Goal: Task Accomplishment & Management: Manage account settings

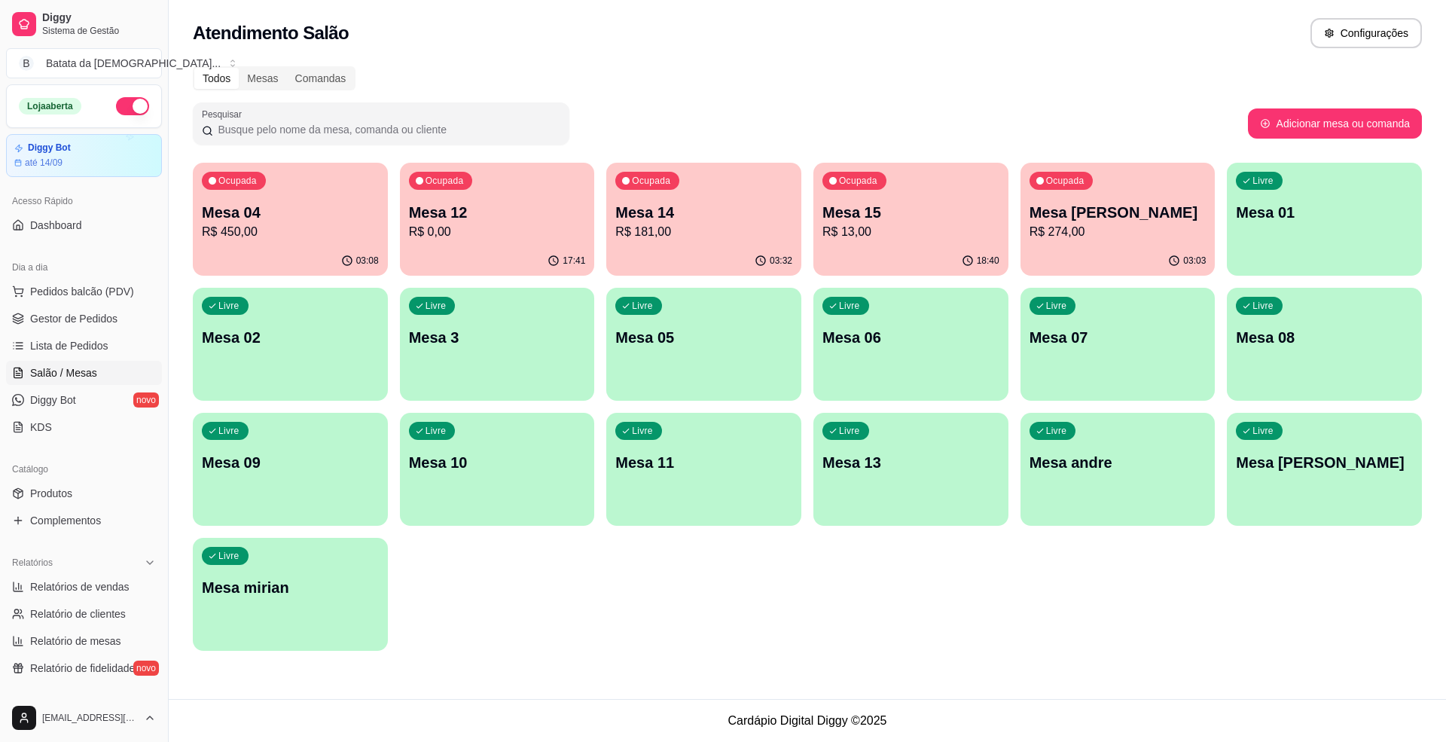
scroll to position [41, 0]
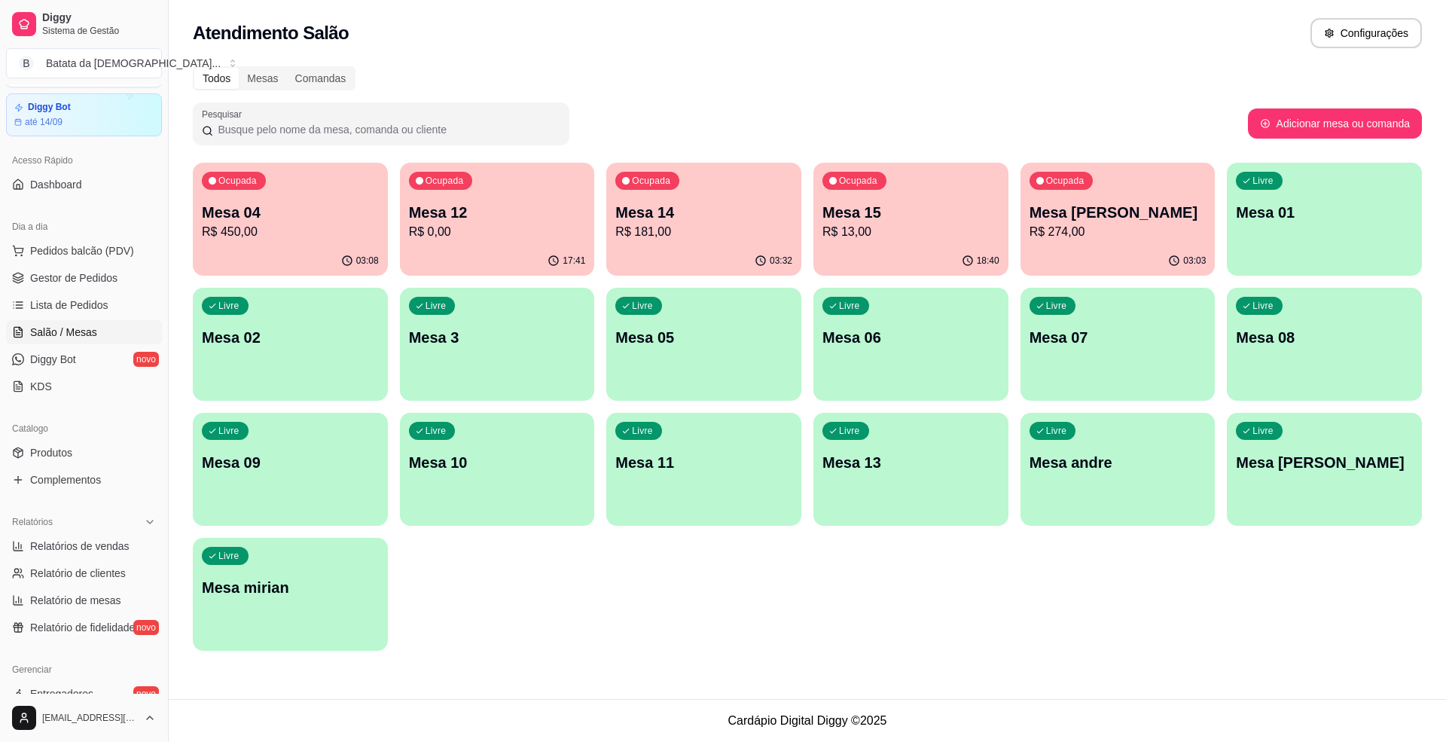
click at [341, 206] on p "Mesa 04" at bounding box center [290, 212] width 177 height 21
click at [658, 188] on div "Ocupada" at bounding box center [647, 181] width 64 height 18
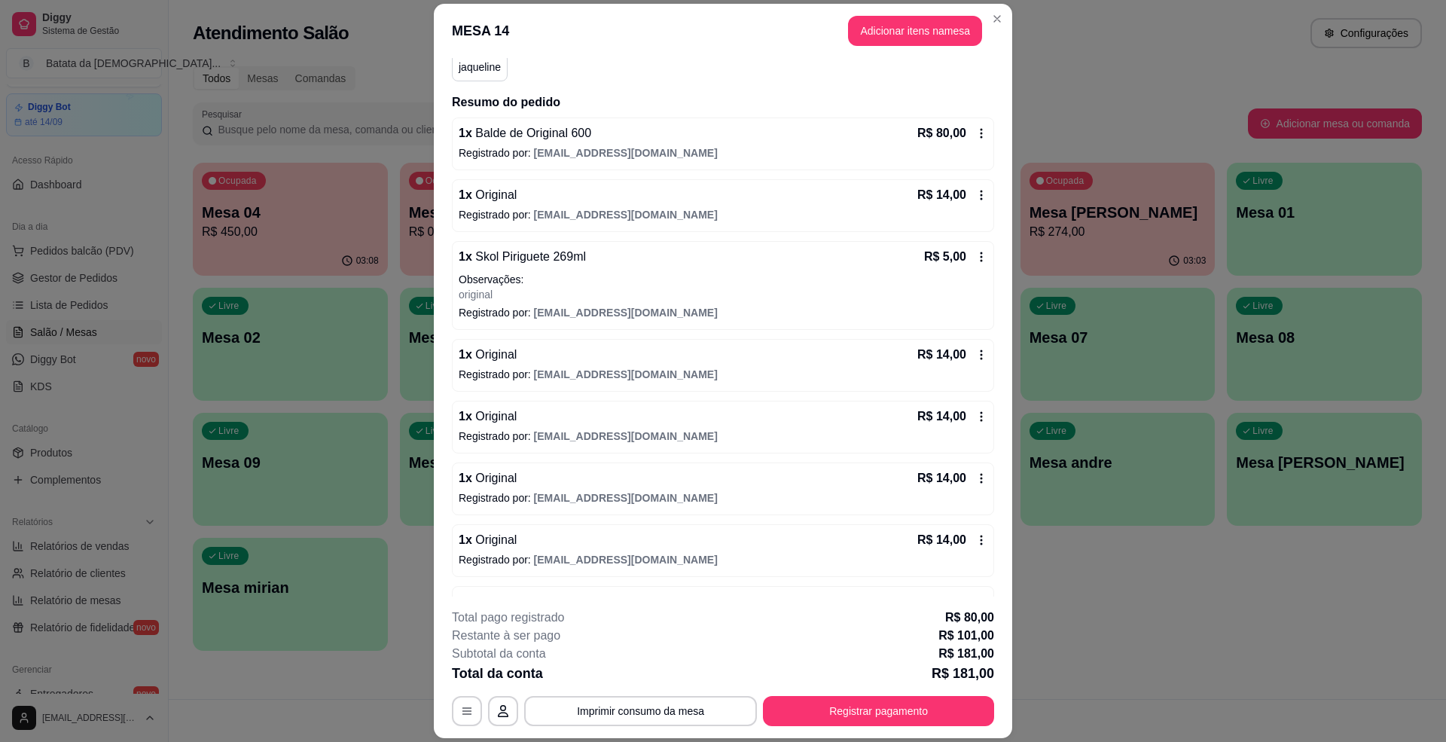
scroll to position [301, 0]
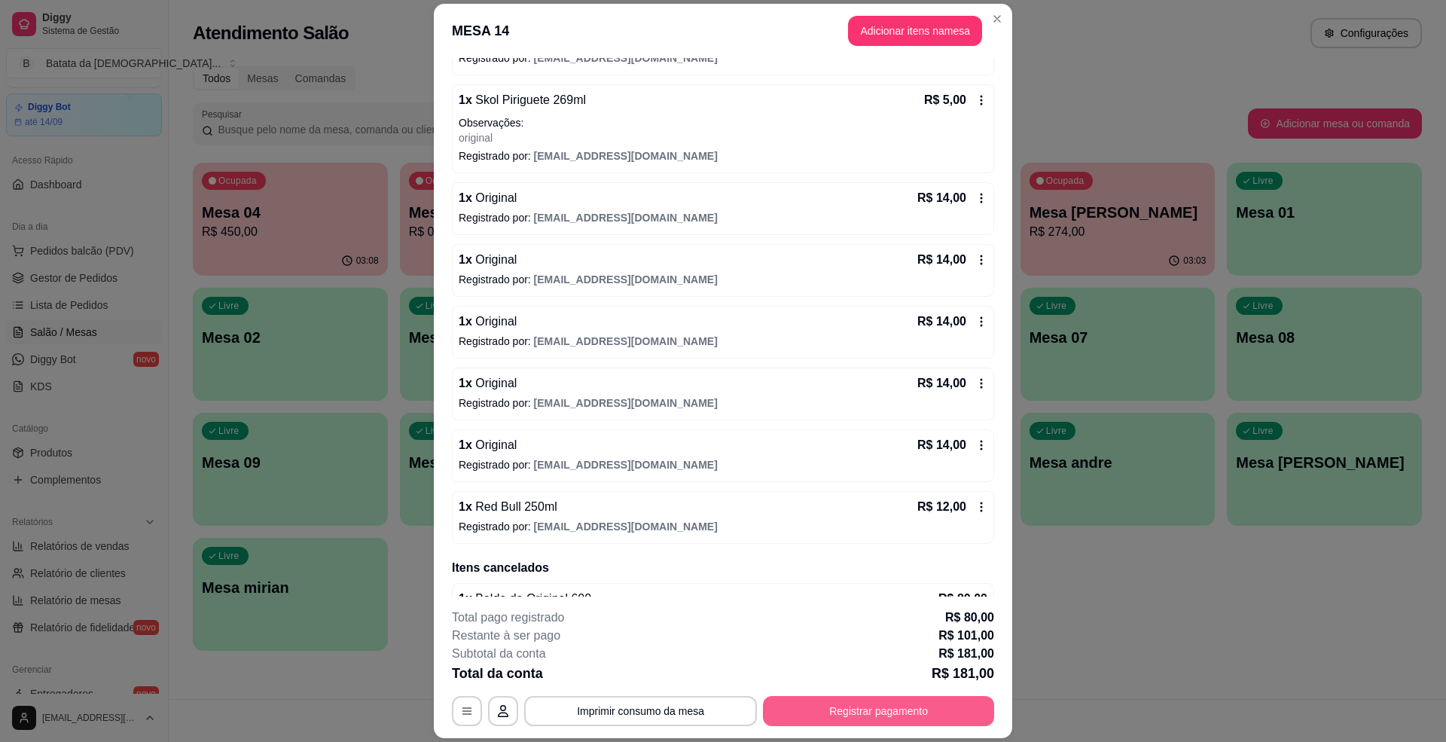
click at [806, 697] on button "Registrar pagamento" at bounding box center [878, 711] width 231 height 30
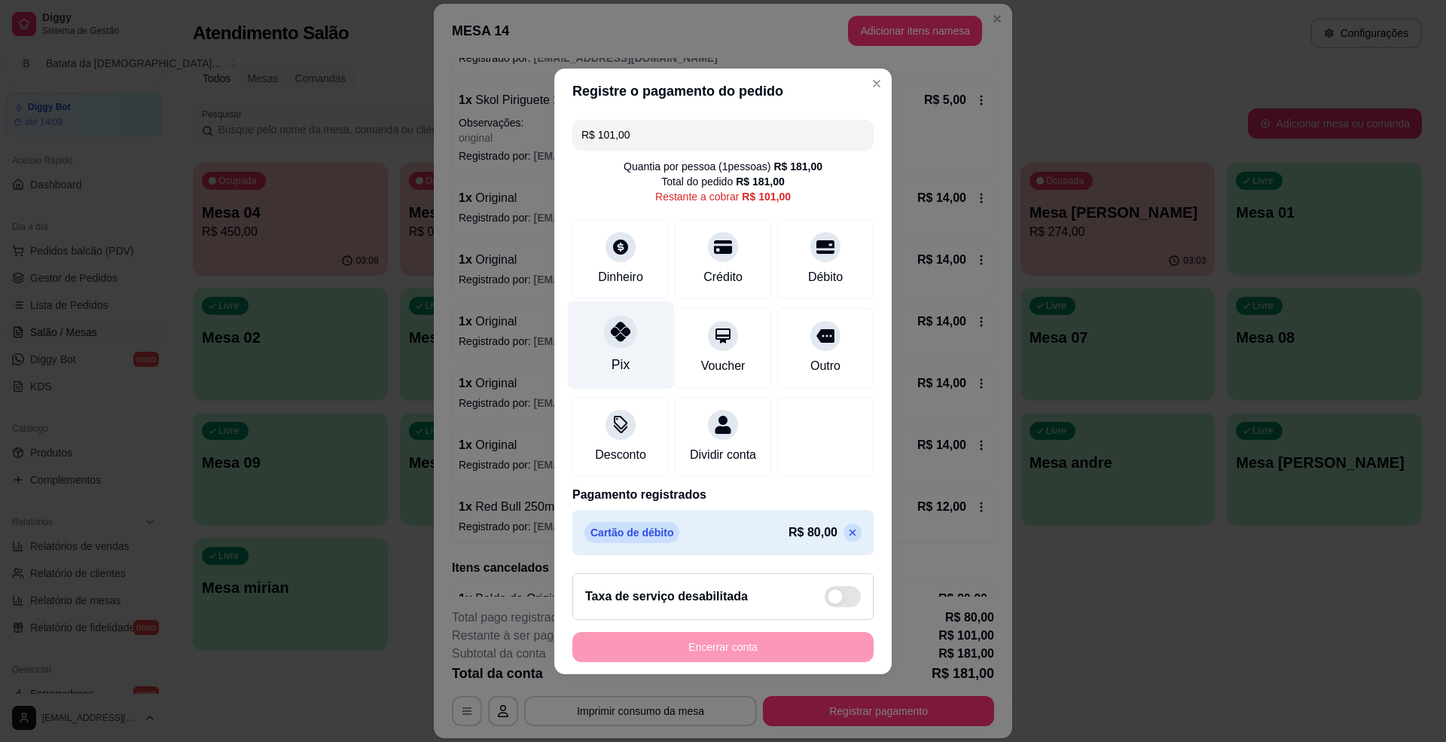
click at [627, 339] on div "Pix" at bounding box center [621, 345] width 106 height 88
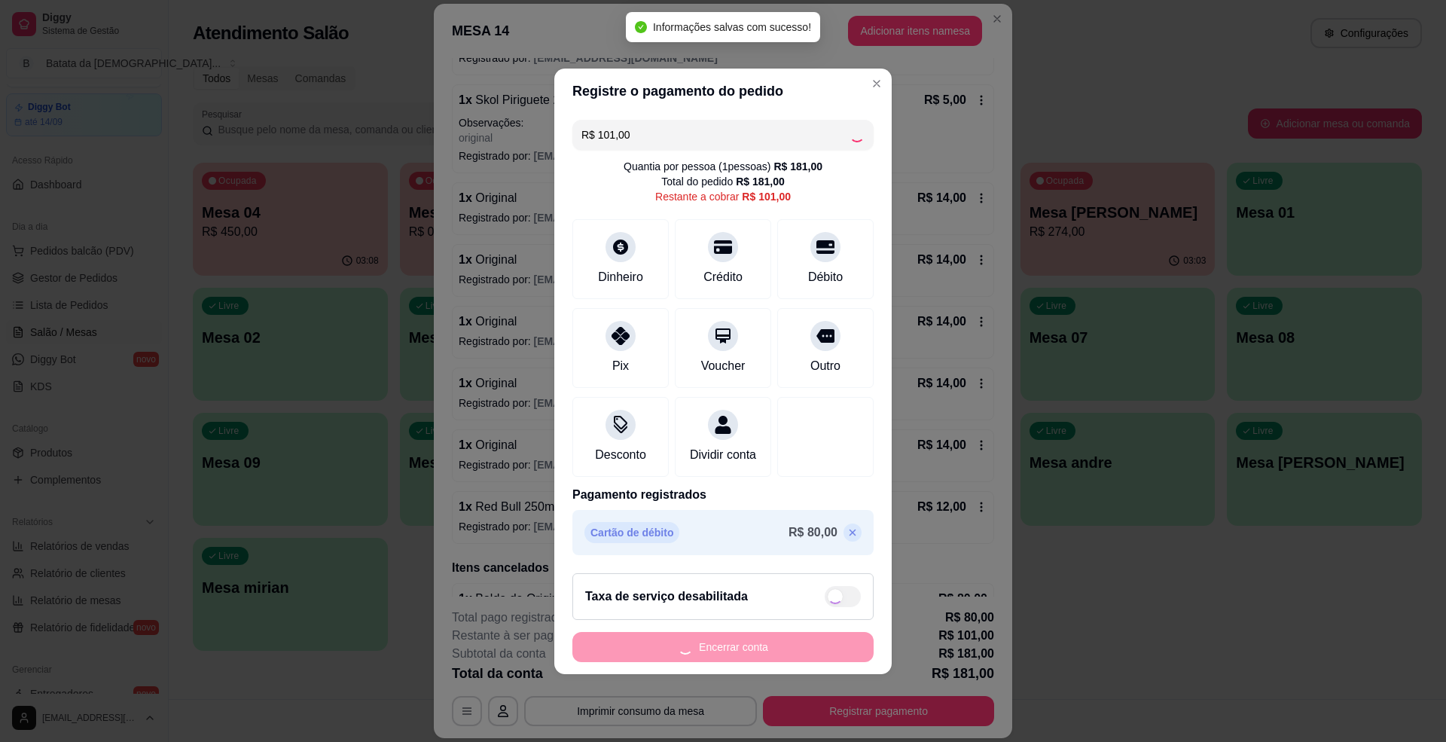
type input "R$ 0,00"
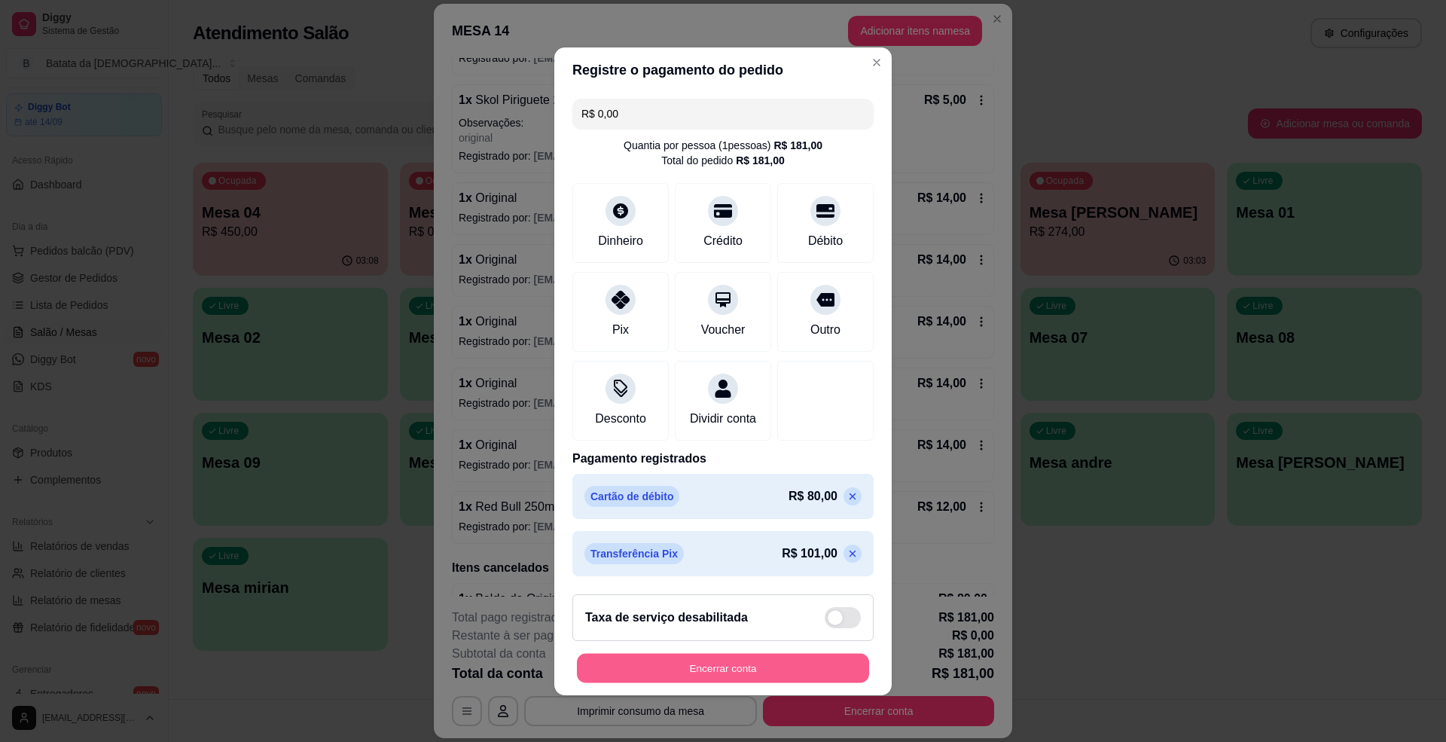
click at [757, 670] on button "Encerrar conta" at bounding box center [723, 667] width 292 height 29
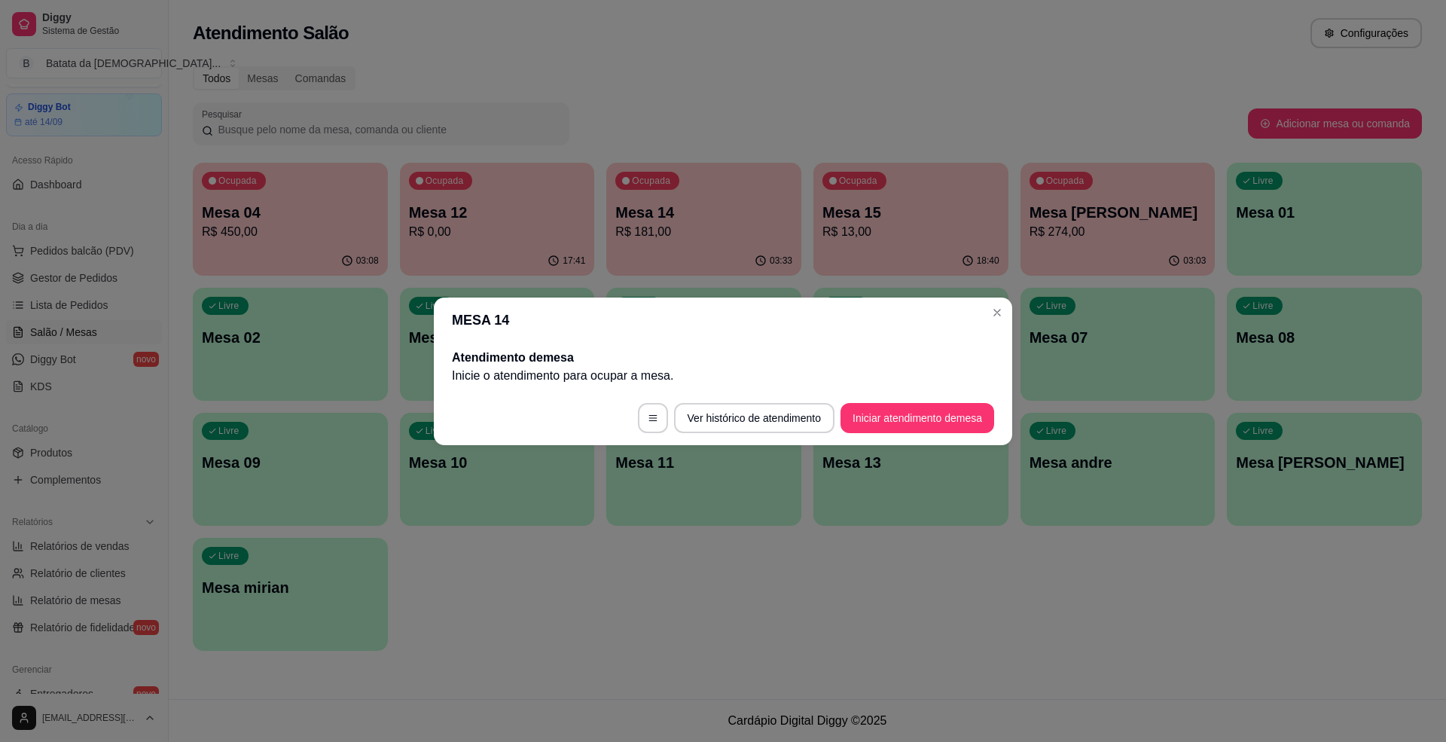
scroll to position [0, 0]
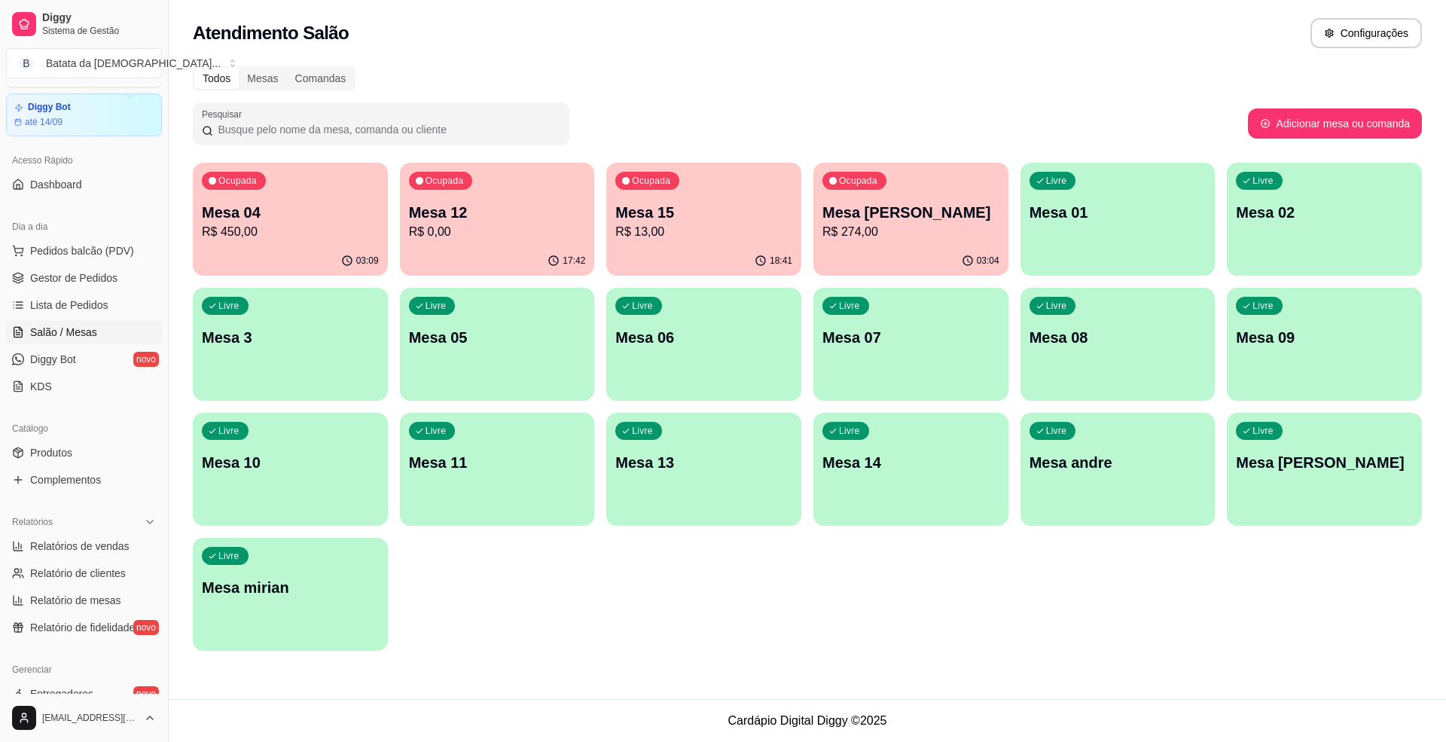
click at [953, 208] on p "Mesa [PERSON_NAME]" at bounding box center [910, 212] width 177 height 21
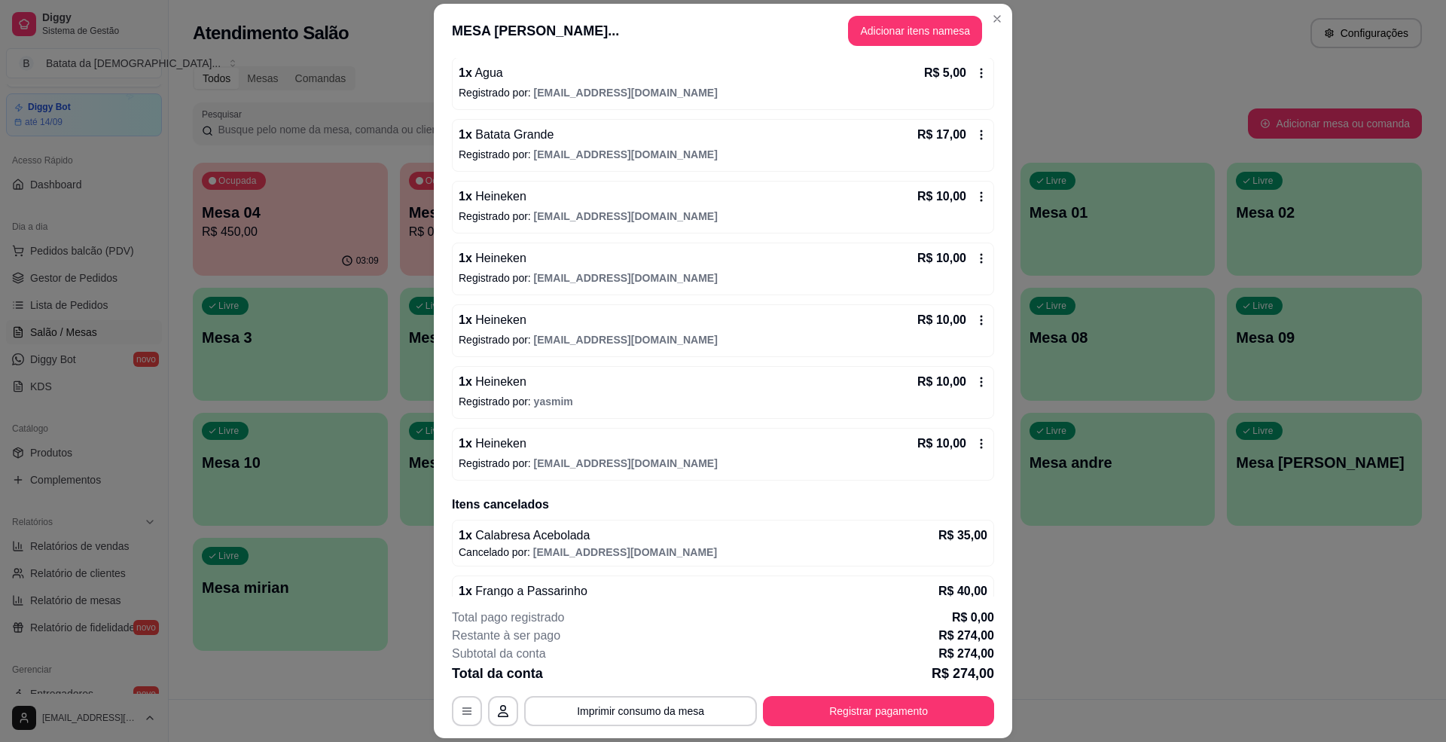
scroll to position [801, 0]
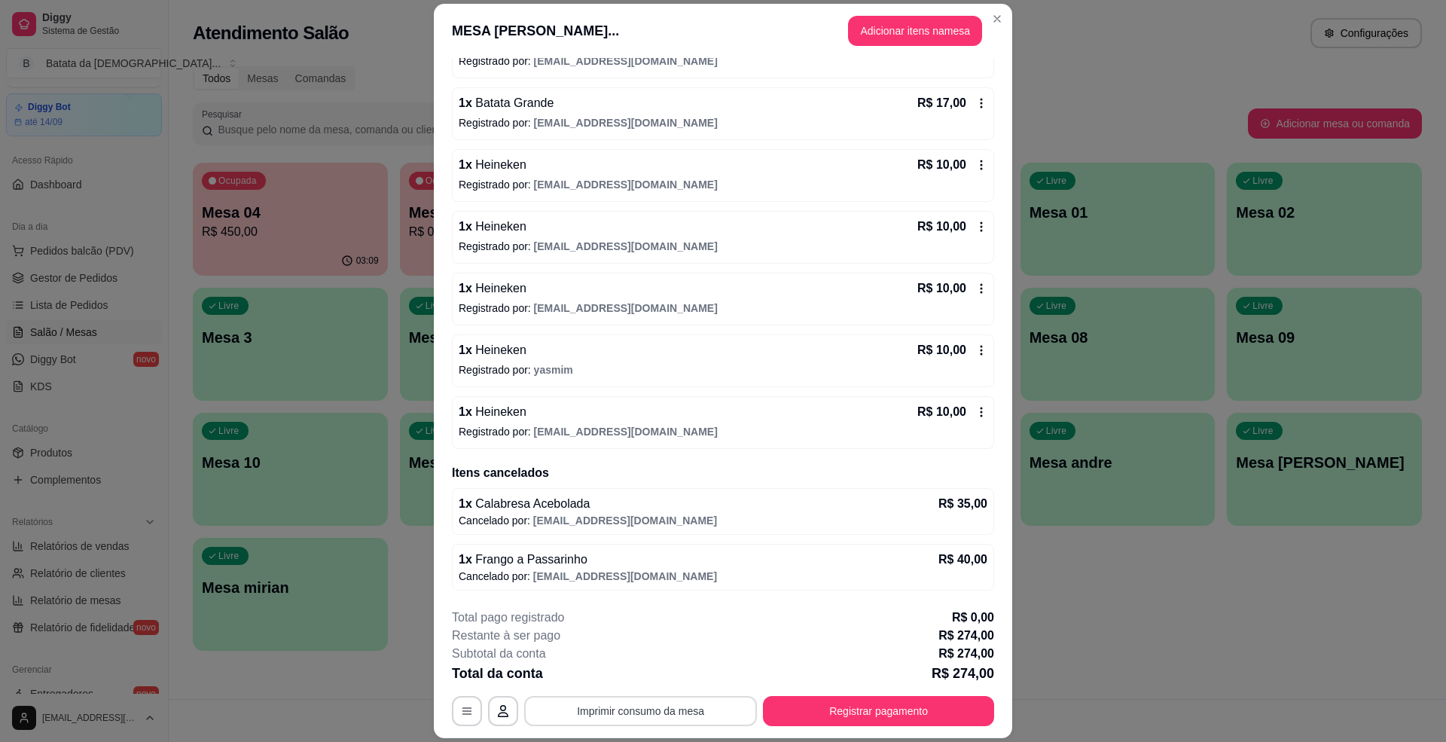
click at [688, 715] on button "Imprimir consumo da mesa" at bounding box center [640, 711] width 233 height 30
click at [872, 700] on button "Registrar pagamento" at bounding box center [879, 711] width 224 height 29
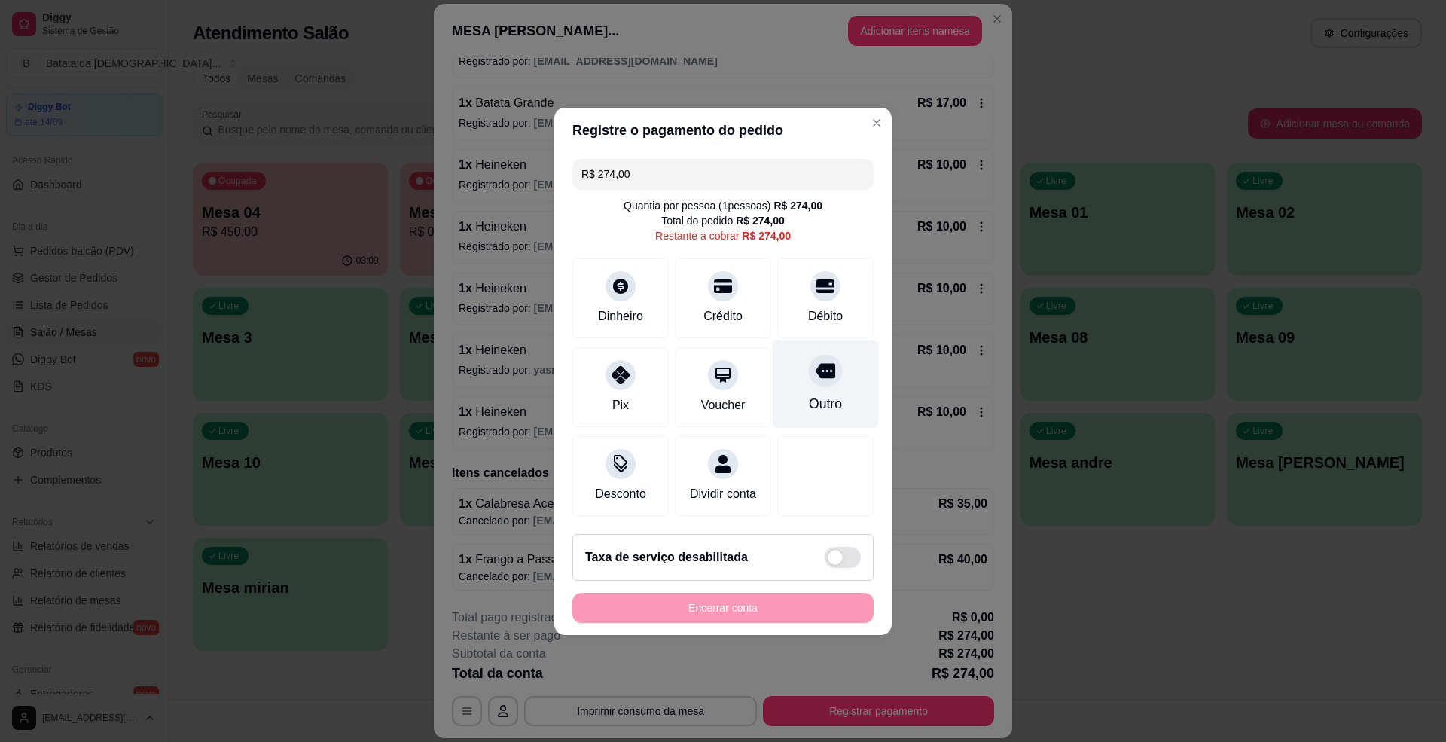
click at [789, 377] on div "Outro" at bounding box center [826, 384] width 106 height 88
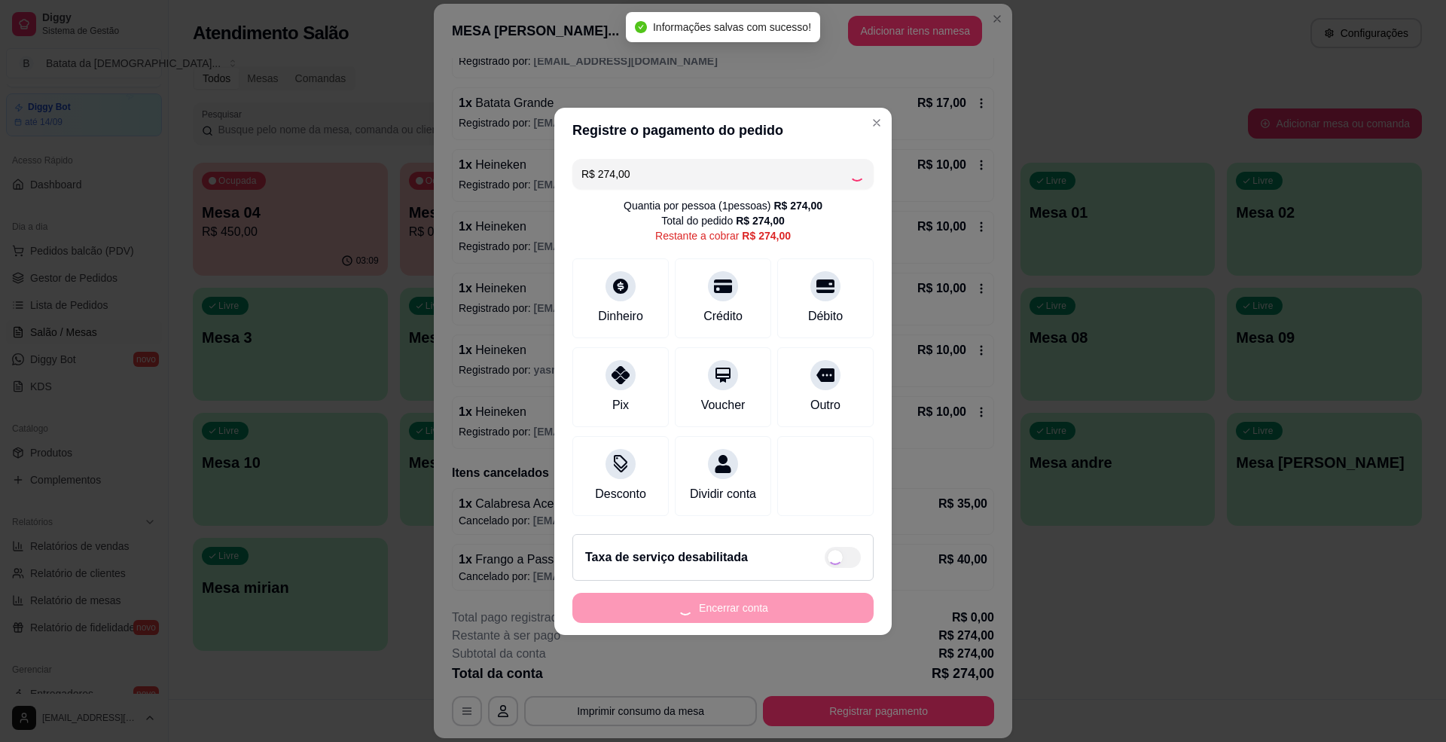
type input "R$ 0,00"
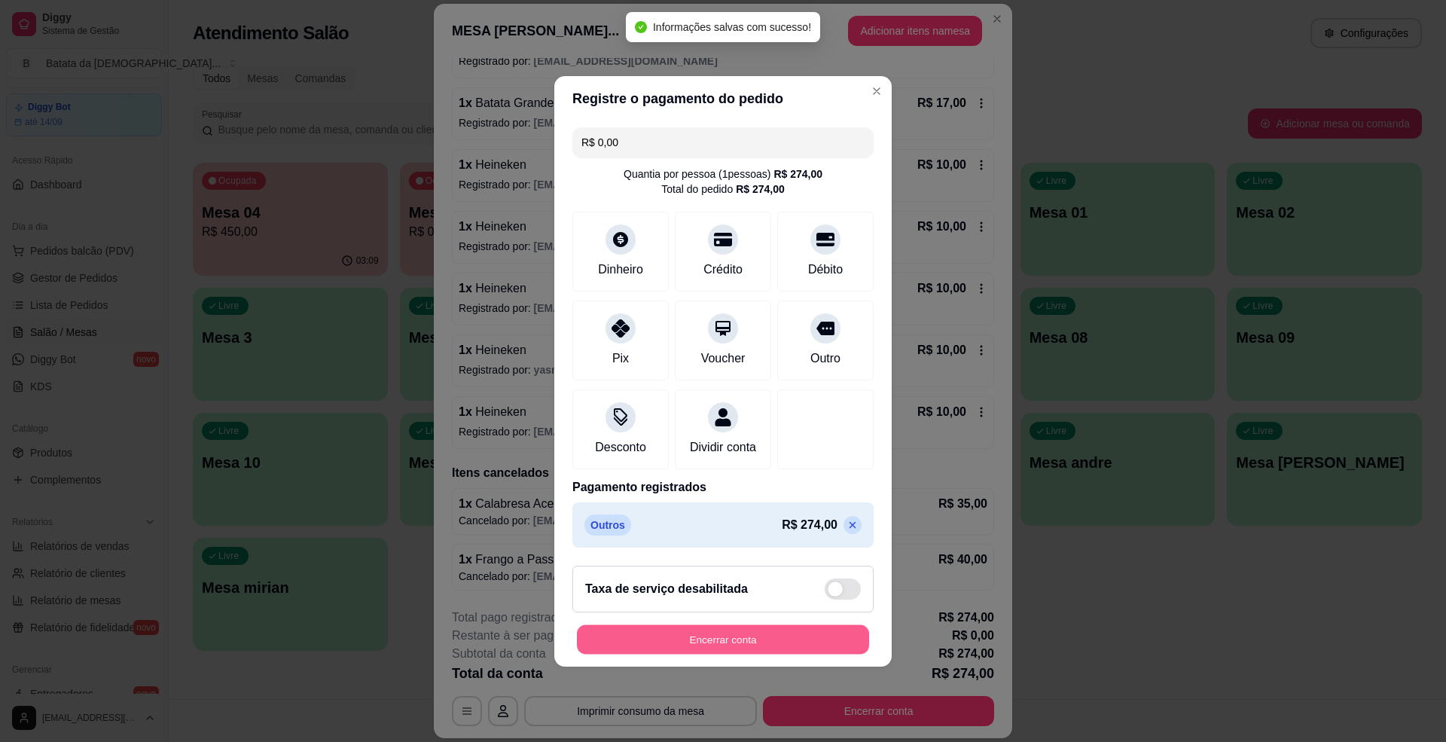
click at [746, 633] on div "Encerrar conta" at bounding box center [722, 639] width 301 height 30
click at [679, 655] on button "Encerrar conta" at bounding box center [722, 639] width 301 height 30
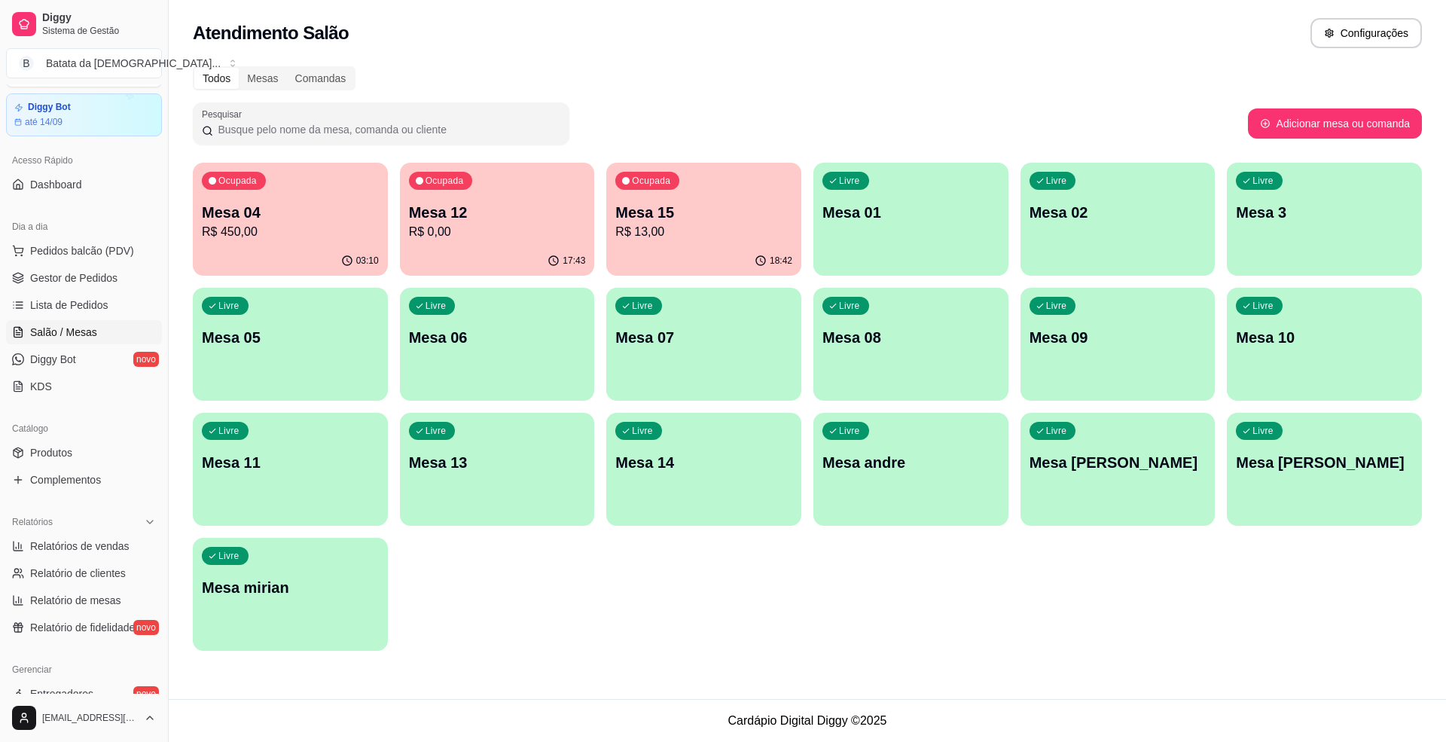
click at [503, 218] on p "Mesa 12" at bounding box center [497, 212] width 177 height 21
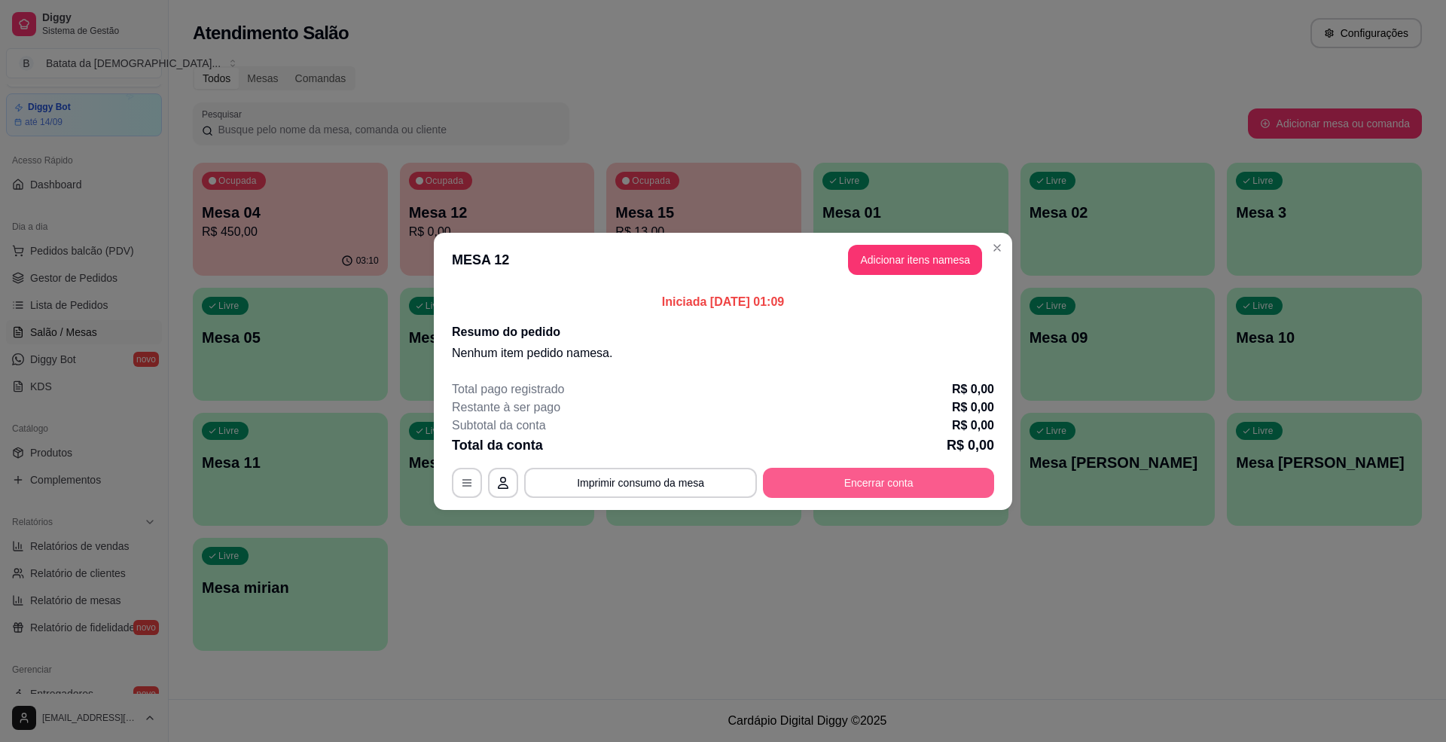
click at [890, 489] on button "Encerrar conta" at bounding box center [878, 483] width 231 height 30
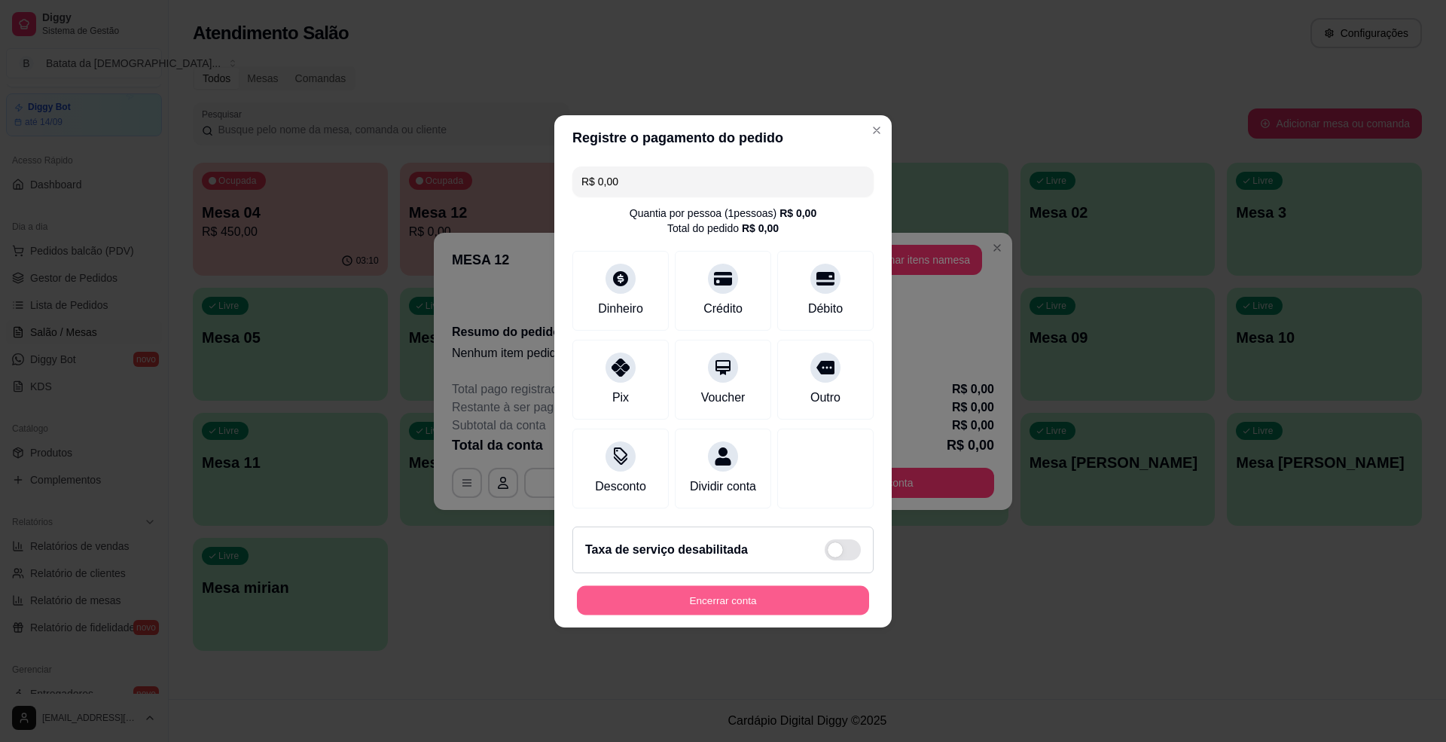
click at [729, 601] on button "Encerrar conta" at bounding box center [723, 599] width 292 height 29
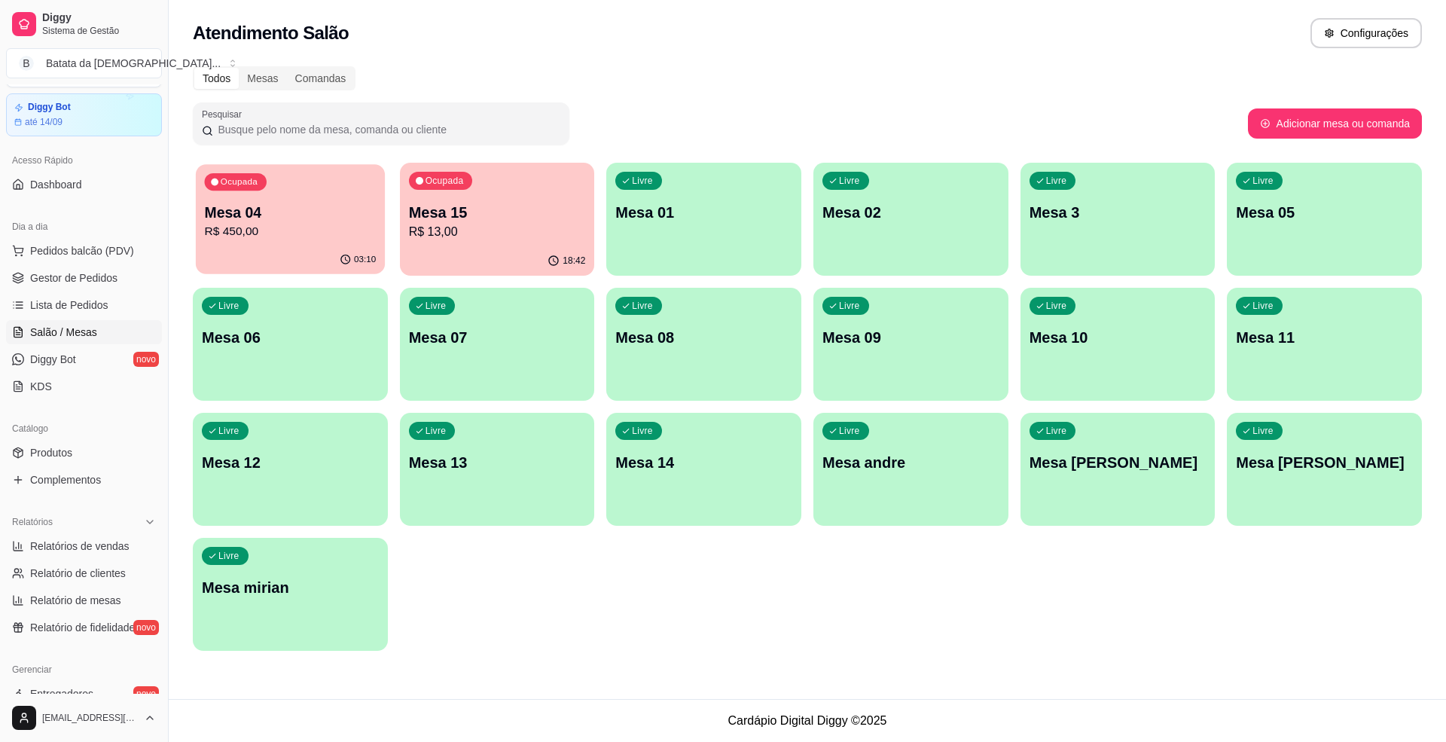
click at [336, 200] on div "Ocupada Mesa 04 R$ 450,00" at bounding box center [290, 204] width 189 height 81
click at [458, 240] on div "Ocupada Mesa 15 R$ 13,00" at bounding box center [497, 204] width 189 height 81
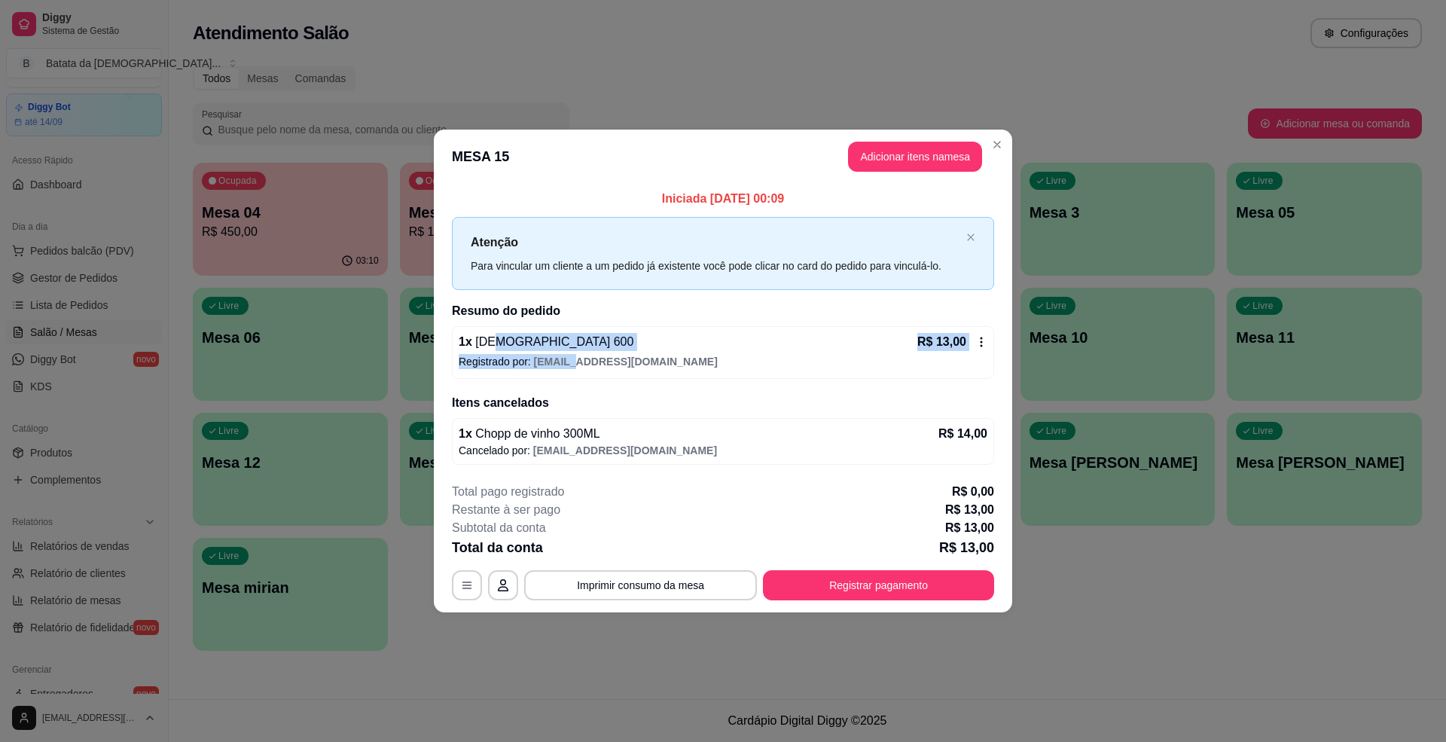
drag, startPoint x: 489, startPoint y: 345, endPoint x: 571, endPoint y: 360, distance: 83.5
click at [571, 360] on div "1 x Brahma 600 R$ 13,00 Registrado por: [EMAIL_ADDRESS][DOMAIN_NAME]" at bounding box center [723, 352] width 542 height 53
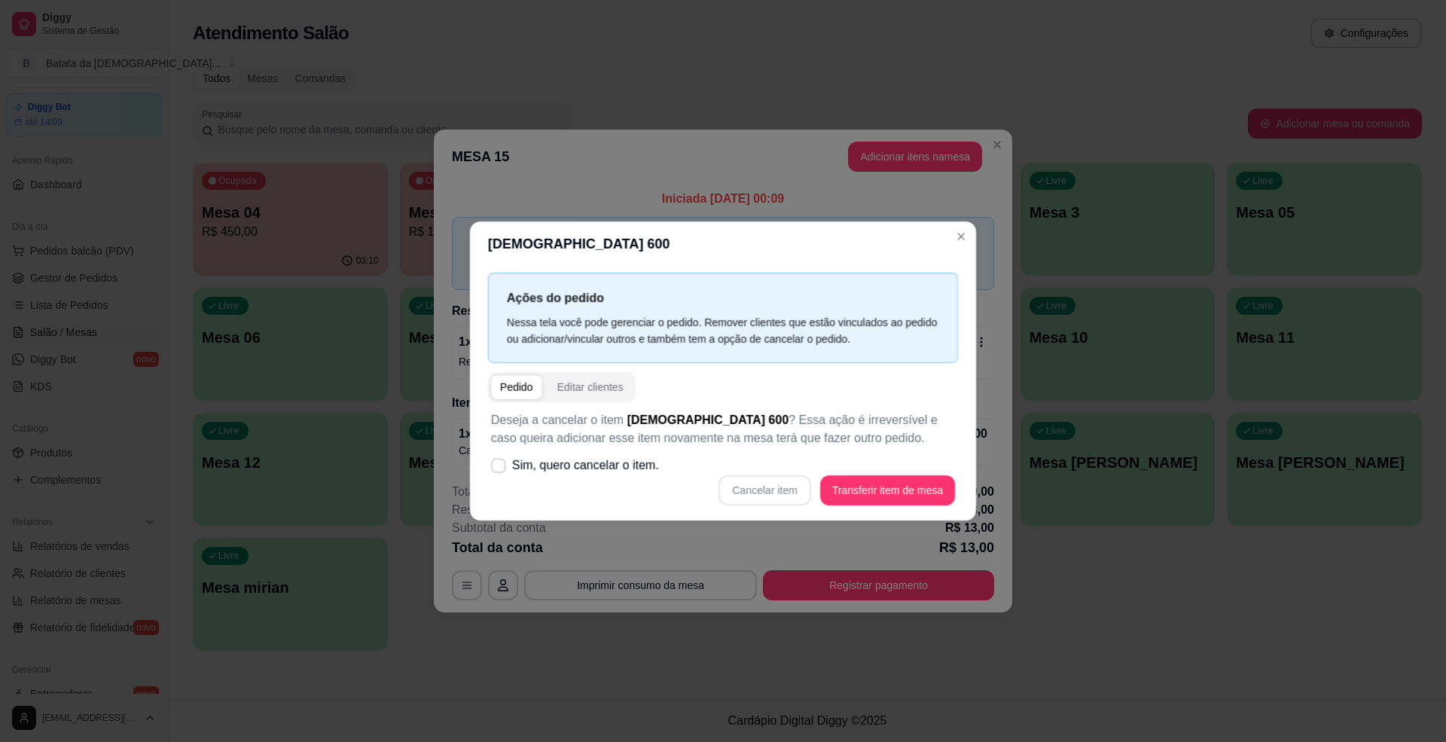
click at [606, 329] on div "Nessa tela você pode gerenciar o pedido. Remover clientes que estão vinculados …" at bounding box center [723, 330] width 432 height 33
click at [974, 236] on header "[DEMOGRAPHIC_DATA] 600" at bounding box center [723, 243] width 506 height 45
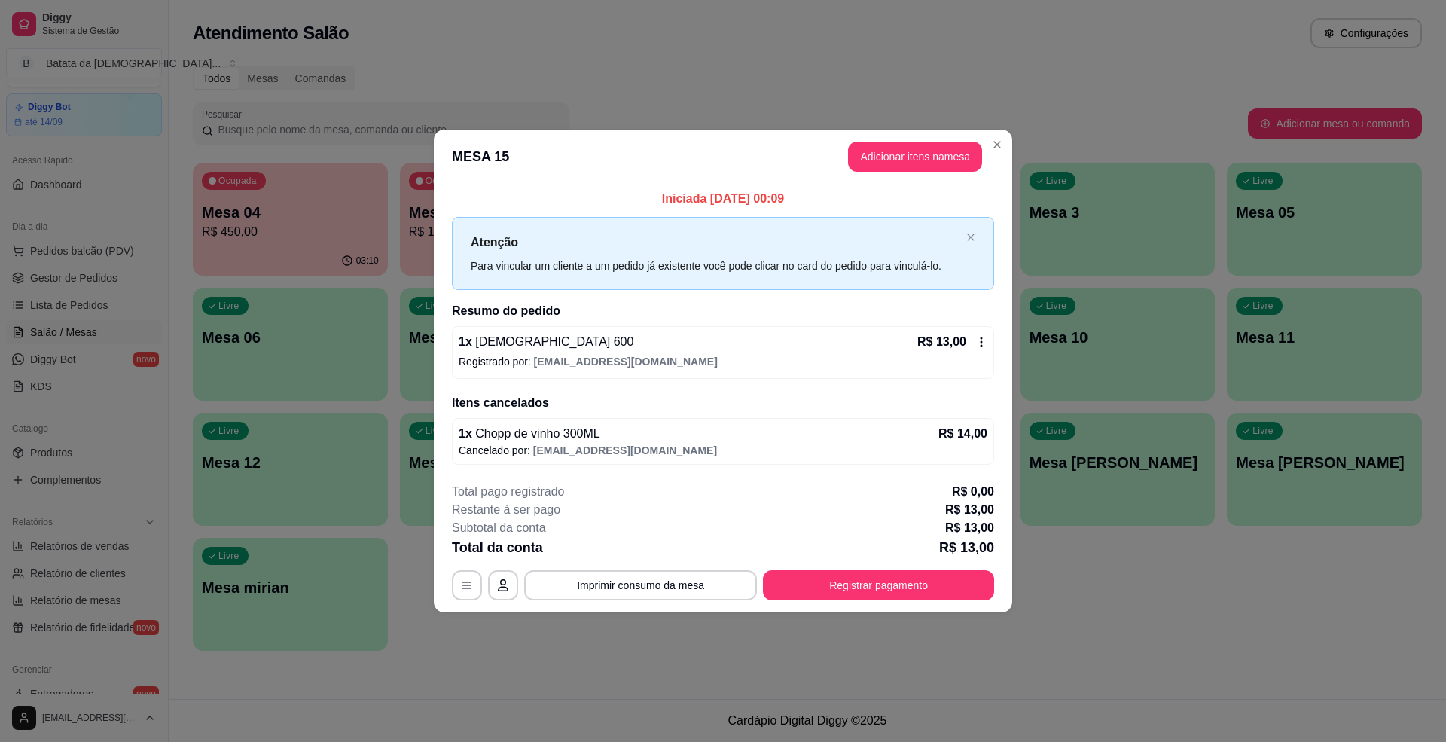
click at [973, 352] on div "1 x Brahma 600 R$ 13,00 Registrado por: [EMAIL_ADDRESS][DOMAIN_NAME]" at bounding box center [723, 352] width 542 height 53
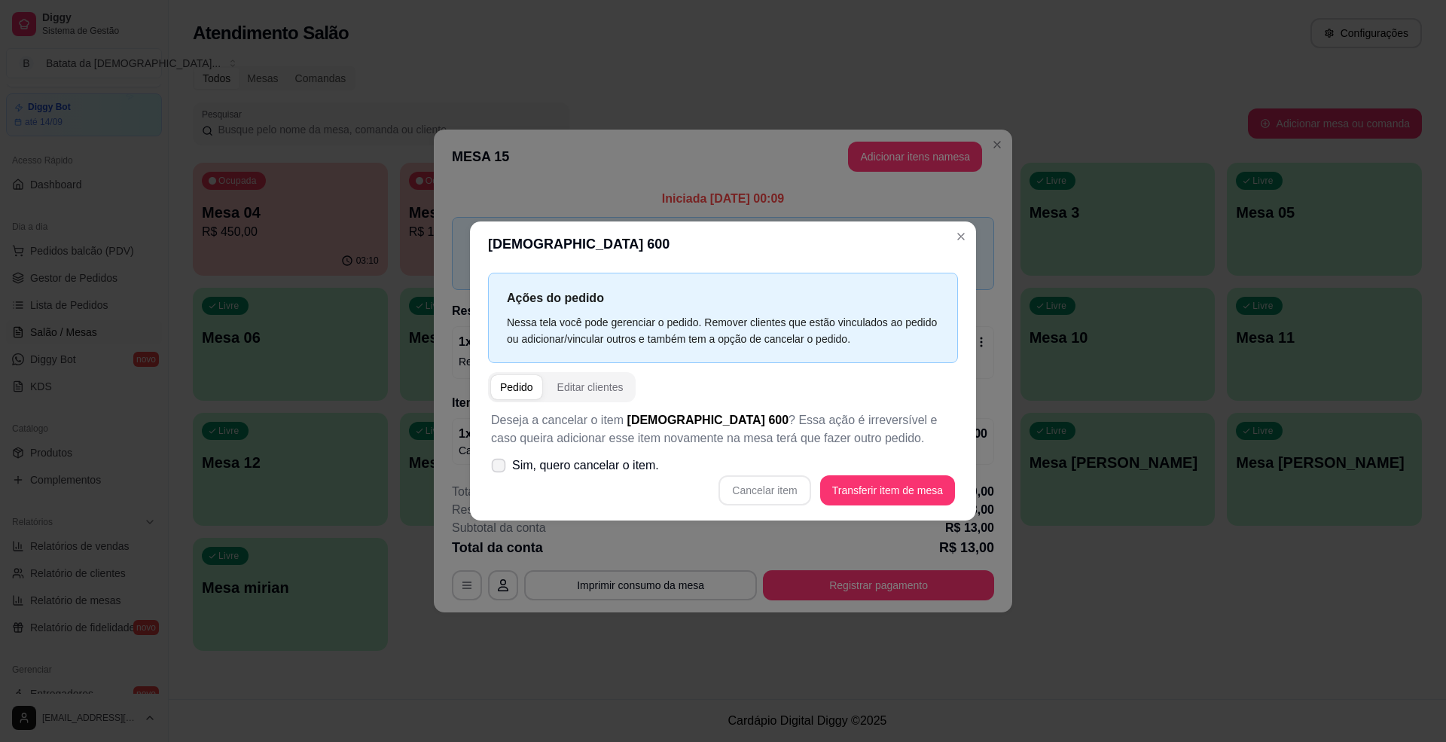
click at [642, 459] on span "Sim, quero cancelar o item." at bounding box center [585, 465] width 147 height 18
click at [500, 468] on input "Sim, quero cancelar o item." at bounding box center [495, 473] width 10 height 10
checkbox input "true"
click at [763, 479] on button "Cancelar item" at bounding box center [765, 490] width 92 height 30
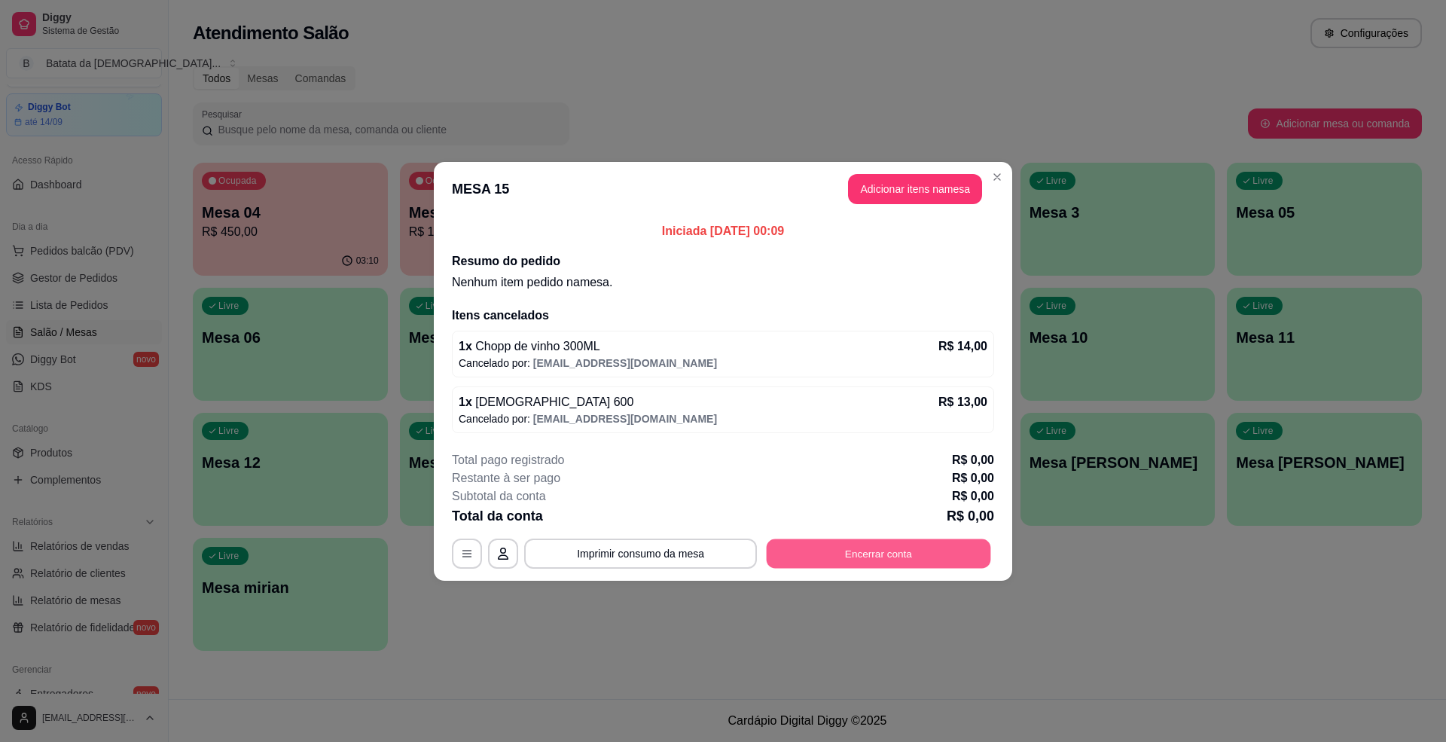
click at [938, 560] on button "Encerrar conta" at bounding box center [879, 553] width 224 height 29
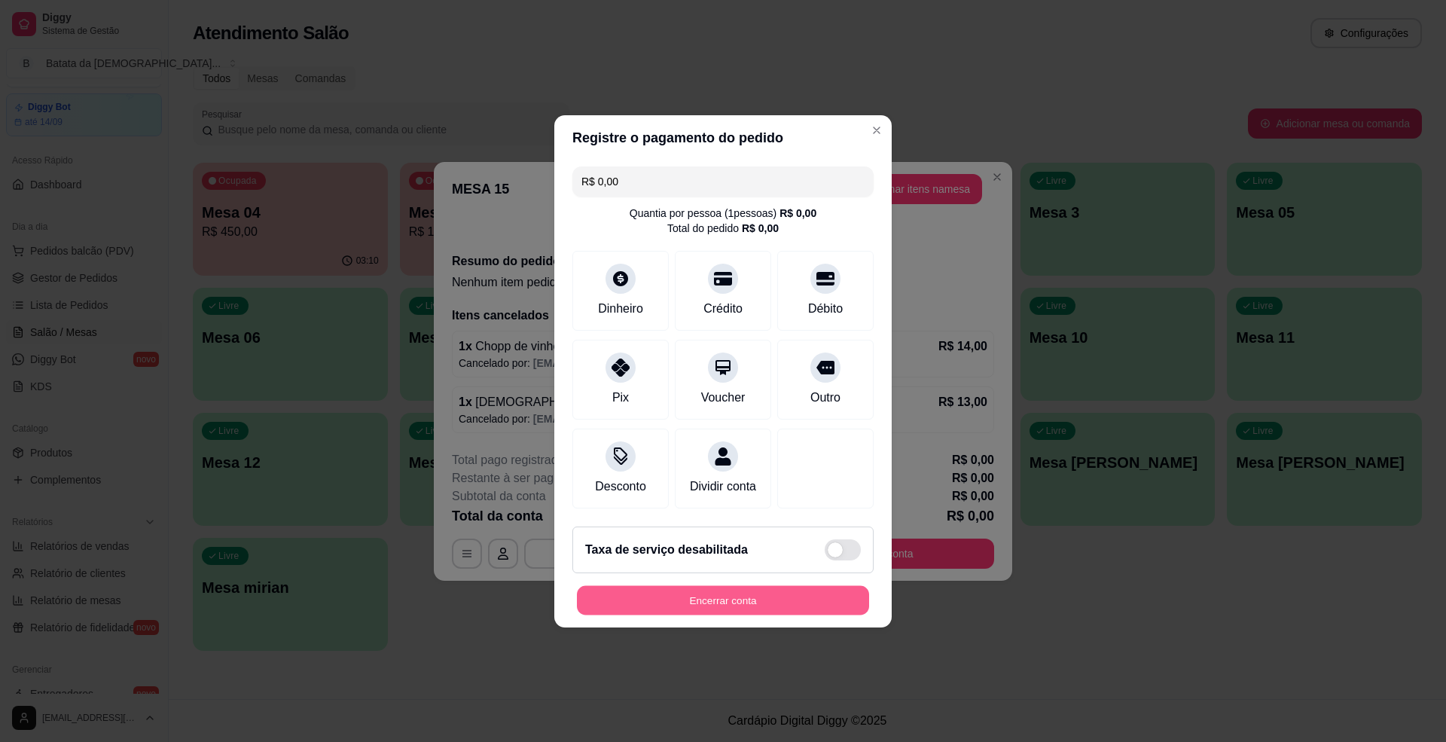
click at [751, 615] on button "Encerrar conta" at bounding box center [723, 599] width 292 height 29
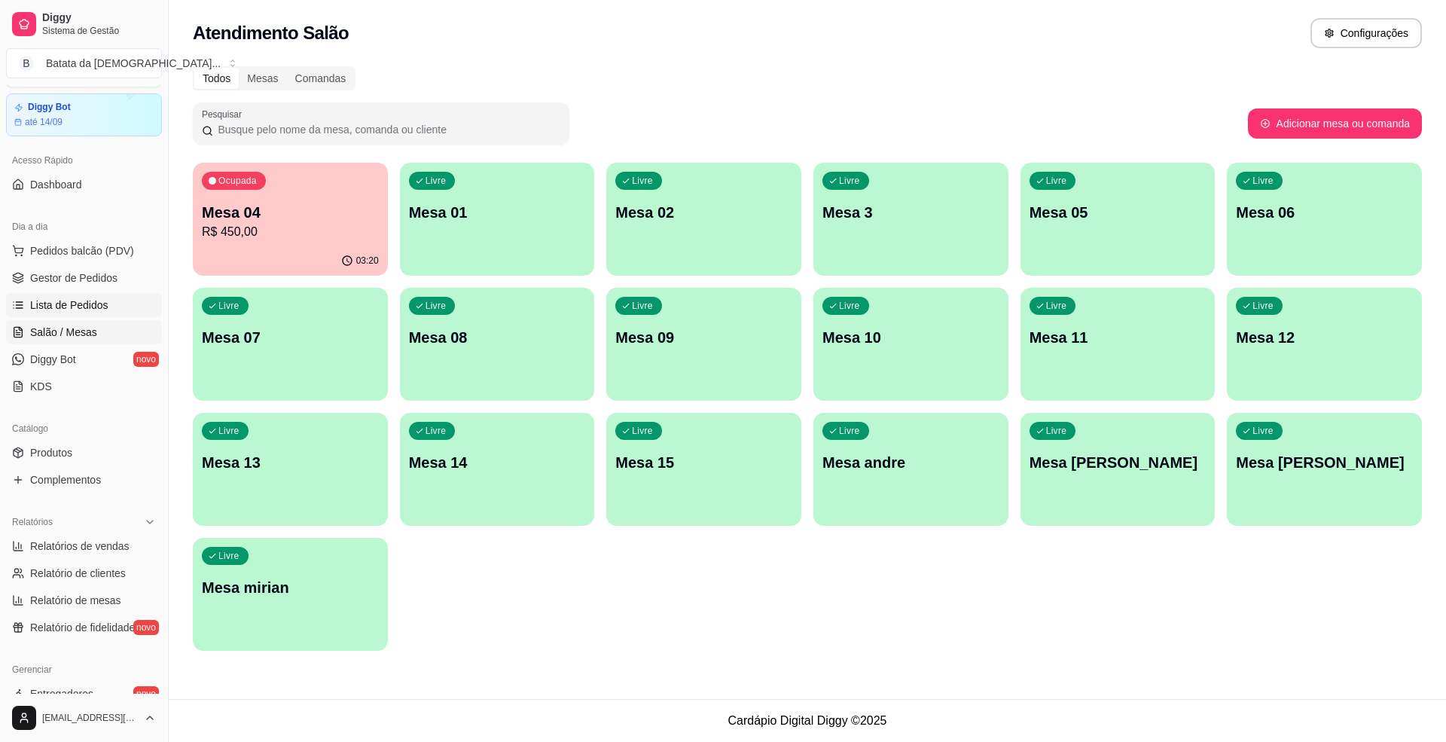
click at [119, 303] on link "Lista de Pedidos" at bounding box center [84, 305] width 156 height 24
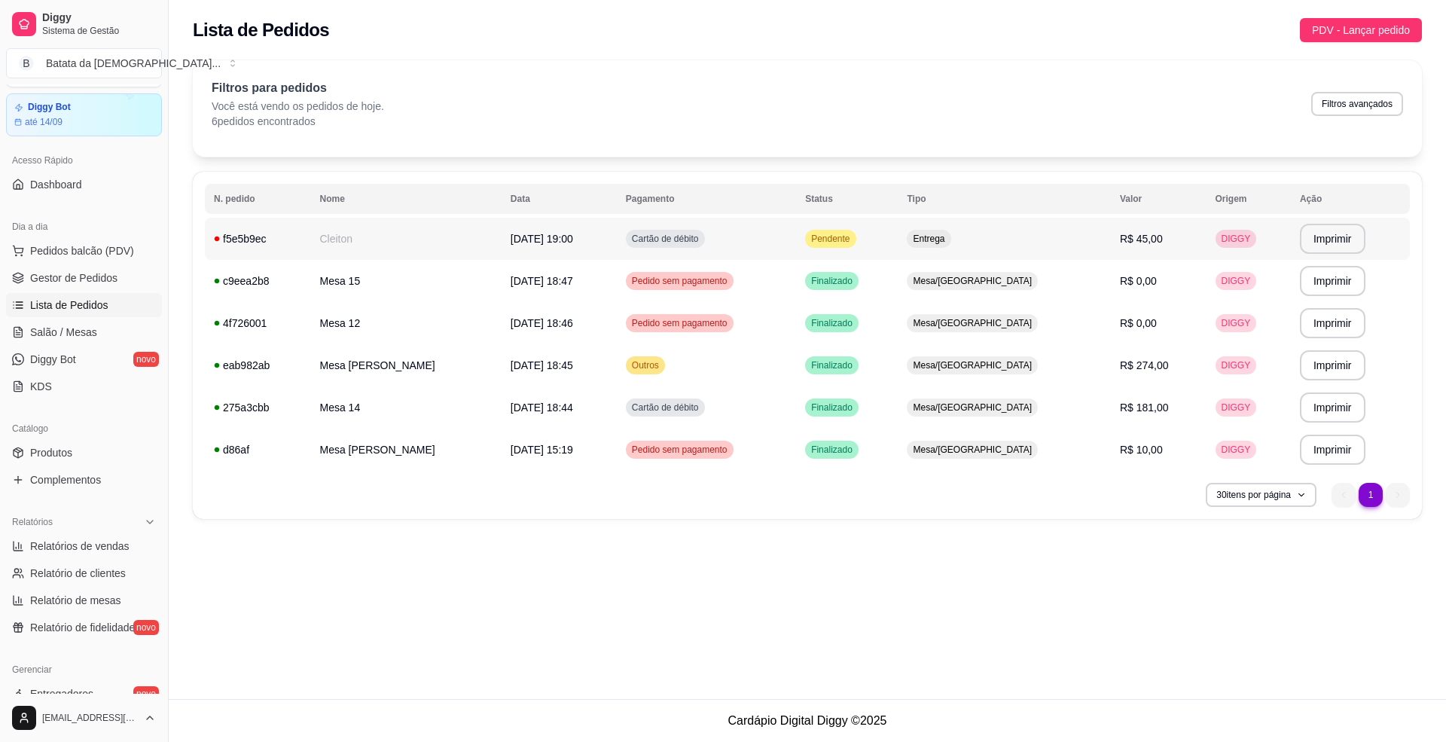
click at [847, 249] on td "Pendente" at bounding box center [847, 239] width 102 height 42
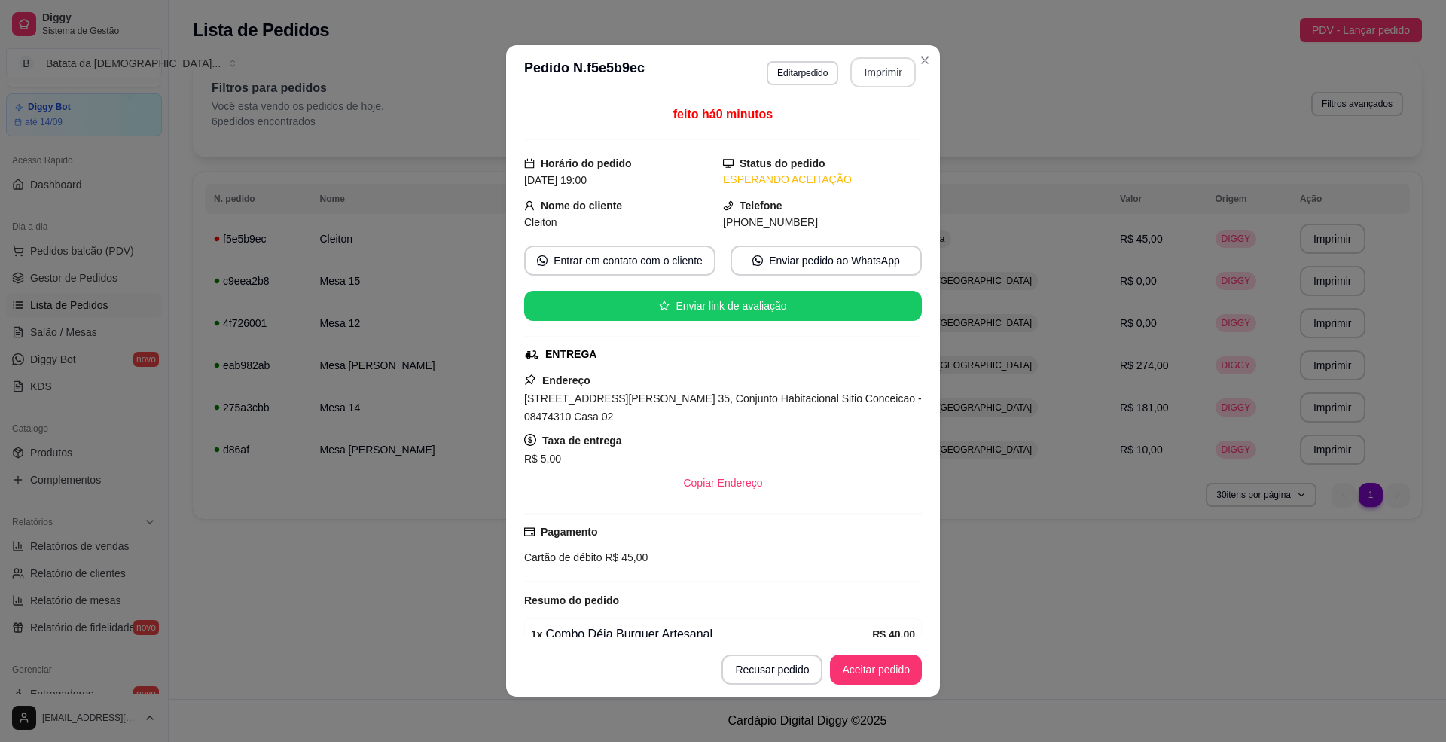
click at [895, 62] on button "Imprimir" at bounding box center [883, 72] width 66 height 30
drag, startPoint x: 682, startPoint y: 401, endPoint x: 495, endPoint y: 405, distance: 187.6
click at [495, 405] on div "**********" at bounding box center [723, 371] width 1446 height 742
copy span "[STREET_ADDRESS][PERSON_NAME] 35,"
click at [898, 661] on button "Aceitar pedido" at bounding box center [876, 670] width 92 height 30
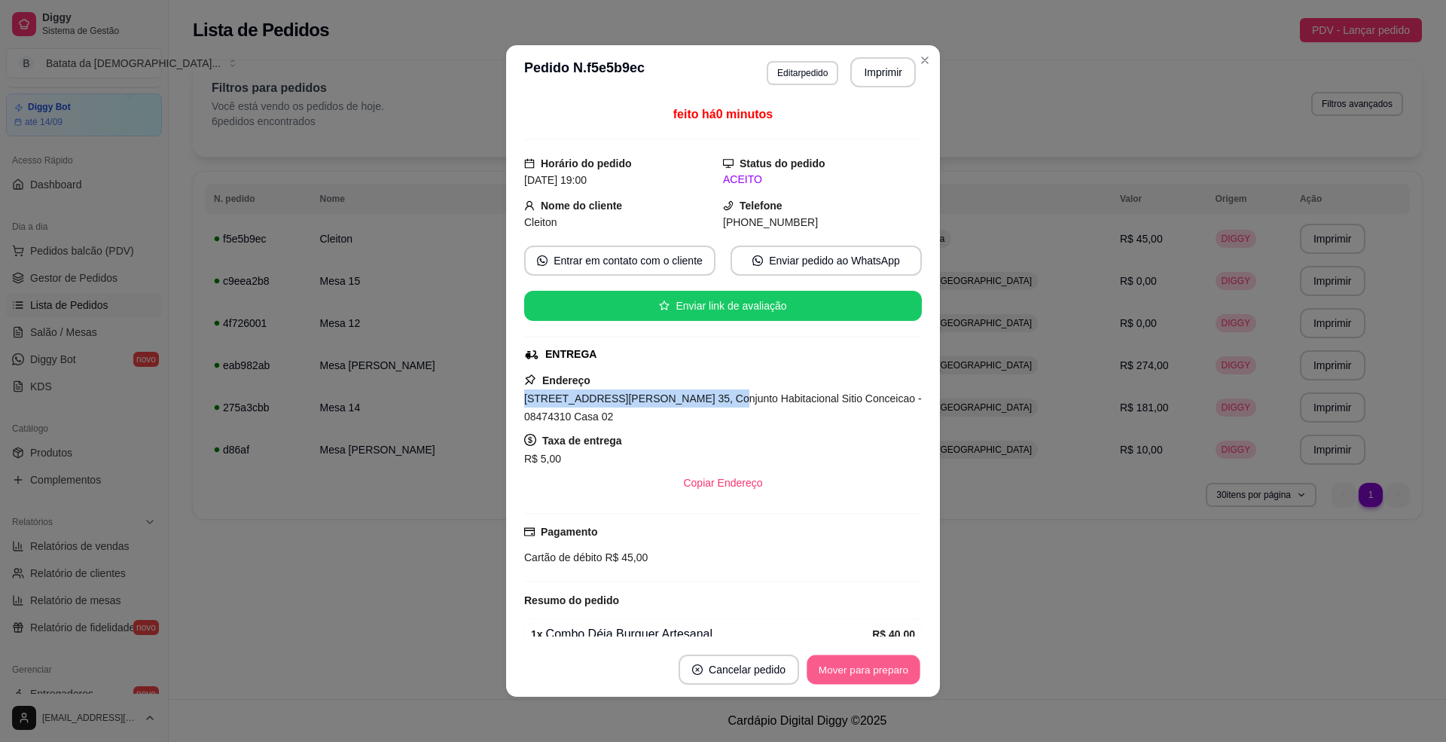
click at [881, 660] on button "Mover para preparo" at bounding box center [863, 669] width 113 height 29
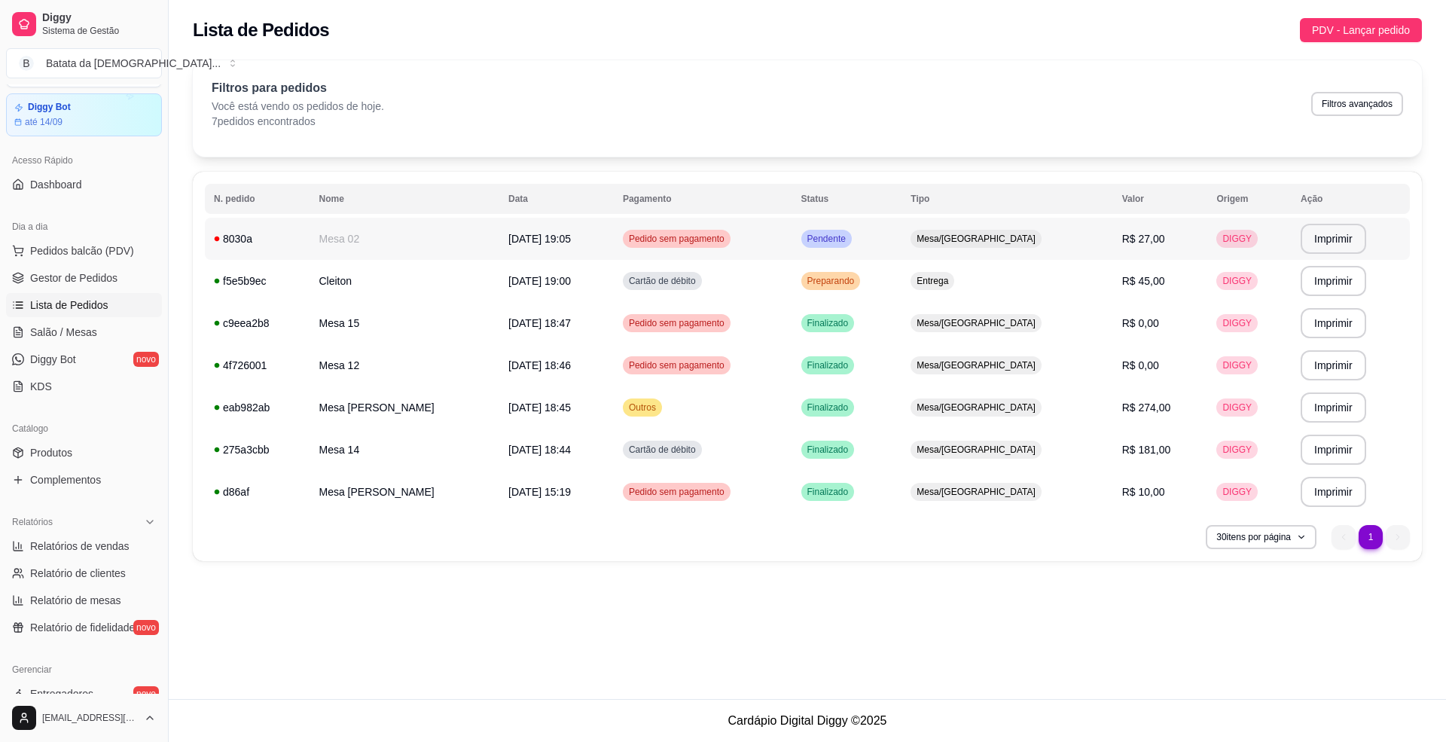
click at [902, 244] on td "Pendente" at bounding box center [847, 239] width 110 height 42
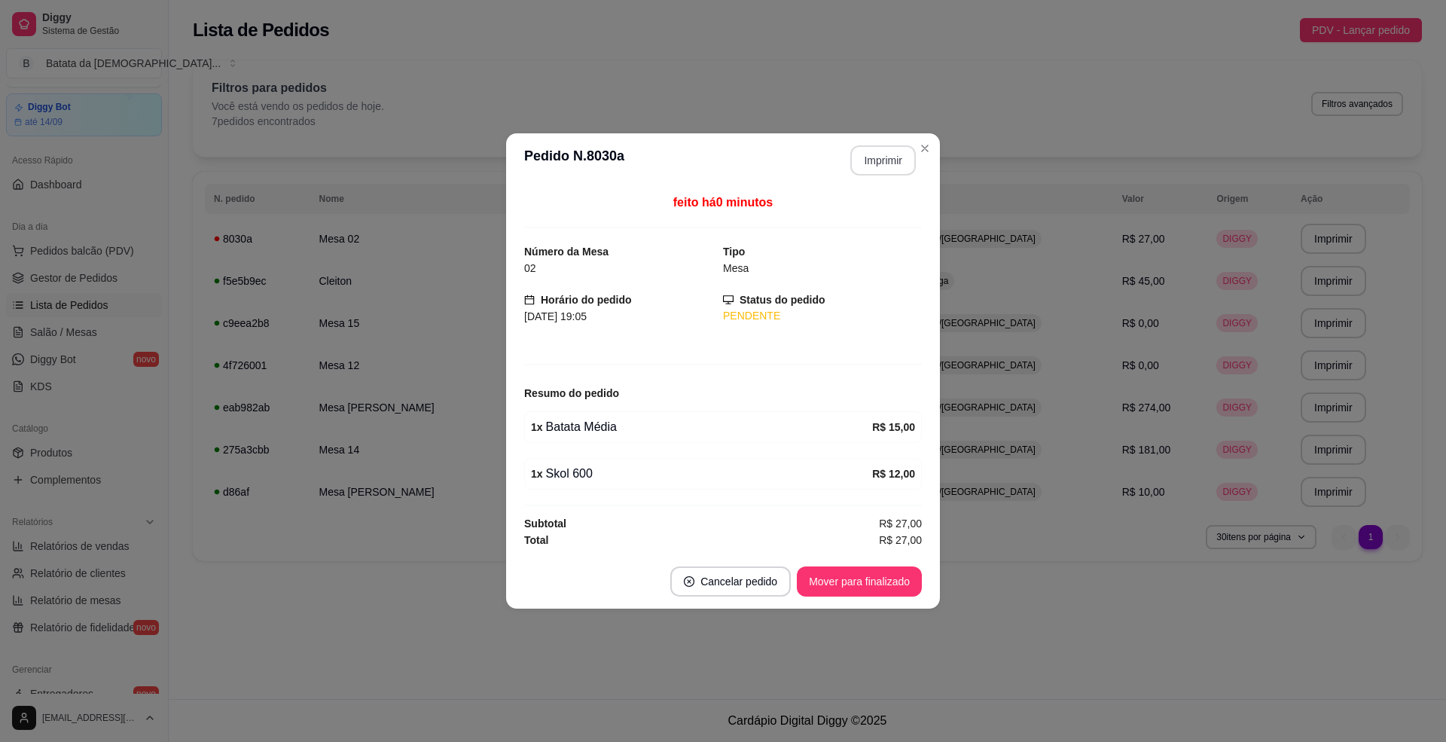
click at [889, 164] on button "Imprimir" at bounding box center [883, 160] width 66 height 30
click at [893, 585] on button "Mover para finalizado" at bounding box center [859, 581] width 125 height 30
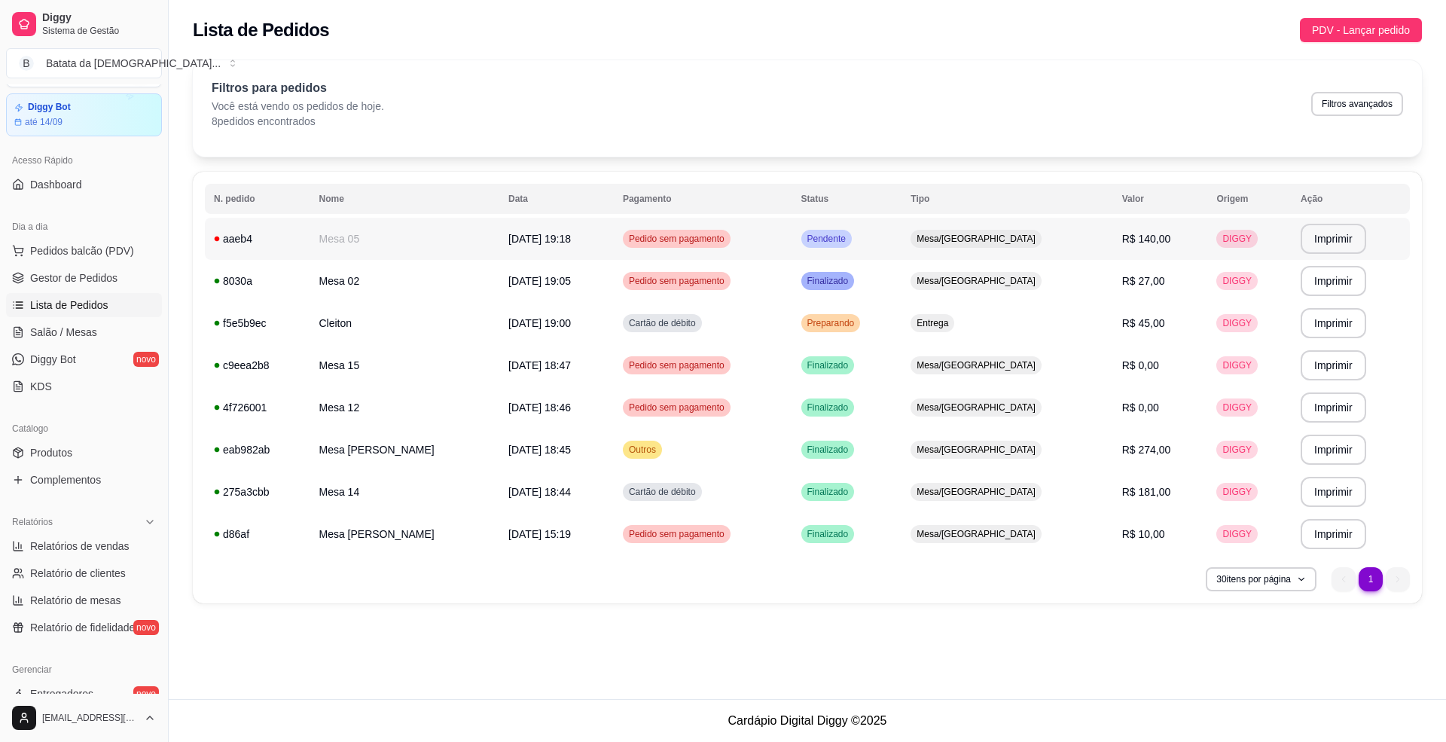
click at [902, 227] on td "Pendente" at bounding box center [847, 239] width 110 height 42
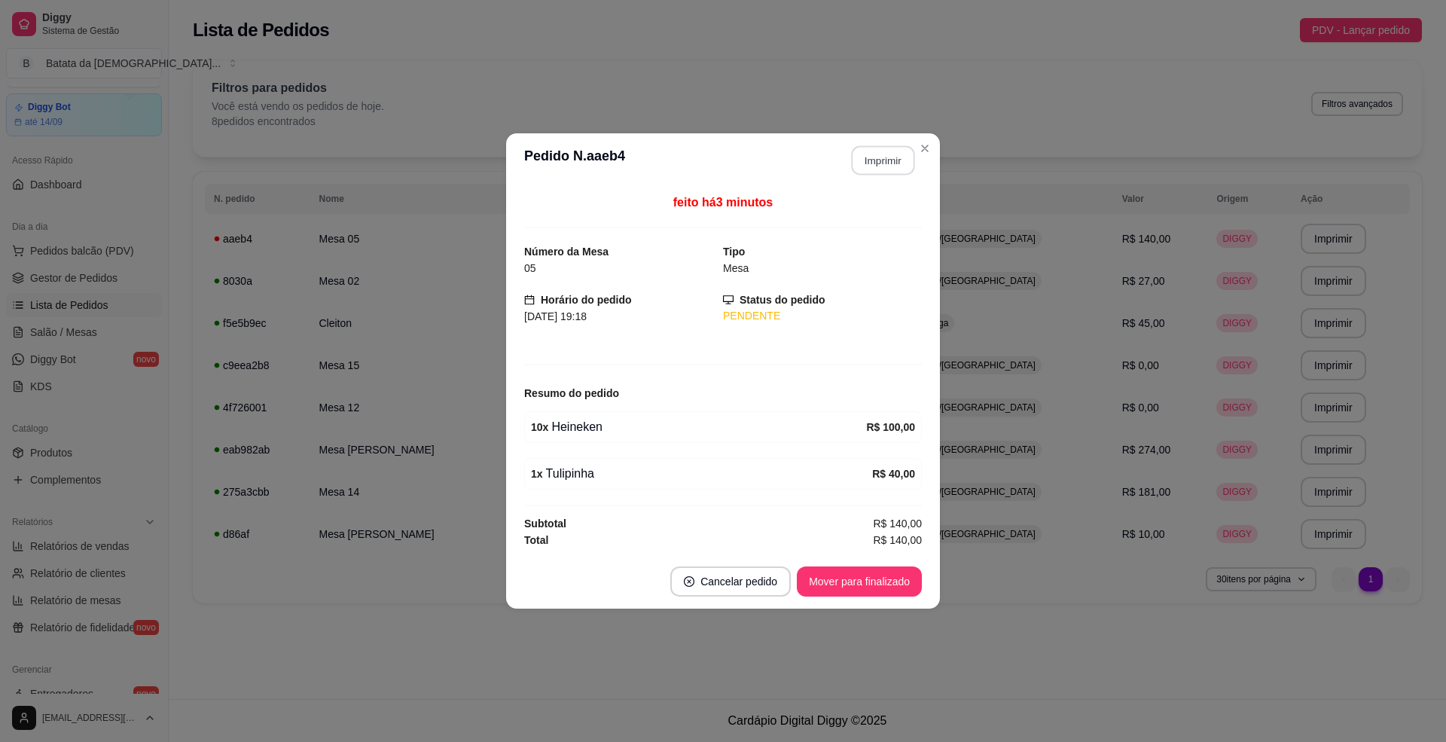
click at [886, 151] on button "Imprimir" at bounding box center [883, 160] width 63 height 29
click at [865, 579] on button "Mover para finalizado" at bounding box center [859, 581] width 125 height 30
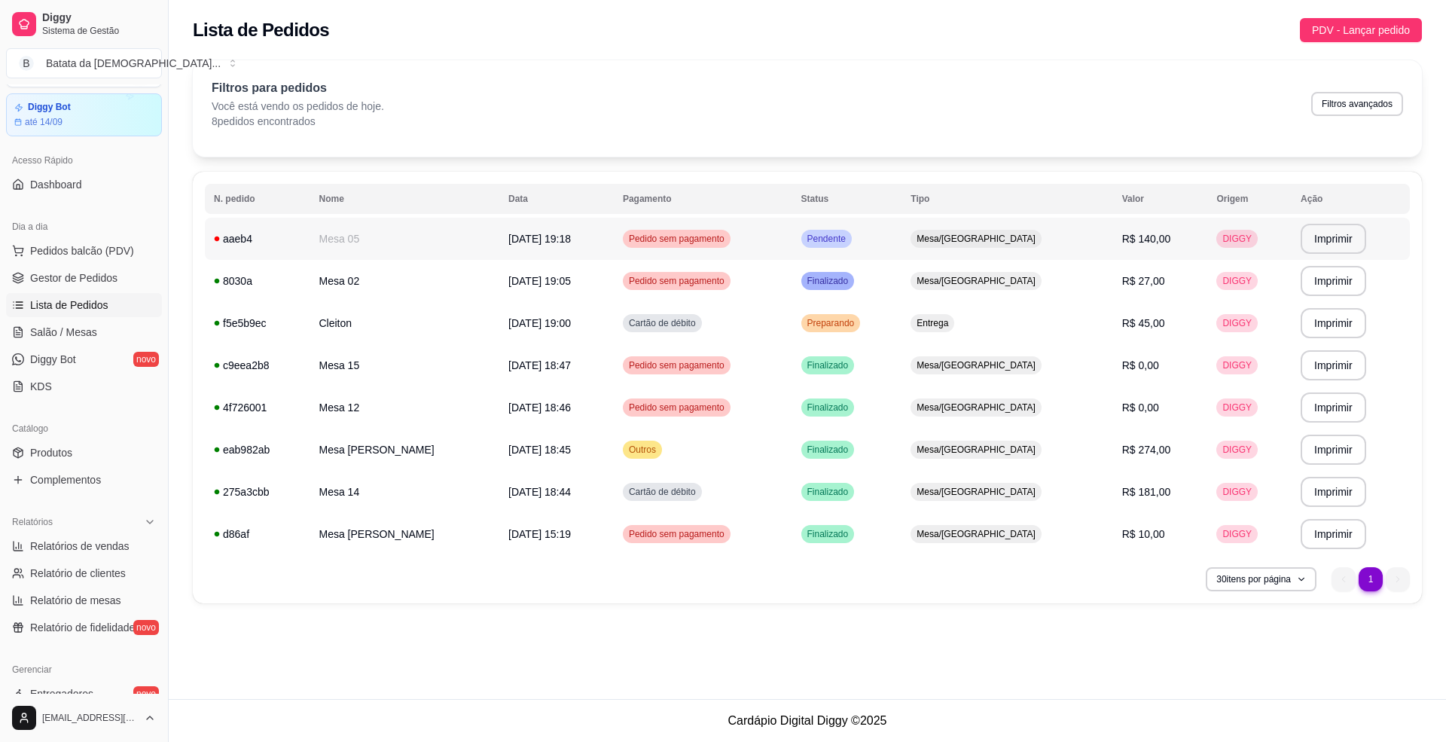
click at [991, 236] on span "Mesa/[GEOGRAPHIC_DATA]" at bounding box center [976, 239] width 125 height 12
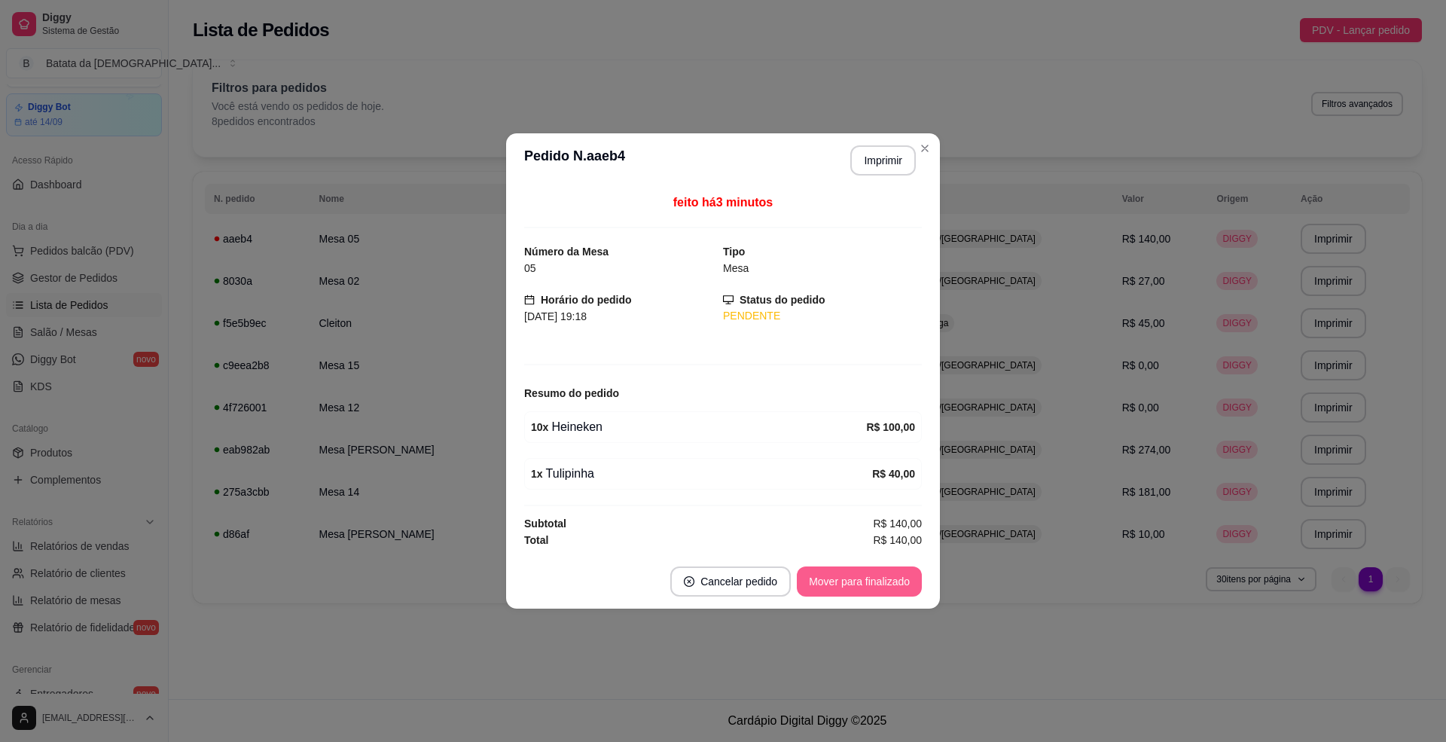
click at [911, 597] on button "Mover para finalizado" at bounding box center [859, 581] width 125 height 30
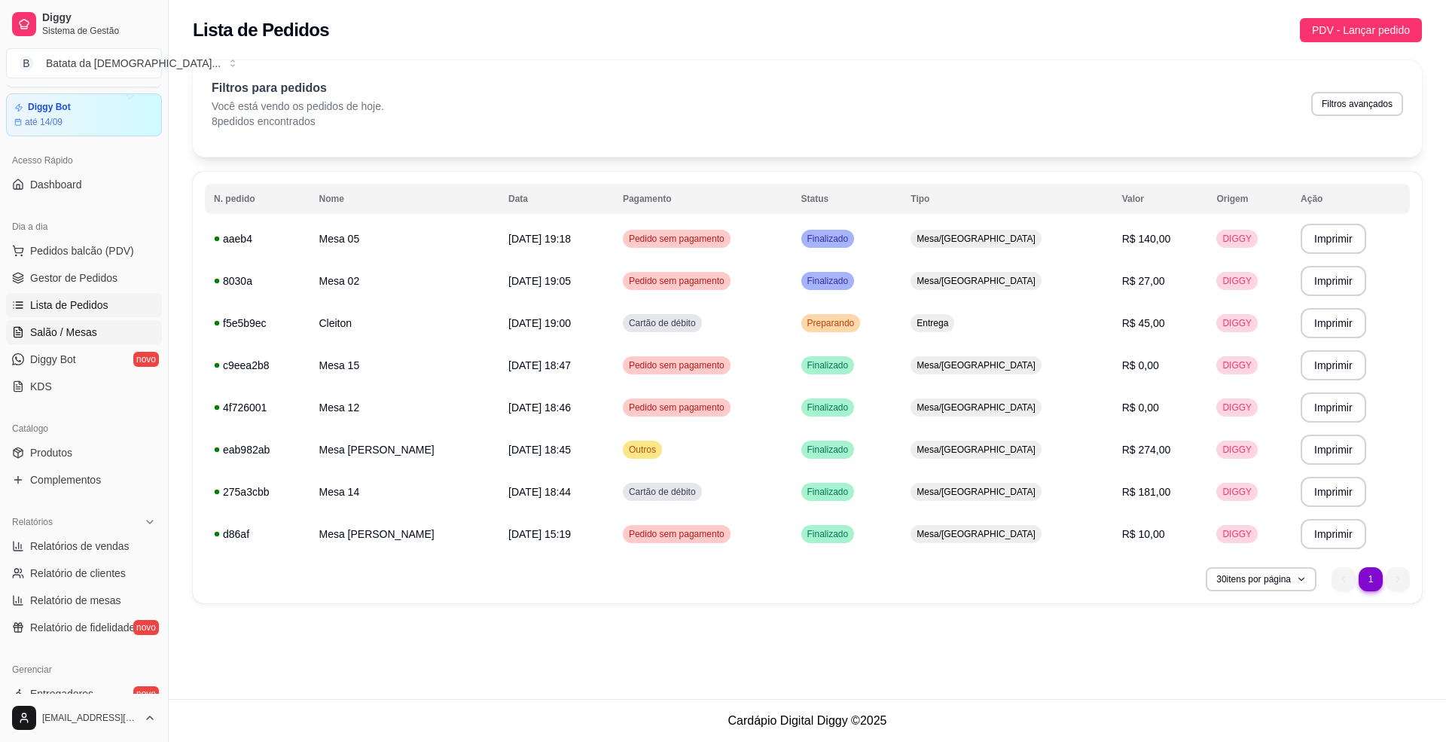
click at [47, 333] on span "Salão / Mesas" at bounding box center [63, 332] width 67 height 15
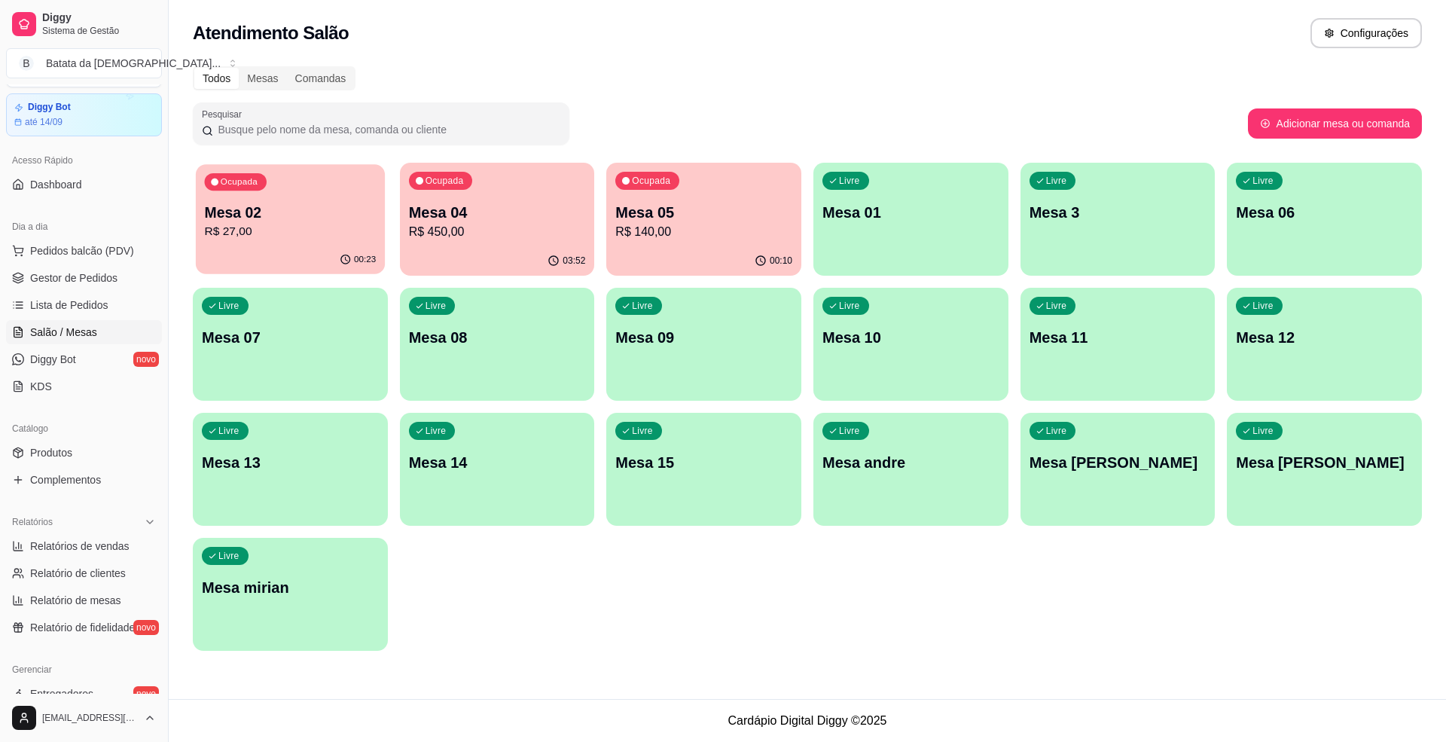
click at [305, 215] on p "Mesa 02" at bounding box center [291, 213] width 172 height 20
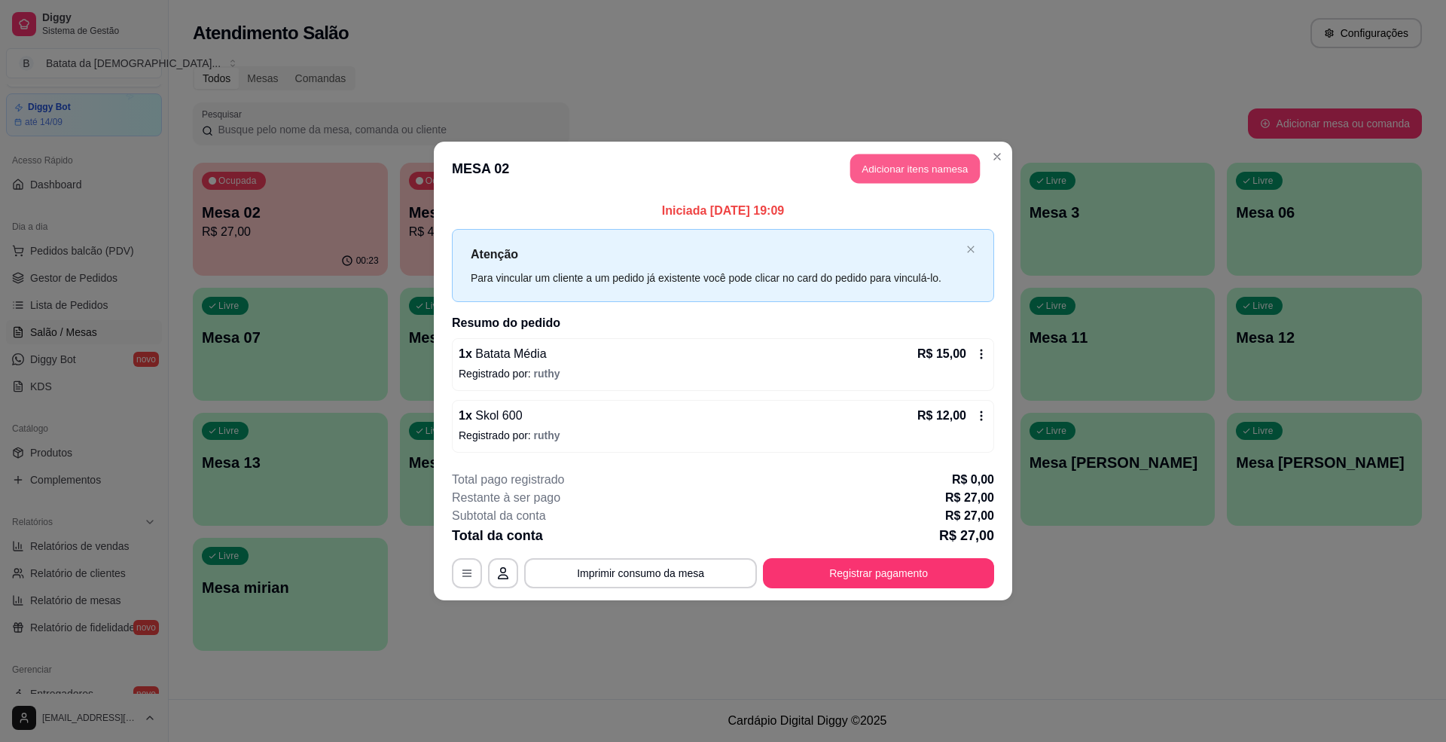
click at [893, 173] on button "Adicionar itens na mesa" at bounding box center [915, 168] width 130 height 29
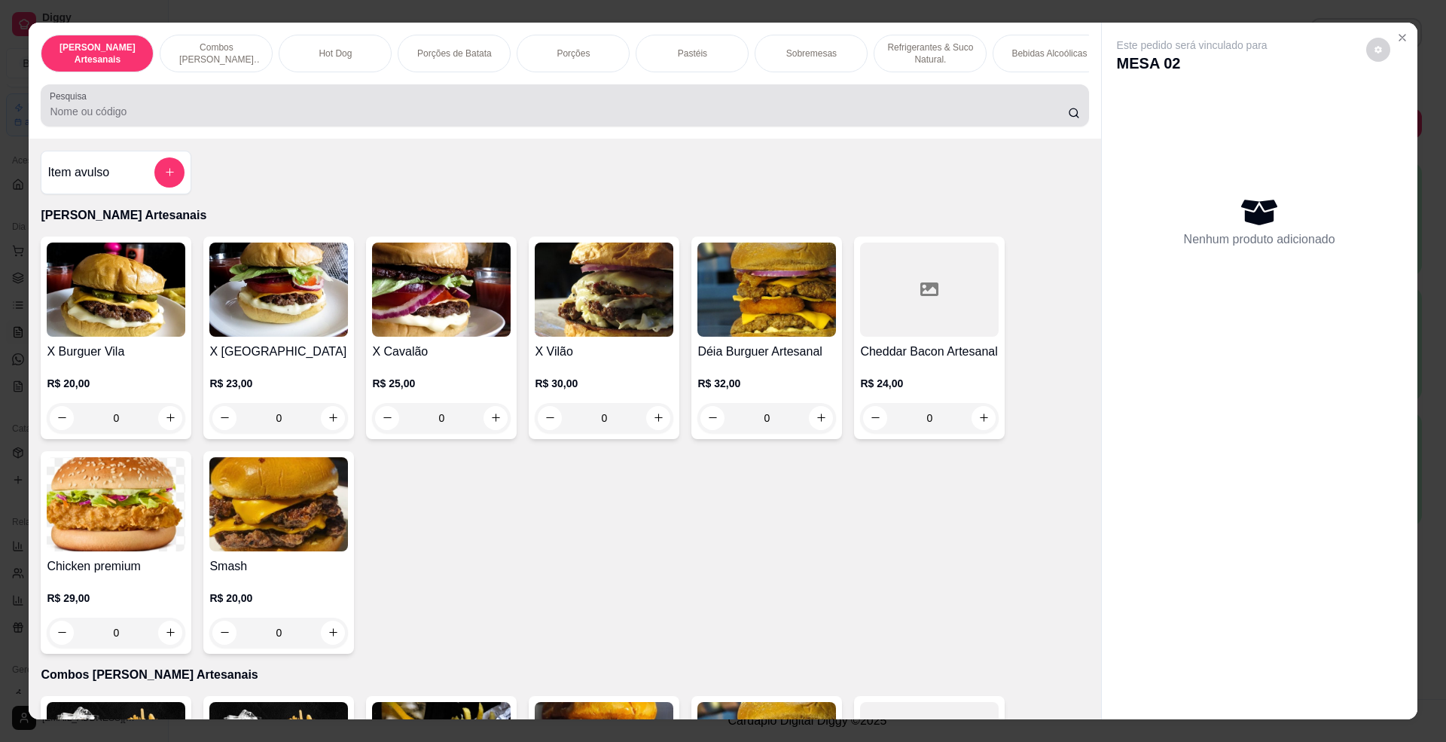
click at [616, 119] on input "Pesquisa" at bounding box center [559, 111] width 1018 height 15
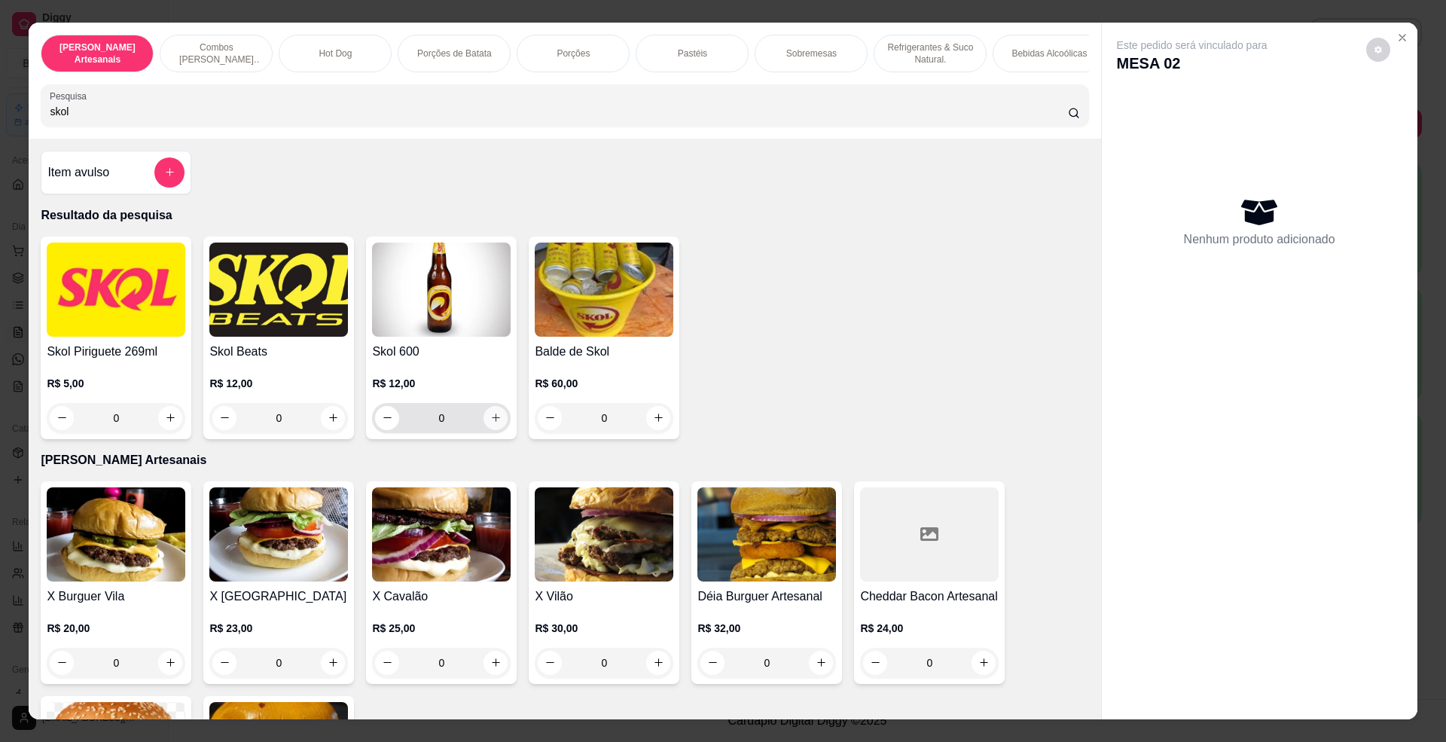
type input "skol"
click at [490, 423] on icon "increase-product-quantity" at bounding box center [495, 417] width 11 height 11
type input "1"
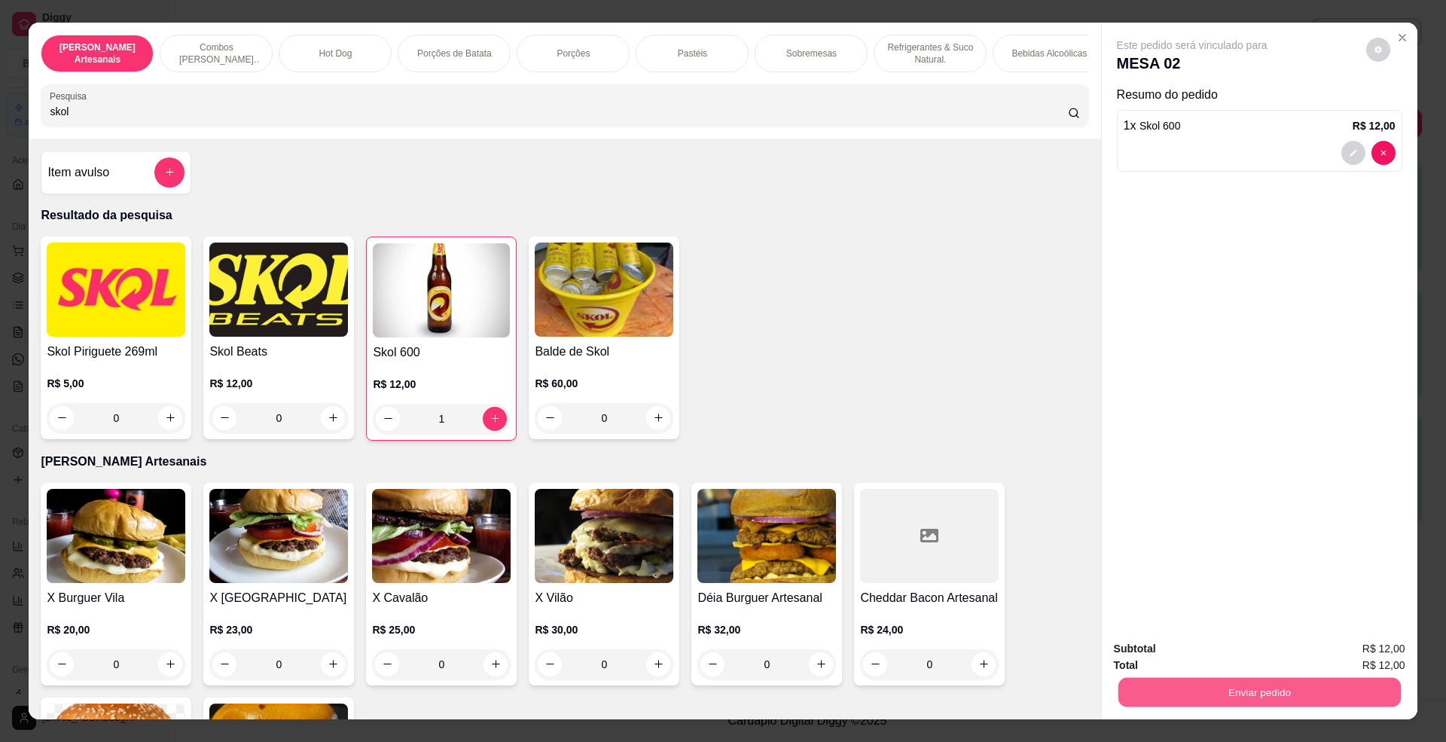
click at [1338, 697] on button "Enviar pedido" at bounding box center [1259, 692] width 282 height 29
click at [1258, 654] on button "Não registrar e enviar pedido" at bounding box center [1208, 656] width 157 height 29
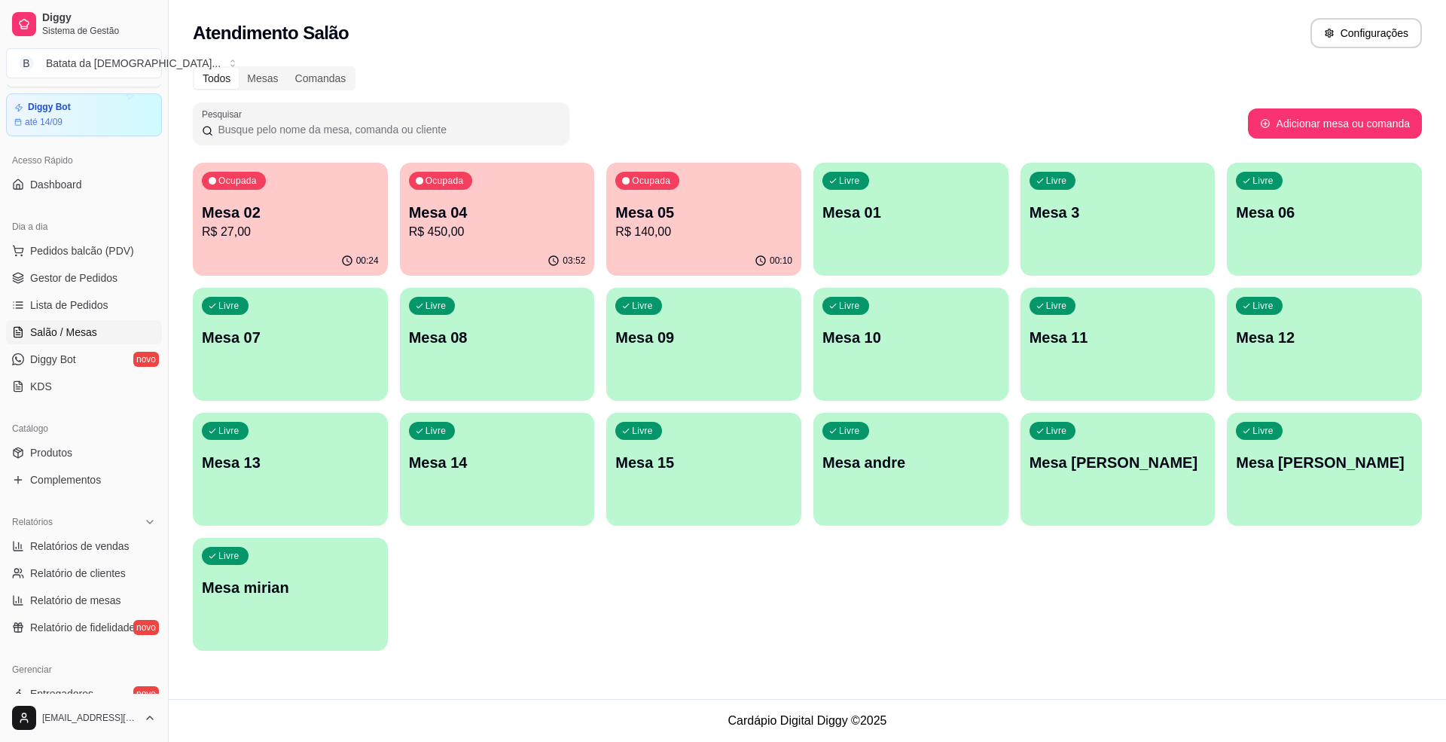
click at [284, 243] on div "Ocupada Mesa 02 R$ 27,00" at bounding box center [290, 205] width 195 height 84
click at [65, 305] on span "Lista de Pedidos" at bounding box center [69, 305] width 78 height 15
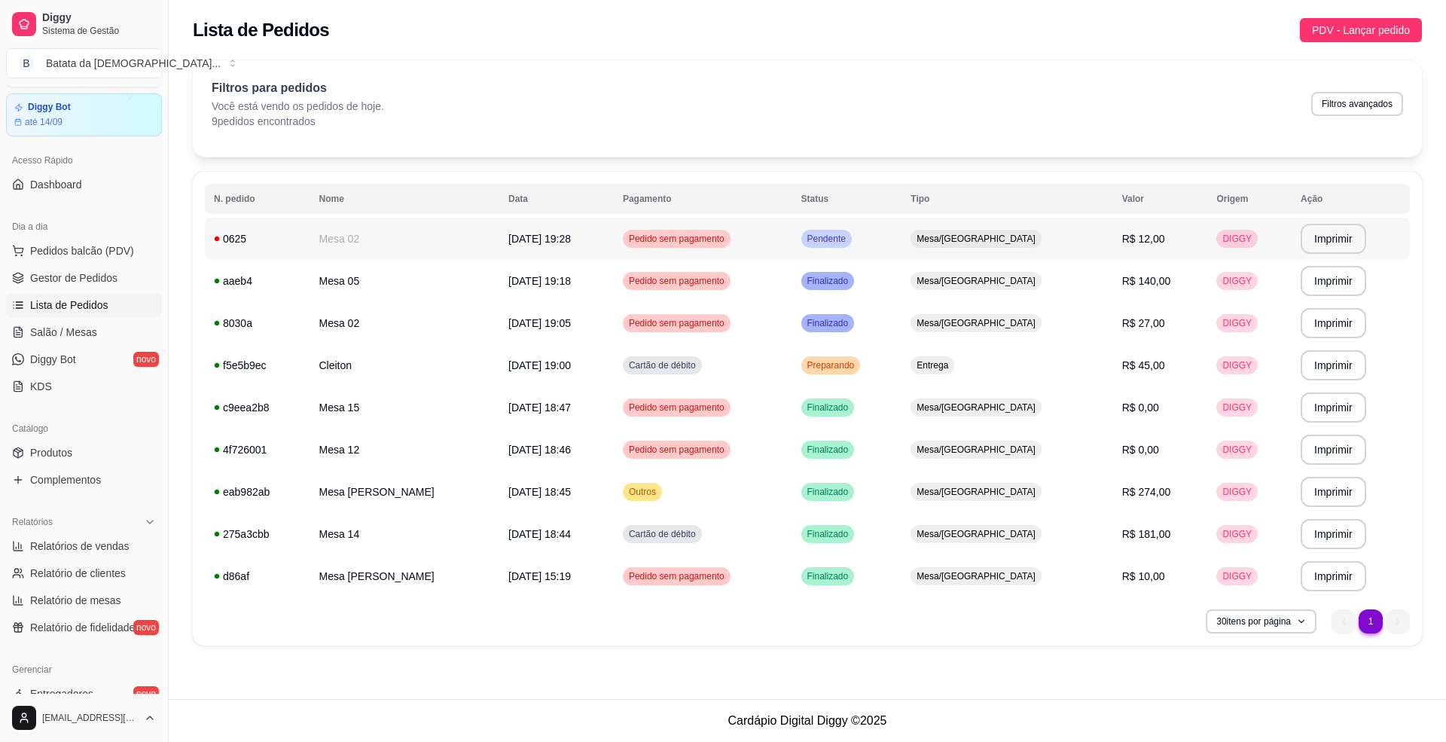
click at [902, 242] on td "Pendente" at bounding box center [847, 239] width 110 height 42
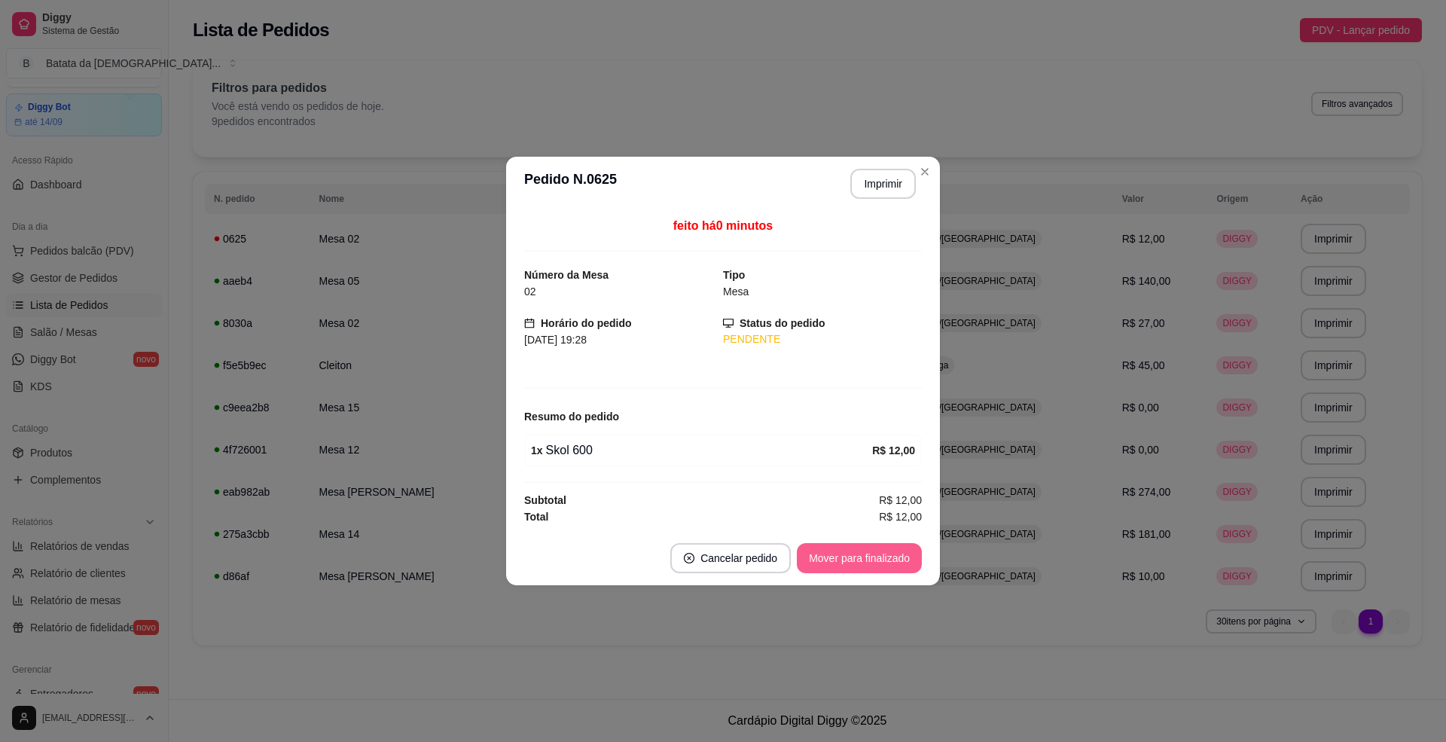
click at [835, 564] on button "Mover para finalizado" at bounding box center [859, 558] width 125 height 30
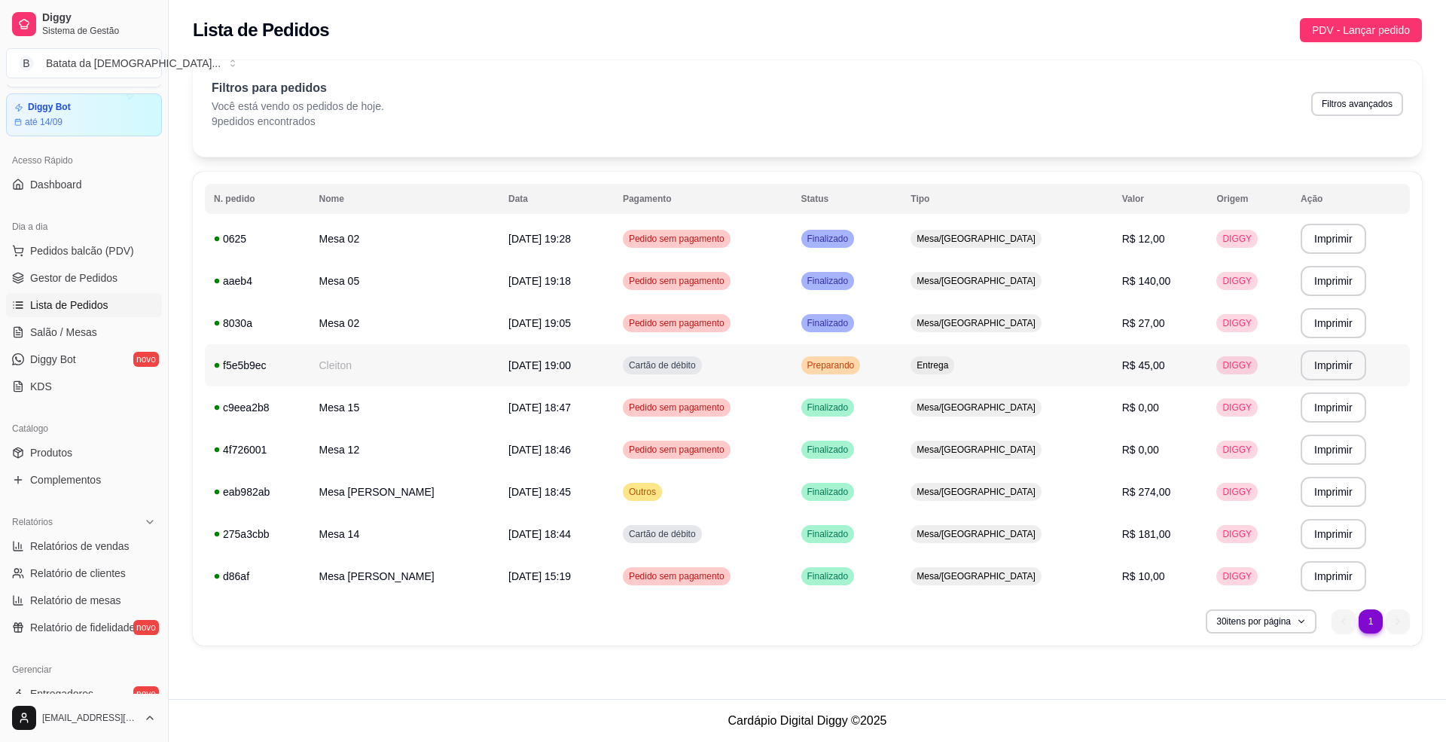
click at [902, 365] on td "Preparando" at bounding box center [847, 365] width 110 height 42
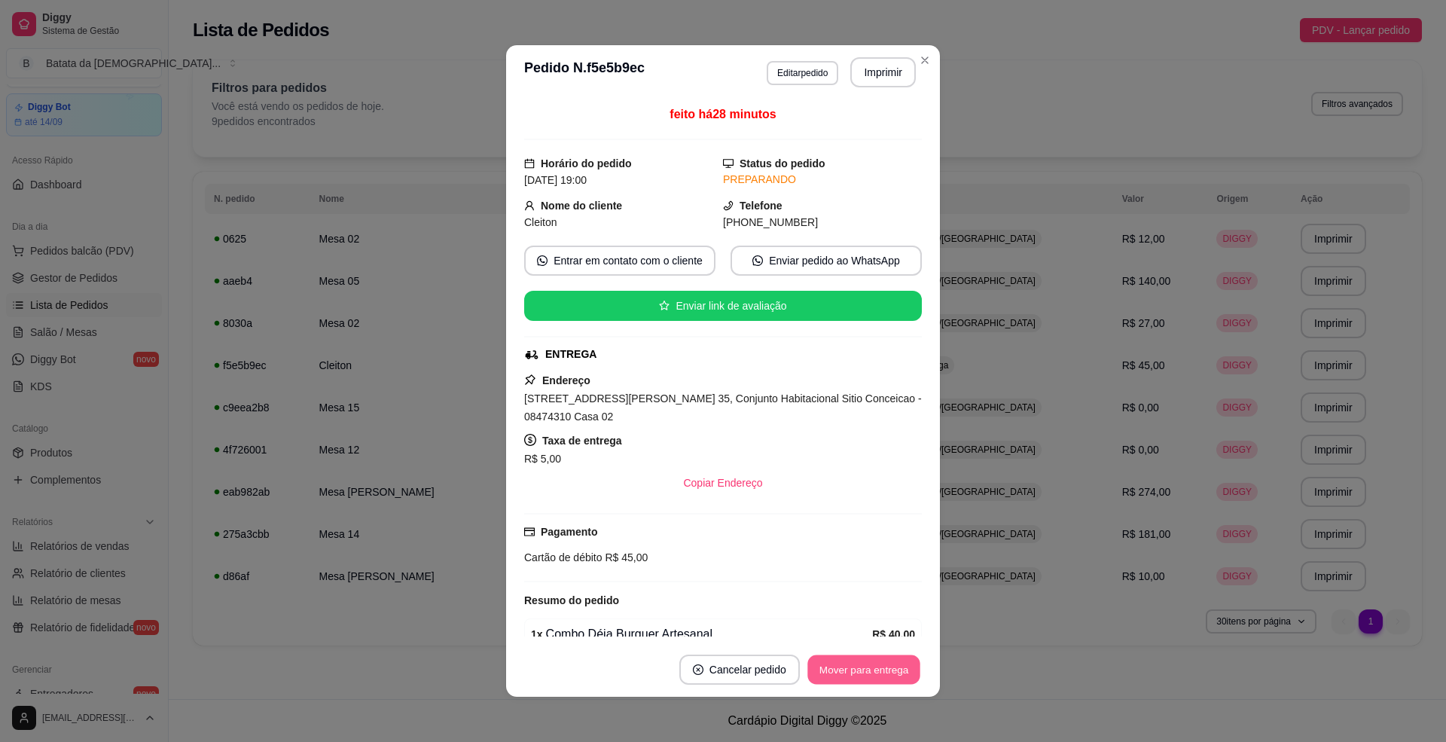
click at [821, 675] on button "Mover para entrega" at bounding box center [863, 669] width 113 height 29
click at [890, 672] on button "Mover para finalizado" at bounding box center [859, 669] width 121 height 29
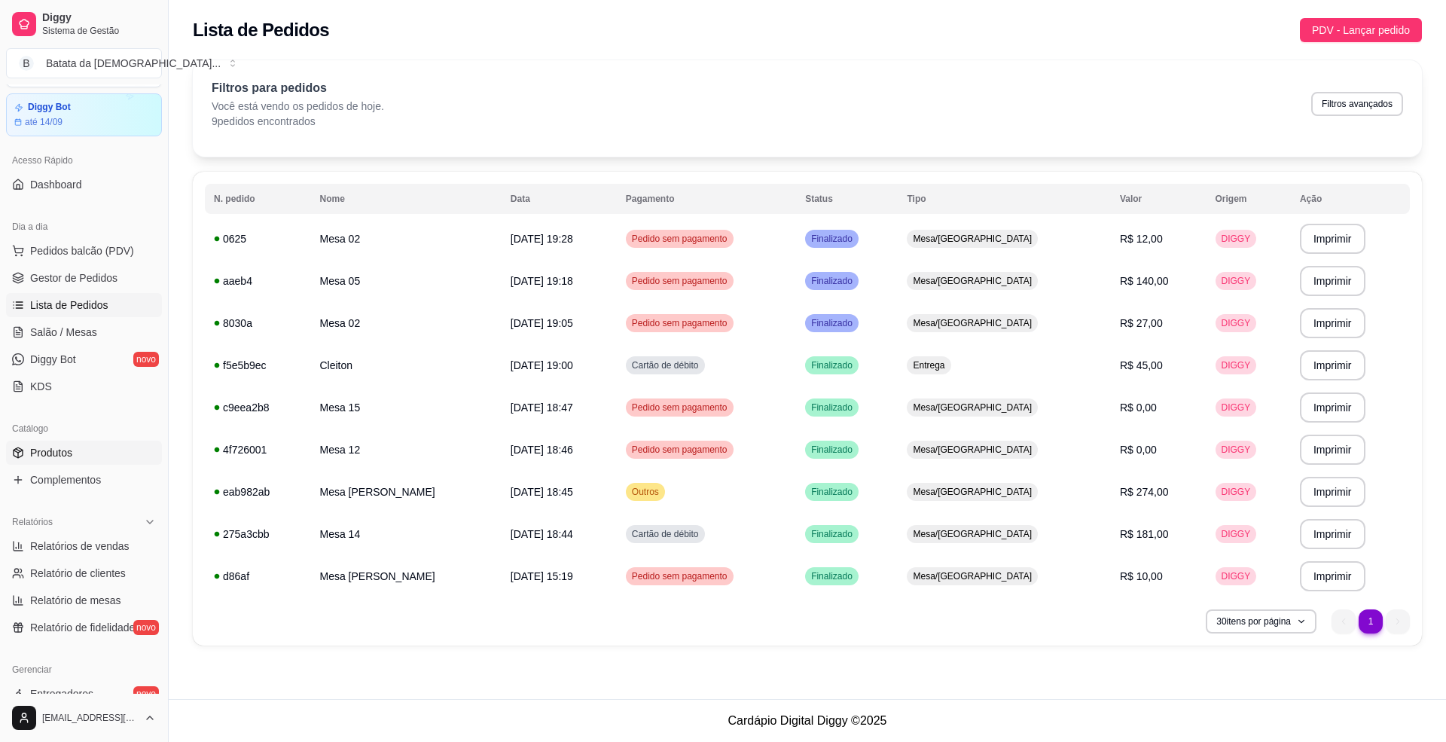
click at [61, 458] on span "Produtos" at bounding box center [51, 452] width 42 height 15
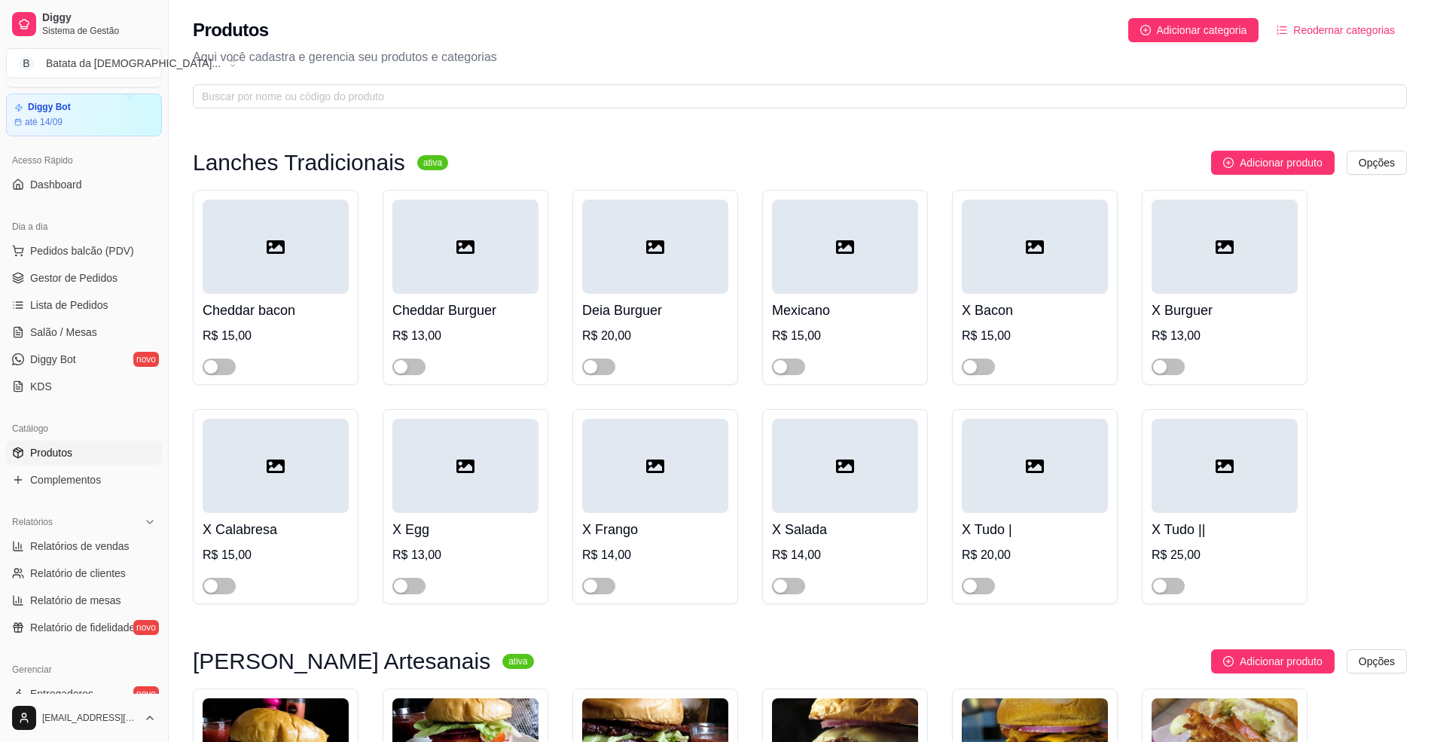
click at [238, 368] on div at bounding box center [276, 360] width 146 height 30
click at [218, 368] on button "button" at bounding box center [219, 367] width 33 height 17
click at [410, 366] on span "button" at bounding box center [408, 367] width 33 height 17
click at [598, 366] on button "button" at bounding box center [598, 367] width 33 height 17
click at [806, 362] on div at bounding box center [845, 360] width 146 height 30
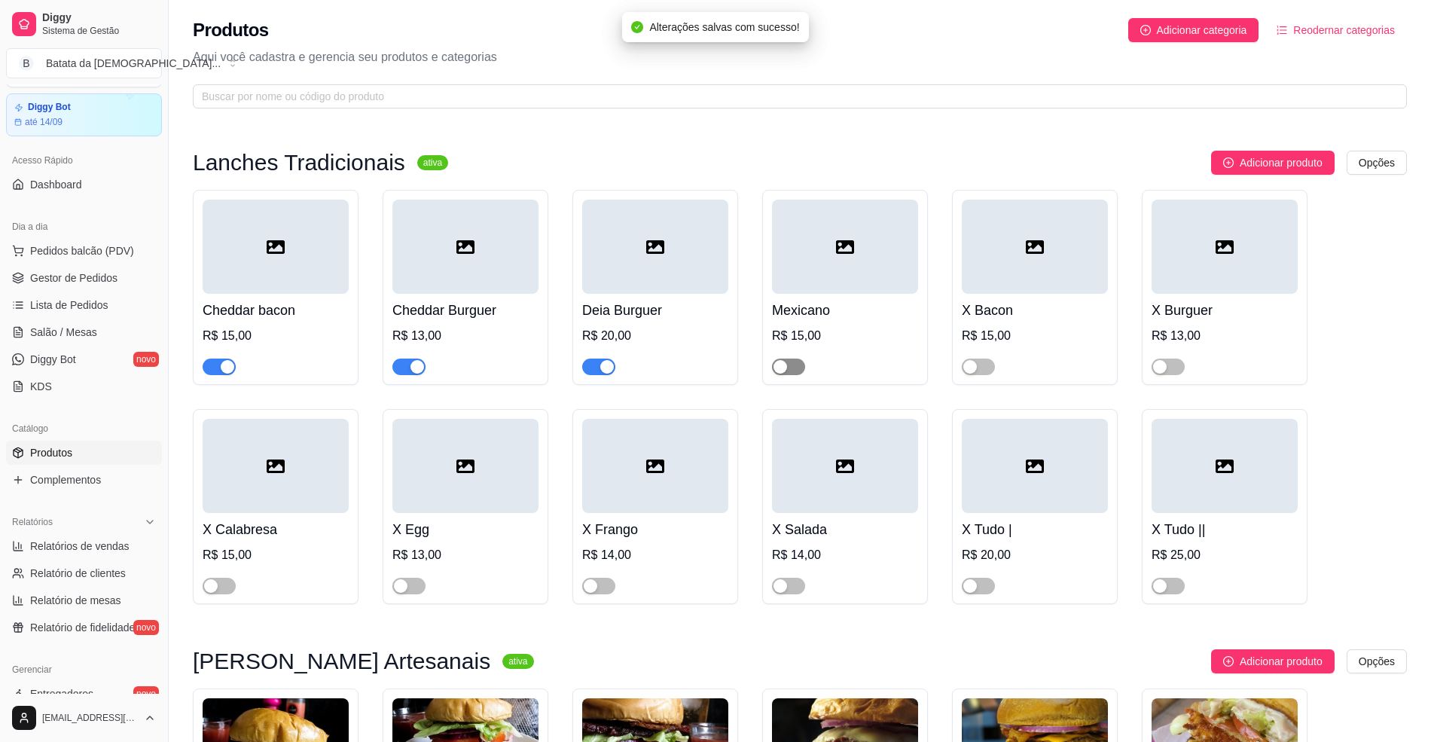
click at [777, 365] on div "button" at bounding box center [781, 367] width 14 height 14
click at [980, 350] on div at bounding box center [1035, 360] width 146 height 30
click at [964, 371] on div "button" at bounding box center [970, 367] width 14 height 14
click at [1163, 366] on div "button" at bounding box center [1160, 367] width 14 height 14
click at [792, 591] on span "button" at bounding box center [788, 586] width 33 height 17
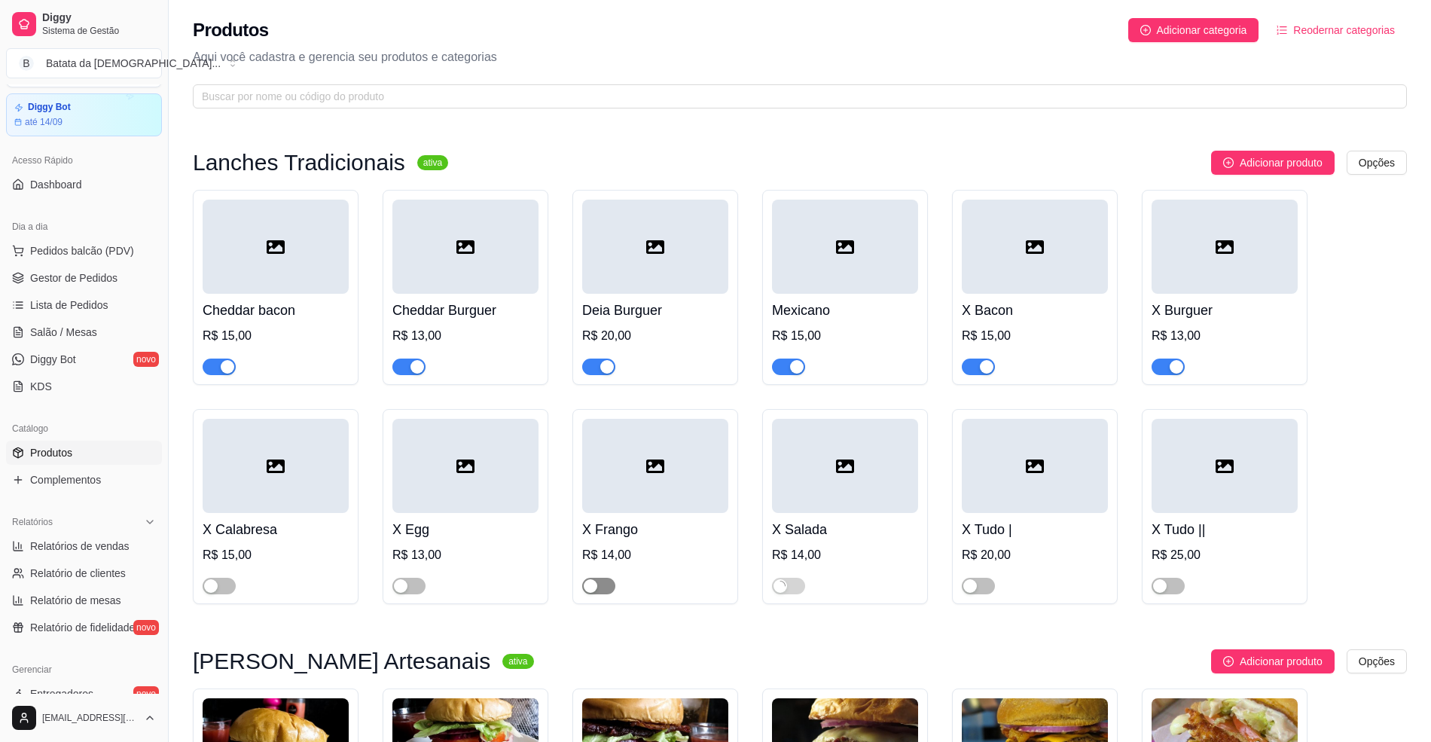
click at [586, 586] on div "button" at bounding box center [591, 586] width 14 height 14
drag, startPoint x: 416, startPoint y: 585, endPoint x: 408, endPoint y: 582, distance: 8.1
click at [417, 585] on span "button" at bounding box center [408, 586] width 33 height 17
click at [209, 589] on div "button" at bounding box center [211, 586] width 14 height 14
click at [1057, 512] on div at bounding box center [1035, 466] width 146 height 94
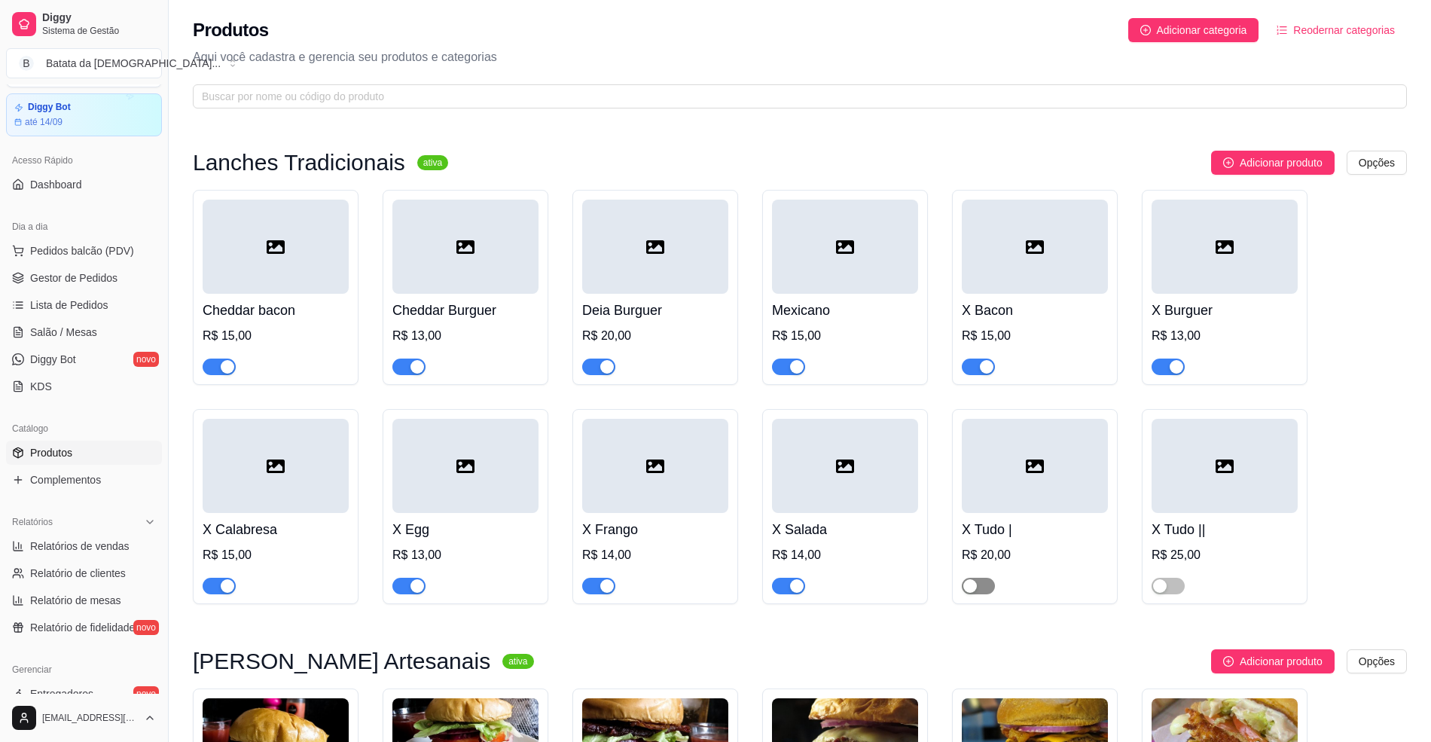
click at [989, 591] on span "button" at bounding box center [978, 586] width 33 height 17
click at [1164, 589] on div "button" at bounding box center [1160, 586] width 14 height 14
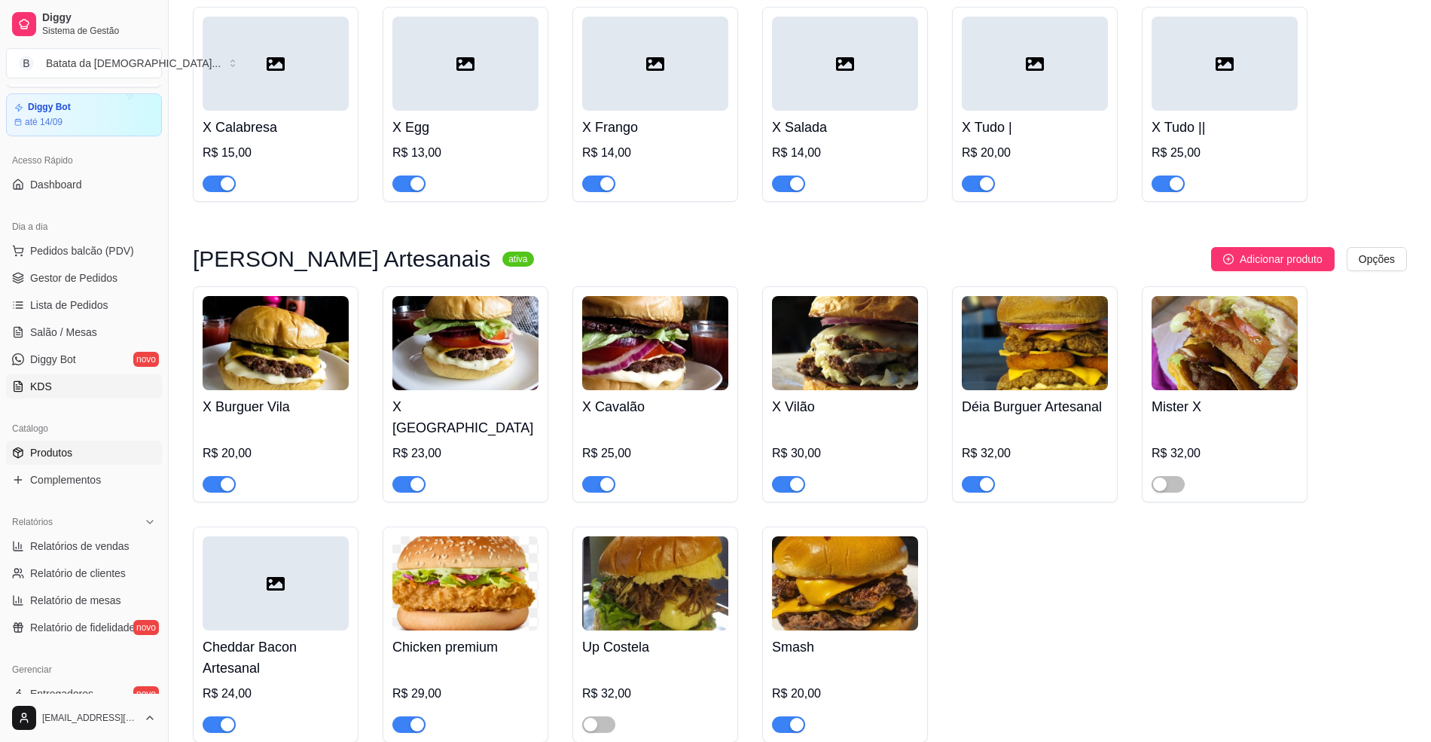
scroll to position [401, 0]
click at [79, 303] on span "Lista de Pedidos" at bounding box center [69, 305] width 78 height 15
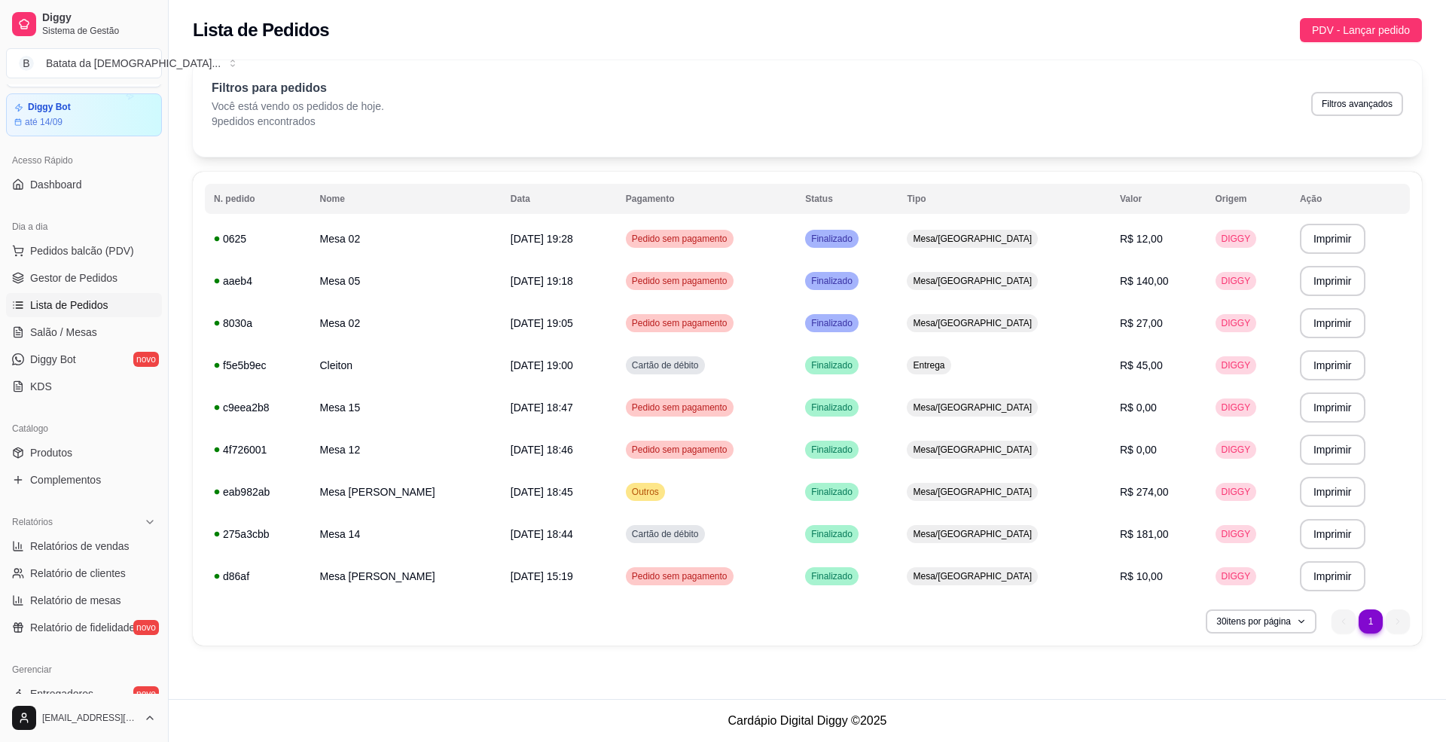
click at [121, 311] on link "Lista de Pedidos" at bounding box center [84, 305] width 156 height 24
click at [89, 325] on span "Salão / Mesas" at bounding box center [63, 332] width 67 height 15
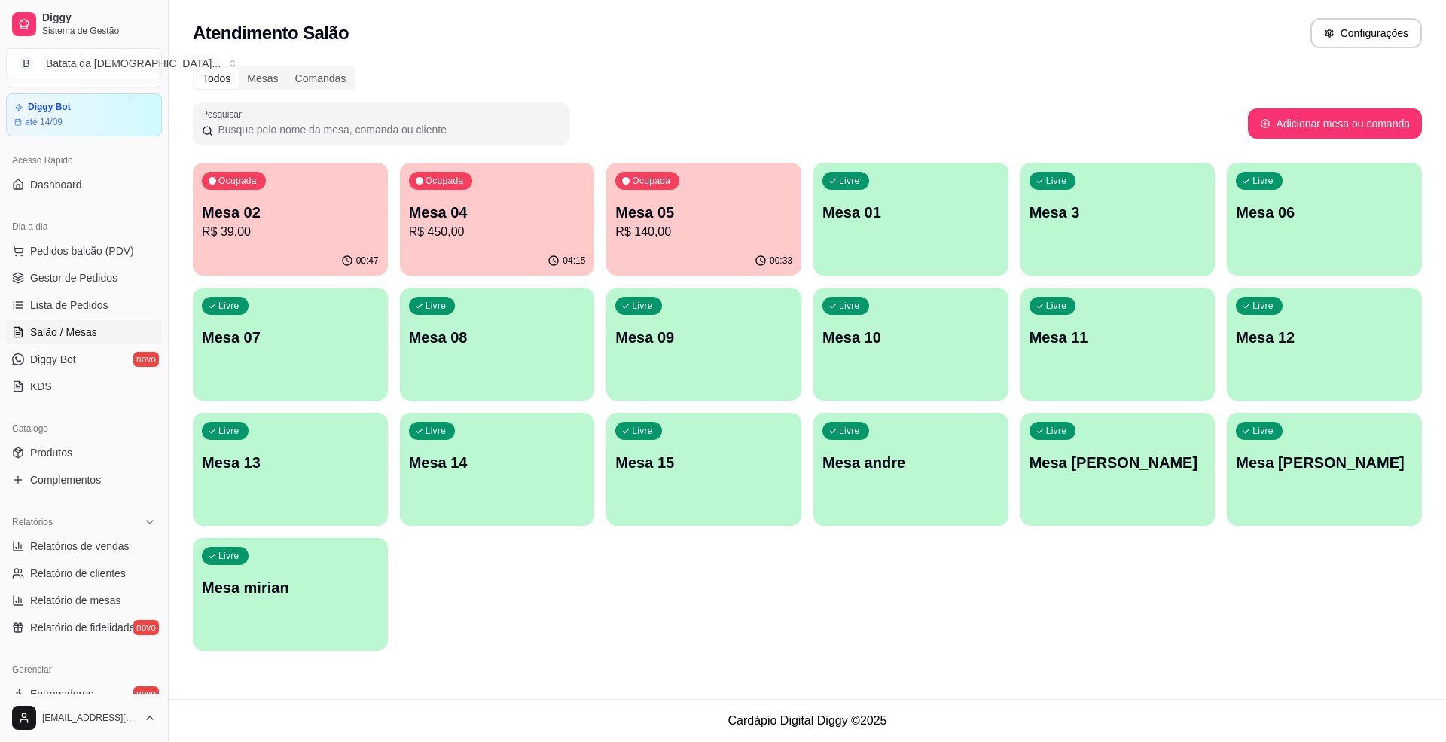
click at [233, 200] on div "Ocupada Mesa 02 R$ 39,00" at bounding box center [290, 205] width 195 height 84
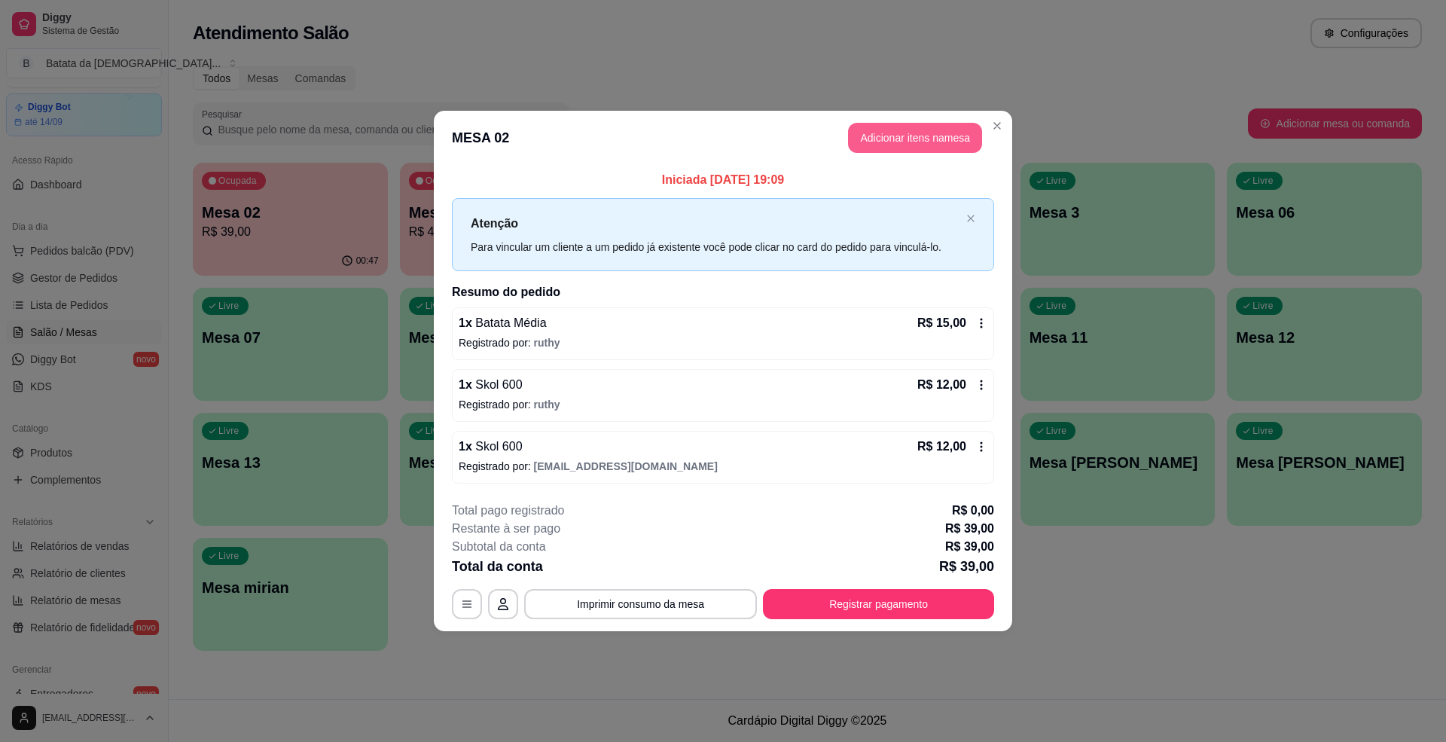
click at [937, 130] on button "Adicionar itens na mesa" at bounding box center [915, 138] width 134 height 30
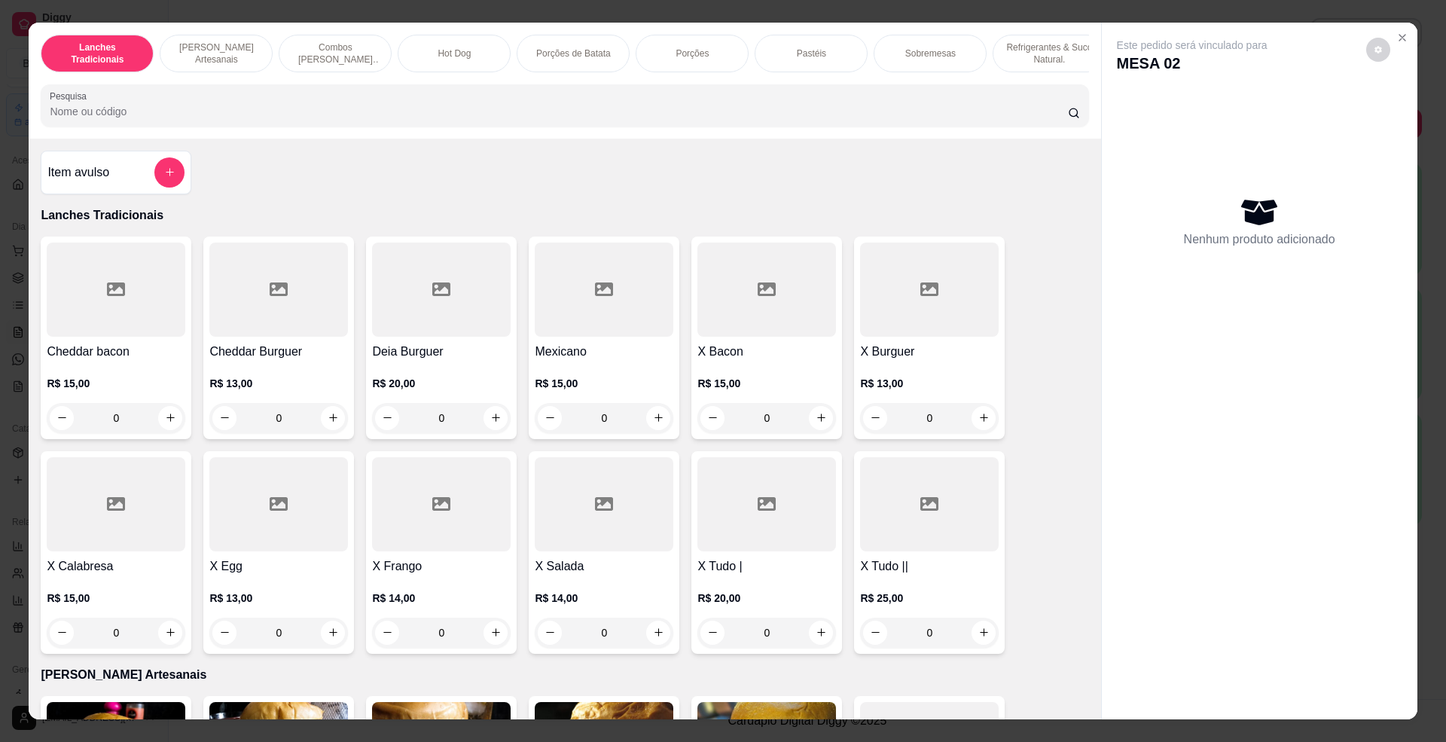
click at [576, 570] on div "X Salada R$ 14,00 0" at bounding box center [604, 552] width 151 height 203
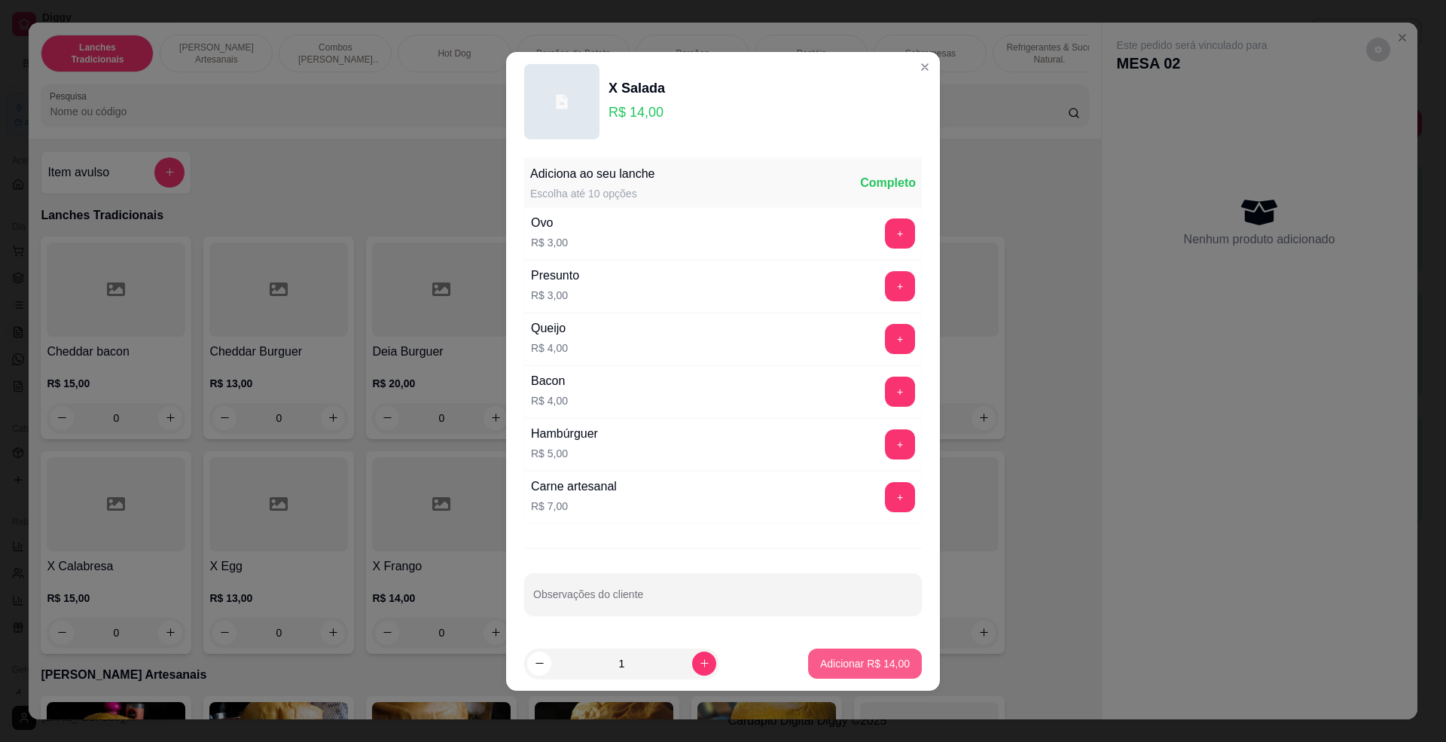
click at [874, 652] on button "Adicionar R$ 14,00" at bounding box center [865, 663] width 114 height 30
type input "1"
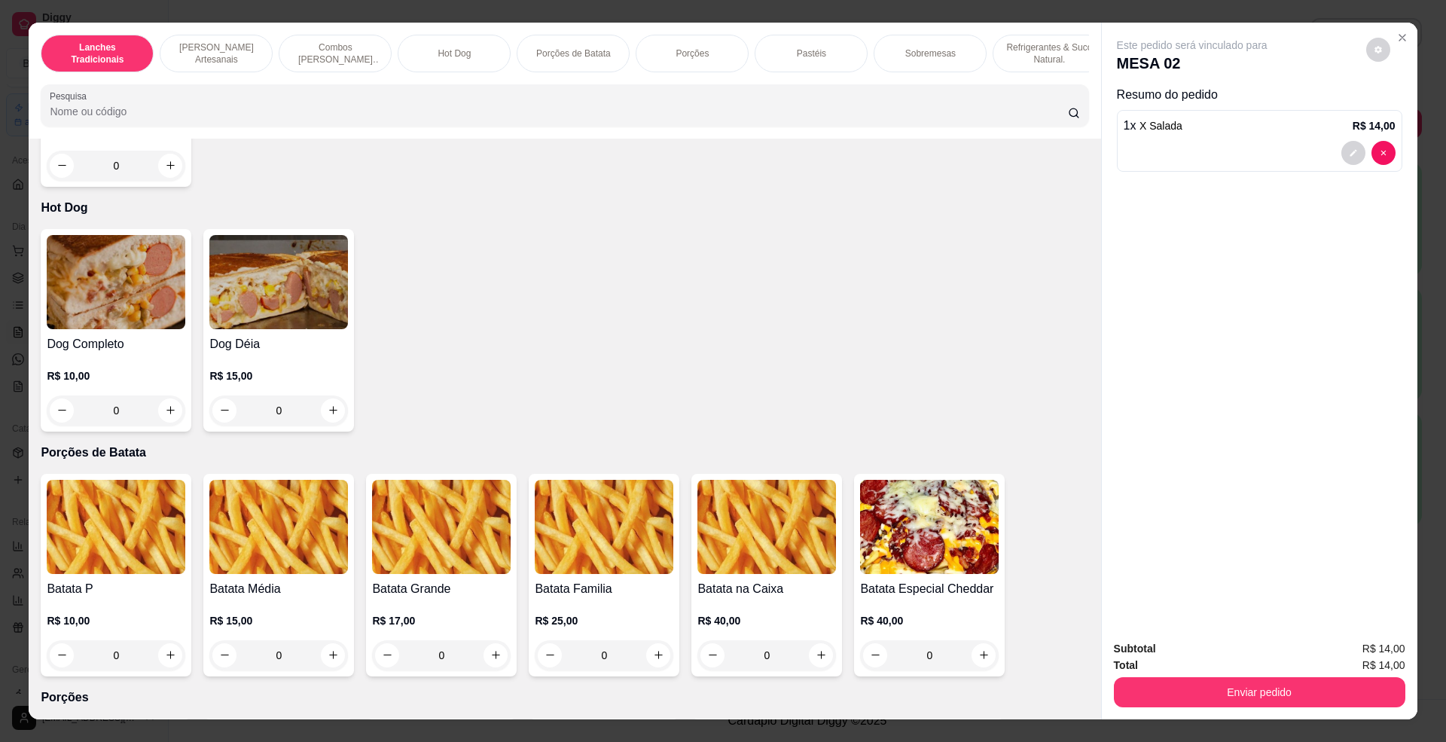
scroll to position [1506, 0]
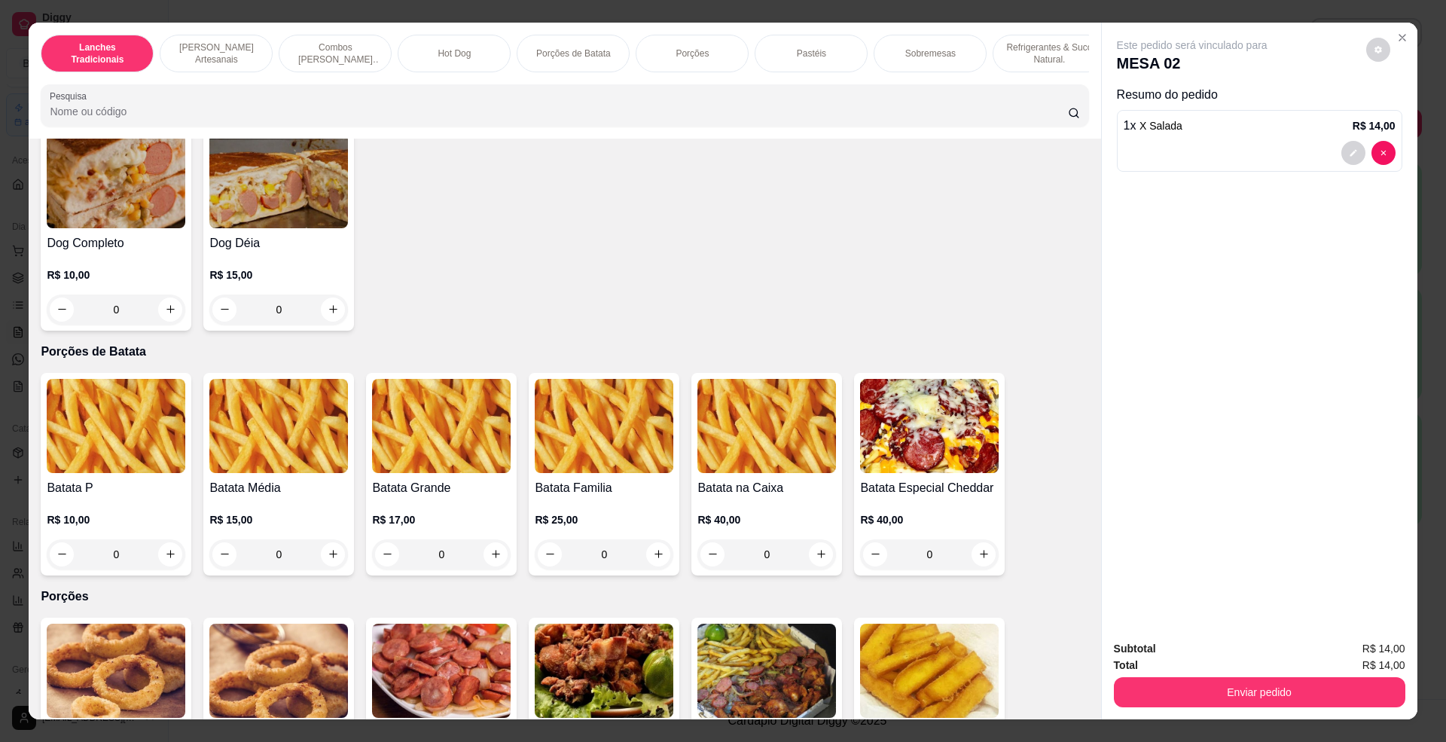
click at [258, 188] on img at bounding box center [278, 181] width 139 height 94
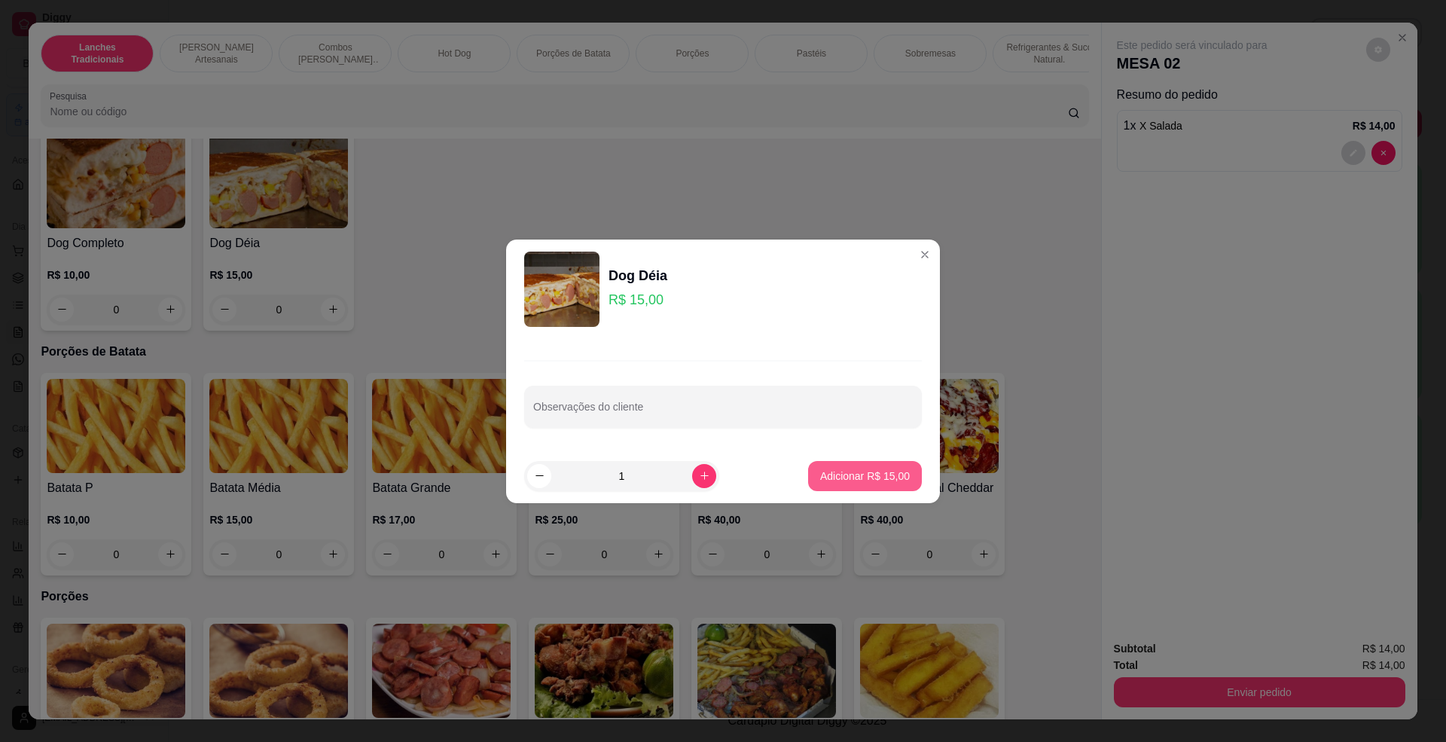
click at [887, 470] on p "Adicionar R$ 15,00" at bounding box center [865, 475] width 90 height 15
type input "1"
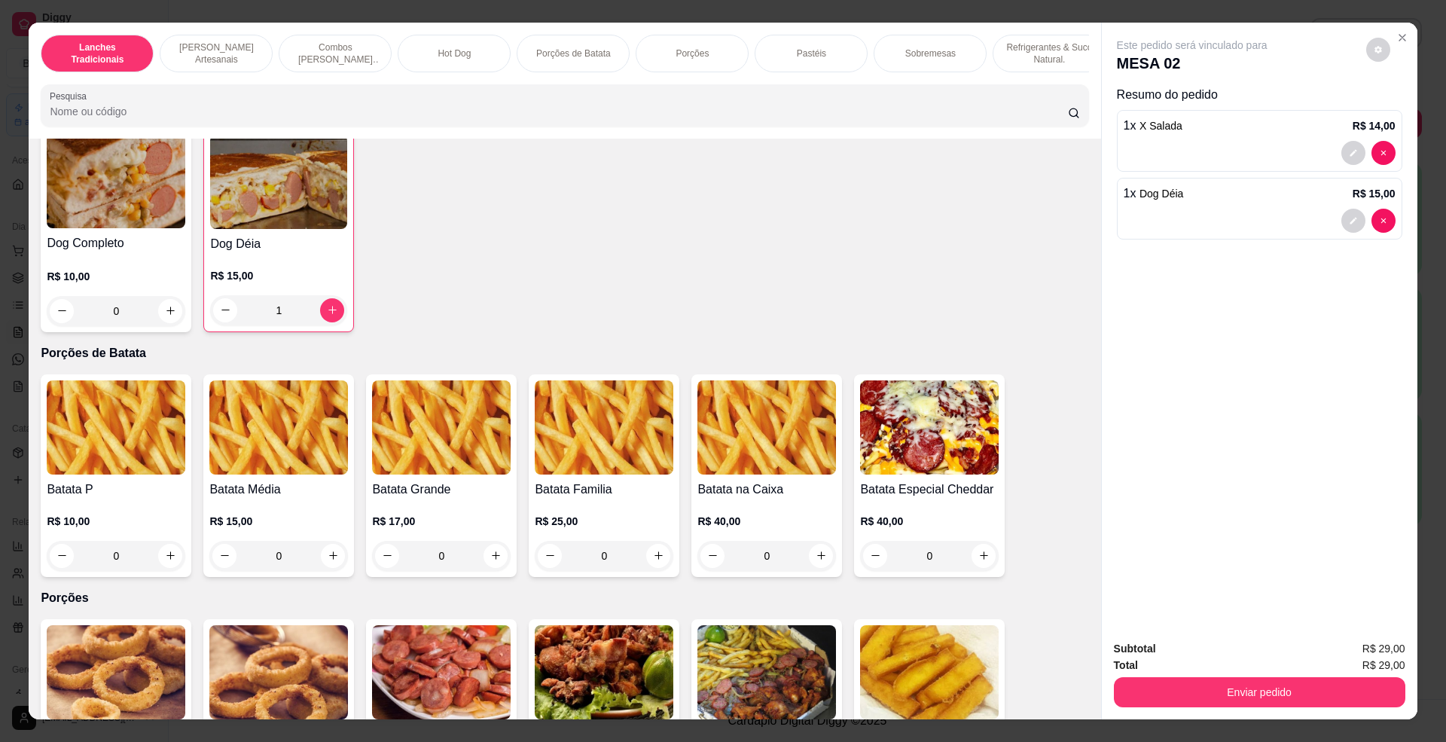
click at [1298, 673] on div "Enviar pedido" at bounding box center [1259, 690] width 291 height 34
click at [1297, 684] on button "Enviar pedido" at bounding box center [1259, 692] width 282 height 29
click at [1229, 660] on button "Não registrar e enviar pedido" at bounding box center [1208, 656] width 157 height 29
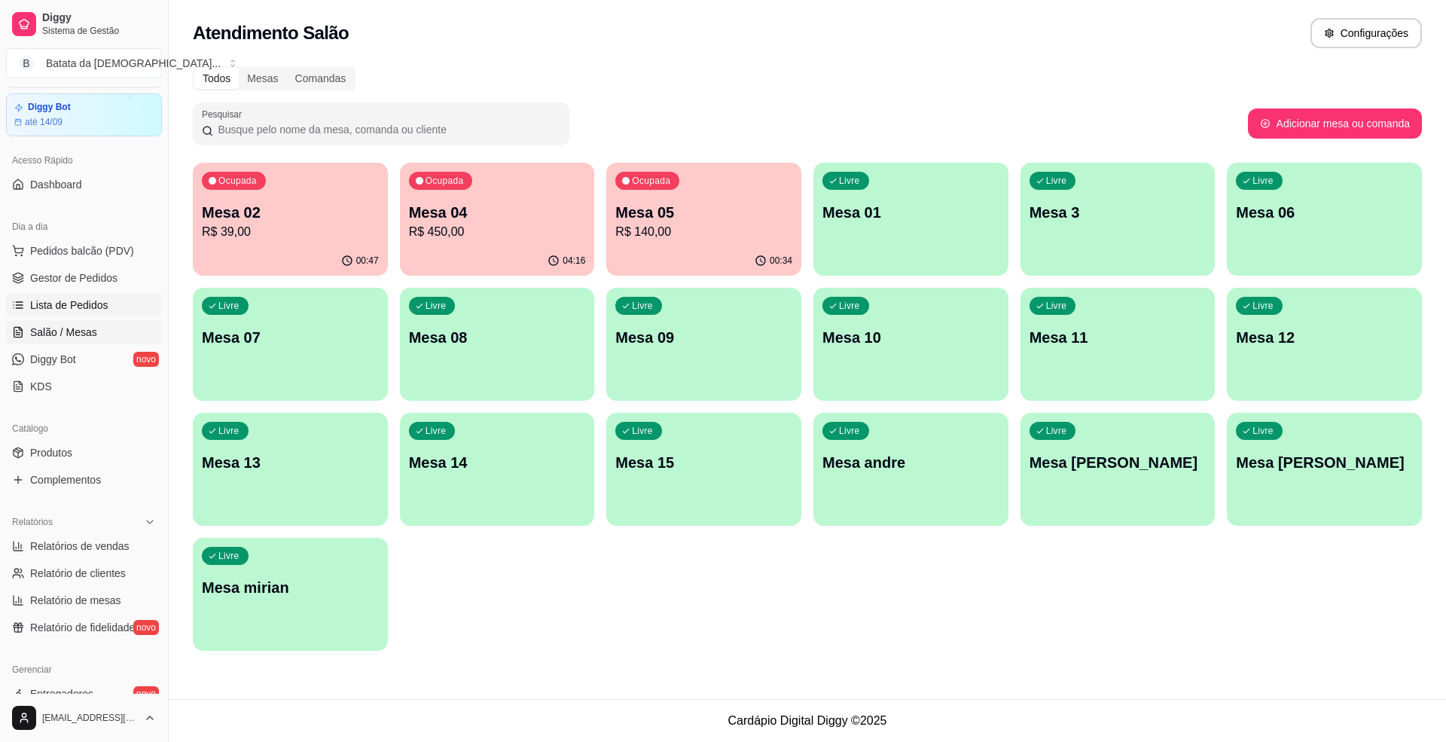
click at [95, 301] on span "Lista de Pedidos" at bounding box center [69, 305] width 78 height 15
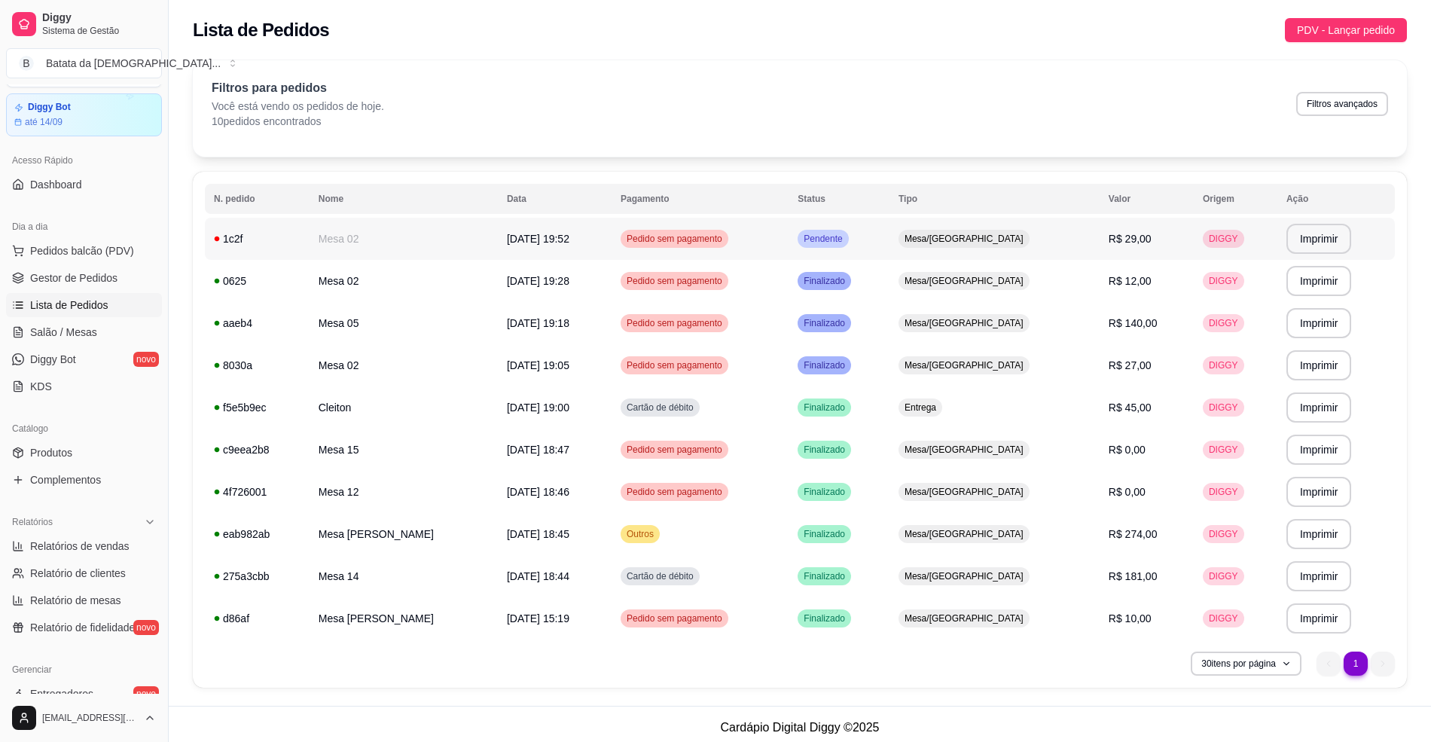
click at [890, 239] on td "Pendente" at bounding box center [839, 239] width 101 height 42
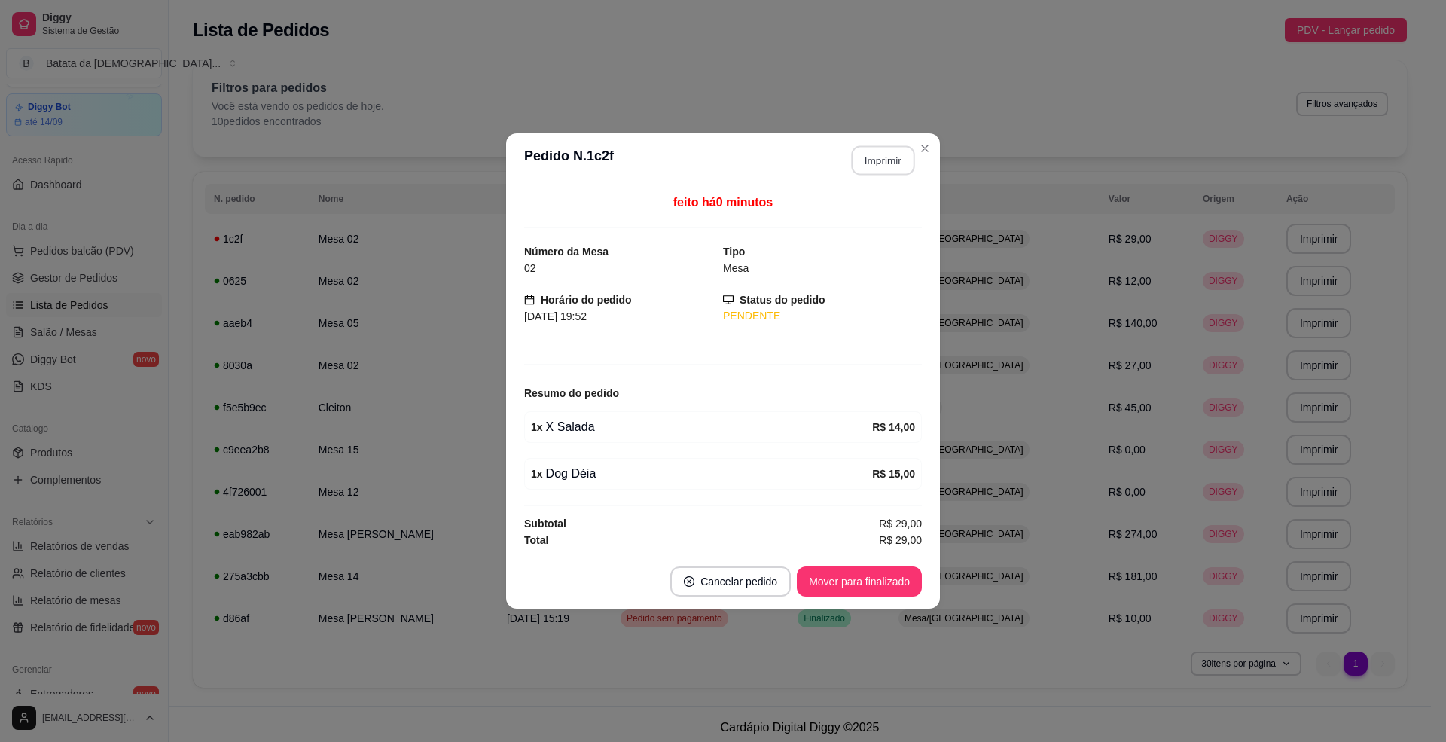
click at [890, 154] on button "Imprimir" at bounding box center [883, 160] width 63 height 29
click at [890, 578] on button "Mover para finalizado" at bounding box center [859, 581] width 121 height 29
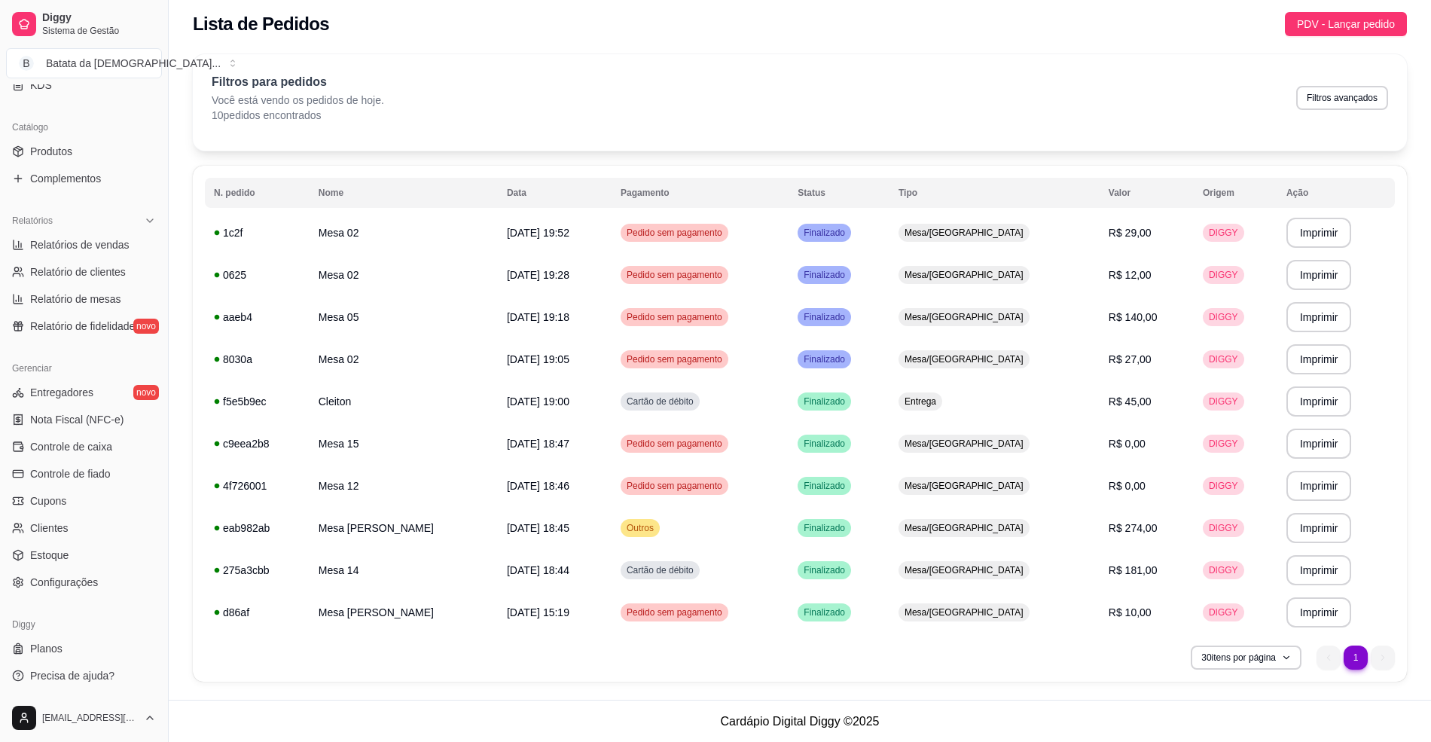
scroll to position [7, 0]
click at [92, 582] on span "Configurações" at bounding box center [64, 582] width 68 height 15
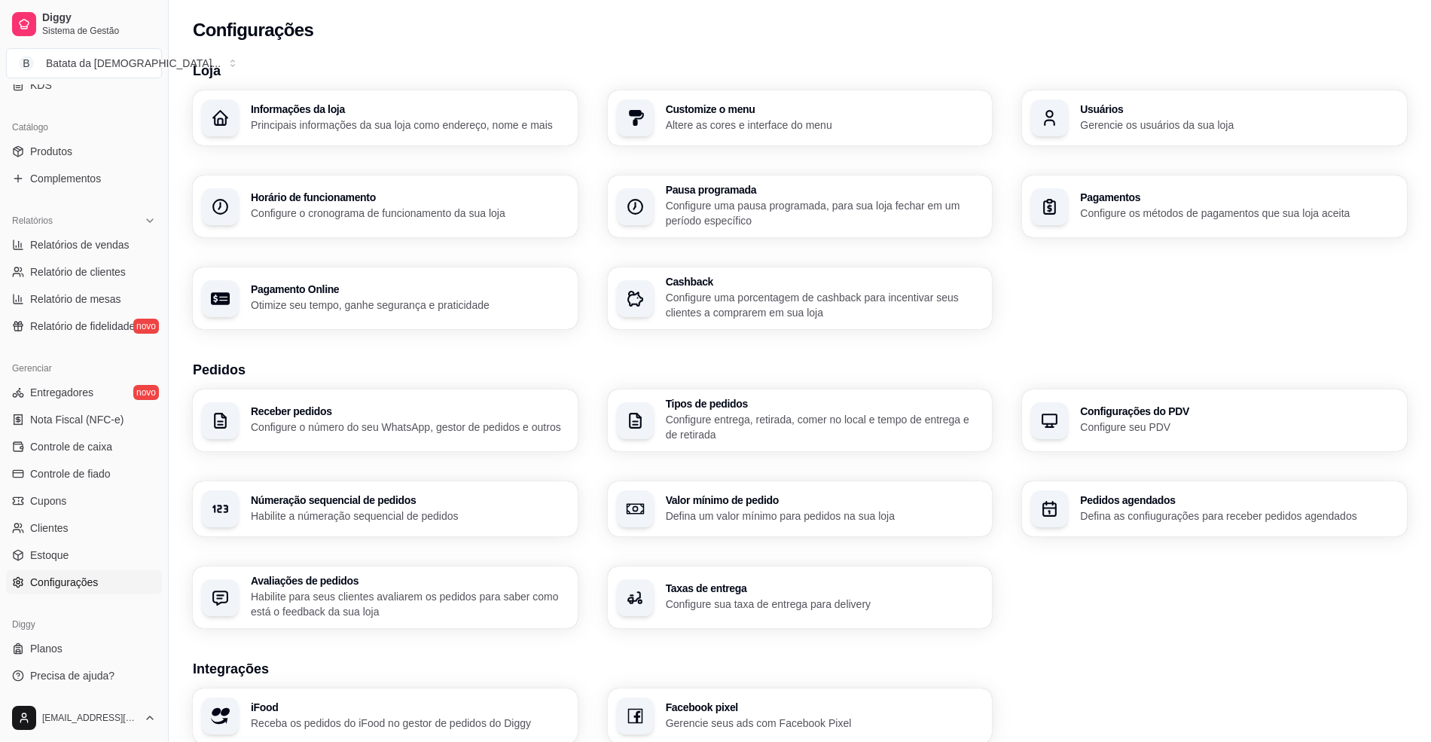
click at [1146, 121] on p "Gerencie os usuários da sua loja" at bounding box center [1239, 124] width 318 height 15
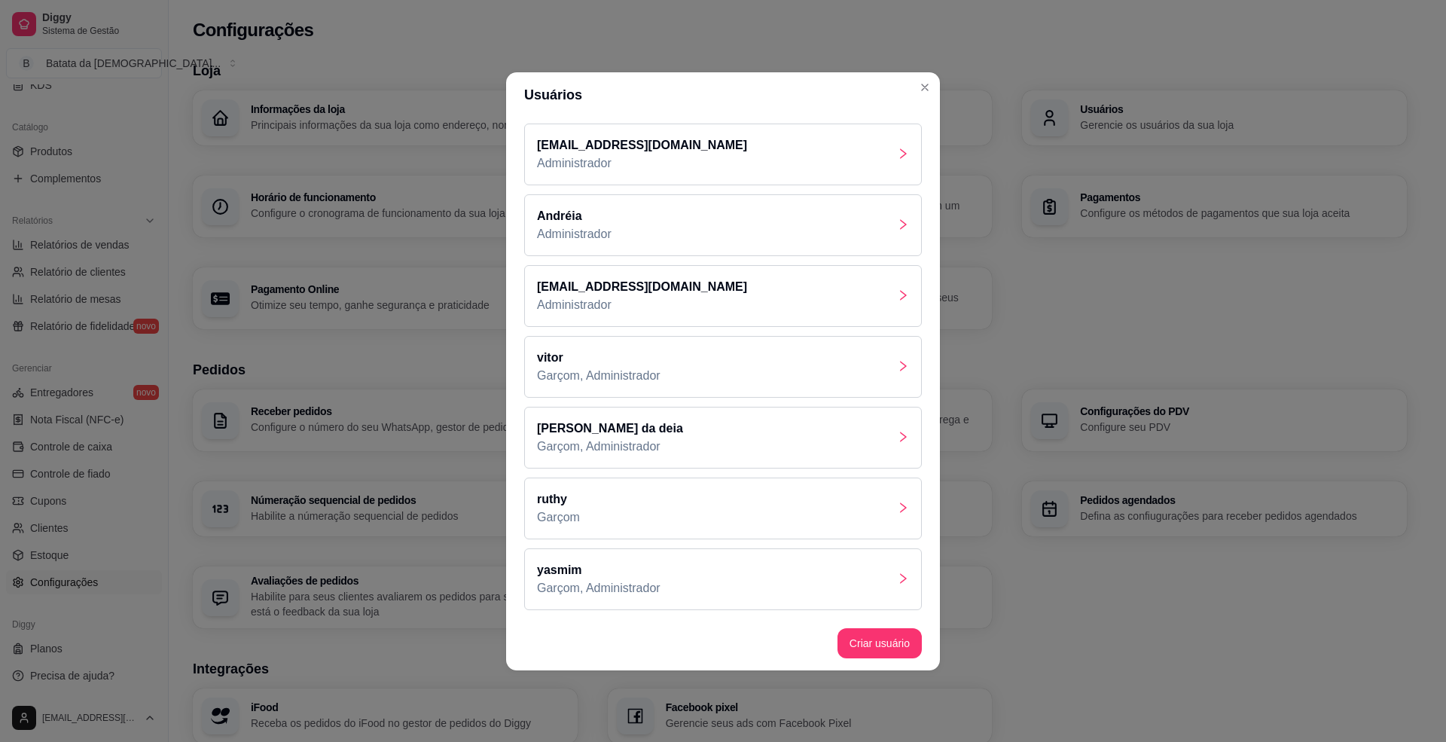
click at [588, 519] on div "[PERSON_NAME]" at bounding box center [723, 509] width 398 height 62
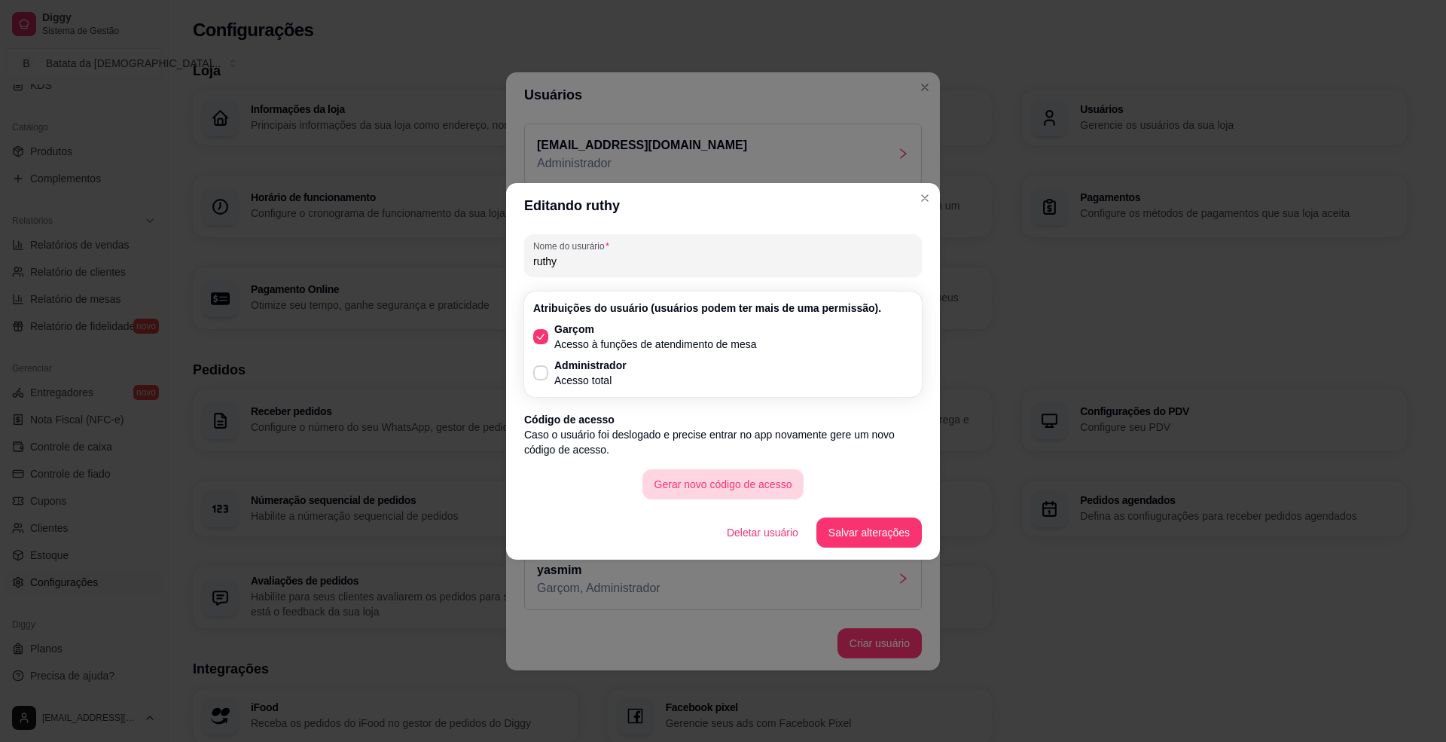
click at [697, 486] on button "Gerar novo código de acesso" at bounding box center [723, 484] width 162 height 30
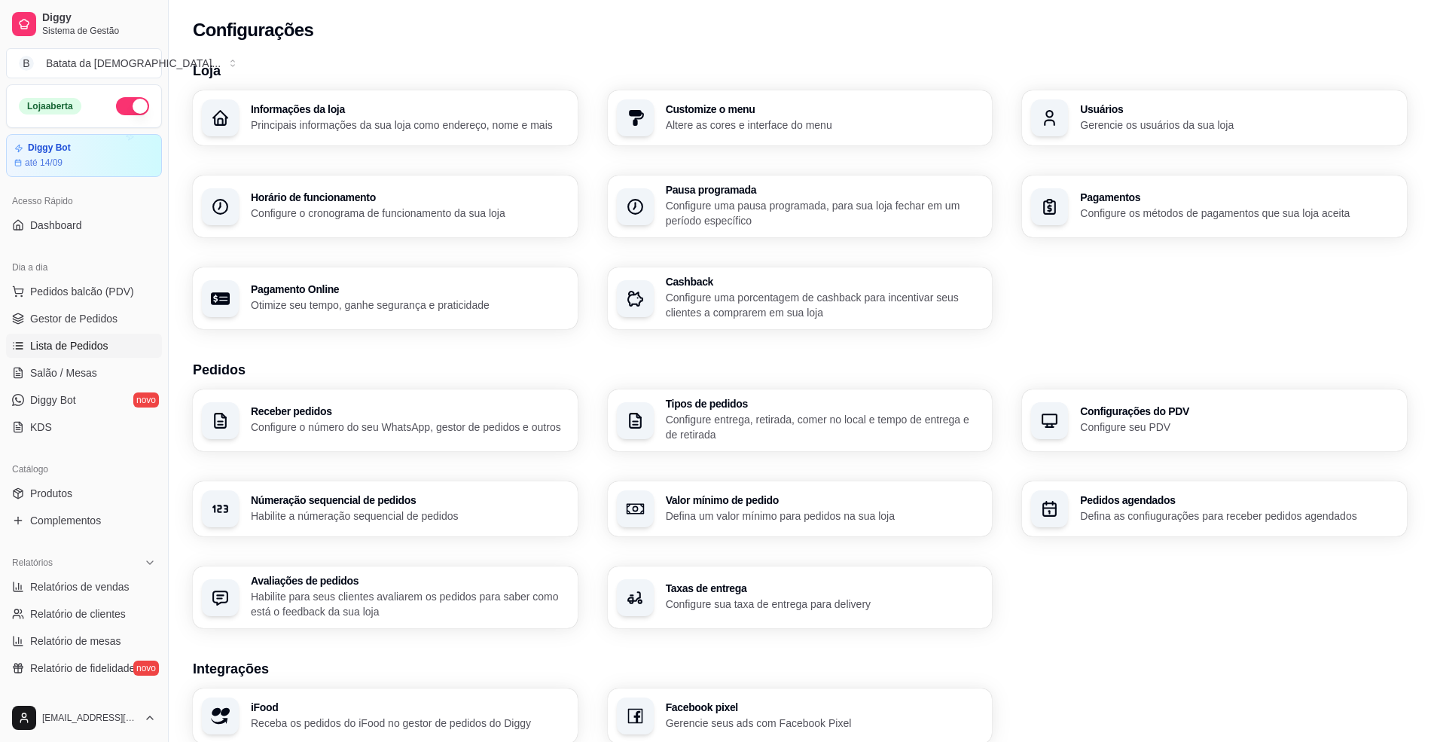
click at [95, 349] on span "Lista de Pedidos" at bounding box center [69, 345] width 78 height 15
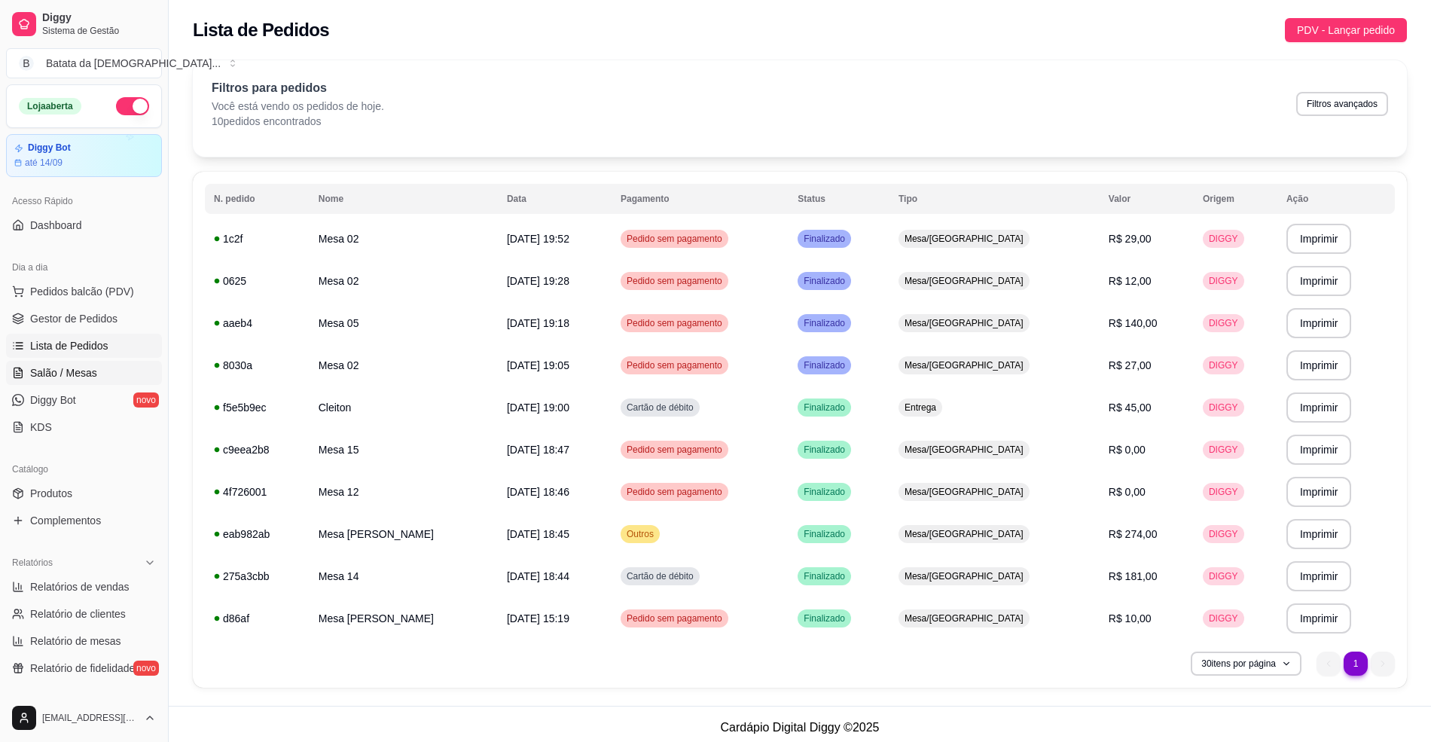
click at [88, 377] on span "Salão / Mesas" at bounding box center [63, 372] width 67 height 15
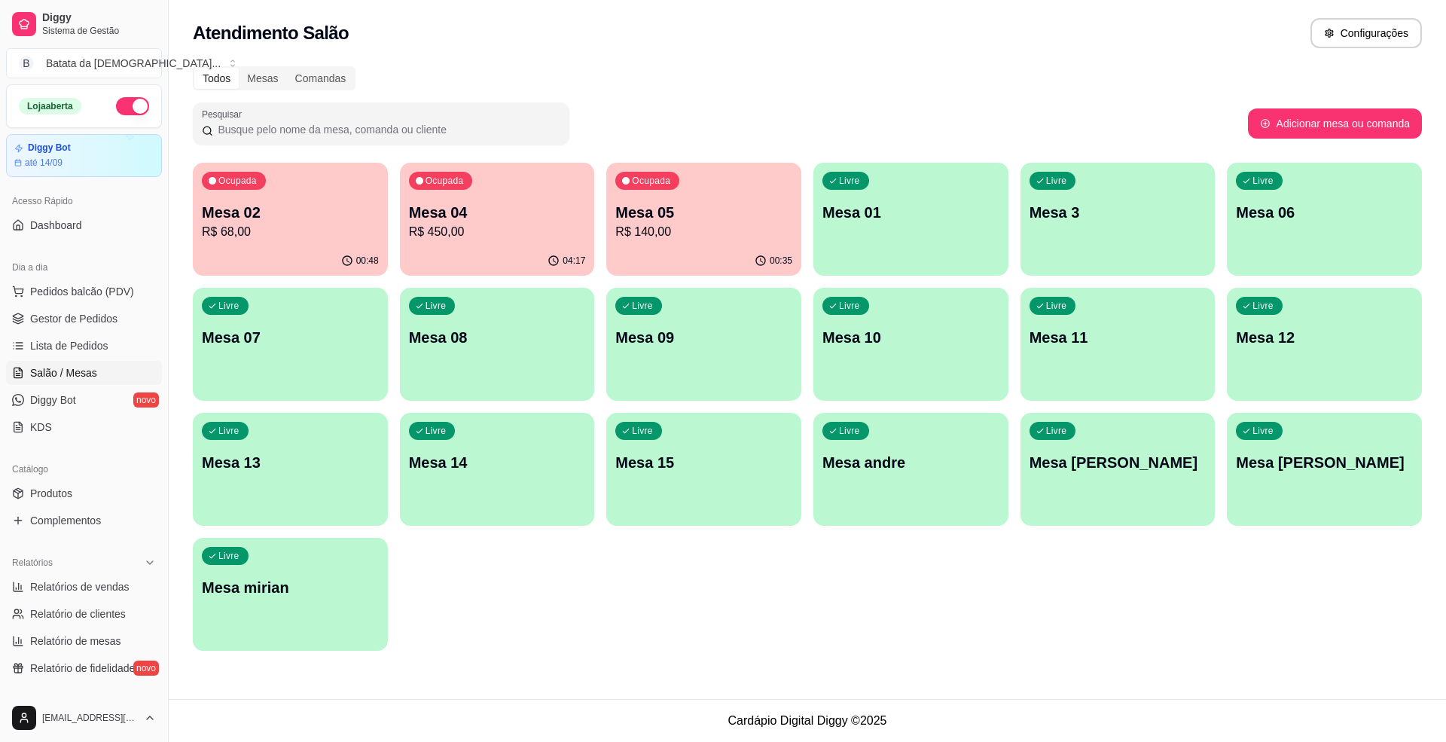
click at [277, 208] on p "Mesa 02" at bounding box center [290, 212] width 177 height 21
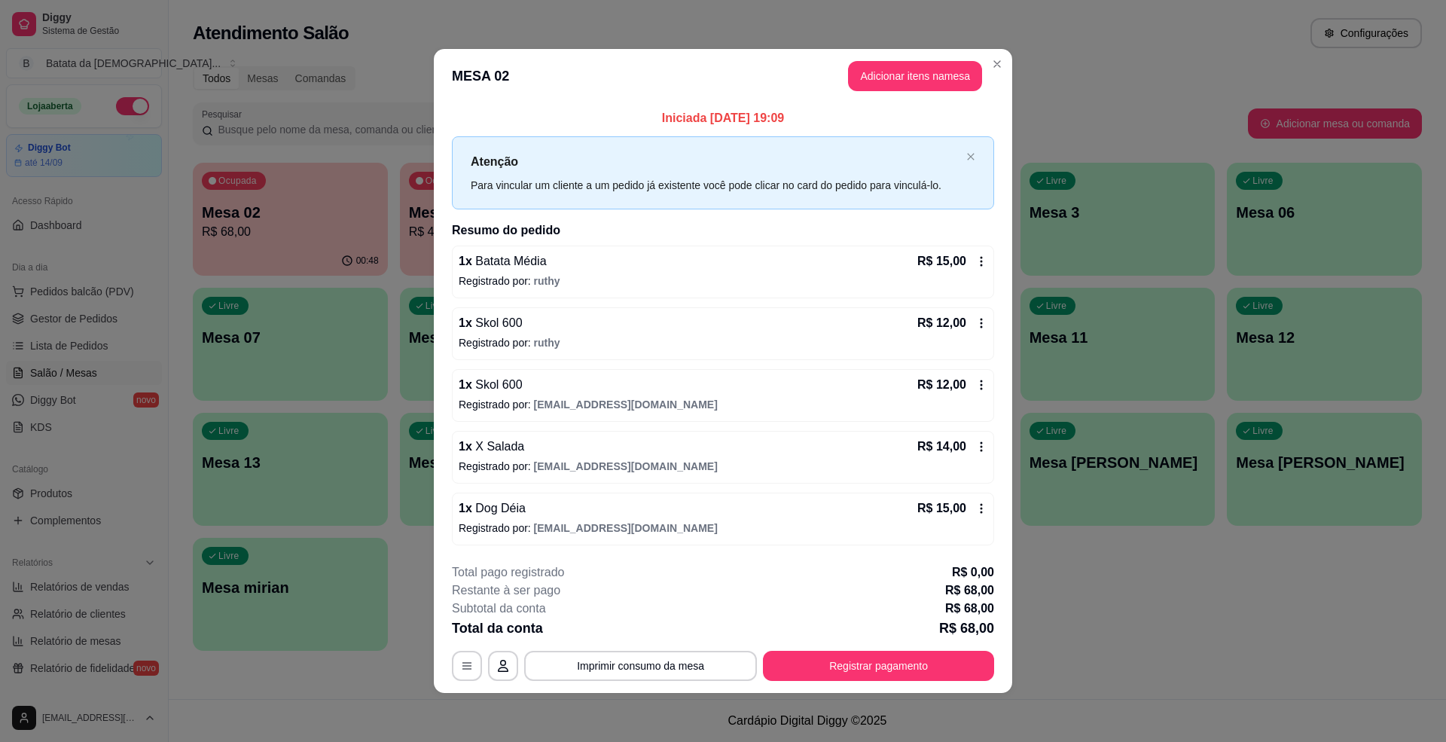
scroll to position [1, 0]
click at [976, 497] on div "1 x Dog Déia R$ 15,00 Registrado por: [EMAIL_ADDRESS][DOMAIN_NAME]" at bounding box center [723, 519] width 542 height 53
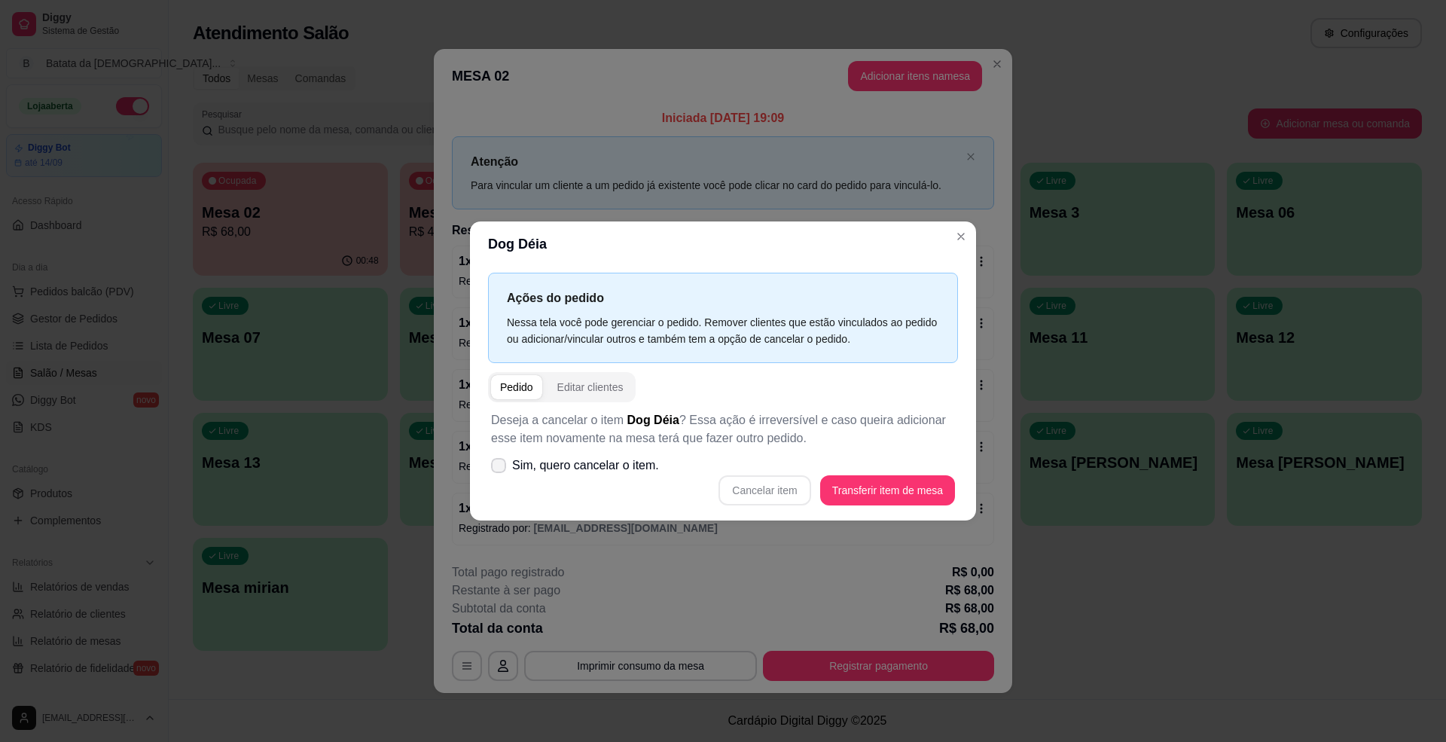
click at [606, 474] on span "Sim, quero cancelar o item." at bounding box center [585, 465] width 147 height 18
click at [500, 474] on input "Sim, quero cancelar o item." at bounding box center [495, 473] width 10 height 10
checkbox input "true"
click at [789, 485] on button "Cancelar item" at bounding box center [765, 490] width 92 height 30
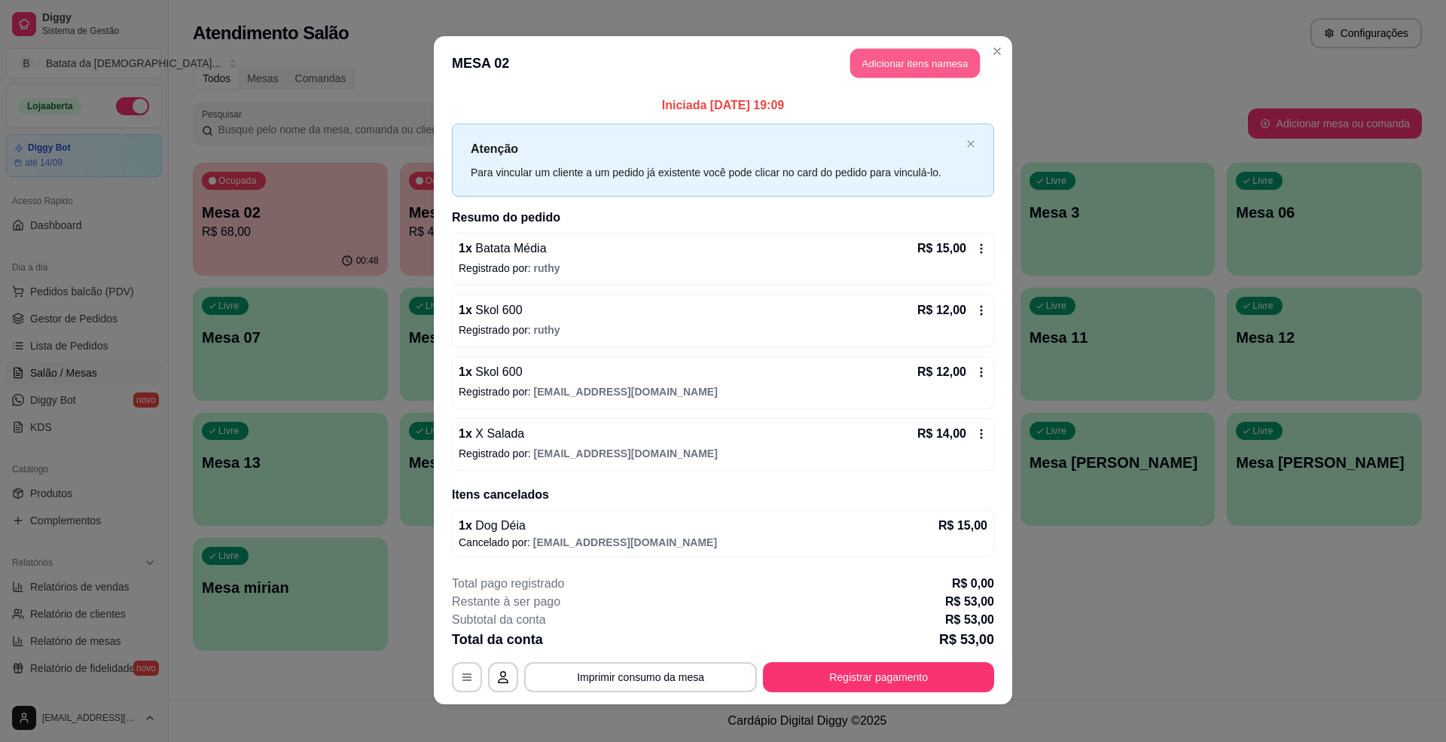
click at [904, 74] on button "Adicionar itens na mesa" at bounding box center [915, 63] width 130 height 29
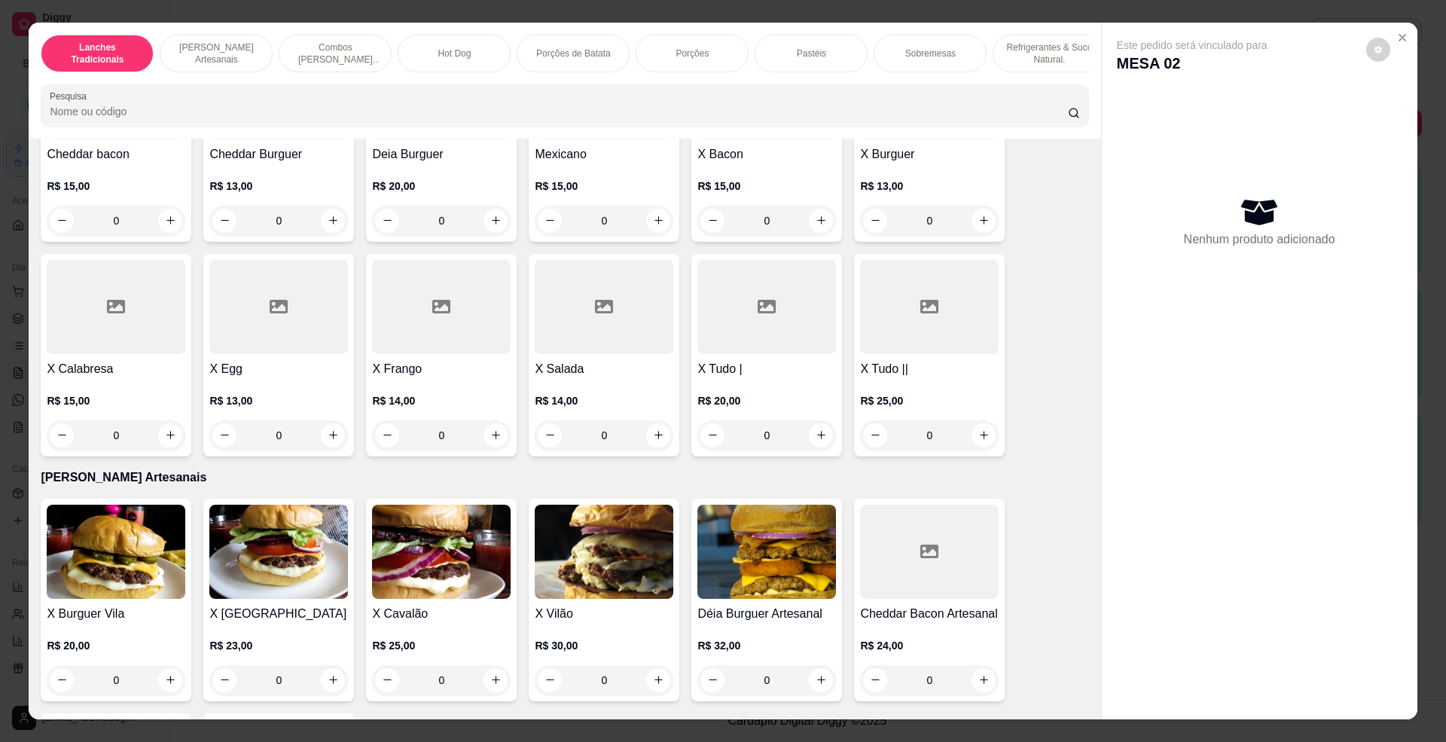
scroll to position [200, 0]
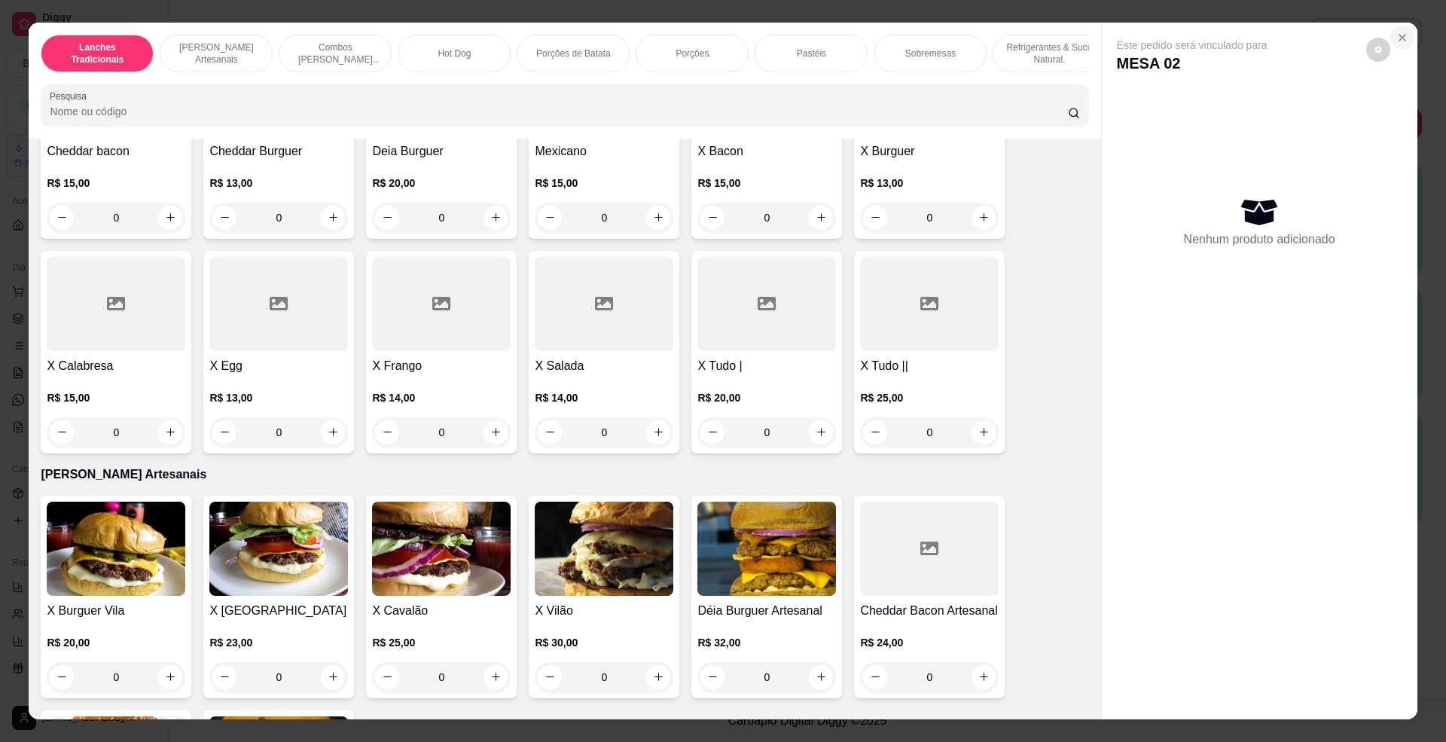
click at [1401, 31] on button "Close" at bounding box center [1402, 38] width 24 height 24
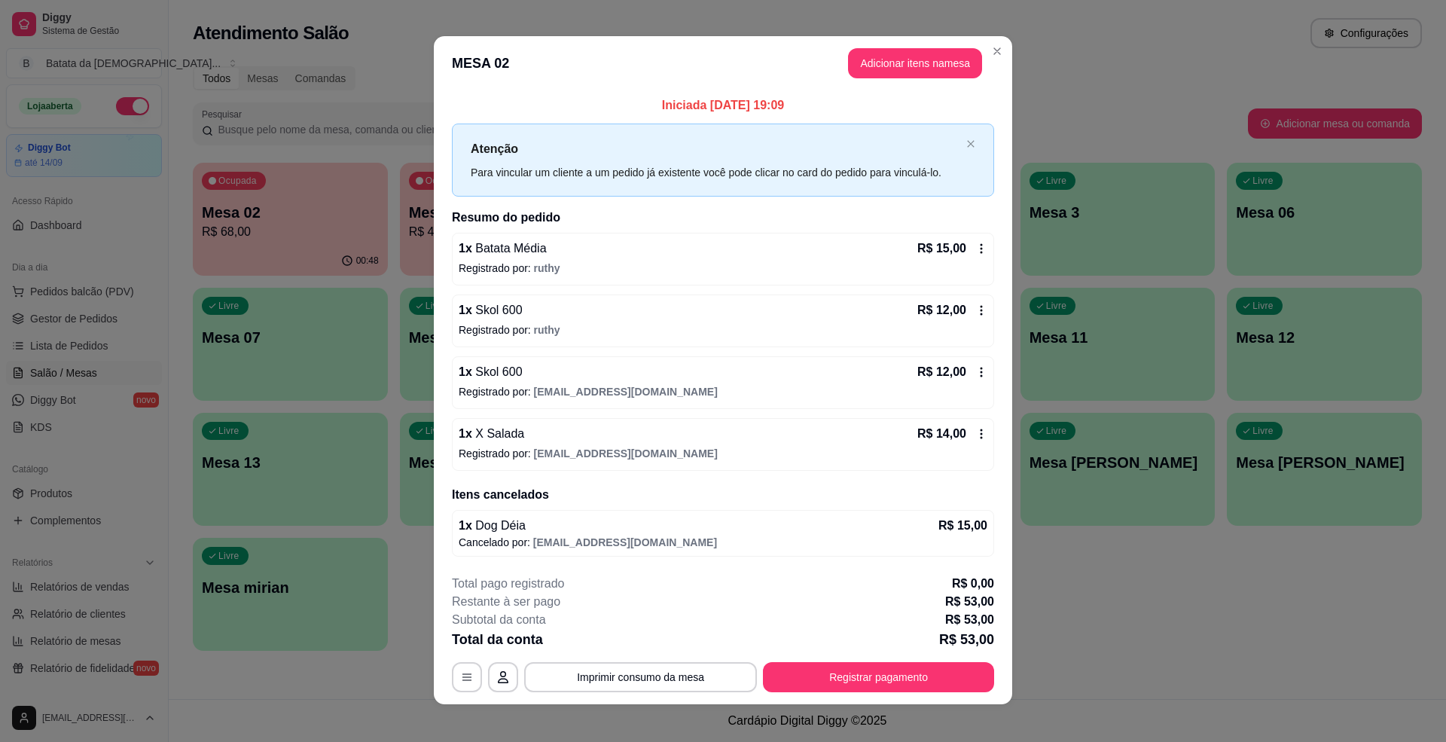
click at [975, 431] on icon at bounding box center [981, 434] width 12 height 12
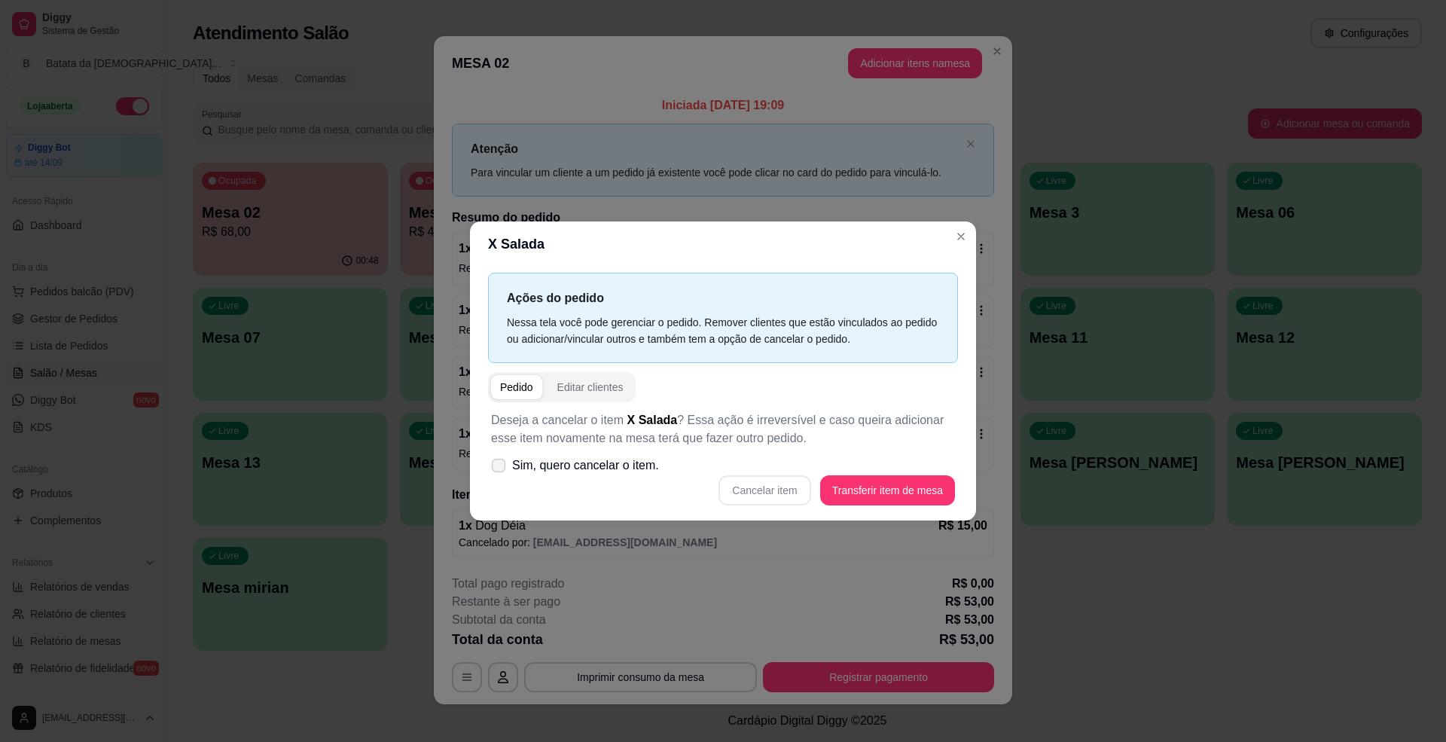
click at [578, 465] on span "Sim, quero cancelar o item." at bounding box center [585, 465] width 147 height 18
click at [500, 468] on input "Sim, quero cancelar o item." at bounding box center [495, 473] width 10 height 10
checkbox input "true"
click at [781, 488] on button "Cancelar item" at bounding box center [765, 489] width 90 height 29
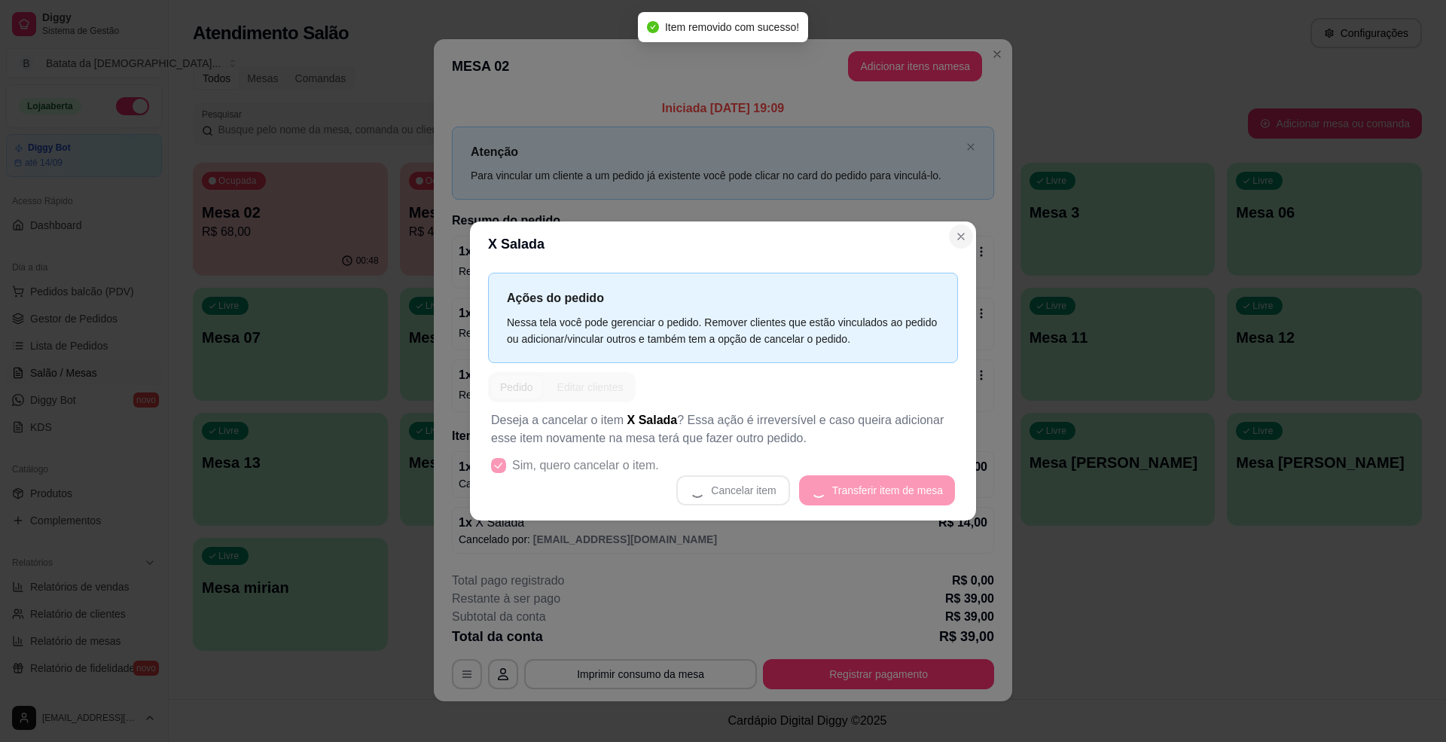
scroll to position [4, 0]
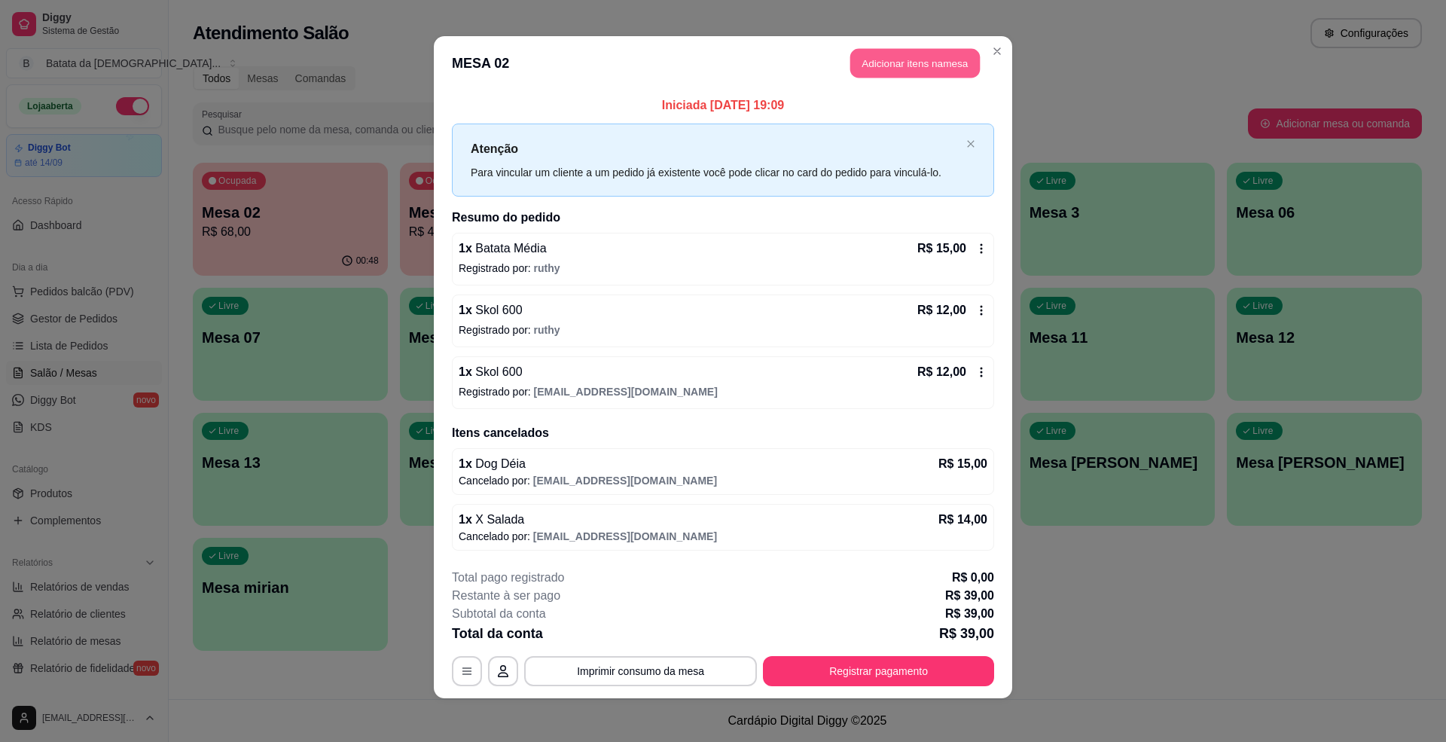
click at [865, 60] on button "Adicionar itens na mesa" at bounding box center [915, 63] width 130 height 29
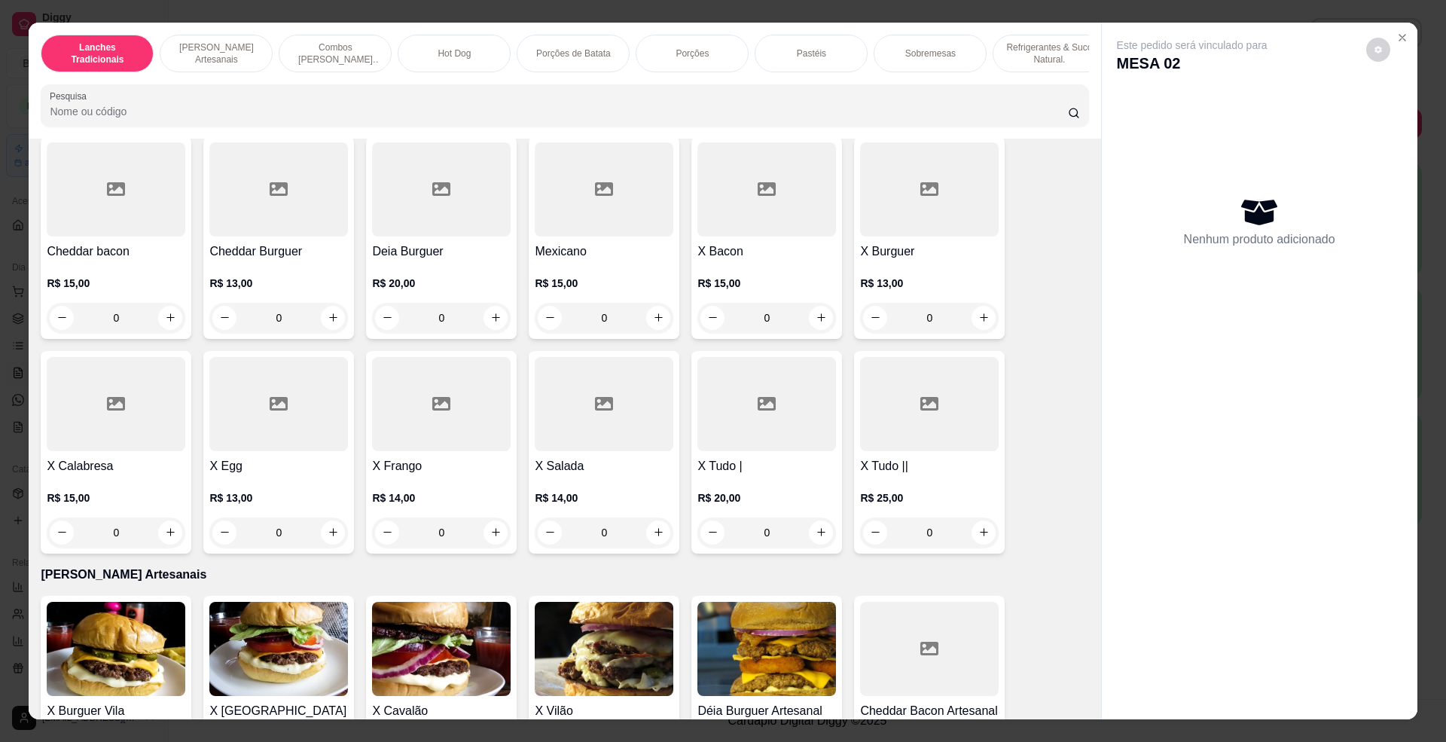
scroll to position [0, 0]
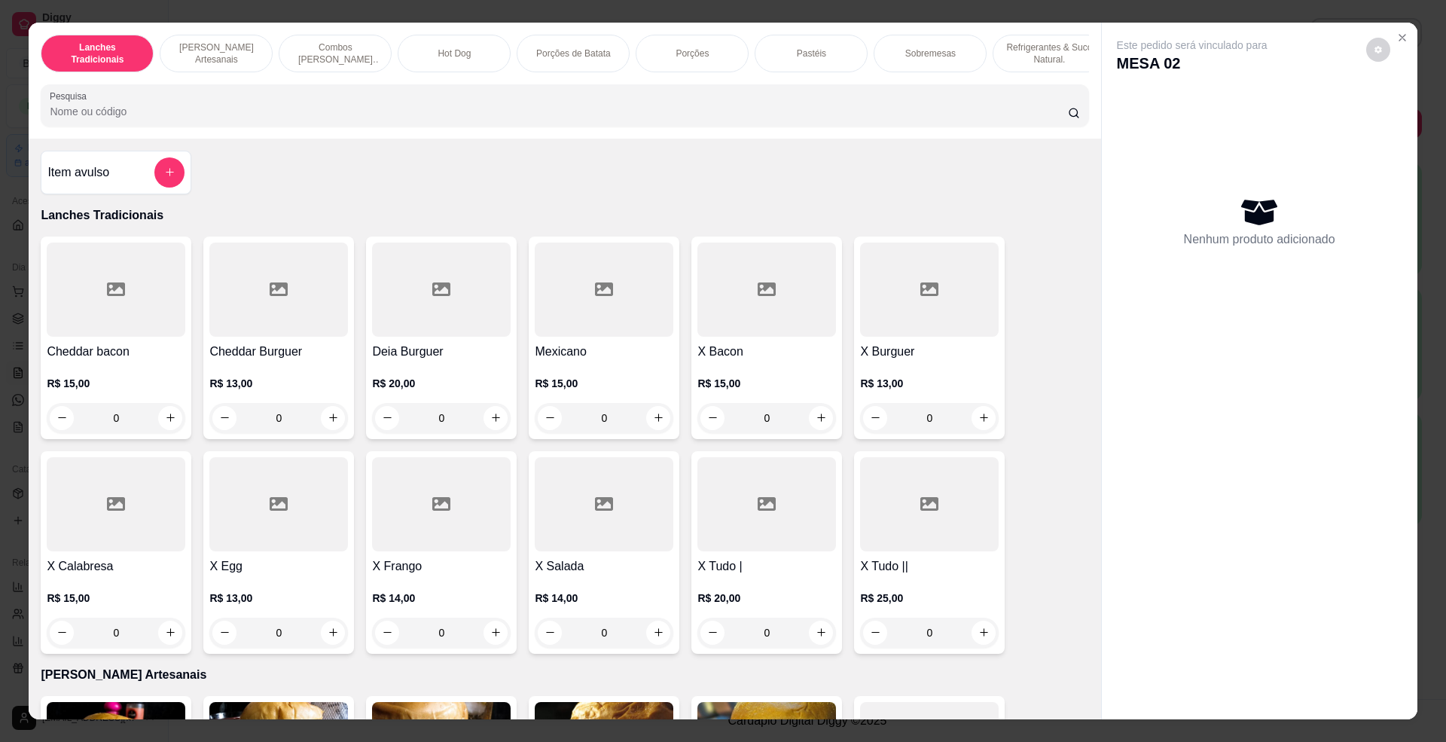
click at [654, 645] on div "0" at bounding box center [604, 633] width 139 height 30
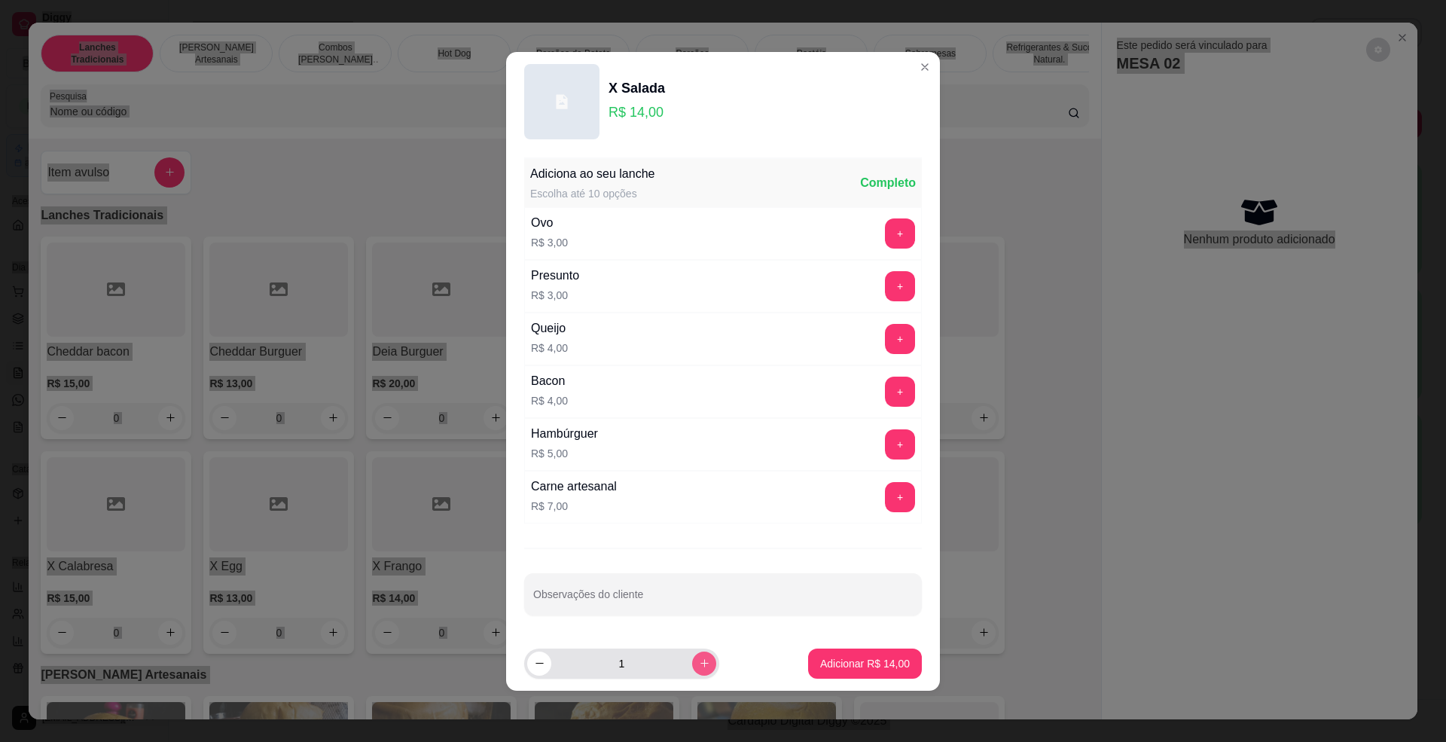
click at [692, 655] on button "increase-product-quantity" at bounding box center [704, 663] width 24 height 24
type input "2"
click at [859, 651] on button "Adicionar R$ 28,00" at bounding box center [865, 662] width 111 height 29
type input "2"
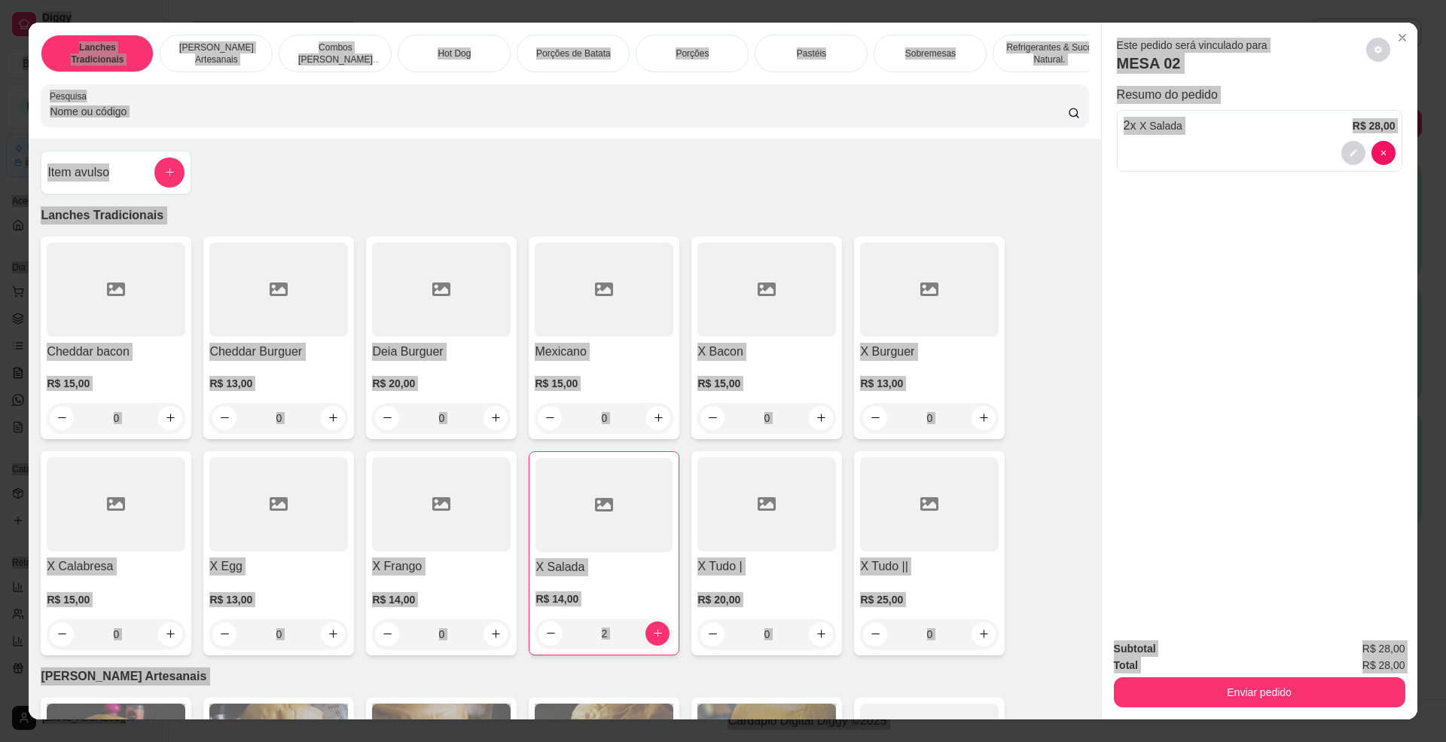
click at [1163, 667] on div "Total R$ 28,00" at bounding box center [1259, 665] width 291 height 17
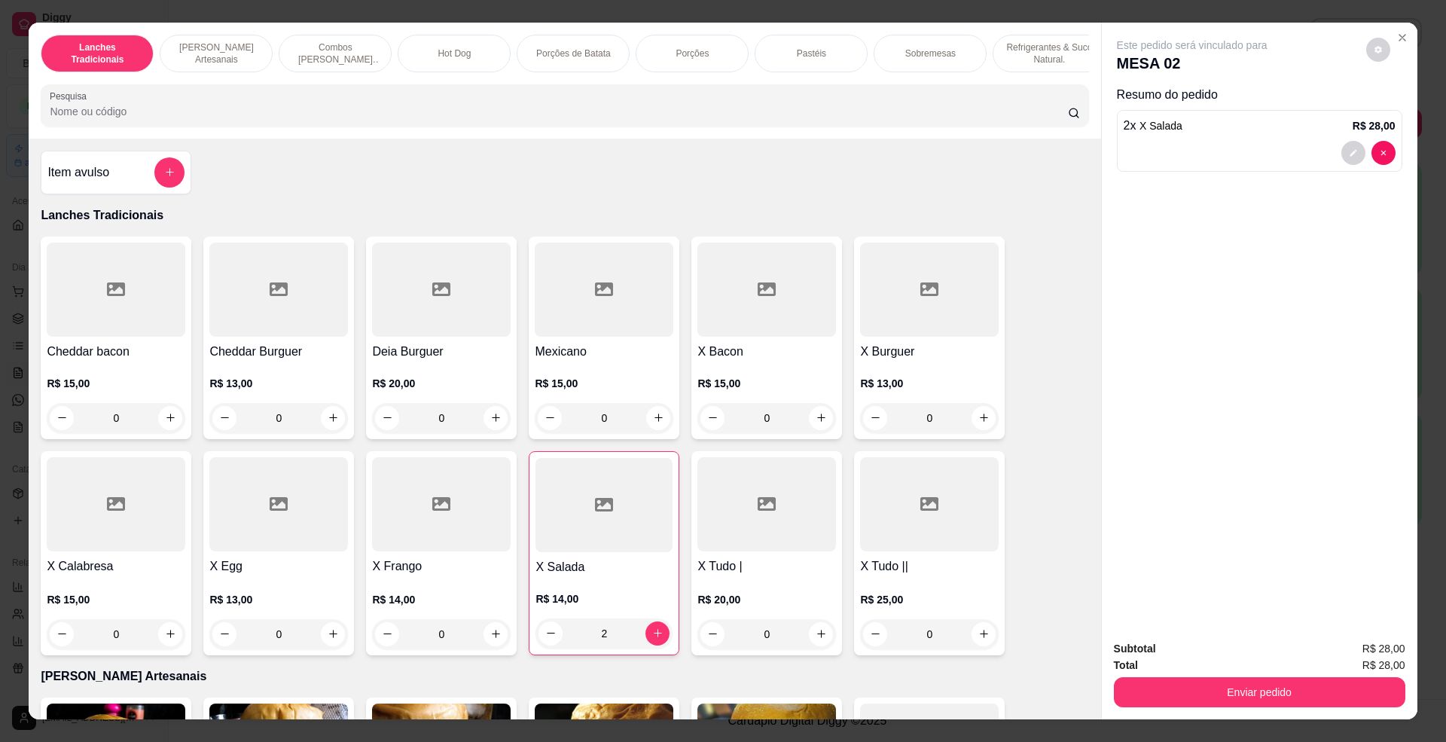
click at [1170, 675] on div "Enviar pedido" at bounding box center [1259, 690] width 291 height 34
click at [1172, 682] on button "Enviar pedido" at bounding box center [1259, 692] width 282 height 29
click at [1173, 661] on button "Não registrar e enviar pedido" at bounding box center [1208, 656] width 152 height 28
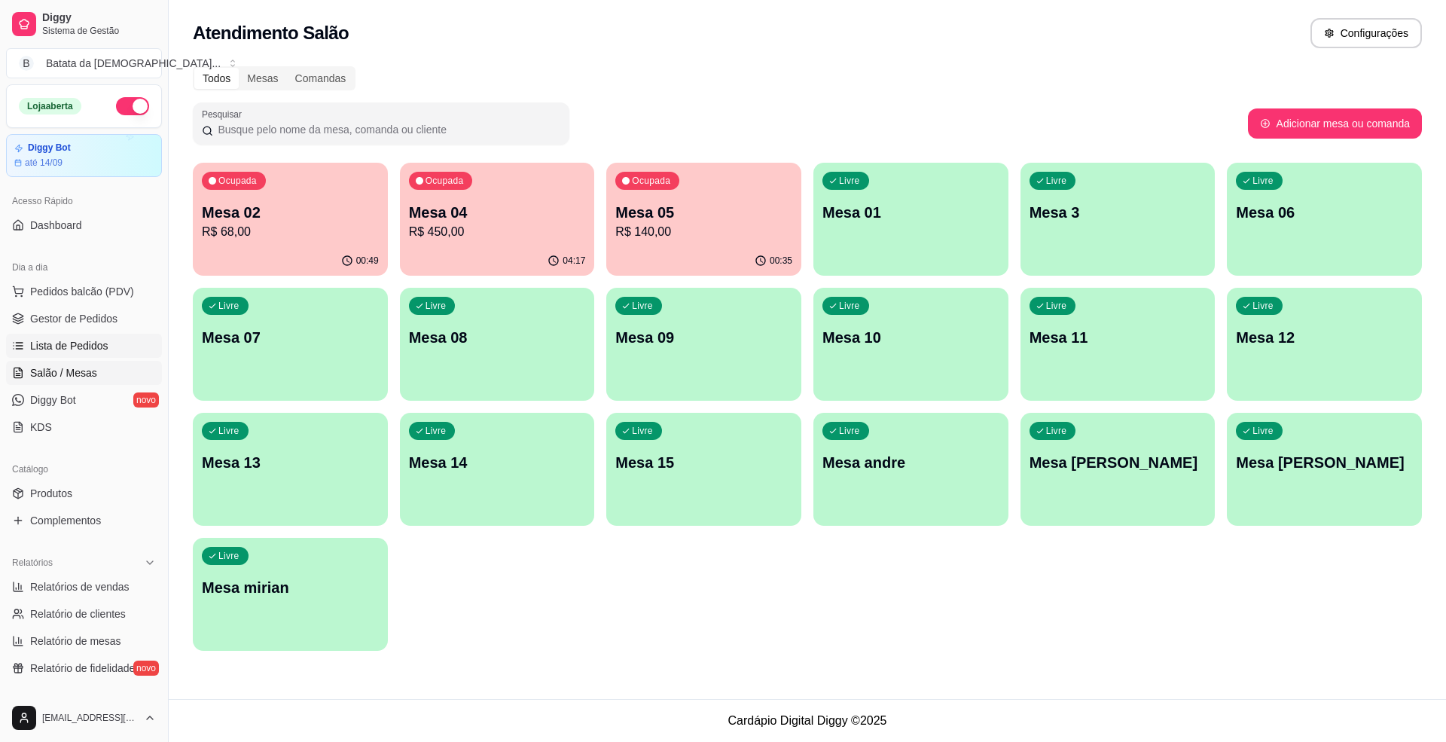
click at [127, 345] on link "Lista de Pedidos" at bounding box center [84, 346] width 156 height 24
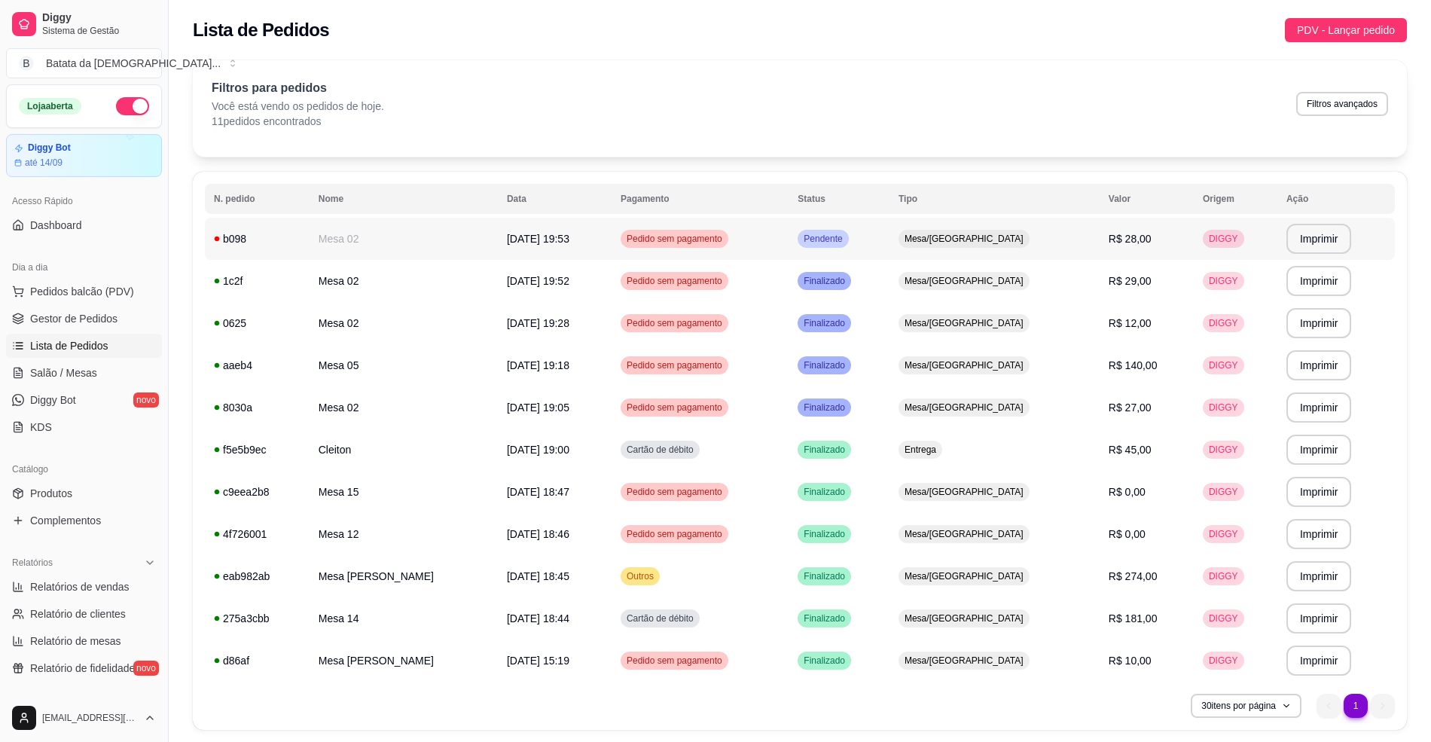
click at [967, 240] on span "Mesa/[GEOGRAPHIC_DATA]" at bounding box center [964, 239] width 125 height 12
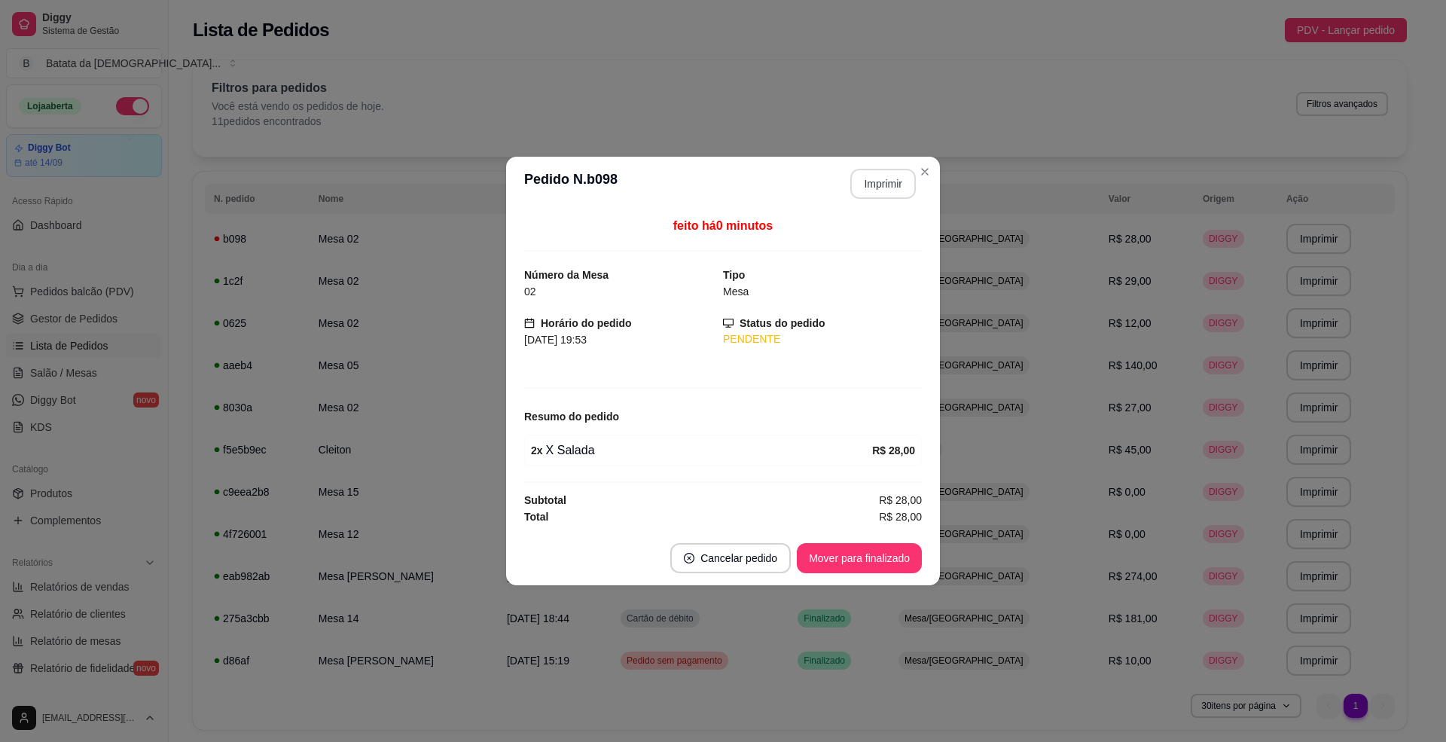
click at [893, 181] on button "Imprimir" at bounding box center [883, 184] width 66 height 30
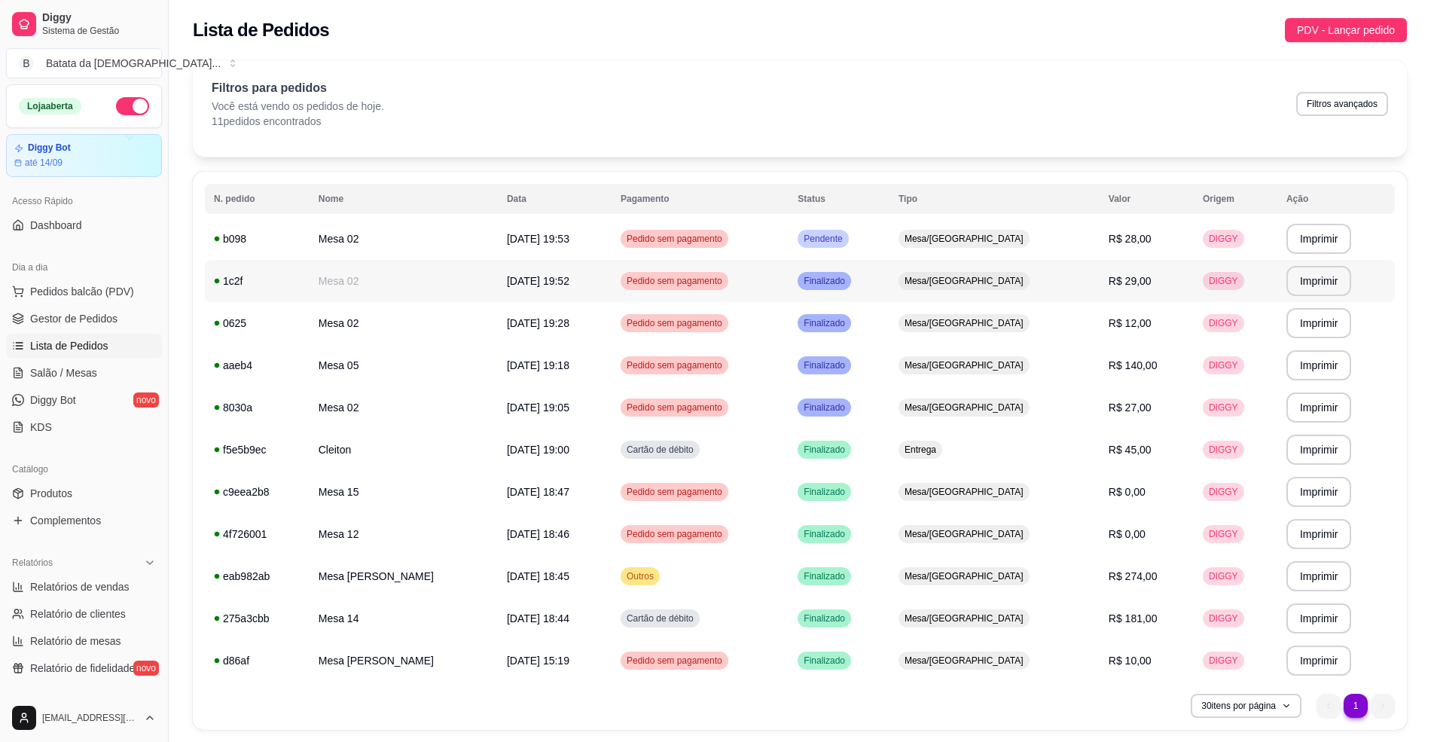
click at [890, 291] on td "Finalizado" at bounding box center [839, 281] width 101 height 42
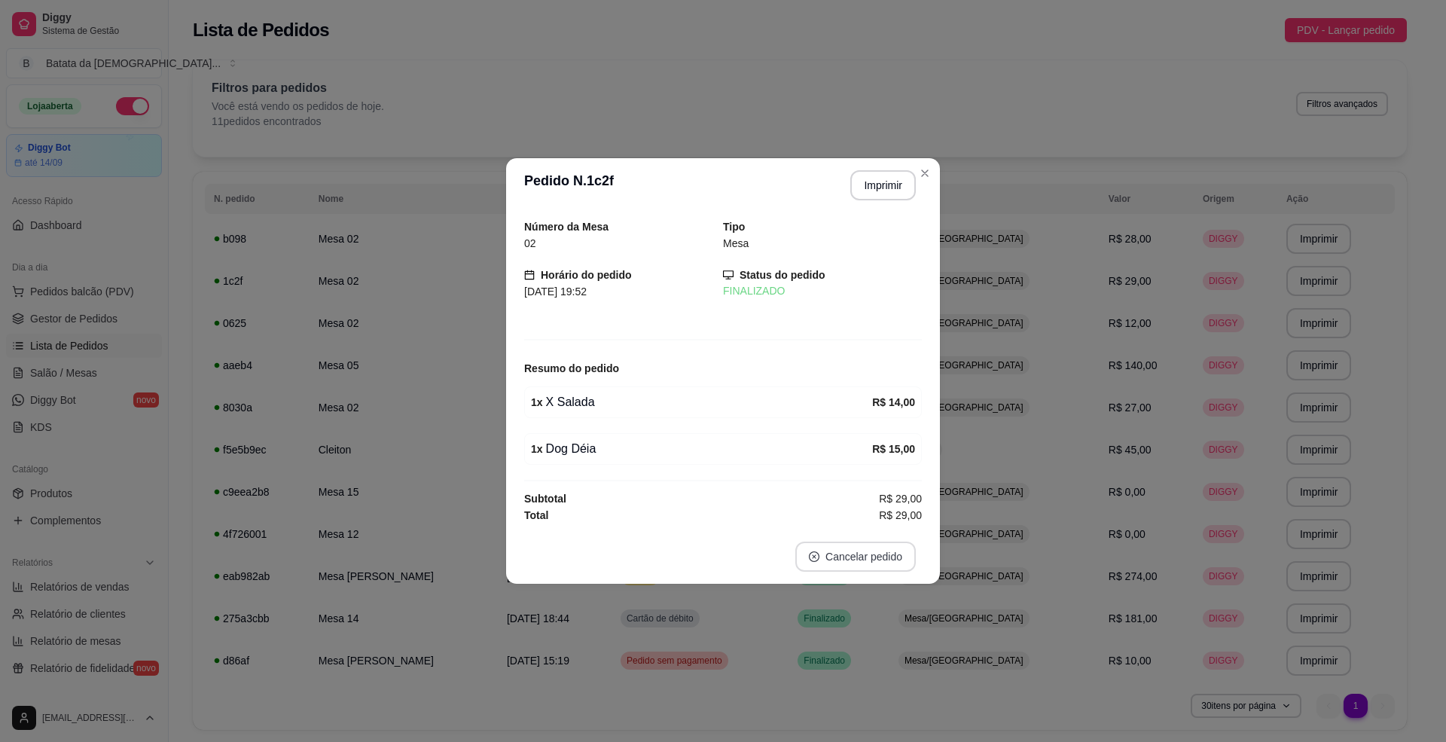
click at [851, 567] on button "Cancelar pedido" at bounding box center [855, 557] width 121 height 30
click at [901, 528] on button "Sim" at bounding box center [898, 521] width 60 height 30
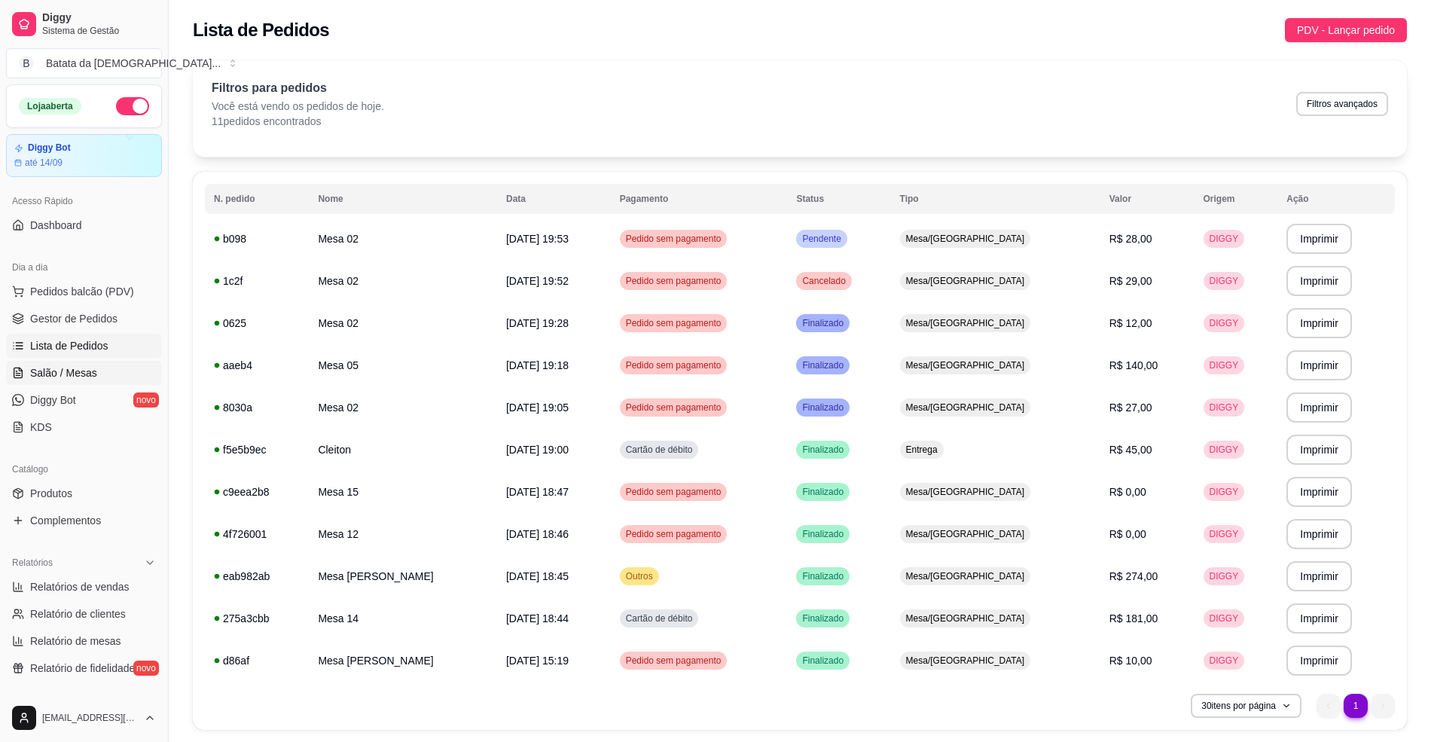
click at [81, 375] on span "Salão / Mesas" at bounding box center [63, 372] width 67 height 15
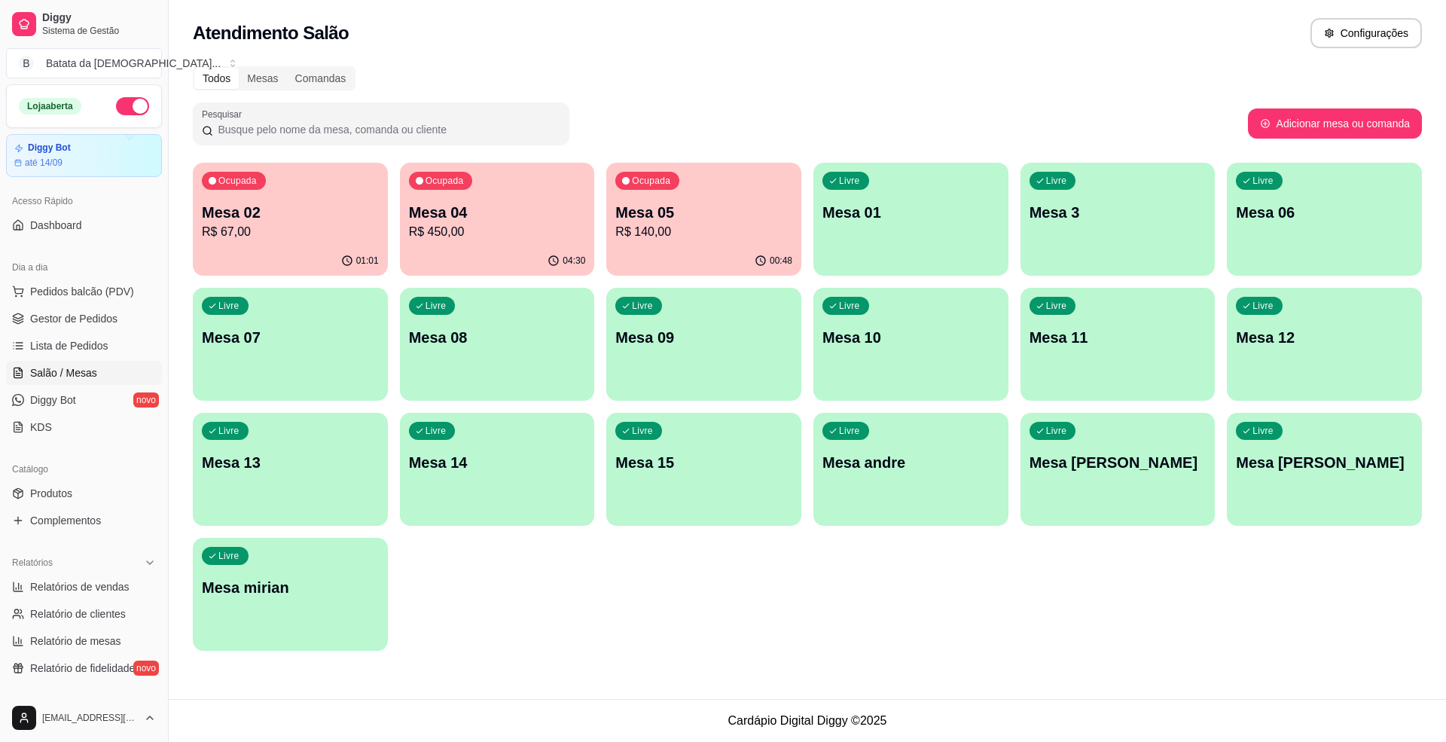
click at [481, 236] on p "R$ 450,00" at bounding box center [497, 232] width 177 height 18
click at [205, 227] on p "R$ 67,00" at bounding box center [290, 232] width 177 height 18
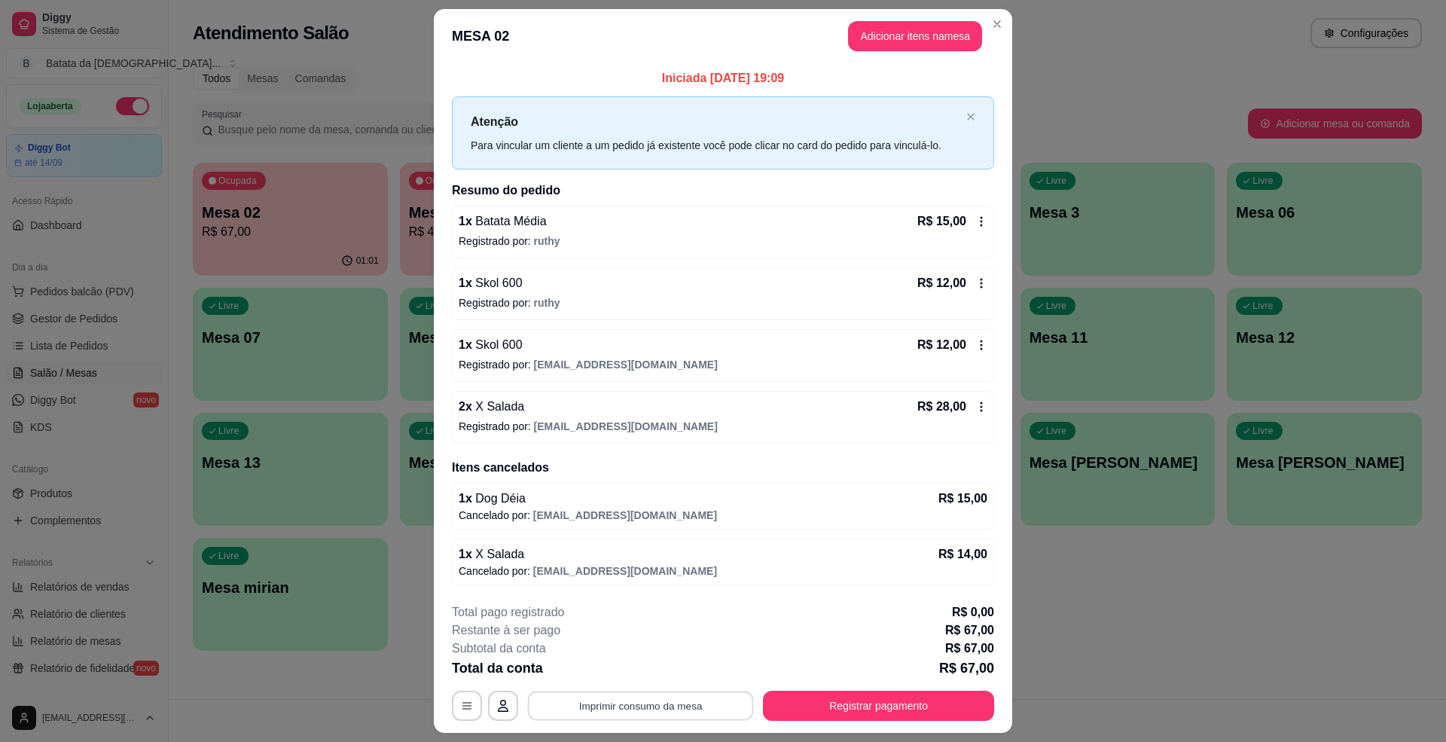
click at [682, 703] on button "Imprimir consumo da mesa" at bounding box center [641, 705] width 226 height 29
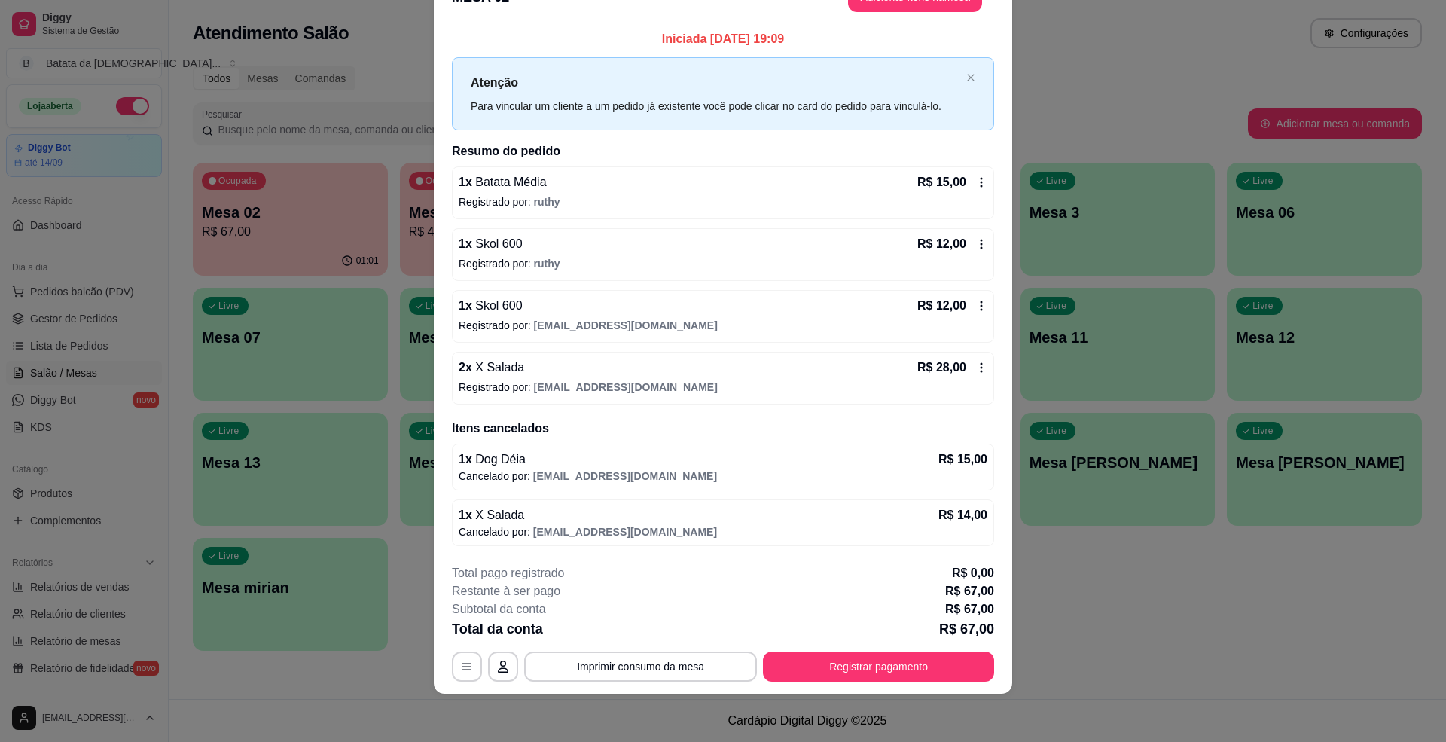
click at [975, 371] on icon at bounding box center [981, 368] width 12 height 12
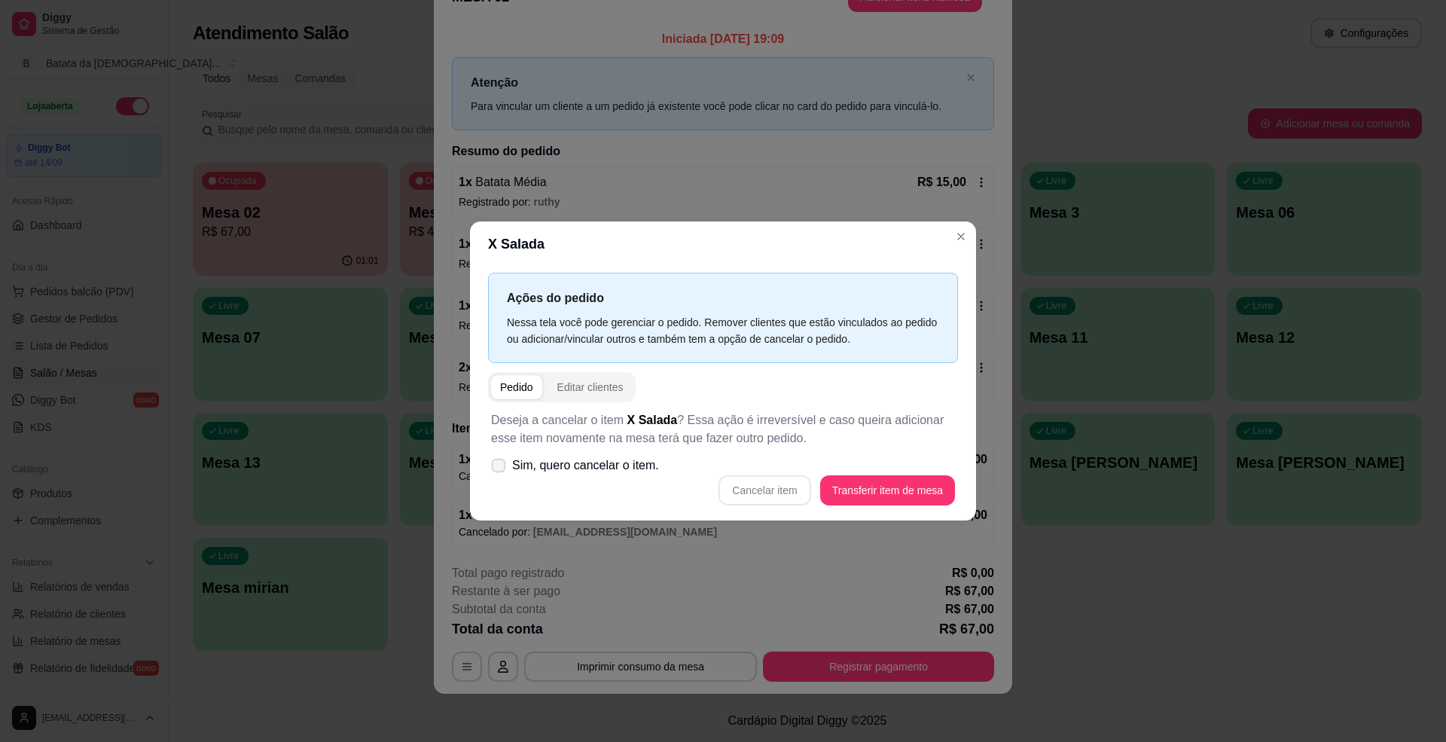
click at [561, 467] on span "Sim, quero cancelar o item." at bounding box center [585, 465] width 147 height 18
click at [500, 468] on input "Sim, quero cancelar o item." at bounding box center [495, 473] width 10 height 10
checkbox input "true"
click at [777, 481] on button "Cancelar item" at bounding box center [765, 489] width 90 height 29
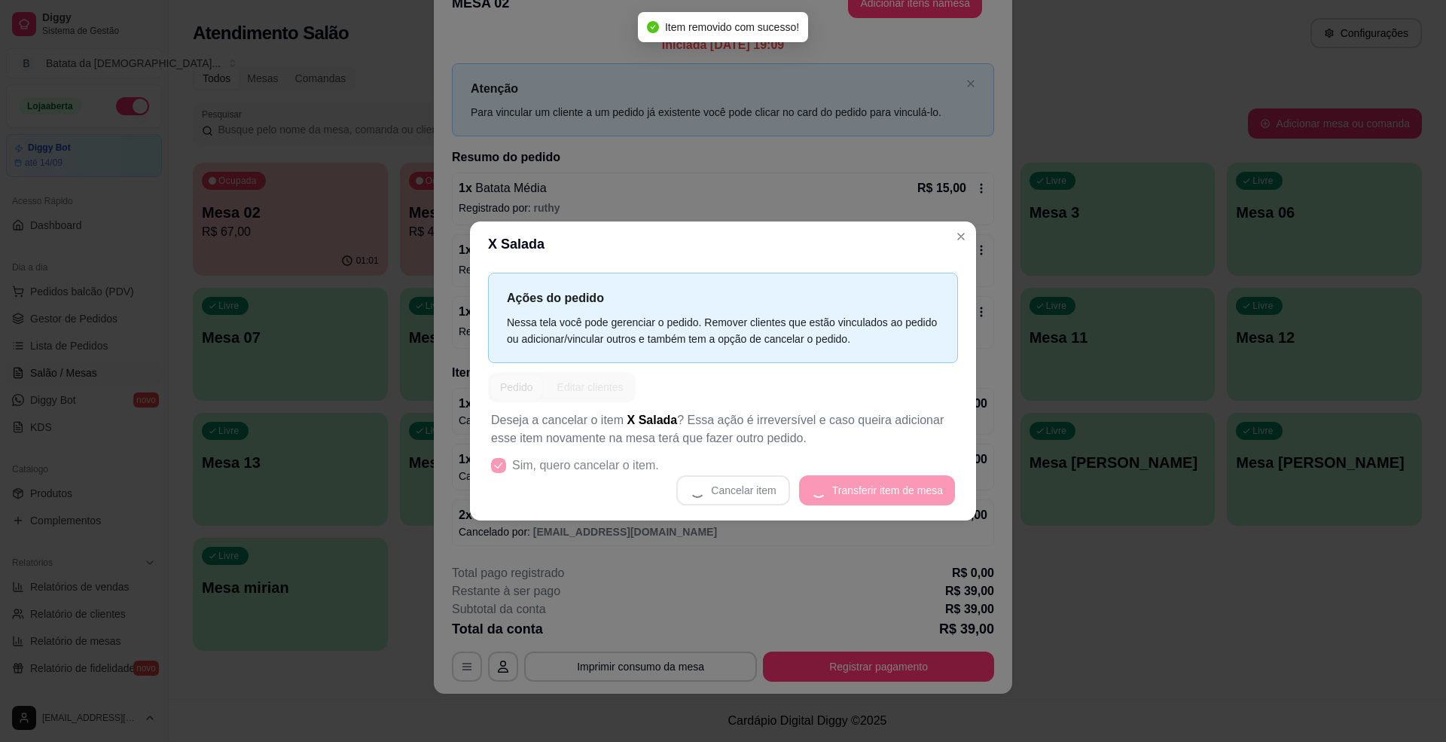
scroll to position [38, 0]
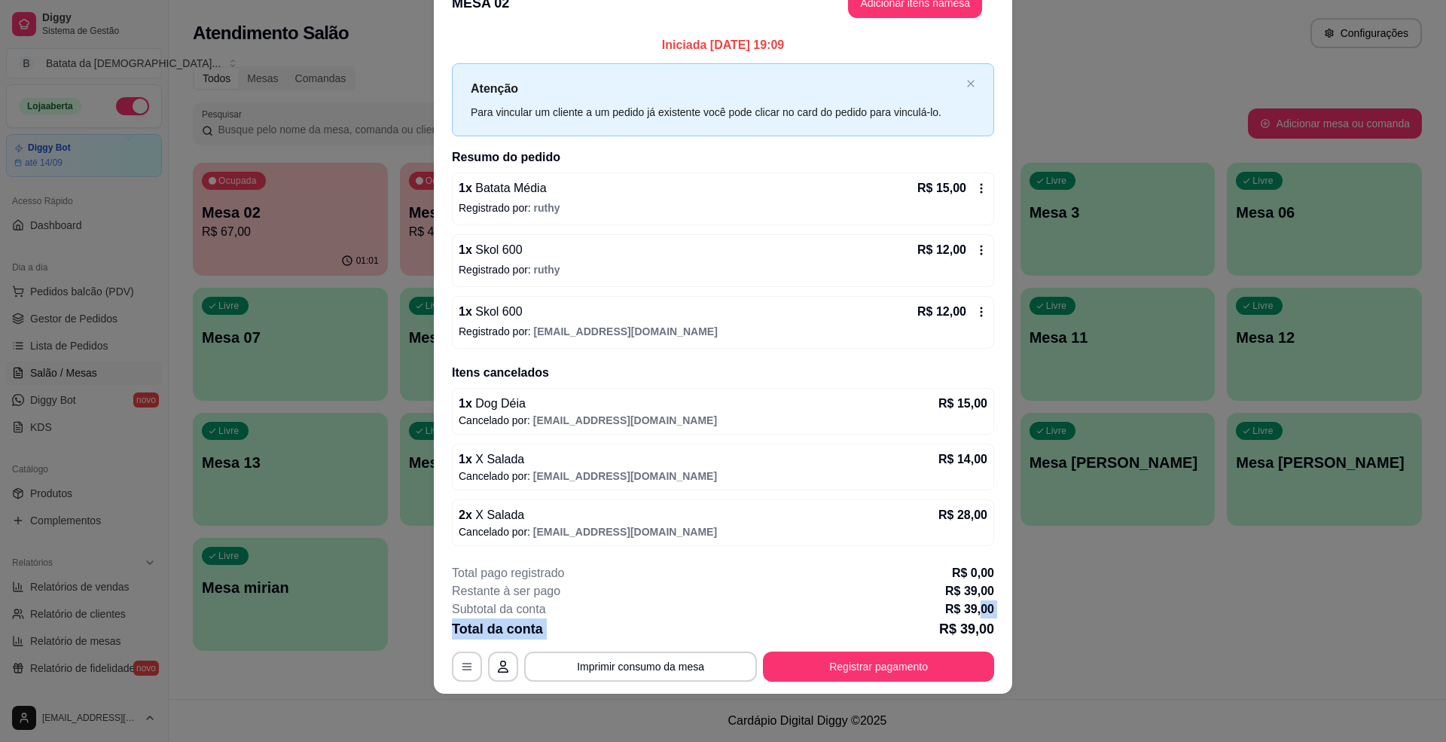
drag, startPoint x: 931, startPoint y: 624, endPoint x: 972, endPoint y: 610, distance: 42.9
click at [972, 610] on div "**********" at bounding box center [723, 622] width 542 height 117
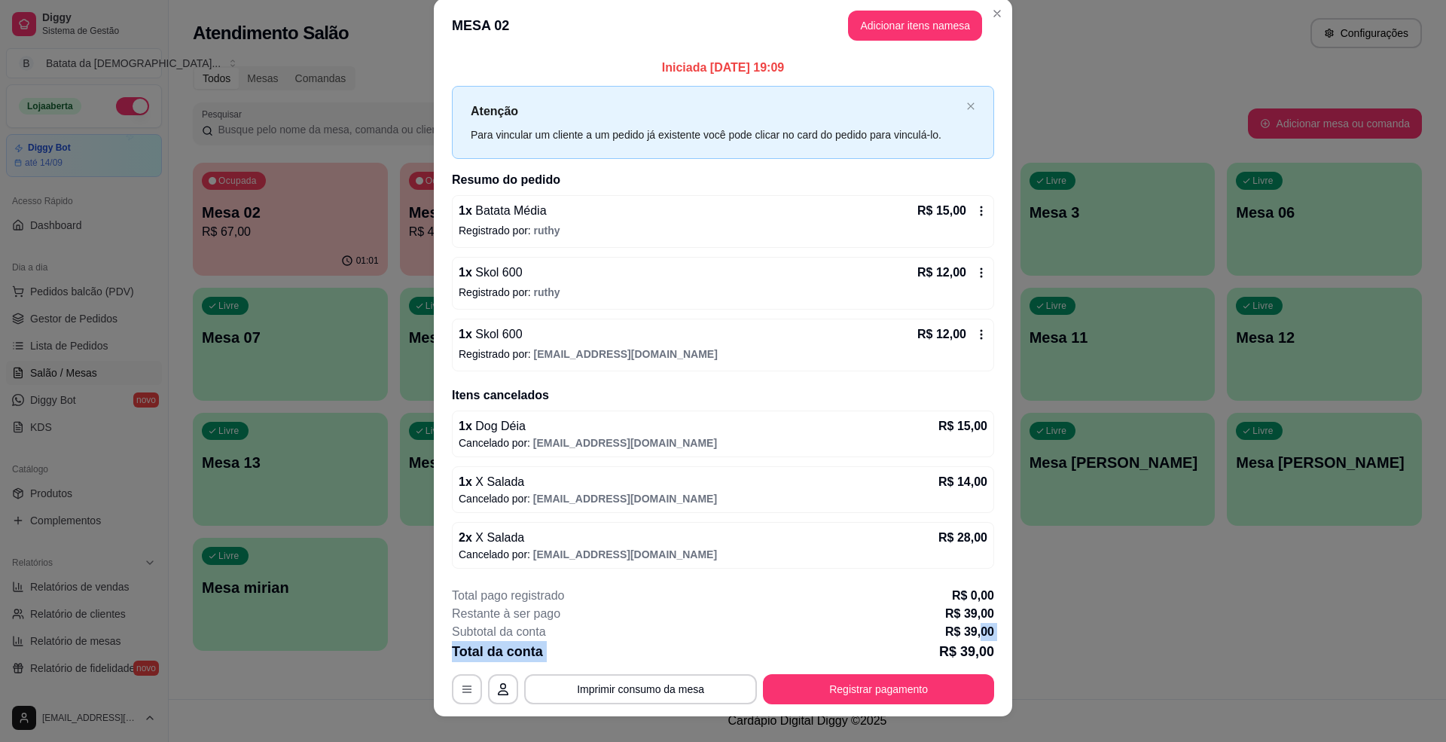
scroll to position [0, 0]
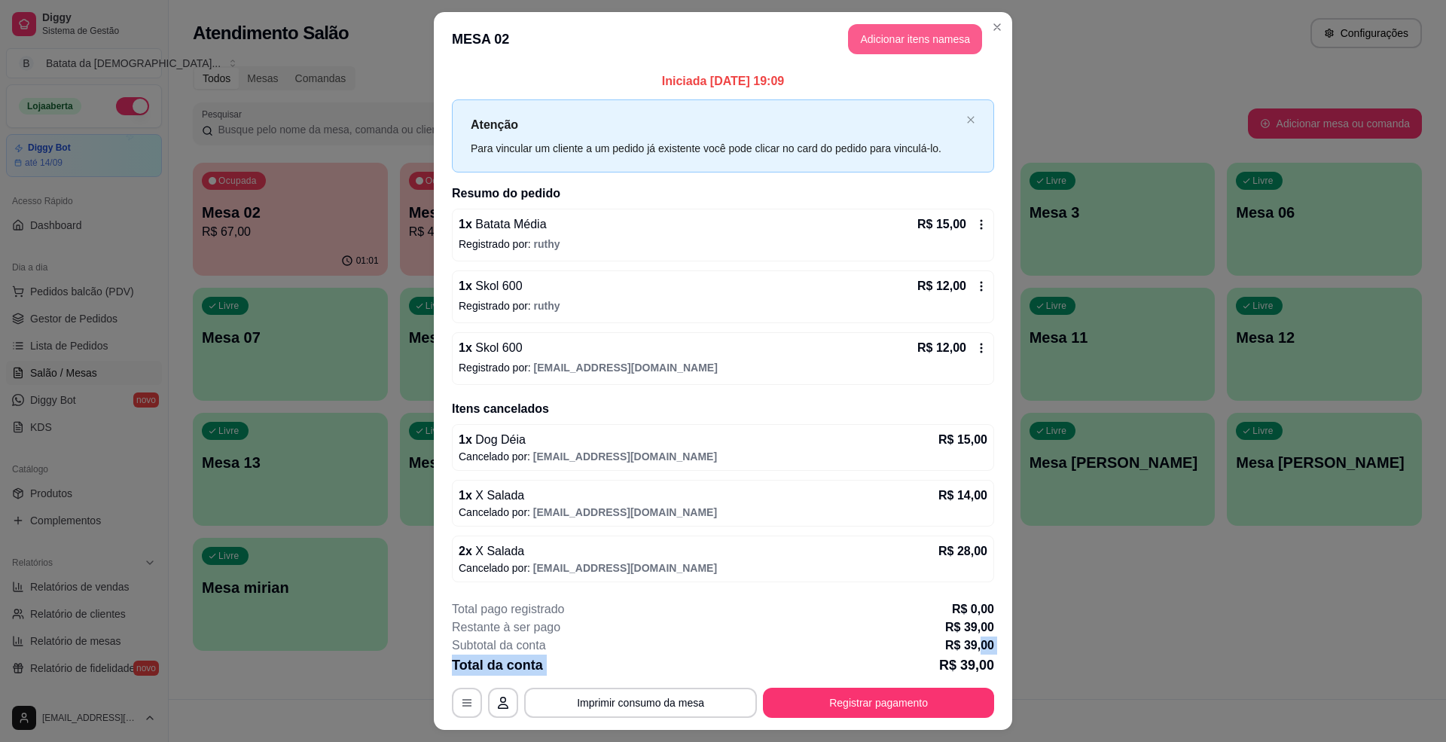
click at [907, 33] on button "Adicionar itens na mesa" at bounding box center [915, 39] width 134 height 30
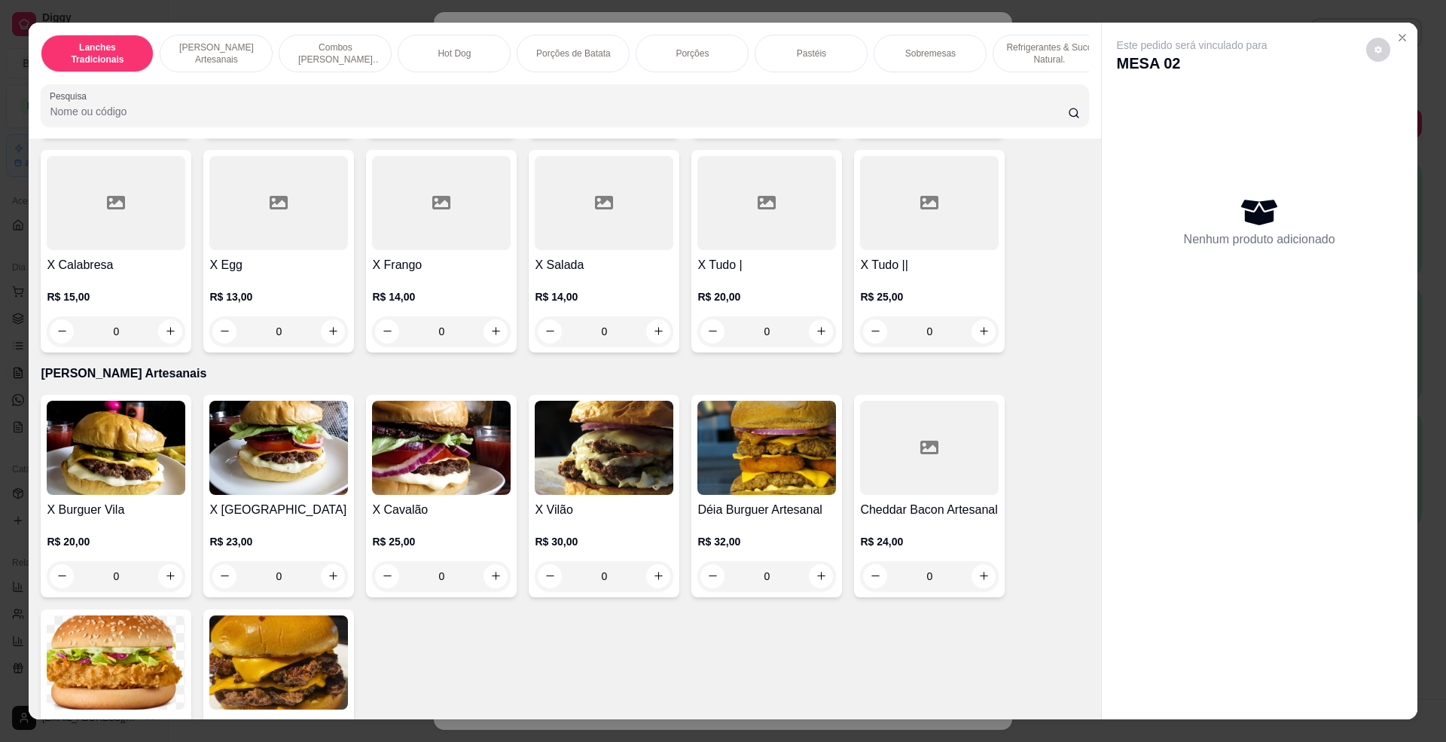
scroll to position [603, 0]
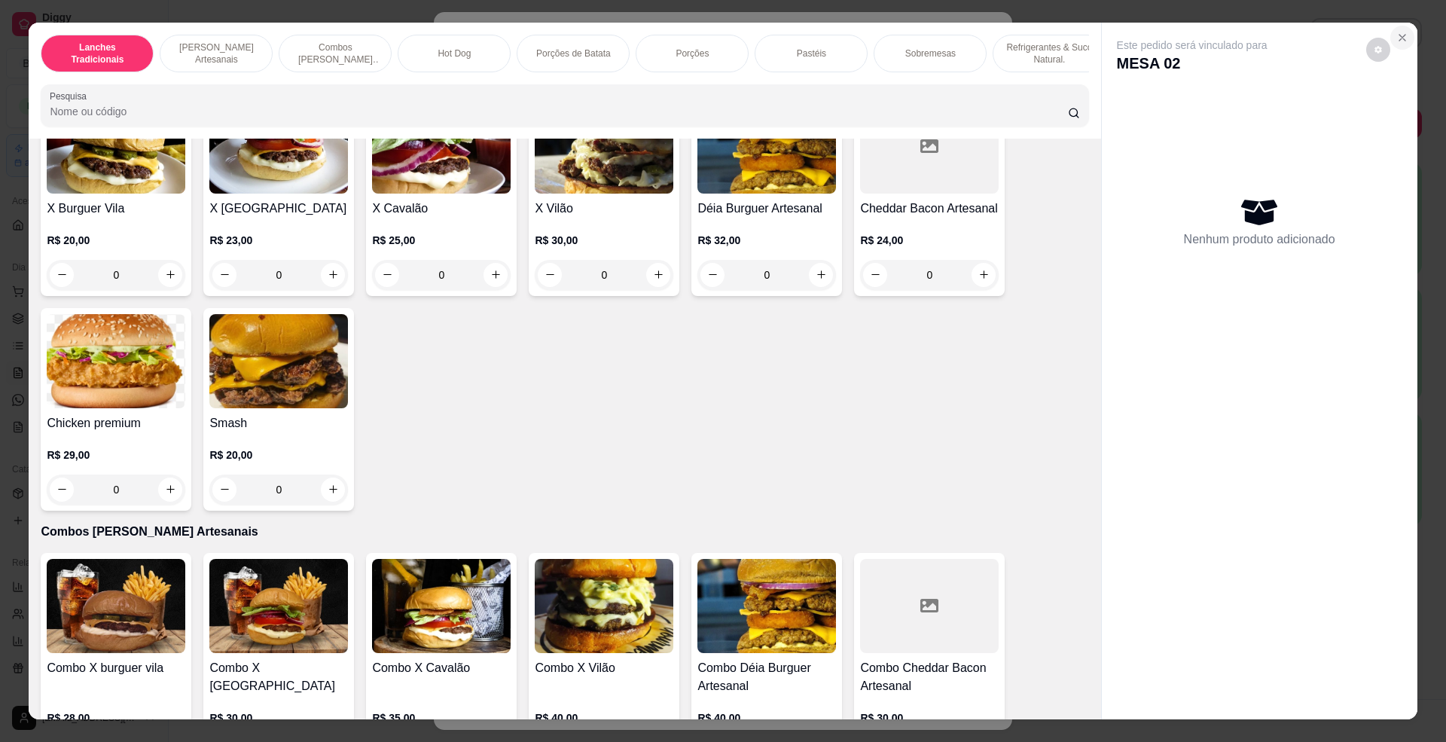
click at [1396, 36] on icon "Close" at bounding box center [1402, 38] width 12 height 12
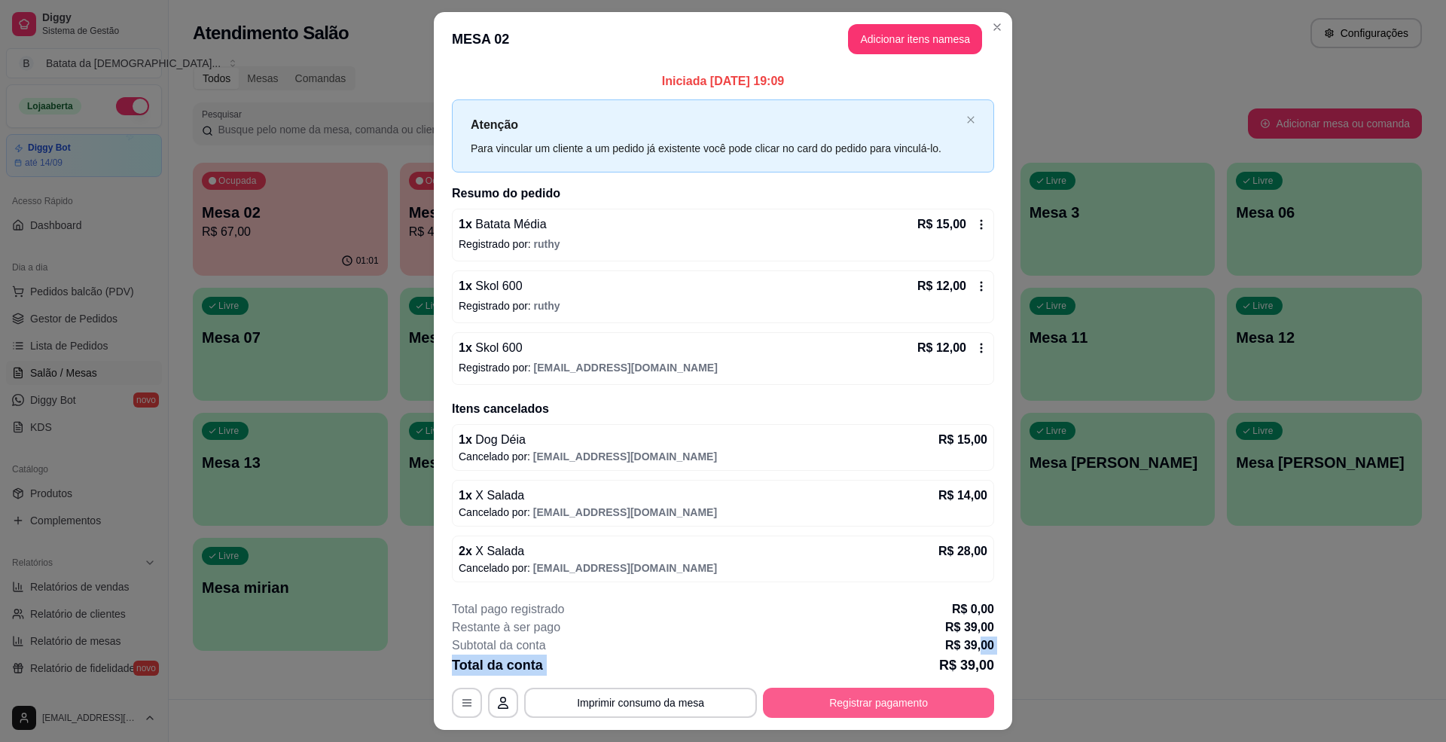
click at [835, 697] on button "Registrar pagamento" at bounding box center [878, 703] width 231 height 30
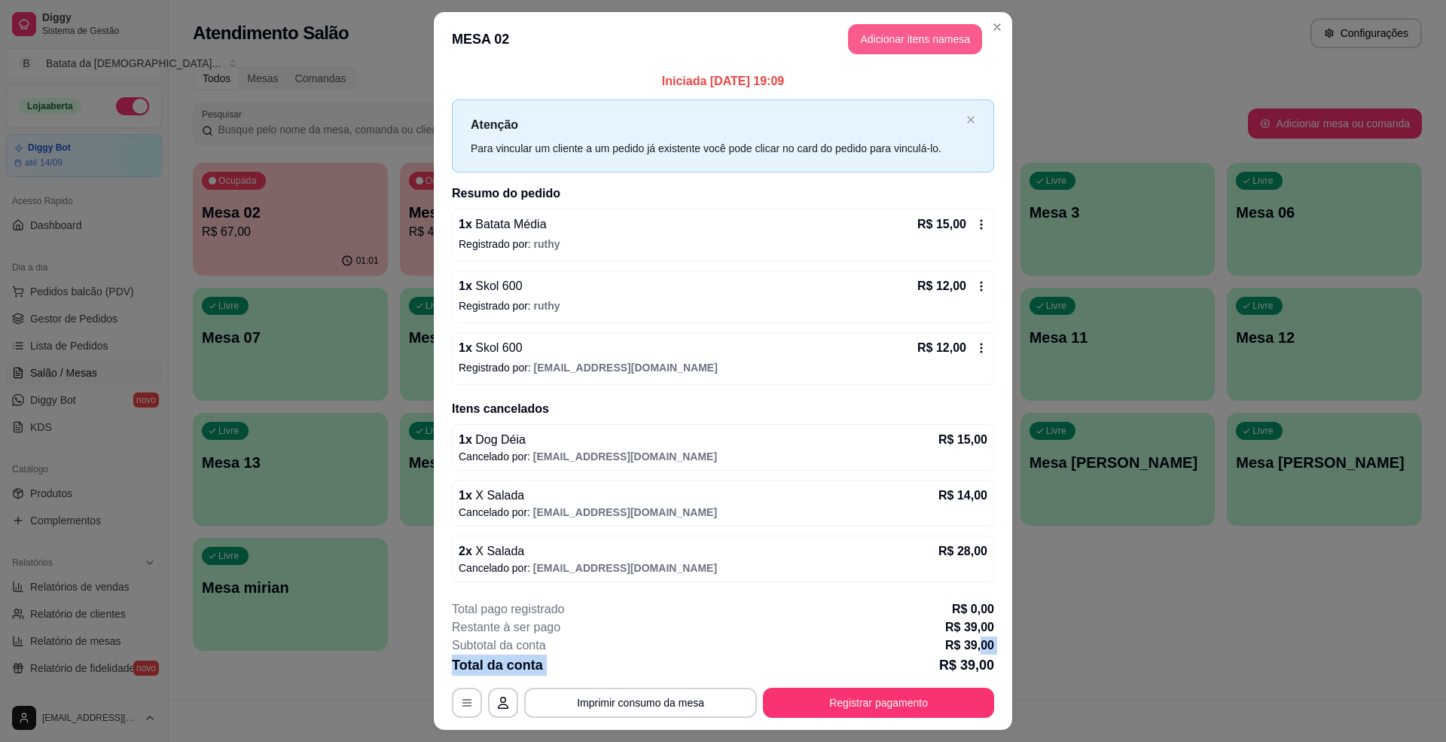
click at [913, 28] on button "Adicionar itens na mesa" at bounding box center [915, 39] width 134 height 30
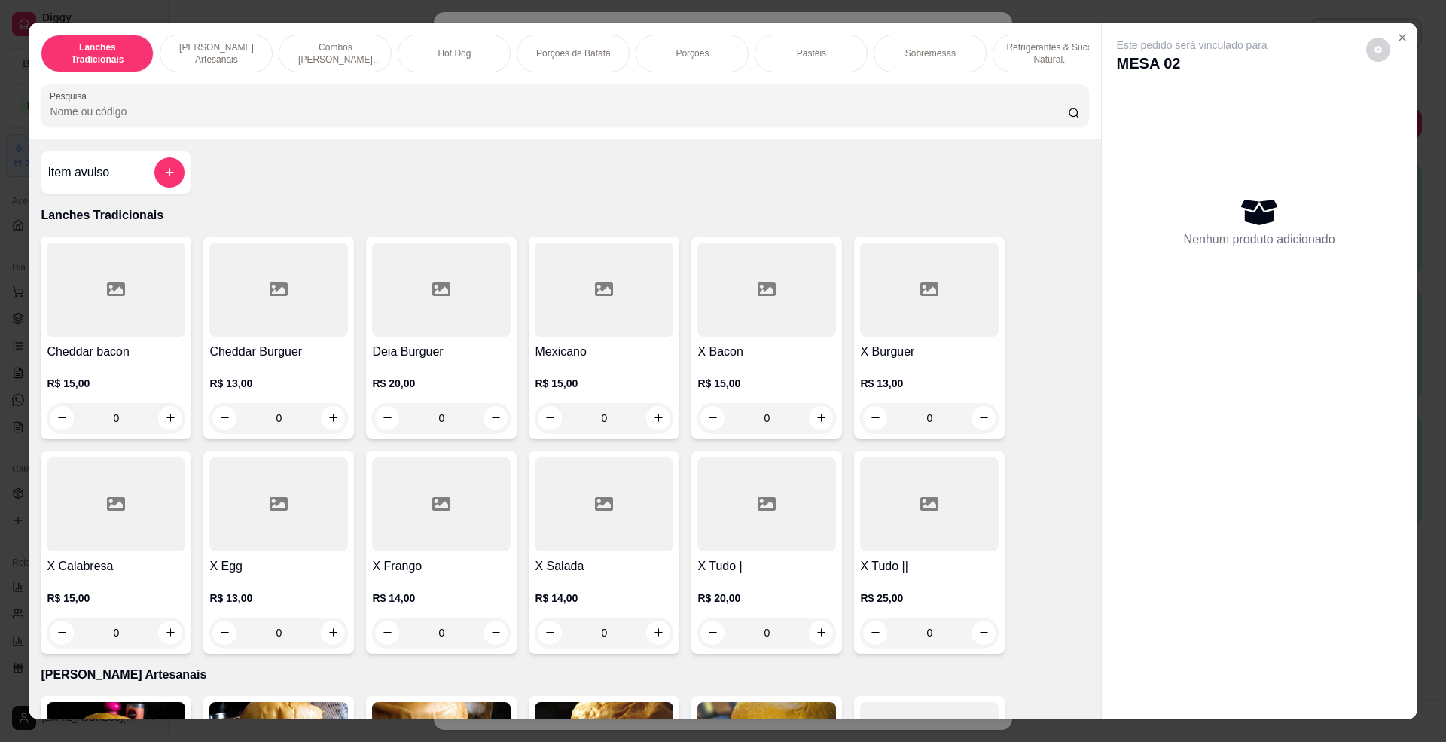
click at [218, 108] on div at bounding box center [565, 105] width 1030 height 30
click at [232, 94] on div "Lanches Tradicionais Burguer's Artesanais Combos Burguer's Artesanais Hot Dog P…" at bounding box center [565, 81] width 1072 height 116
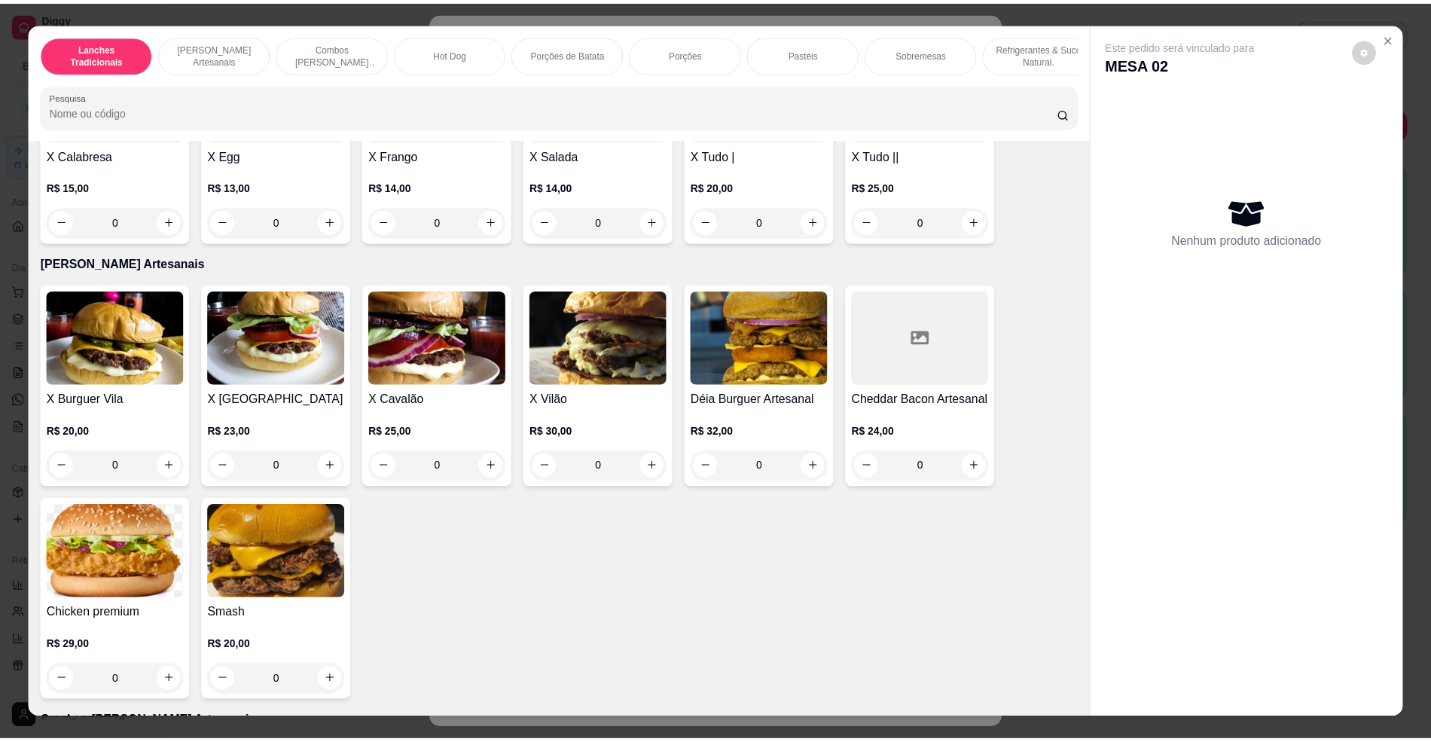
scroll to position [301, 0]
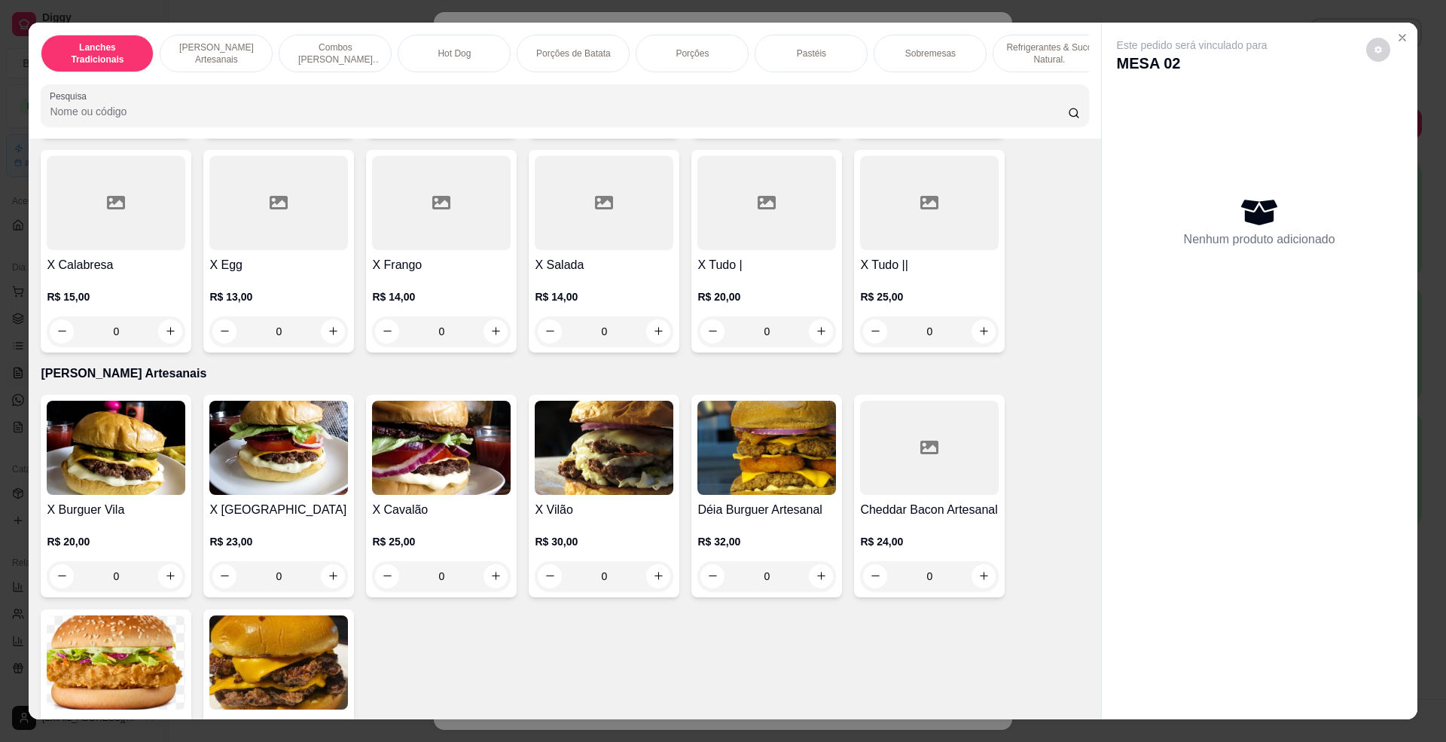
click at [589, 236] on div at bounding box center [604, 203] width 139 height 94
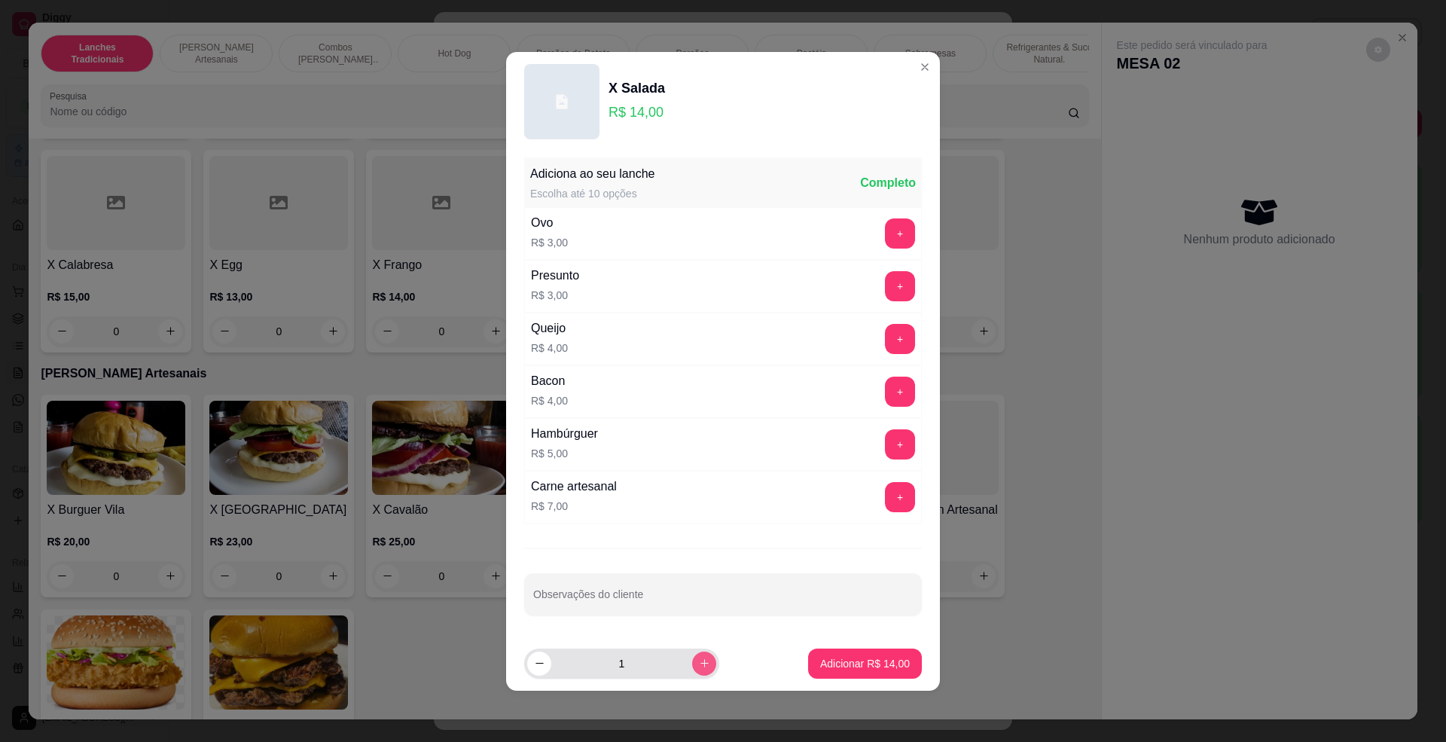
click at [699, 667] on icon "increase-product-quantity" at bounding box center [704, 663] width 11 height 11
type input "2"
click at [820, 661] on p "Adicionar R$ 28,00" at bounding box center [865, 663] width 90 height 15
type input "2"
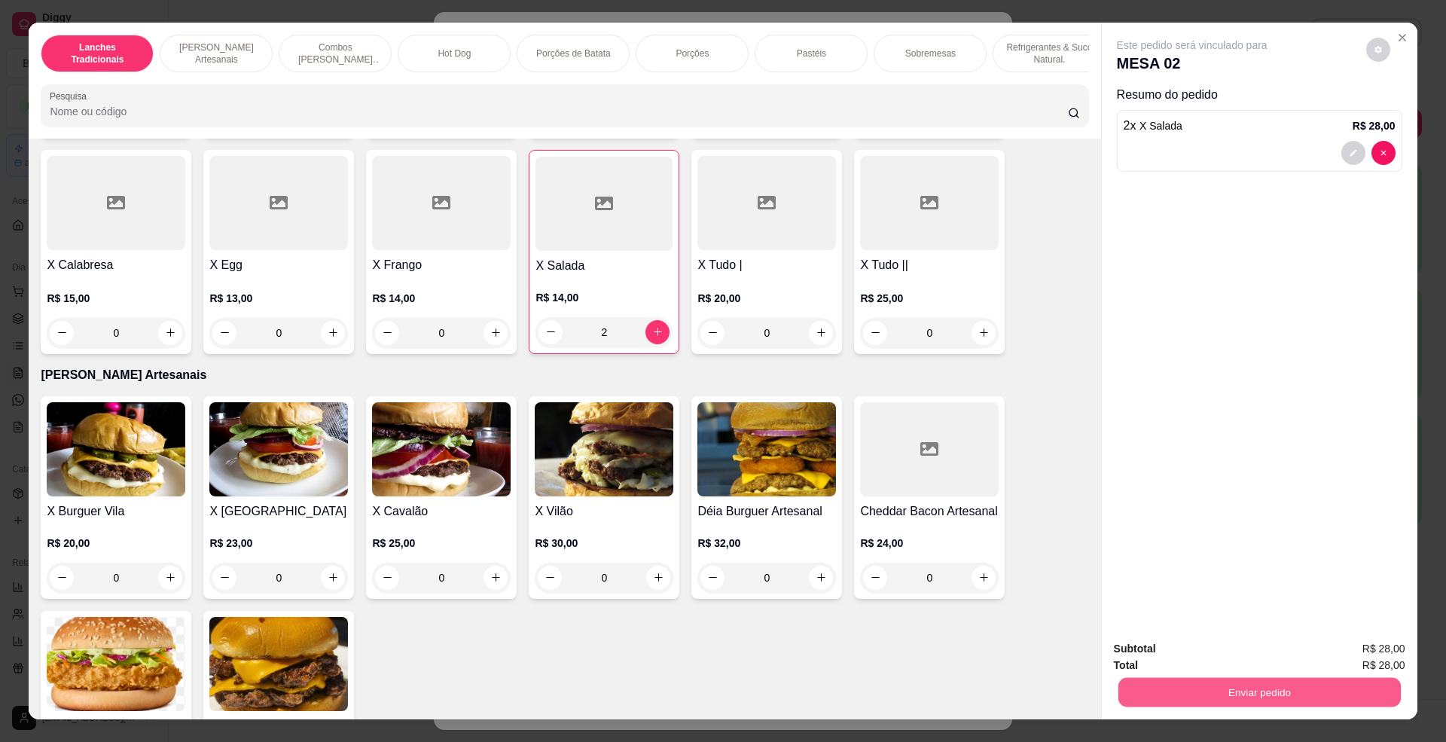
click at [1215, 694] on button "Enviar pedido" at bounding box center [1259, 692] width 282 height 29
click at [1213, 664] on button "Não registrar e enviar pedido" at bounding box center [1208, 656] width 157 height 29
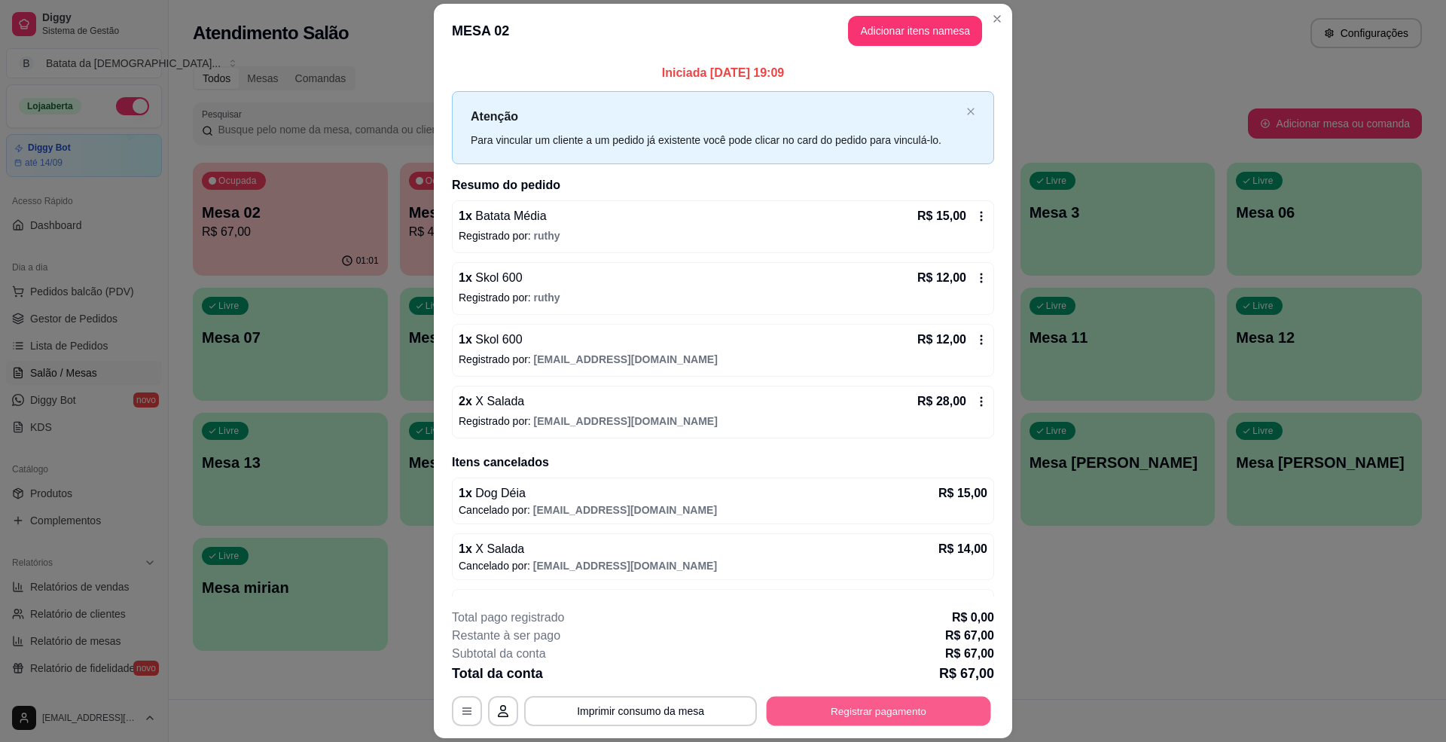
click at [856, 713] on button "Registrar pagamento" at bounding box center [879, 711] width 224 height 29
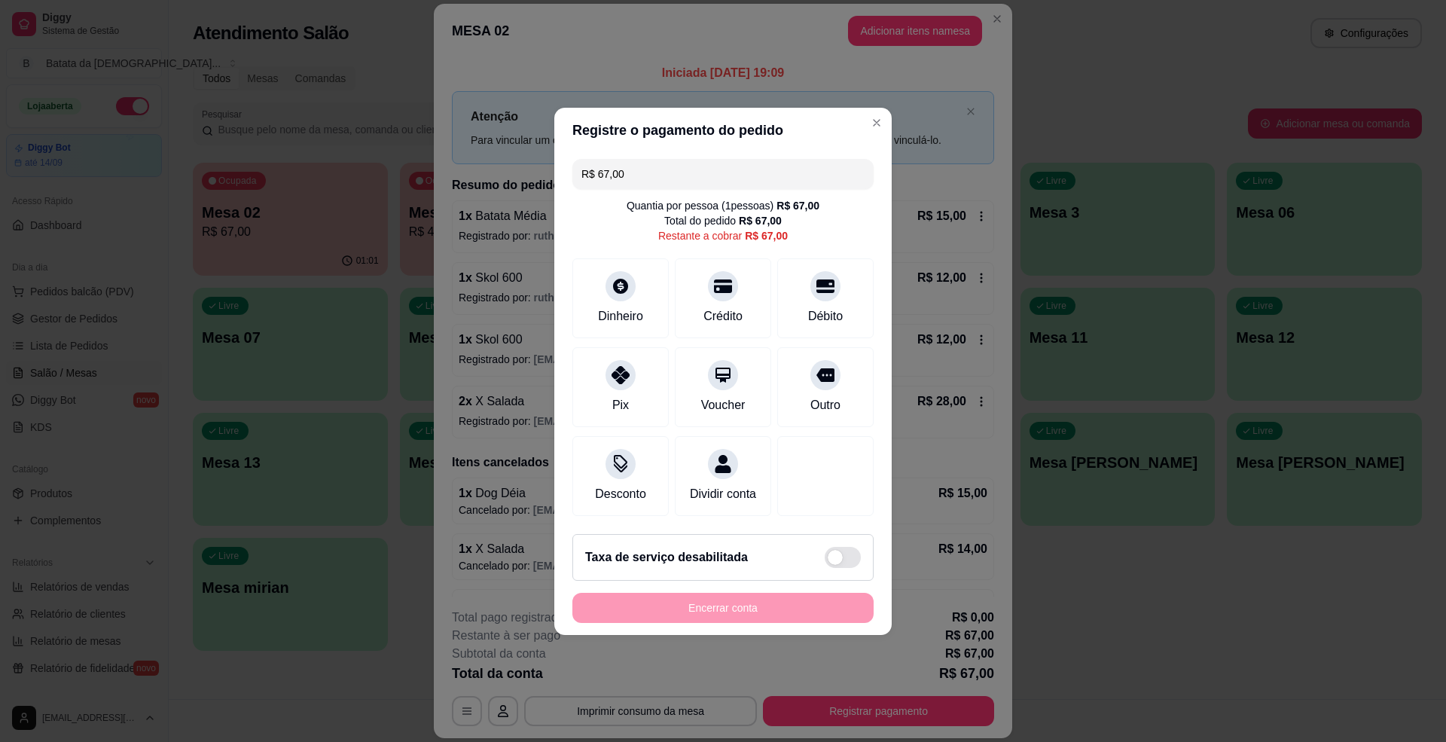
drag, startPoint x: 654, startPoint y: 172, endPoint x: 563, endPoint y: 176, distance: 90.5
click at [563, 176] on div "R$ 67,00 Quantia por pessoa ( 1 pessoas) R$ 67,00 Total do pedido R$ 67,00 Rest…" at bounding box center [722, 337] width 337 height 369
click at [792, 289] on div "Débito" at bounding box center [826, 295] width 106 height 88
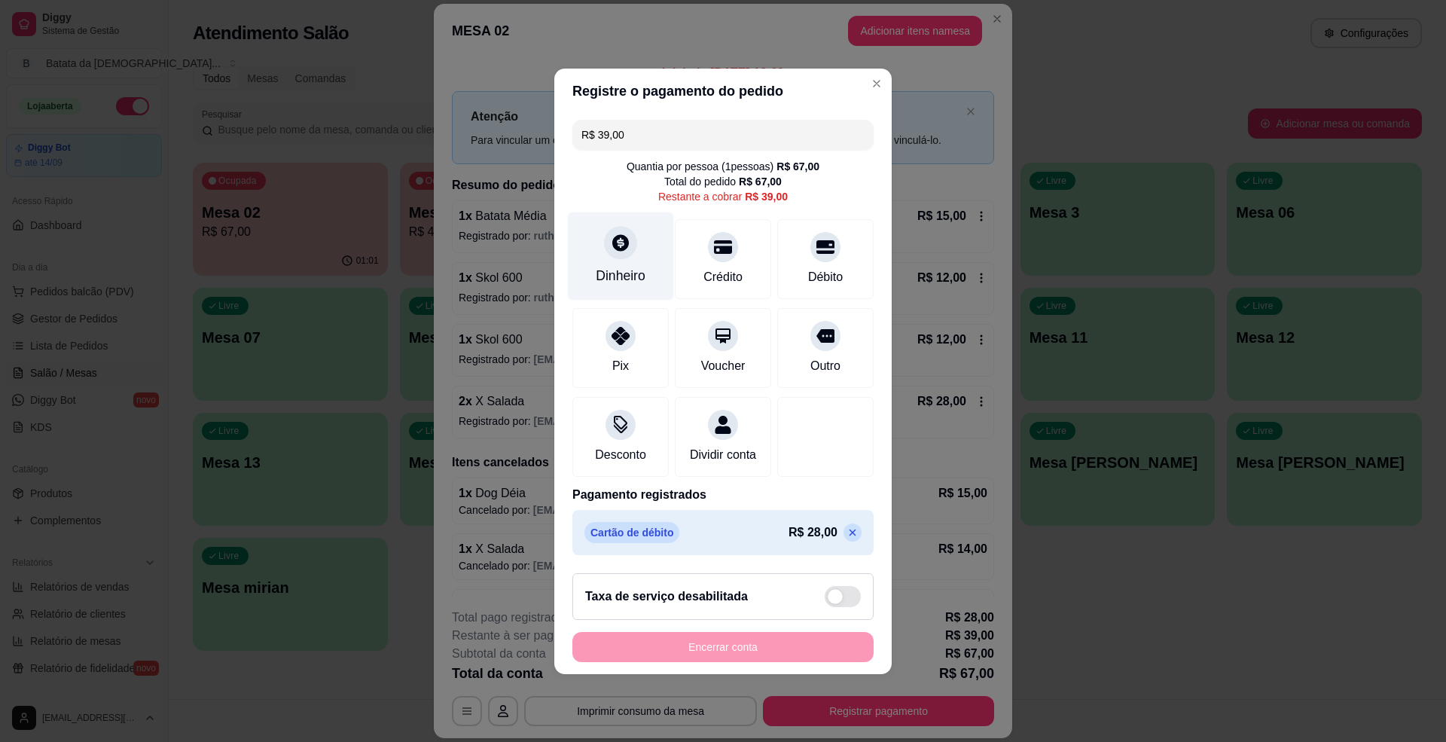
click at [619, 252] on div "Dinheiro" at bounding box center [621, 256] width 106 height 88
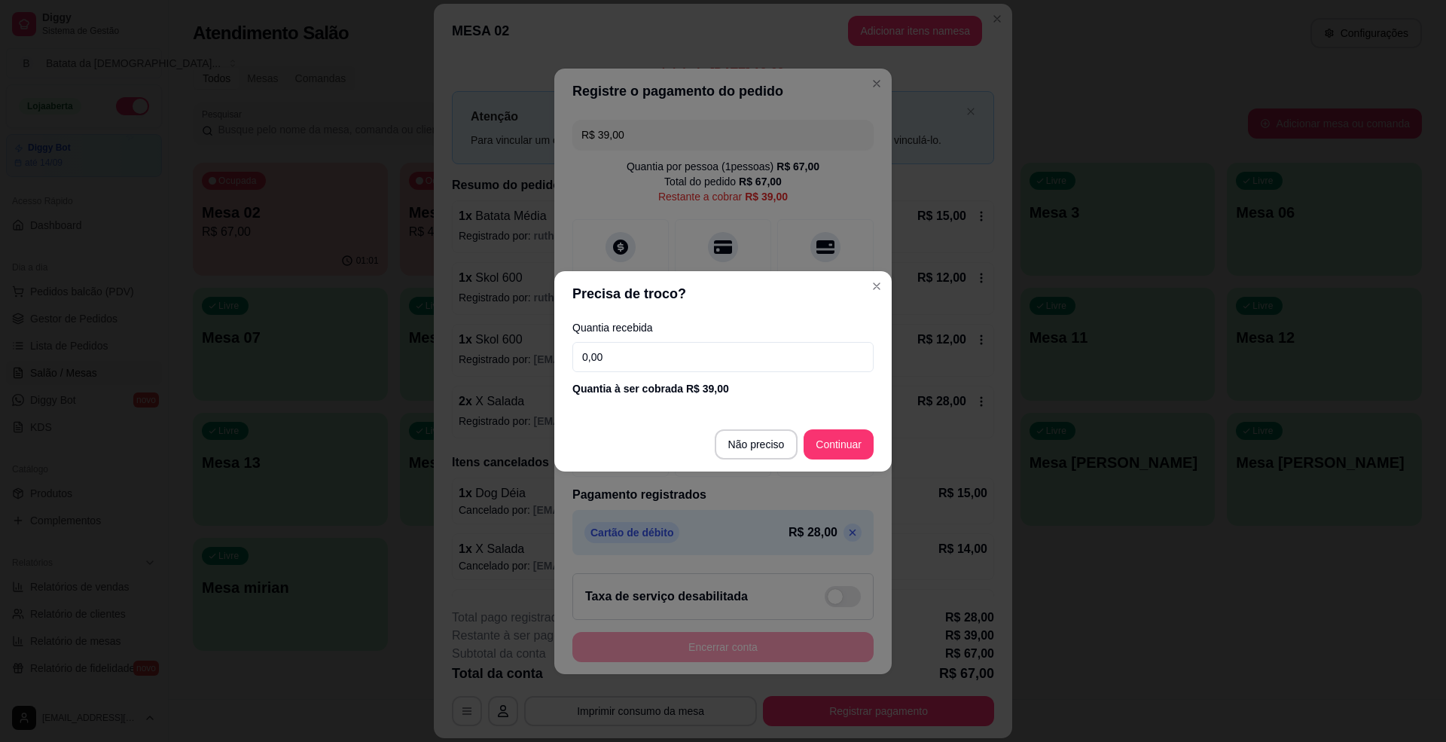
click at [749, 428] on footer "Não preciso Continuar" at bounding box center [722, 444] width 337 height 54
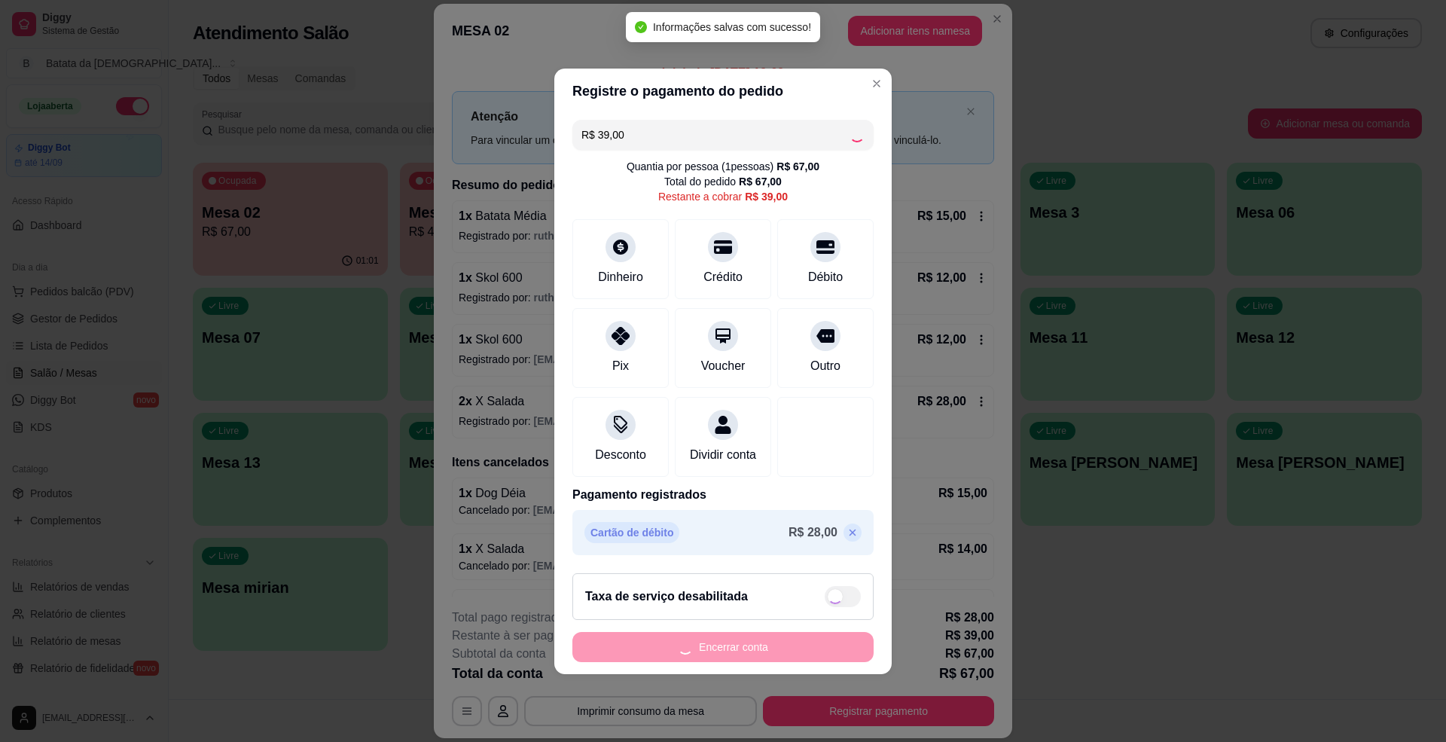
type input "R$ 0,00"
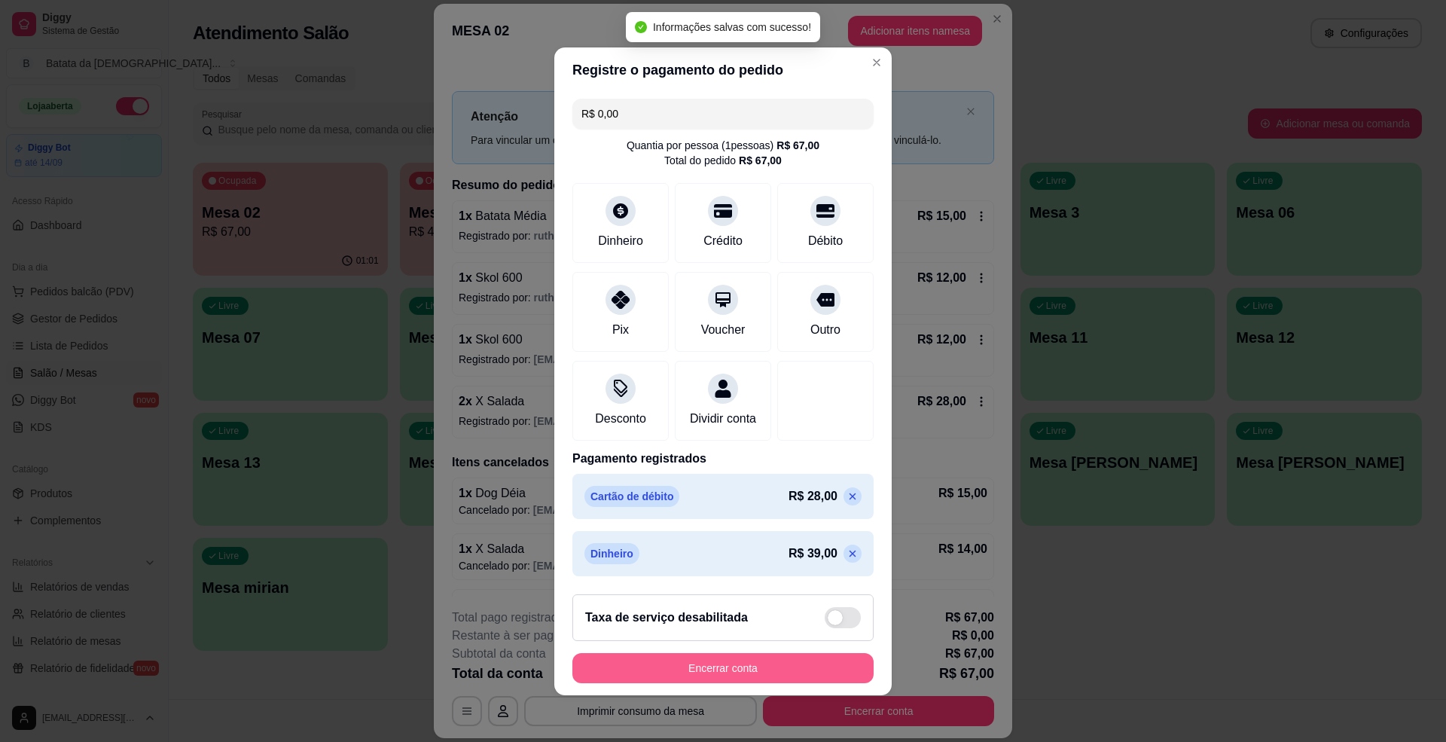
click at [718, 670] on button "Encerrar conta" at bounding box center [722, 668] width 301 height 30
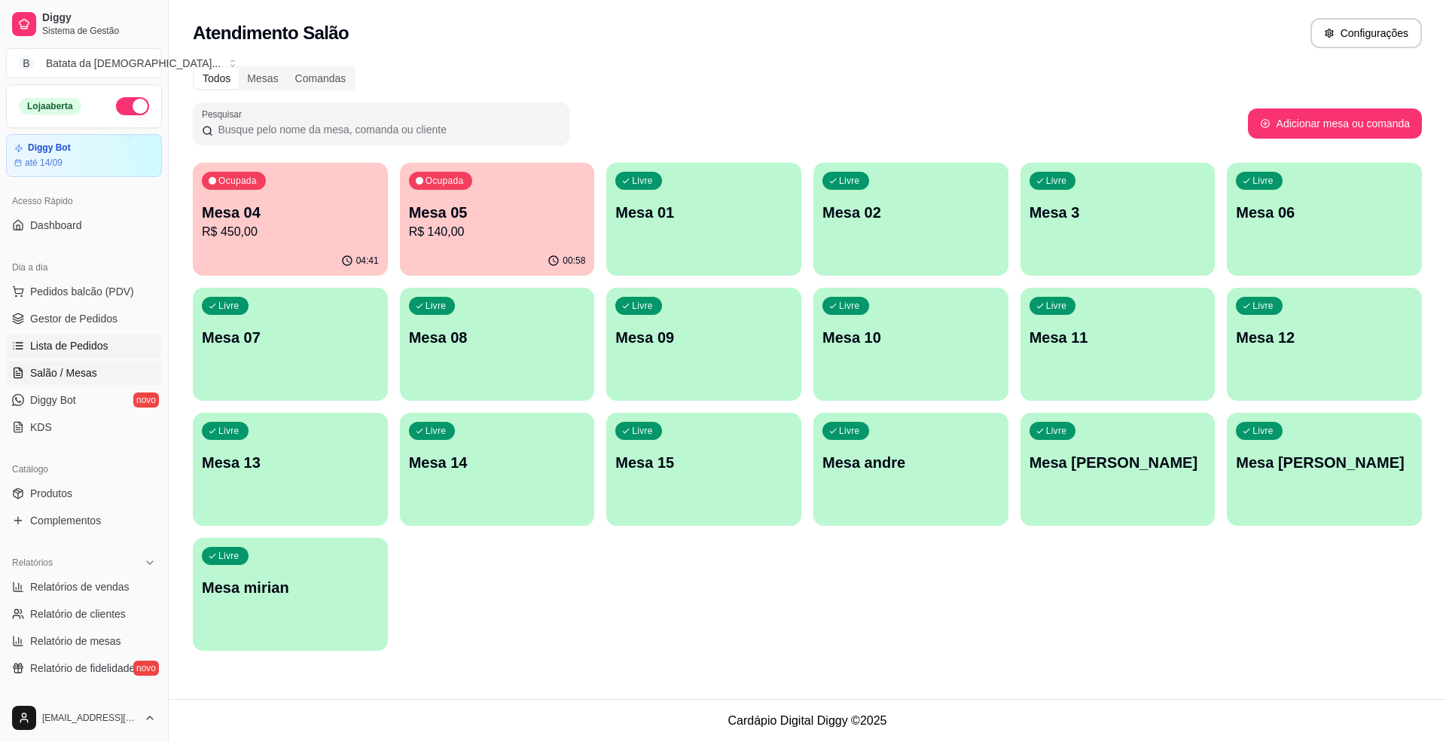
click at [65, 347] on span "Lista de Pedidos" at bounding box center [69, 345] width 78 height 15
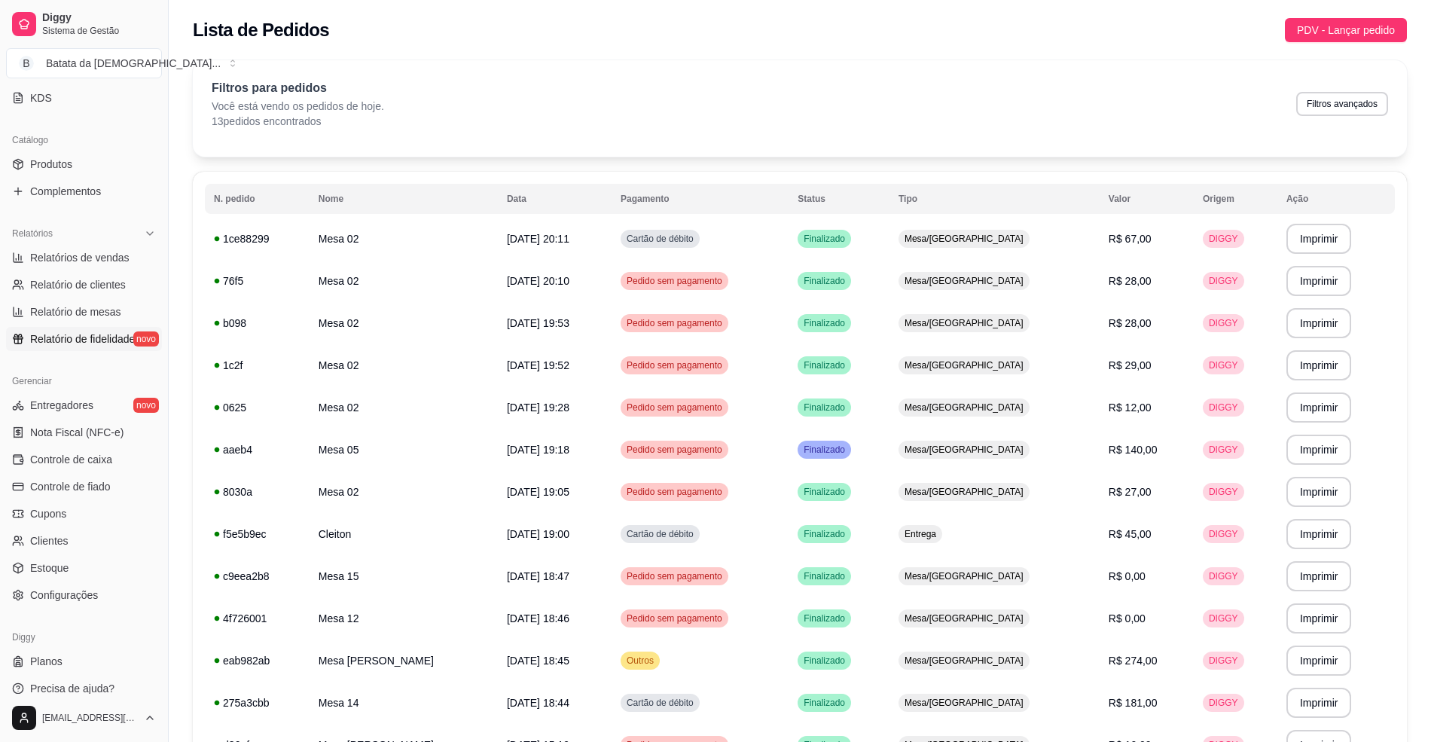
scroll to position [342, 0]
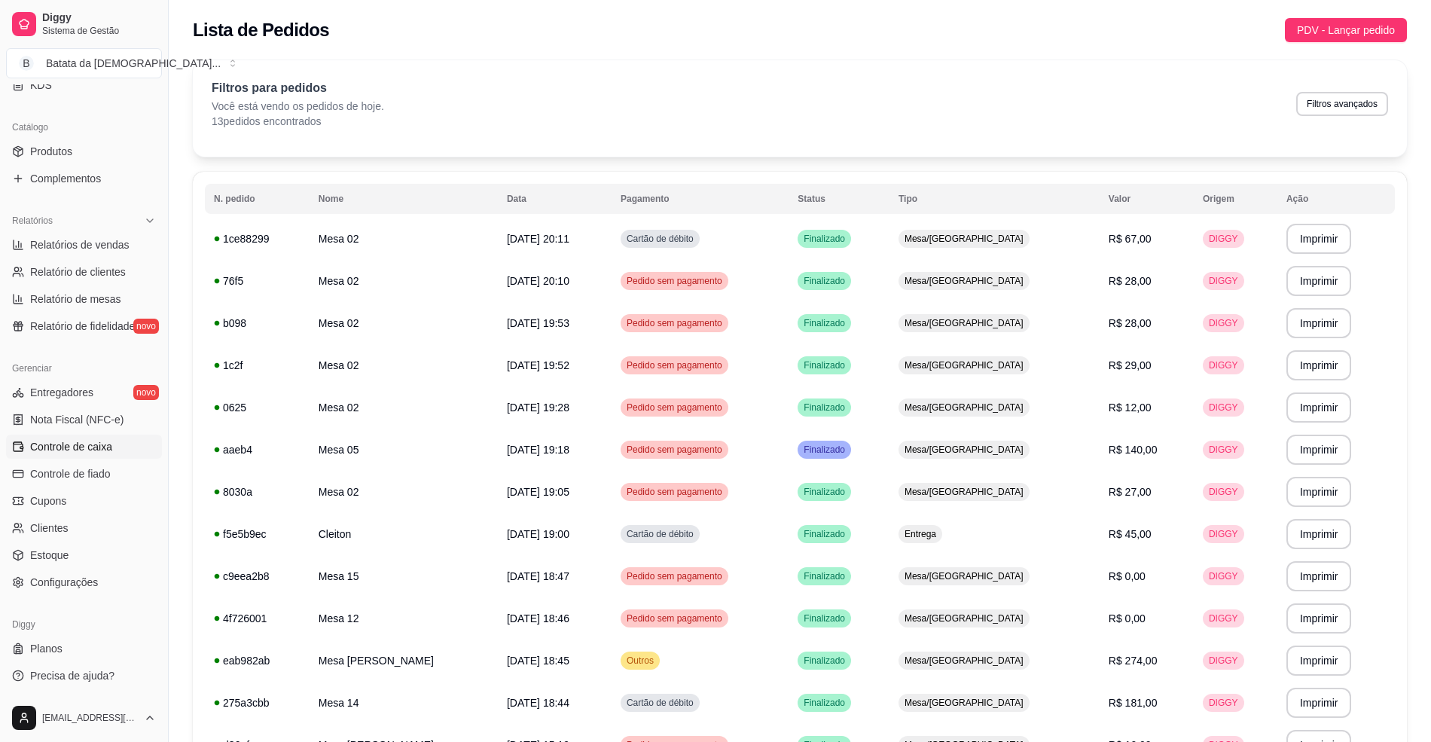
click at [102, 438] on link "Controle de caixa" at bounding box center [84, 447] width 156 height 24
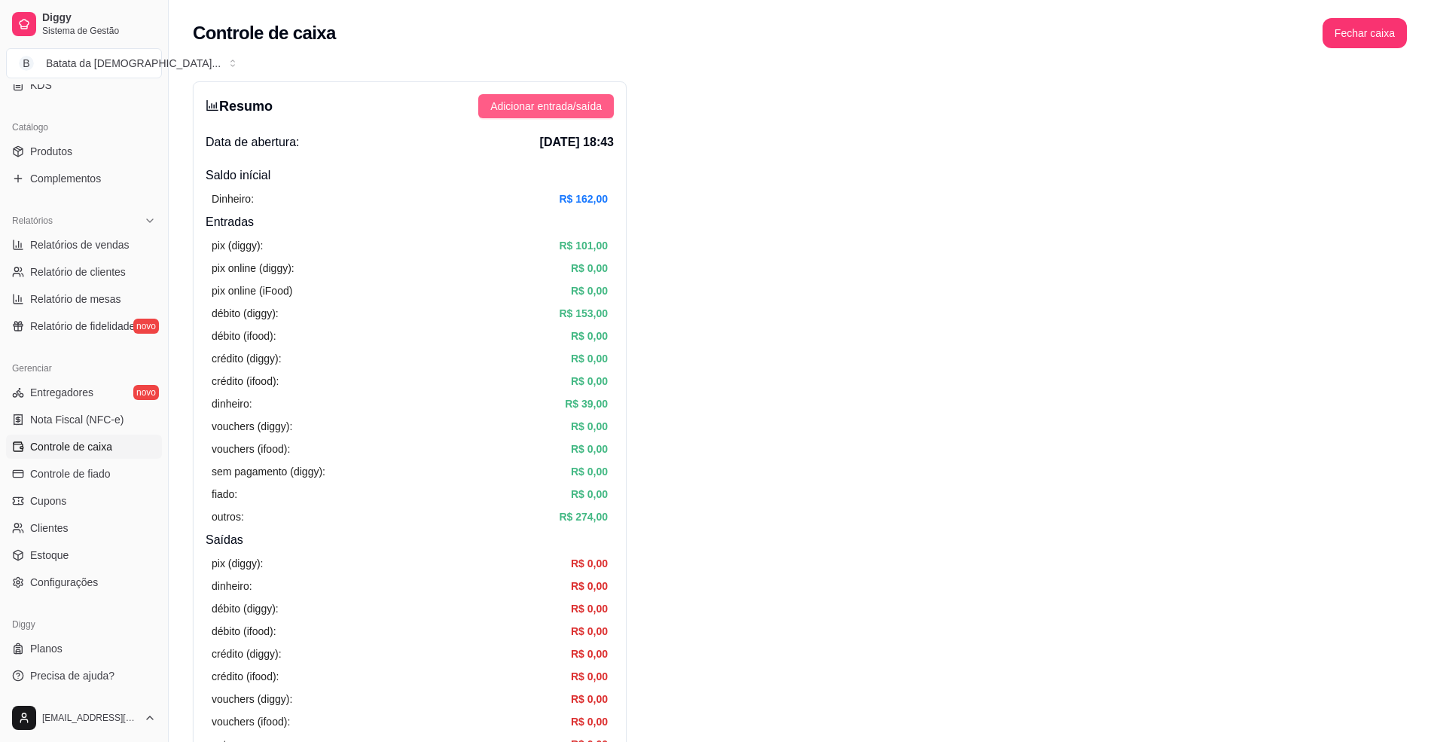
click at [547, 97] on button "Adicionar entrada/saída" at bounding box center [546, 106] width 136 height 24
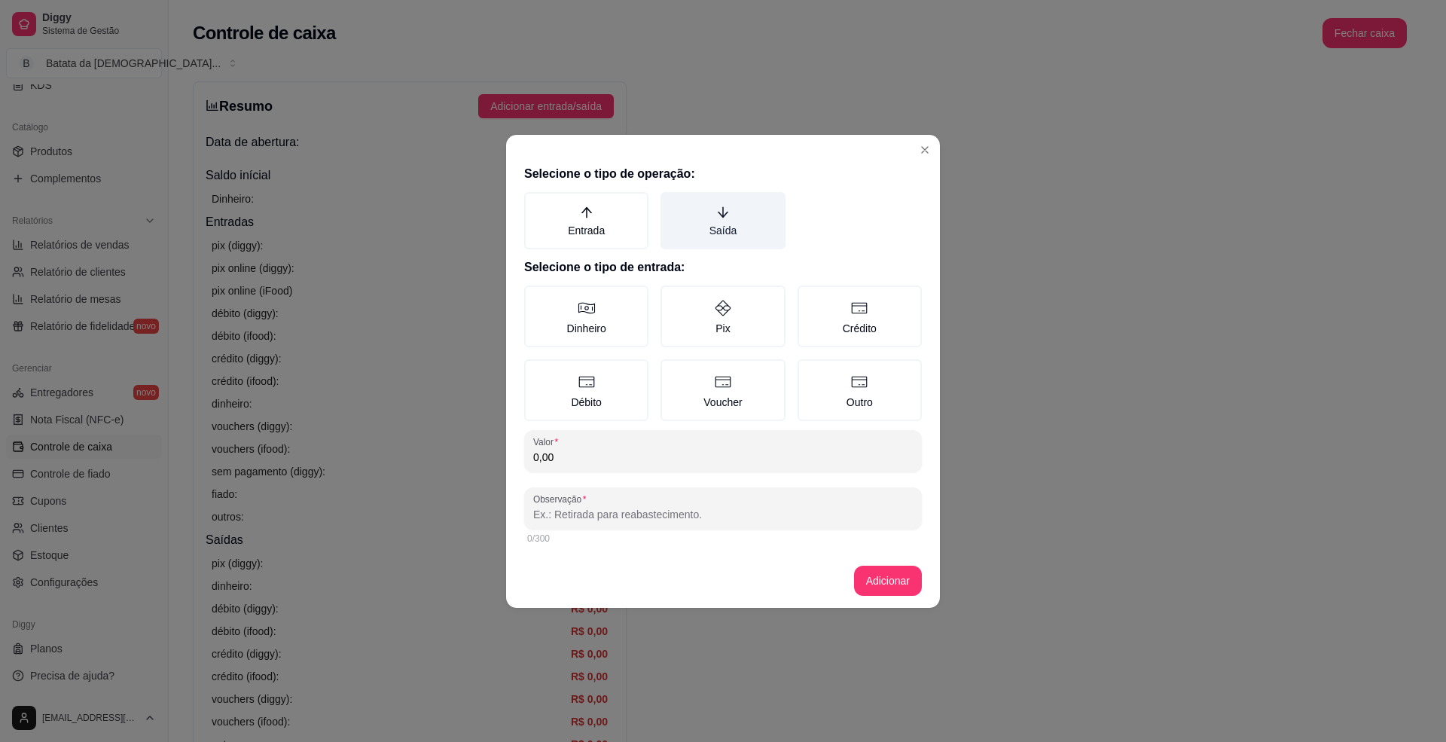
click at [774, 229] on label "Saída" at bounding box center [723, 220] width 124 height 57
click at [672, 203] on button "Saída" at bounding box center [666, 197] width 12 height 12
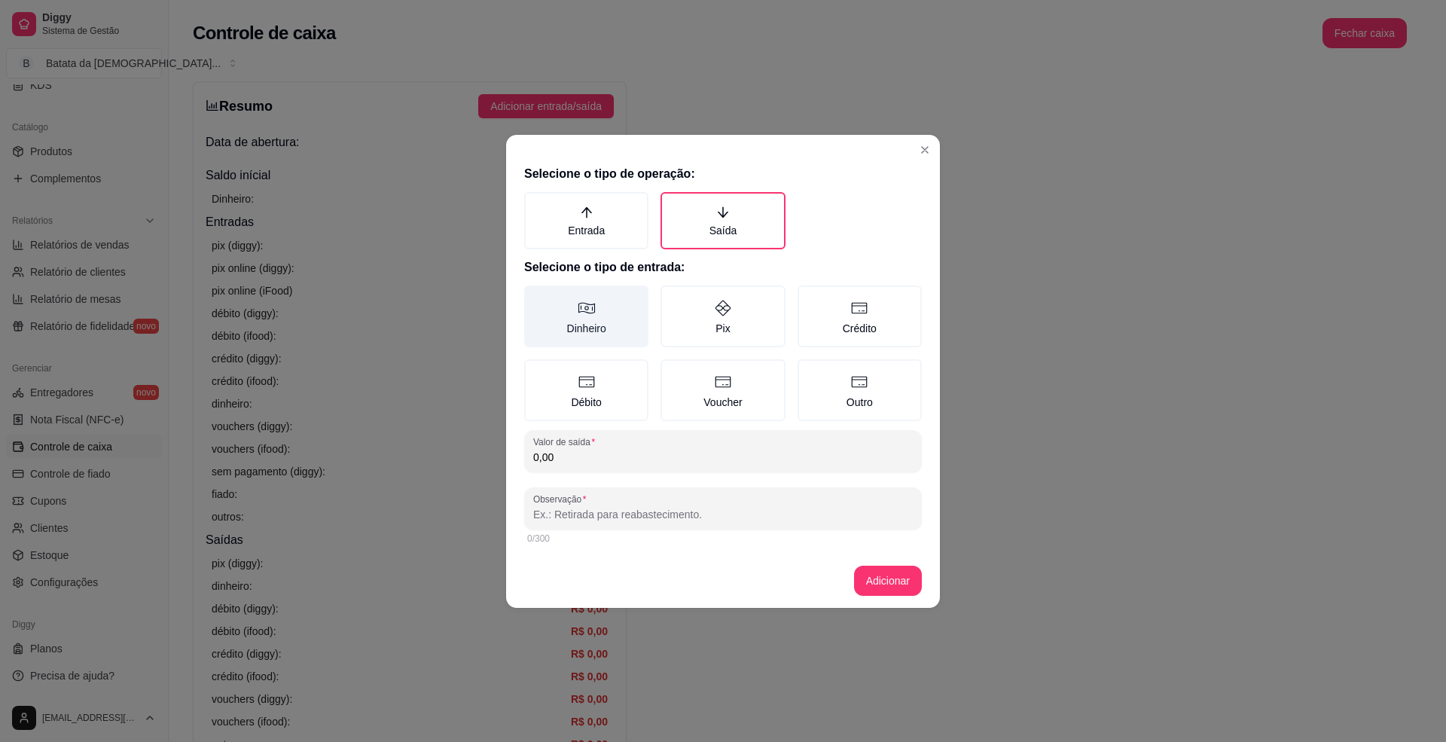
click at [595, 293] on label "Dinheiro" at bounding box center [586, 316] width 124 height 62
click at [536, 293] on button "Dinheiro" at bounding box center [529, 291] width 12 height 12
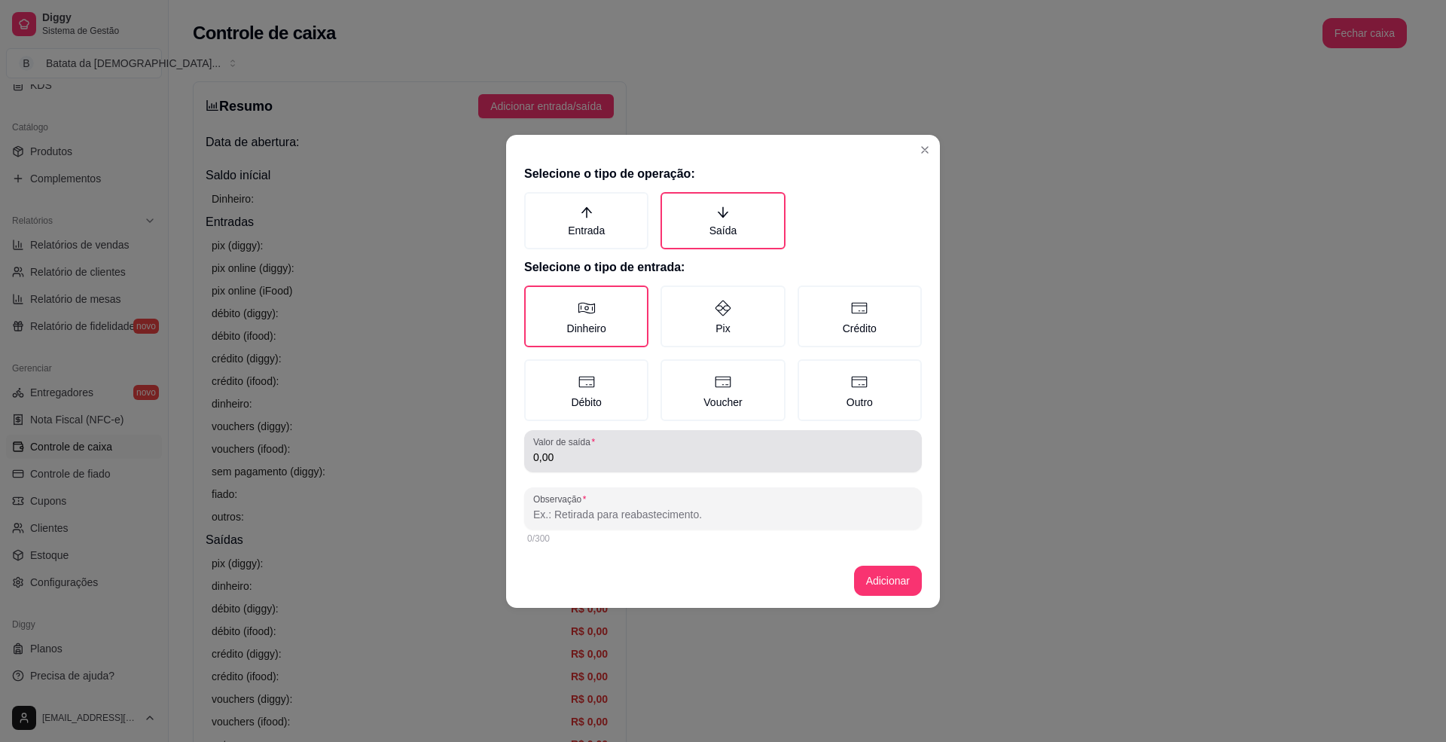
click at [682, 468] on div "Valor de saída 0,00" at bounding box center [723, 451] width 398 height 42
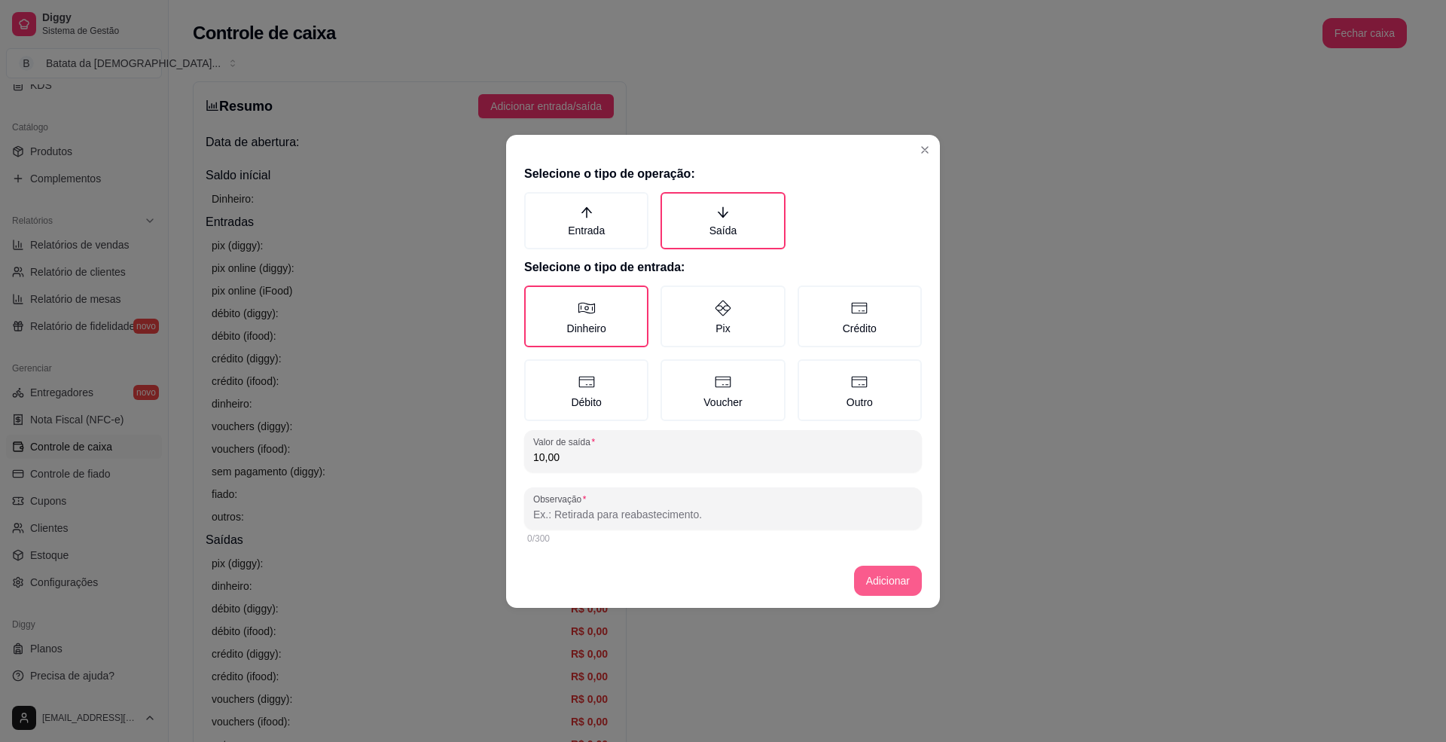
type input "10,00"
click at [880, 582] on button "Adicionar" at bounding box center [888, 581] width 68 height 30
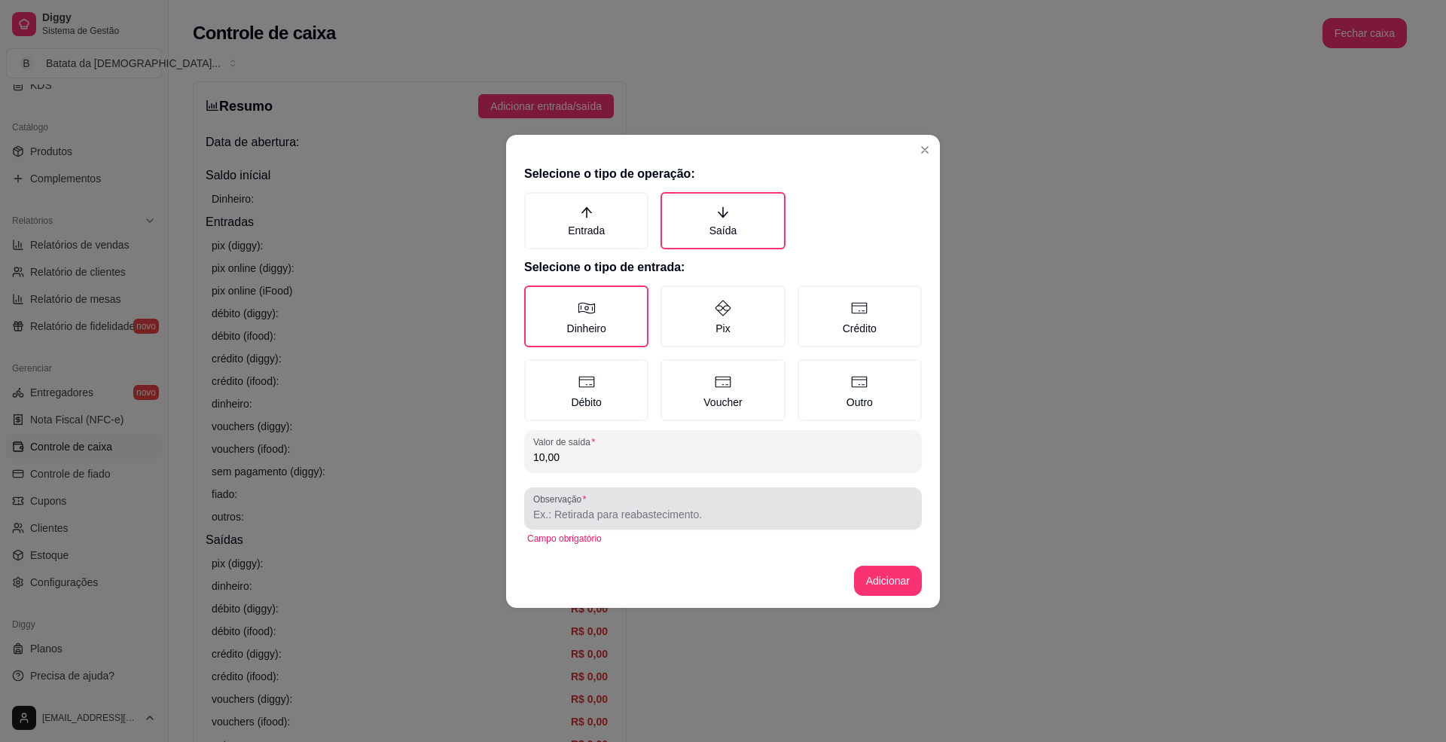
click at [847, 503] on div at bounding box center [723, 508] width 380 height 30
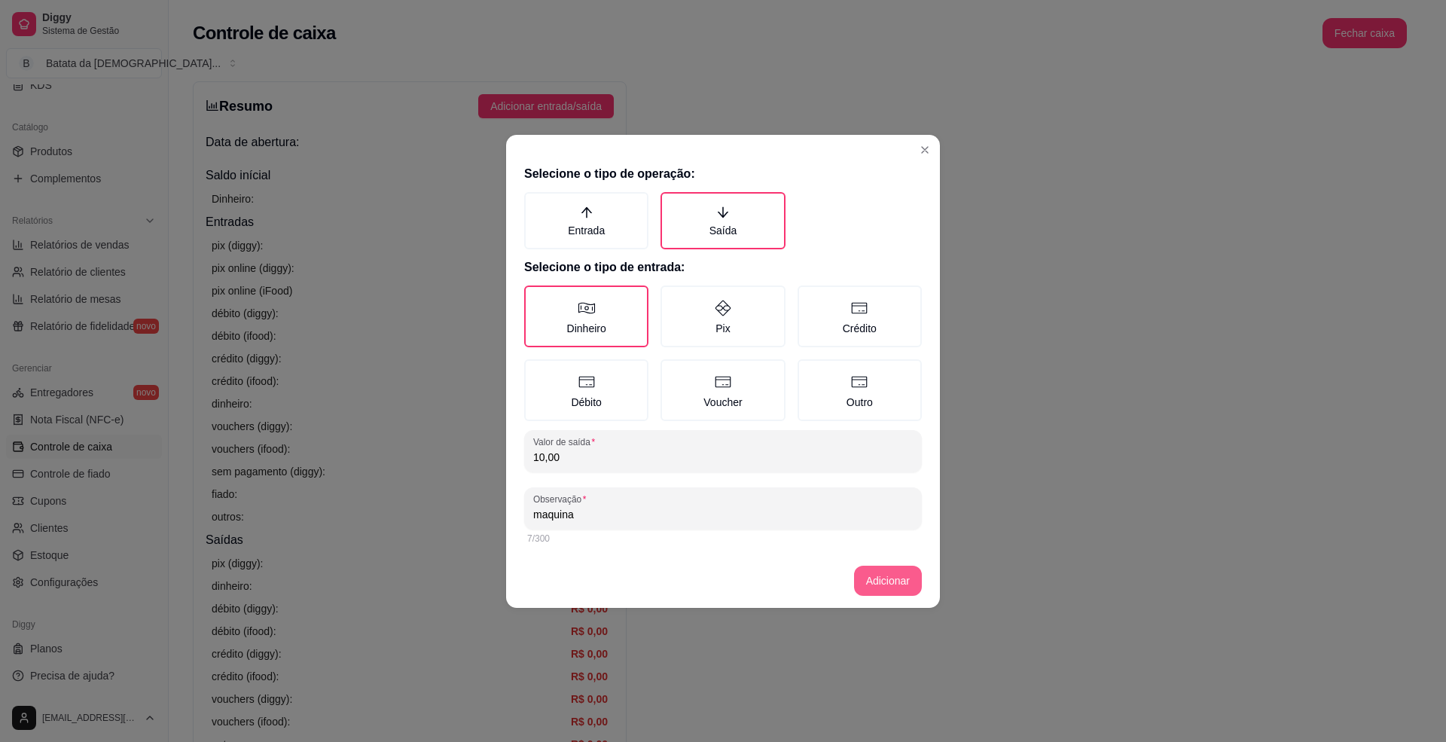
type input "maquina"
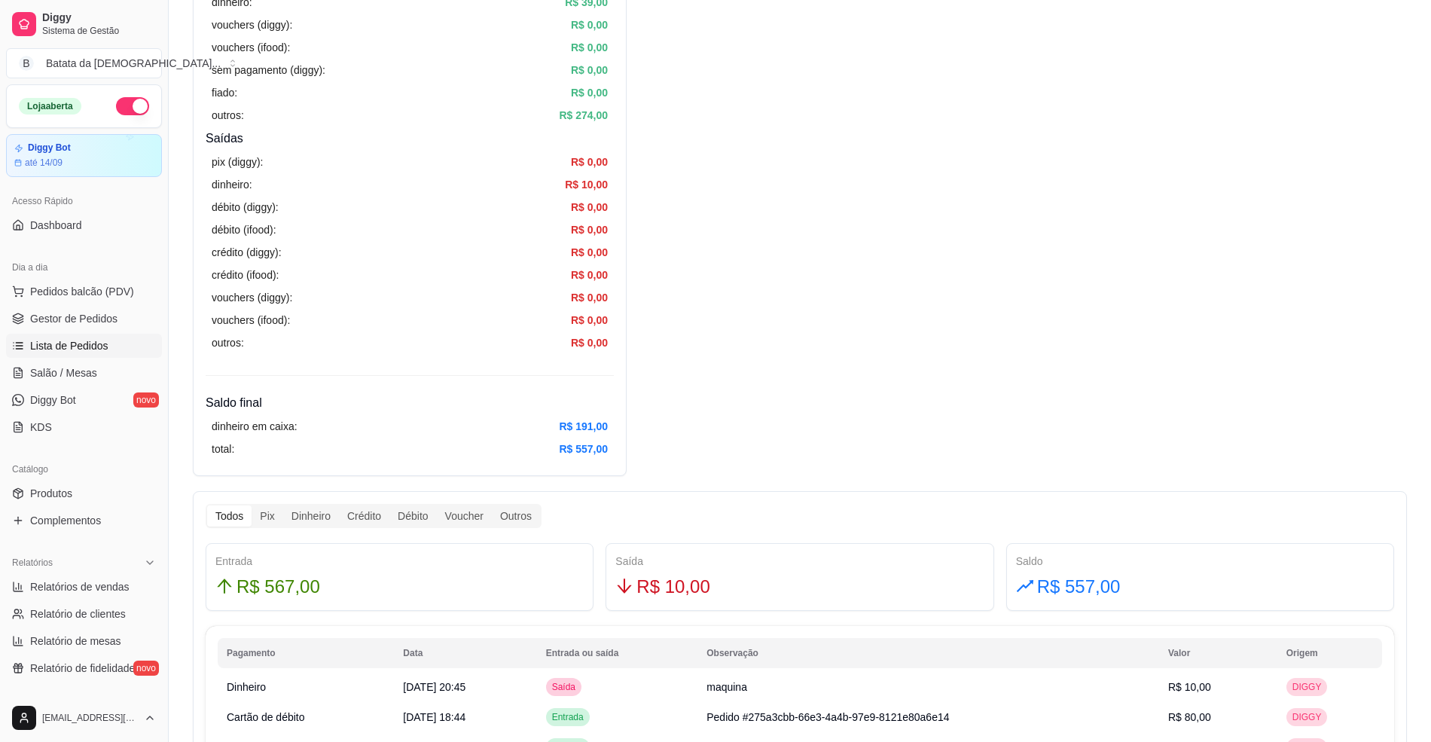
click at [94, 353] on span "Lista de Pedidos" at bounding box center [69, 345] width 78 height 15
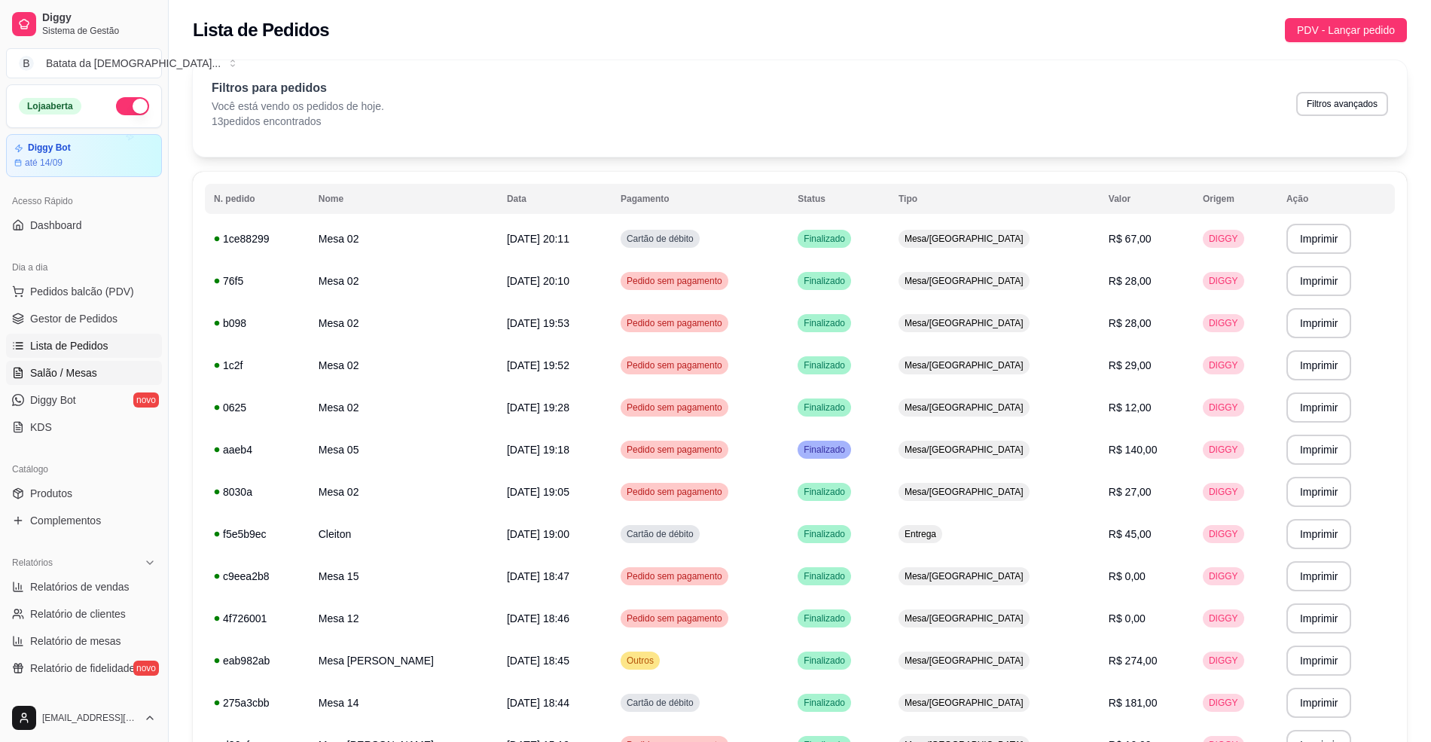
click at [87, 365] on link "Salão / Mesas" at bounding box center [84, 373] width 156 height 24
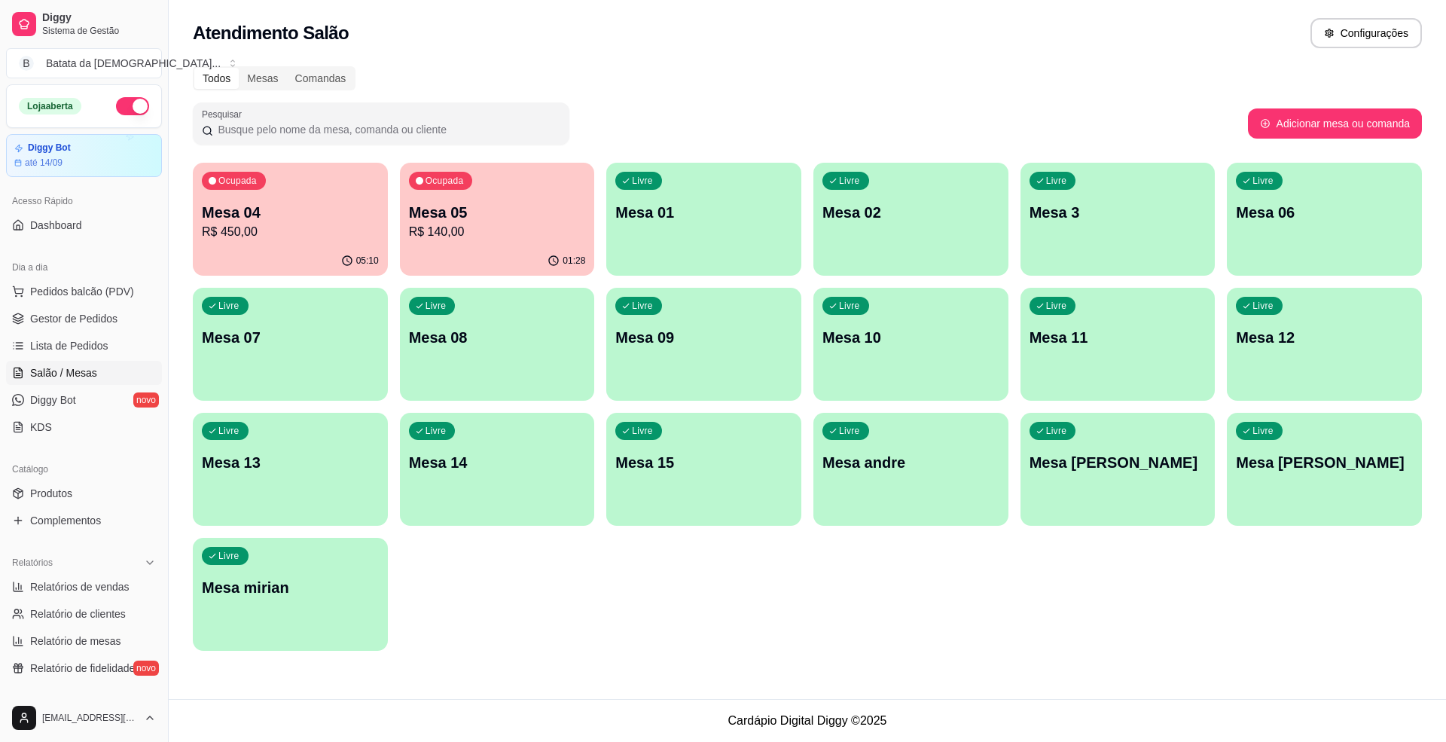
click at [549, 244] on div "Ocupada Mesa 05 R$ 140,00" at bounding box center [497, 205] width 195 height 84
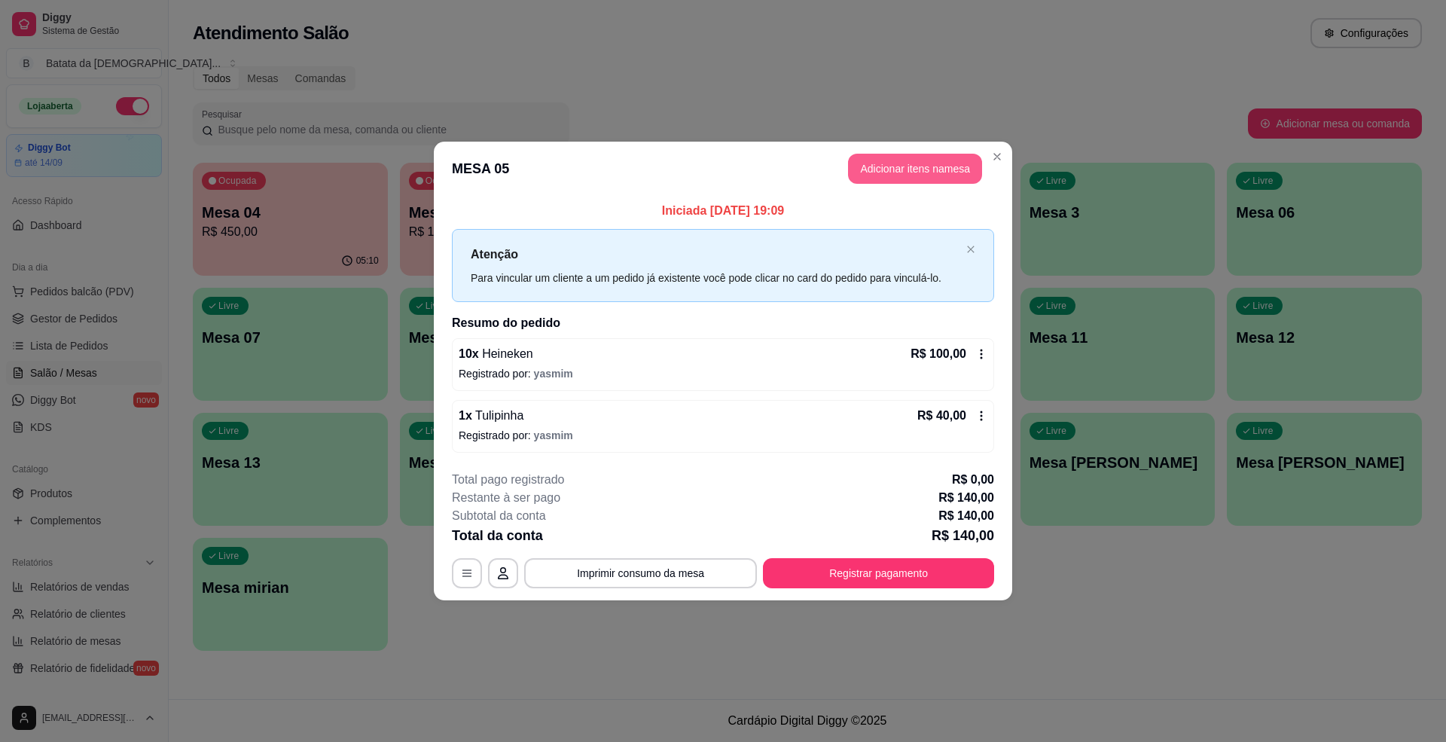
click at [863, 169] on button "Adicionar itens na mesa" at bounding box center [915, 169] width 134 height 30
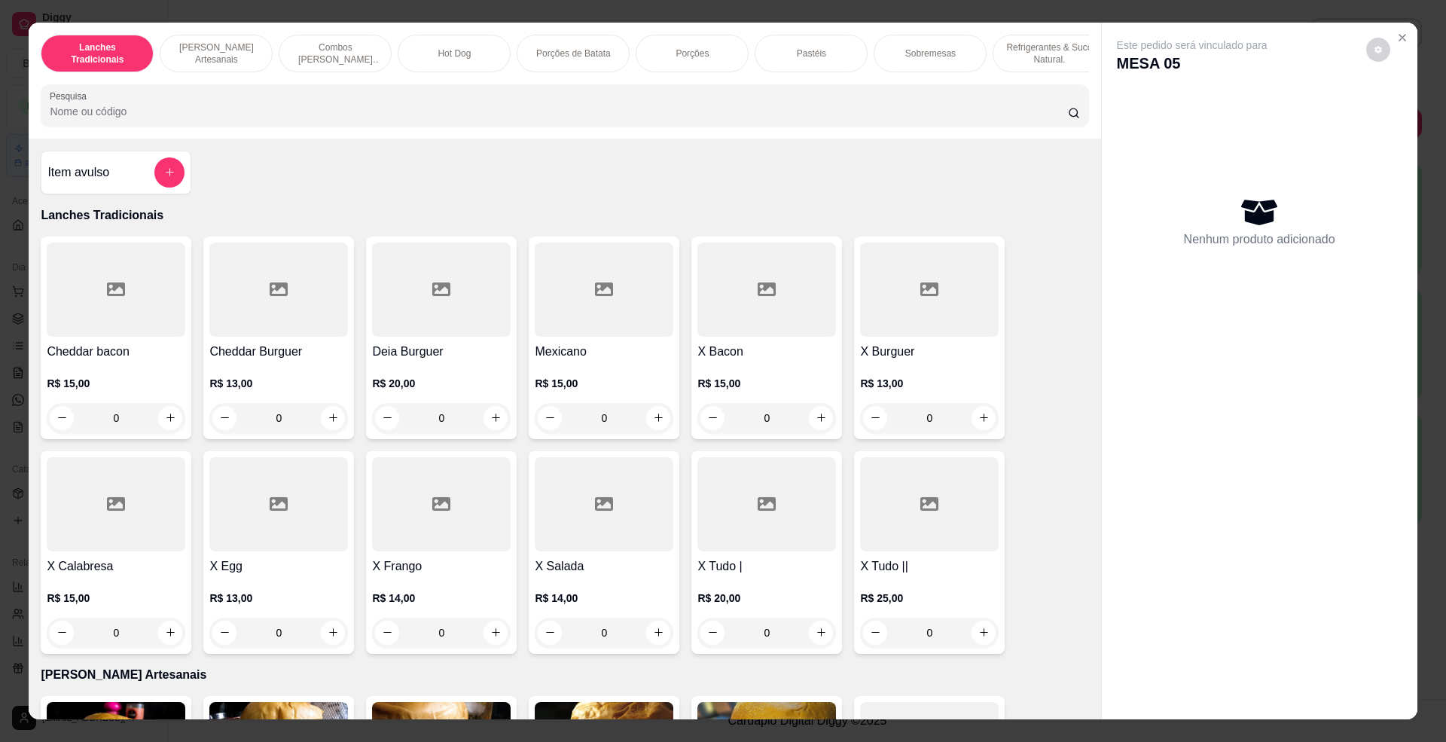
click at [136, 175] on div "Item avulso" at bounding box center [115, 172] width 137 height 30
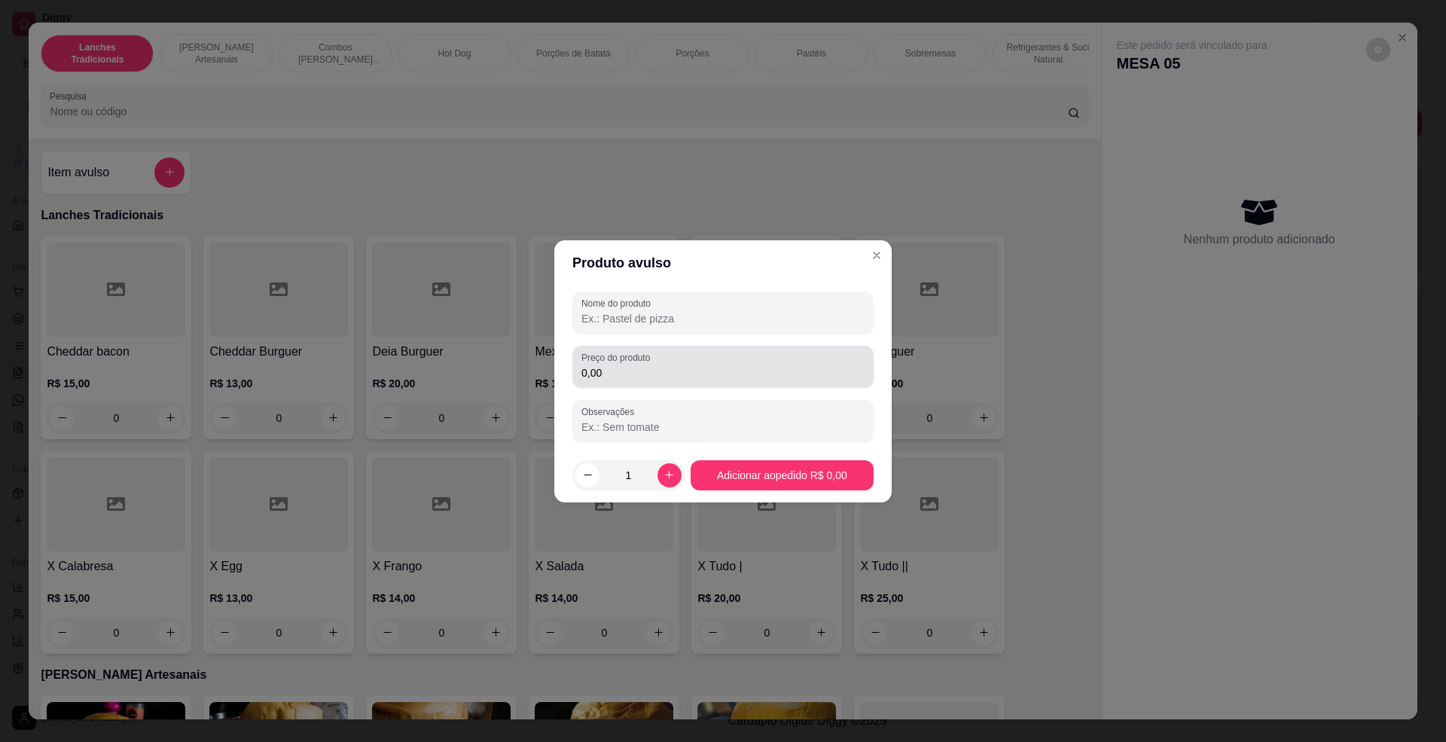
drag, startPoint x: 711, startPoint y: 383, endPoint x: 720, endPoint y: 384, distance: 9.1
click at [720, 384] on div "Preço do produto 0,00" at bounding box center [722, 367] width 301 height 42
type input "10,00"
click at [724, 313] on input "Nome do produto" at bounding box center [722, 318] width 283 height 15
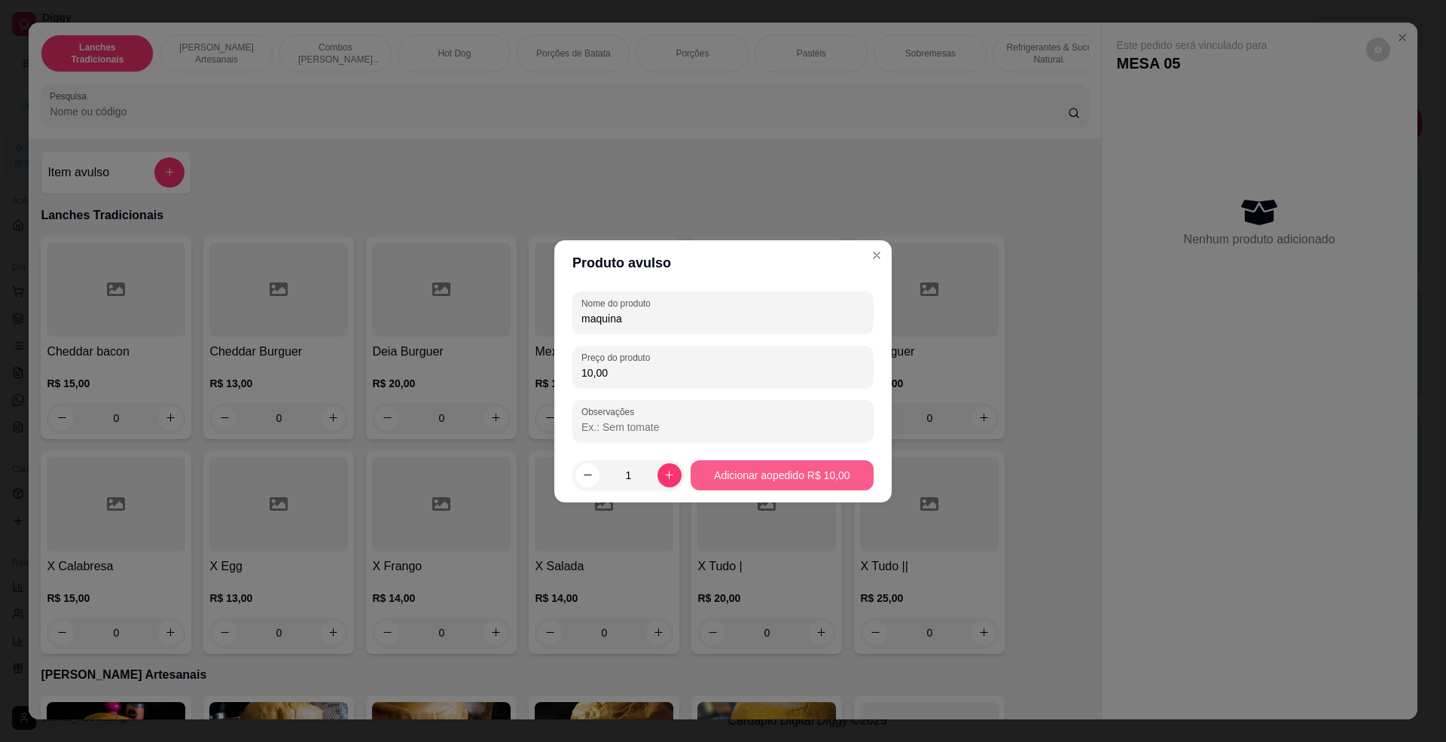
type input "maquina"
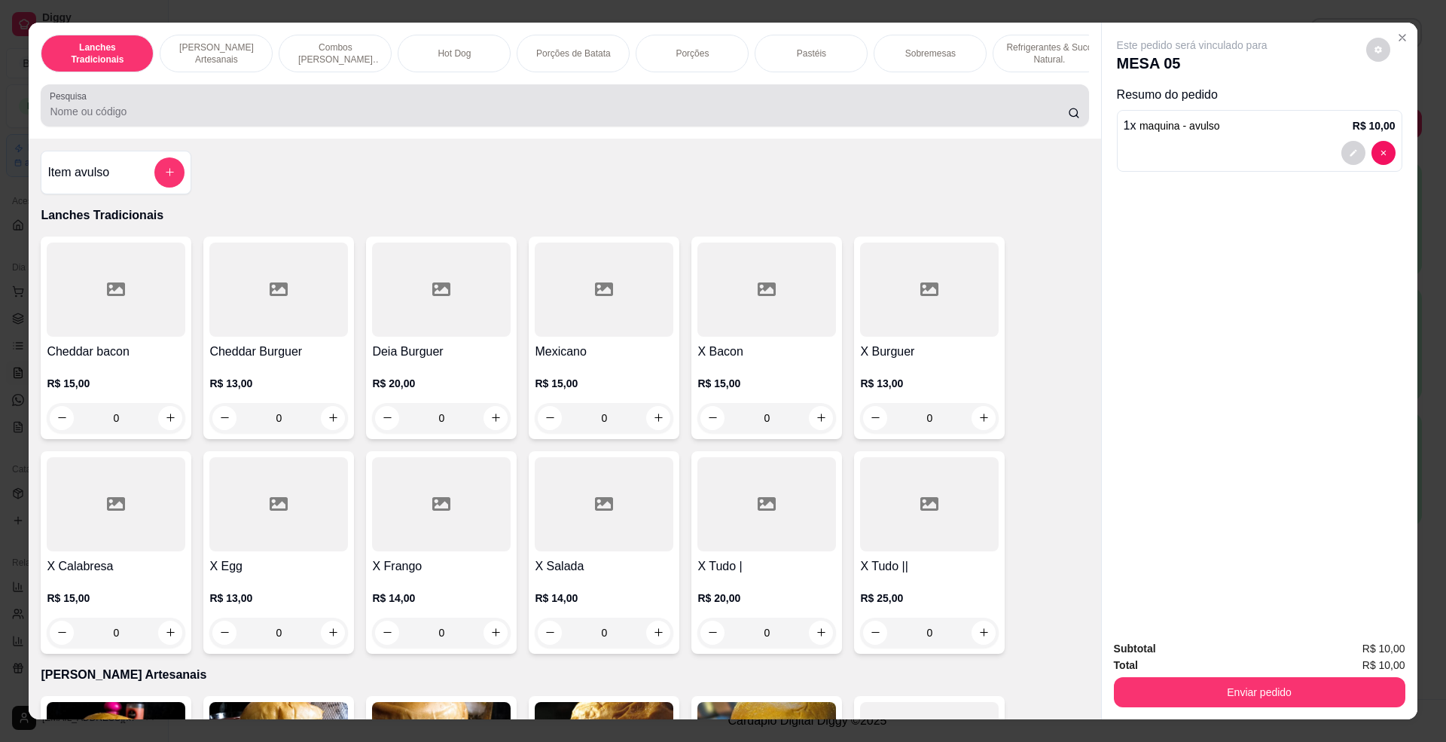
click at [191, 118] on input "Pesquisa" at bounding box center [559, 111] width 1018 height 15
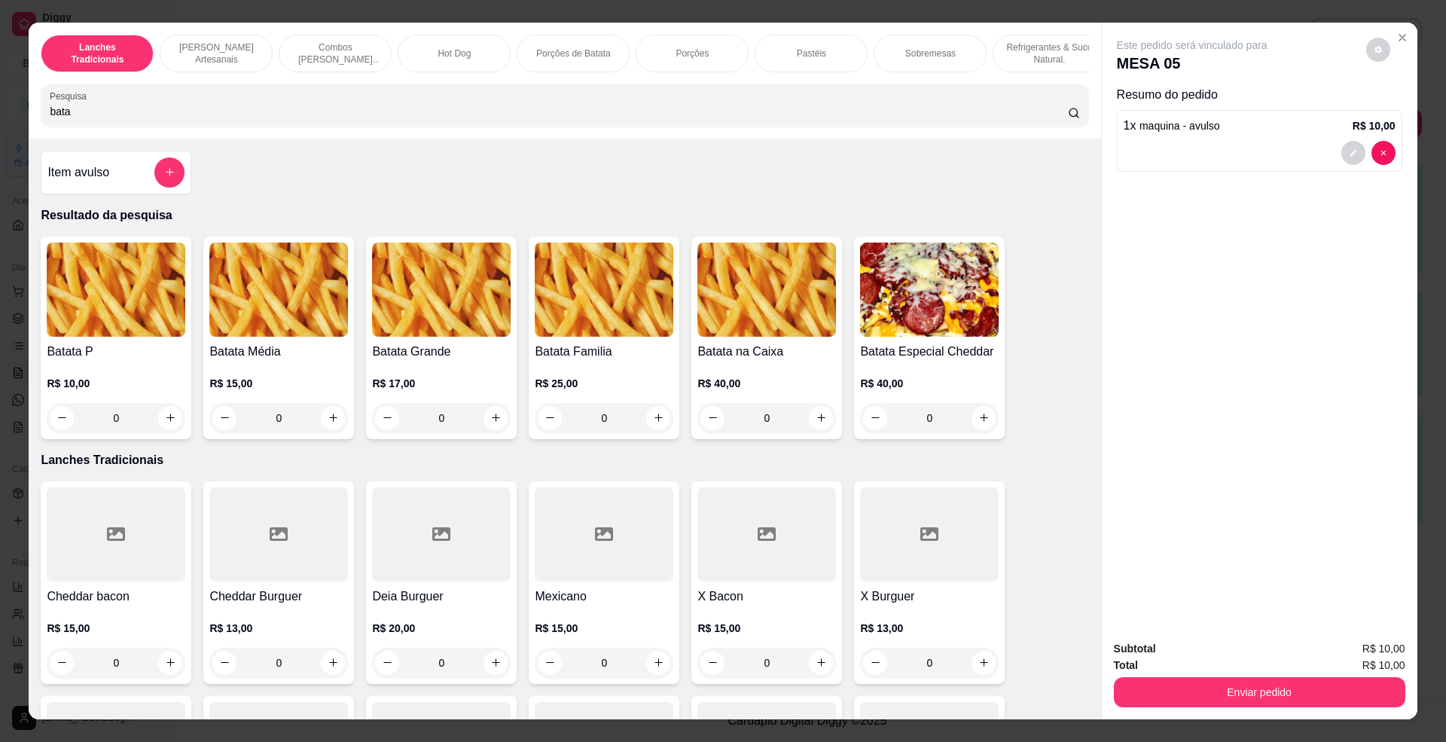
click at [191, 119] on input "bata" at bounding box center [559, 111] width 1018 height 15
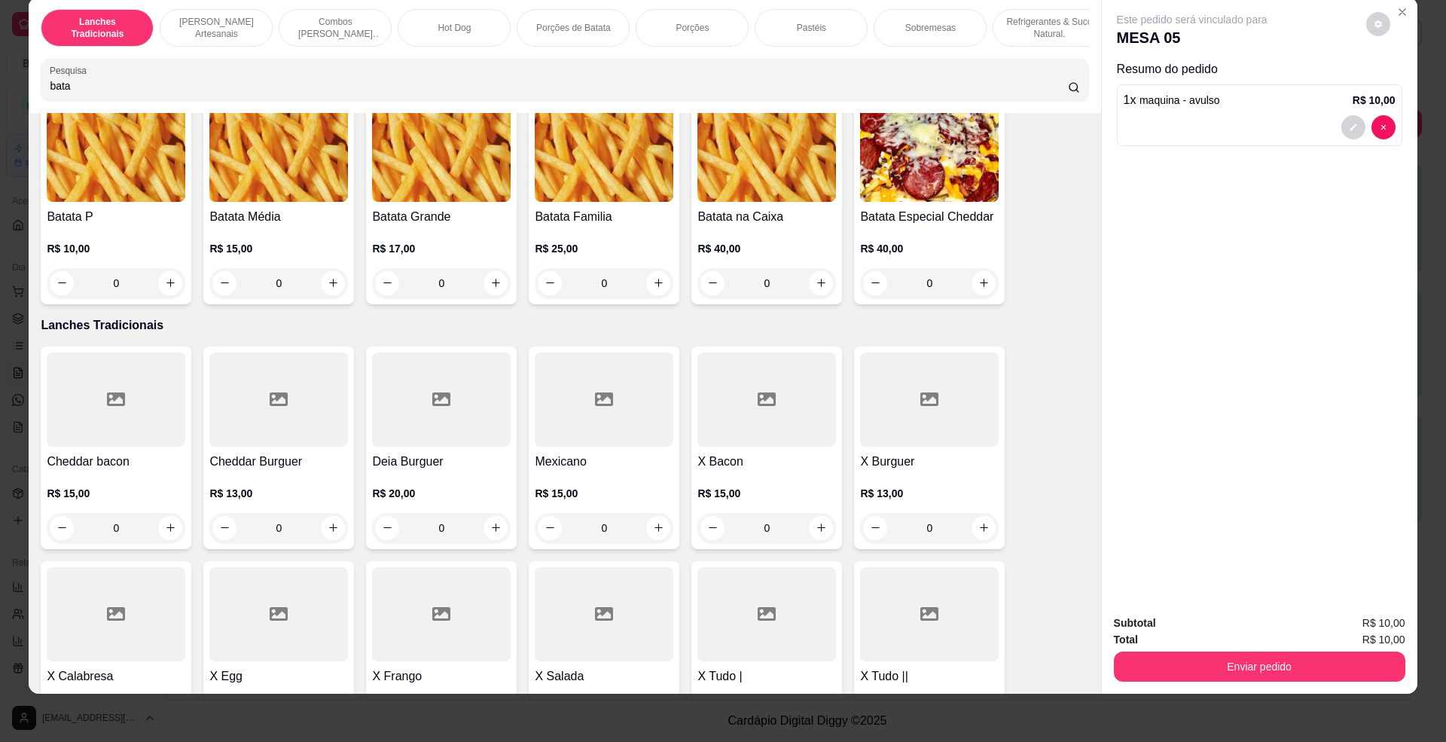
scroll to position [100, 0]
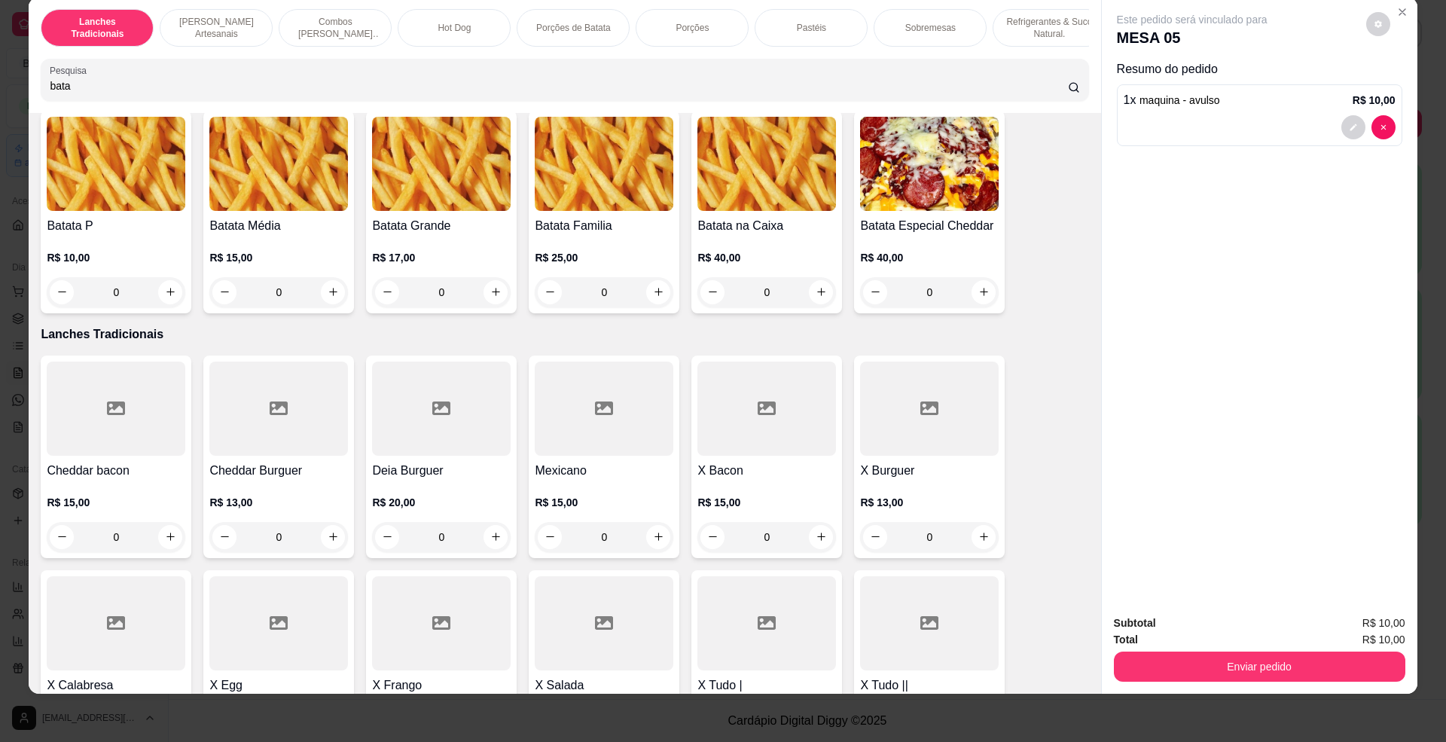
type input "bata"
click at [711, 200] on img at bounding box center [766, 164] width 139 height 94
click at [954, 211] on img at bounding box center [929, 164] width 139 height 94
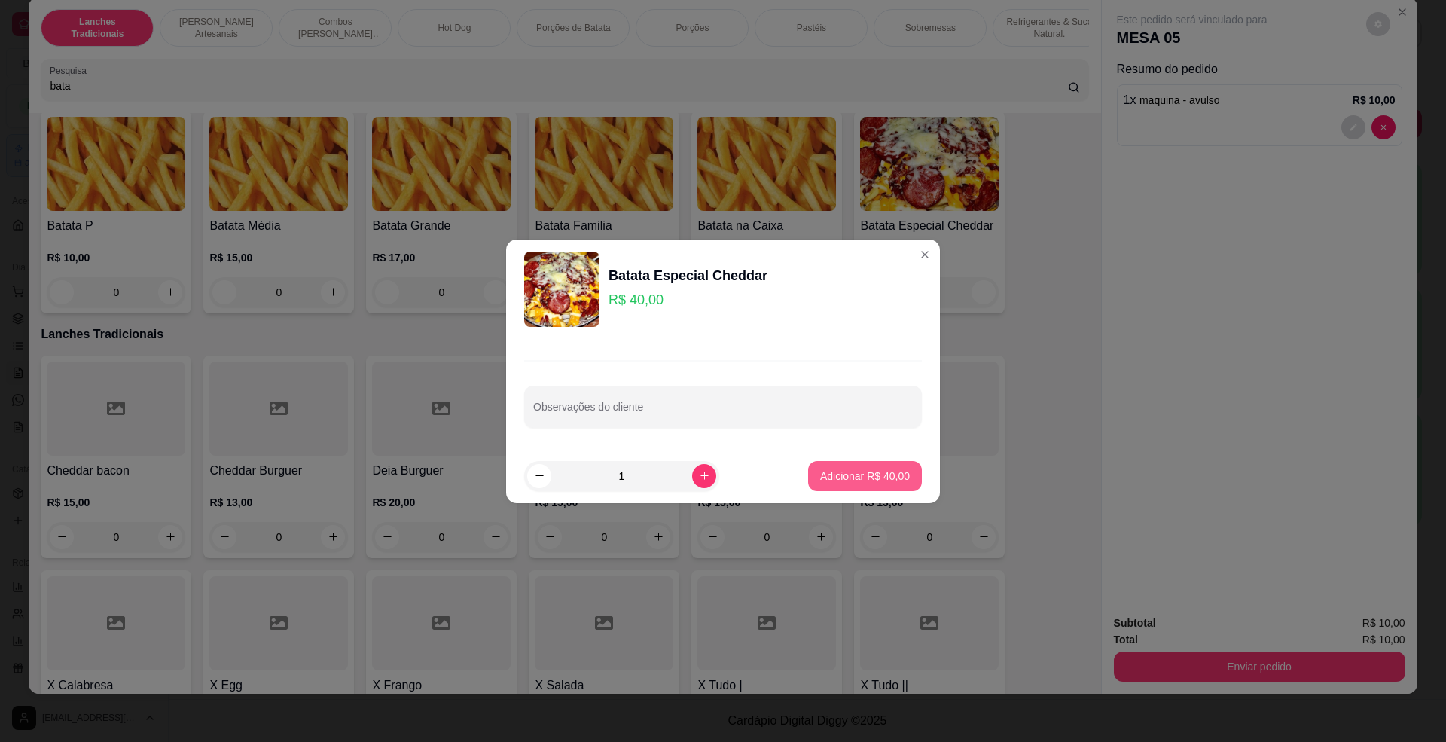
click at [874, 479] on p "Adicionar R$ 40,00" at bounding box center [865, 475] width 90 height 15
type input "1"
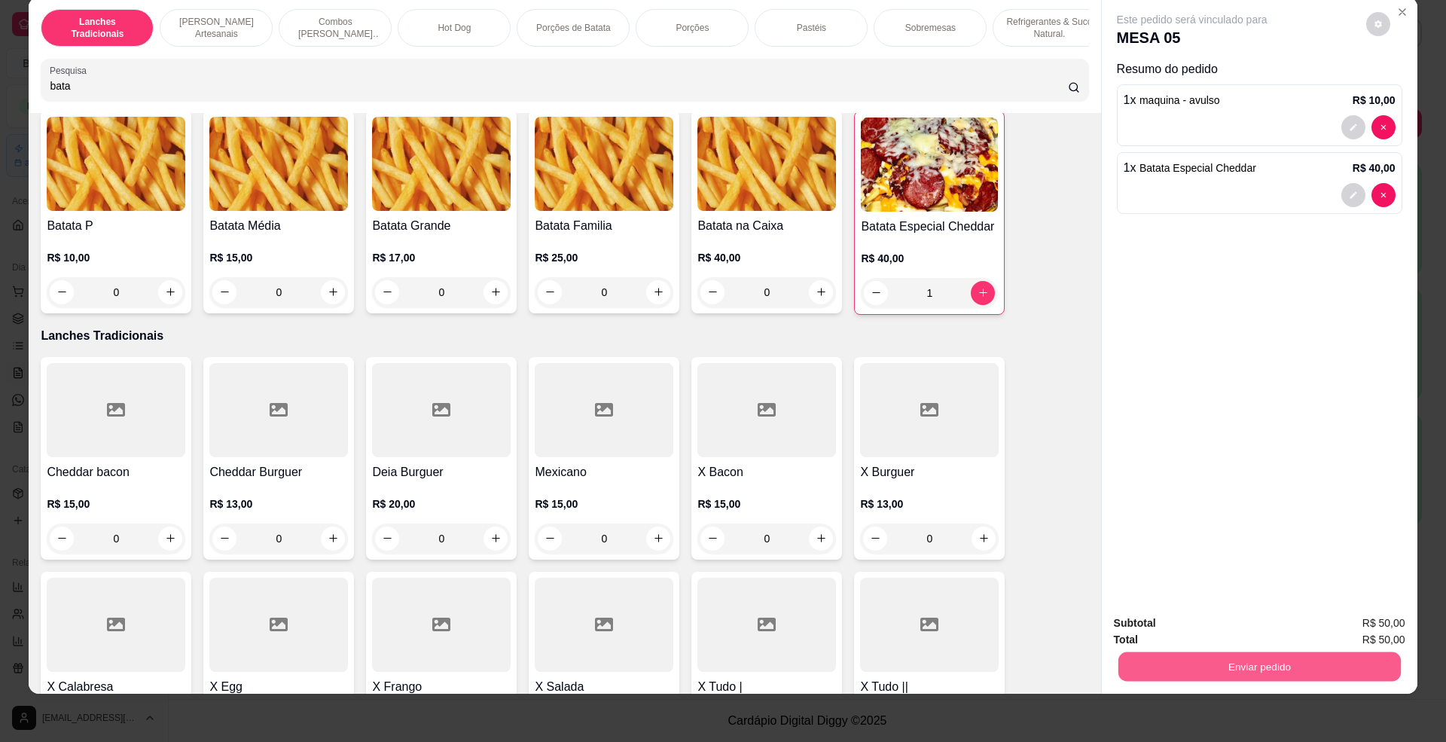
click at [1251, 661] on button "Enviar pedido" at bounding box center [1259, 666] width 282 height 29
click at [1205, 624] on button "Não registrar e enviar pedido" at bounding box center [1208, 629] width 152 height 28
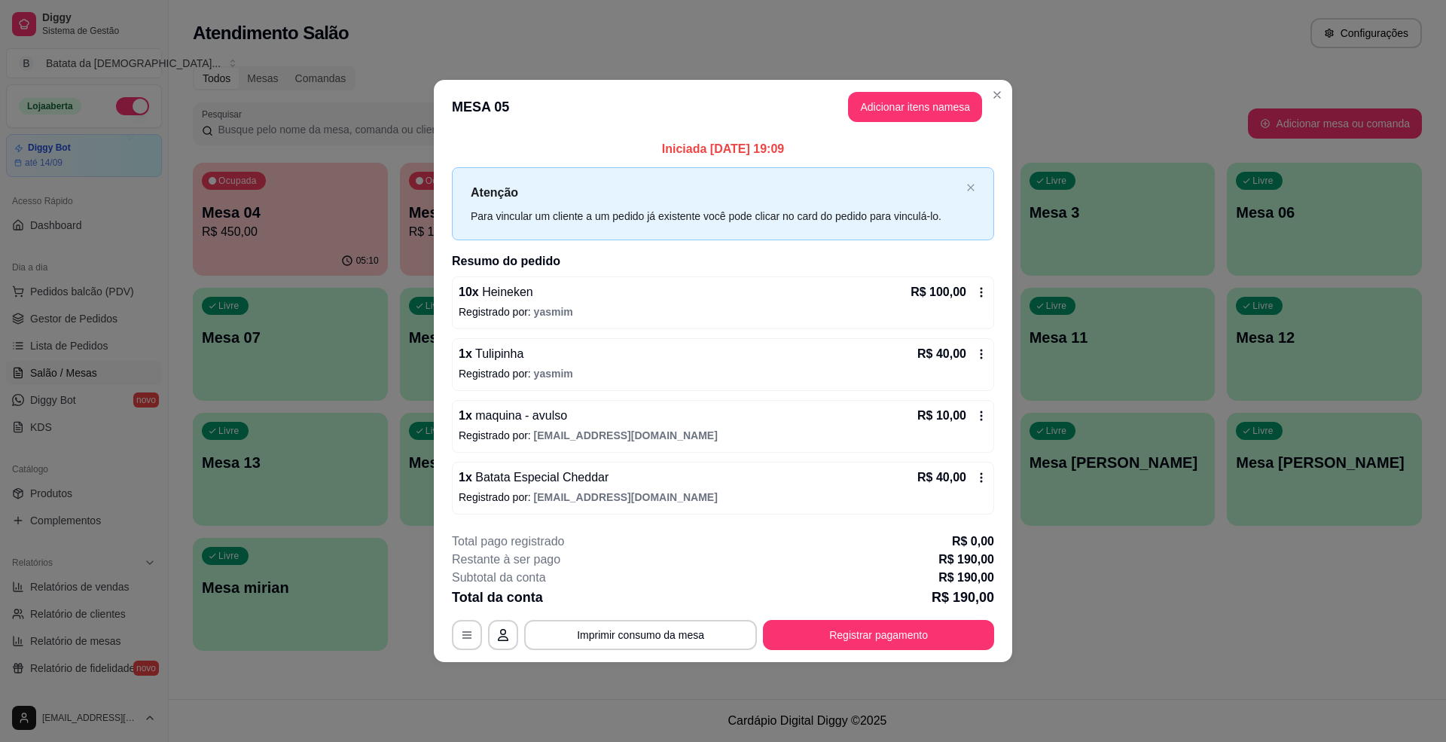
click at [1009, 86] on header "MESA 05 Adicionar itens na mesa" at bounding box center [723, 107] width 578 height 54
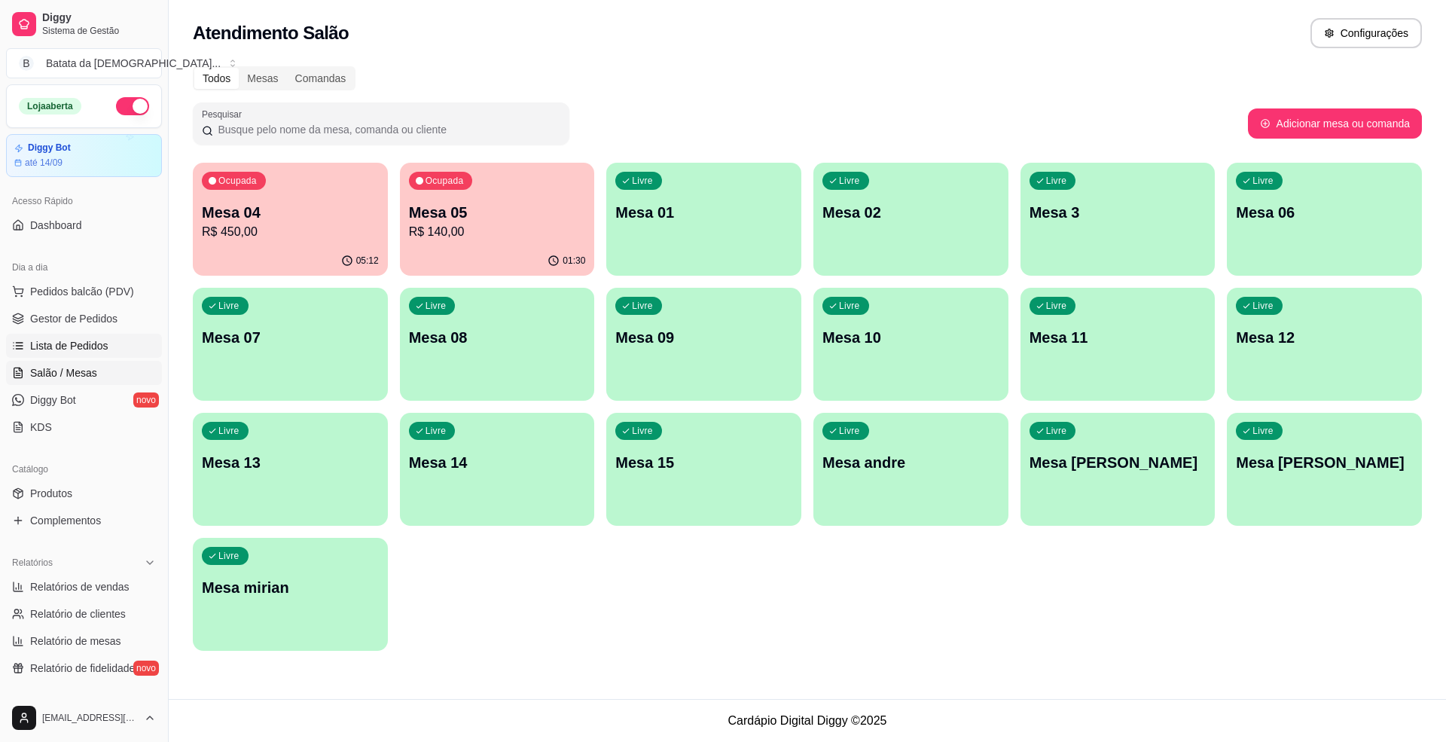
click at [85, 339] on span "Lista de Pedidos" at bounding box center [69, 345] width 78 height 15
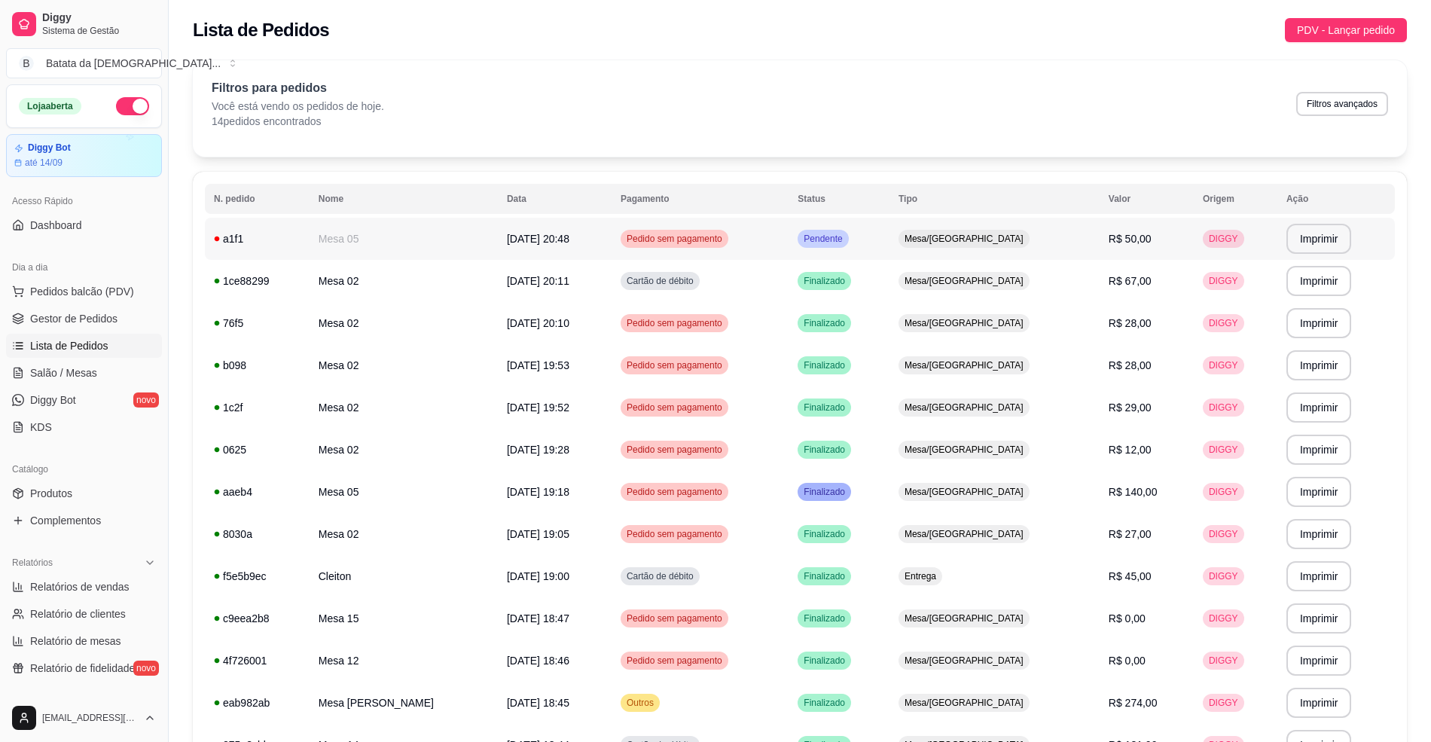
click at [1001, 242] on span "Mesa/[GEOGRAPHIC_DATA]" at bounding box center [964, 239] width 125 height 12
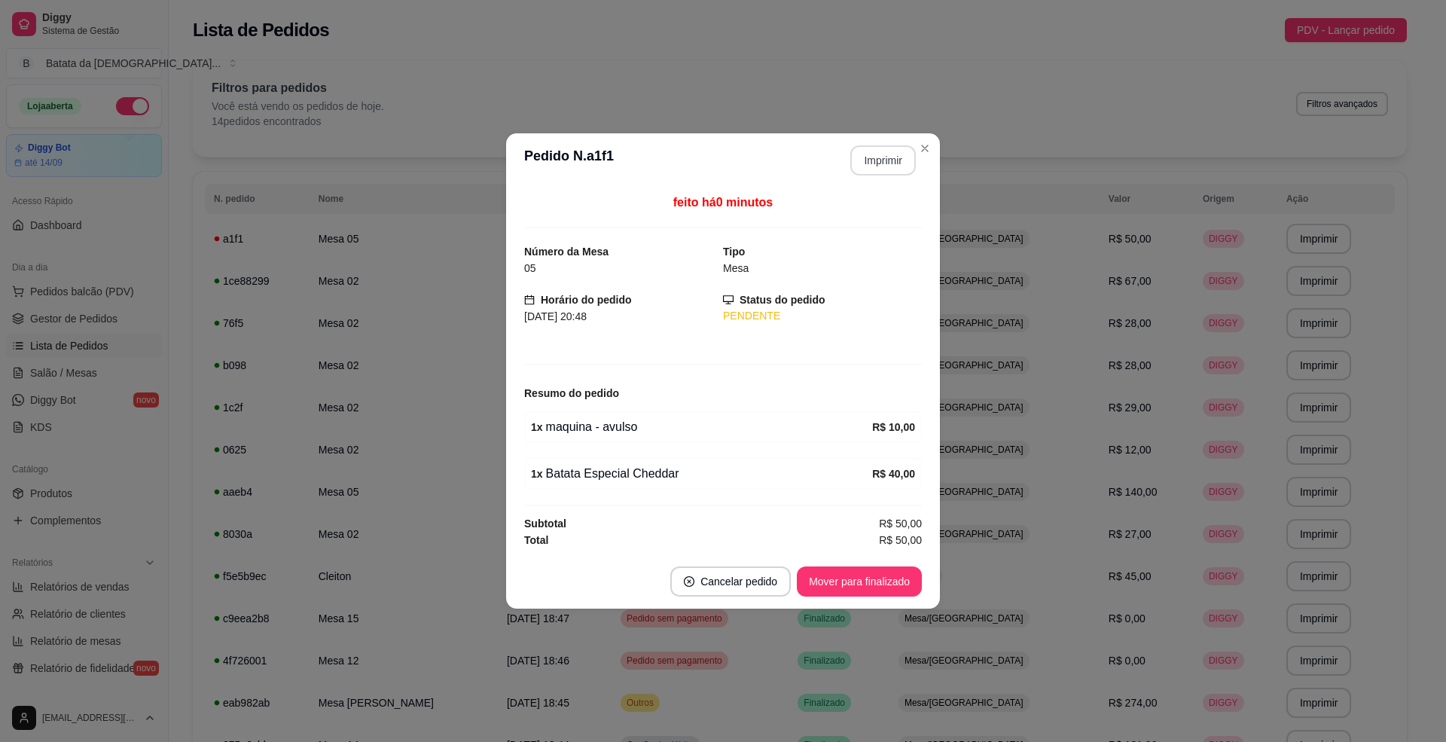
click at [886, 155] on button "Imprimir" at bounding box center [883, 160] width 66 height 30
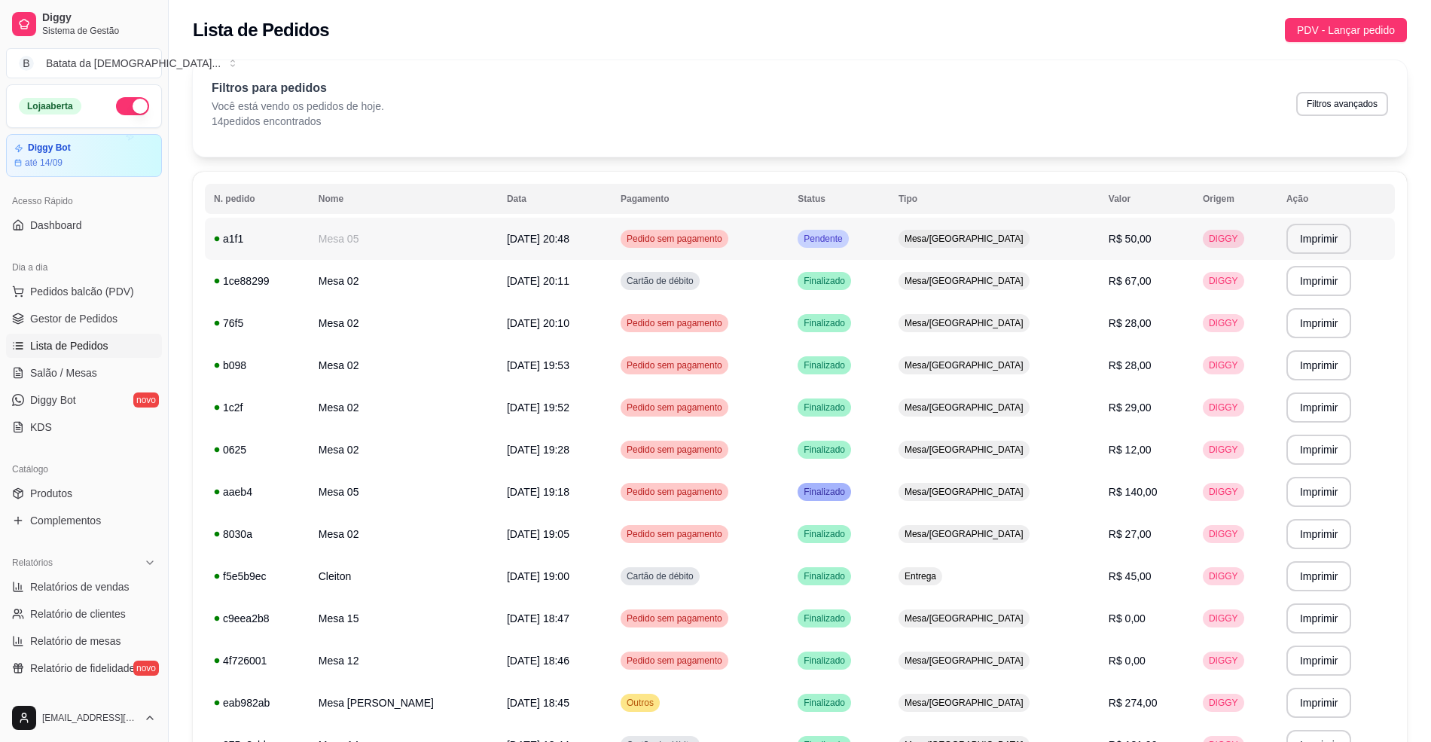
click at [946, 227] on td "Mesa/[GEOGRAPHIC_DATA]" at bounding box center [995, 239] width 210 height 42
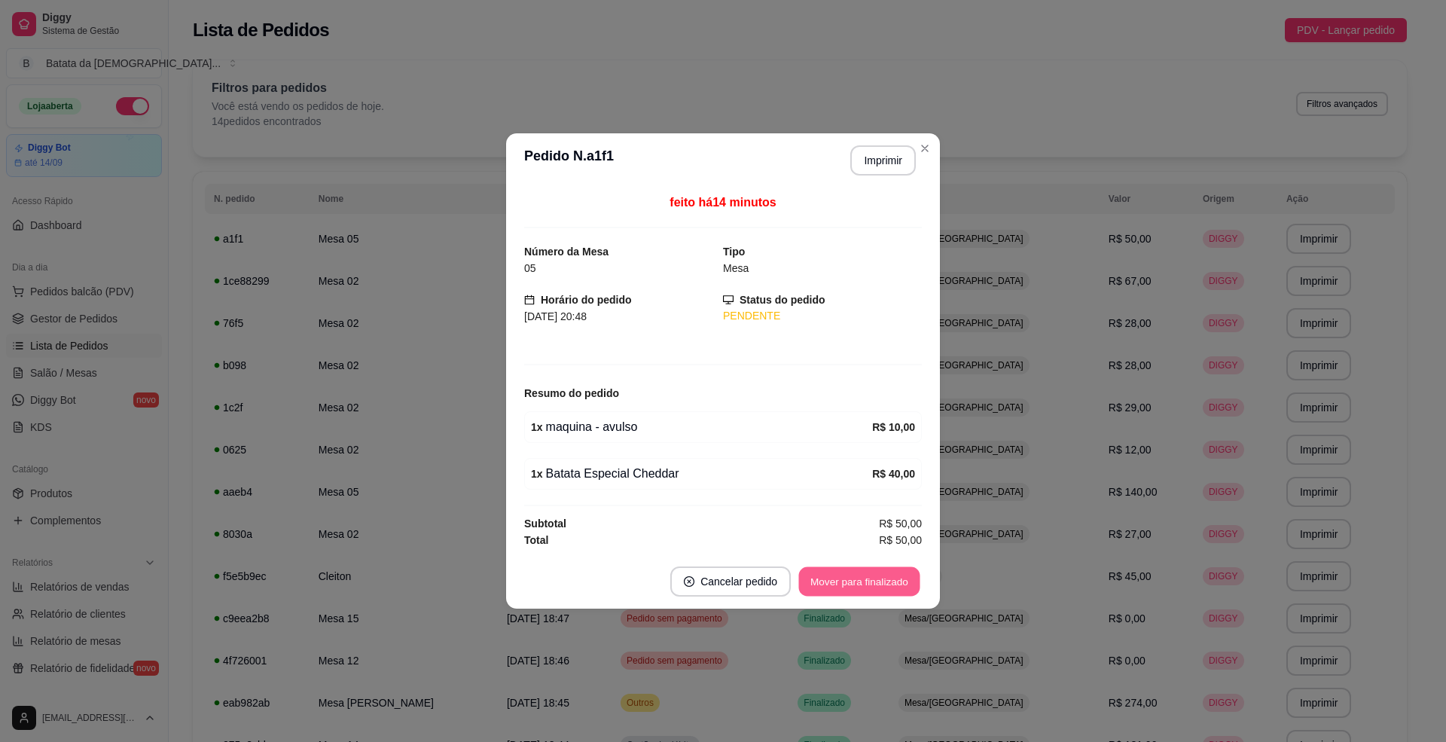
click at [848, 586] on button "Mover para finalizado" at bounding box center [859, 581] width 121 height 29
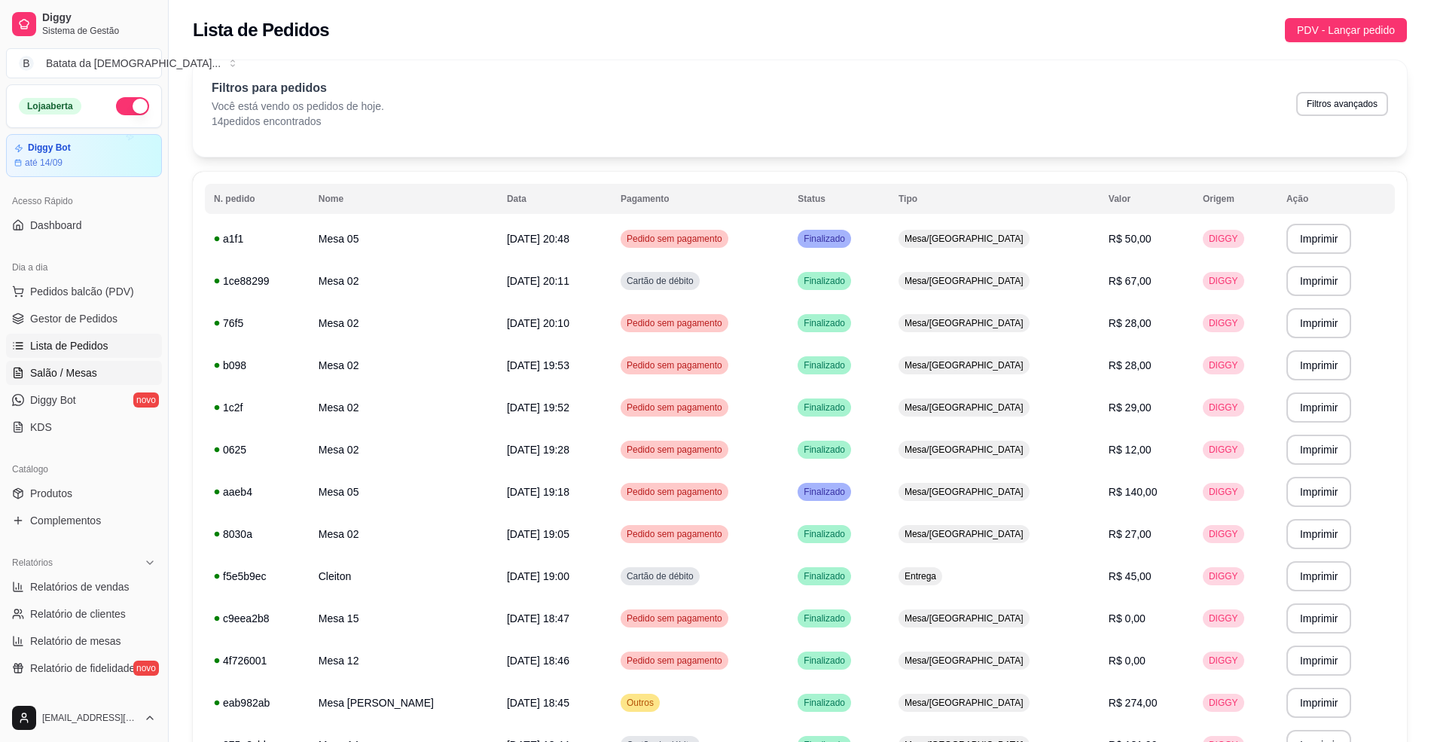
click at [92, 362] on link "Salão / Mesas" at bounding box center [84, 373] width 156 height 24
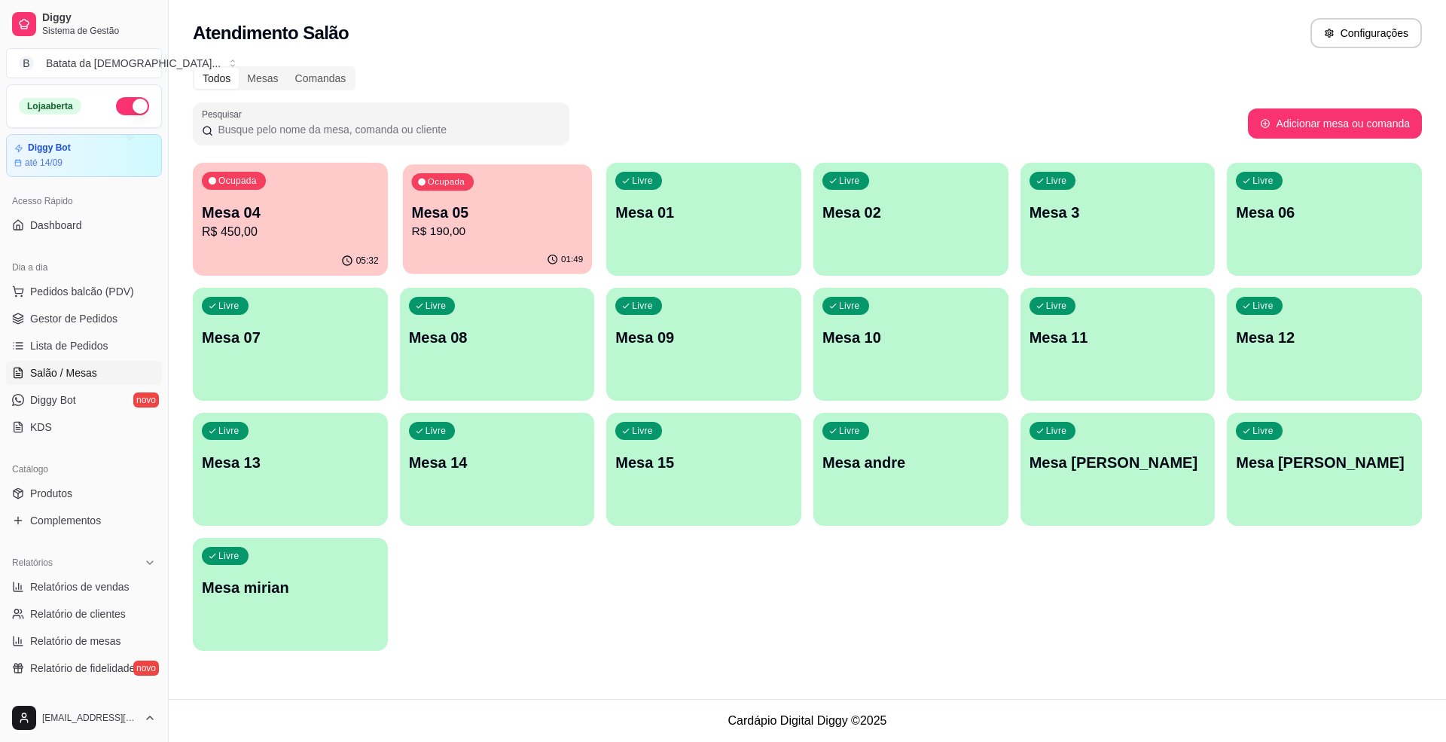
click at [432, 233] on p "R$ 190,00" at bounding box center [497, 231] width 172 height 17
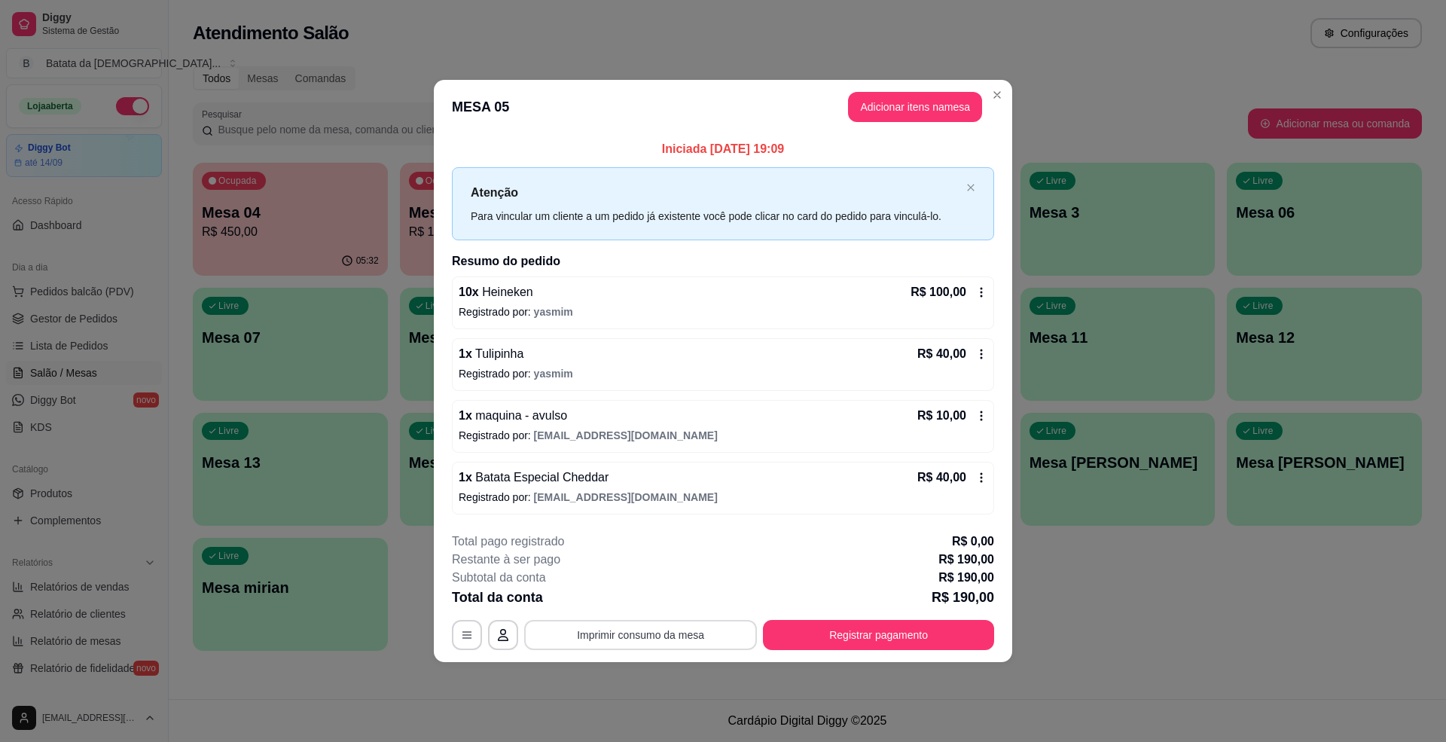
click at [678, 645] on button "Imprimir consumo da mesa" at bounding box center [640, 635] width 233 height 30
click at [878, 101] on button "Adicionar itens na mesa" at bounding box center [915, 107] width 130 height 29
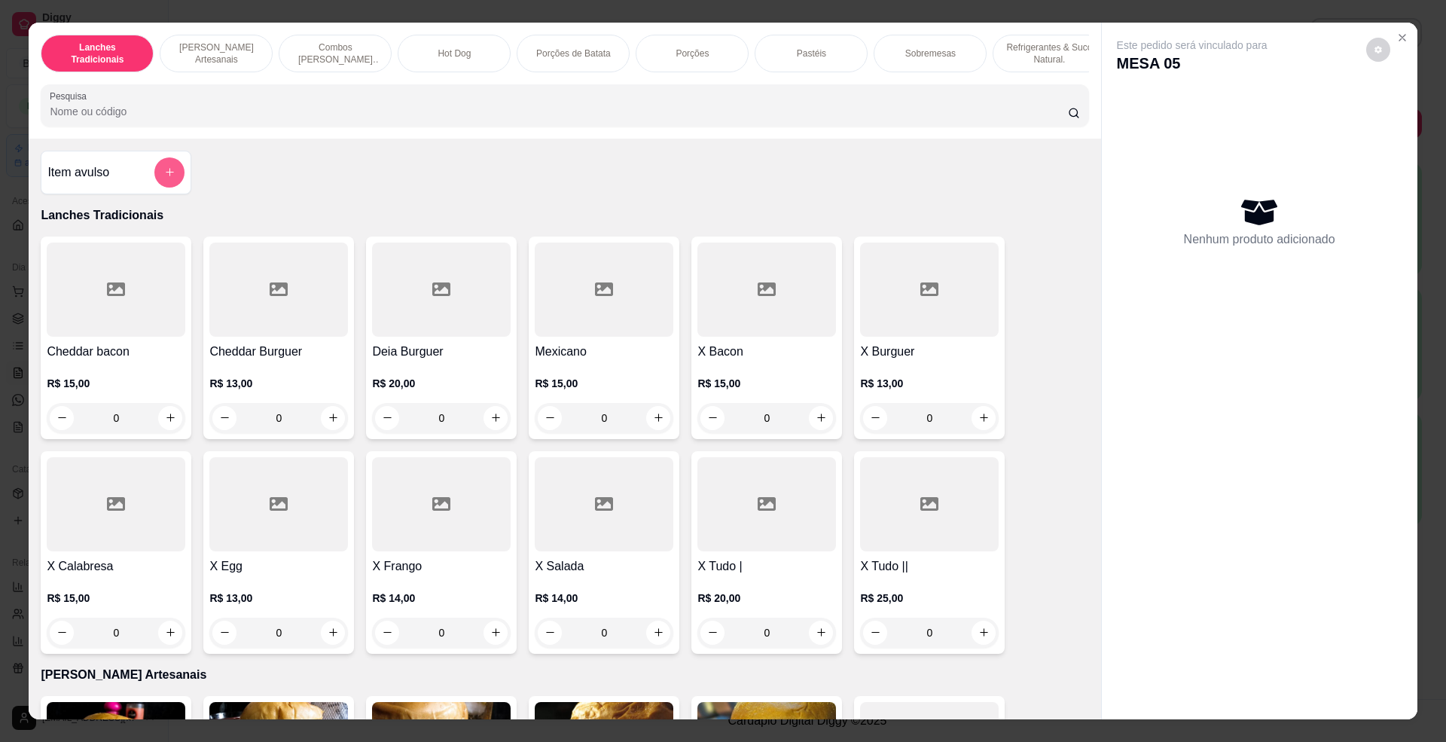
click at [164, 178] on icon "add-separate-item" at bounding box center [169, 171] width 11 height 11
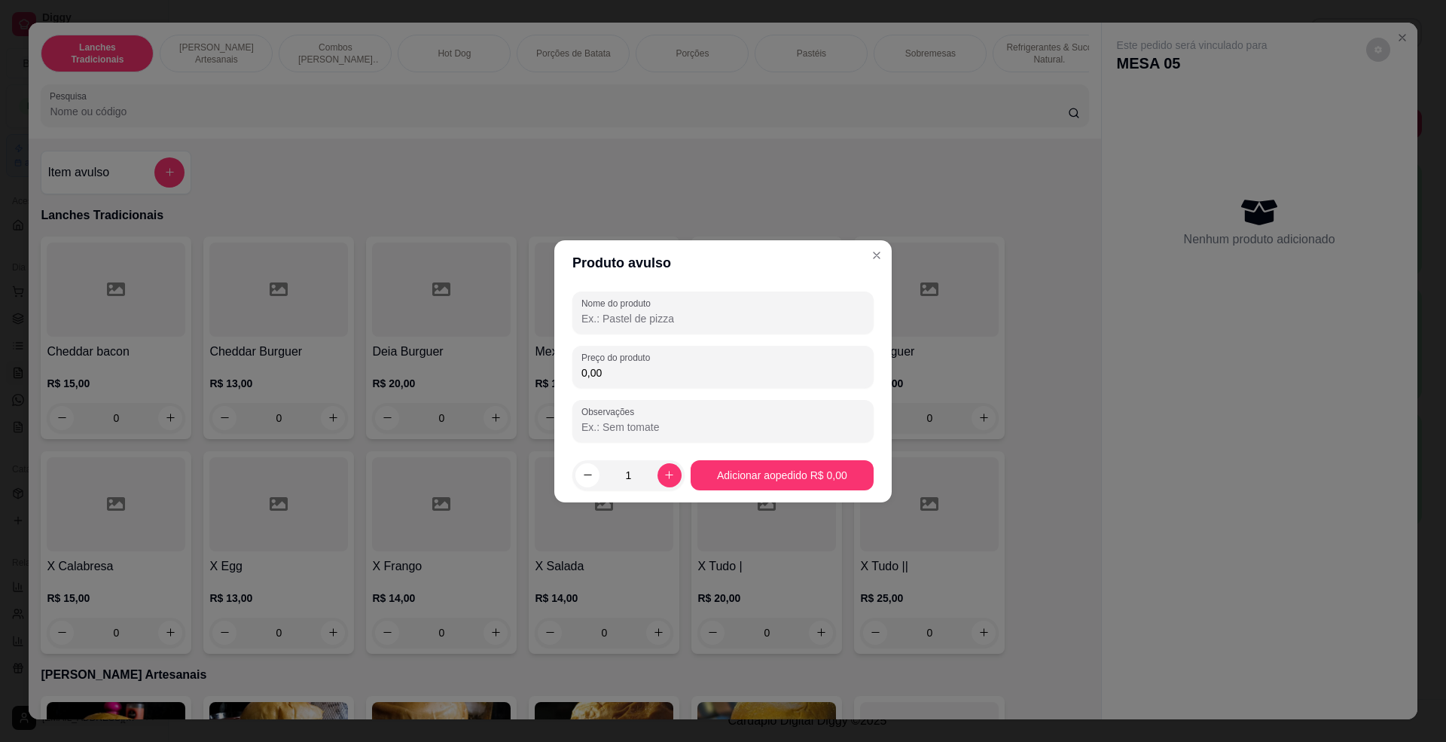
click at [691, 320] on input "Nome do produto" at bounding box center [722, 318] width 283 height 15
type input "maquina"
click at [685, 354] on div "0,00" at bounding box center [722, 367] width 283 height 30
type input "10,00"
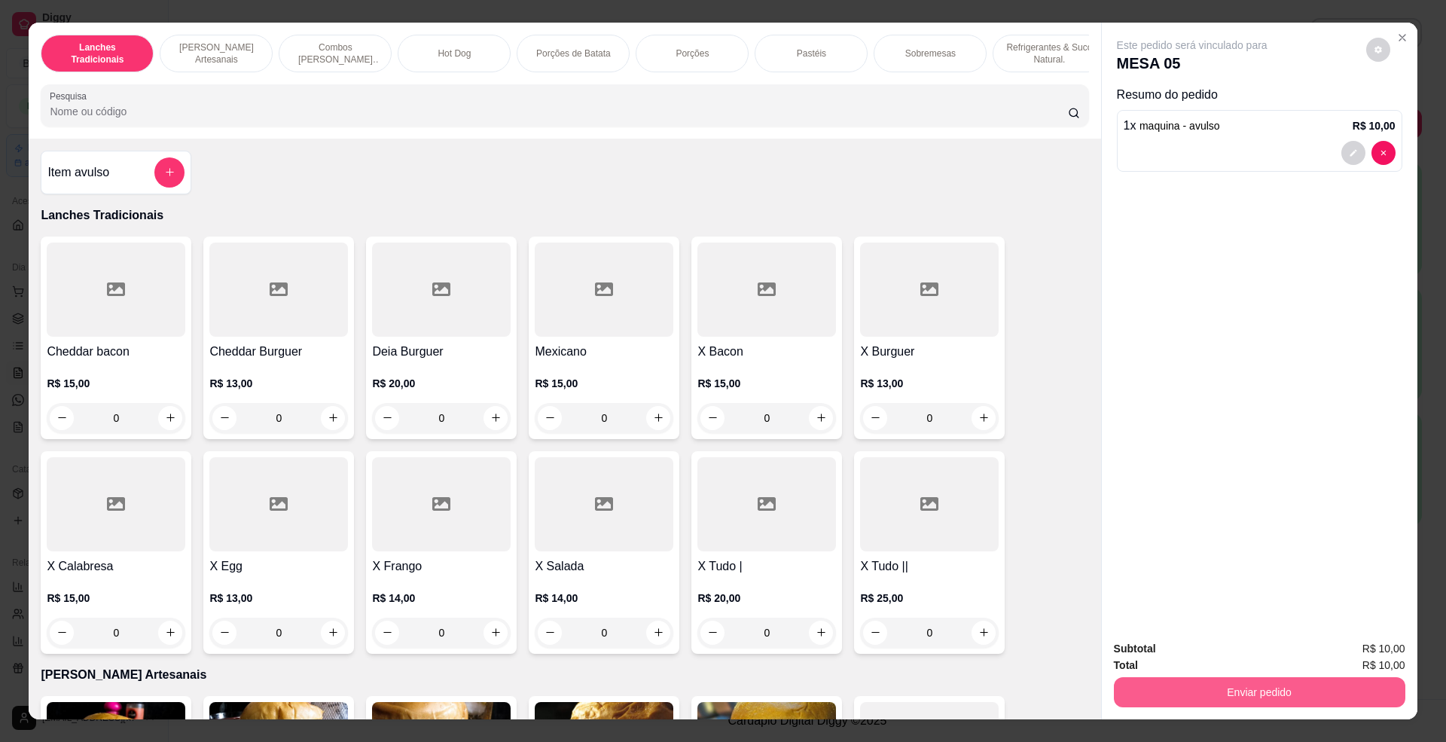
click at [1264, 679] on button "Enviar pedido" at bounding box center [1259, 692] width 291 height 30
click at [1169, 649] on button "Não registrar e enviar pedido" at bounding box center [1208, 656] width 152 height 28
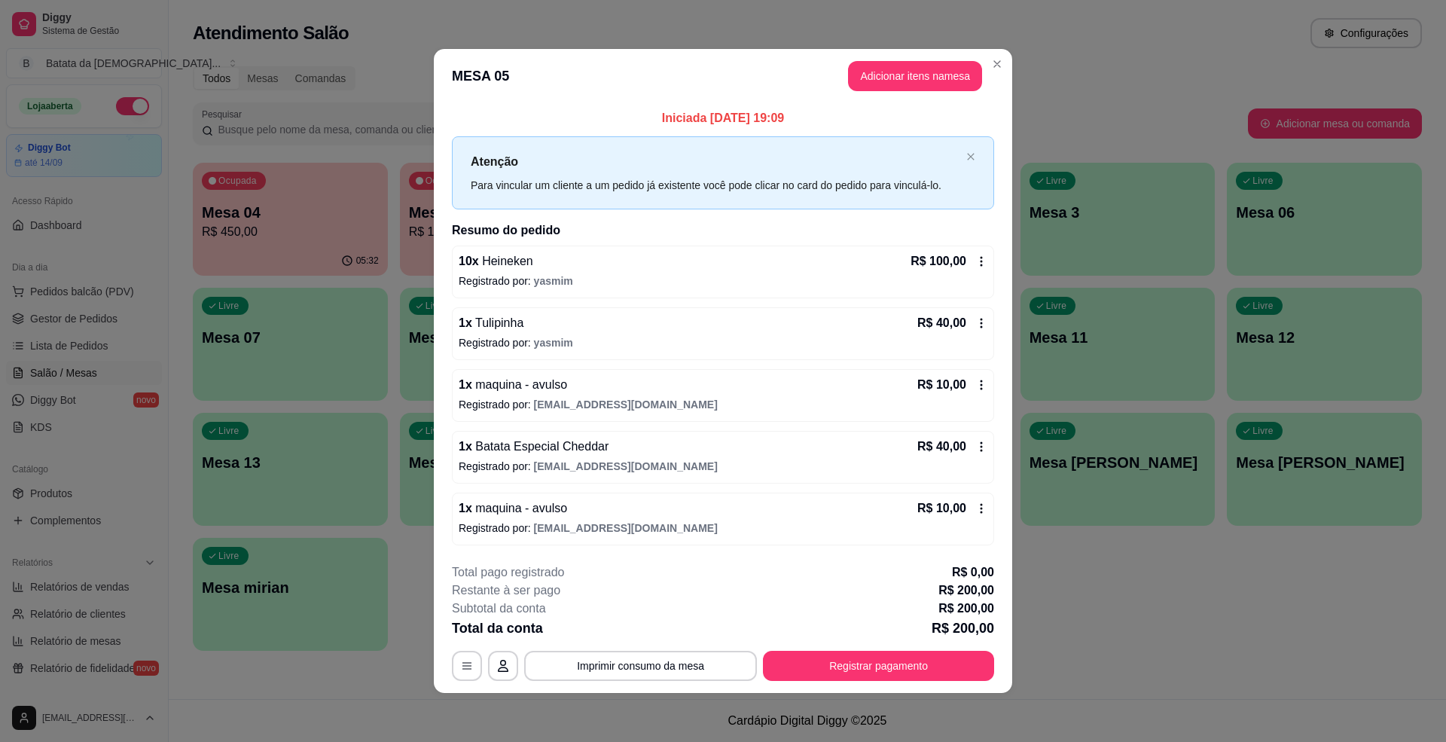
click at [1004, 62] on header "MESA 05 Adicionar itens na mesa" at bounding box center [723, 76] width 578 height 54
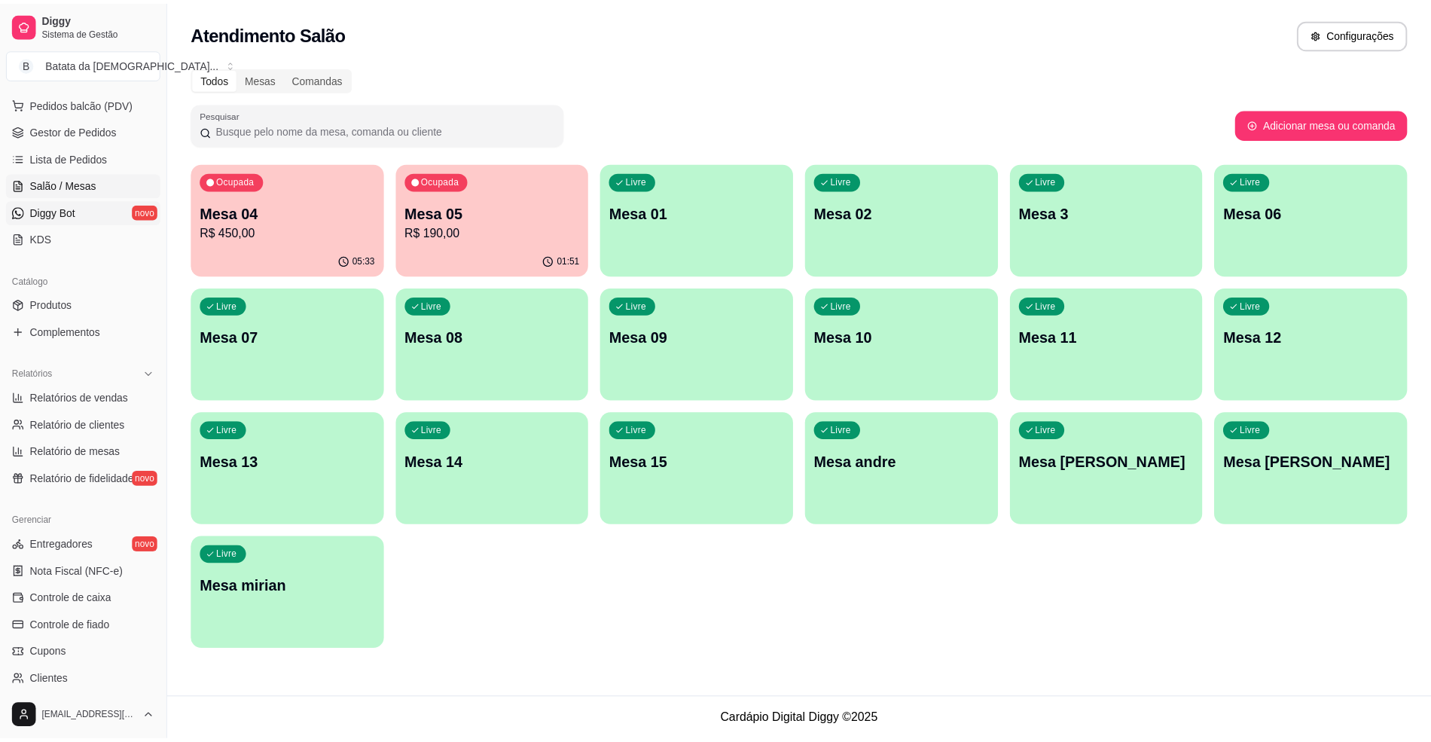
scroll to position [301, 0]
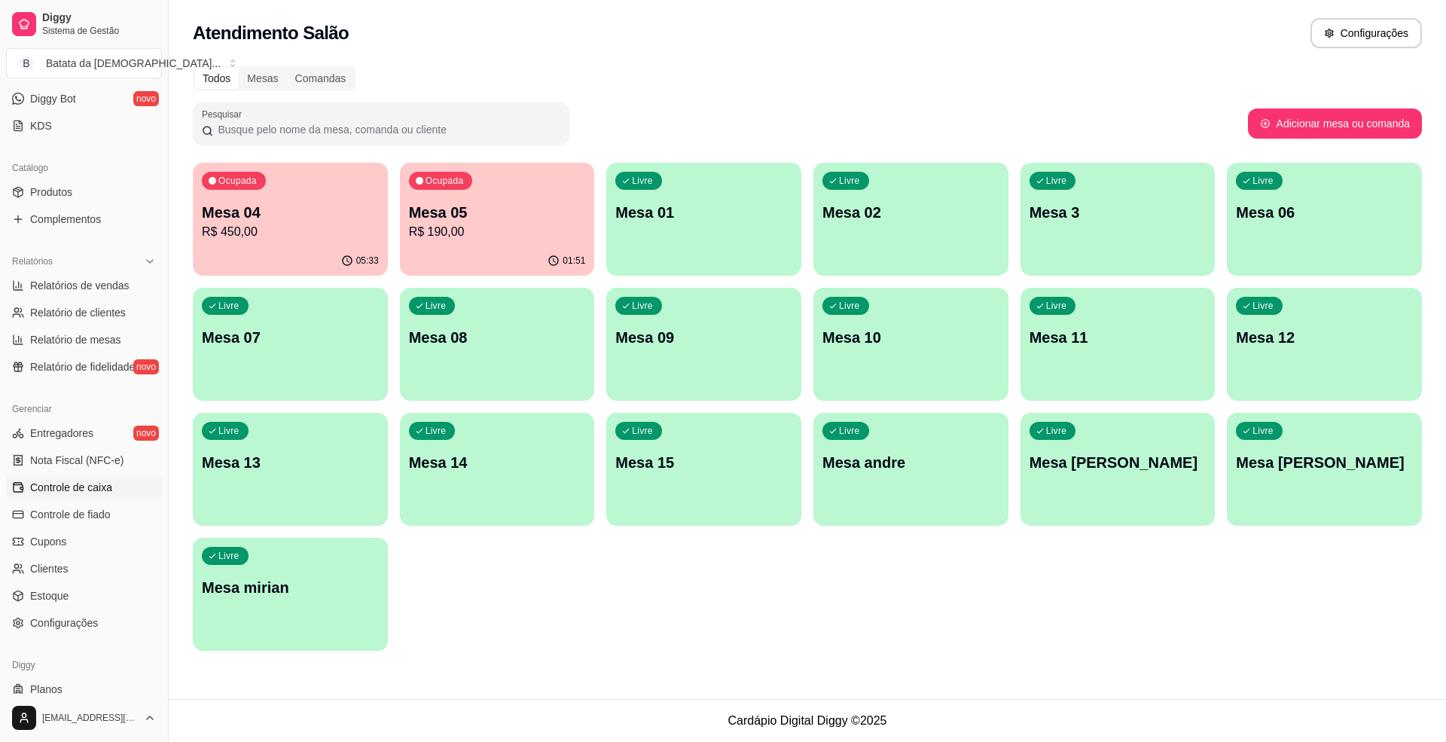
click at [106, 494] on span "Controle de caixa" at bounding box center [71, 487] width 82 height 15
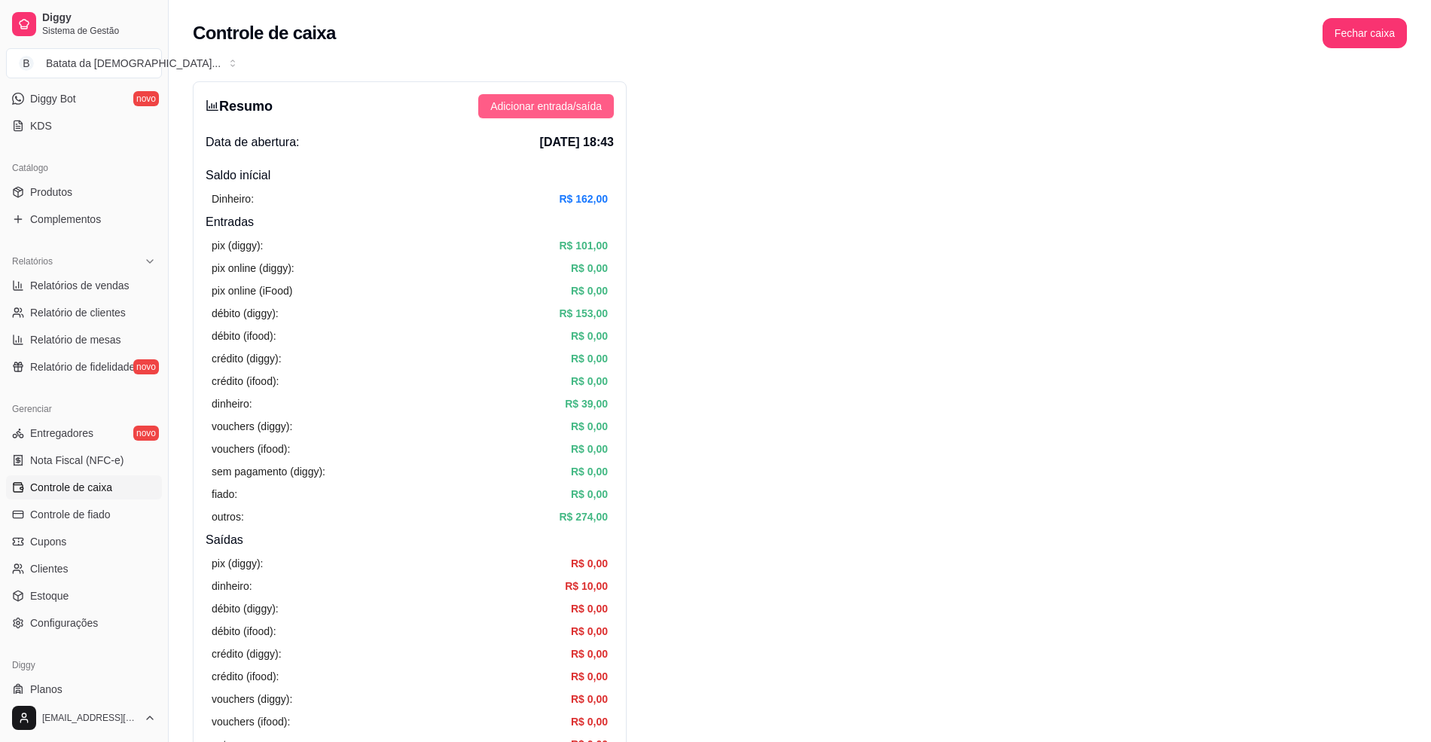
click at [553, 98] on span "Adicionar entrada/saída" at bounding box center [545, 106] width 111 height 17
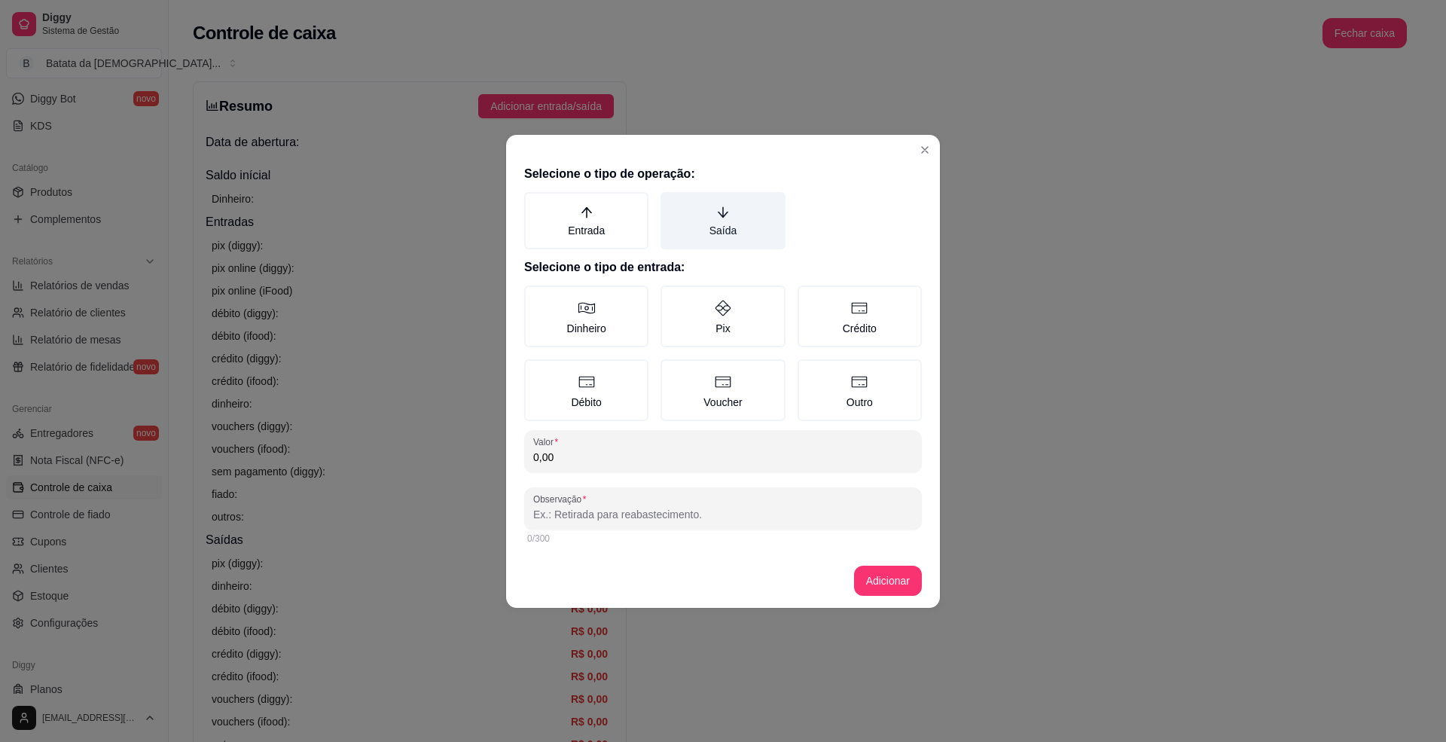
click at [741, 241] on label "Saída" at bounding box center [723, 220] width 124 height 57
click at [672, 203] on button "Saída" at bounding box center [666, 197] width 12 height 12
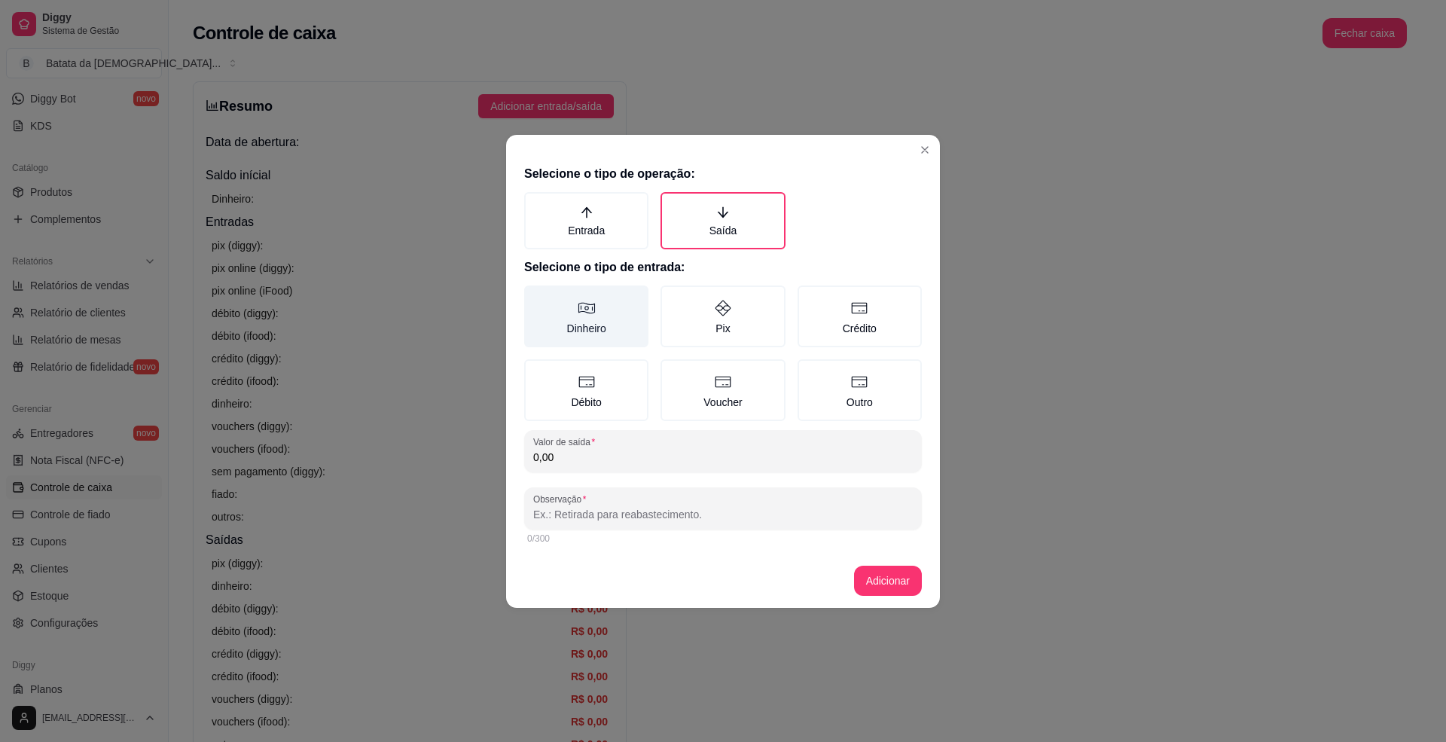
click at [597, 311] on label "Dinheiro" at bounding box center [586, 316] width 124 height 62
click at [536, 297] on button "Dinheiro" at bounding box center [529, 291] width 12 height 12
click at [627, 478] on div "Selecione o tipo de operação: Entrada Saída Selecione o tipo de entrada: Dinhei…" at bounding box center [723, 356] width 434 height 395
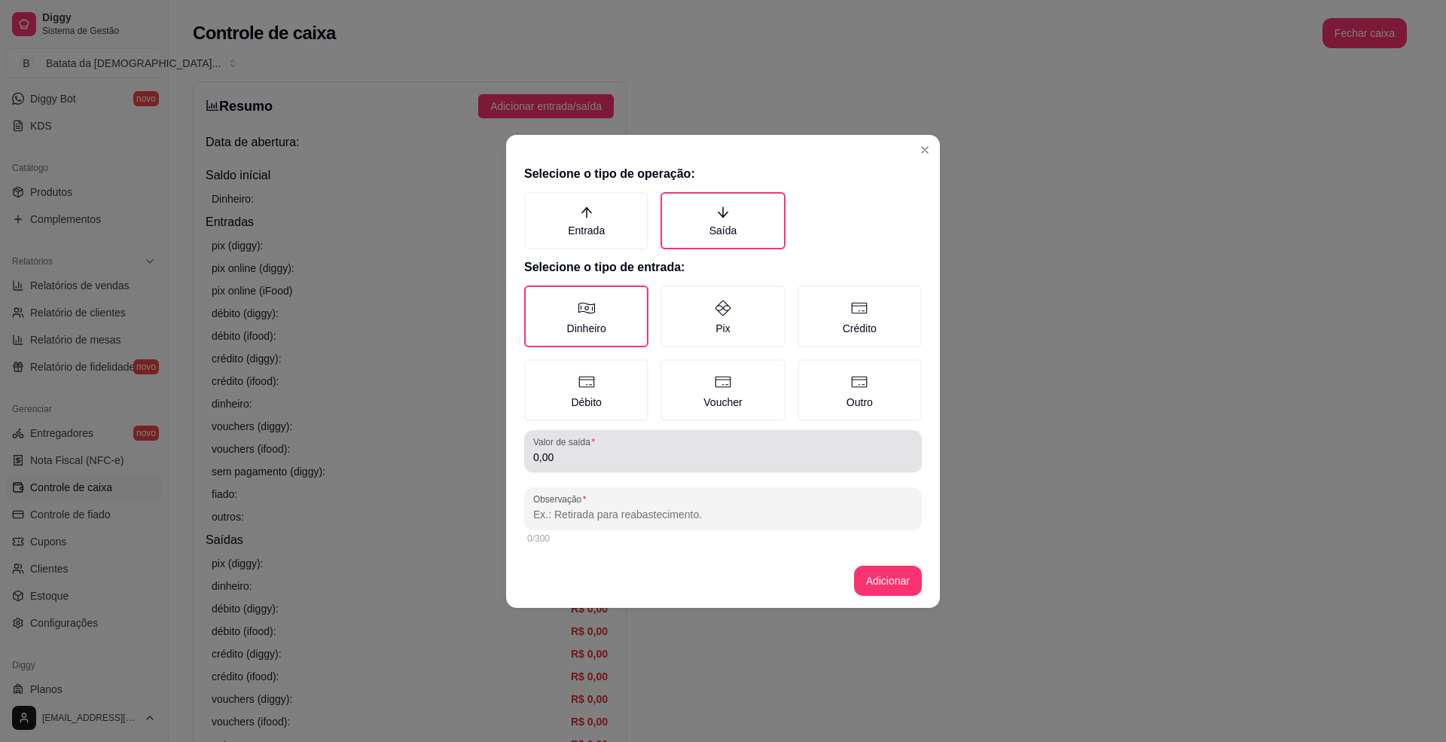
click at [633, 453] on input "0,00" at bounding box center [723, 457] width 380 height 15
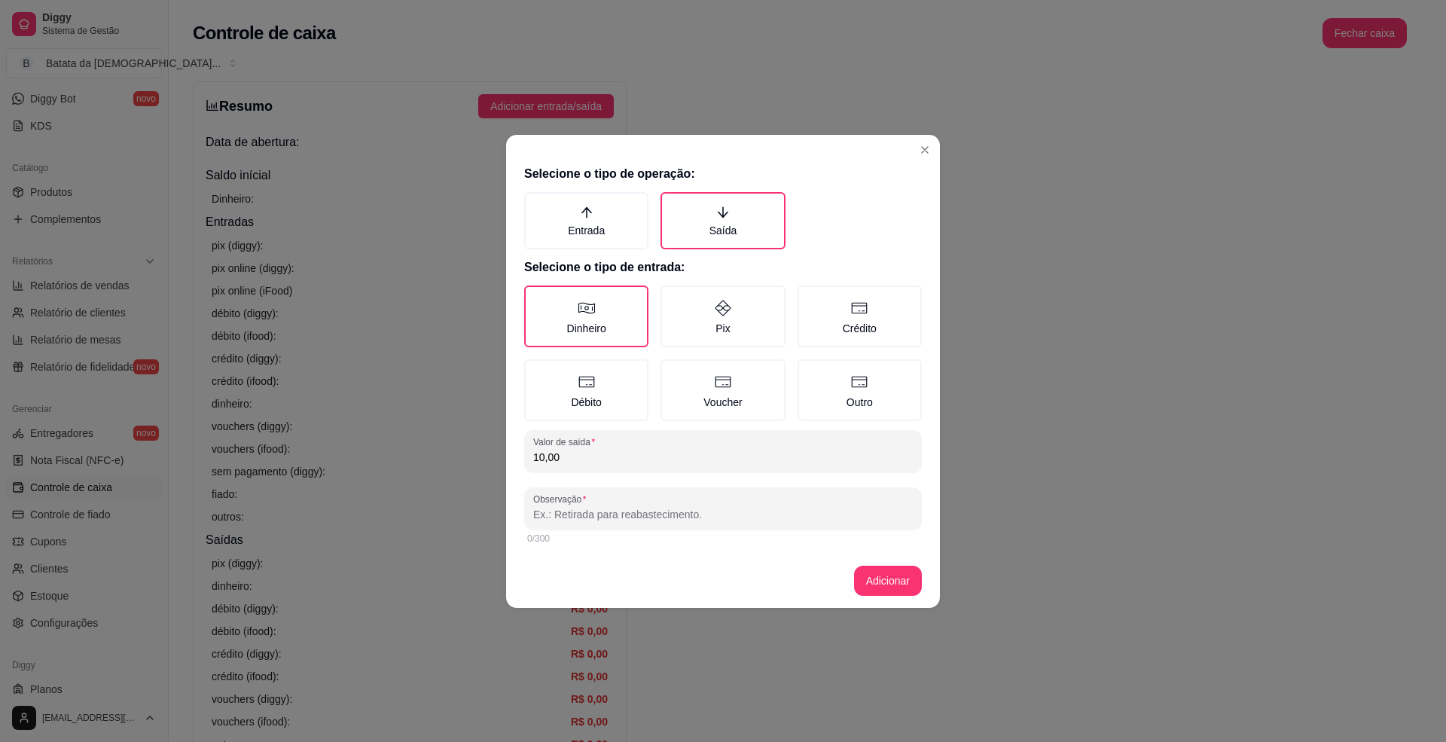
type input "10,00"
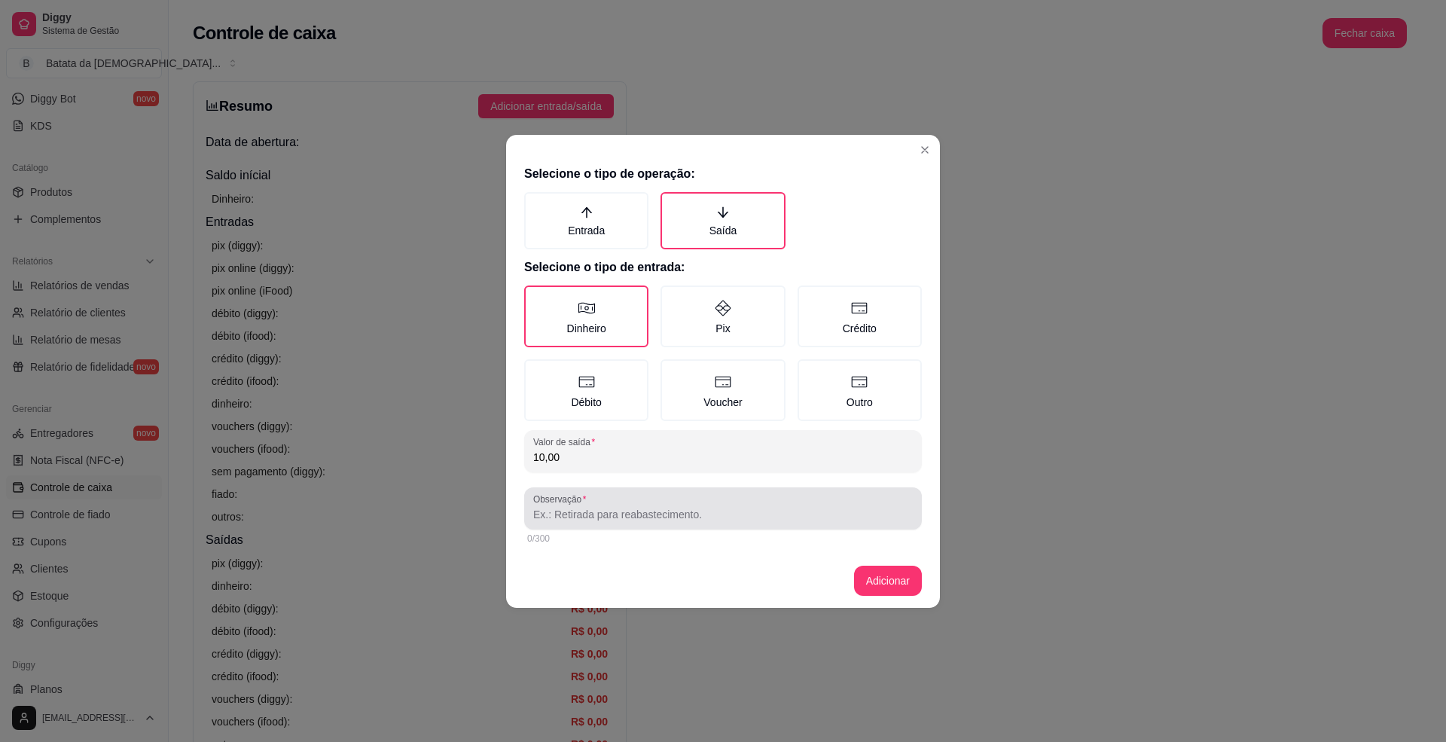
click at [706, 502] on div at bounding box center [723, 508] width 380 height 30
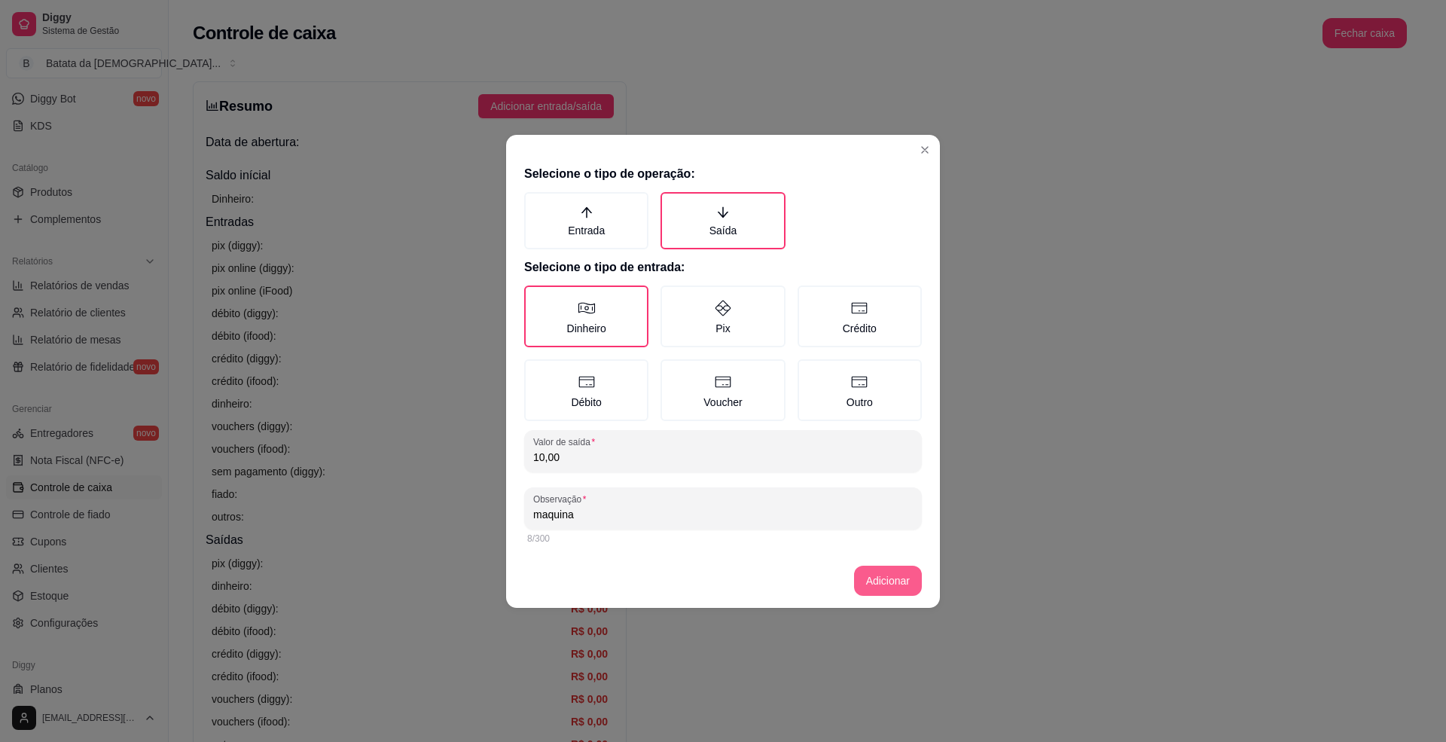
type input "maquina"
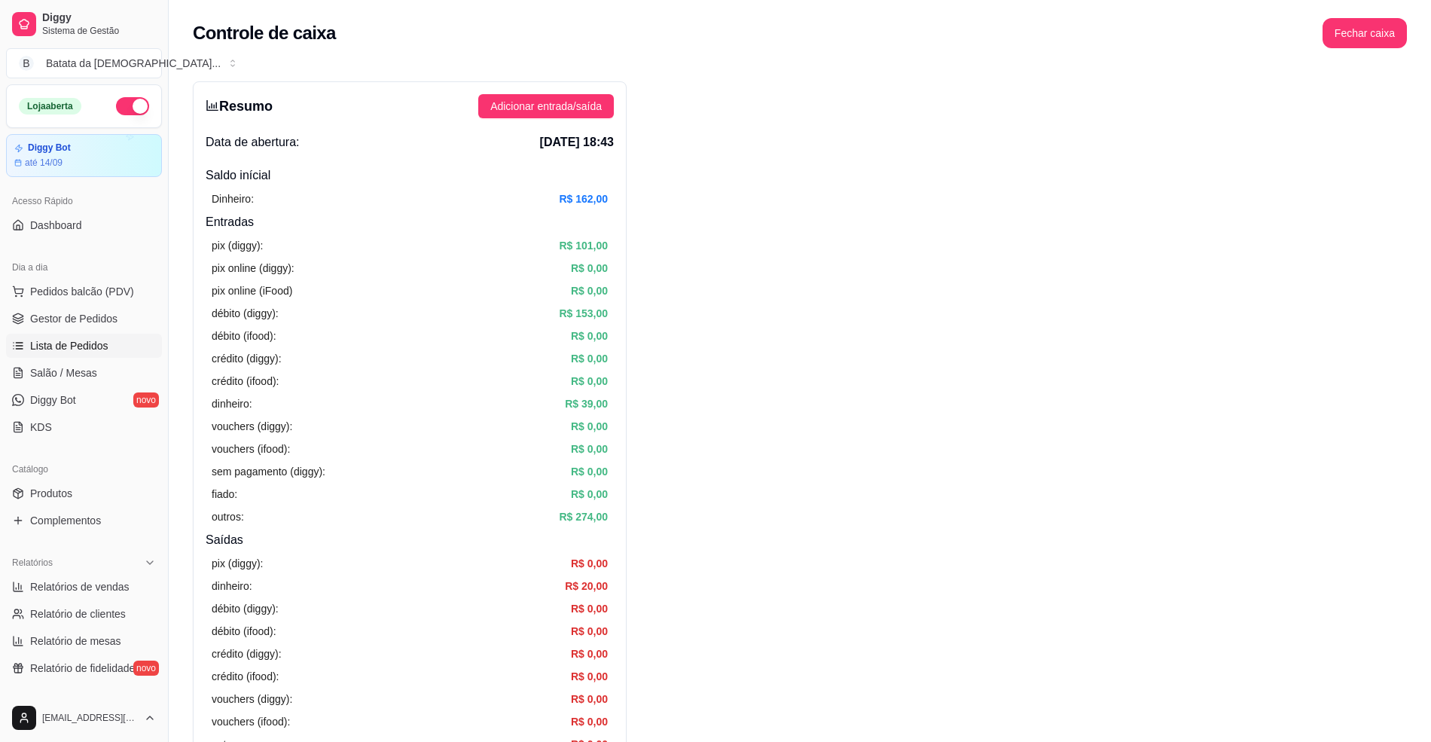
click at [66, 353] on span "Lista de Pedidos" at bounding box center [69, 345] width 78 height 15
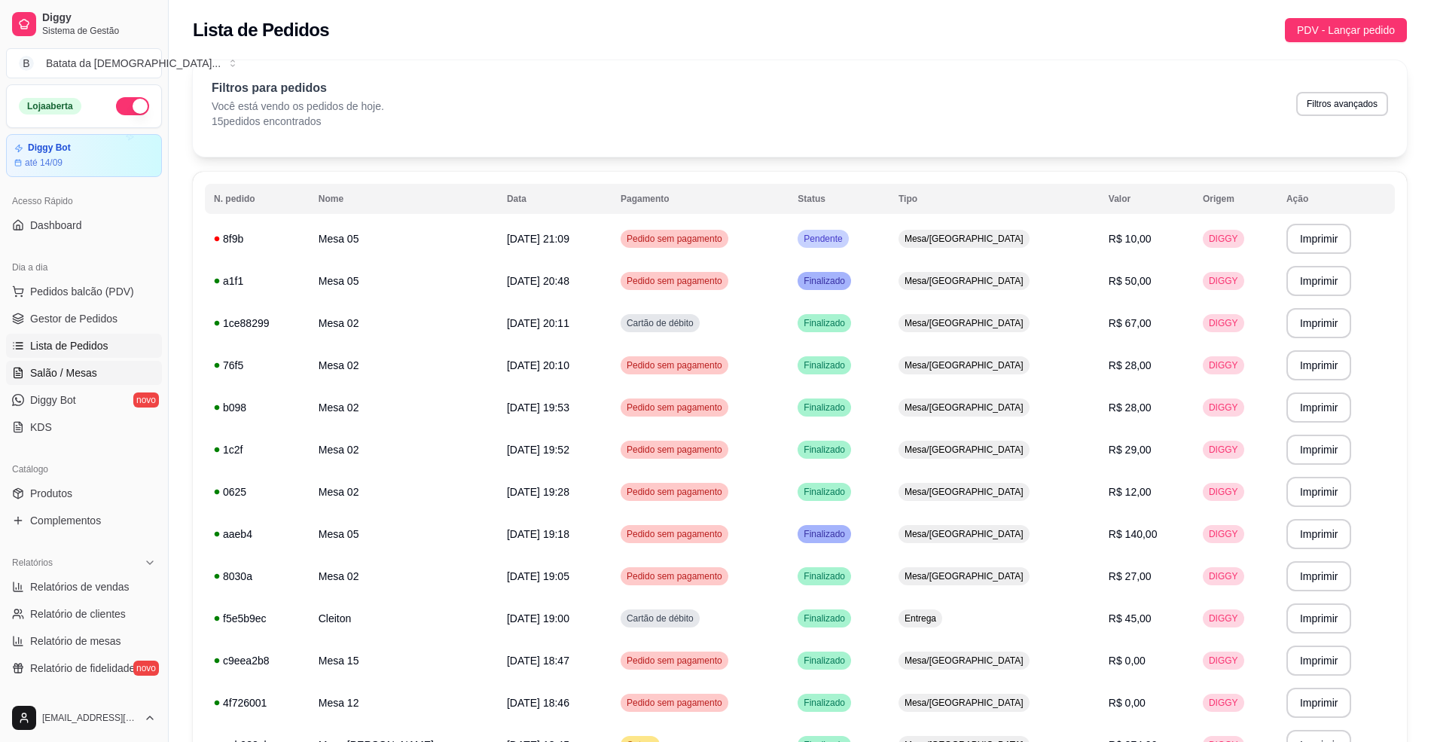
click at [62, 368] on span "Salão / Mesas" at bounding box center [63, 372] width 67 height 15
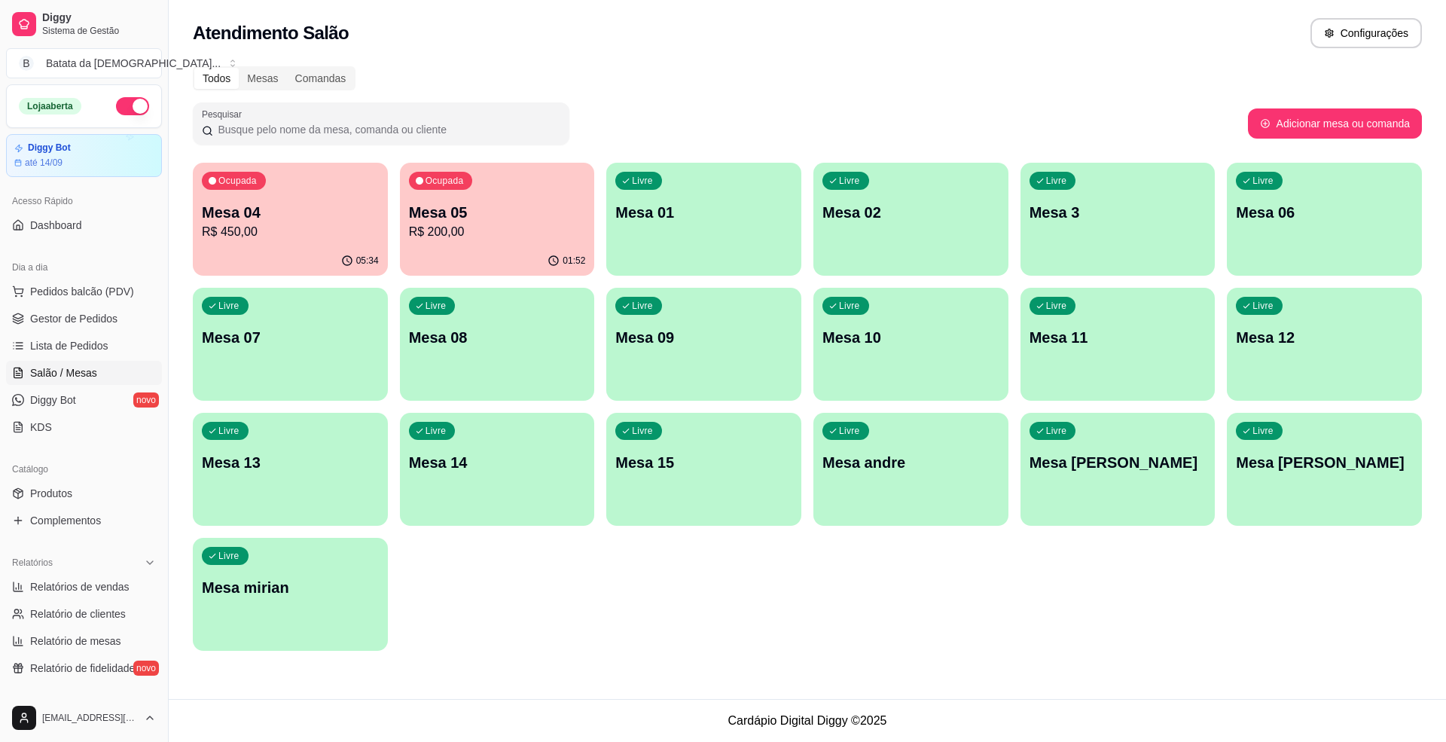
click at [477, 188] on div "Ocupada Mesa 05 R$ 200,00" at bounding box center [497, 205] width 195 height 84
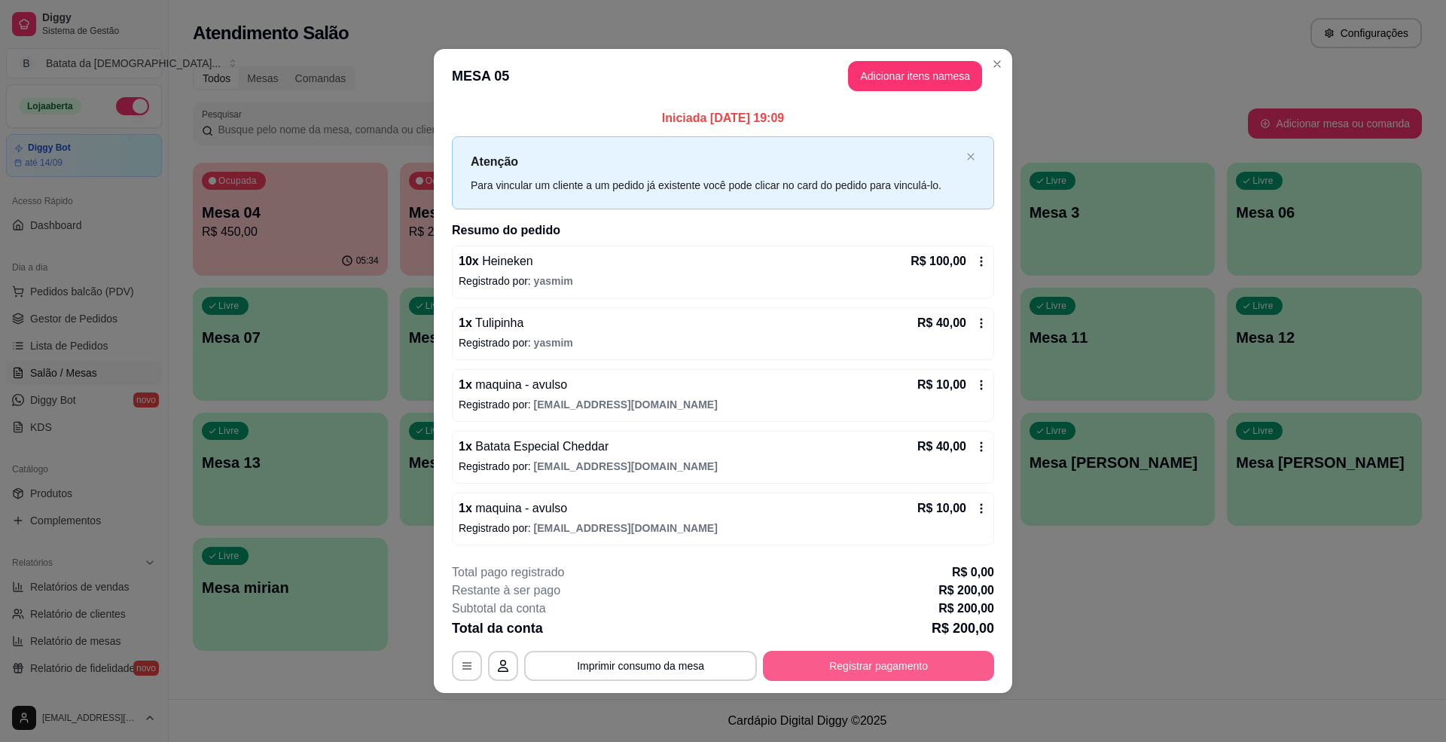
click at [877, 678] on button "Registrar pagamento" at bounding box center [878, 666] width 231 height 30
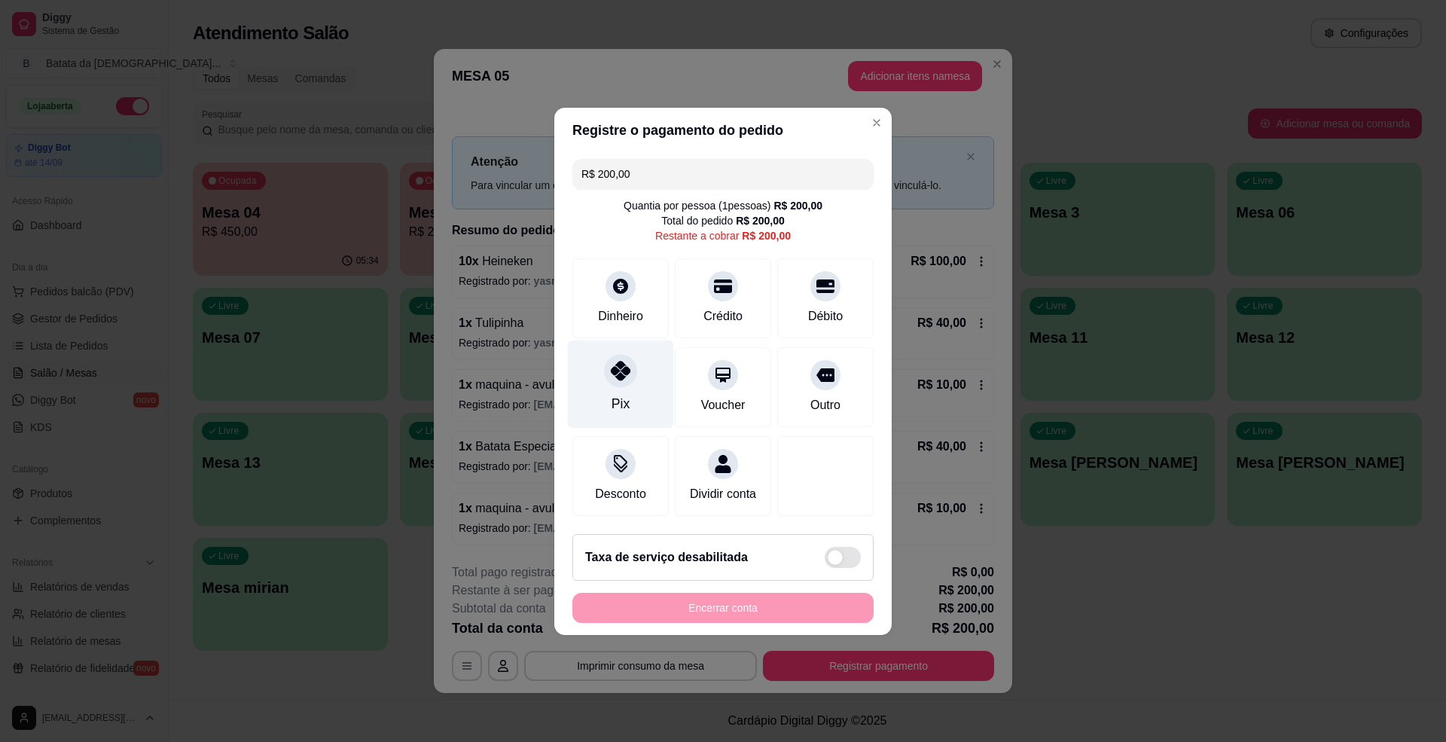
click at [634, 371] on div "Pix" at bounding box center [621, 384] width 106 height 88
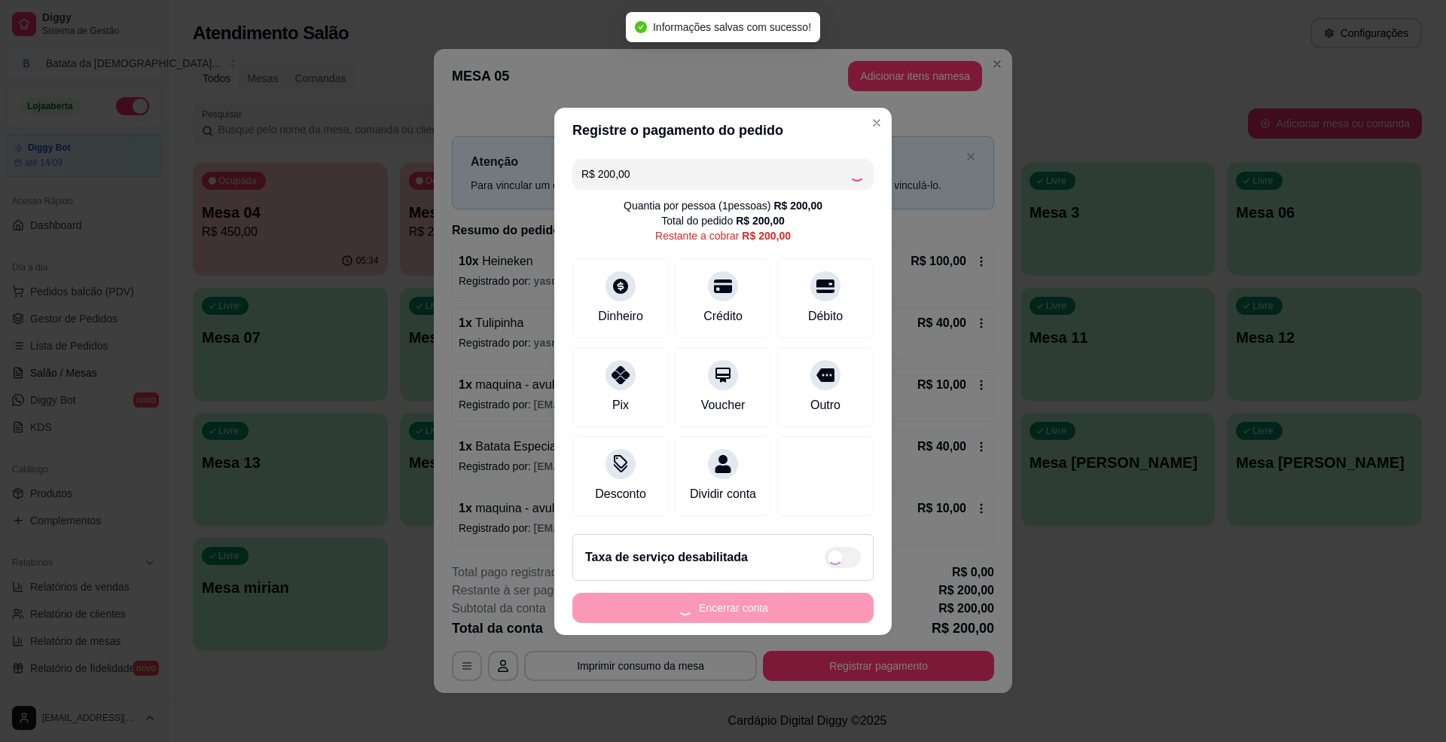
type input "R$ 0,00"
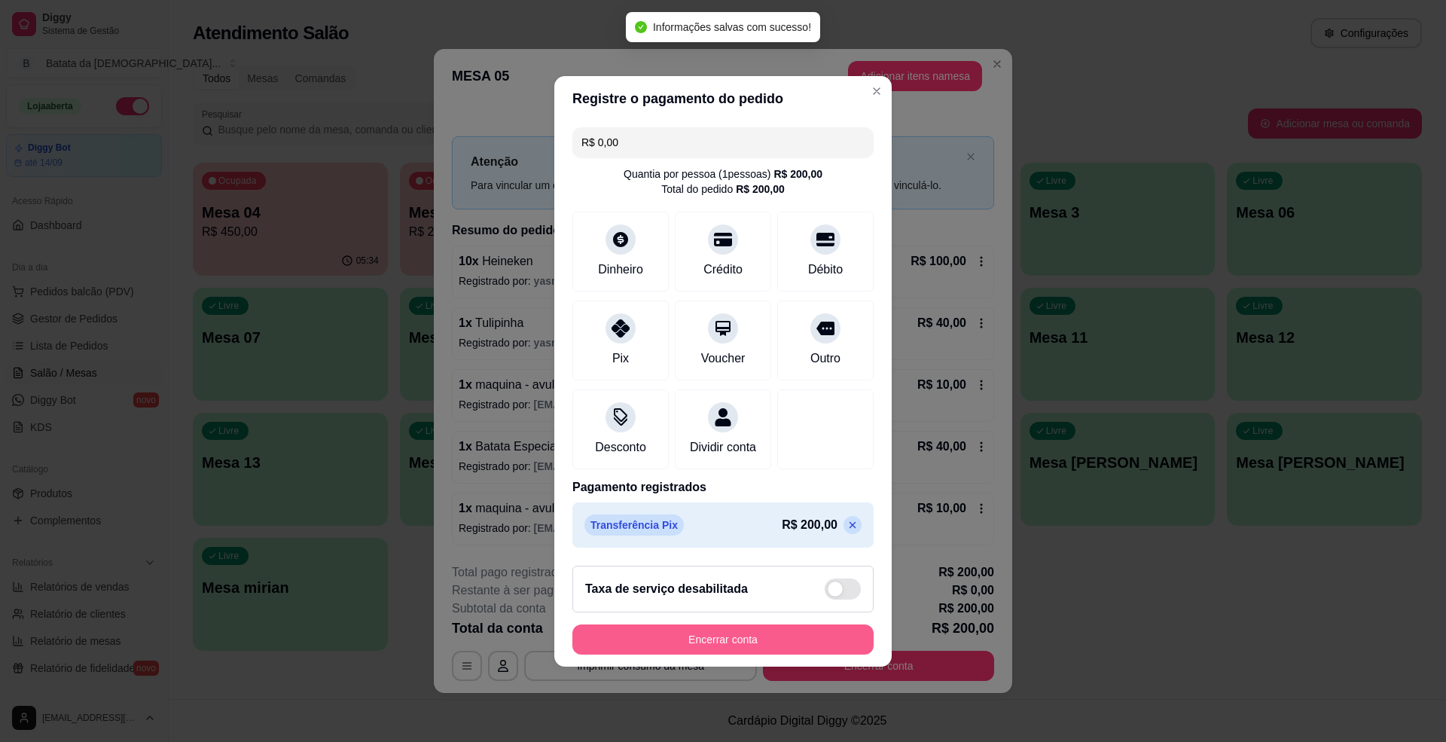
click at [783, 636] on button "Encerrar conta" at bounding box center [722, 639] width 301 height 30
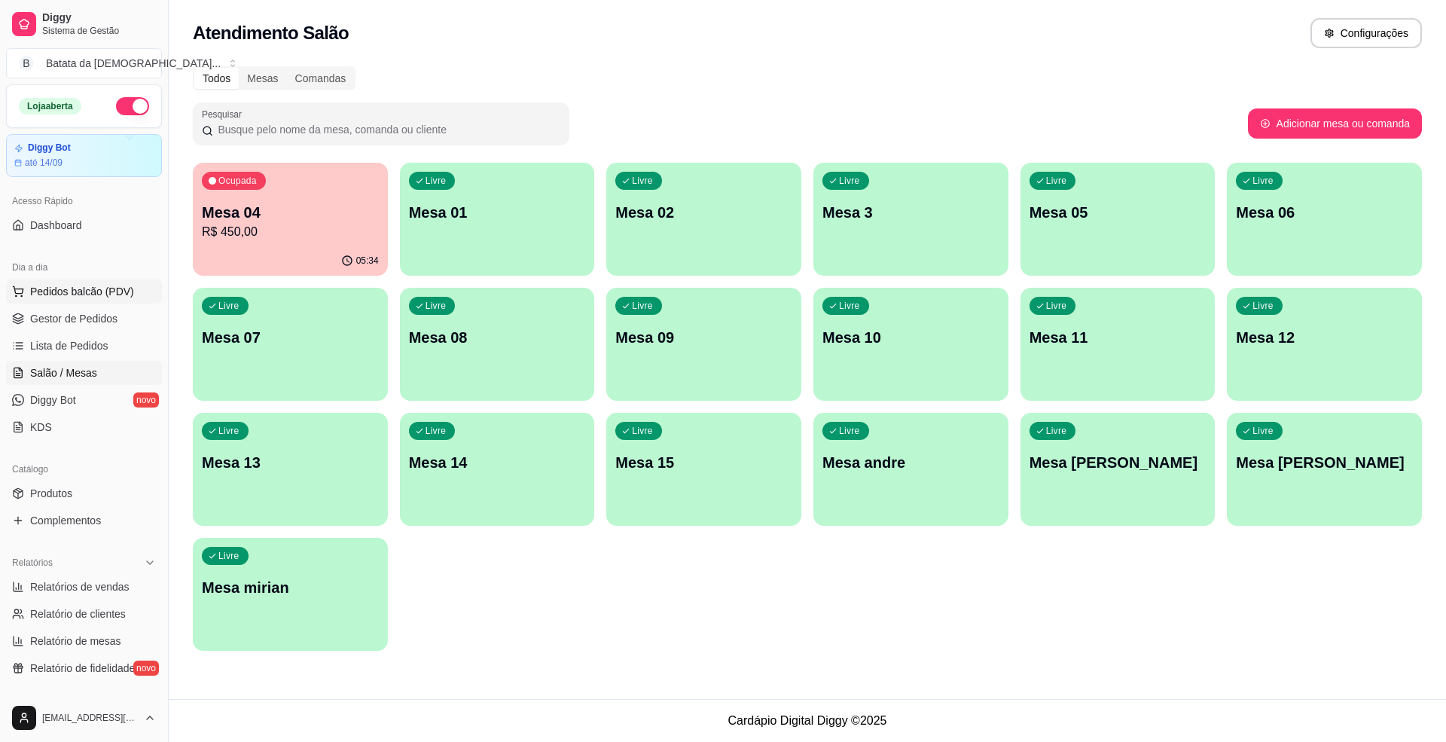
click at [98, 296] on span "Pedidos balcão (PDV)" at bounding box center [82, 291] width 104 height 15
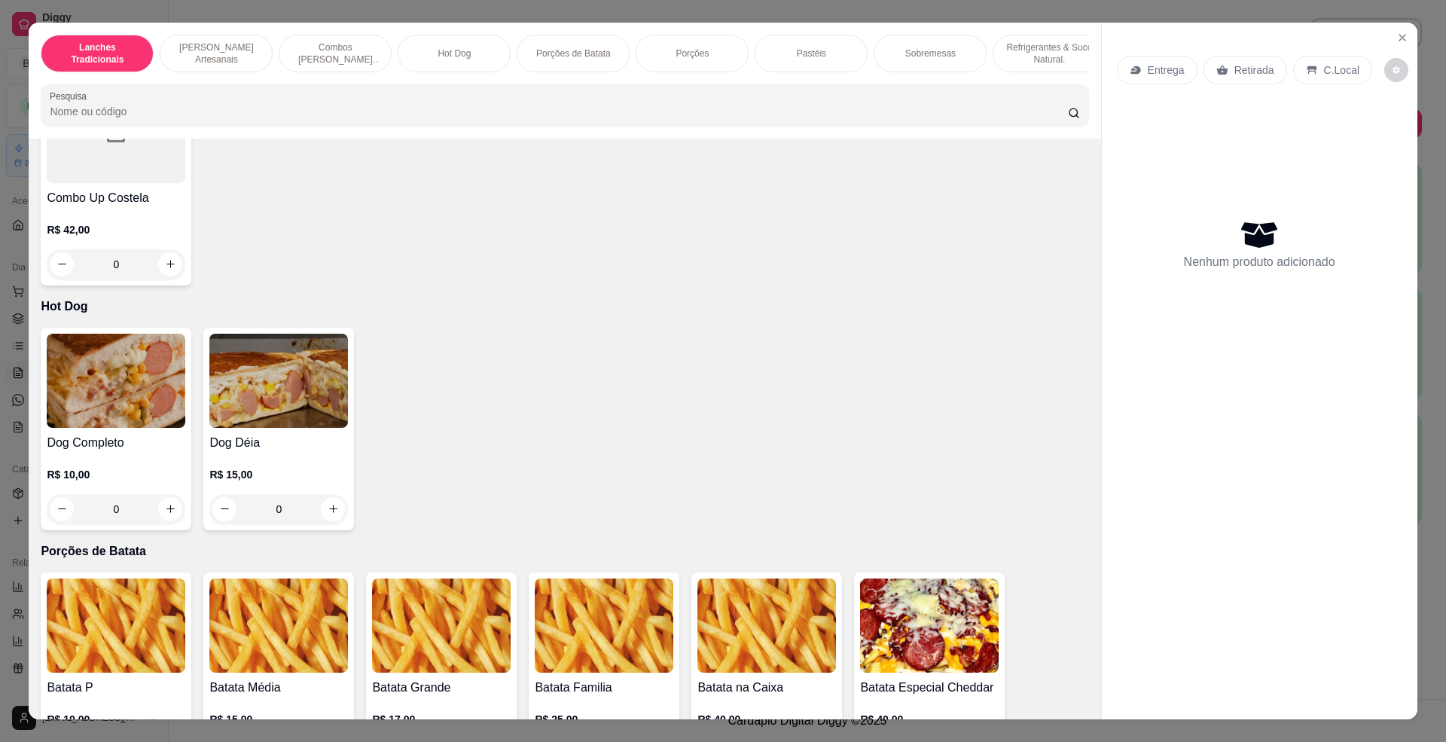
scroll to position [1506, 0]
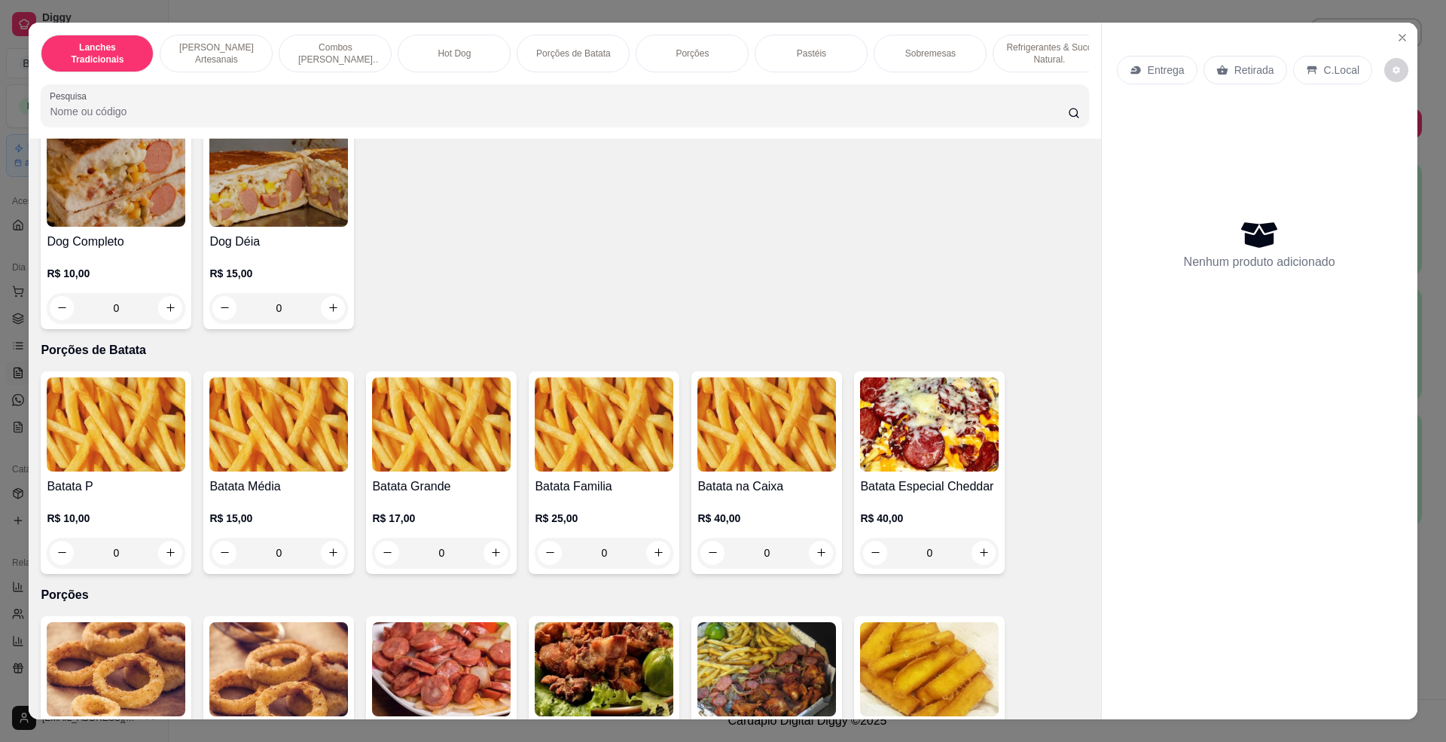
click at [99, 223] on img at bounding box center [116, 180] width 139 height 94
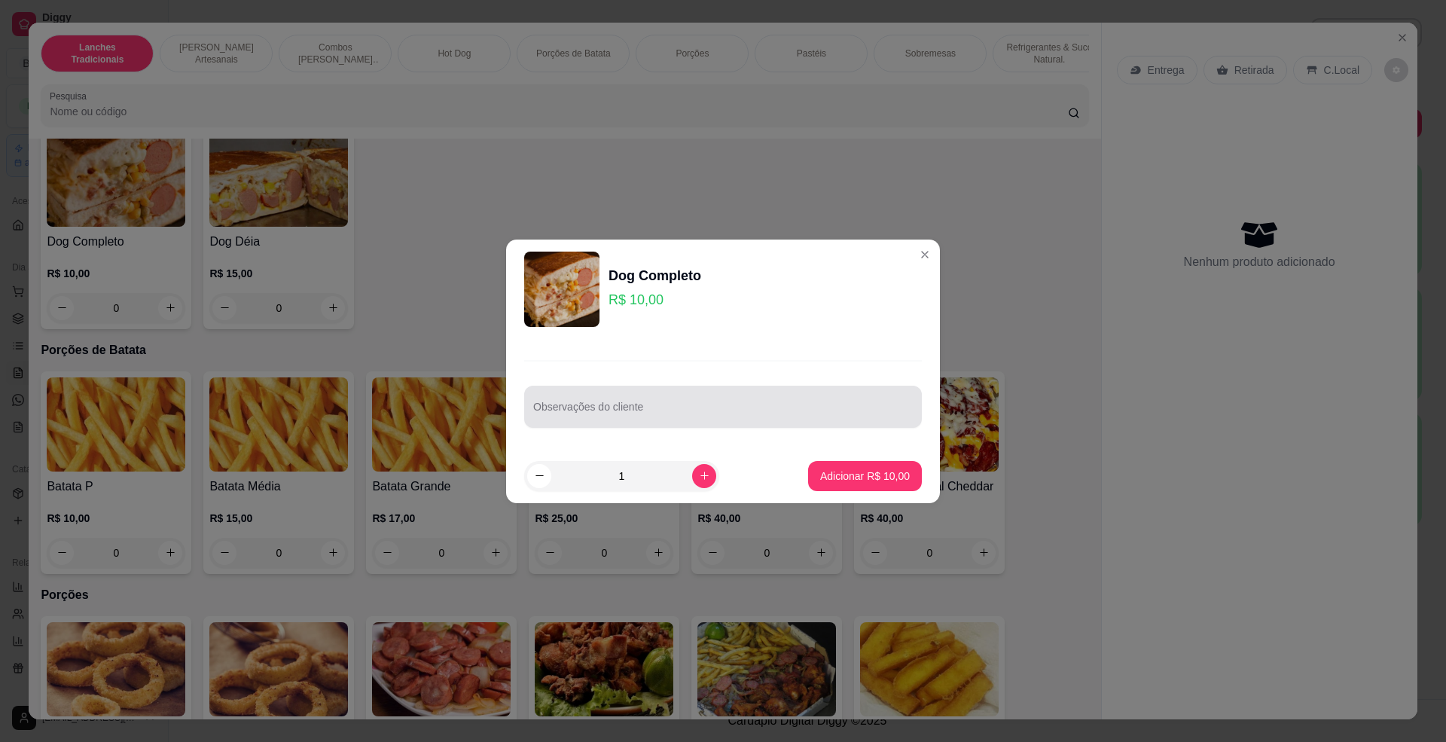
click at [797, 404] on div at bounding box center [723, 407] width 380 height 30
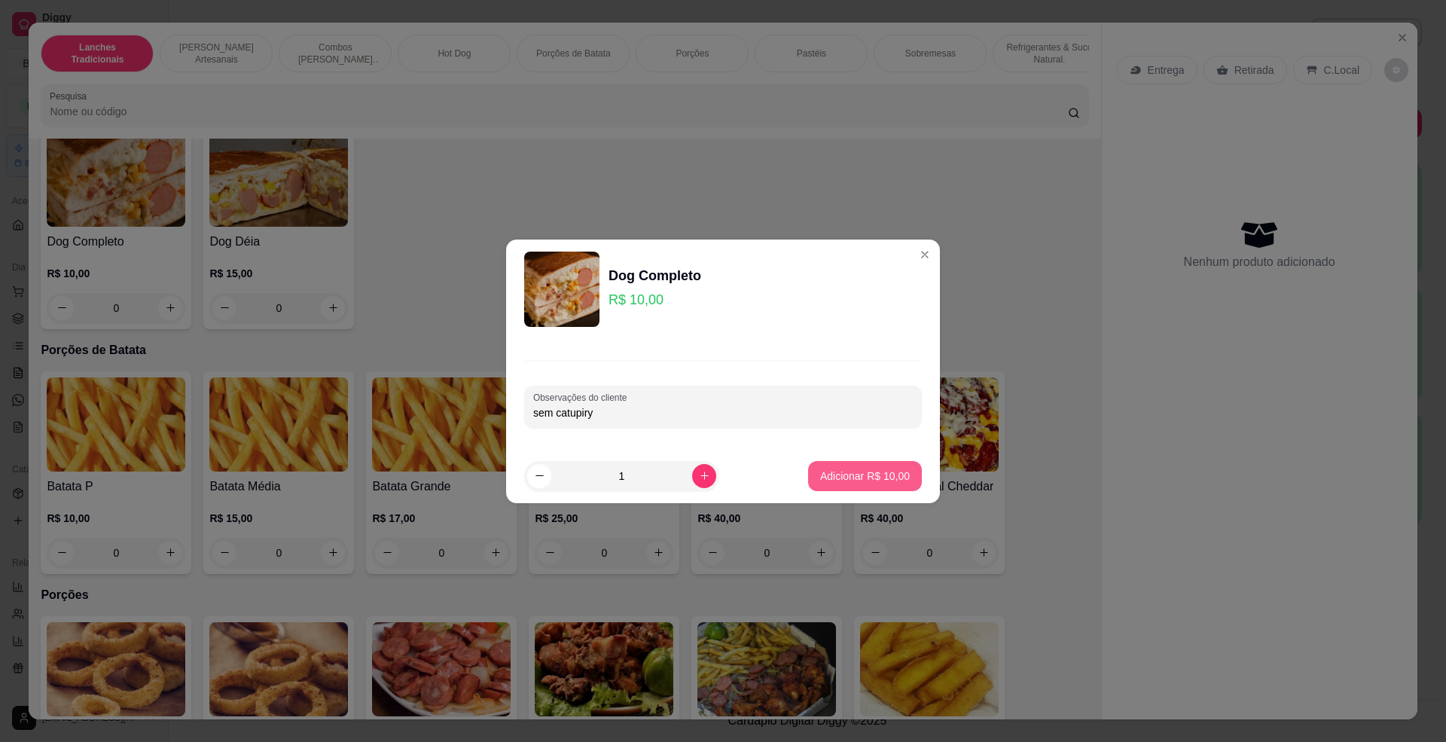
type input "sem catupiry"
click at [877, 474] on p "Adicionar R$ 10,00" at bounding box center [865, 475] width 87 height 14
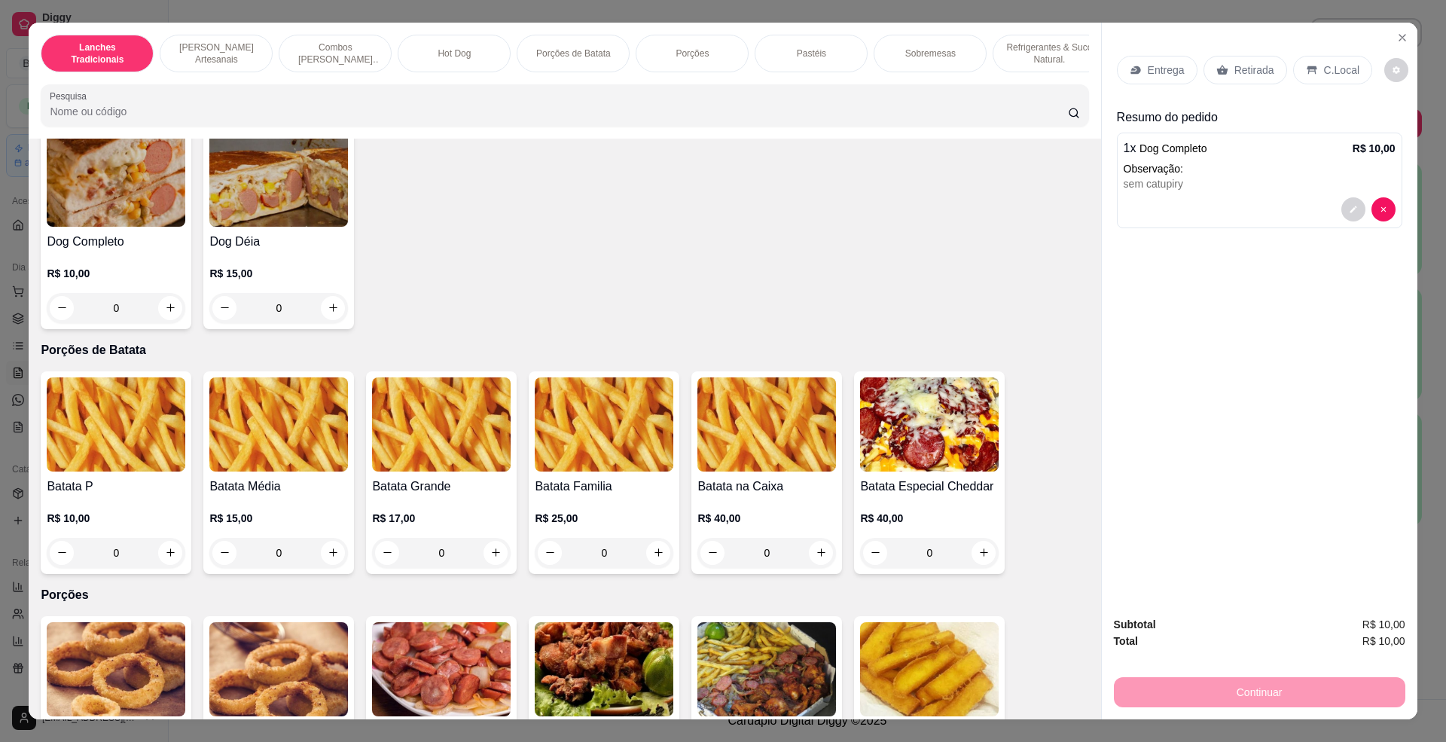
click at [1324, 64] on p "C.Local" at bounding box center [1341, 70] width 35 height 15
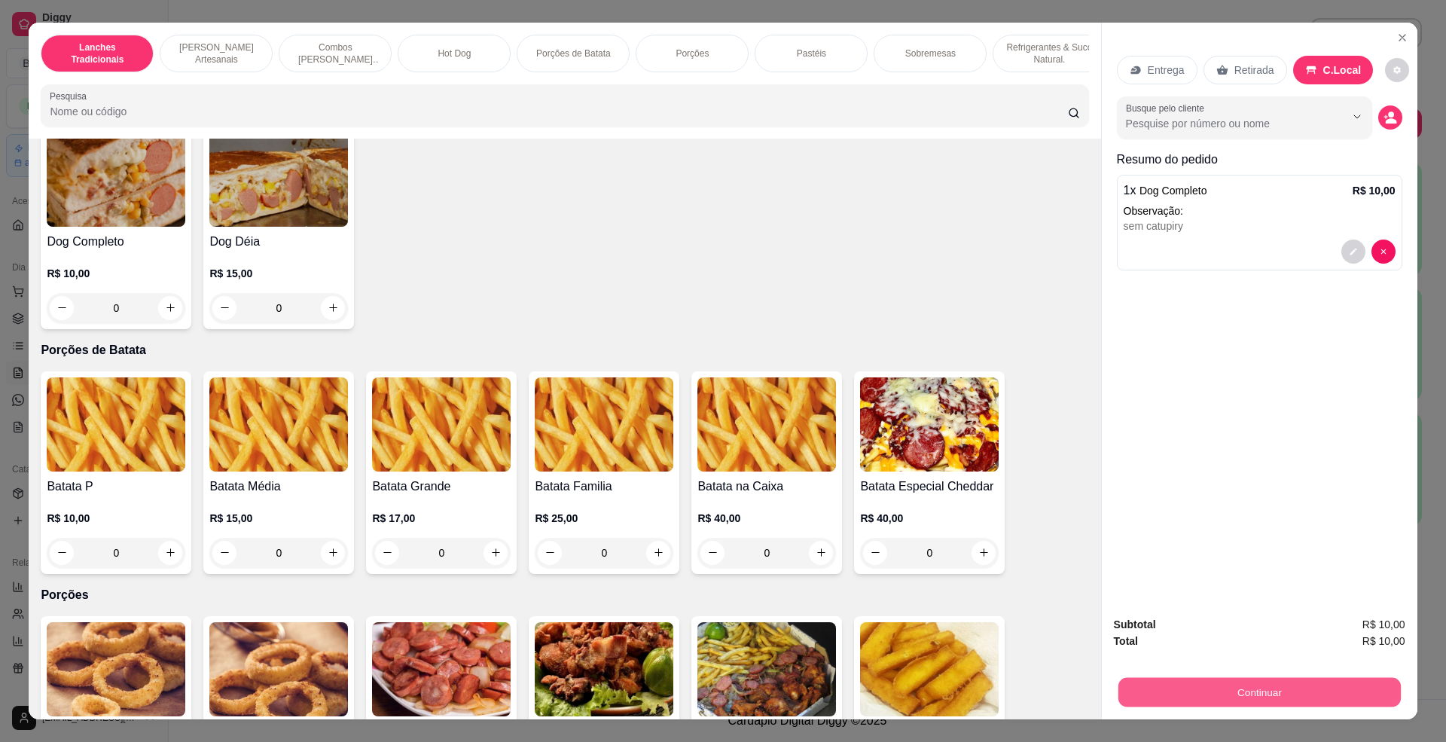
click at [1269, 696] on button "Continuar" at bounding box center [1259, 692] width 282 height 29
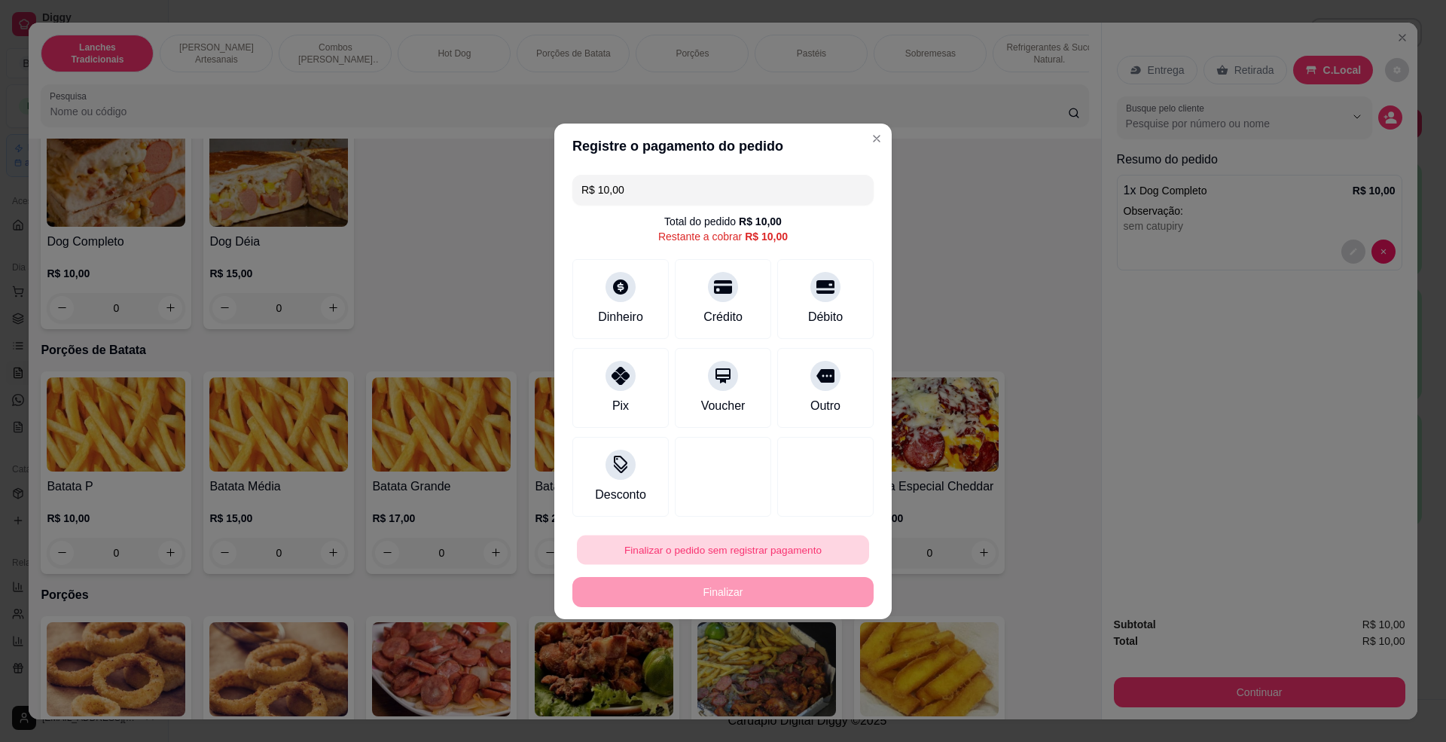
click at [745, 550] on button "Finalizar o pedido sem registrar pagamento" at bounding box center [723, 549] width 292 height 29
click at [812, 685] on button "Confirmar" at bounding box center [815, 674] width 53 height 23
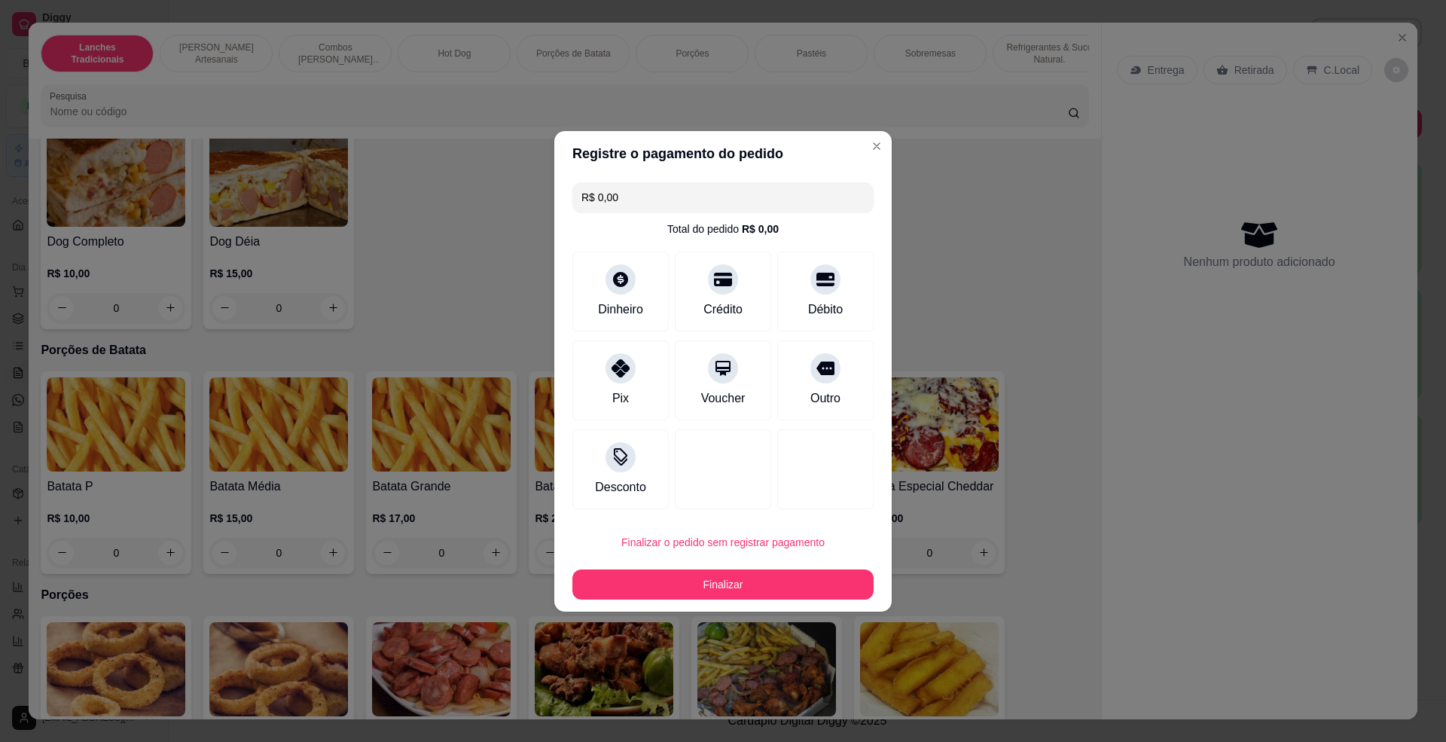
type input "R$ 0,00"
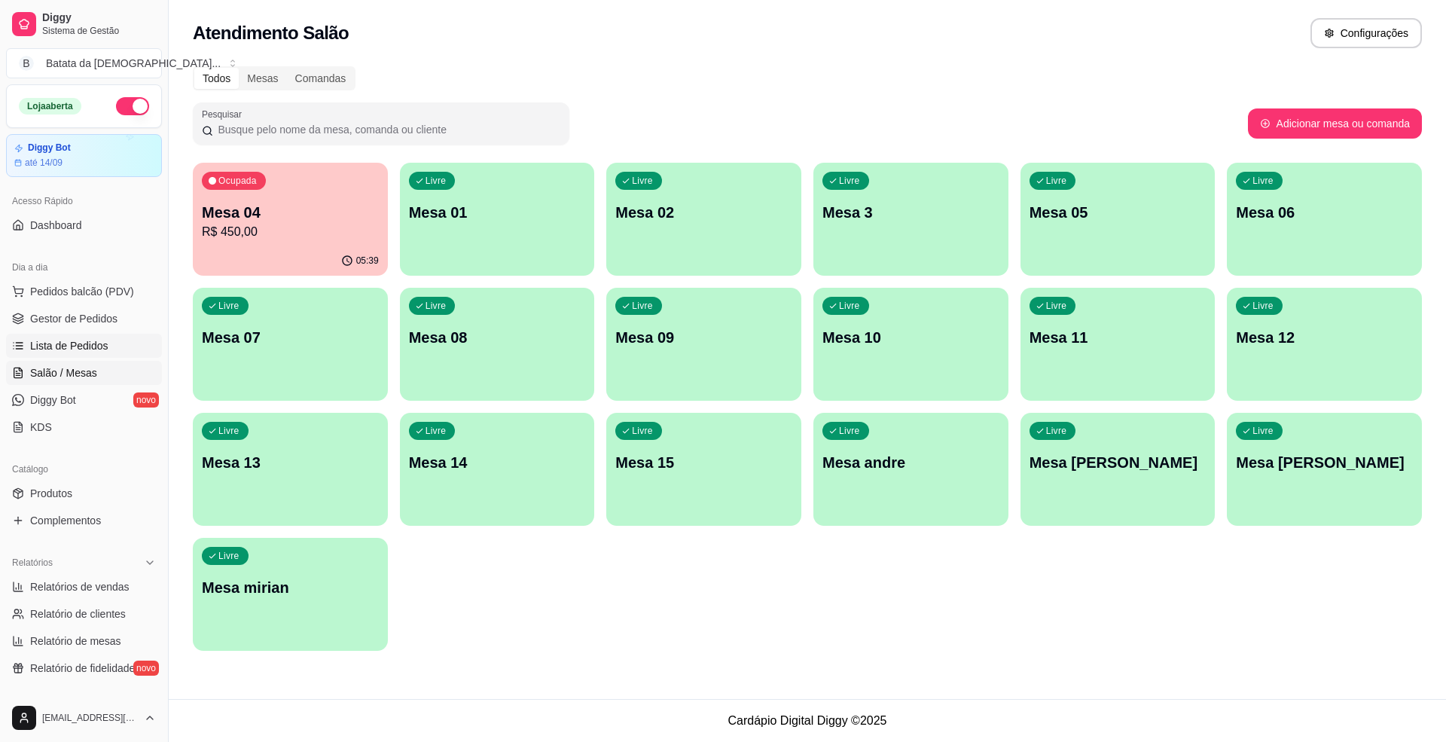
click at [87, 347] on span "Lista de Pedidos" at bounding box center [69, 345] width 78 height 15
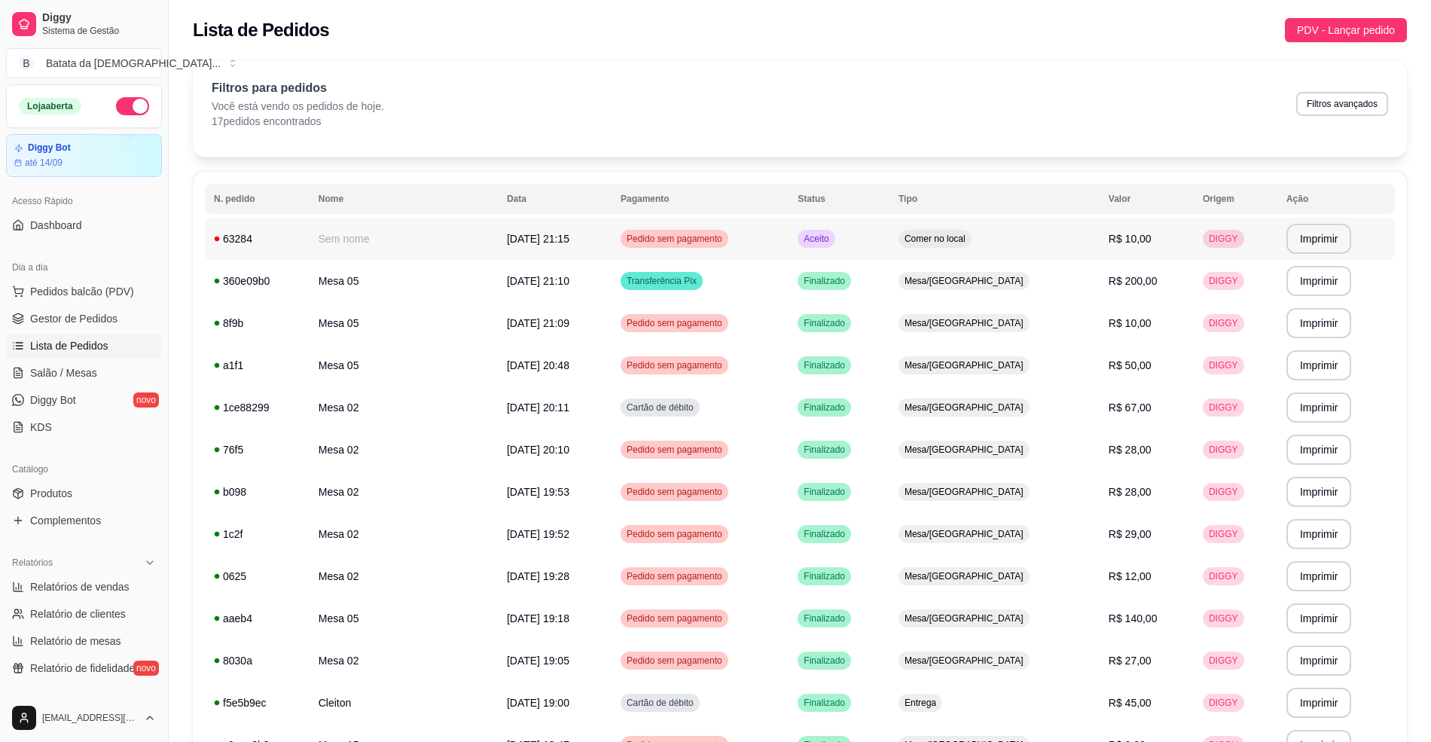
click at [1139, 200] on th "Valor" at bounding box center [1147, 199] width 94 height 30
click at [1121, 236] on span "R$ 10,00" at bounding box center [1130, 239] width 43 height 12
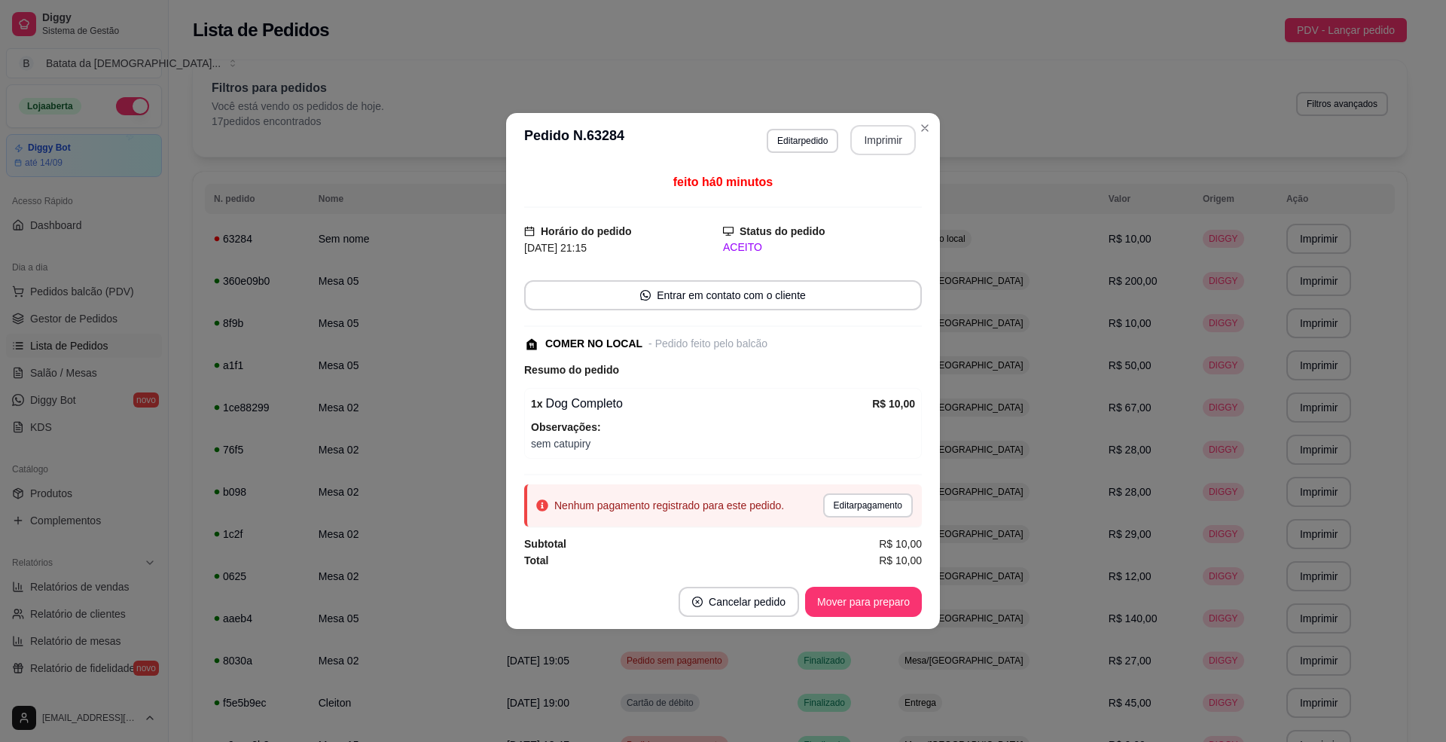
click at [886, 128] on button "Imprimir" at bounding box center [883, 140] width 66 height 30
click at [829, 606] on button "Mover para preparo" at bounding box center [863, 602] width 117 height 30
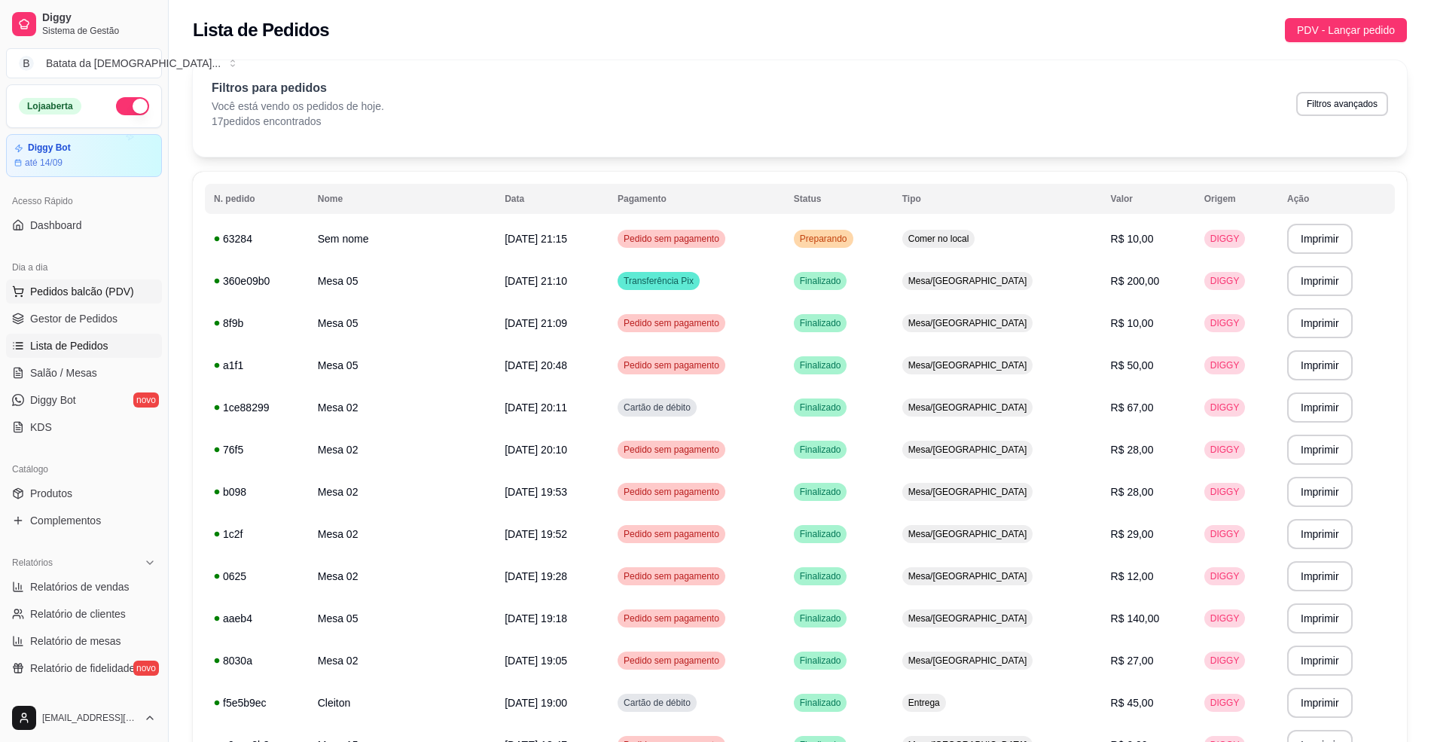
click at [91, 290] on span "Pedidos balcão (PDV)" at bounding box center [82, 291] width 104 height 15
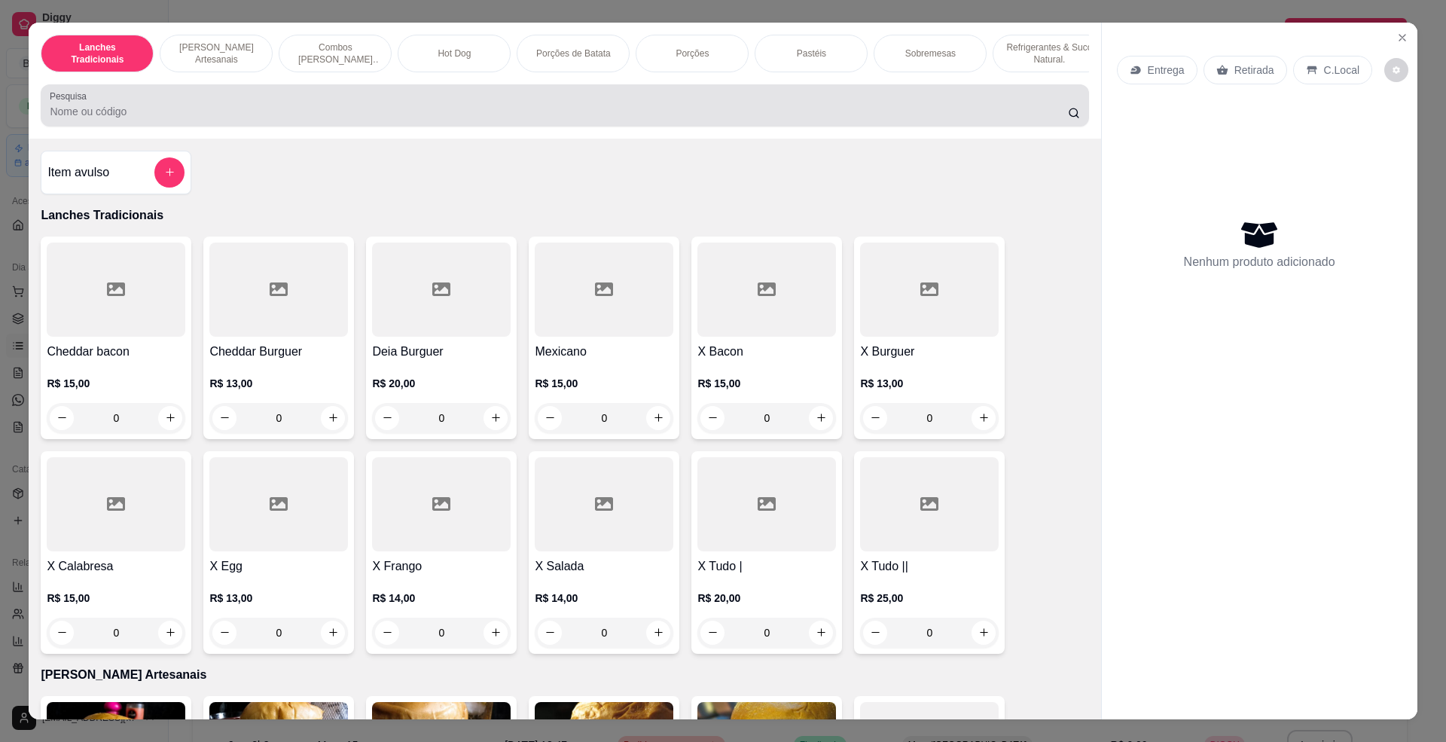
click at [380, 119] on input "Pesquisa" at bounding box center [559, 111] width 1018 height 15
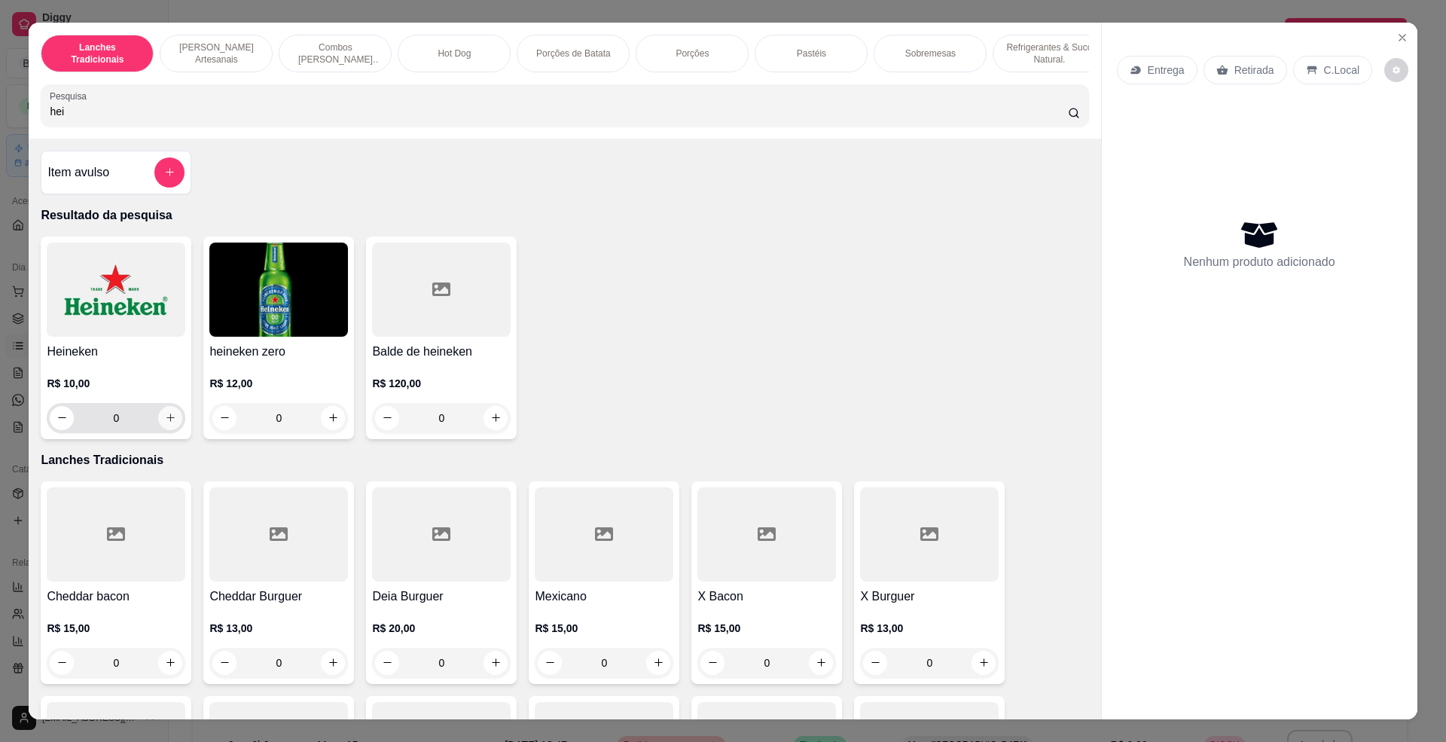
type input "hei"
click at [165, 423] on icon "increase-product-quantity" at bounding box center [170, 417] width 11 height 11
type input "1"
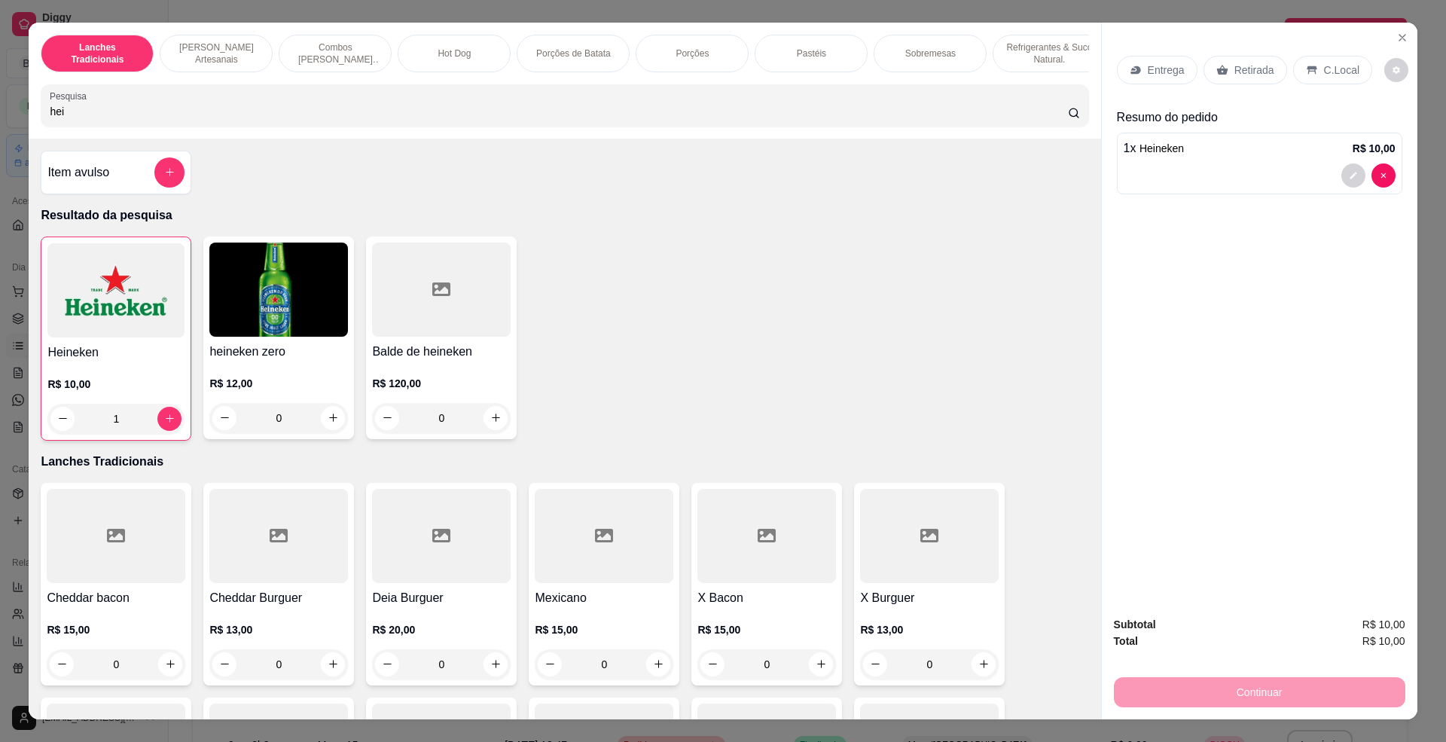
click at [754, 119] on input "hei" at bounding box center [559, 111] width 1018 height 15
type input "h"
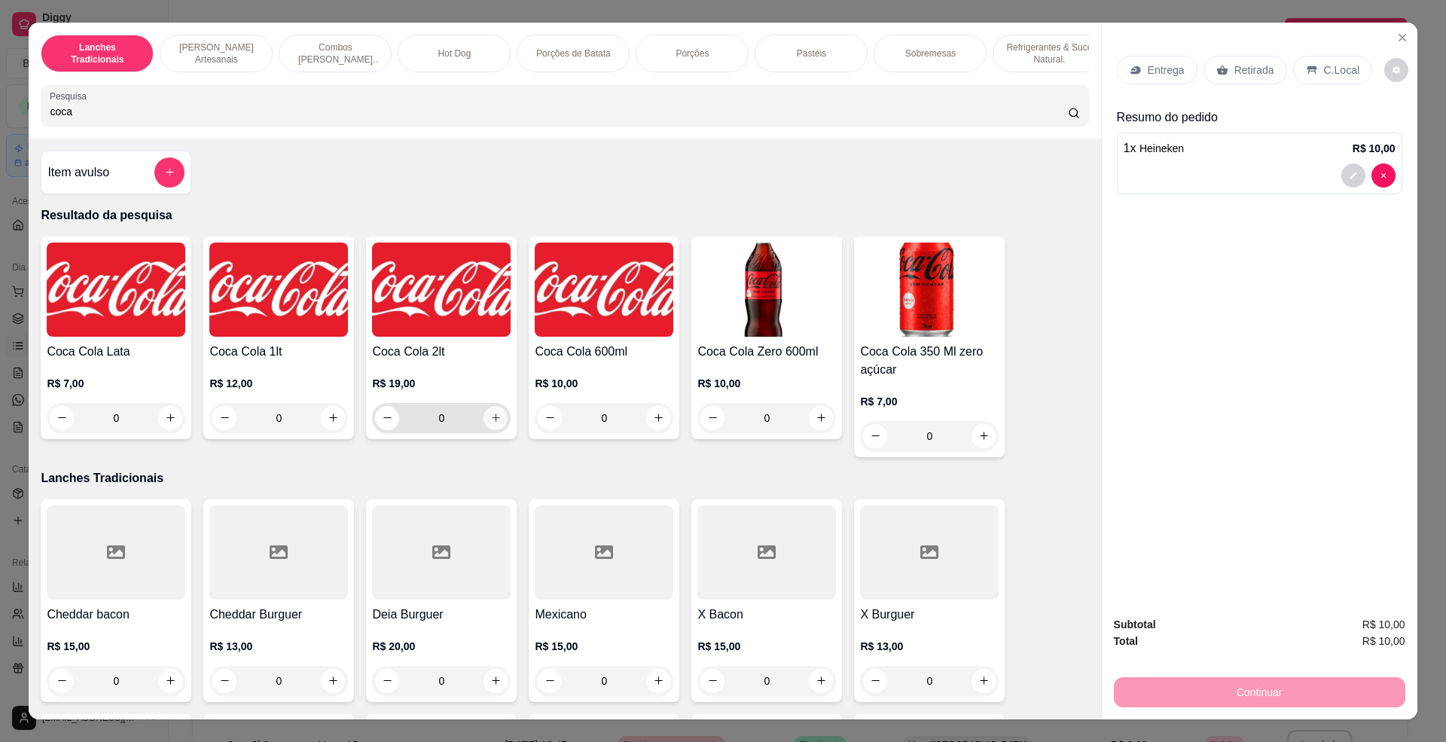
type input "coca"
click at [490, 423] on icon "increase-product-quantity" at bounding box center [495, 417] width 11 height 11
type input "1"
click at [1327, 73] on p "C.Local" at bounding box center [1341, 70] width 35 height 15
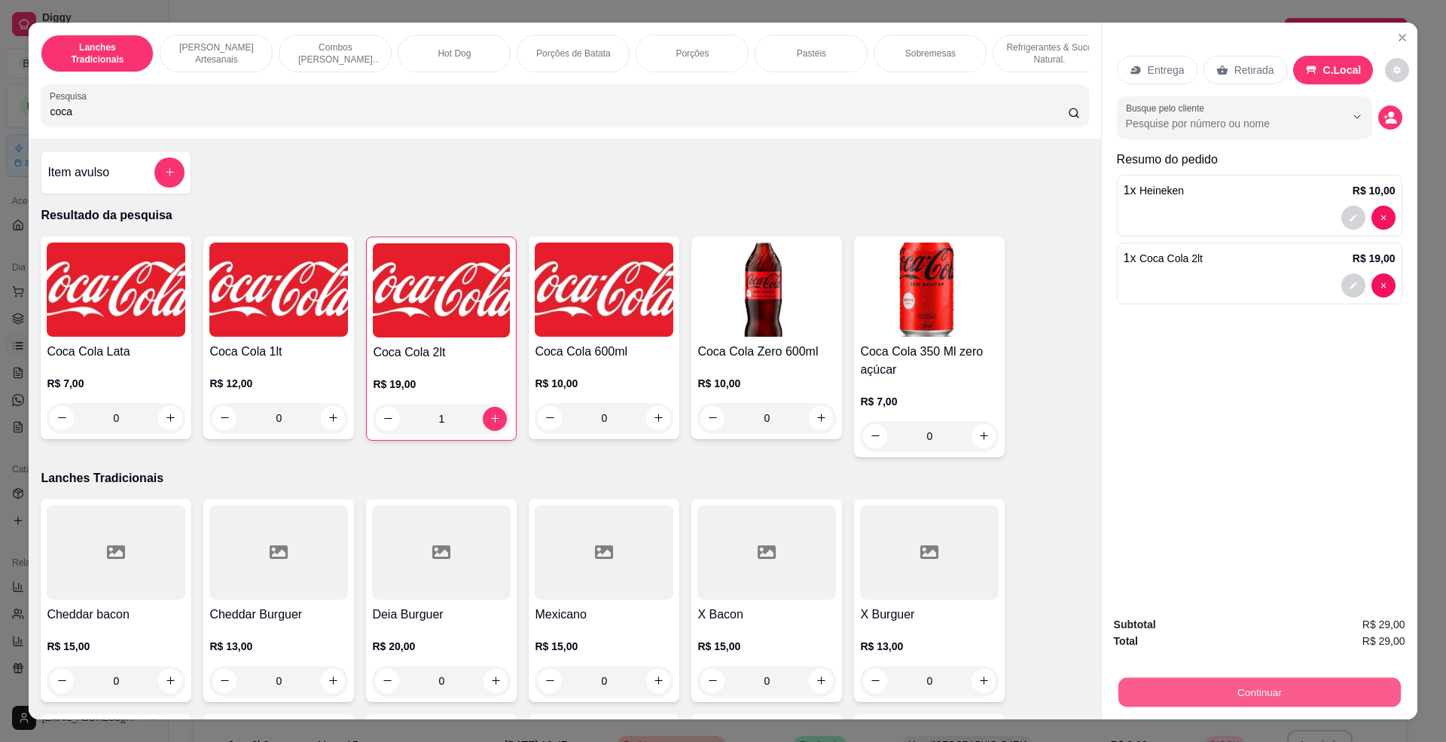
click at [1301, 693] on button "Continuar" at bounding box center [1259, 692] width 282 height 29
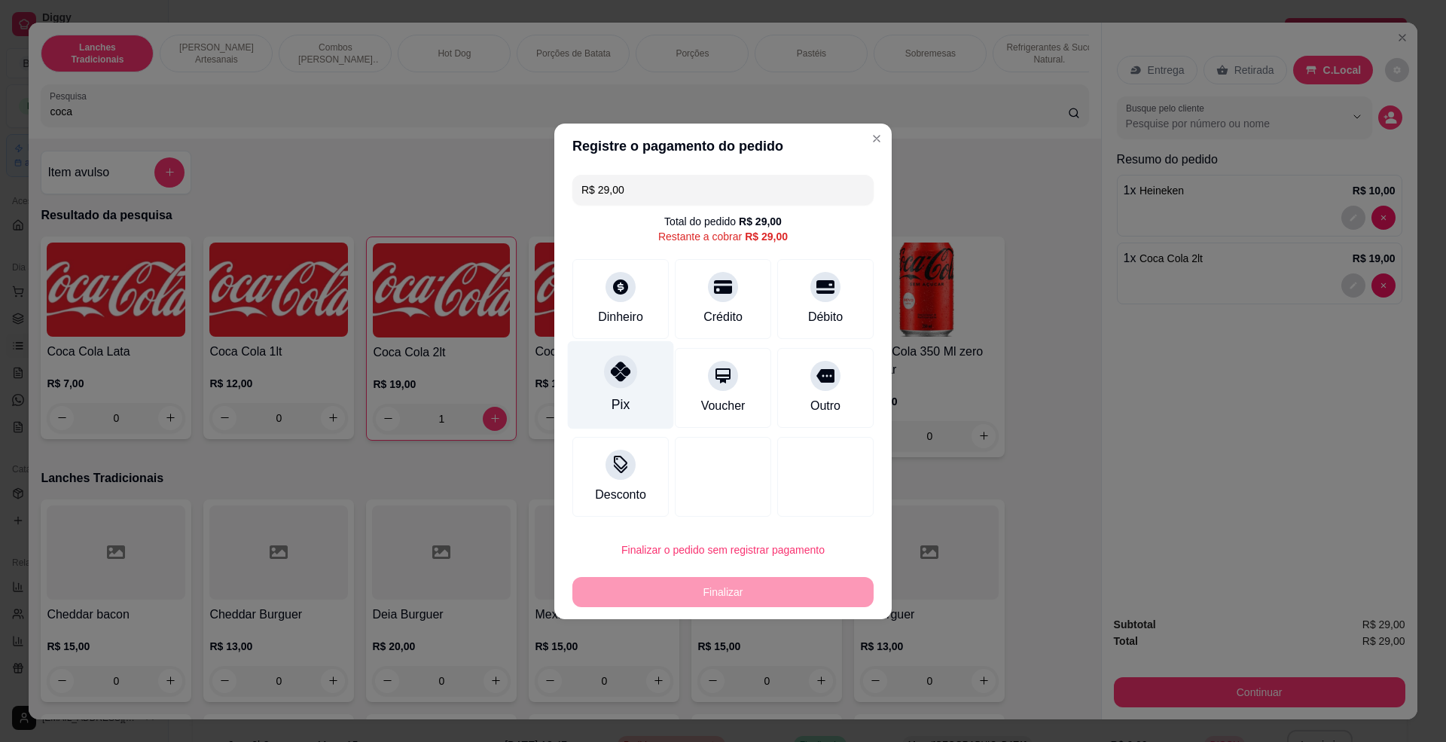
click at [622, 380] on icon at bounding box center [621, 372] width 20 height 20
type input "R$ 0,00"
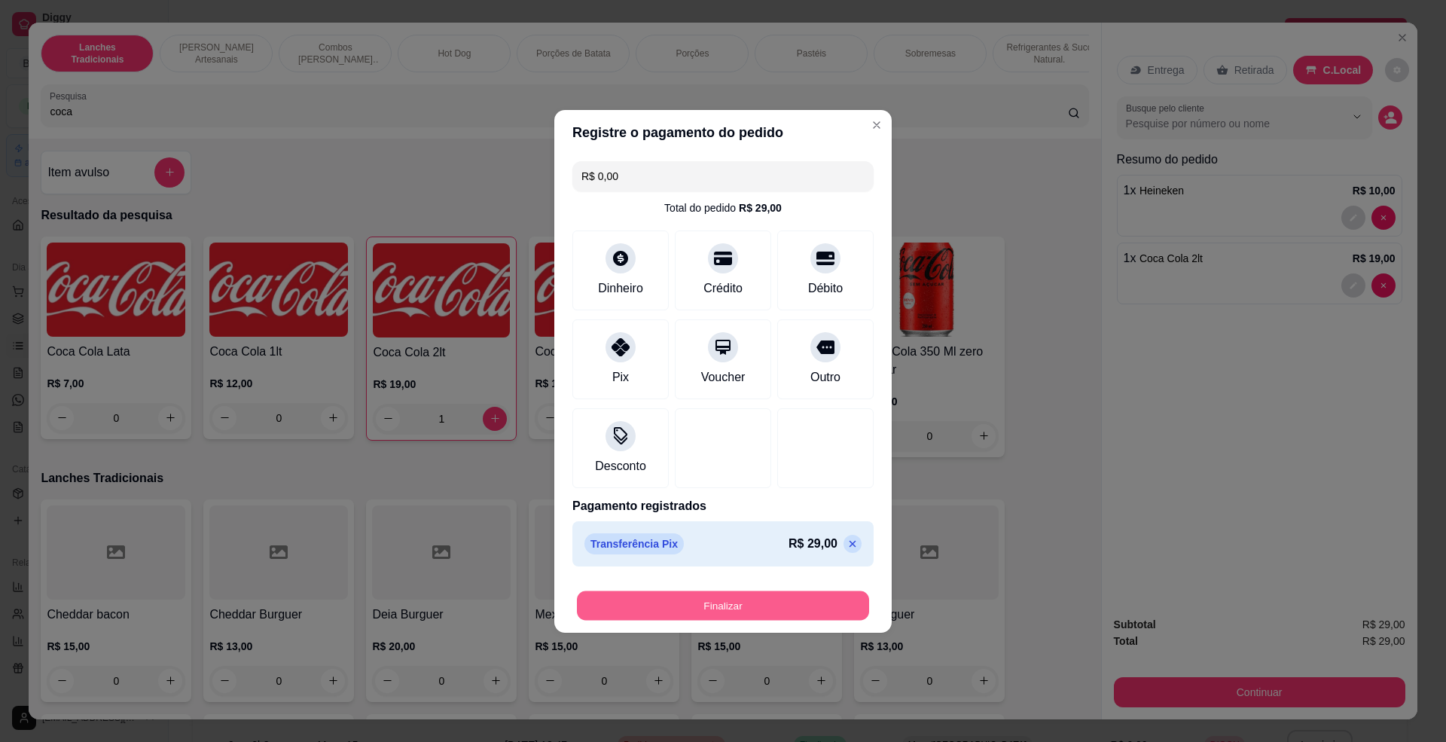
click at [694, 606] on button "Finalizar" at bounding box center [723, 604] width 292 height 29
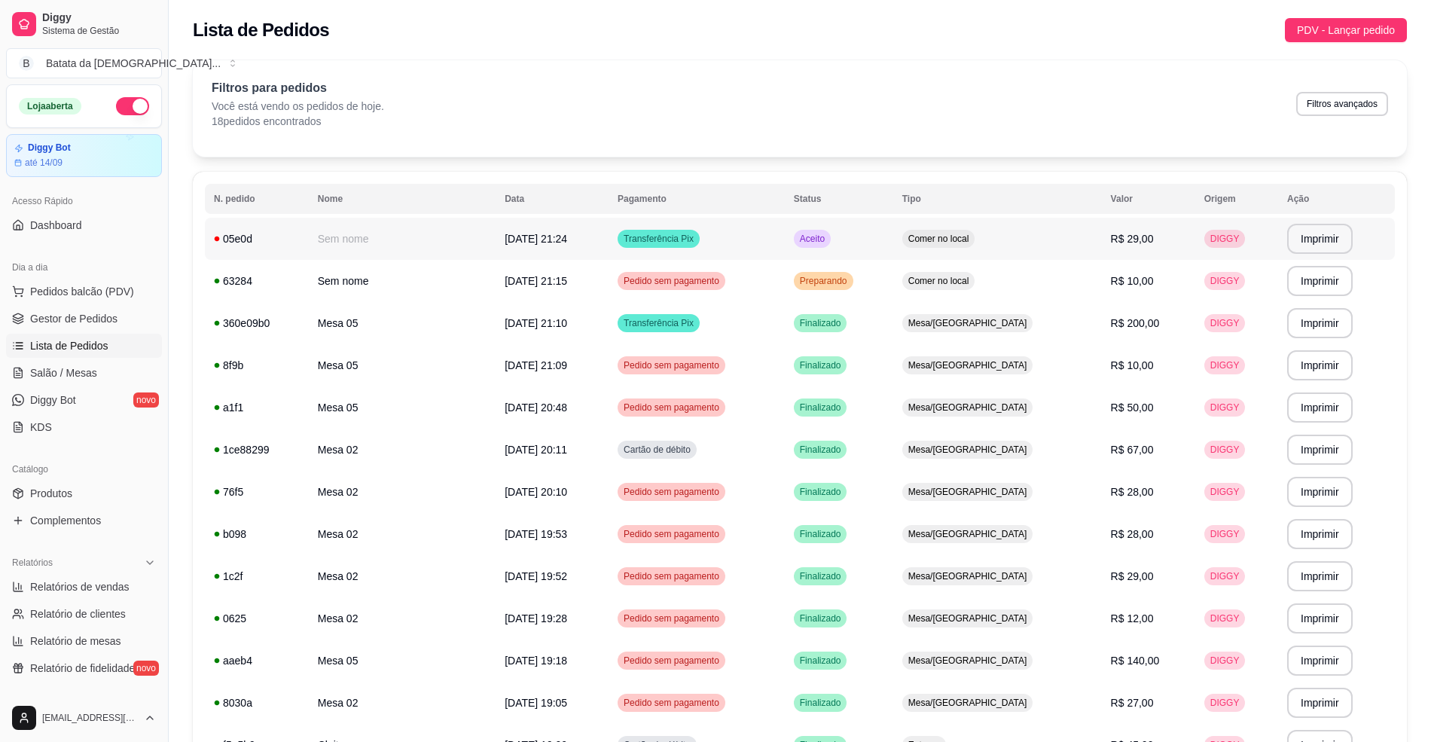
click at [721, 224] on td "Transferência Pix" at bounding box center [697, 239] width 176 height 42
click at [782, 269] on td "Pedido sem pagamento" at bounding box center [697, 281] width 176 height 42
click at [785, 236] on td "Transferência Pix" at bounding box center [697, 239] width 176 height 42
click at [80, 291] on span "Pedidos balcão (PDV)" at bounding box center [82, 291] width 104 height 15
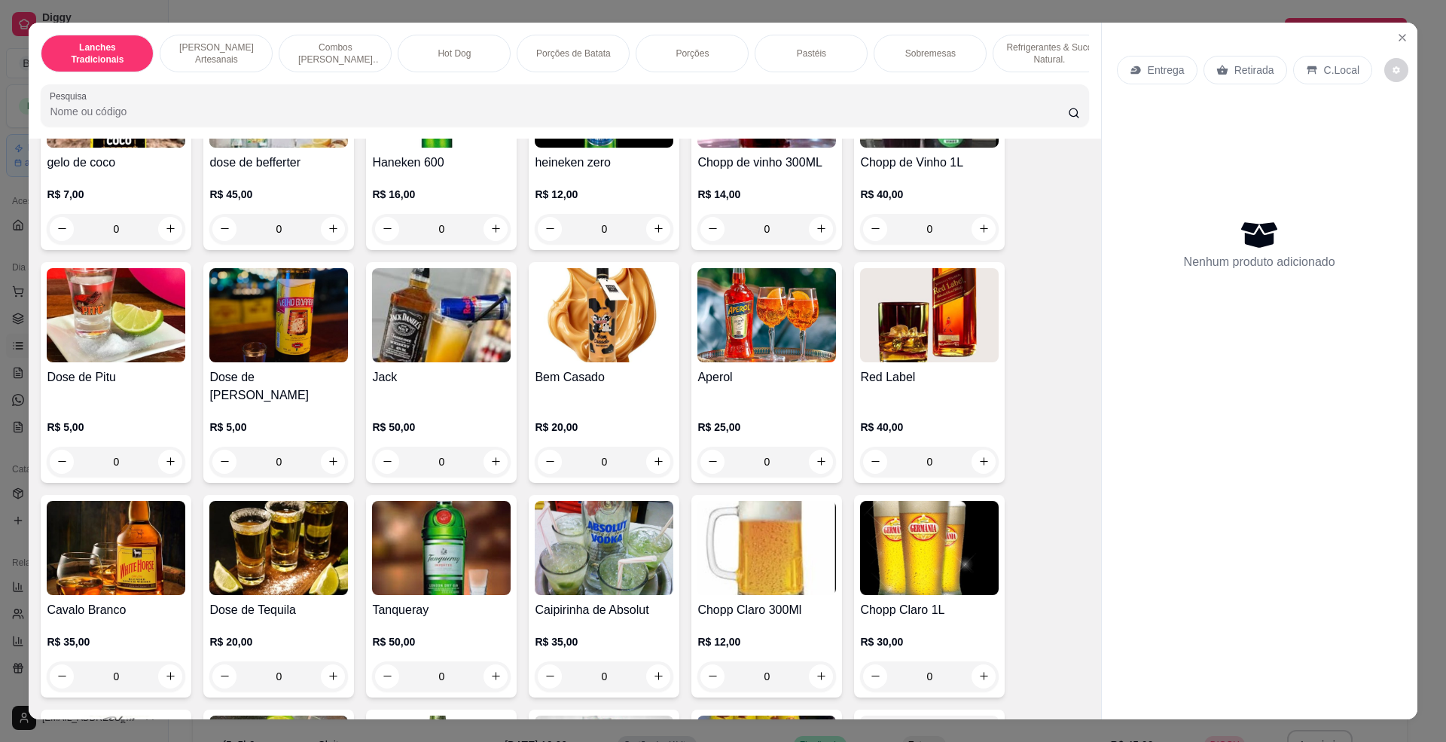
scroll to position [4117, 0]
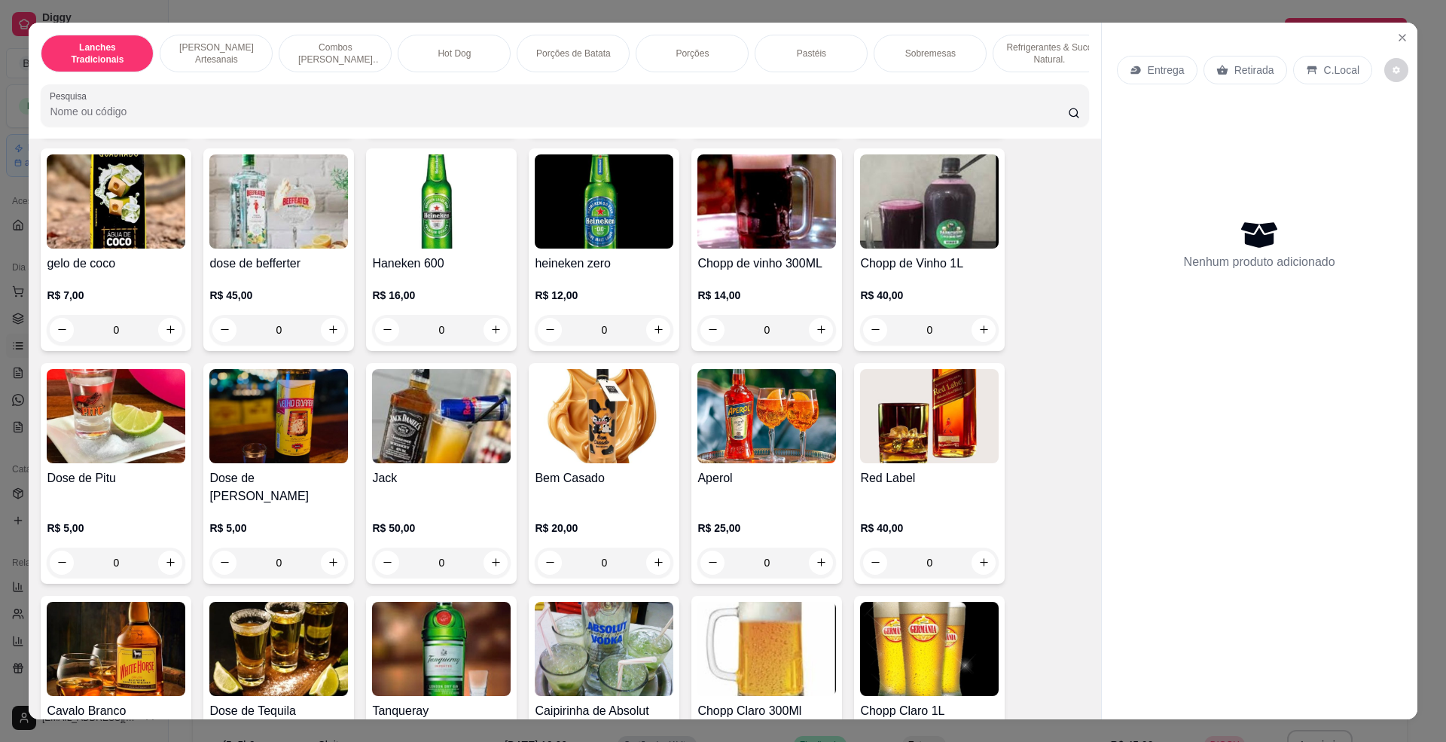
click at [716, 627] on img at bounding box center [766, 649] width 139 height 94
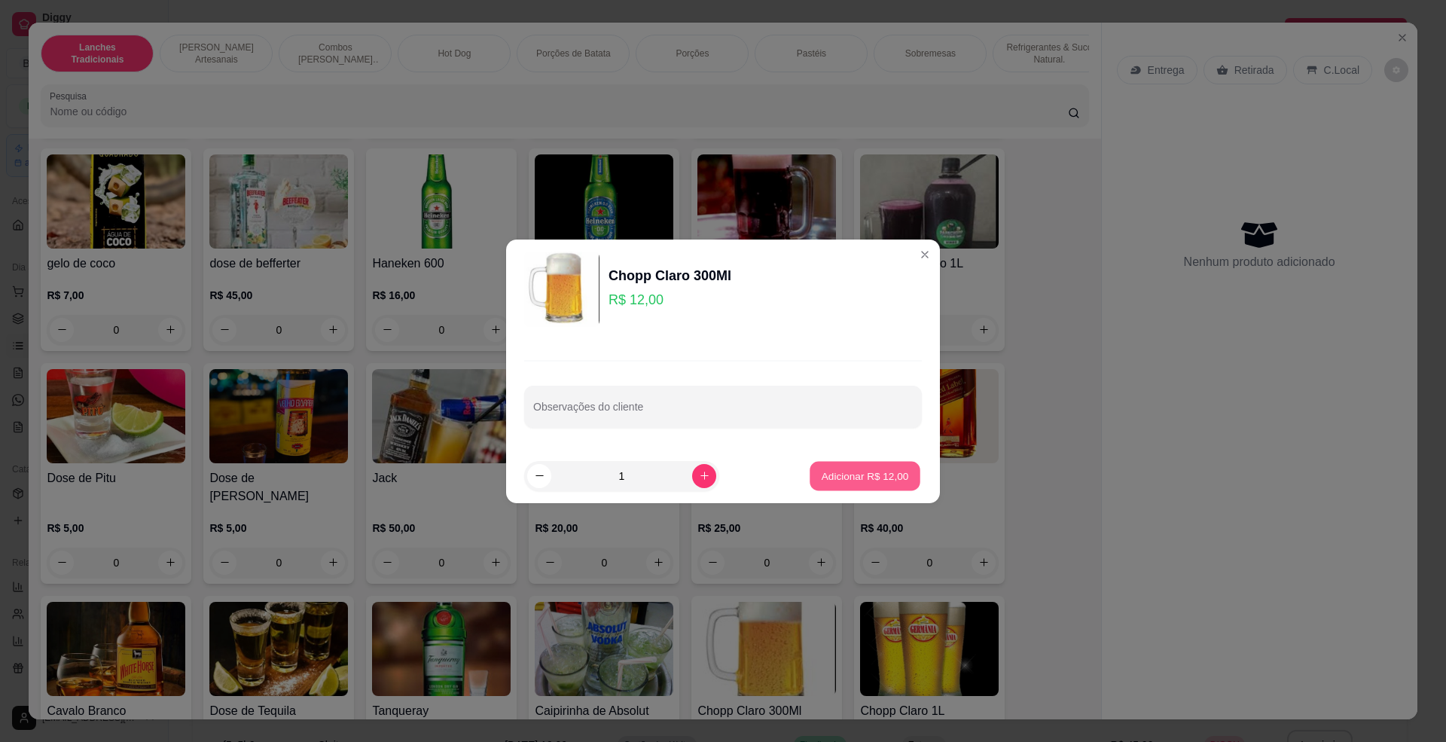
click at [883, 476] on p "Adicionar R$ 12,00" at bounding box center [865, 475] width 87 height 14
type input "1"
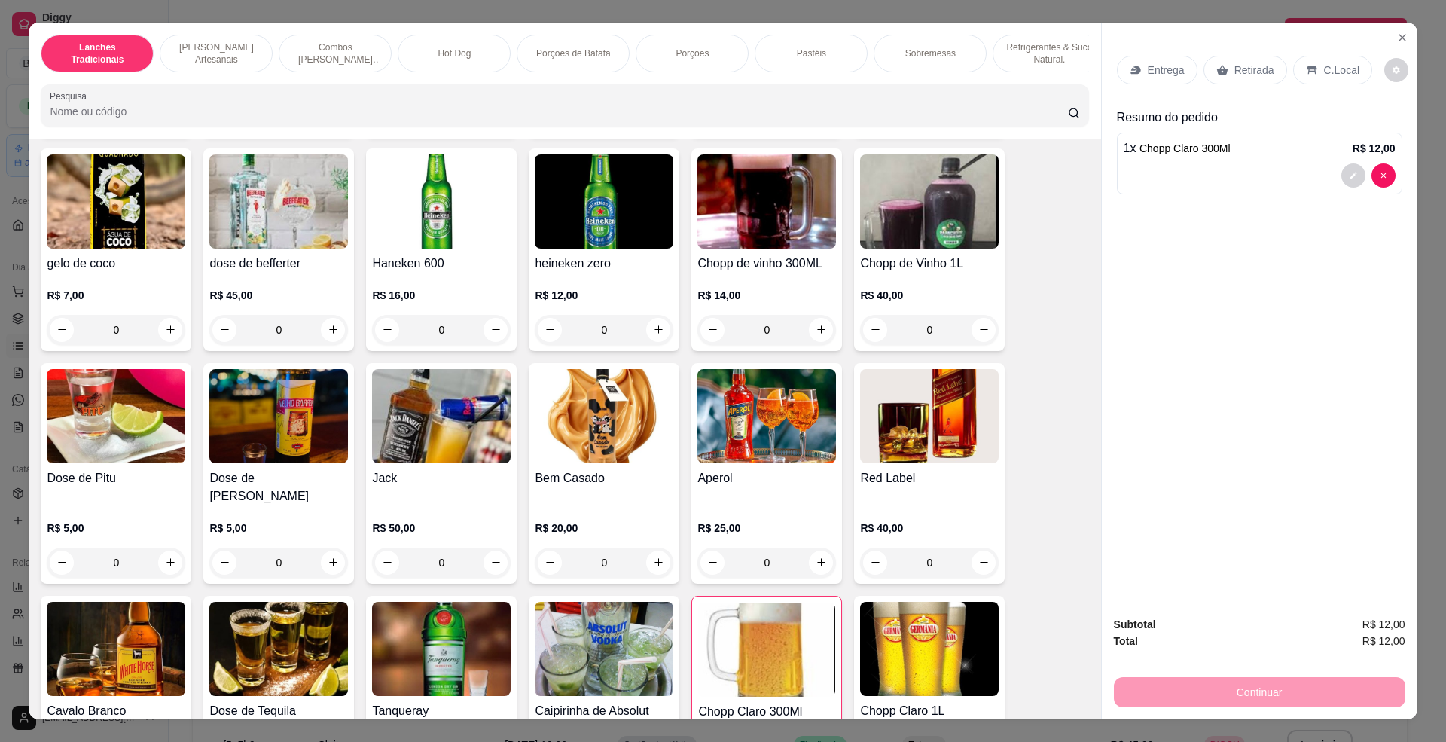
click at [1312, 56] on div "C.Local" at bounding box center [1332, 70] width 79 height 29
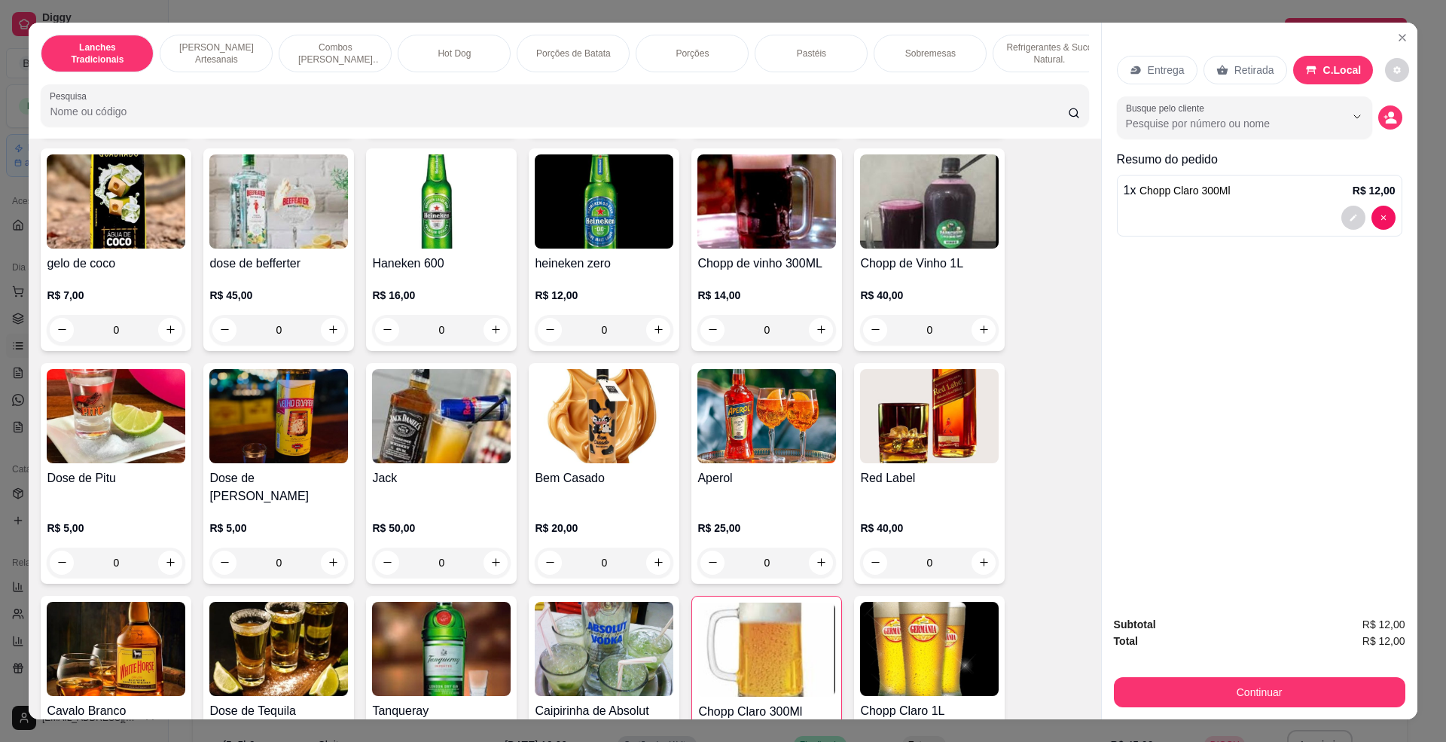
click at [1297, 675] on div "Continuar" at bounding box center [1259, 690] width 291 height 34
click at [1297, 678] on button "Continuar" at bounding box center [1259, 692] width 282 height 29
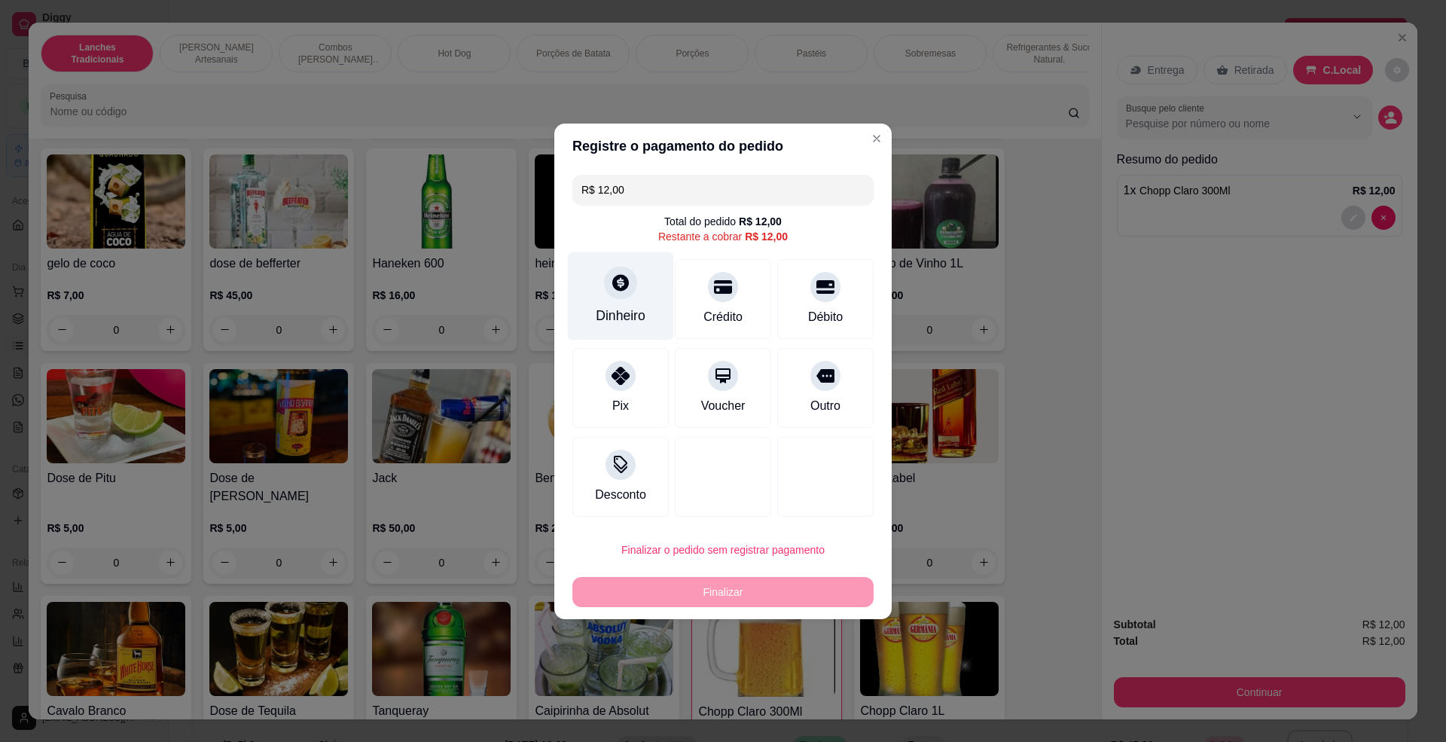
click at [624, 279] on icon at bounding box center [620, 282] width 17 height 17
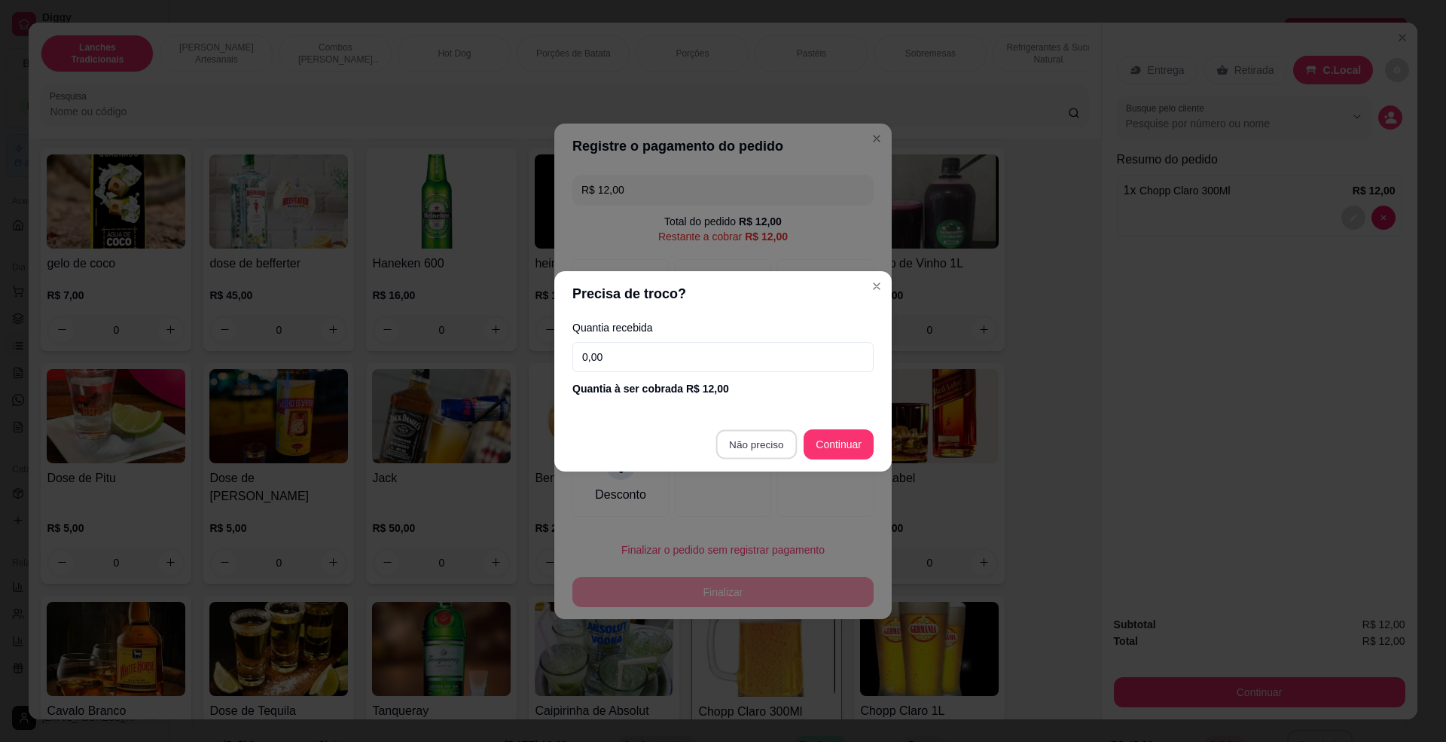
type input "R$ 0,00"
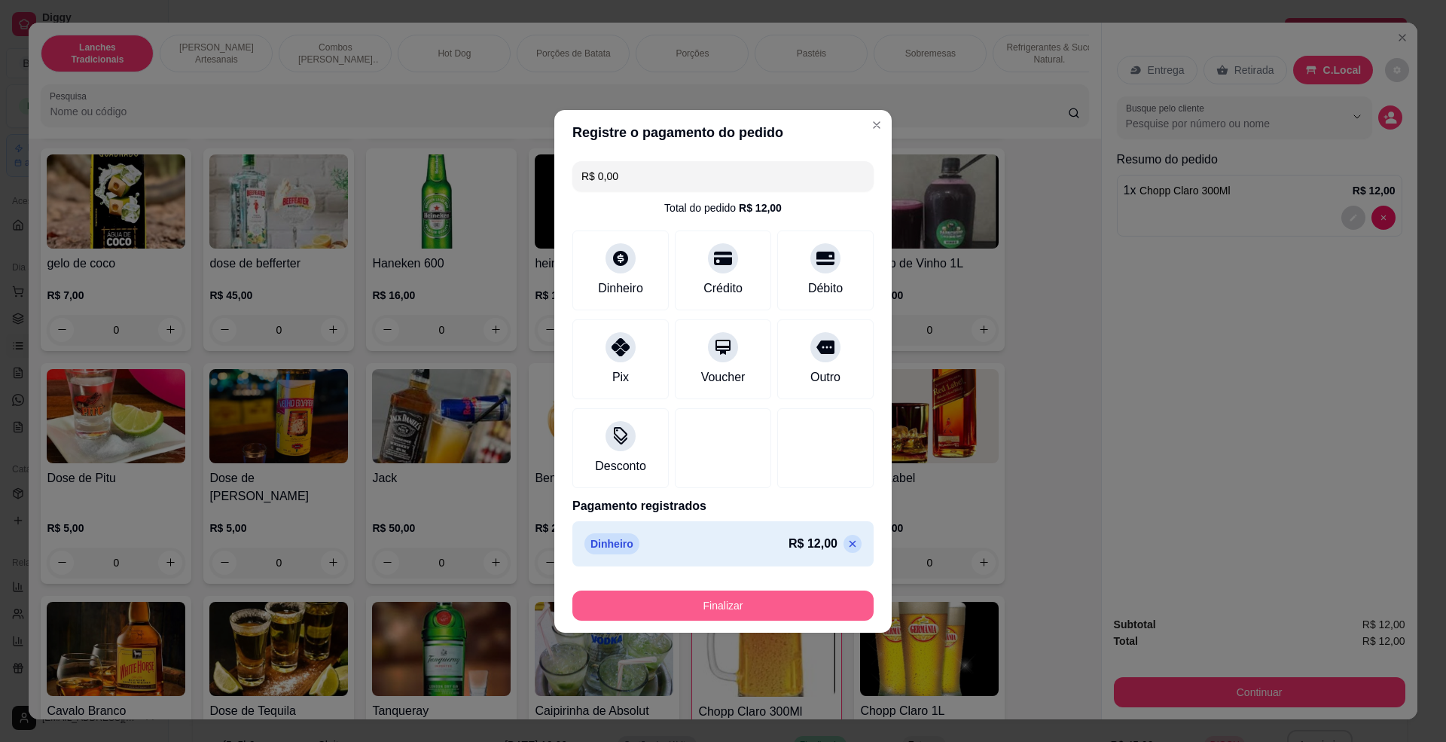
click at [809, 603] on button "Finalizar" at bounding box center [722, 605] width 301 height 30
type input "0"
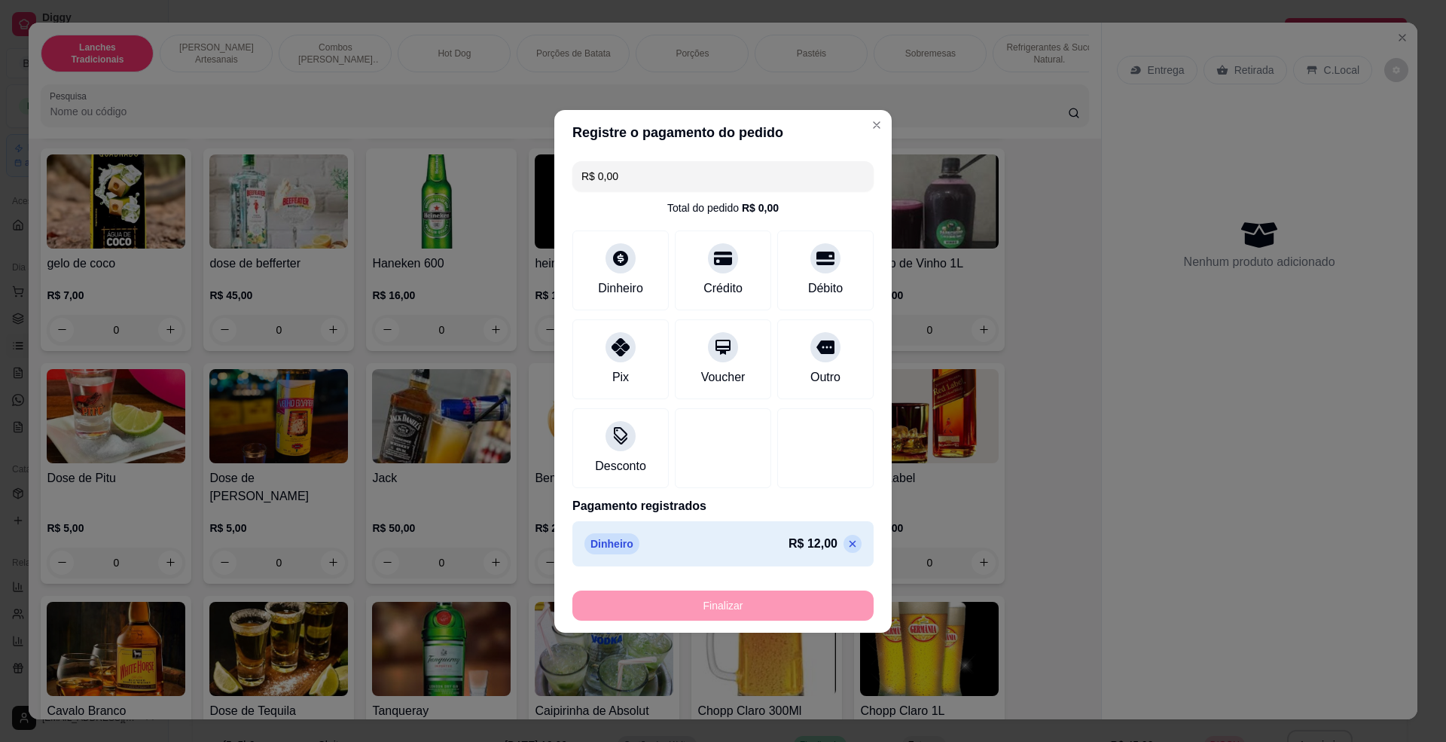
type input "-R$ 12,00"
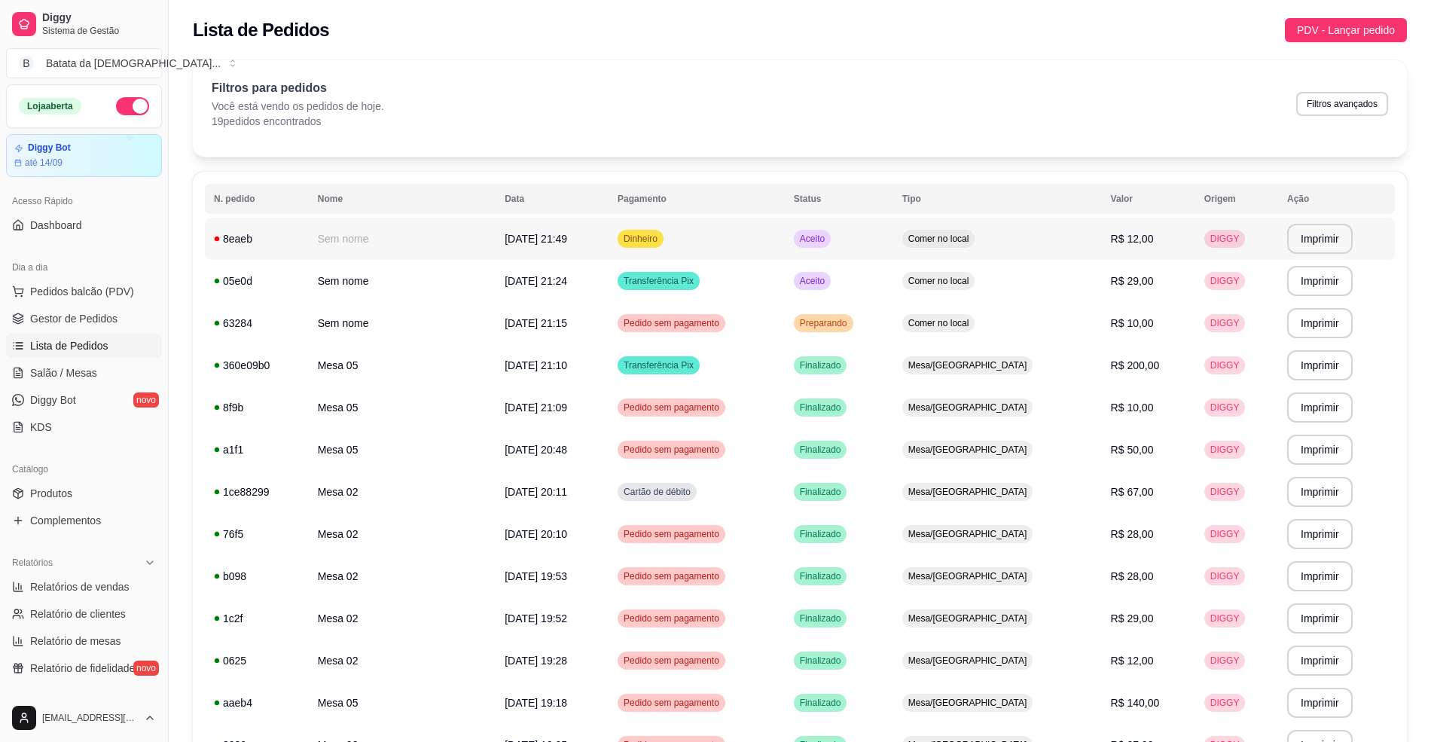
click at [887, 230] on td "Aceito" at bounding box center [839, 239] width 108 height 42
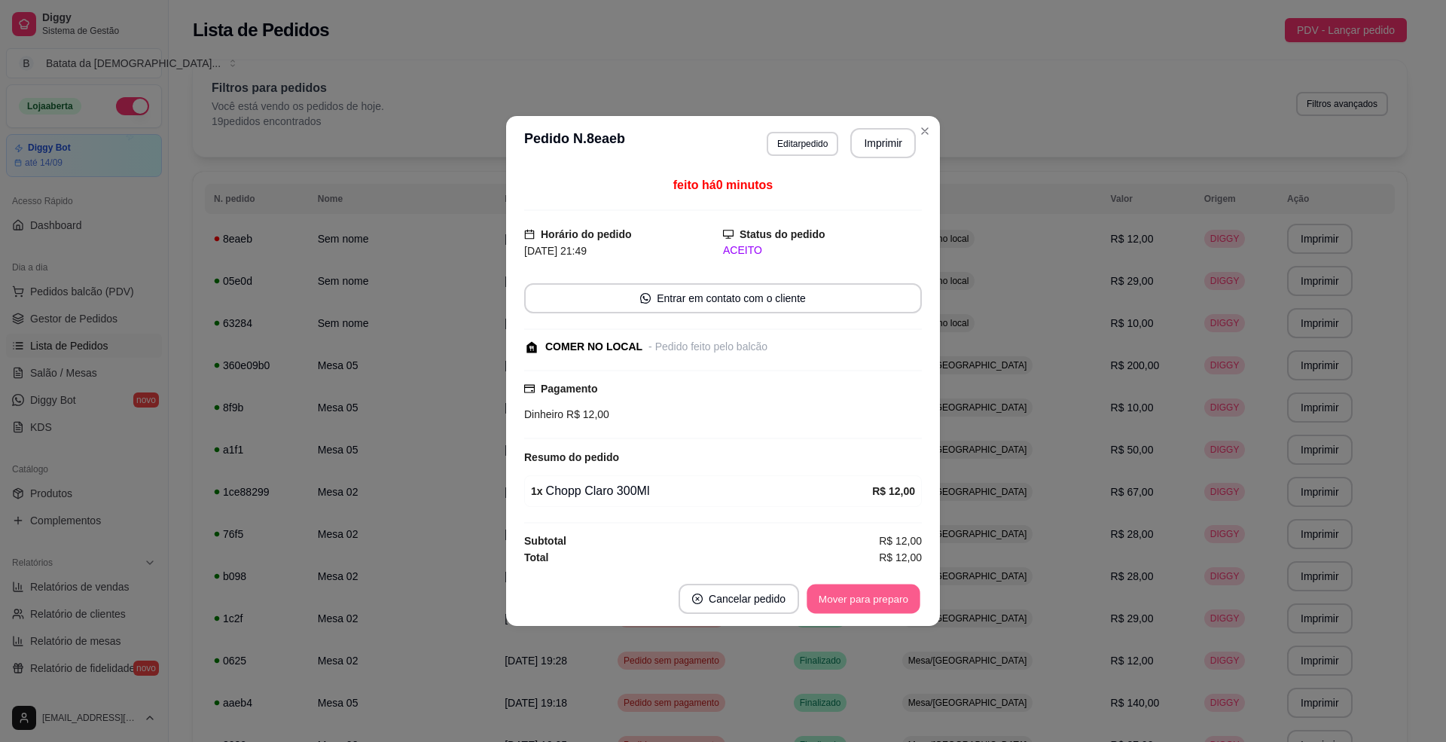
click at [892, 587] on button "Mover para preparo" at bounding box center [863, 598] width 113 height 29
click at [895, 603] on button "Mover para retirada disponível" at bounding box center [838, 598] width 161 height 29
click at [895, 603] on button "Mover para finalizado" at bounding box center [859, 599] width 125 height 30
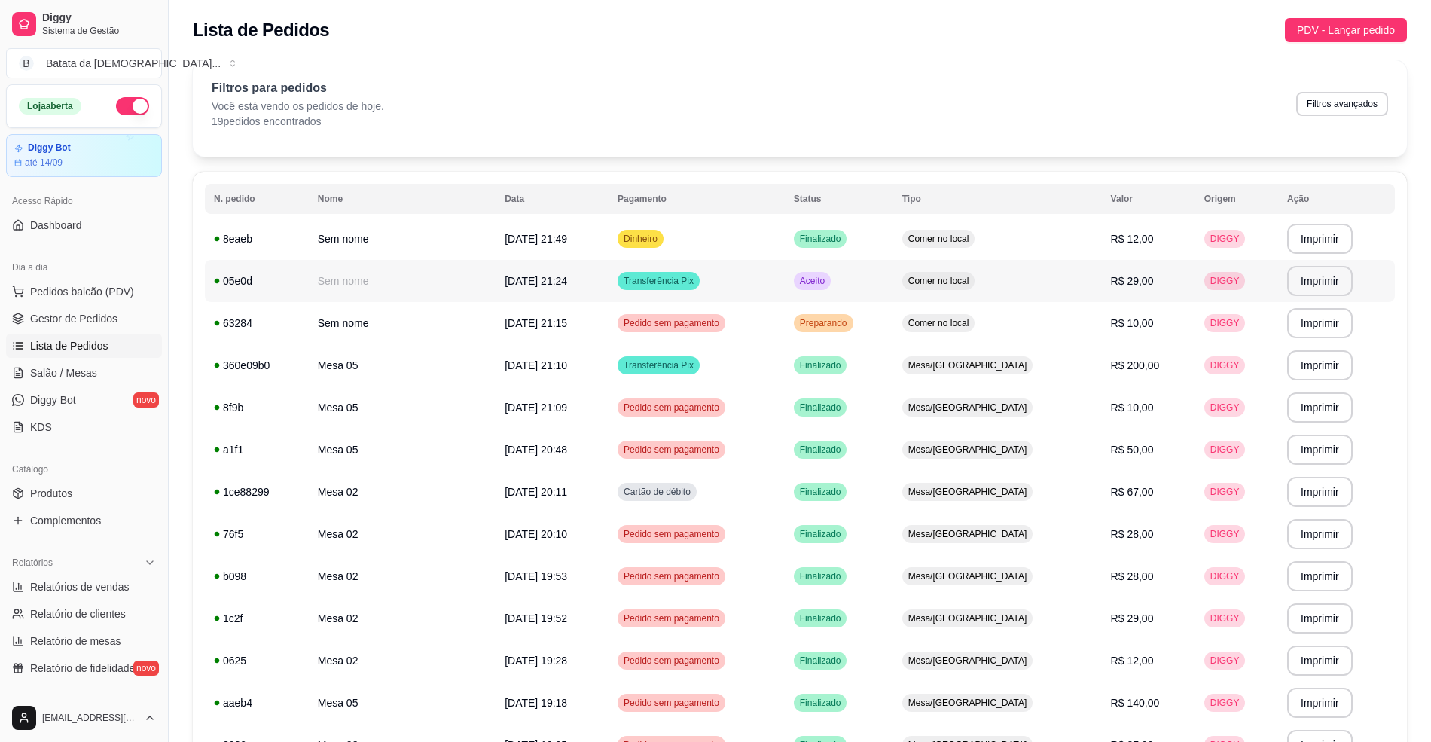
click at [1067, 286] on td "Comer no local" at bounding box center [997, 281] width 209 height 42
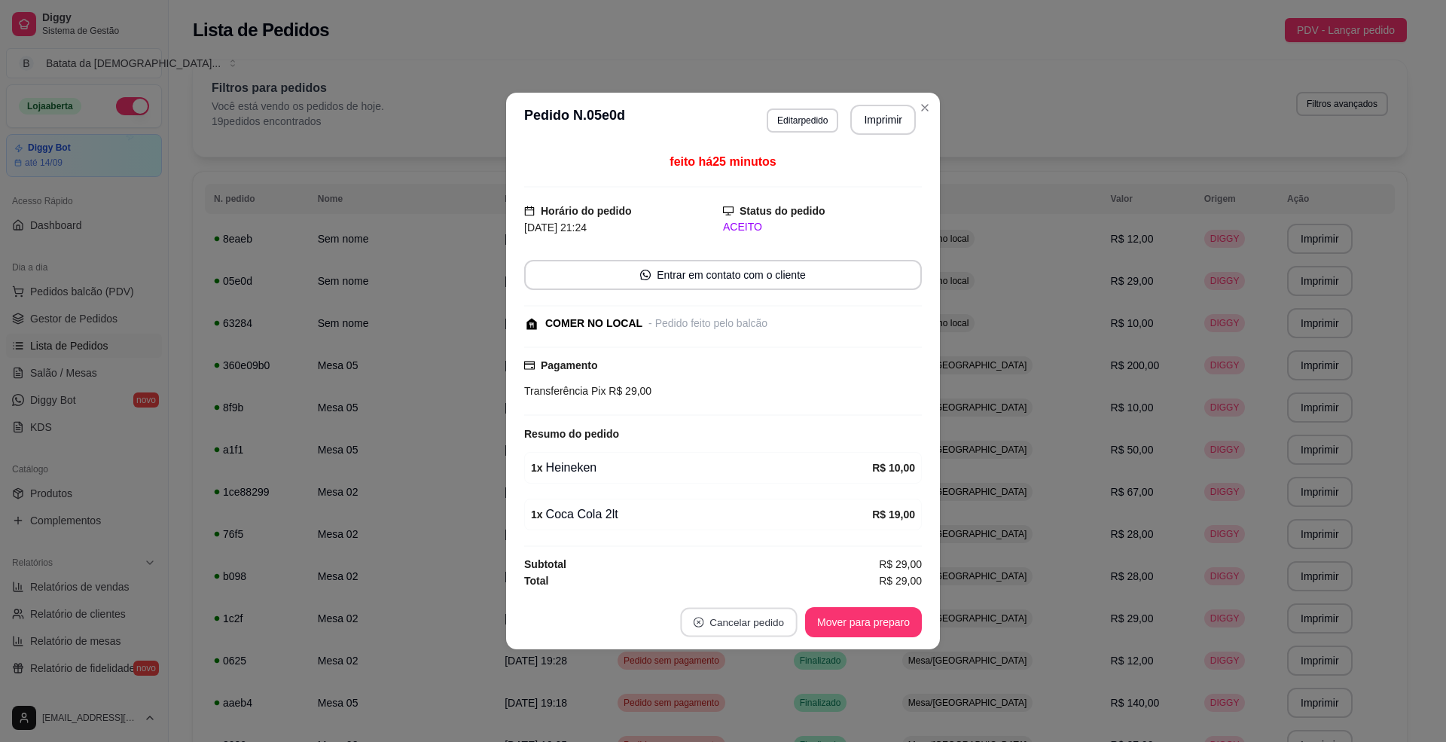
click at [717, 622] on button "Cancelar pedido" at bounding box center [738, 622] width 117 height 29
click at [799, 579] on button "Sim" at bounding box center [781, 587] width 59 height 29
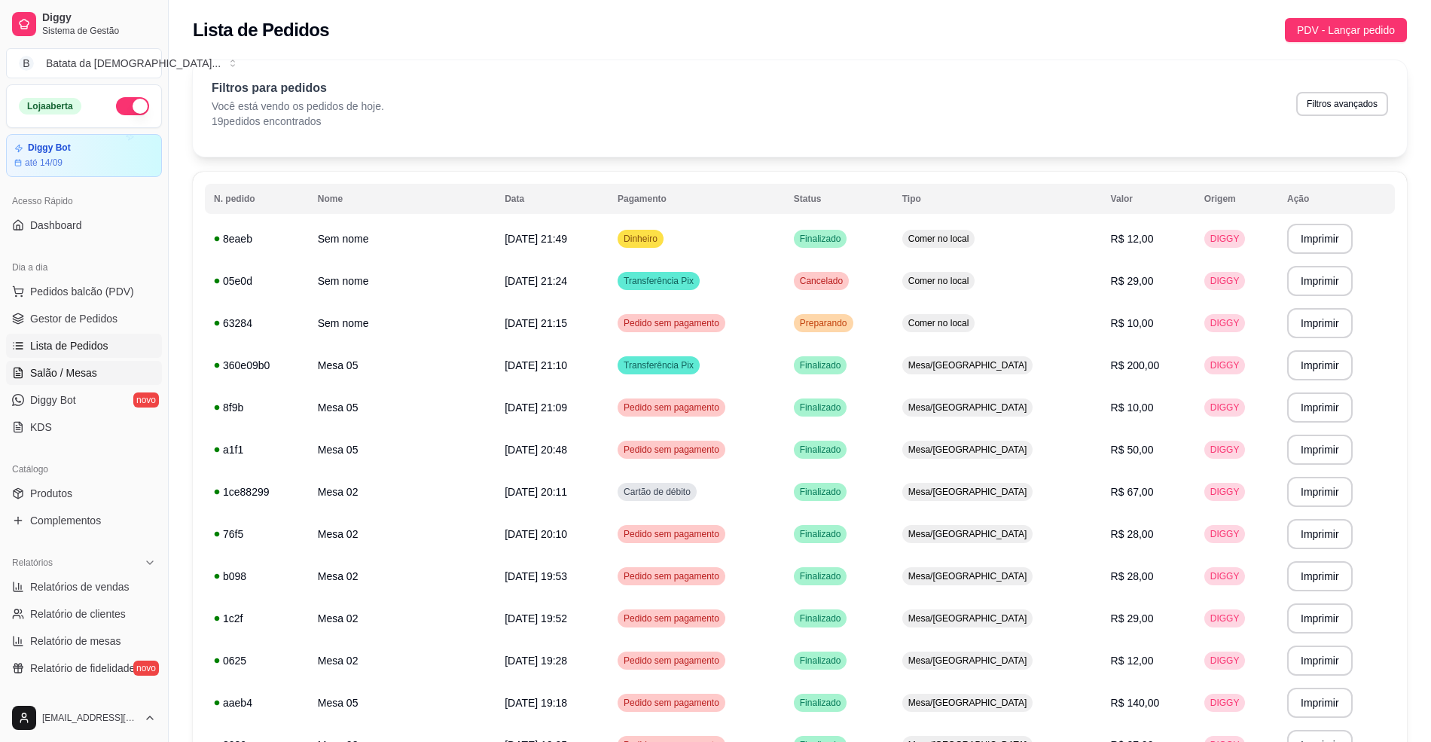
click at [111, 368] on link "Salão / Mesas" at bounding box center [84, 373] width 156 height 24
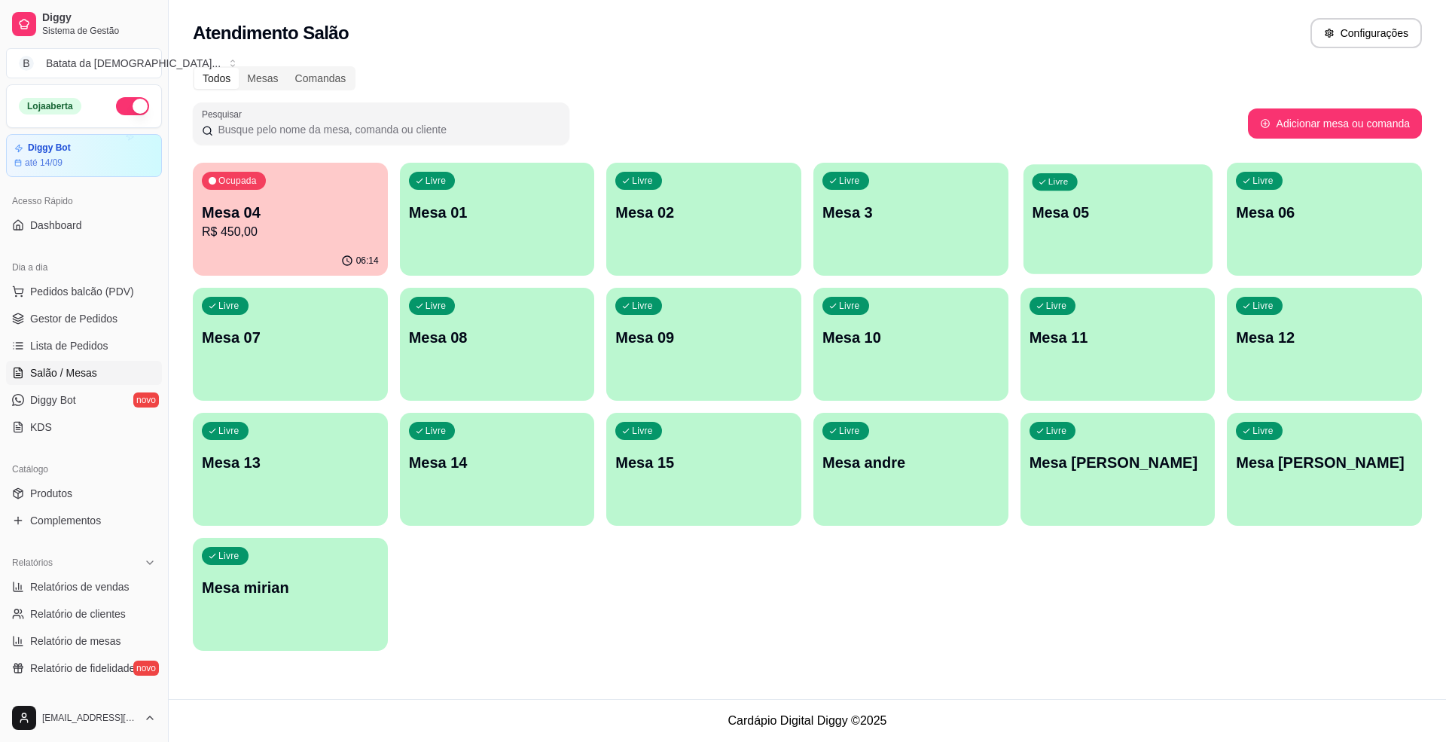
click at [1110, 221] on p "Mesa 05" at bounding box center [1118, 213] width 172 height 20
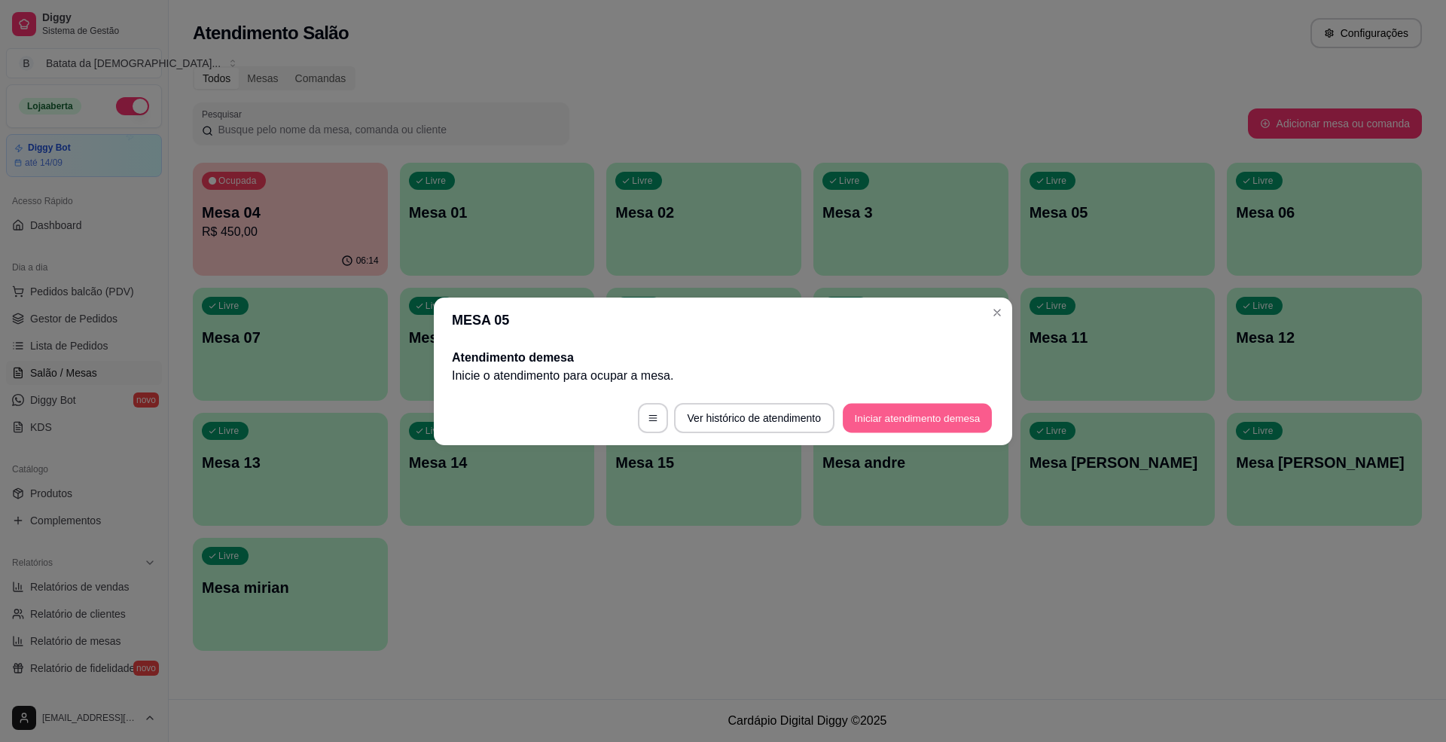
click at [904, 428] on button "Iniciar atendimento de mesa" at bounding box center [917, 417] width 149 height 29
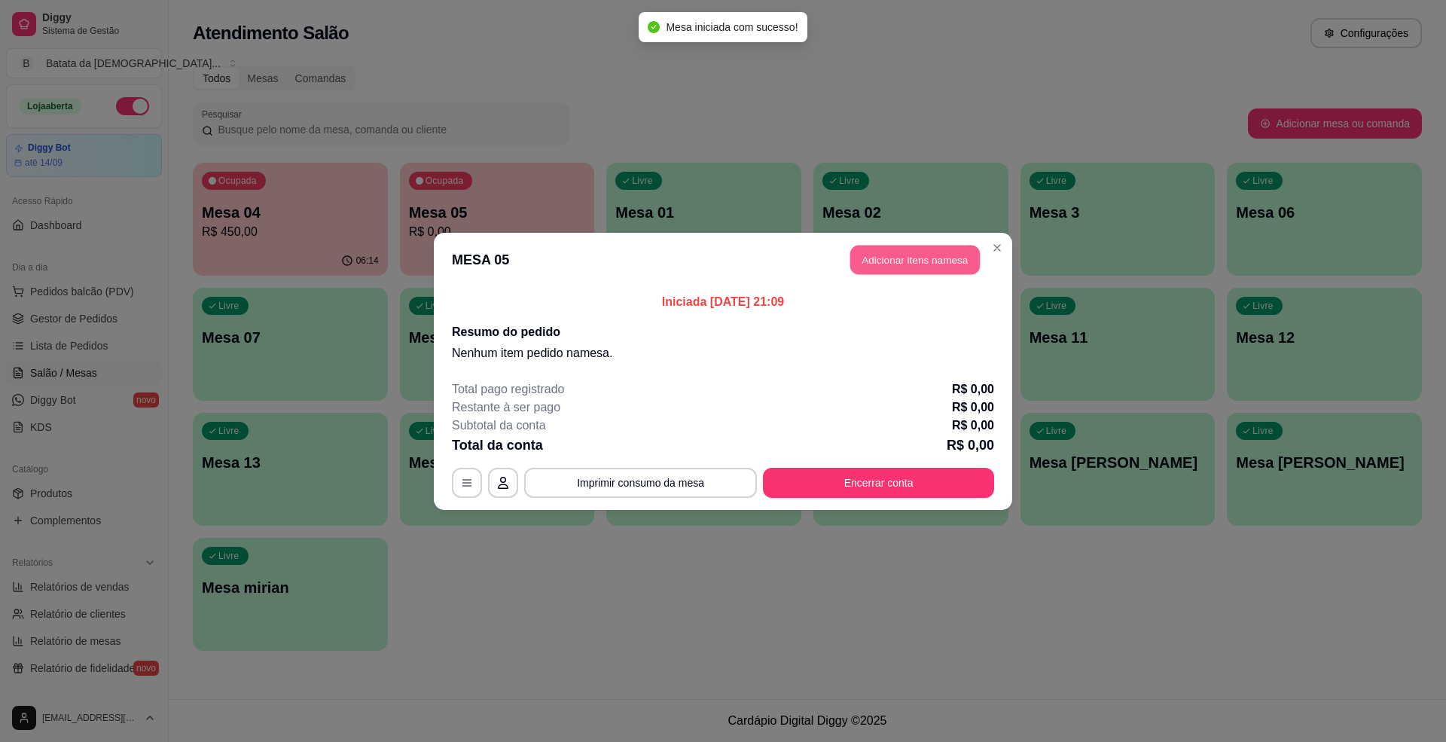
click at [910, 256] on button "Adicionar itens na mesa" at bounding box center [915, 259] width 130 height 29
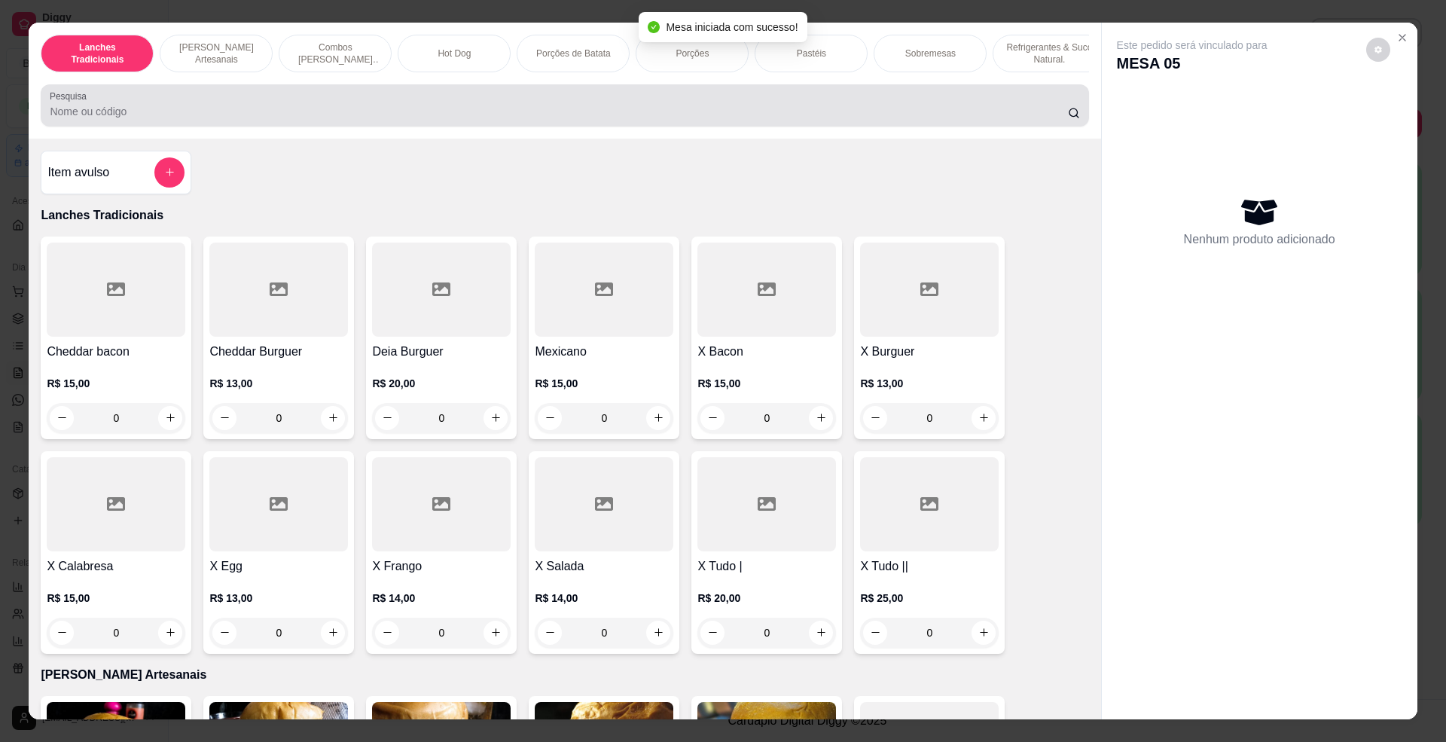
click at [215, 112] on div at bounding box center [565, 105] width 1030 height 30
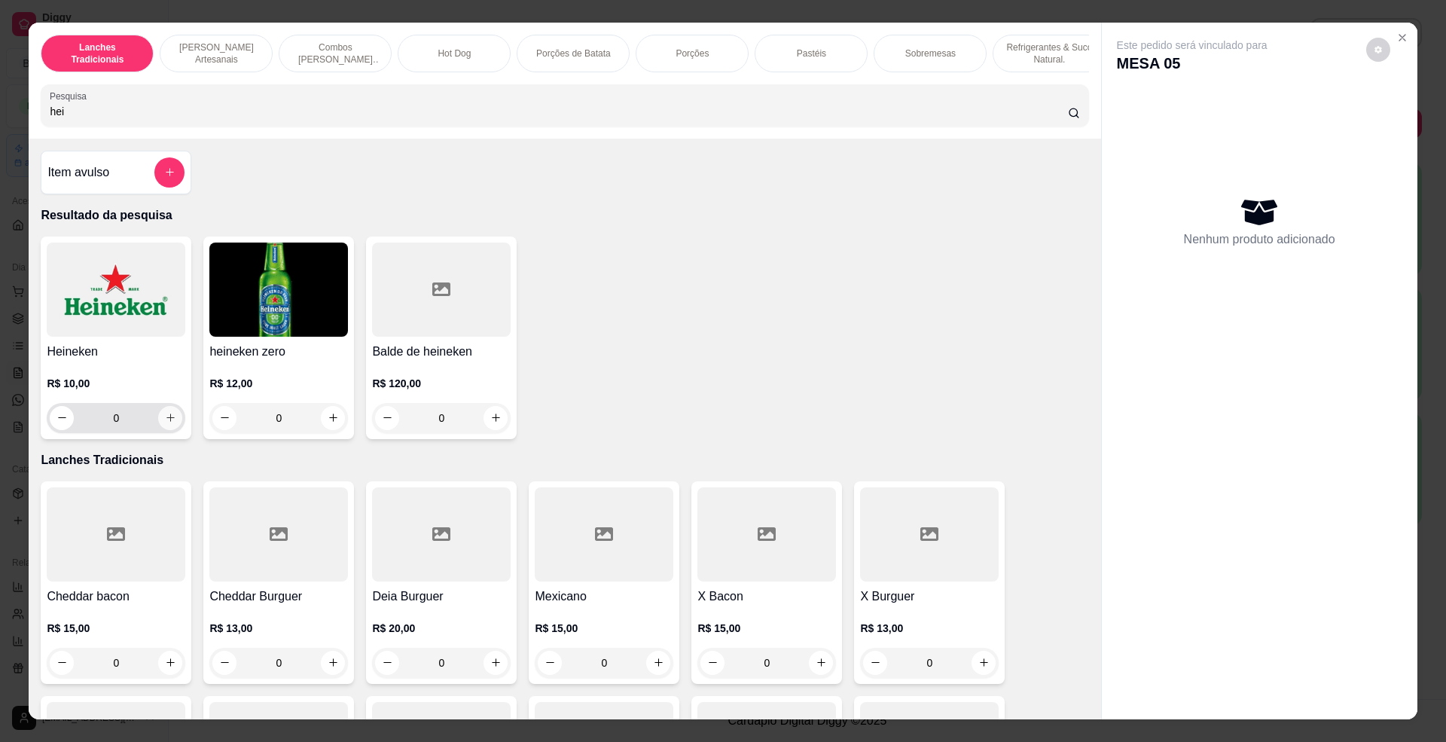
type input "hei"
click at [165, 423] on icon "increase-product-quantity" at bounding box center [170, 417] width 11 height 11
type input "2"
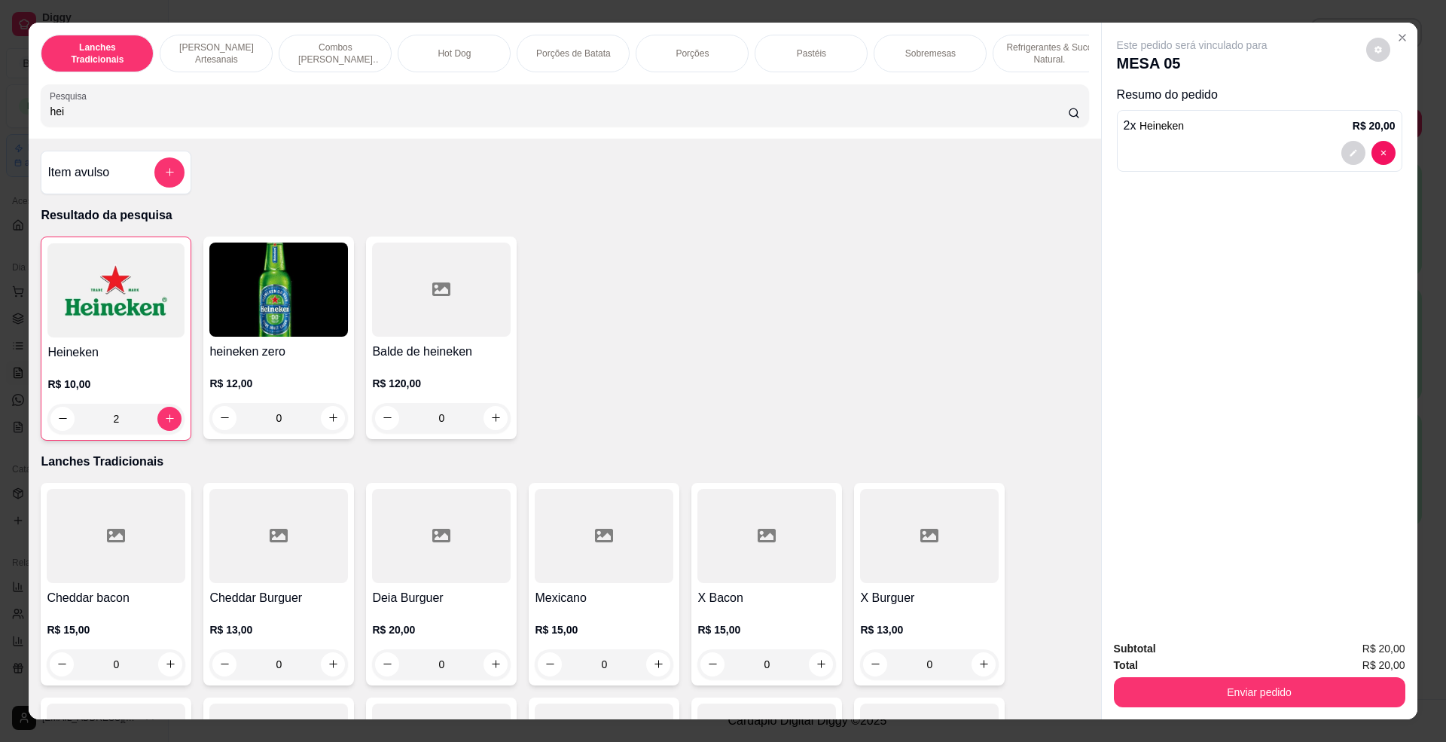
click at [196, 119] on input "hei" at bounding box center [559, 111] width 1018 height 15
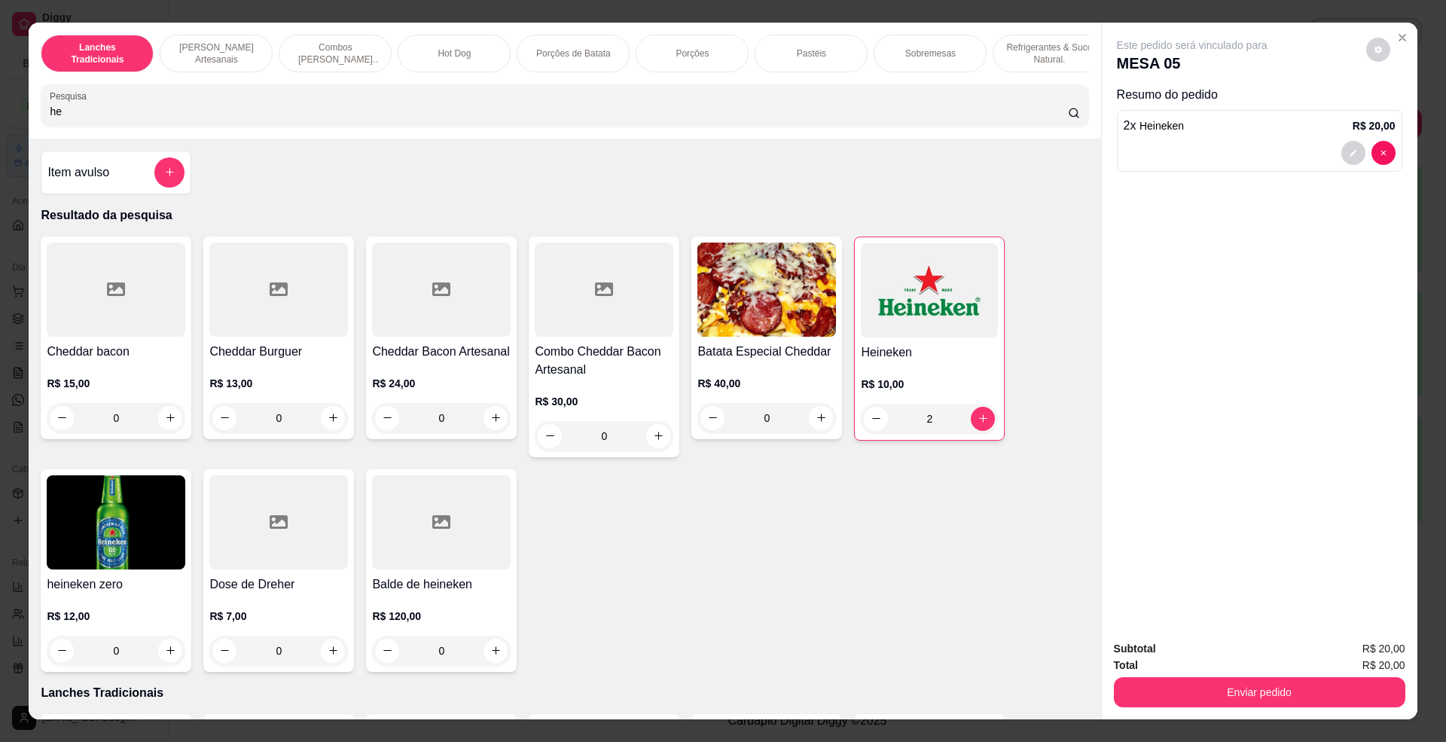
type input "h"
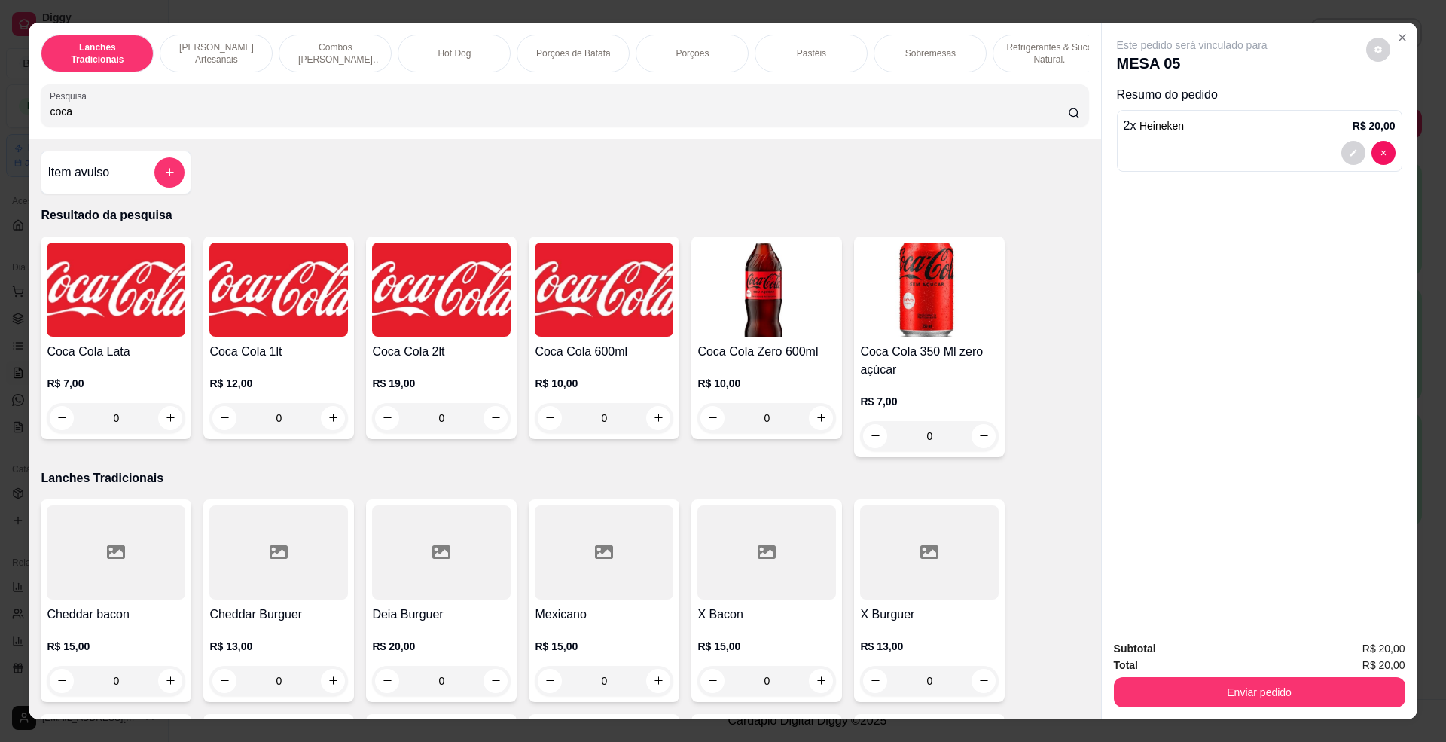
type input "coca"
click at [404, 336] on img at bounding box center [441, 290] width 139 height 94
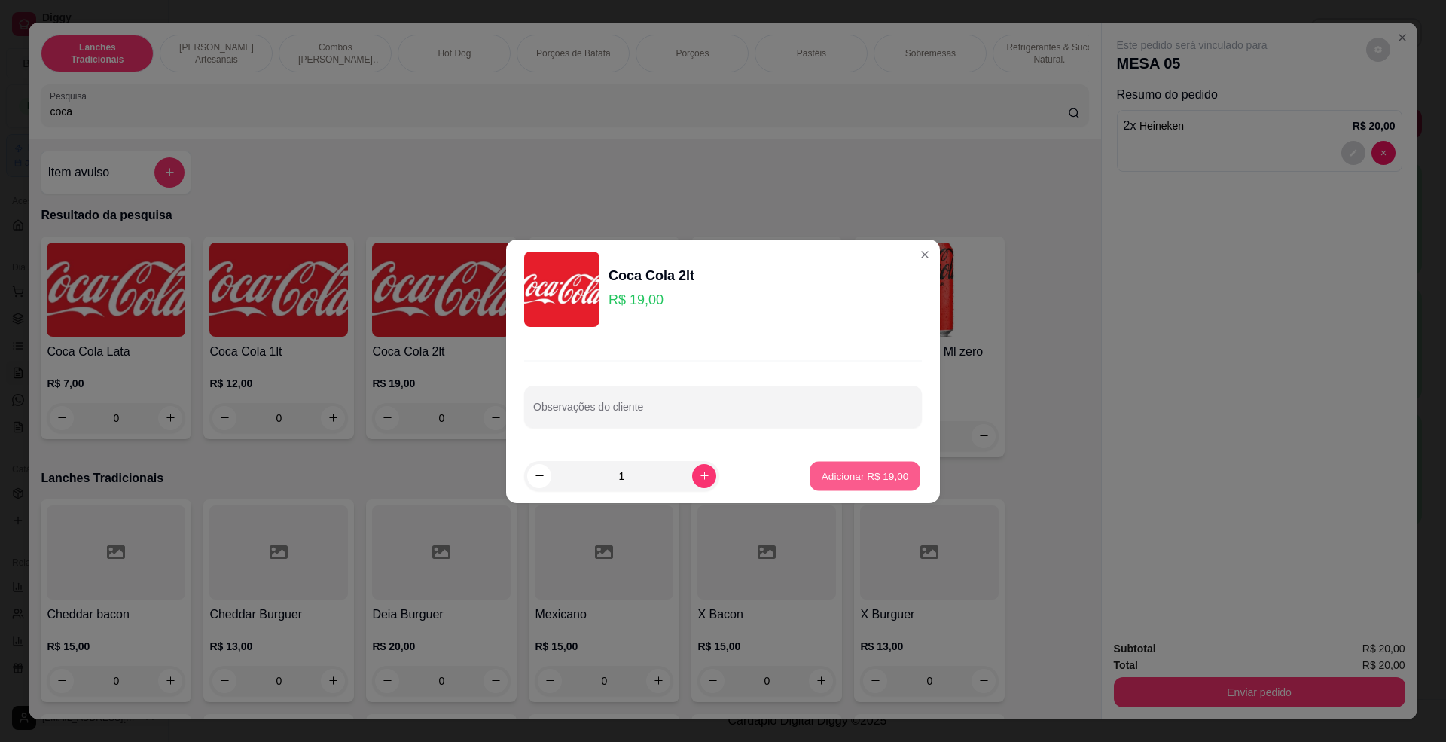
click at [856, 482] on p "Adicionar R$ 19,00" at bounding box center [865, 475] width 87 height 14
type input "1"
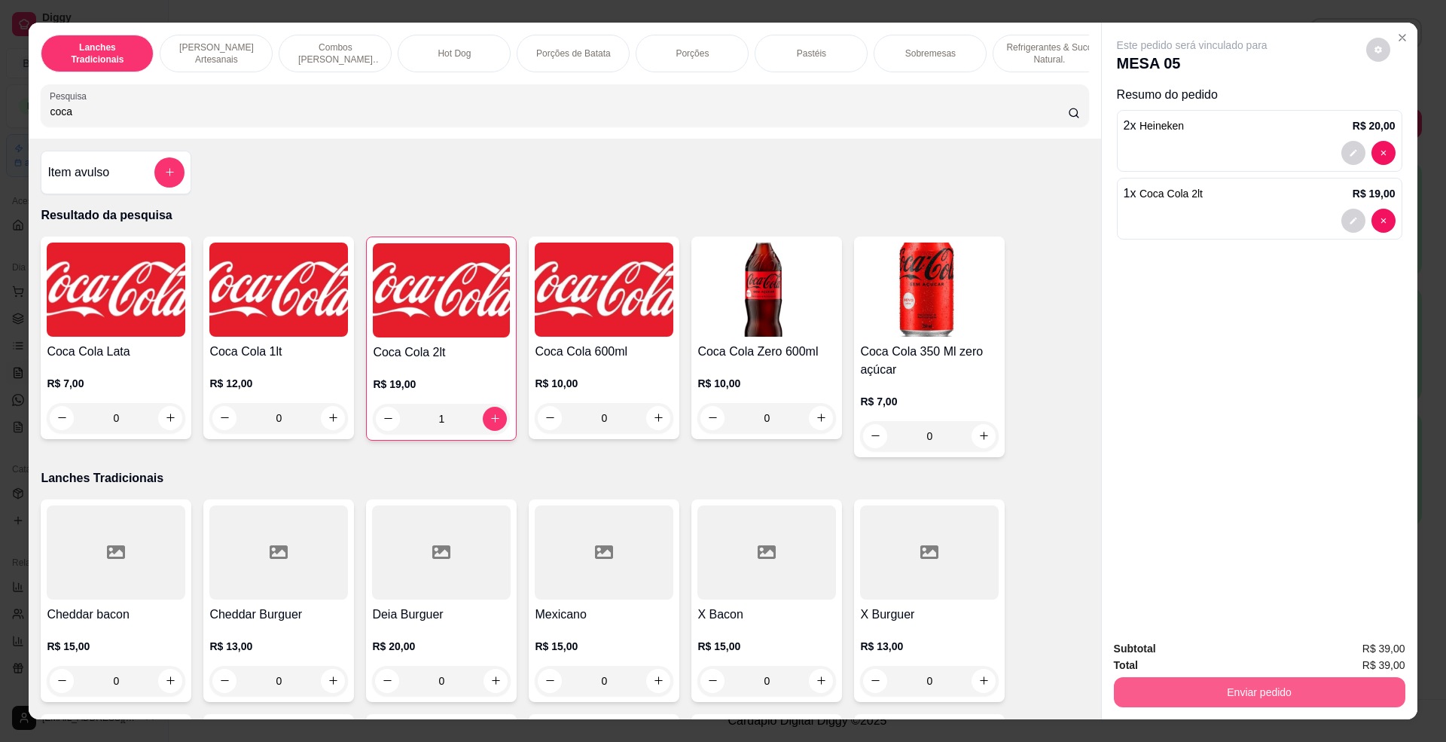
click at [1270, 699] on button "Enviar pedido" at bounding box center [1259, 692] width 291 height 30
click at [1245, 664] on button "Não registrar e enviar pedido" at bounding box center [1208, 656] width 152 height 28
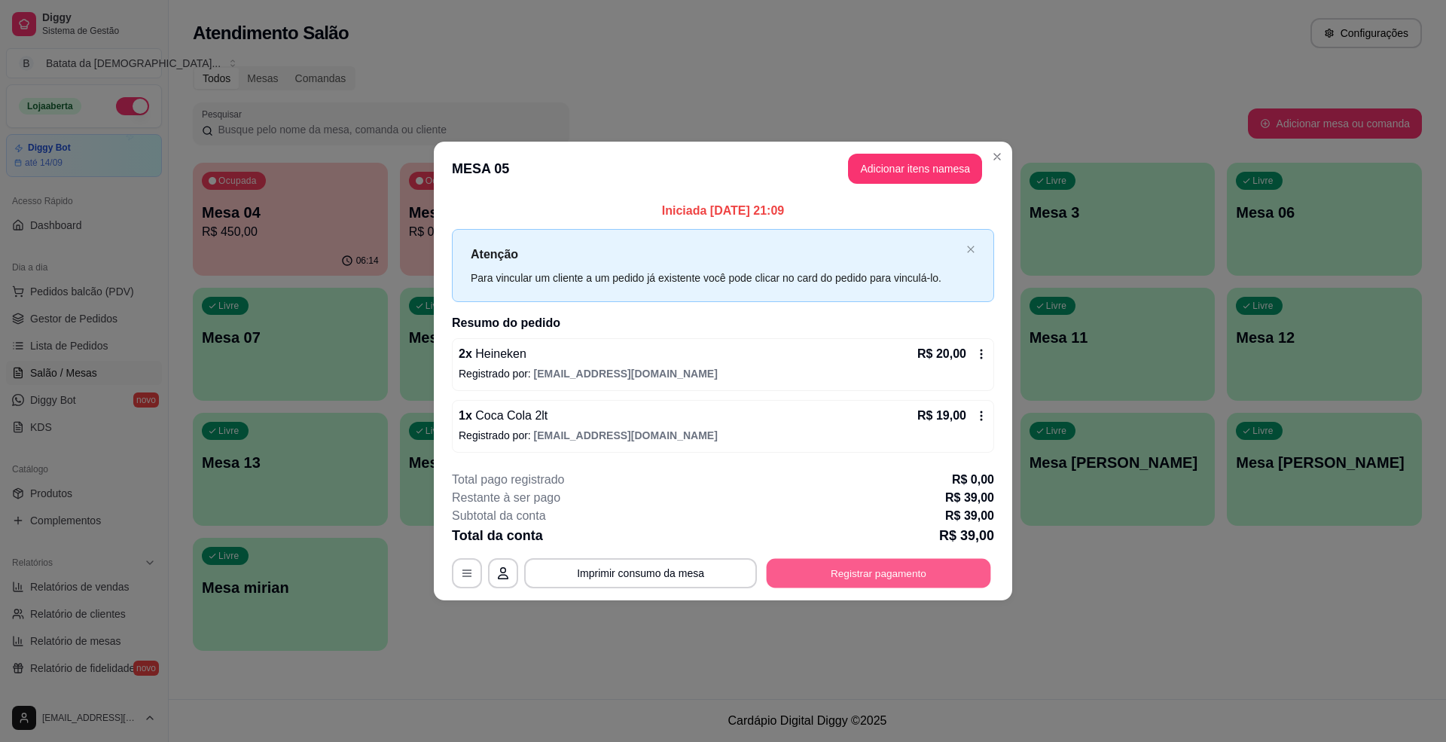
click at [826, 567] on button "Registrar pagamento" at bounding box center [879, 573] width 224 height 29
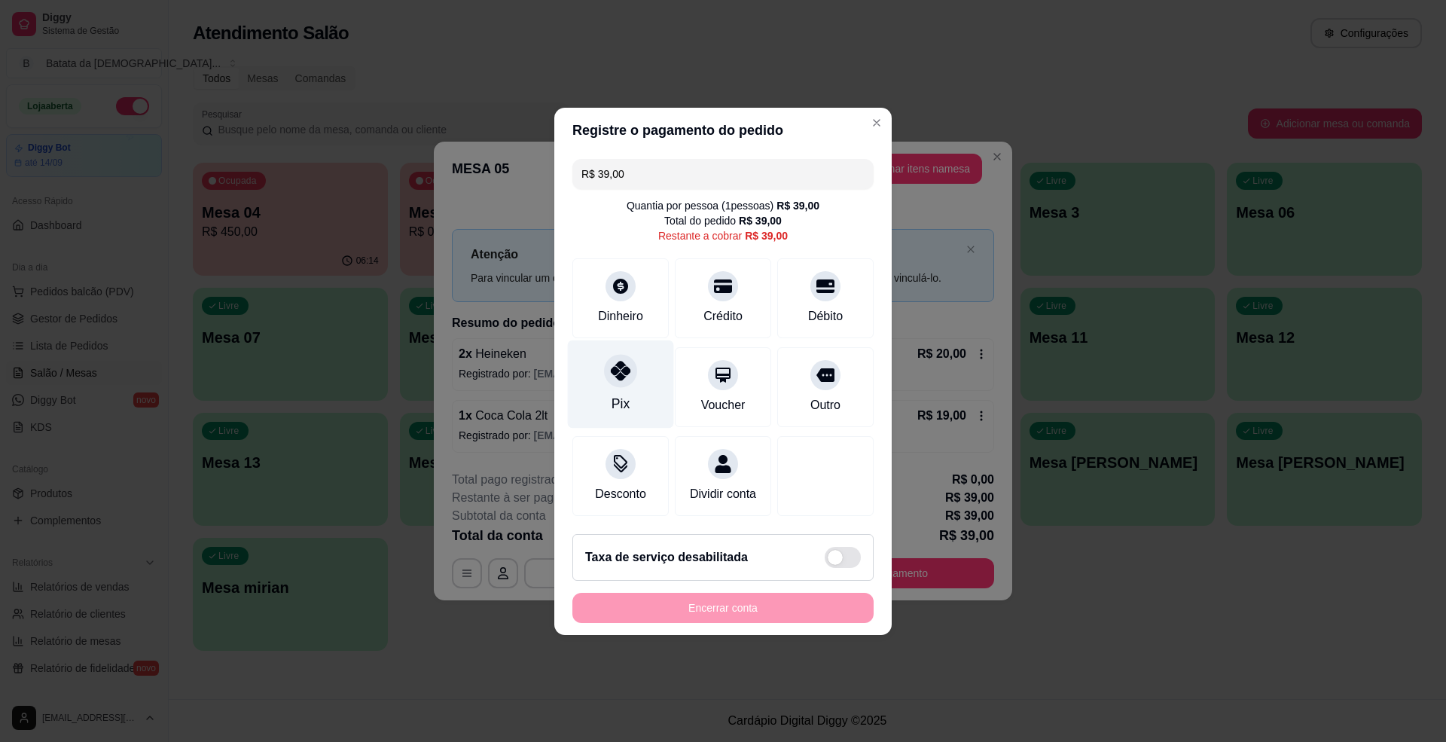
click at [612, 394] on div "Pix" at bounding box center [621, 404] width 18 height 20
click at [802, 622] on div "Encerrar conta" at bounding box center [722, 608] width 301 height 30
click at [703, 615] on div "Encerrar conta" at bounding box center [722, 608] width 301 height 30
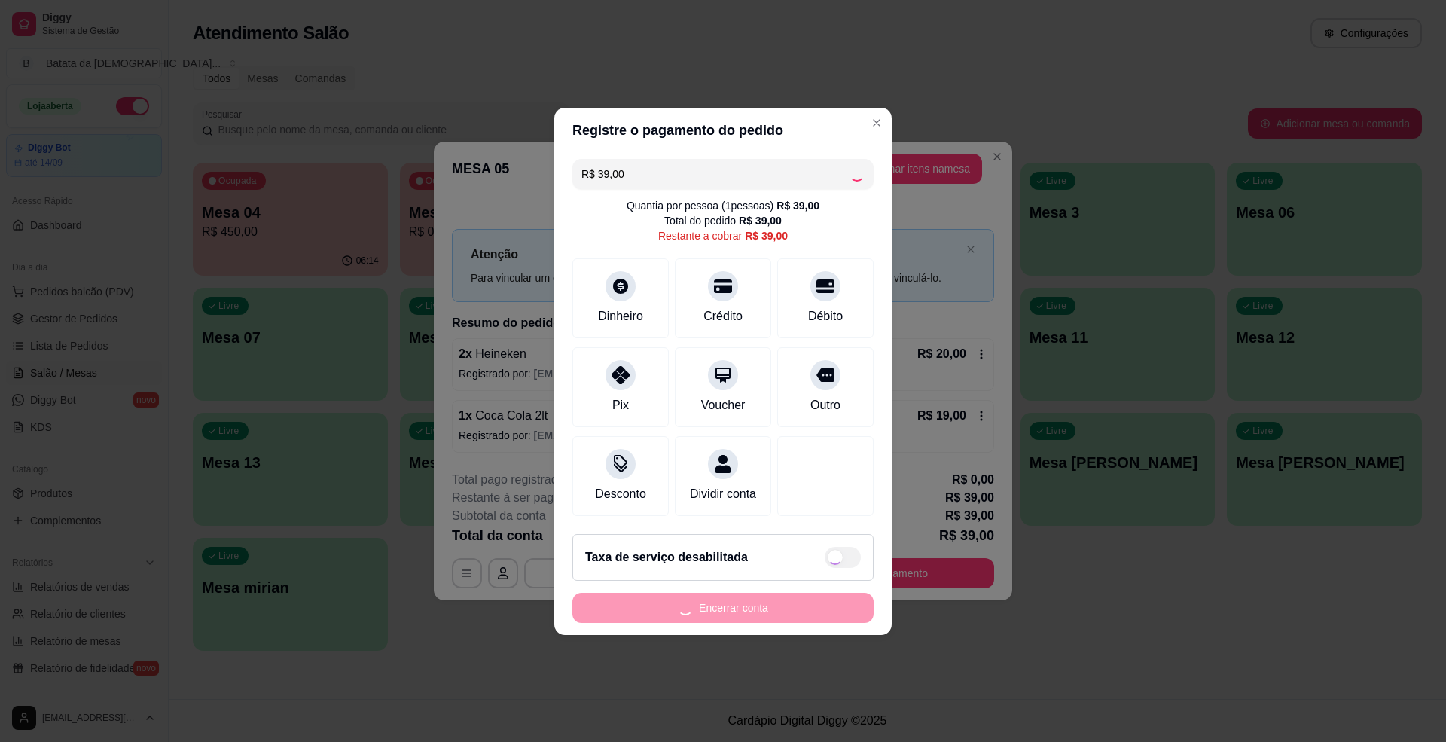
click at [703, 615] on div "Encerrar conta" at bounding box center [722, 608] width 301 height 30
click at [714, 615] on div "Encerrar conta" at bounding box center [722, 608] width 301 height 30
click at [731, 623] on div "Encerrar conta" at bounding box center [722, 608] width 301 height 30
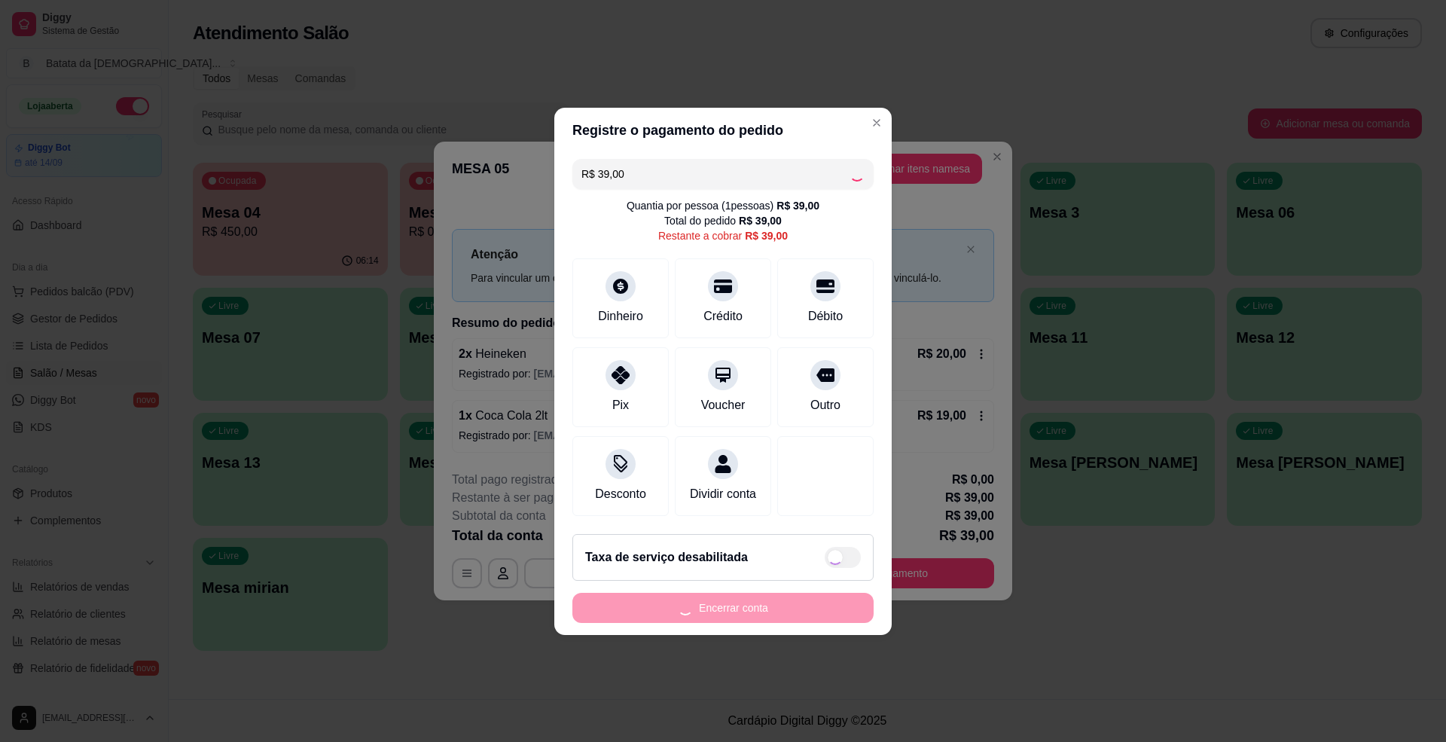
click at [731, 623] on div "Encerrar conta" at bounding box center [722, 608] width 301 height 30
type input "R$ 0,00"
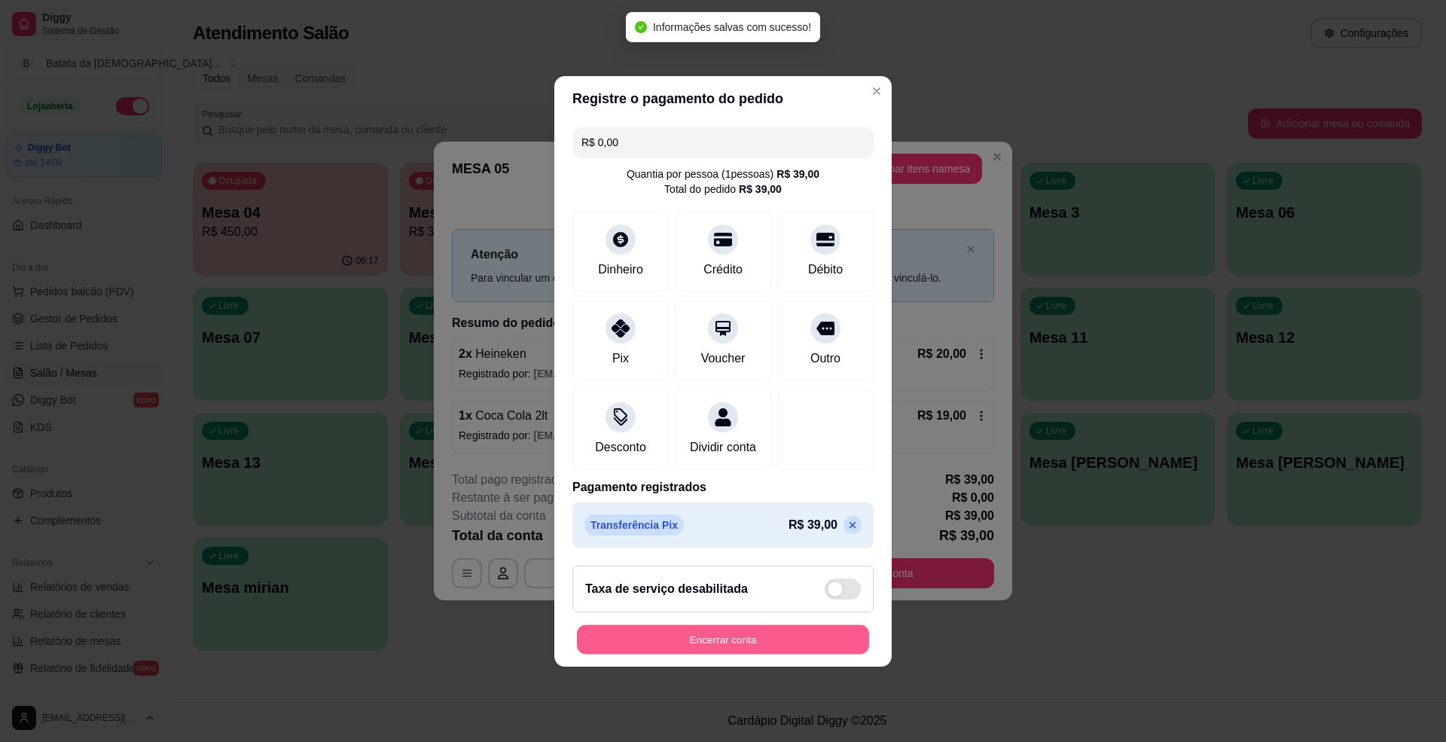
click at [737, 654] on button "Encerrar conta" at bounding box center [723, 638] width 292 height 29
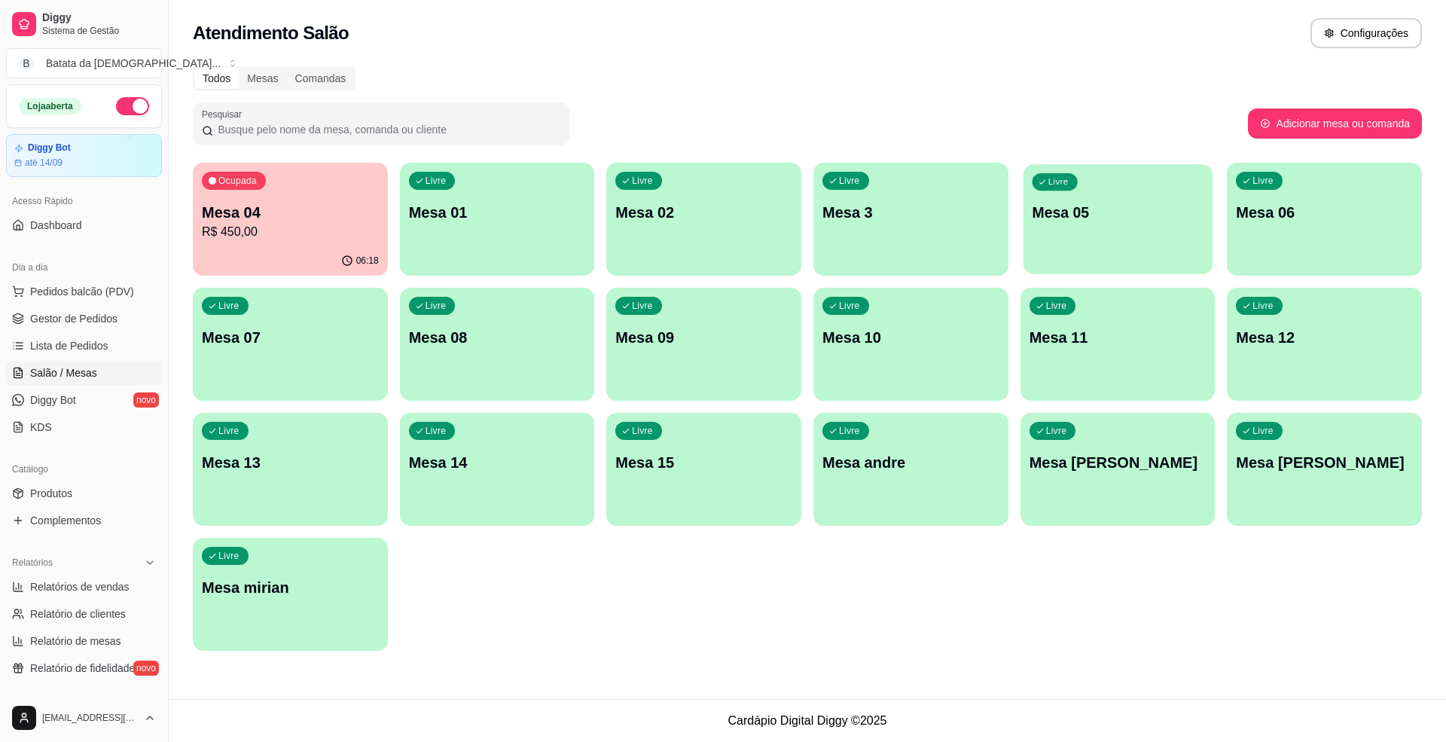
click at [1086, 205] on p "Mesa 05" at bounding box center [1118, 213] width 172 height 20
click at [841, 220] on p "Mesa 3" at bounding box center [910, 212] width 177 height 21
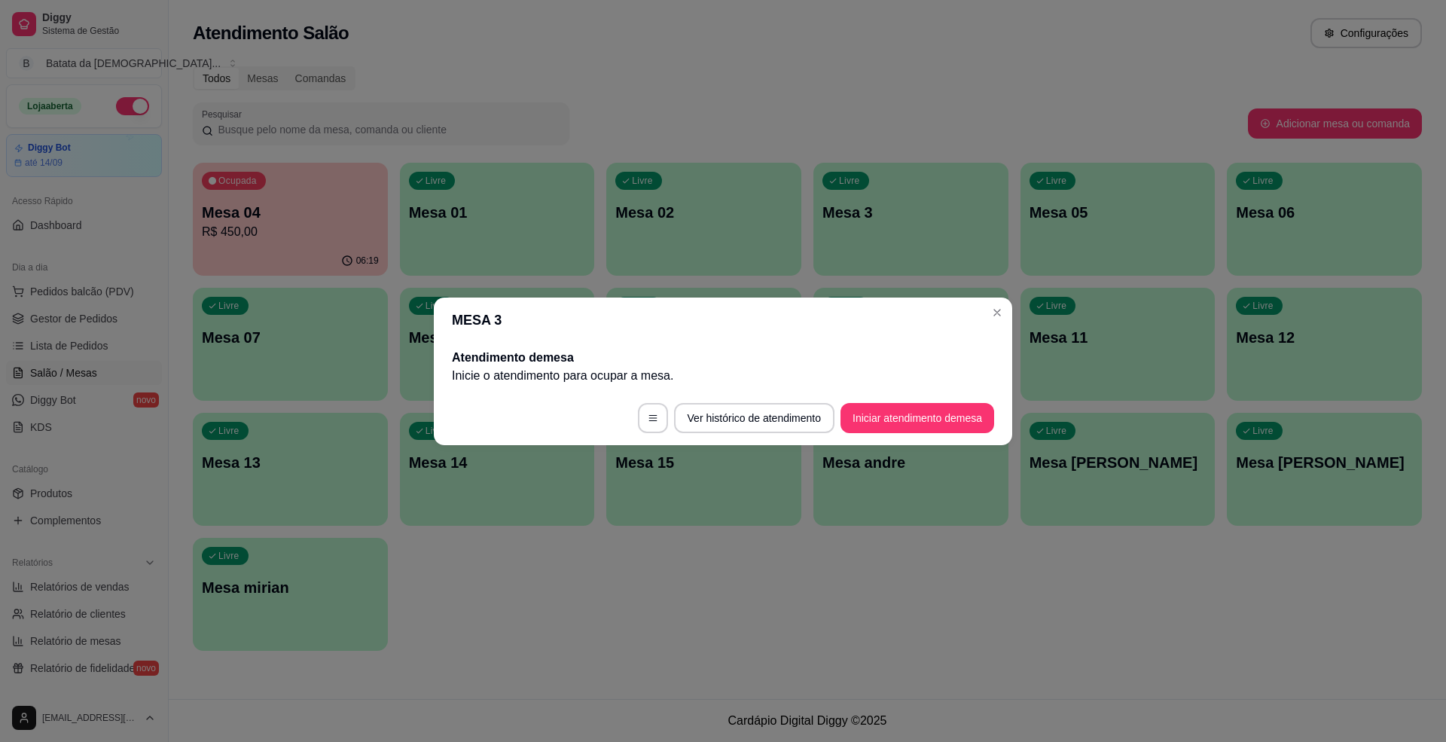
click at [920, 398] on footer "Ver histórico de atendimento Iniciar atendimento de mesa" at bounding box center [723, 418] width 578 height 54
click at [923, 411] on button "Iniciar atendimento de mesa" at bounding box center [918, 418] width 154 height 30
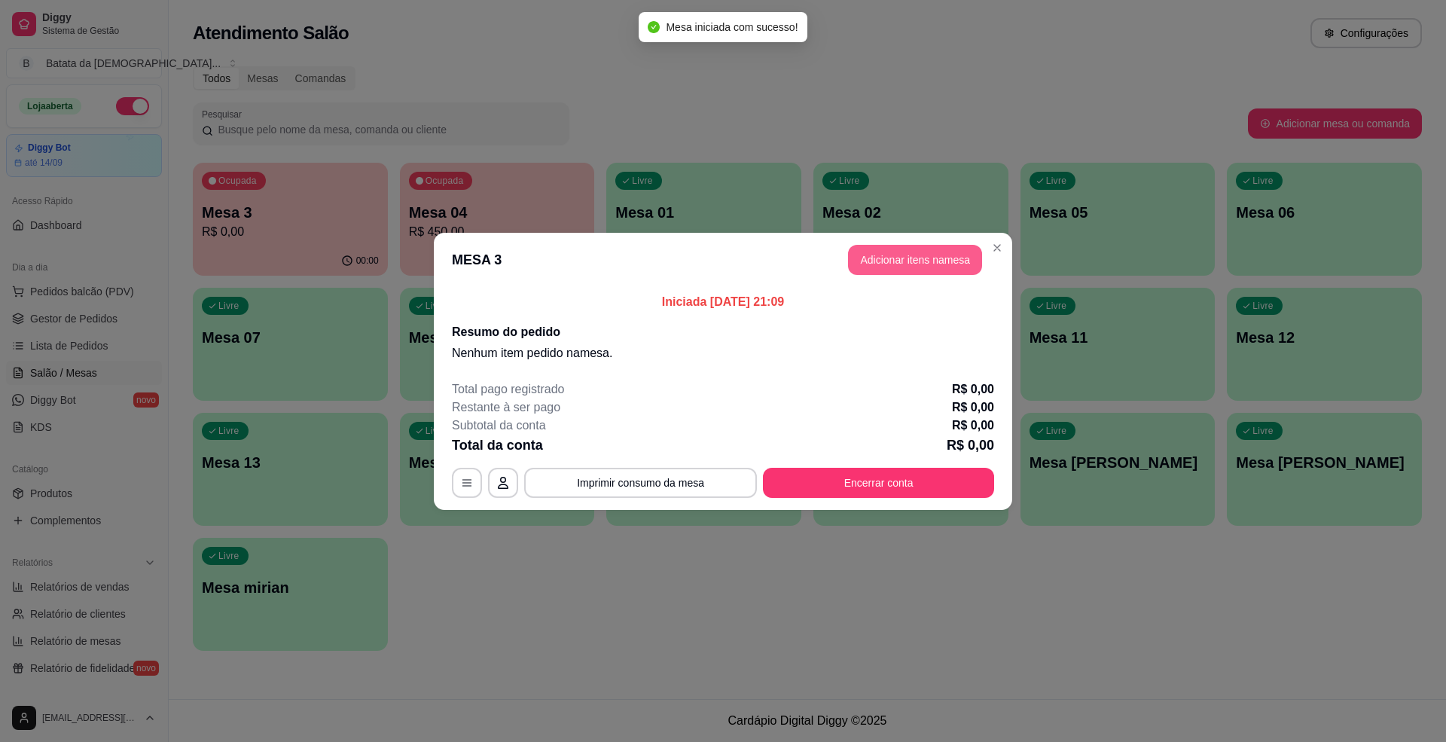
click at [872, 253] on button "Adicionar itens na mesa" at bounding box center [915, 260] width 134 height 30
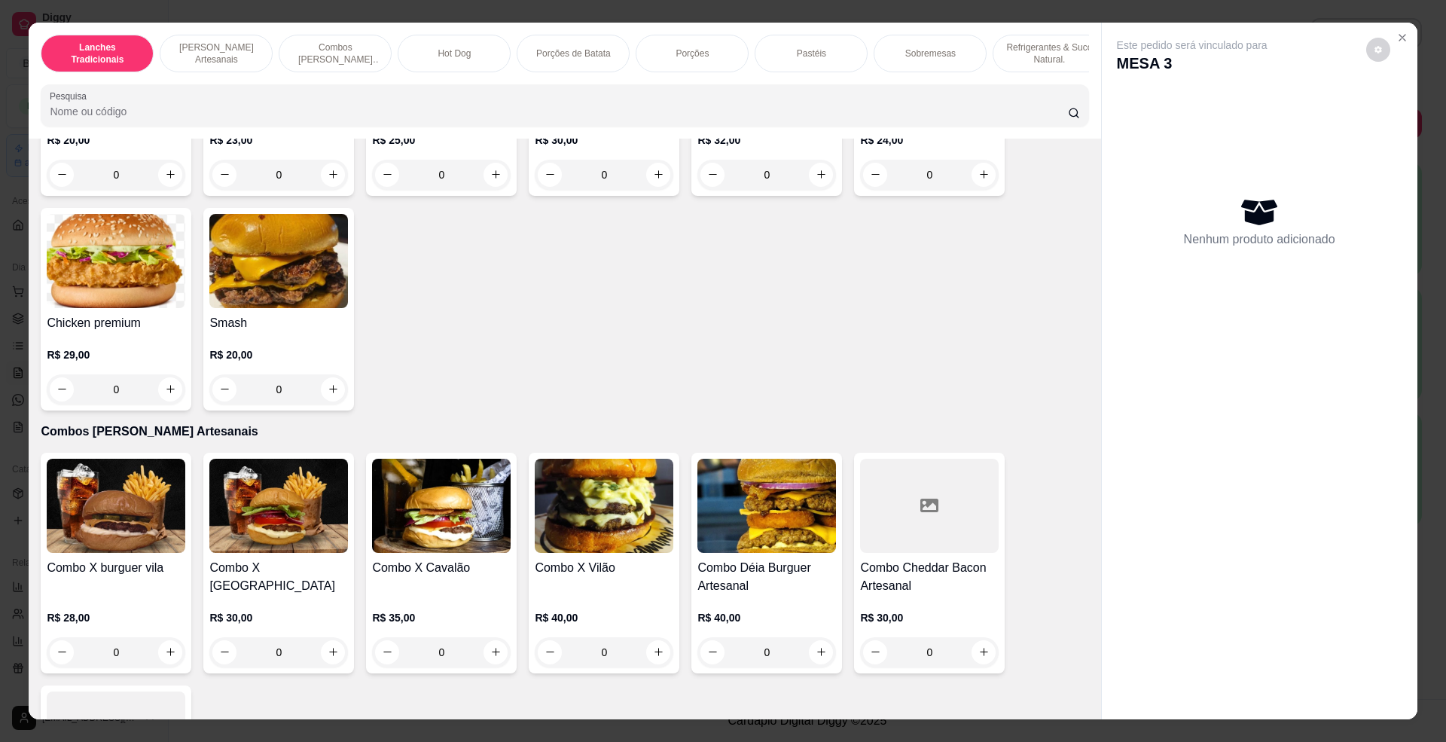
scroll to position [803, 0]
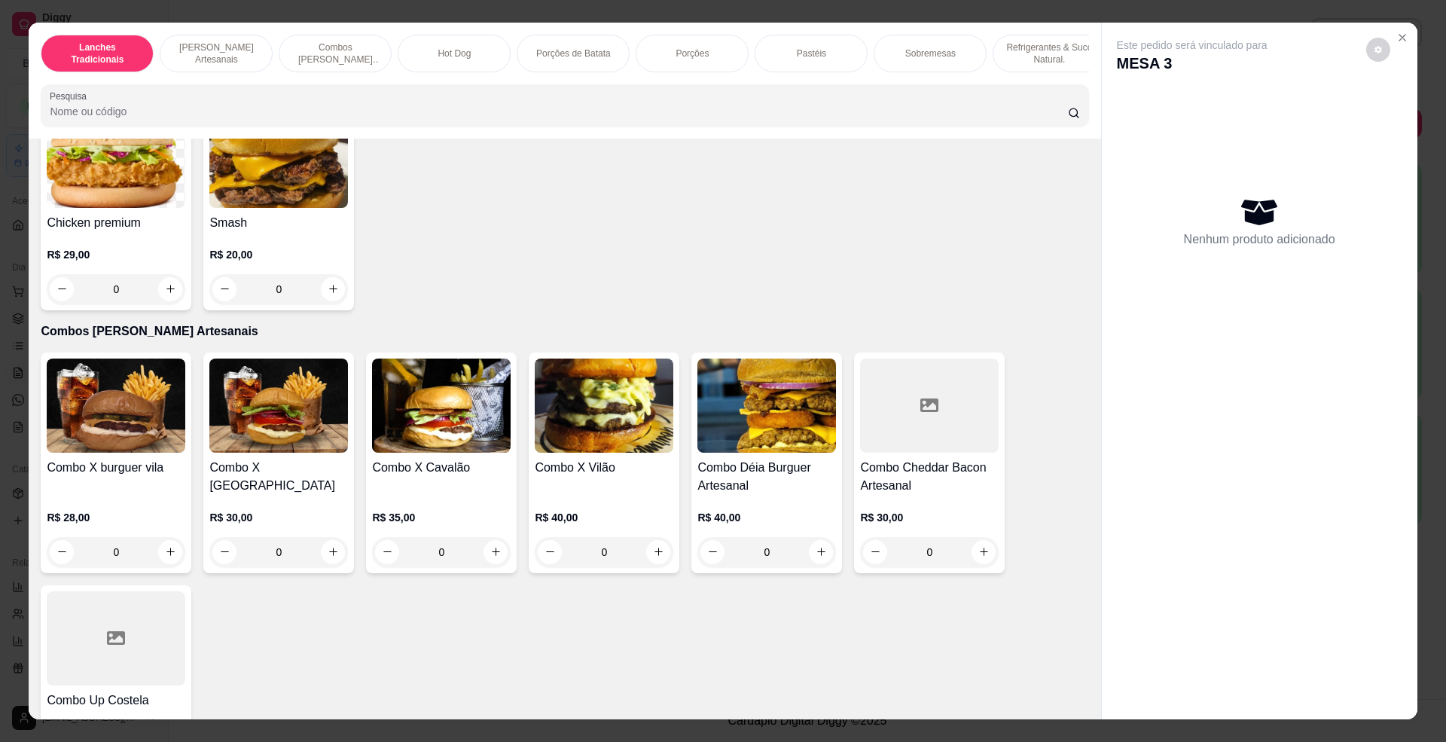
click at [805, 435] on img at bounding box center [766, 406] width 139 height 94
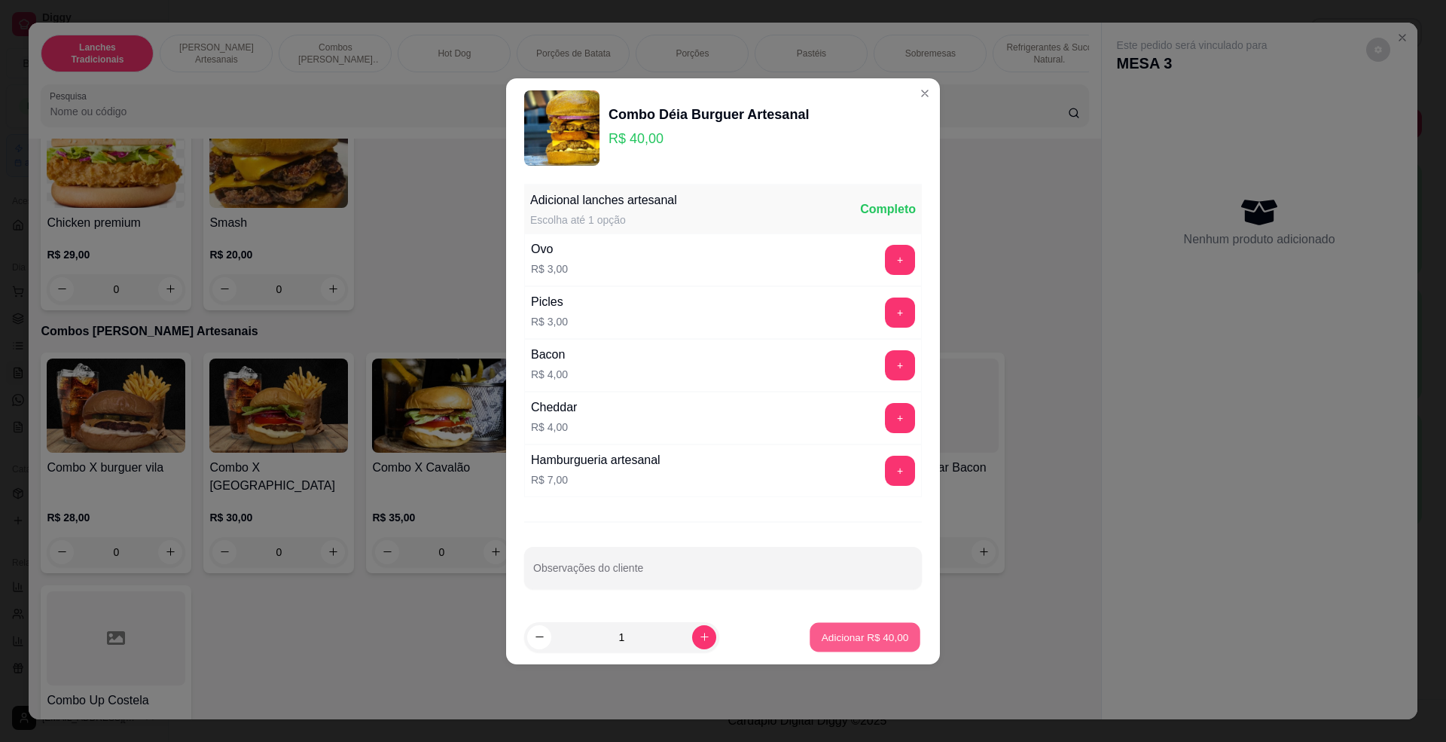
click at [877, 636] on p "Adicionar R$ 40,00" at bounding box center [865, 637] width 87 height 14
type input "1"
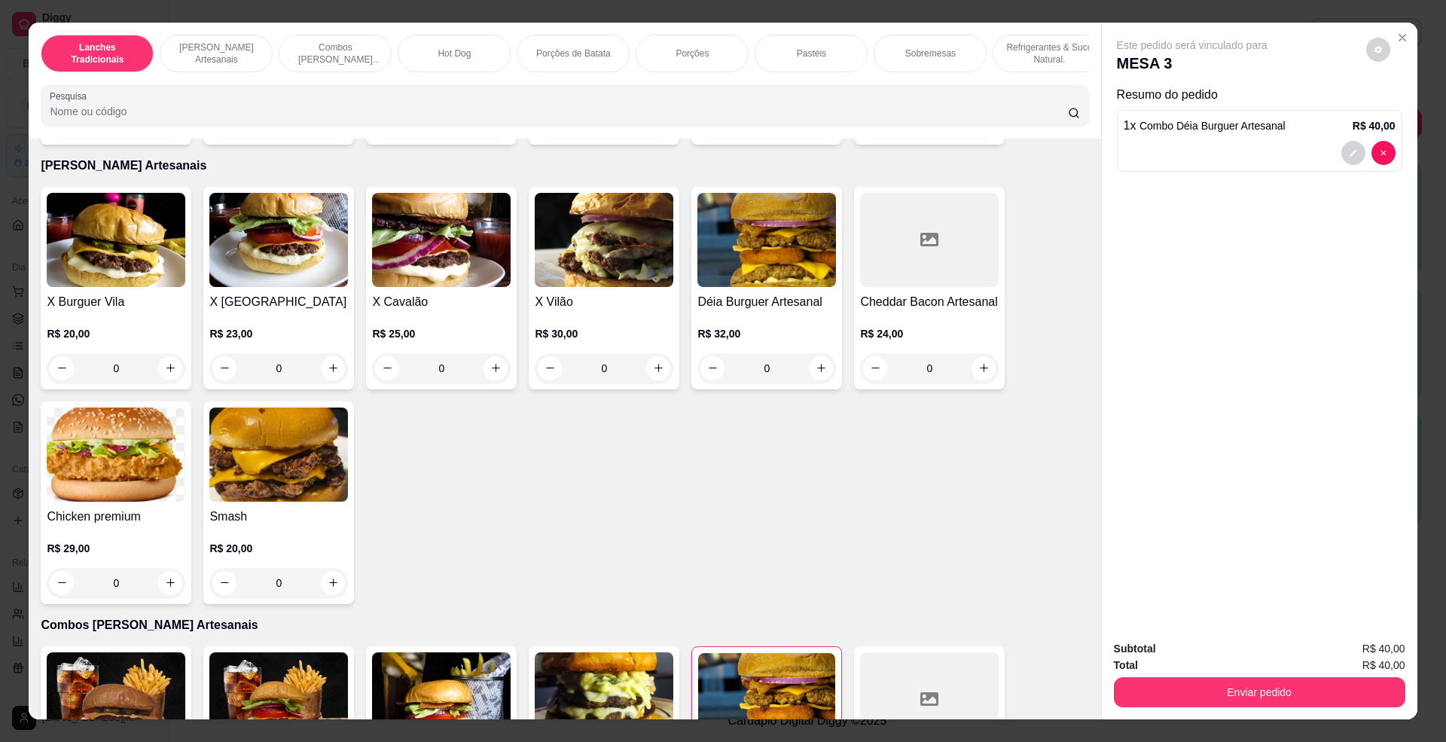
scroll to position [502, 0]
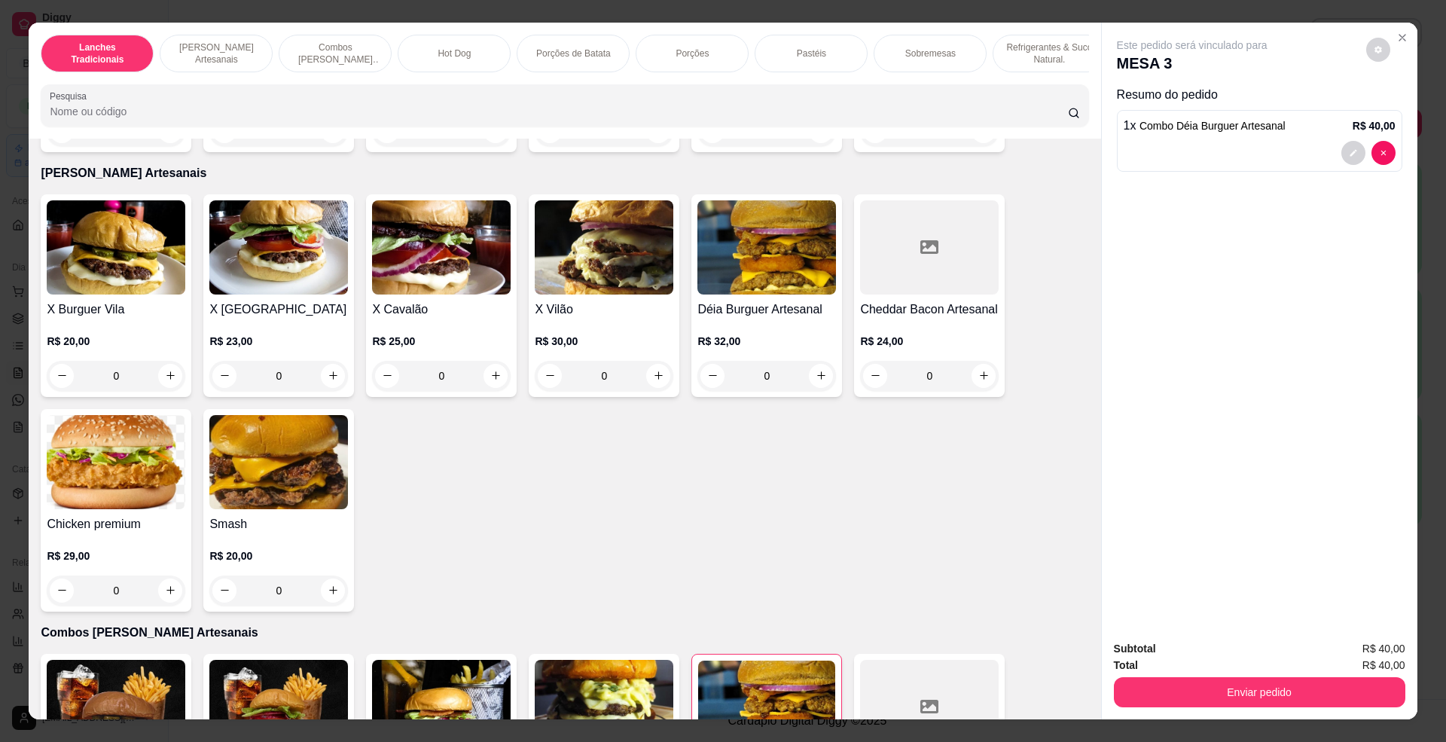
click at [557, 285] on img at bounding box center [604, 247] width 139 height 94
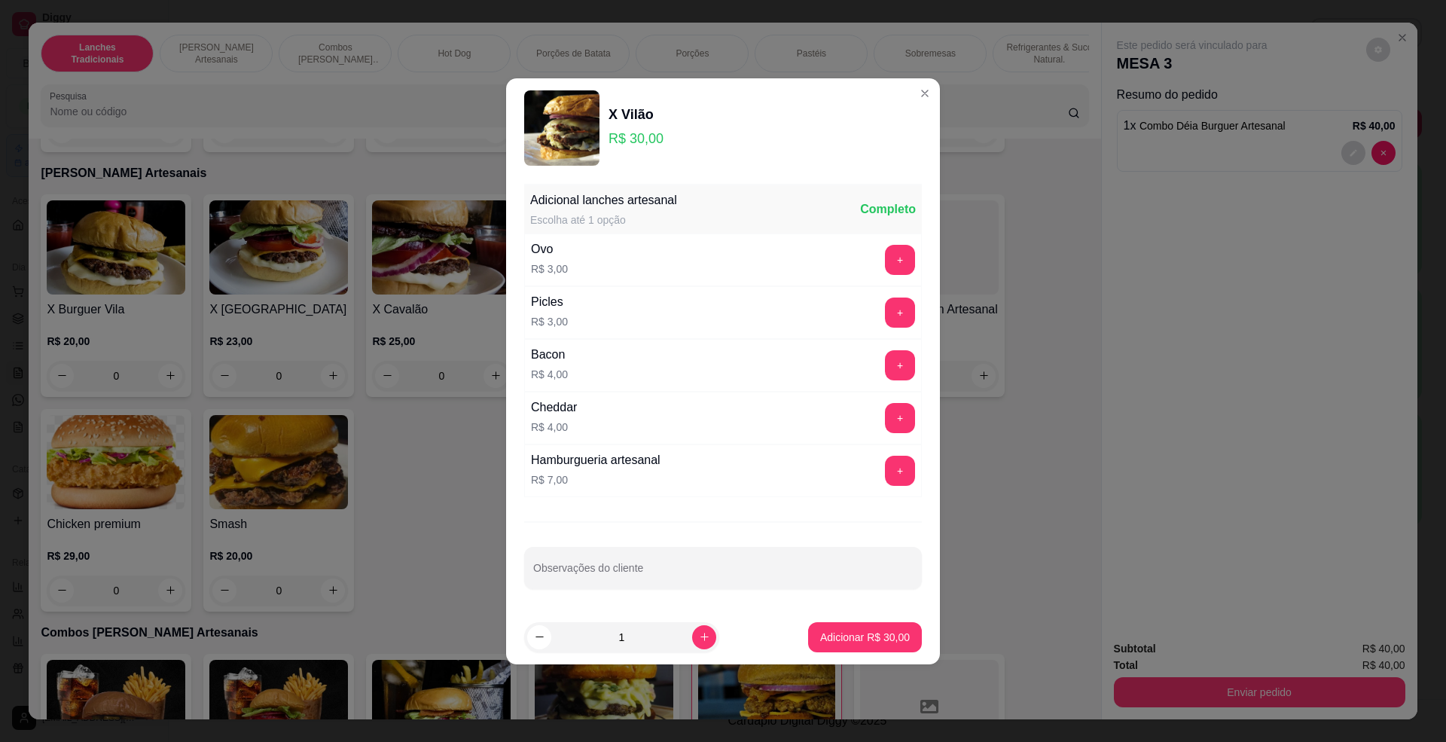
click at [890, 622] on footer "1 Adicionar R$ 30,00" at bounding box center [723, 637] width 434 height 54
click at [881, 637] on p "Adicionar R$ 30,00" at bounding box center [865, 637] width 87 height 14
type input "1"
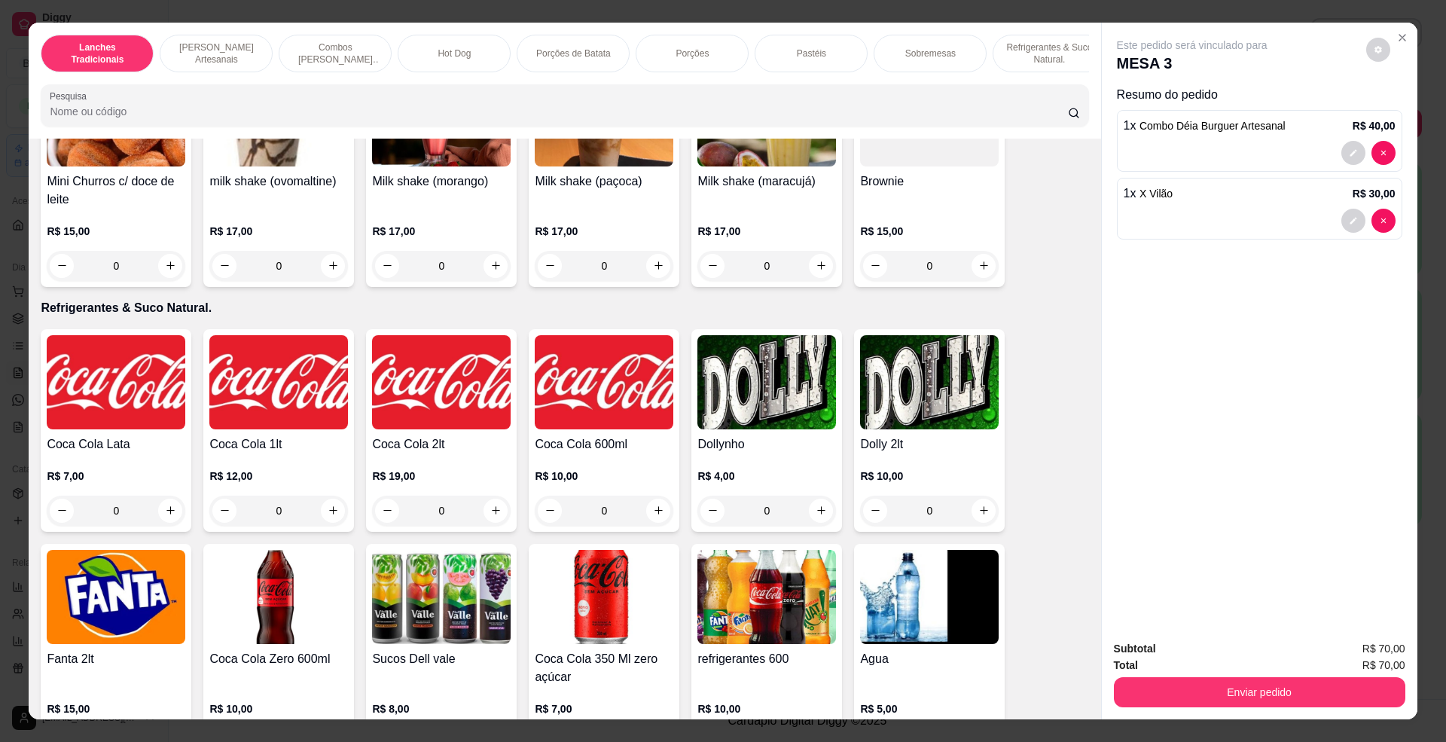
scroll to position [2912, 0]
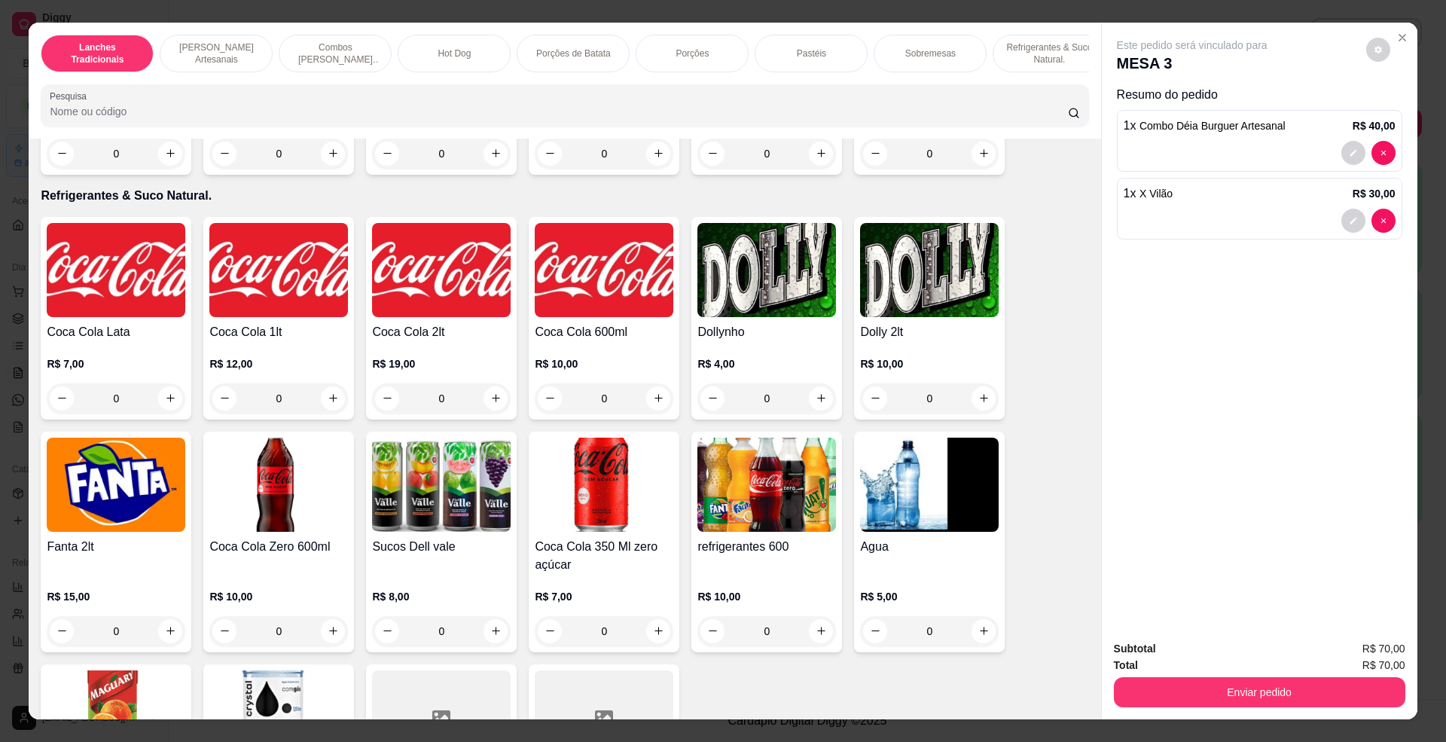
click at [47, 235] on div "Coca Cola Lata R$ 7,00 0" at bounding box center [116, 318] width 151 height 203
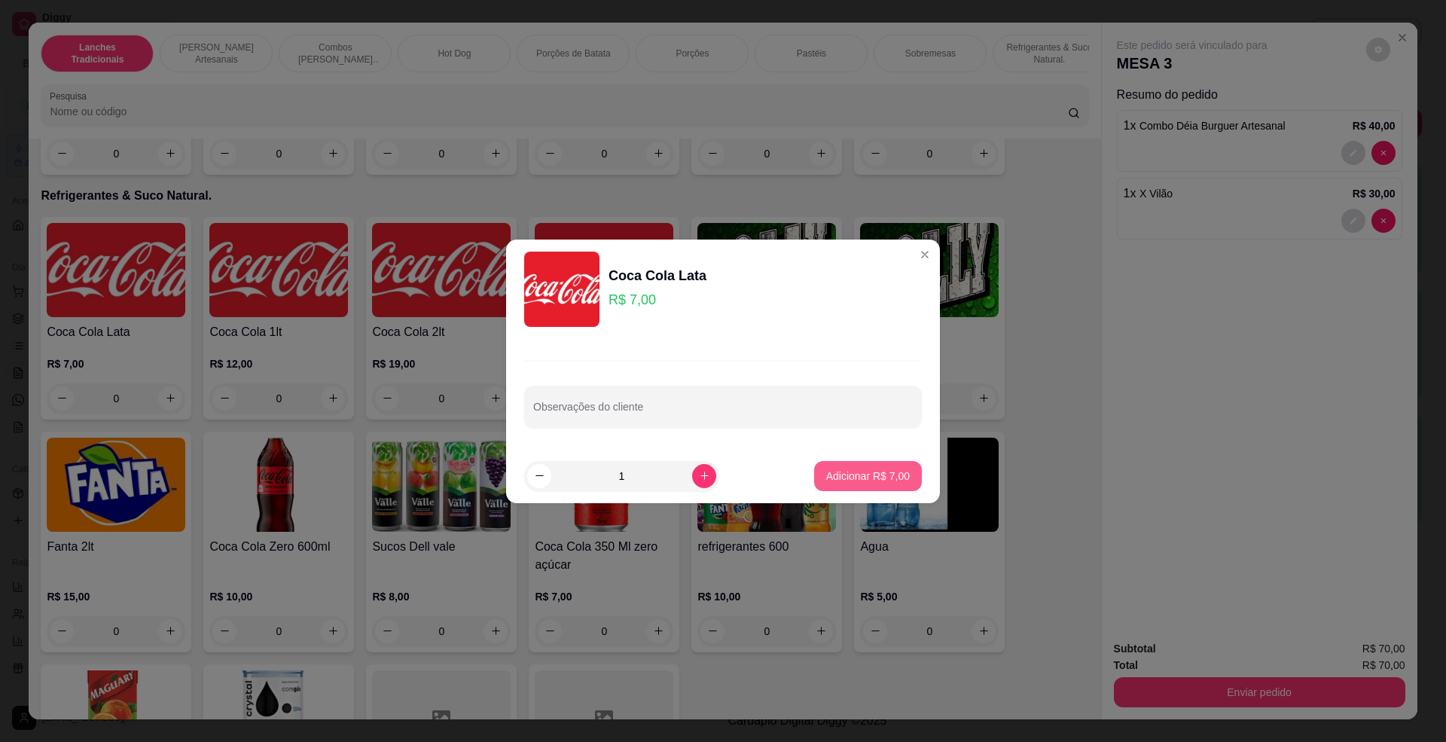
click at [860, 475] on p "Adicionar R$ 7,00" at bounding box center [868, 475] width 84 height 15
type input "1"
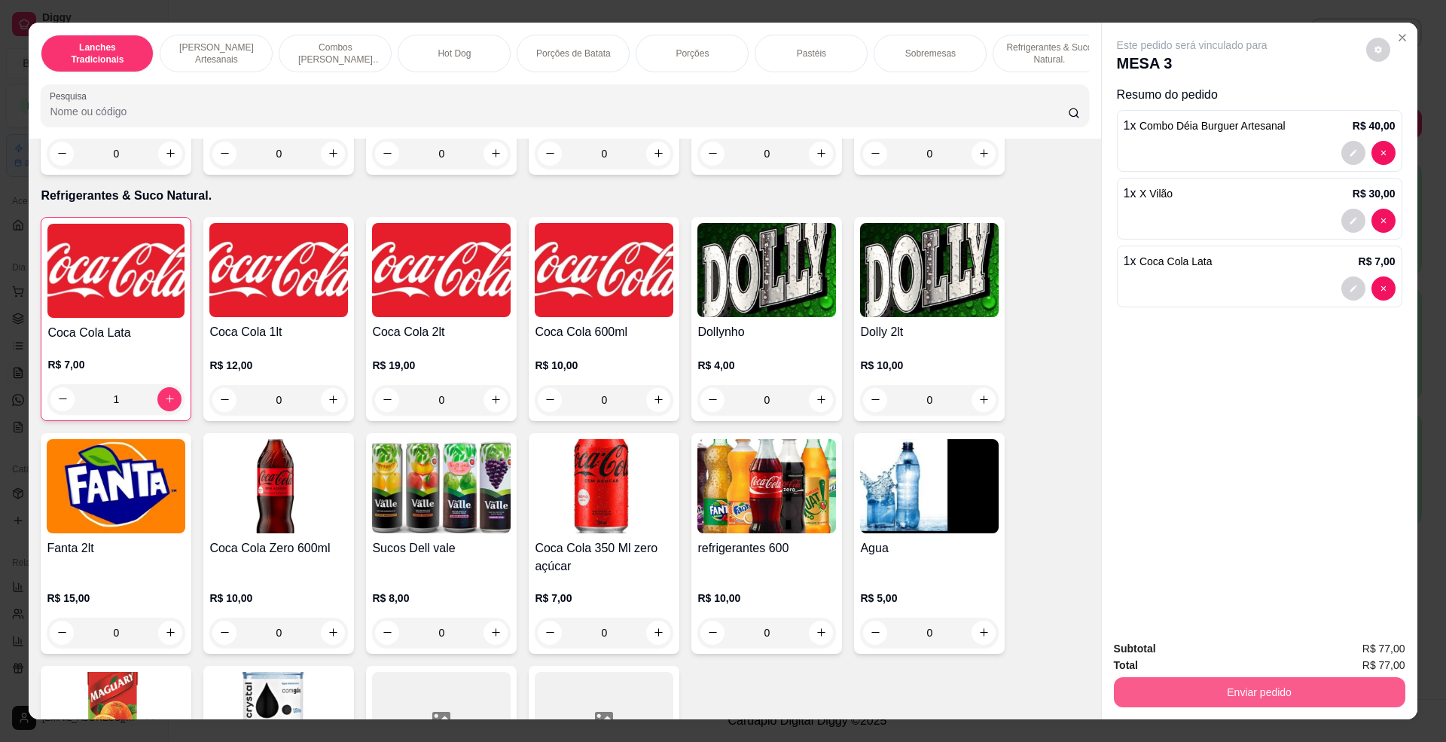
click at [1369, 682] on button "Enviar pedido" at bounding box center [1259, 692] width 291 height 30
click at [1208, 651] on button "Não registrar e enviar pedido" at bounding box center [1208, 656] width 157 height 29
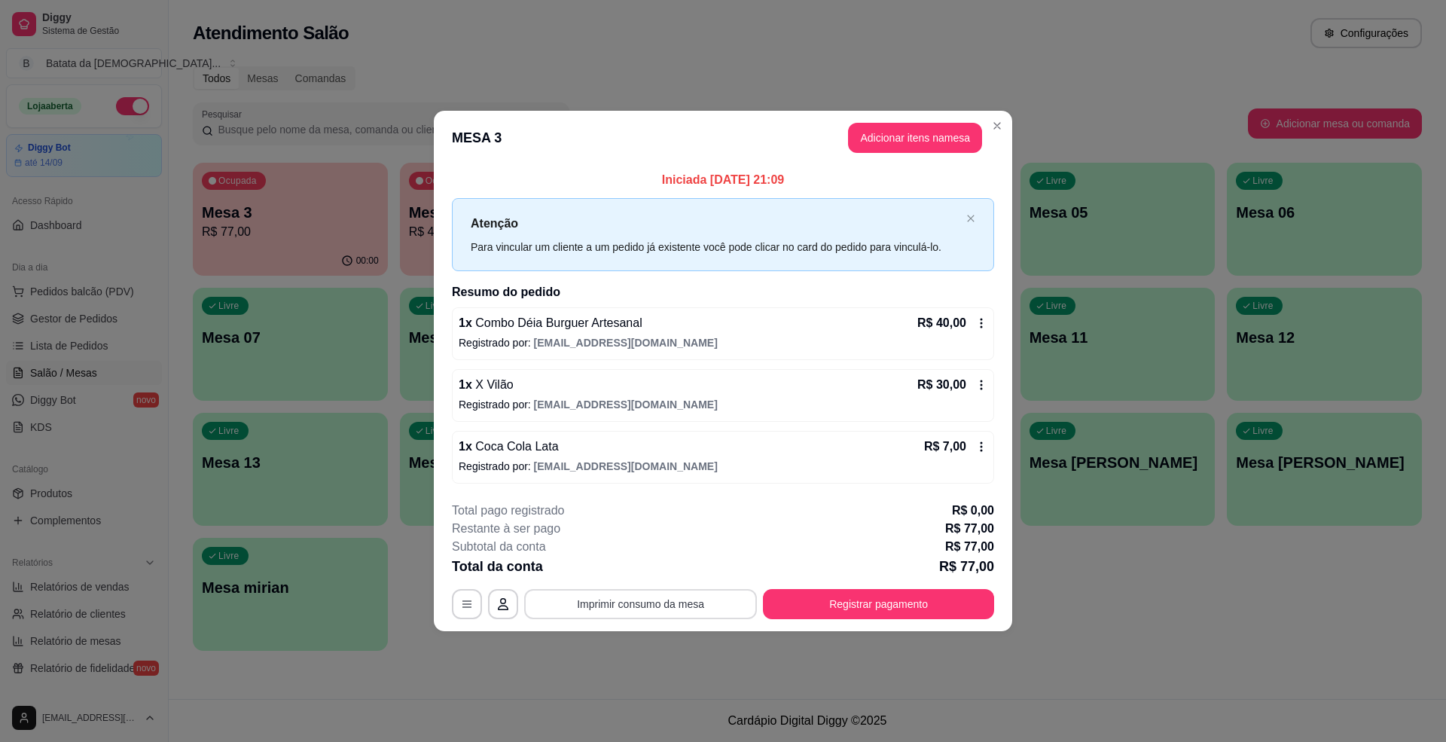
click at [688, 589] on div "**********" at bounding box center [723, 604] width 542 height 30
click at [649, 612] on button "Imprimir consumo da mesa" at bounding box center [641, 604] width 226 height 29
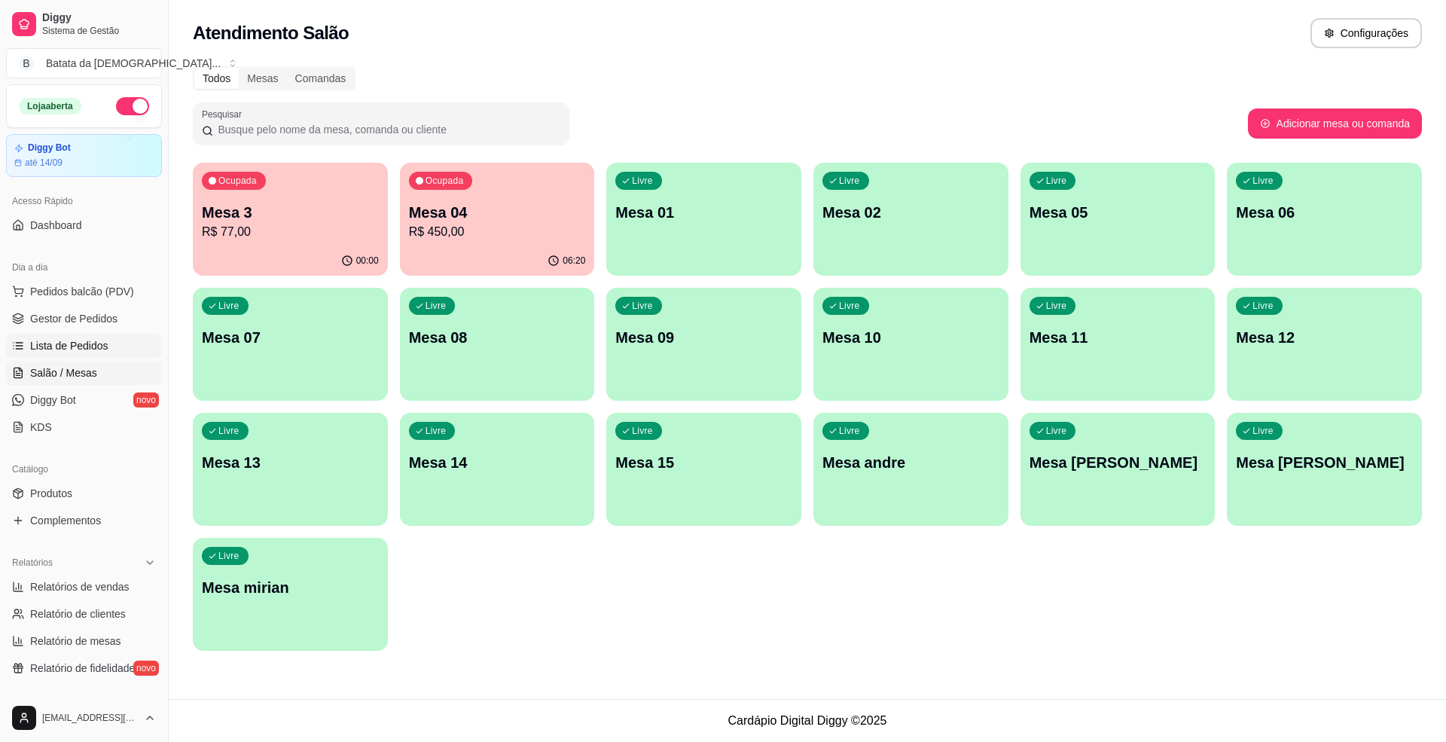
click at [91, 347] on span "Lista de Pedidos" at bounding box center [69, 345] width 78 height 15
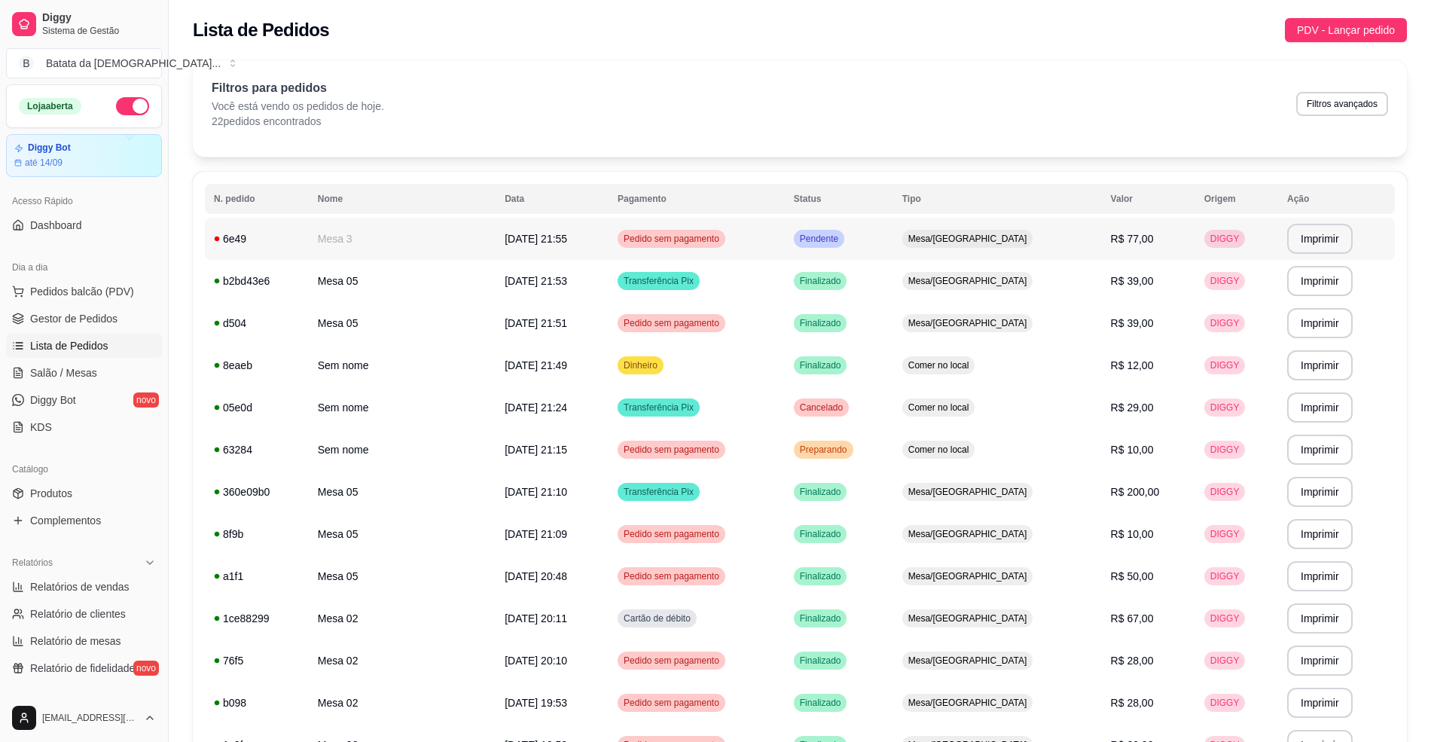
click at [775, 227] on td "Pedido sem pagamento" at bounding box center [697, 239] width 176 height 42
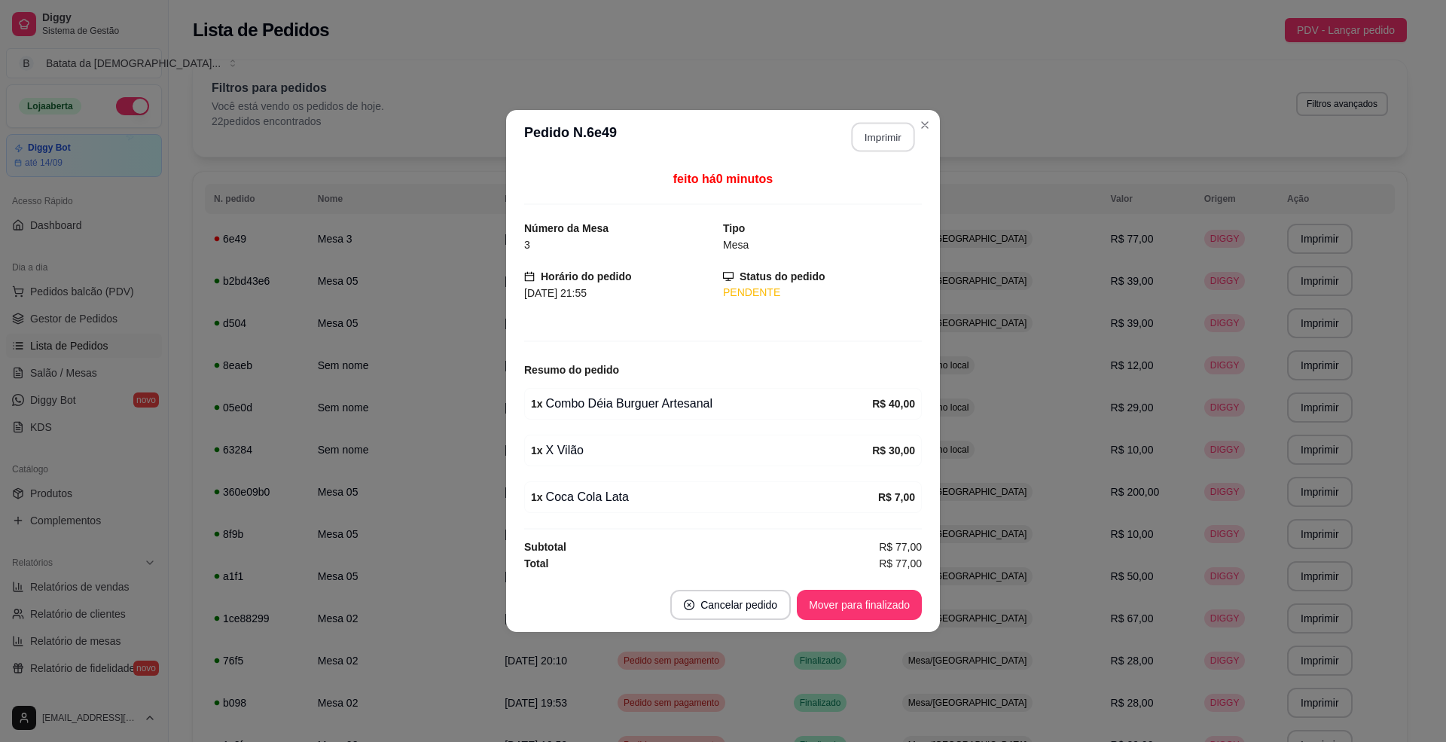
click at [890, 130] on button "Imprimir" at bounding box center [883, 137] width 63 height 29
click at [893, 133] on button "Imprimir" at bounding box center [883, 137] width 66 height 30
click at [868, 136] on button "Imprimir" at bounding box center [883, 137] width 63 height 29
click at [874, 612] on button "Mover para finalizado" at bounding box center [859, 605] width 125 height 30
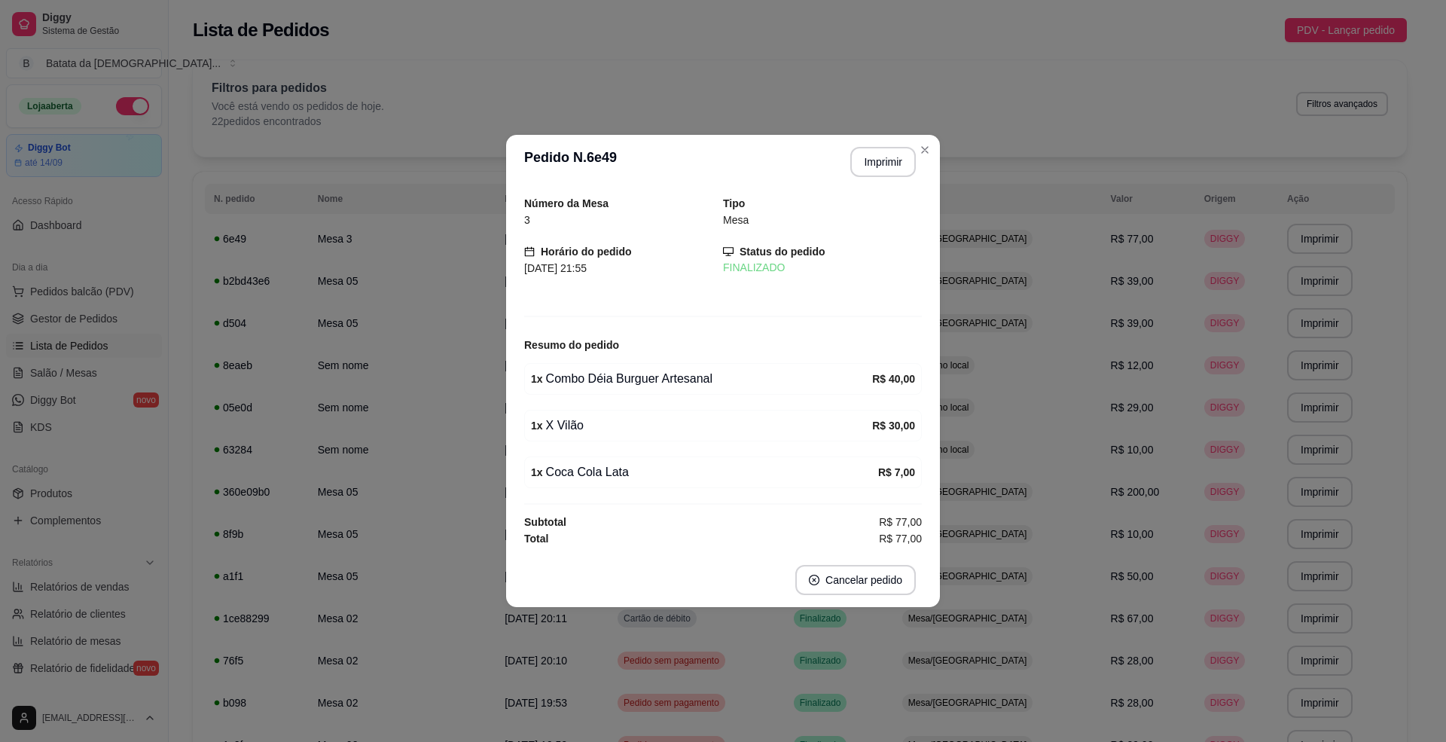
click at [919, 160] on header "**********" at bounding box center [723, 162] width 434 height 54
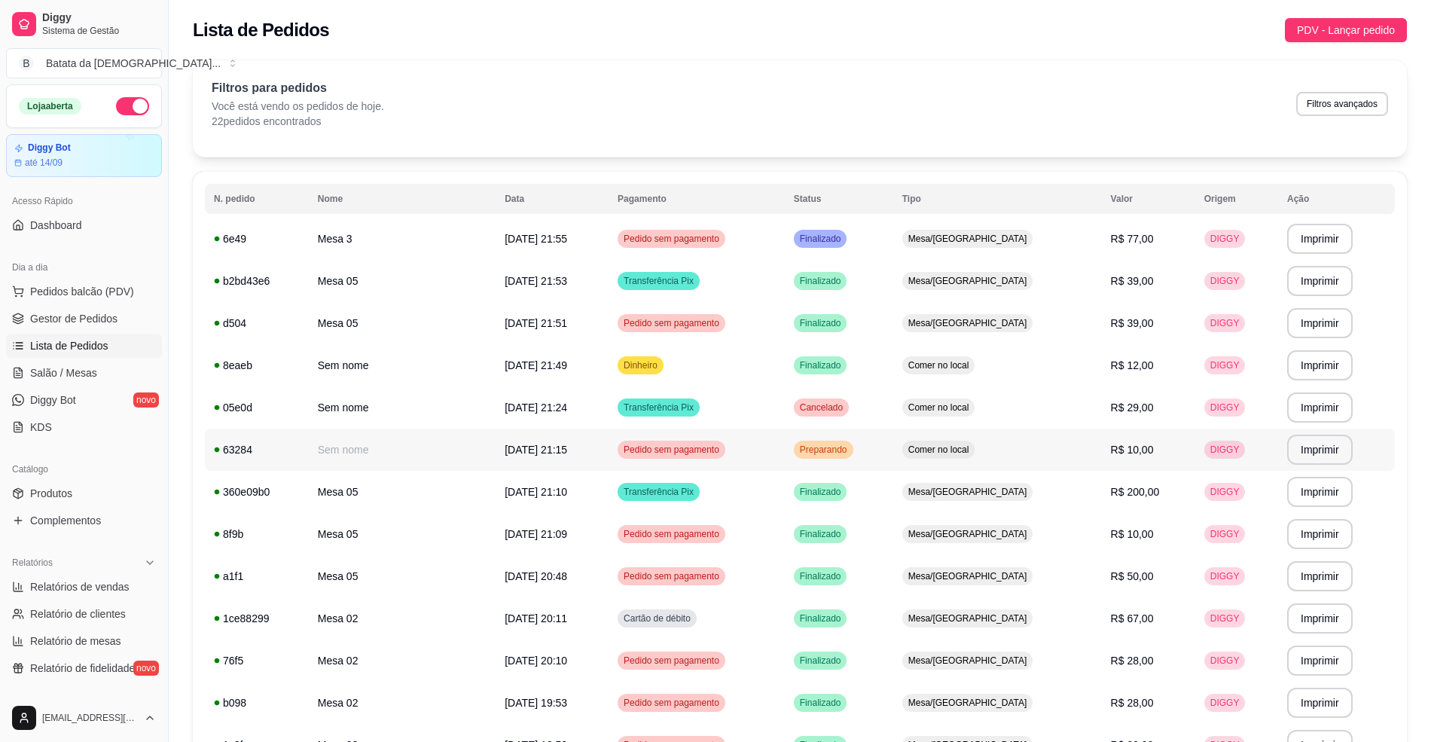
click at [722, 446] on span "Pedido sem pagamento" at bounding box center [672, 450] width 102 height 12
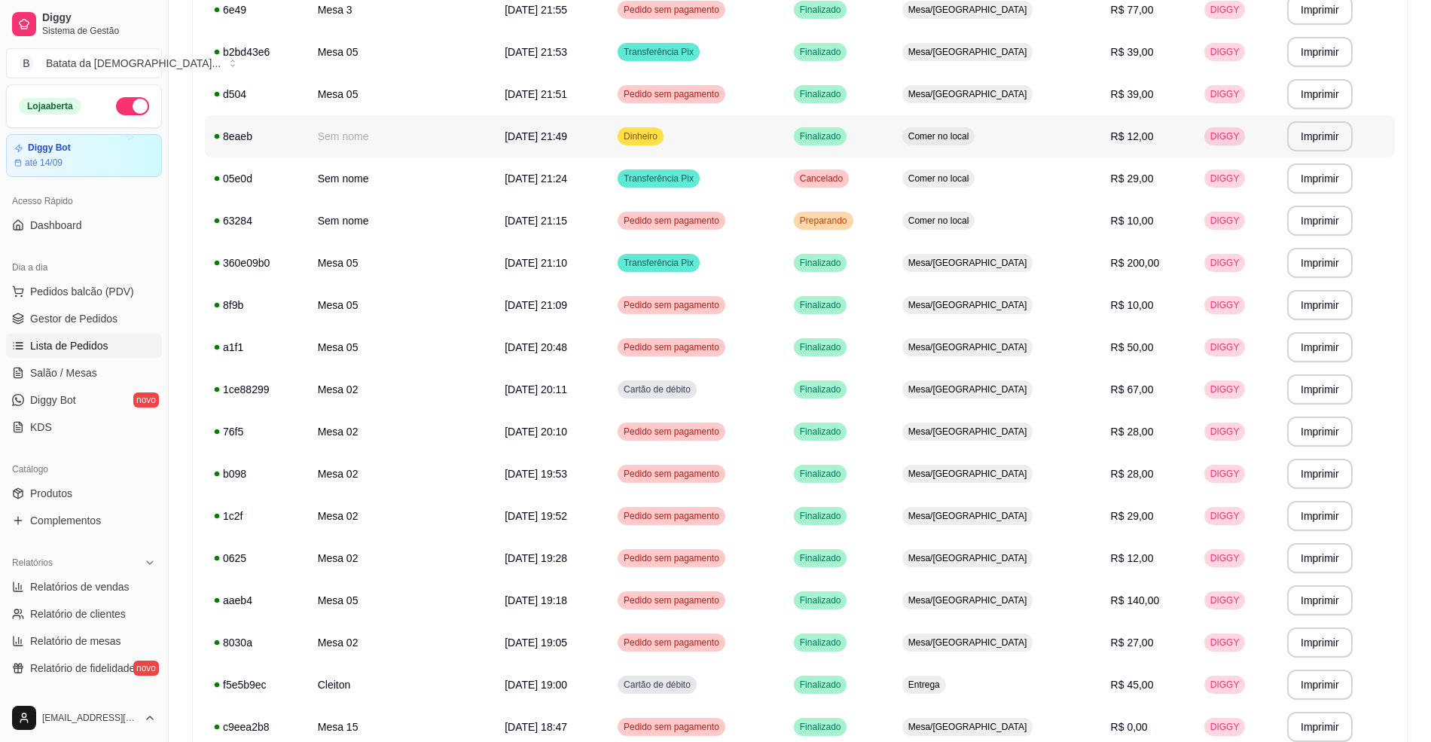
scroll to position [301, 0]
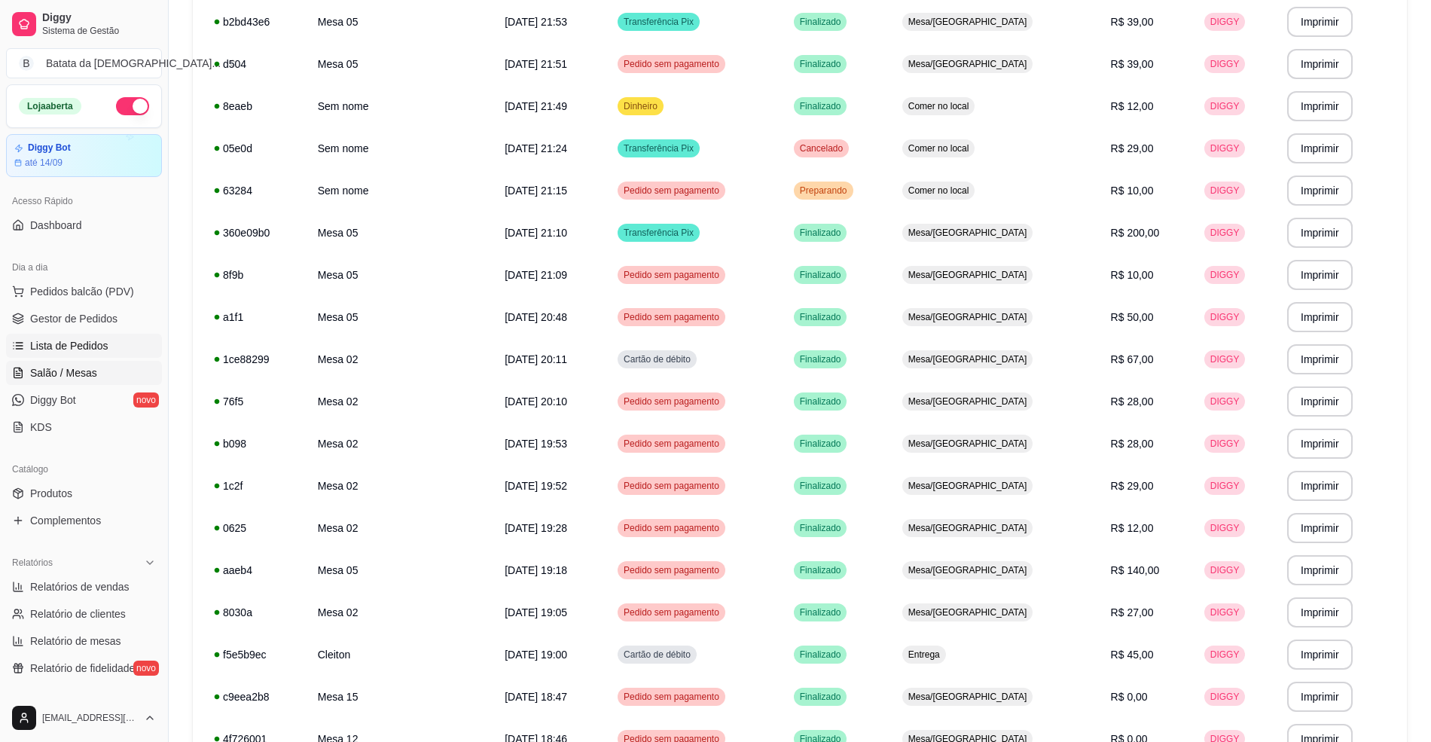
click at [74, 377] on span "Salão / Mesas" at bounding box center [63, 372] width 67 height 15
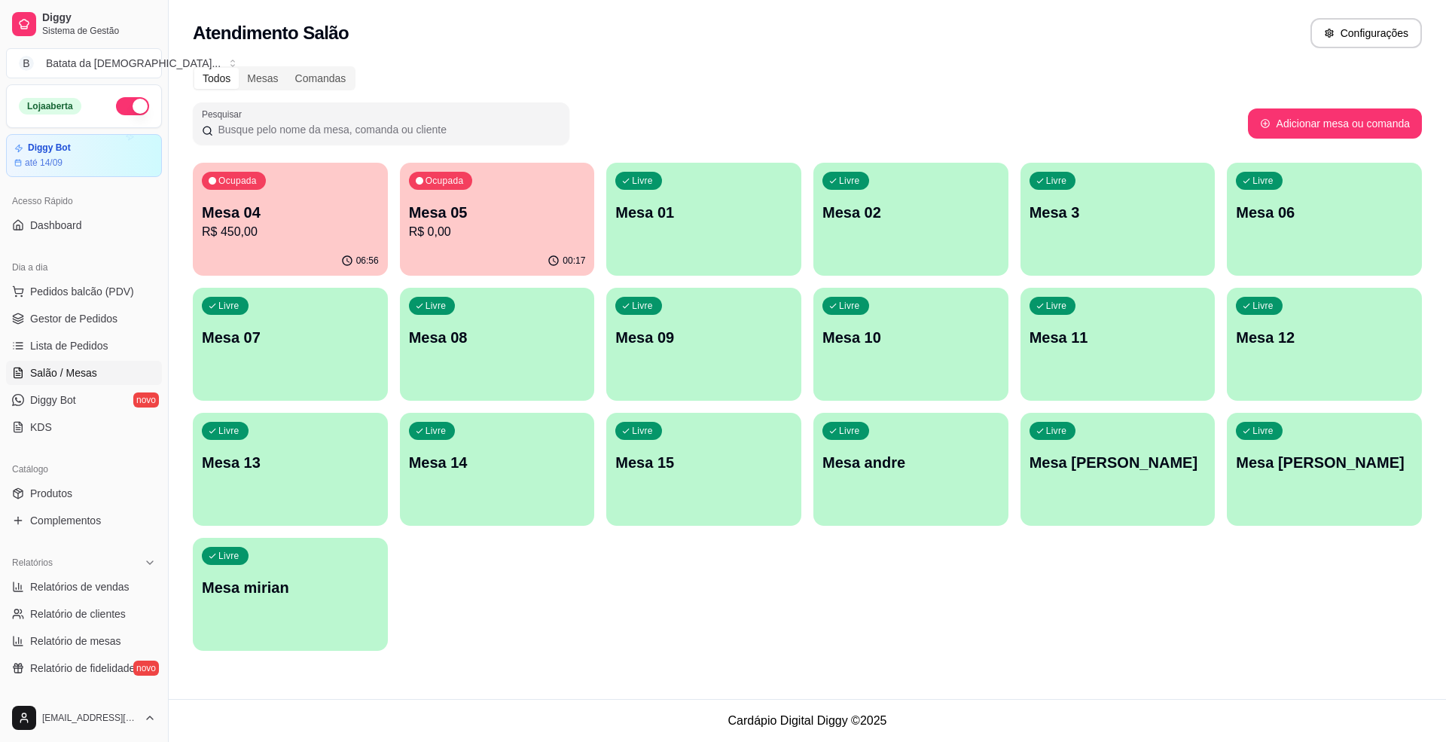
click at [1109, 224] on div "Livre Mesa 3" at bounding box center [1118, 210] width 195 height 95
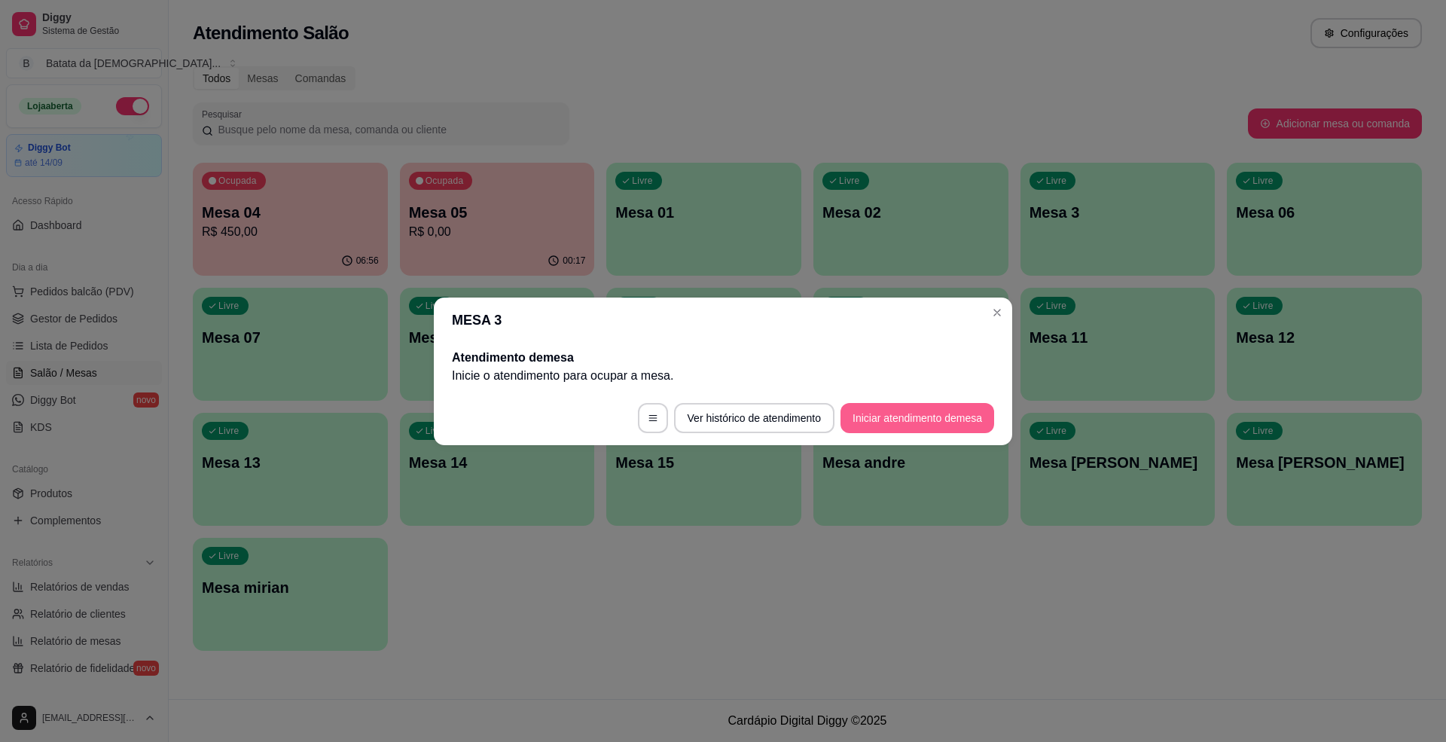
click at [908, 416] on button "Iniciar atendimento de mesa" at bounding box center [918, 418] width 154 height 30
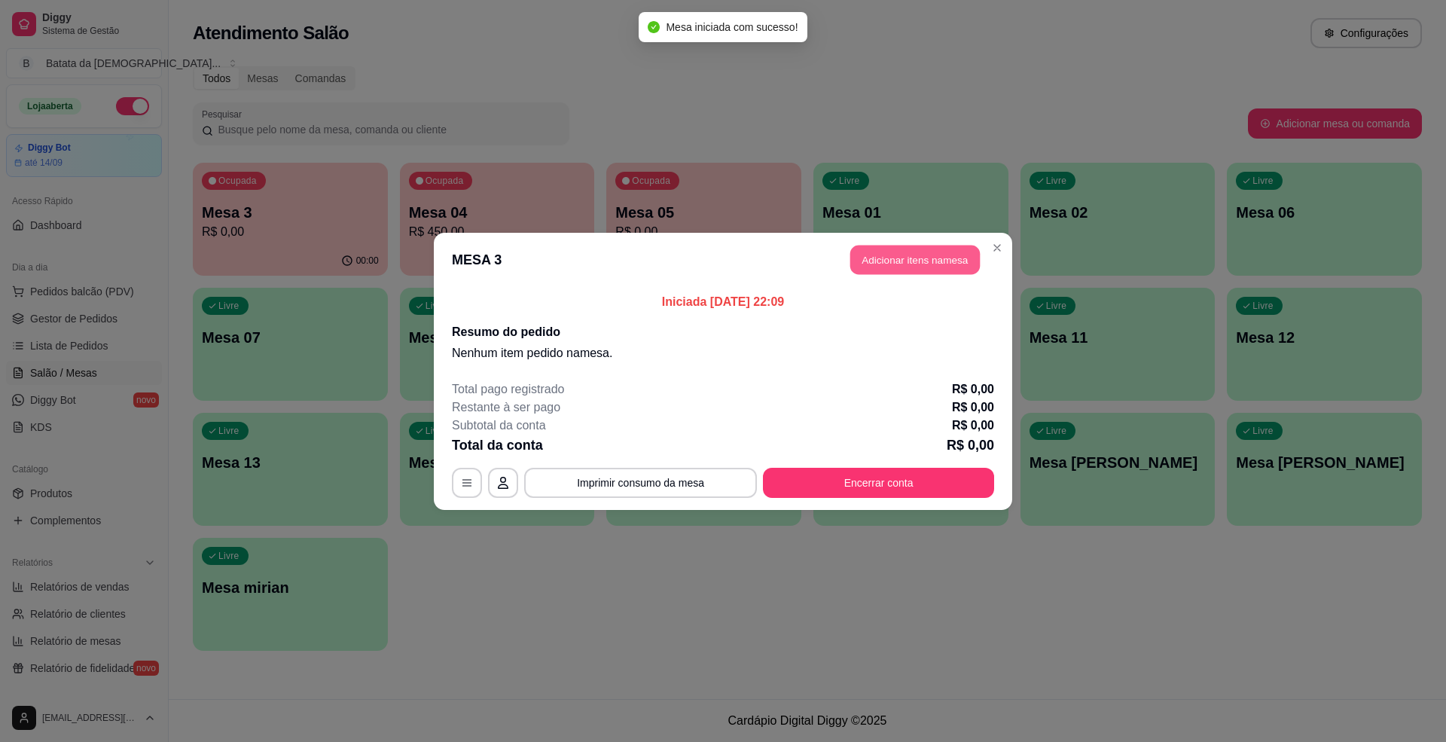
click at [954, 257] on button "Adicionar itens na mesa" at bounding box center [915, 259] width 130 height 29
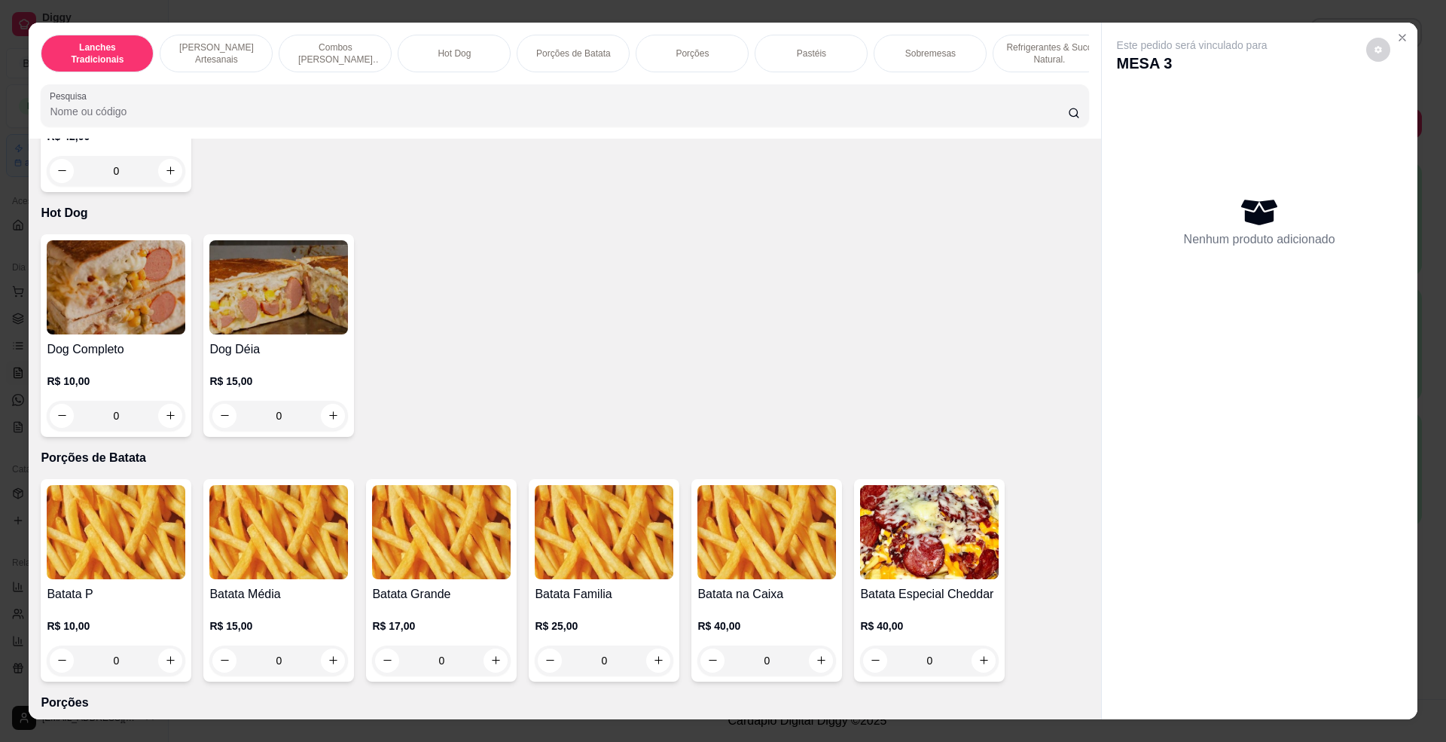
scroll to position [1607, 0]
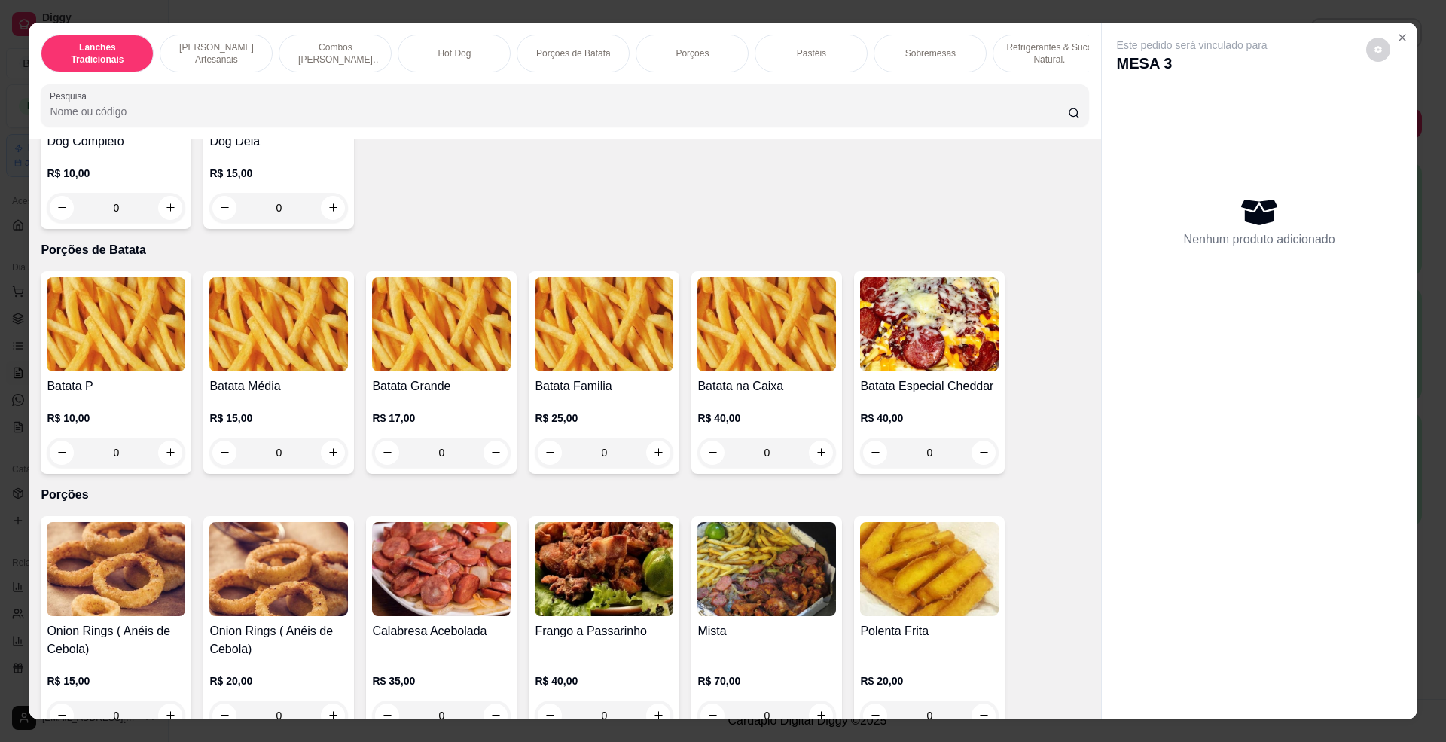
click at [97, 291] on div "Batata P R$ 10,00 0" at bounding box center [116, 372] width 151 height 203
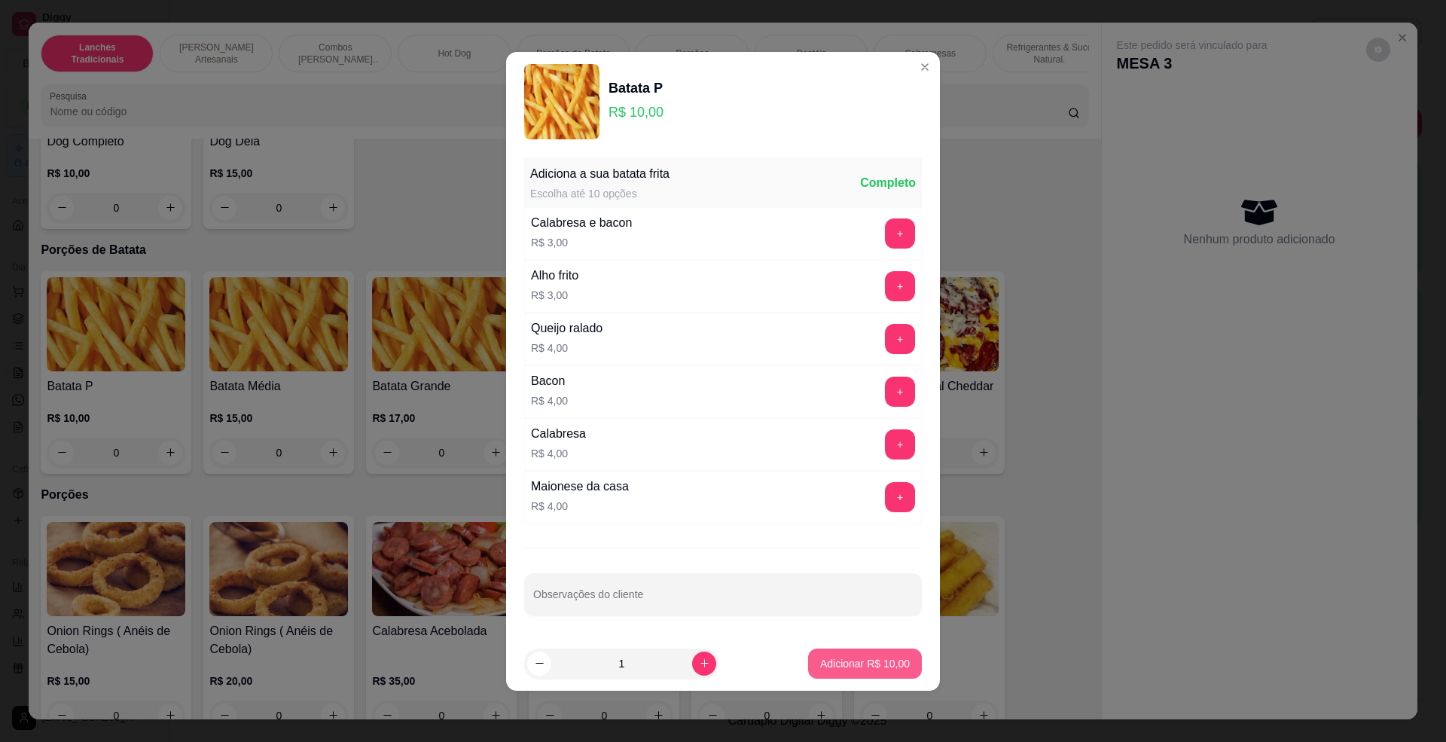
click at [889, 655] on button "Adicionar R$ 10,00" at bounding box center [865, 663] width 114 height 30
type input "1"
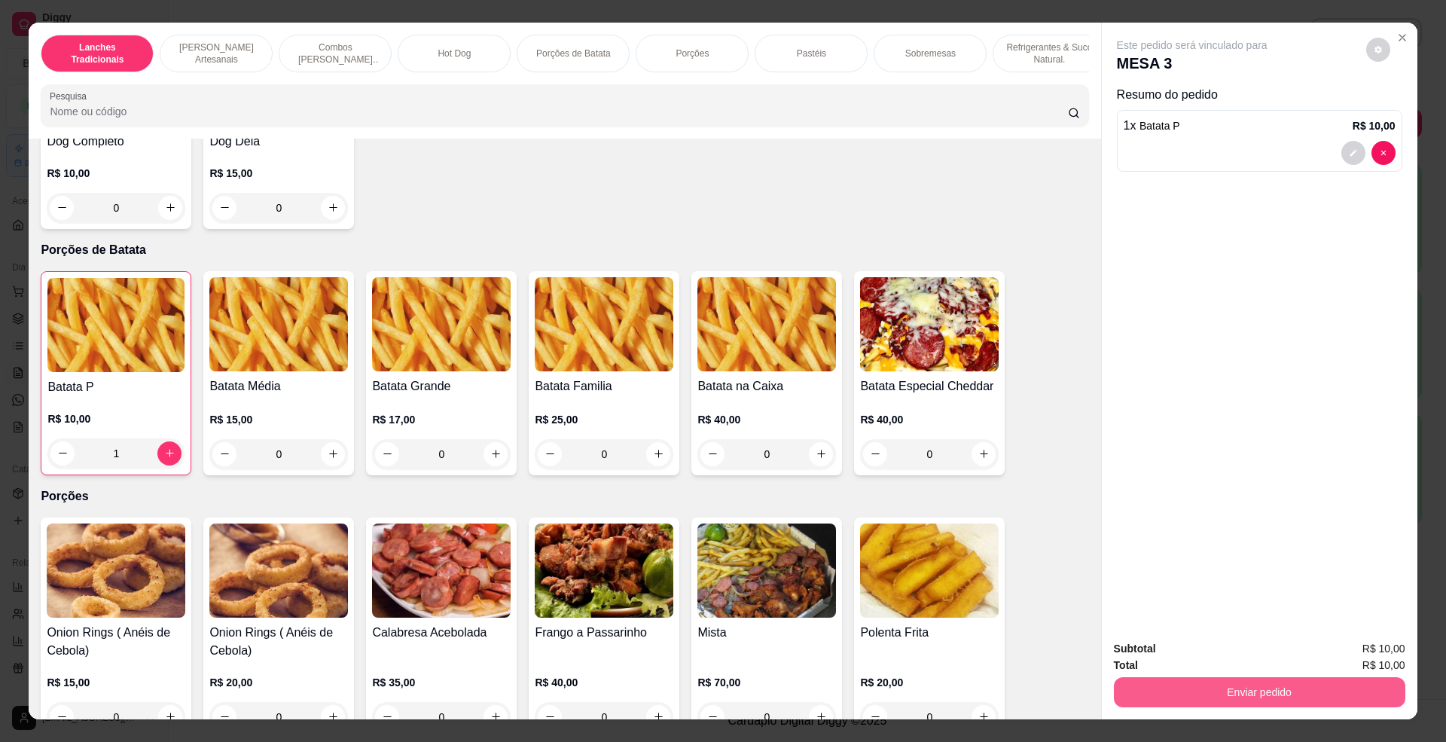
click at [1306, 676] on div "Enviar pedido" at bounding box center [1259, 690] width 291 height 34
click at [1225, 690] on button "Enviar pedido" at bounding box center [1259, 692] width 291 height 30
click at [1199, 655] on button "Não registrar e enviar pedido" at bounding box center [1208, 656] width 157 height 29
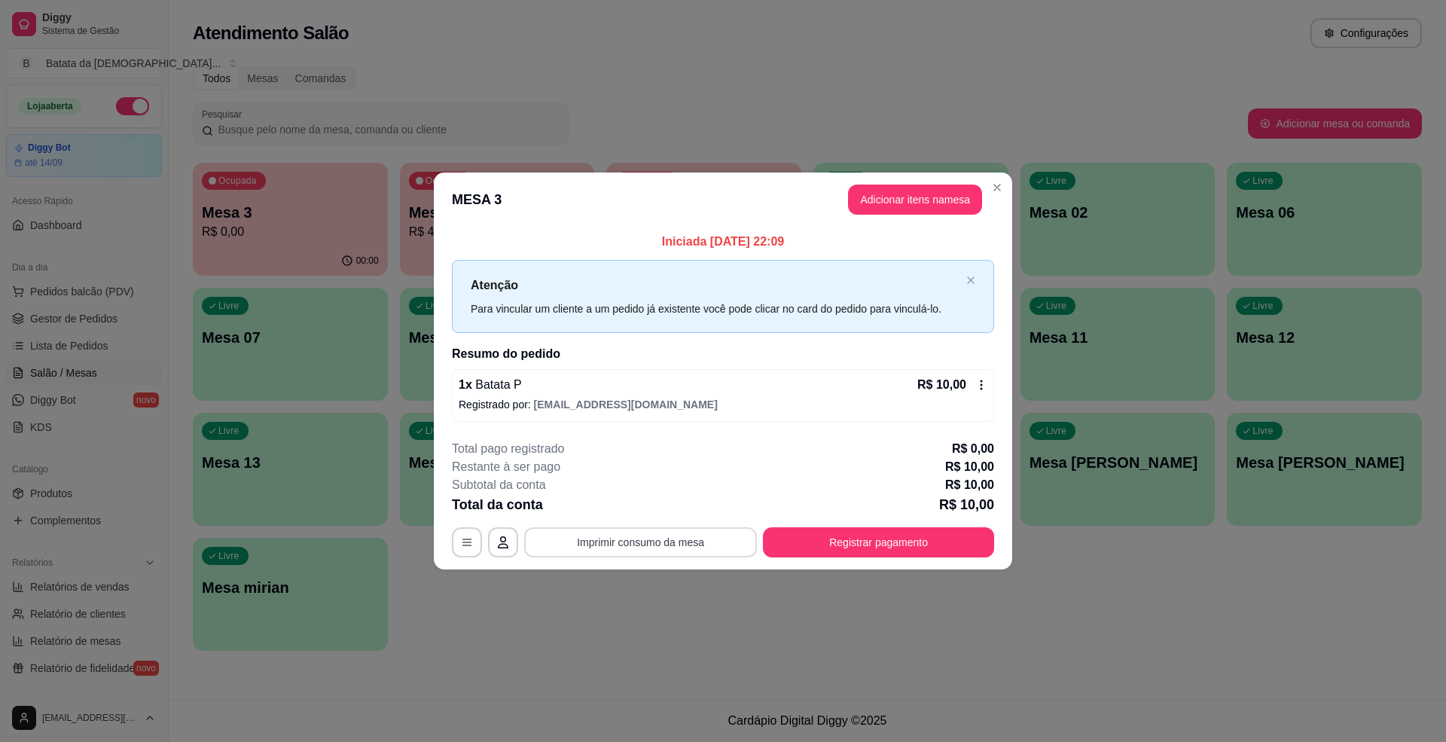
click at [678, 536] on button "Imprimir consumo da mesa" at bounding box center [640, 542] width 233 height 30
click at [889, 200] on button "Adicionar itens na mesa" at bounding box center [915, 199] width 130 height 29
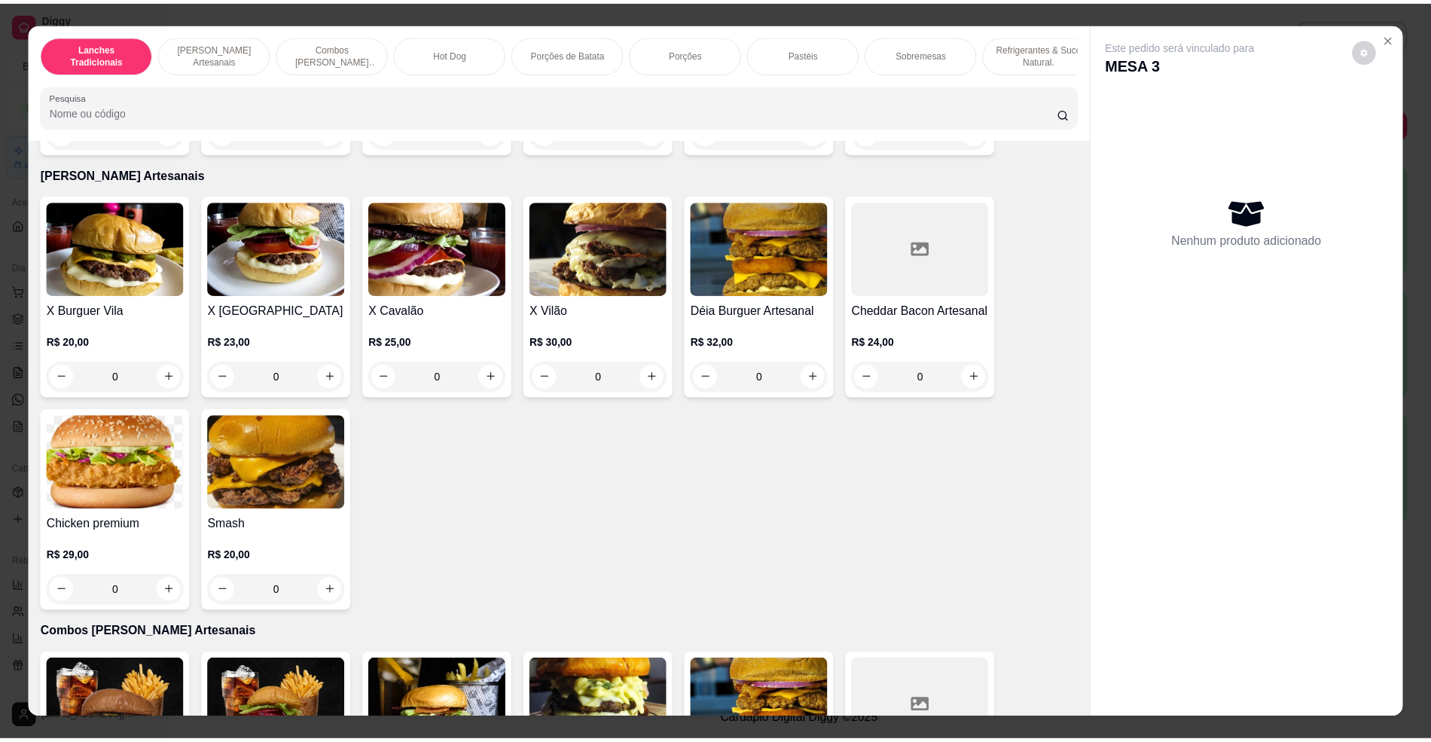
scroll to position [603, 0]
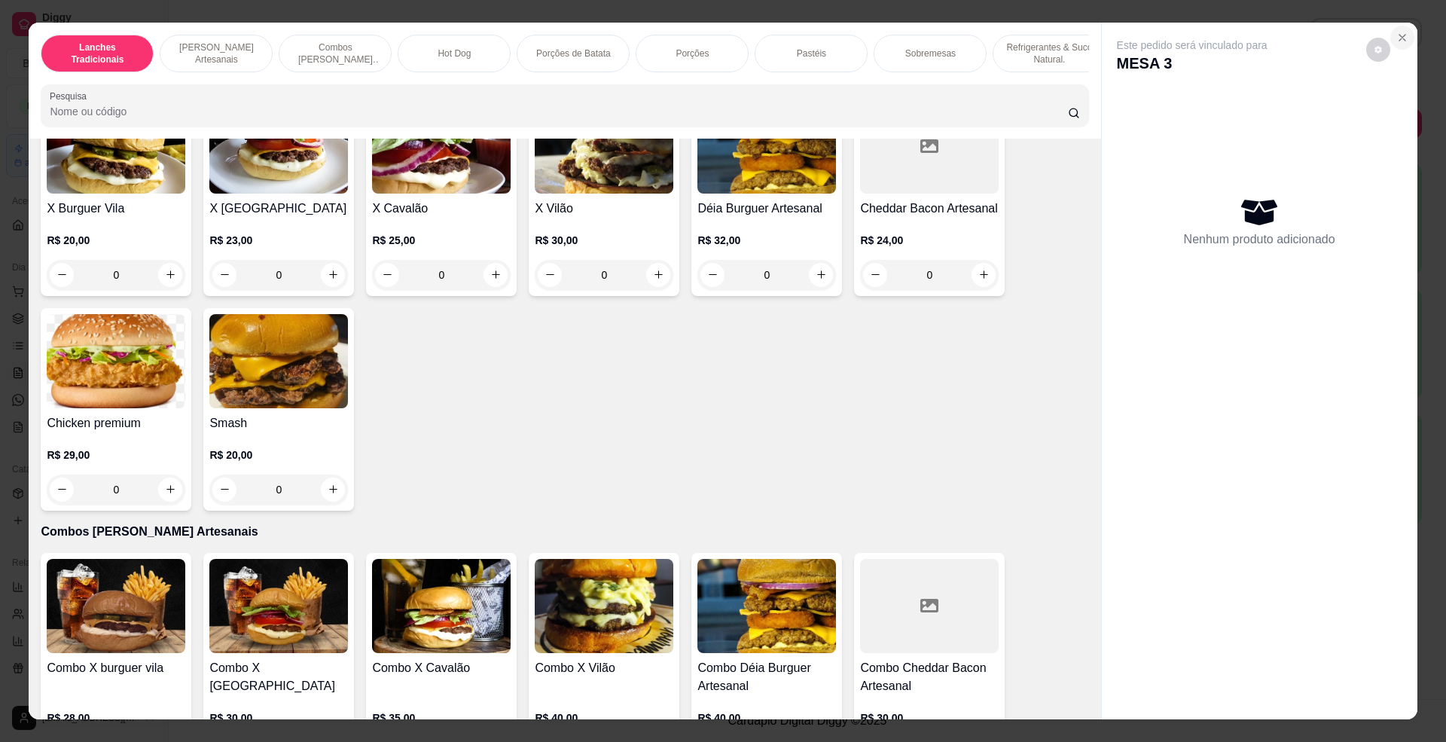
click at [1398, 38] on icon "Close" at bounding box center [1402, 38] width 12 height 12
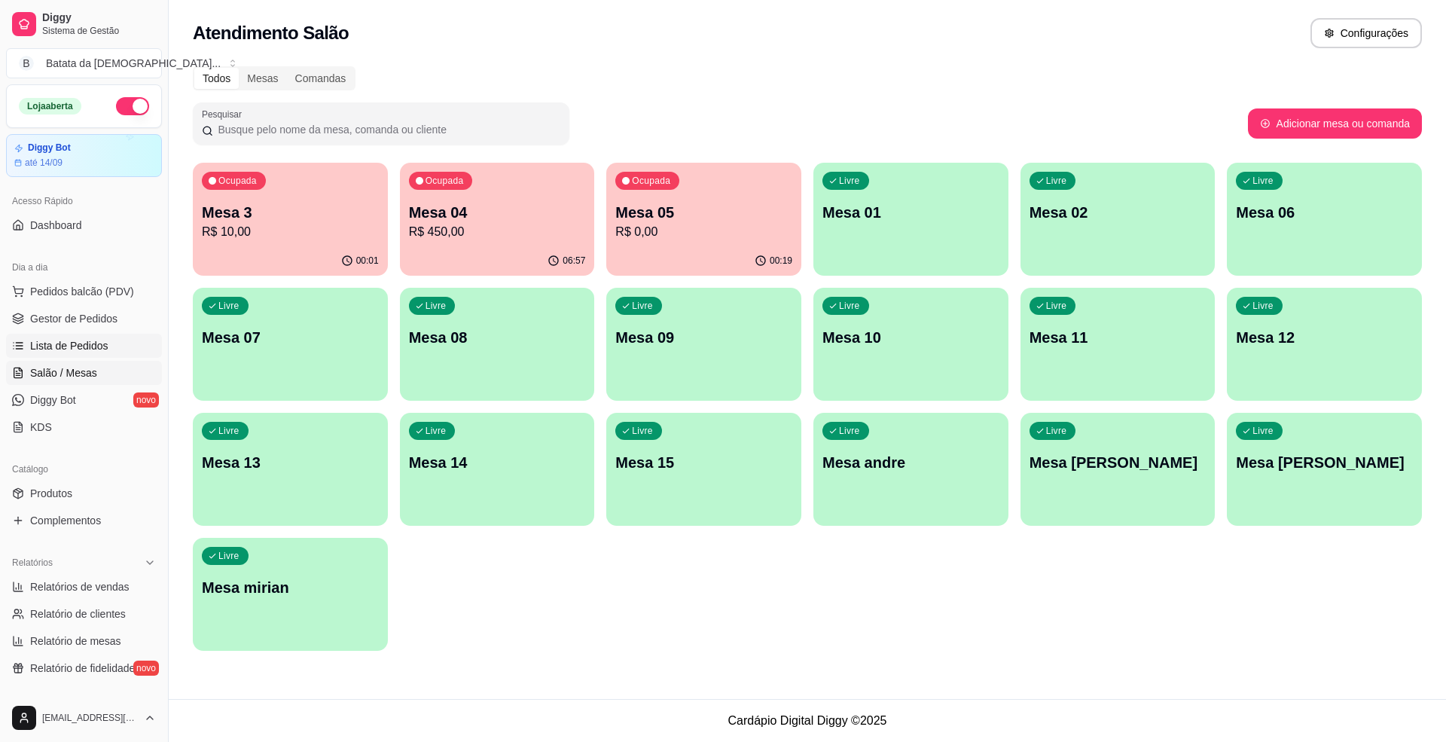
click at [60, 349] on span "Lista de Pedidos" at bounding box center [69, 345] width 78 height 15
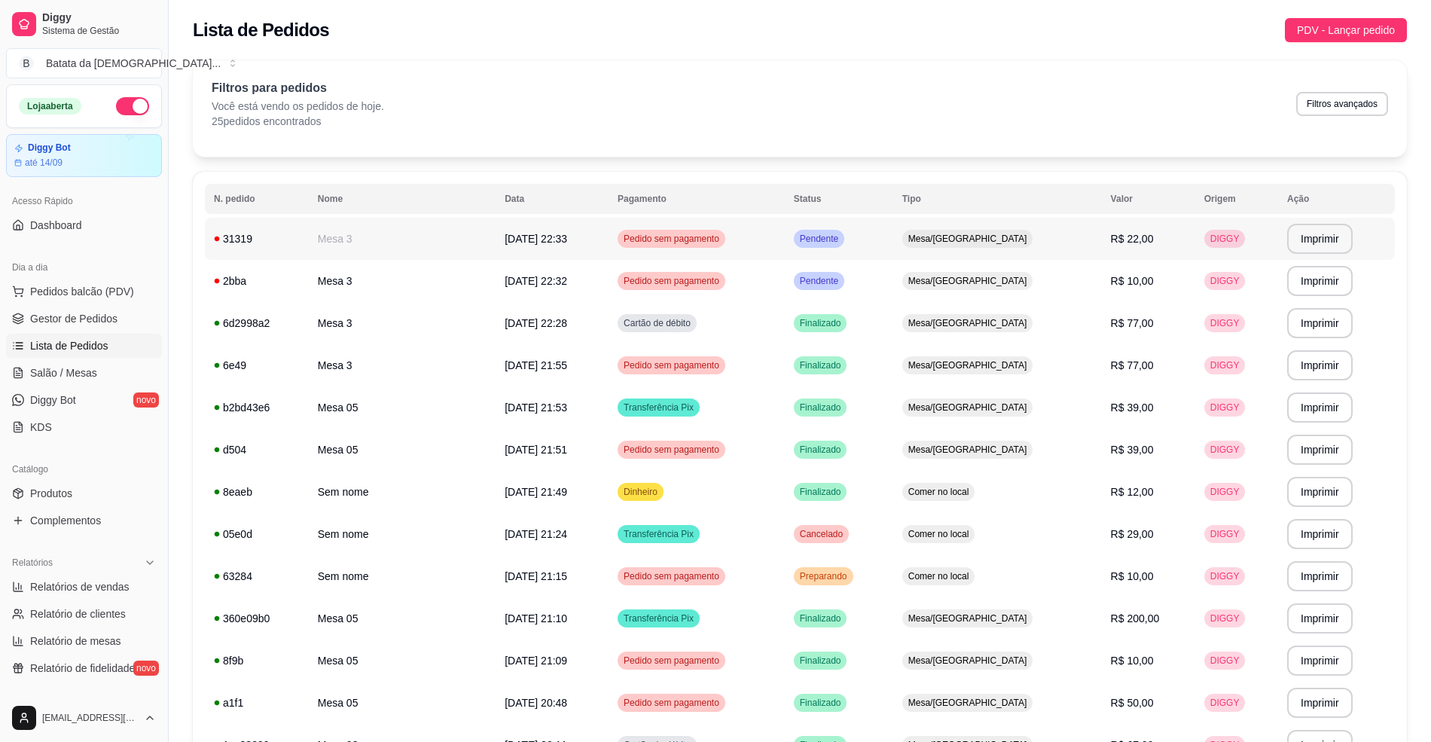
click at [893, 243] on td "Pendente" at bounding box center [839, 239] width 108 height 42
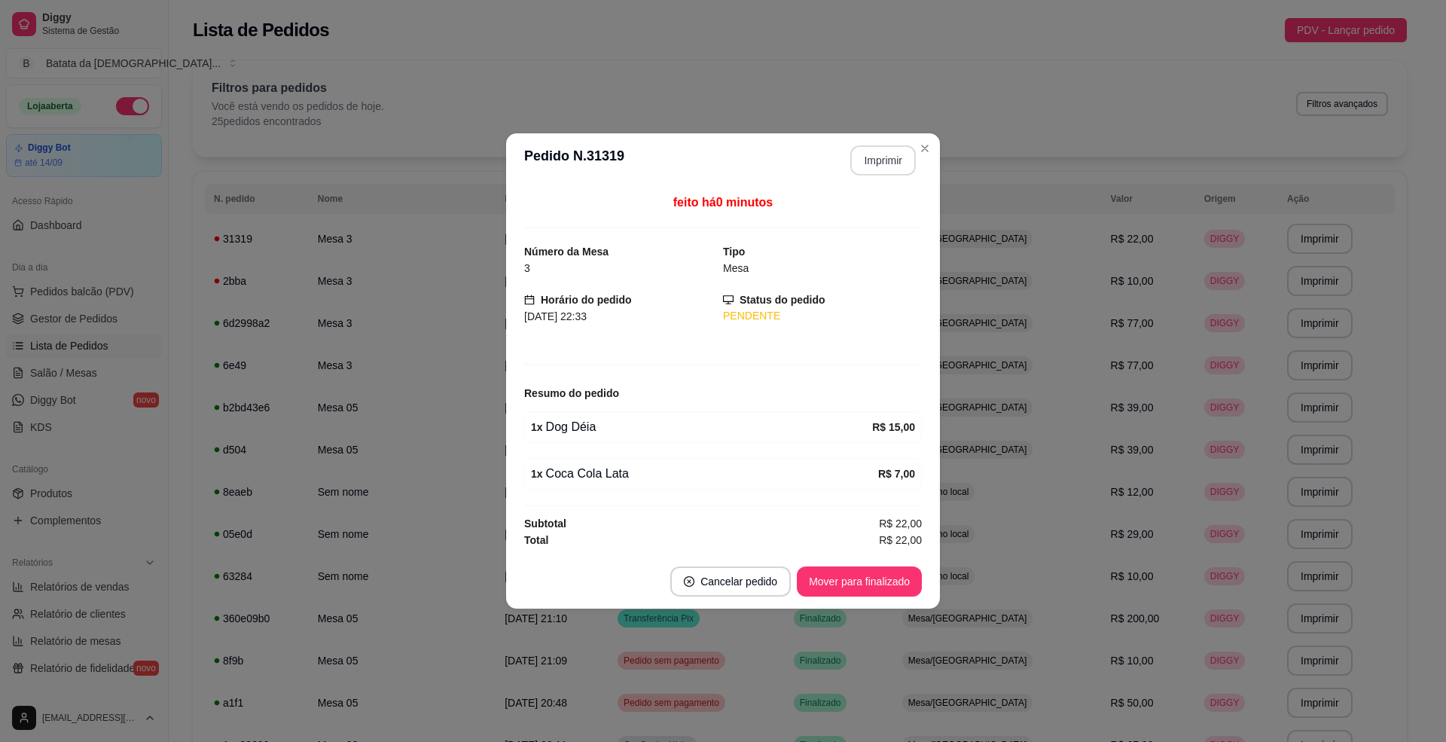
click at [890, 155] on button "Imprimir" at bounding box center [883, 160] width 66 height 30
click at [841, 582] on button "Mover para finalizado" at bounding box center [859, 581] width 125 height 30
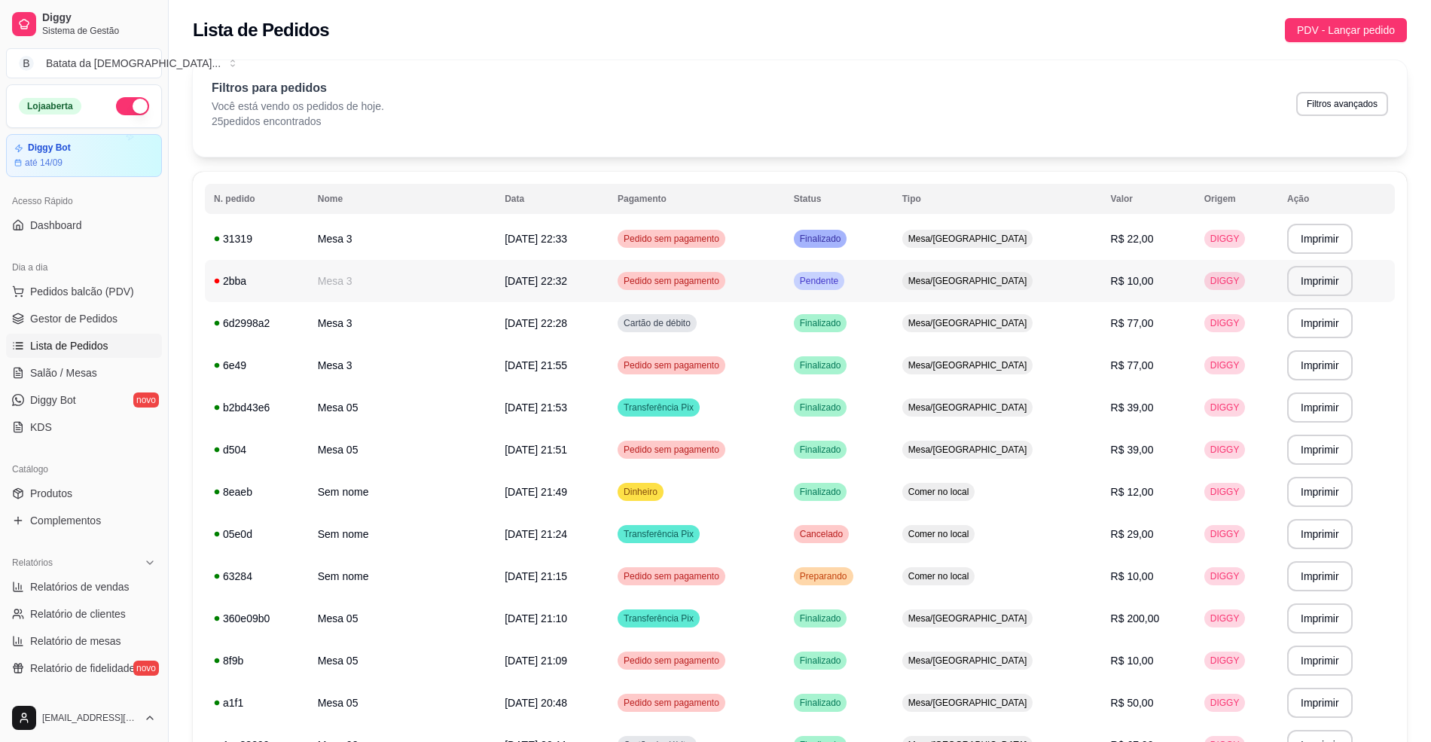
click at [988, 289] on div "Mesa/[GEOGRAPHIC_DATA]" at bounding box center [967, 281] width 131 height 18
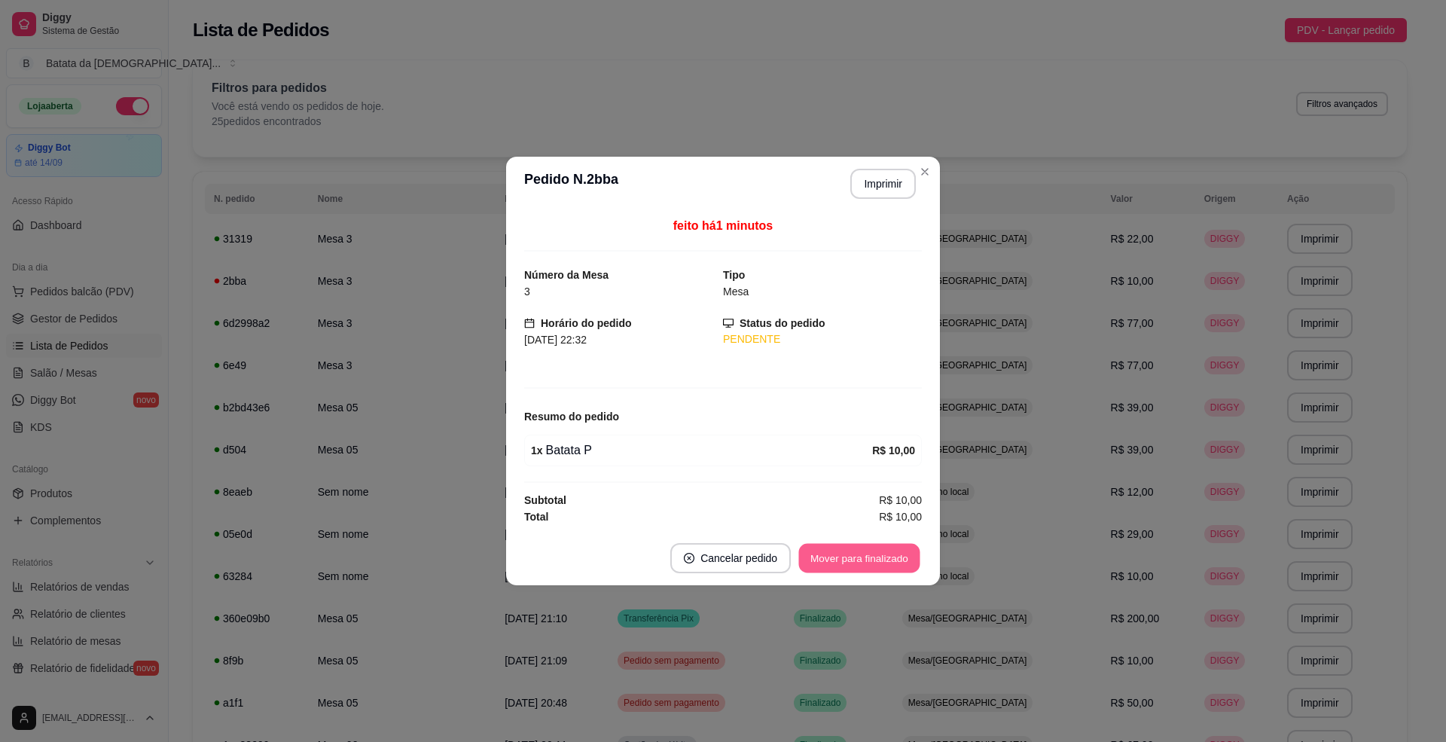
click at [878, 559] on button "Mover para finalizado" at bounding box center [859, 558] width 121 height 29
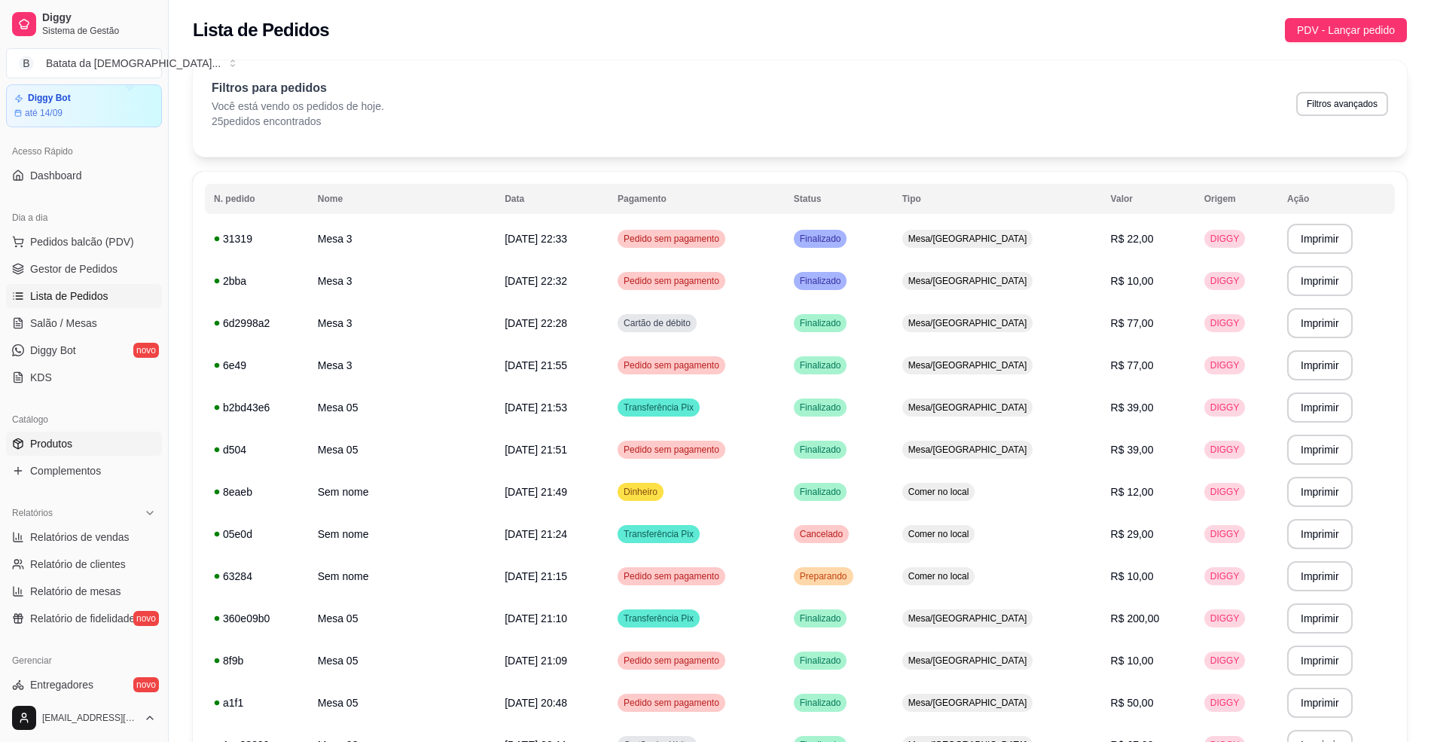
scroll to position [100, 0]
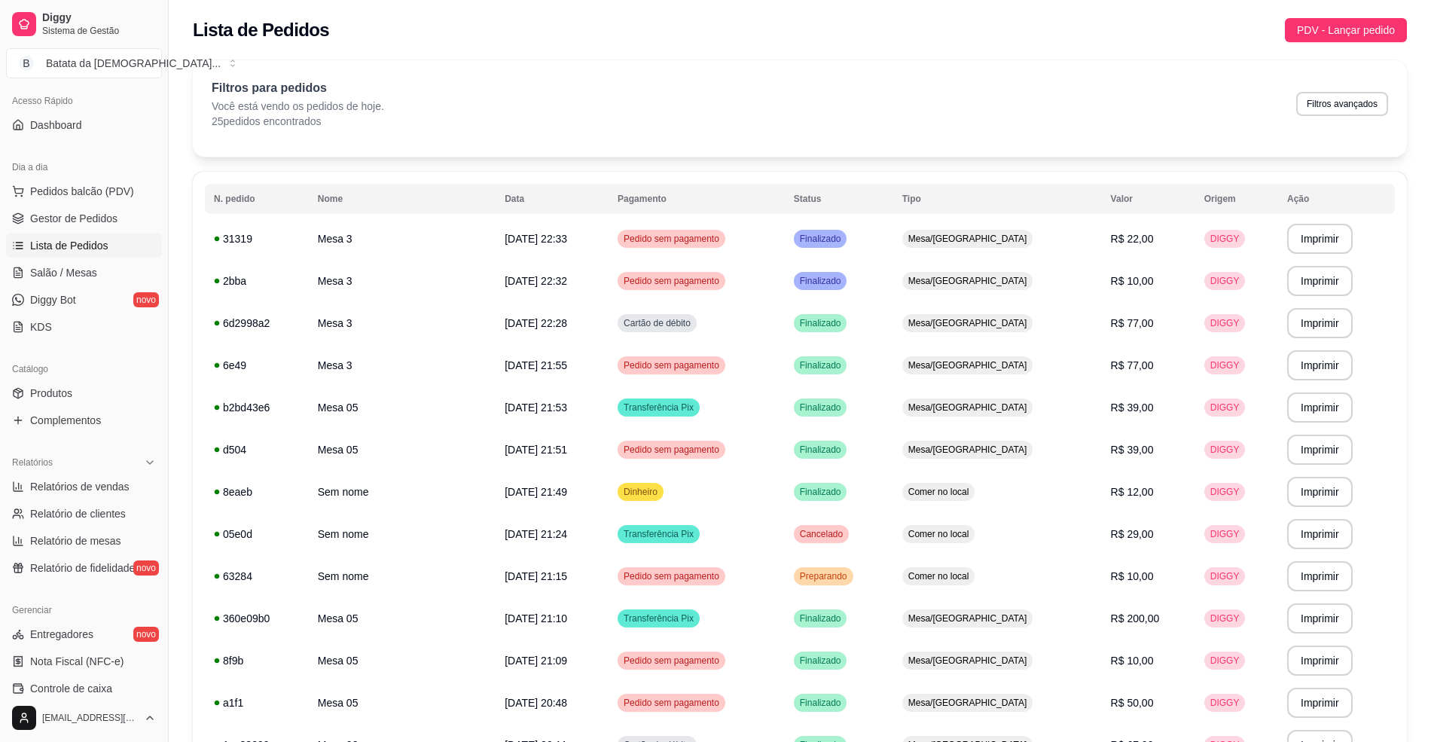
click at [76, 380] on div "Catálogo" at bounding box center [84, 369] width 156 height 24
click at [76, 392] on link "Produtos" at bounding box center [84, 393] width 156 height 24
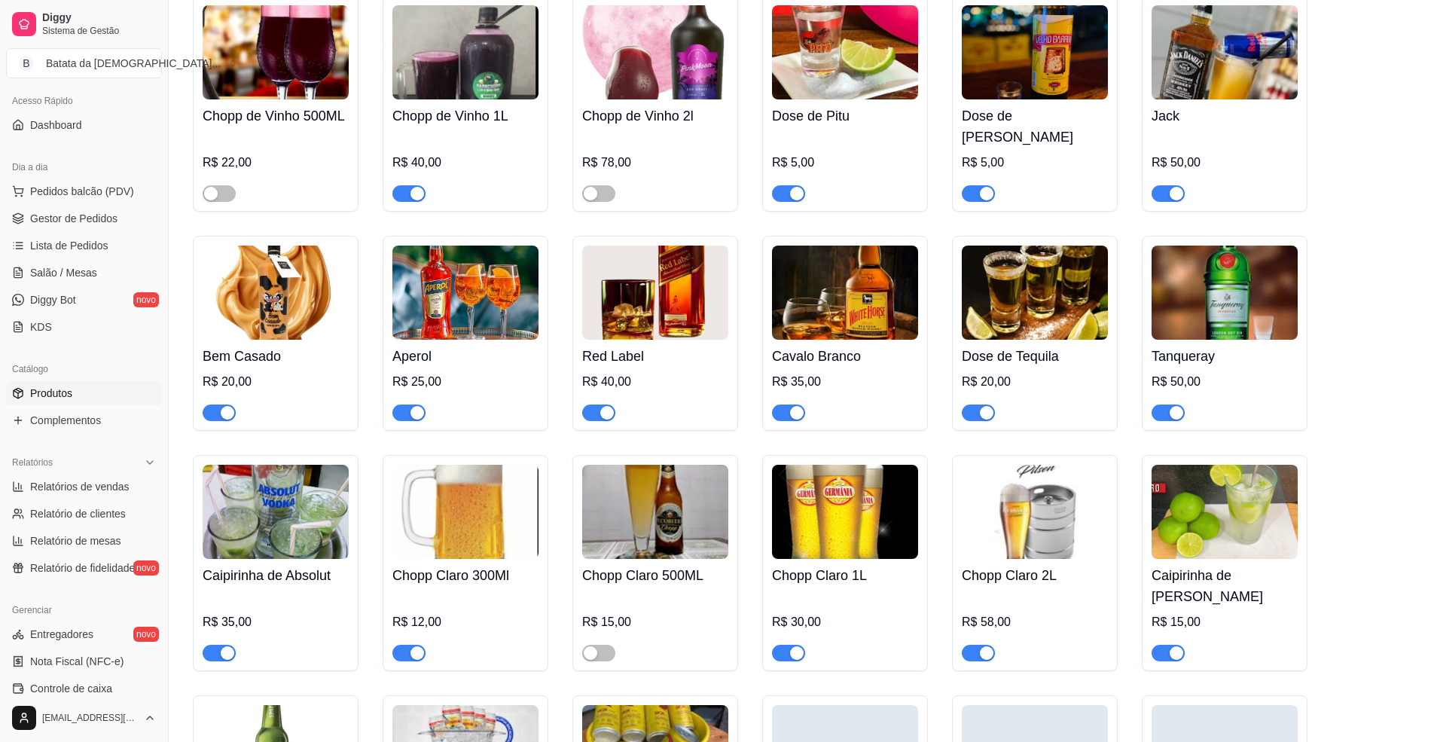
scroll to position [5322, 0]
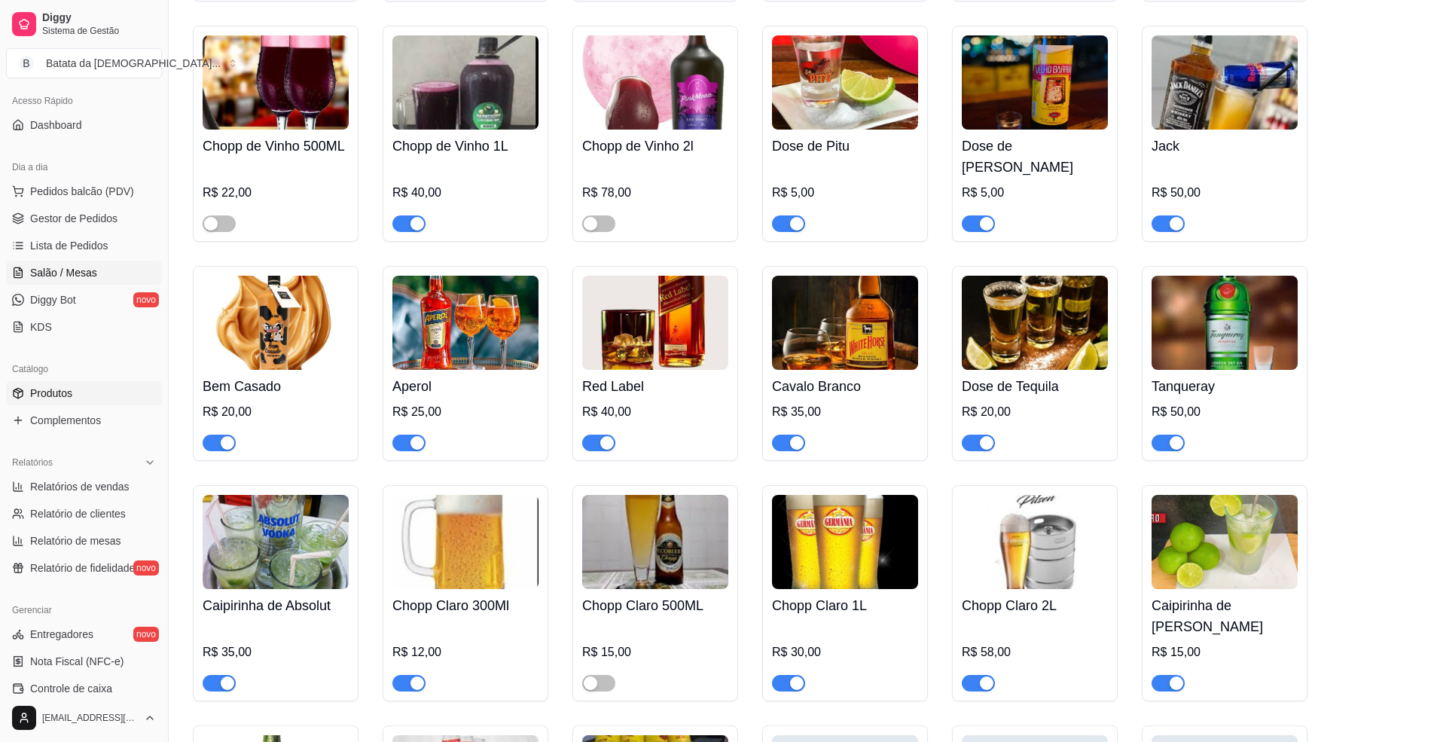
click at [79, 278] on span "Salão / Mesas" at bounding box center [63, 272] width 67 height 15
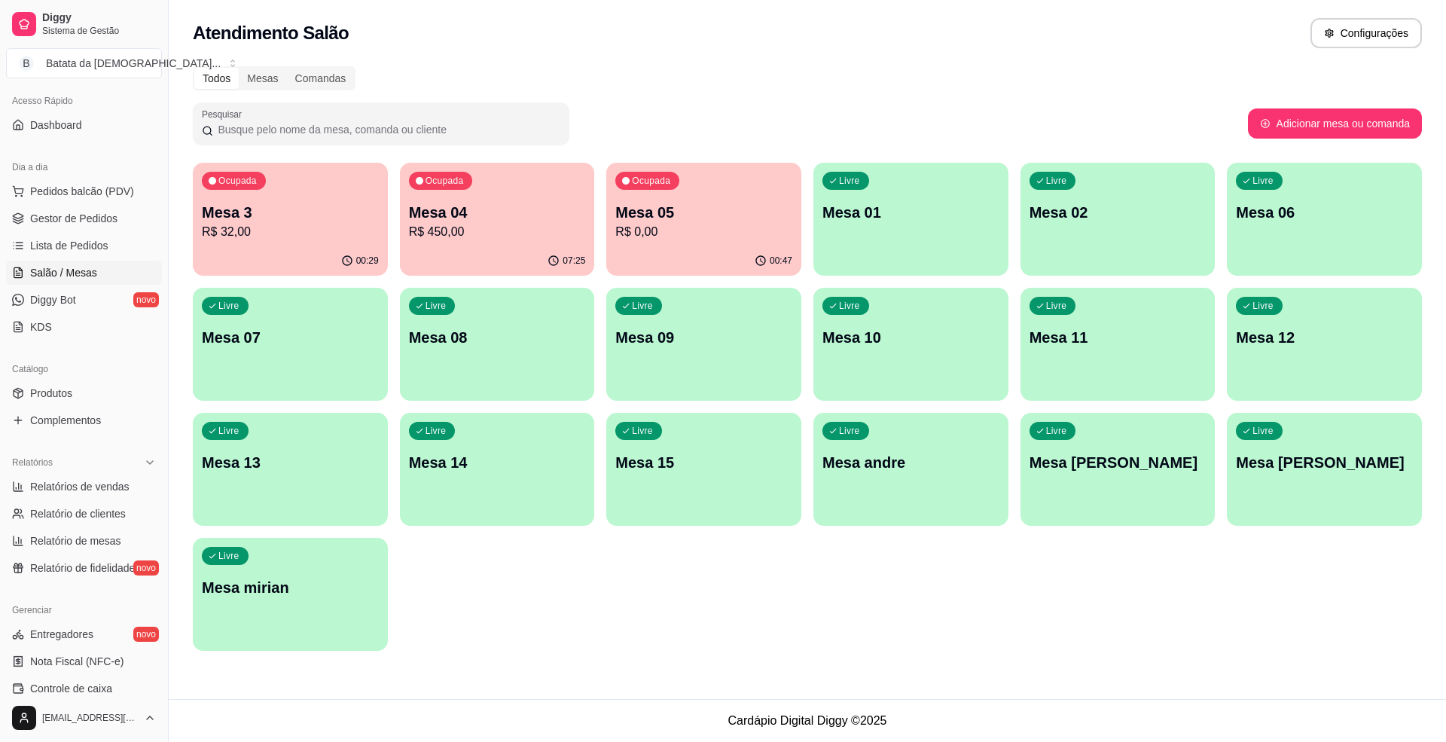
click at [287, 240] on p "R$ 32,00" at bounding box center [290, 232] width 177 height 18
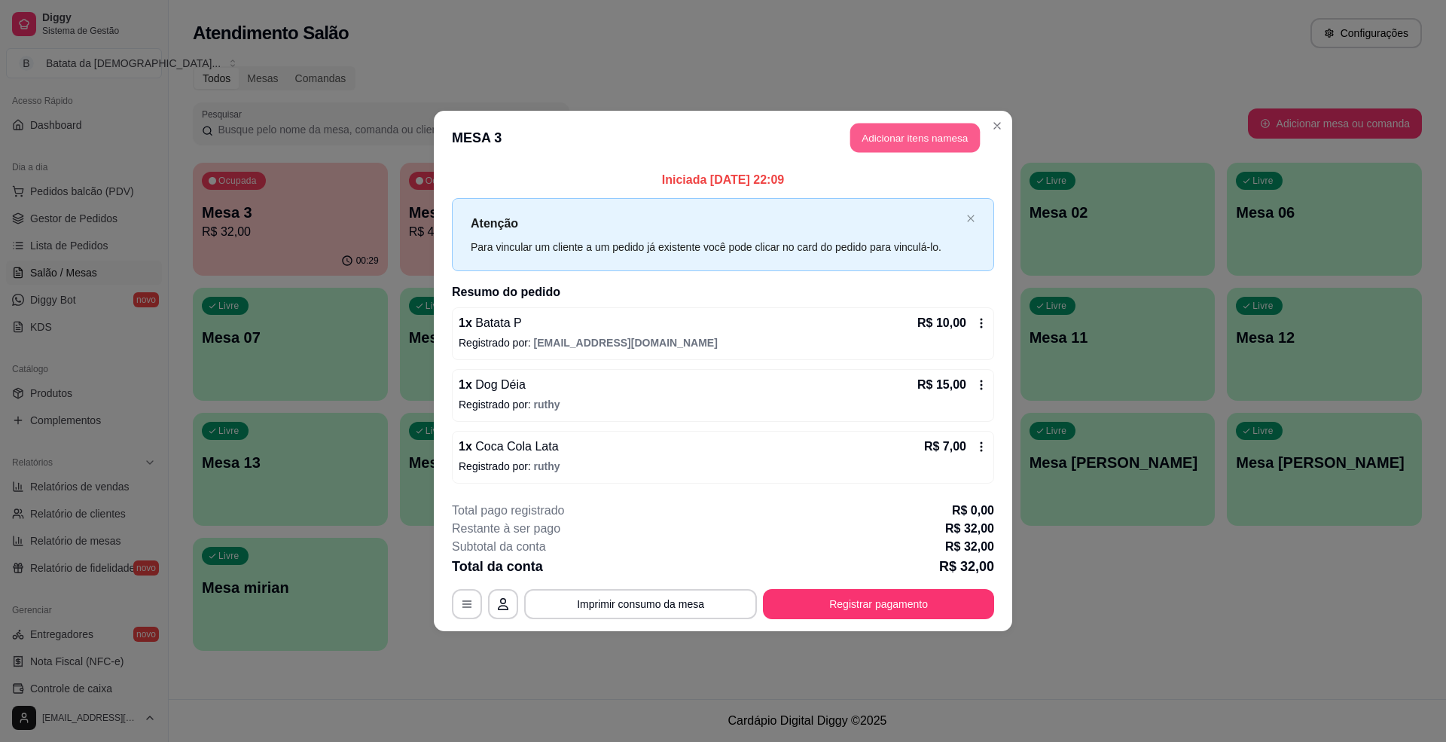
click at [883, 139] on button "Adicionar itens na mesa" at bounding box center [915, 138] width 130 height 29
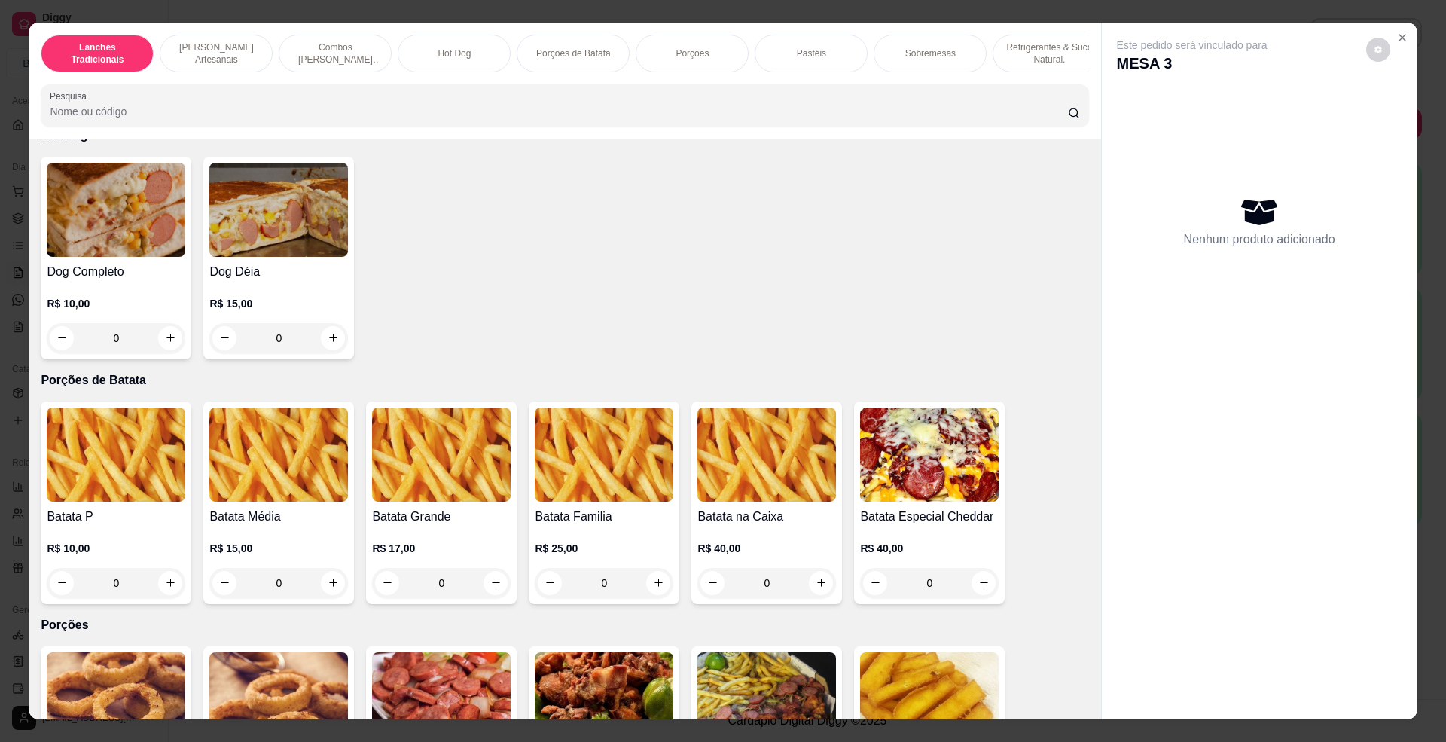
scroll to position [1607, 0]
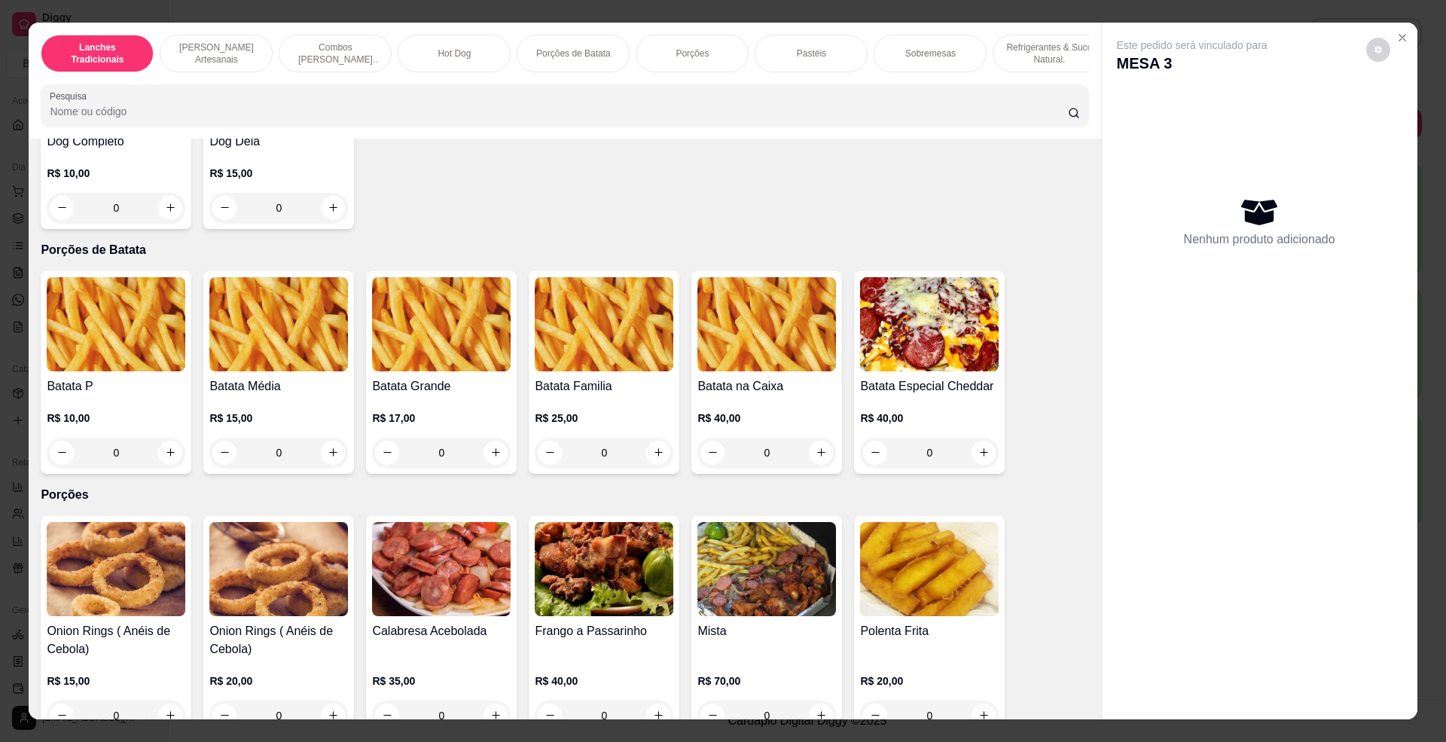
click at [163, 464] on div "0" at bounding box center [116, 453] width 139 height 30
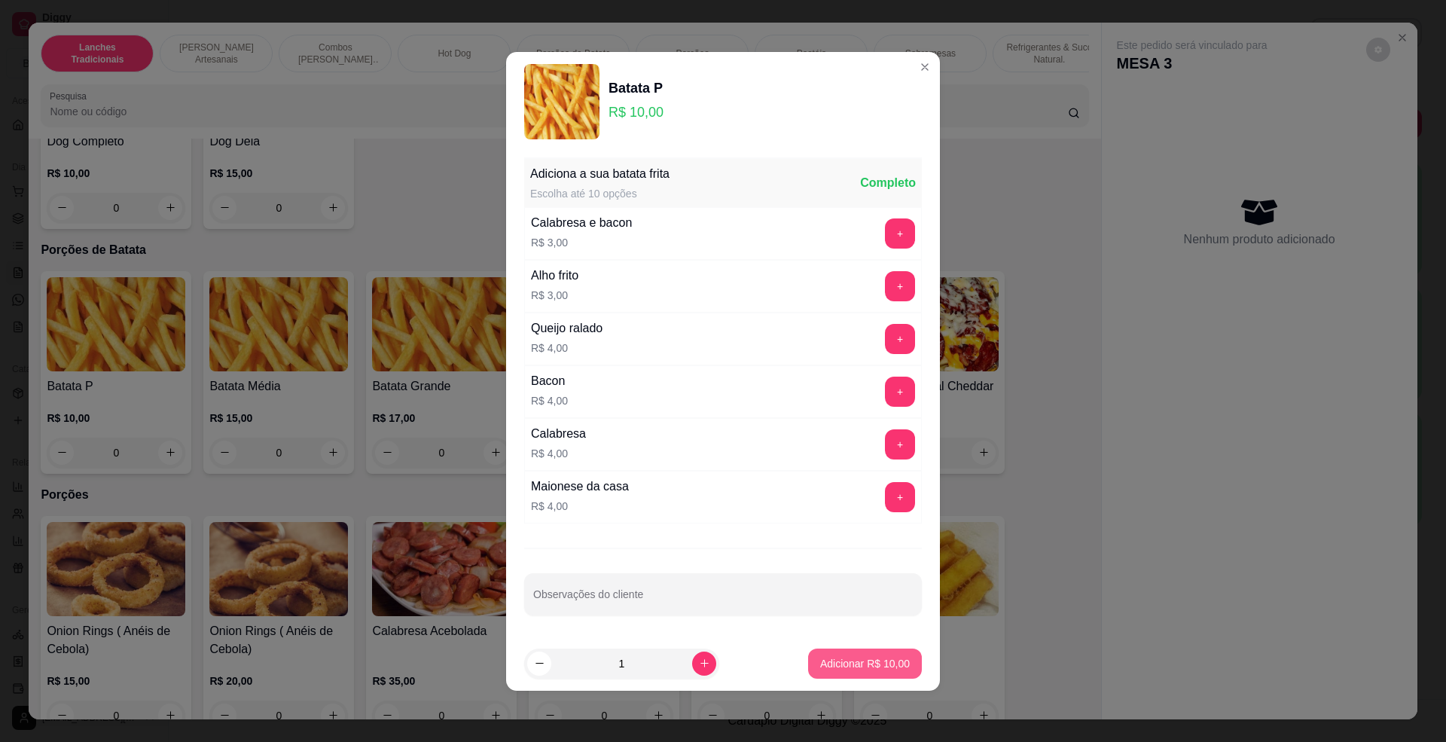
click at [851, 667] on p "Adicionar R$ 10,00" at bounding box center [865, 663] width 90 height 15
type input "1"
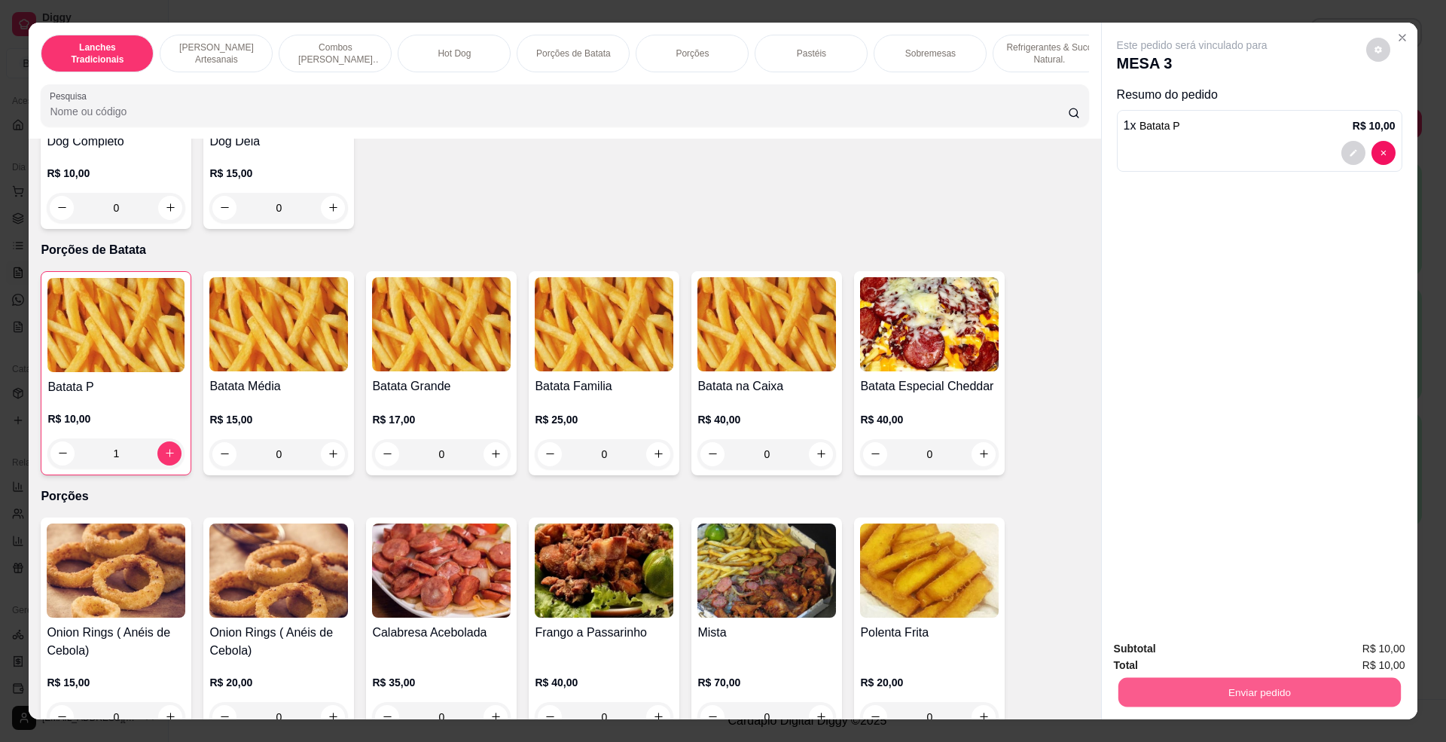
click at [1245, 694] on button "Enviar pedido" at bounding box center [1259, 692] width 282 height 29
click at [1205, 655] on button "Não registrar e enviar pedido" at bounding box center [1208, 656] width 152 height 28
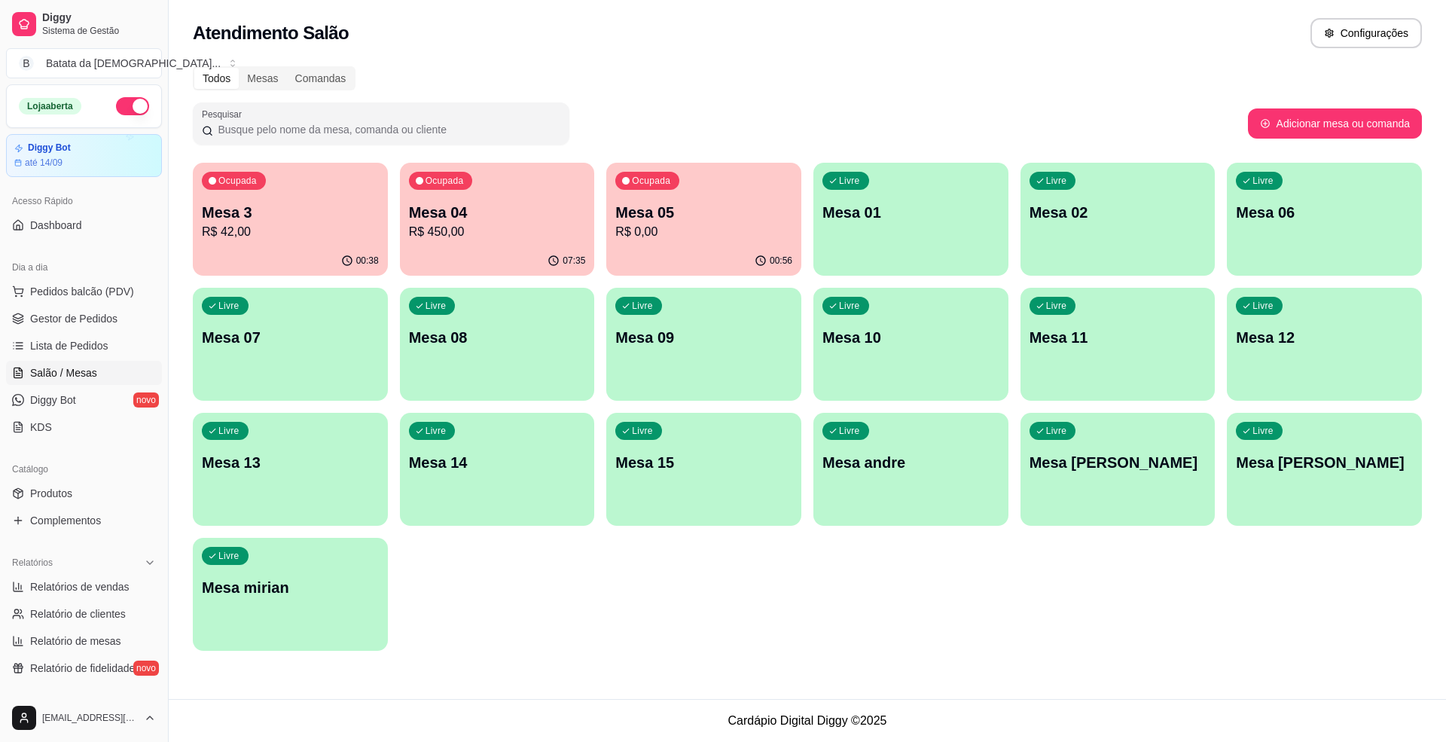
click at [527, 215] on p "Mesa 04" at bounding box center [497, 212] width 177 height 21
click at [214, 240] on p "R$ 42,00" at bounding box center [290, 232] width 177 height 18
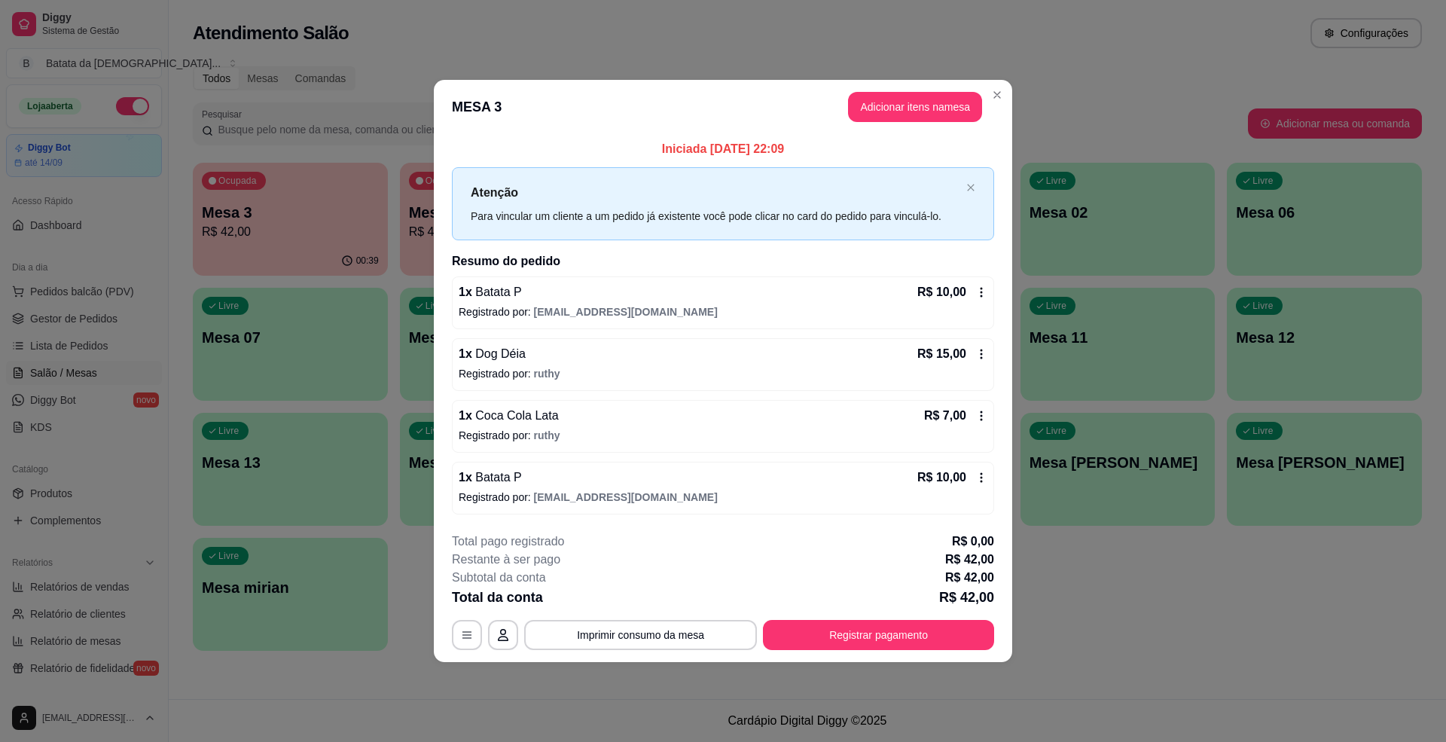
click at [713, 618] on div "**********" at bounding box center [723, 590] width 542 height 117
click at [714, 640] on button "Imprimir consumo da mesa" at bounding box center [640, 635] width 233 height 30
drag, startPoint x: 914, startPoint y: 657, endPoint x: 917, endPoint y: 646, distance: 11.0
click at [917, 655] on footer "**********" at bounding box center [723, 591] width 578 height 142
click at [917, 636] on button "Registrar pagamento" at bounding box center [878, 635] width 231 height 30
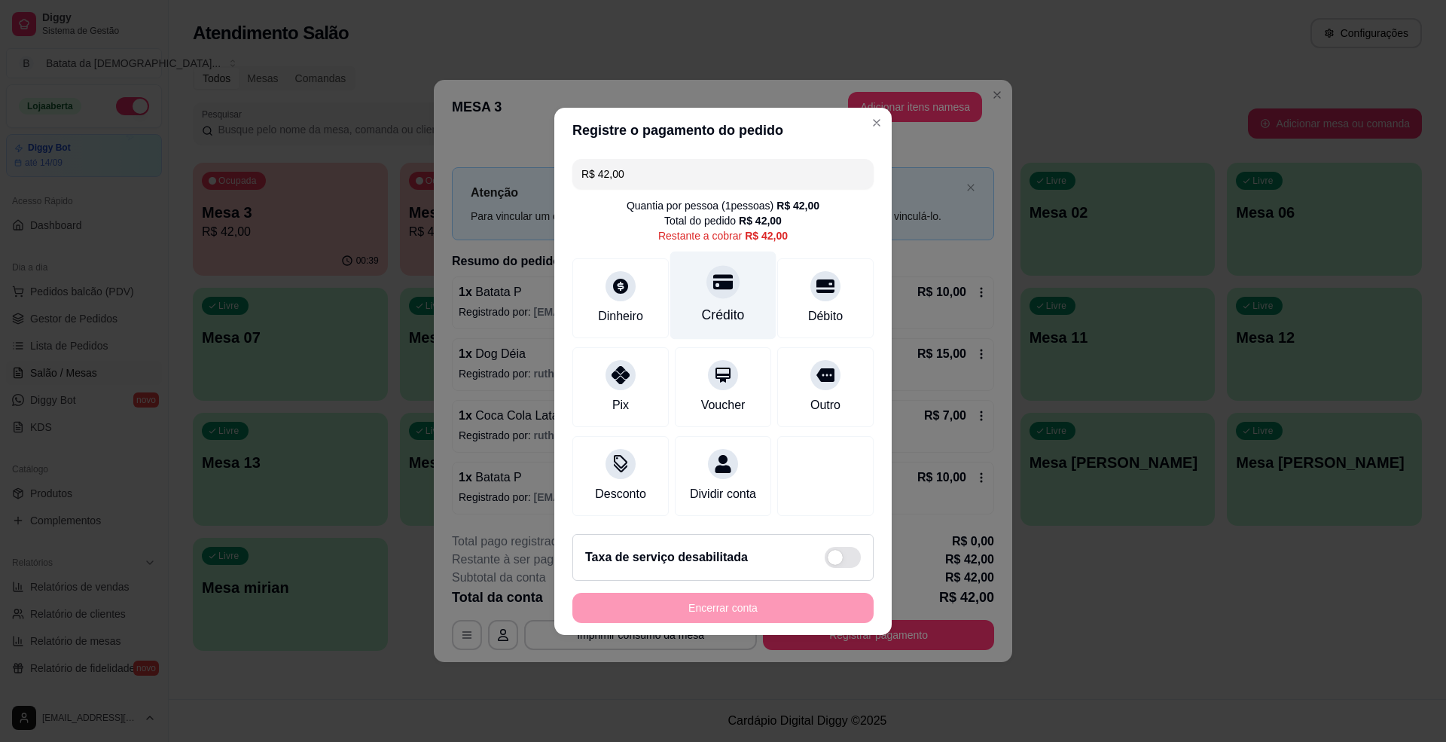
click at [724, 305] on div "Crédito" at bounding box center [723, 315] width 43 height 20
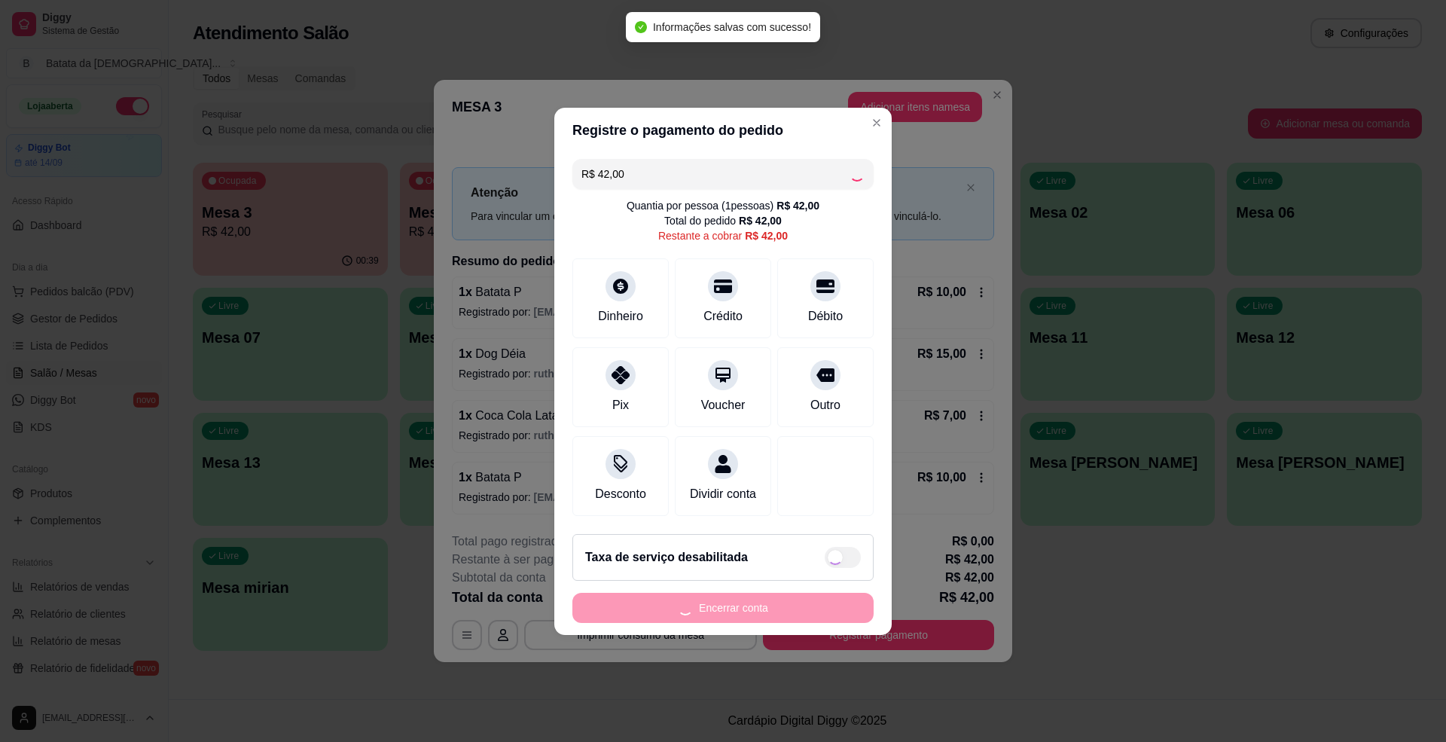
type input "R$ 0,00"
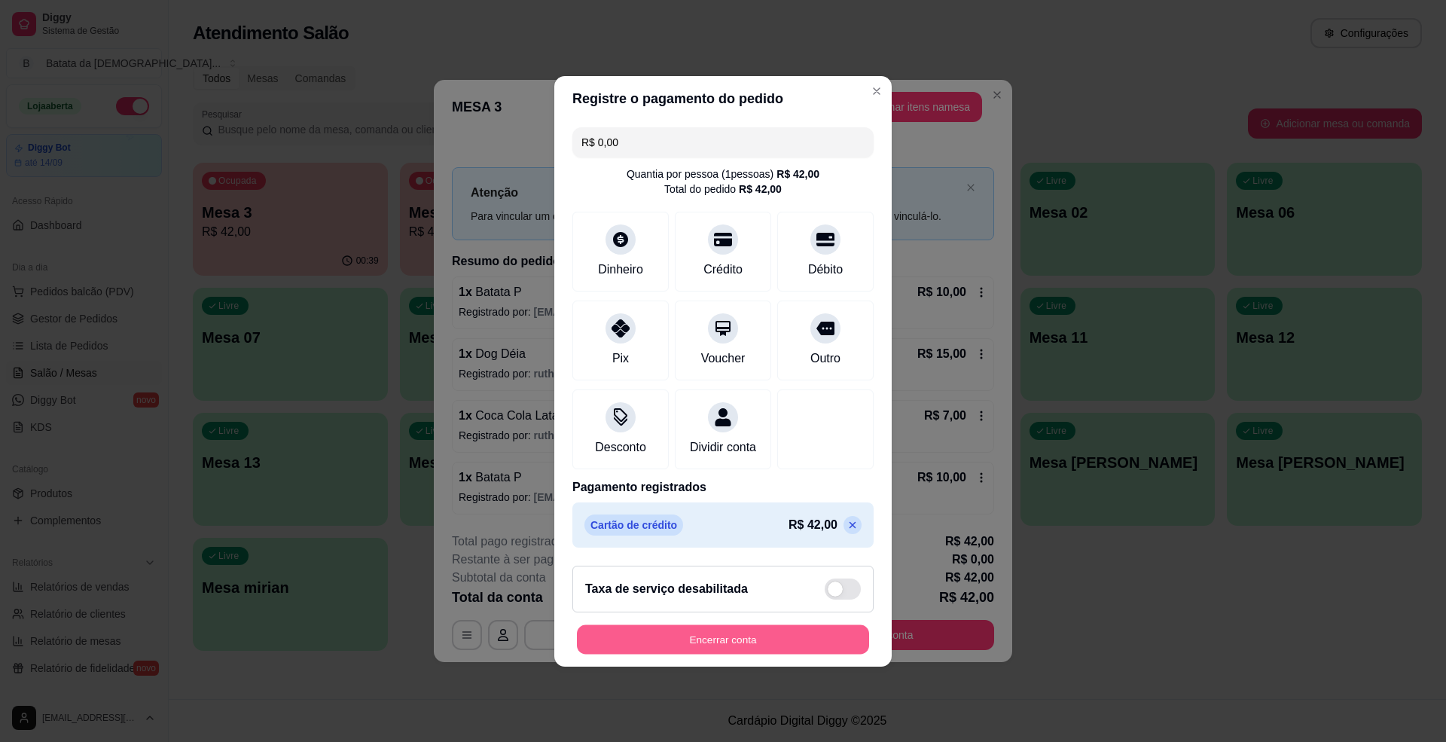
click at [760, 639] on button "Encerrar conta" at bounding box center [723, 638] width 292 height 29
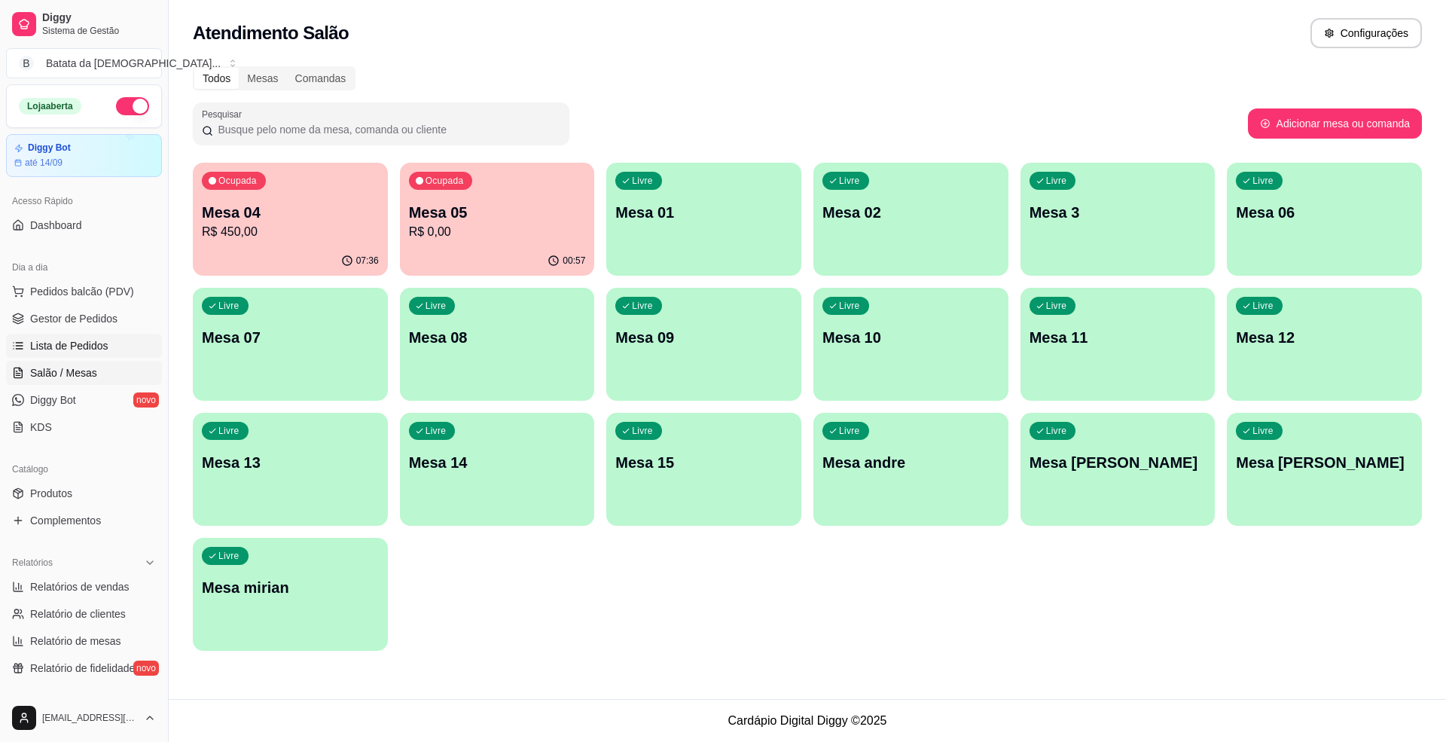
click at [78, 338] on span "Lista de Pedidos" at bounding box center [69, 345] width 78 height 15
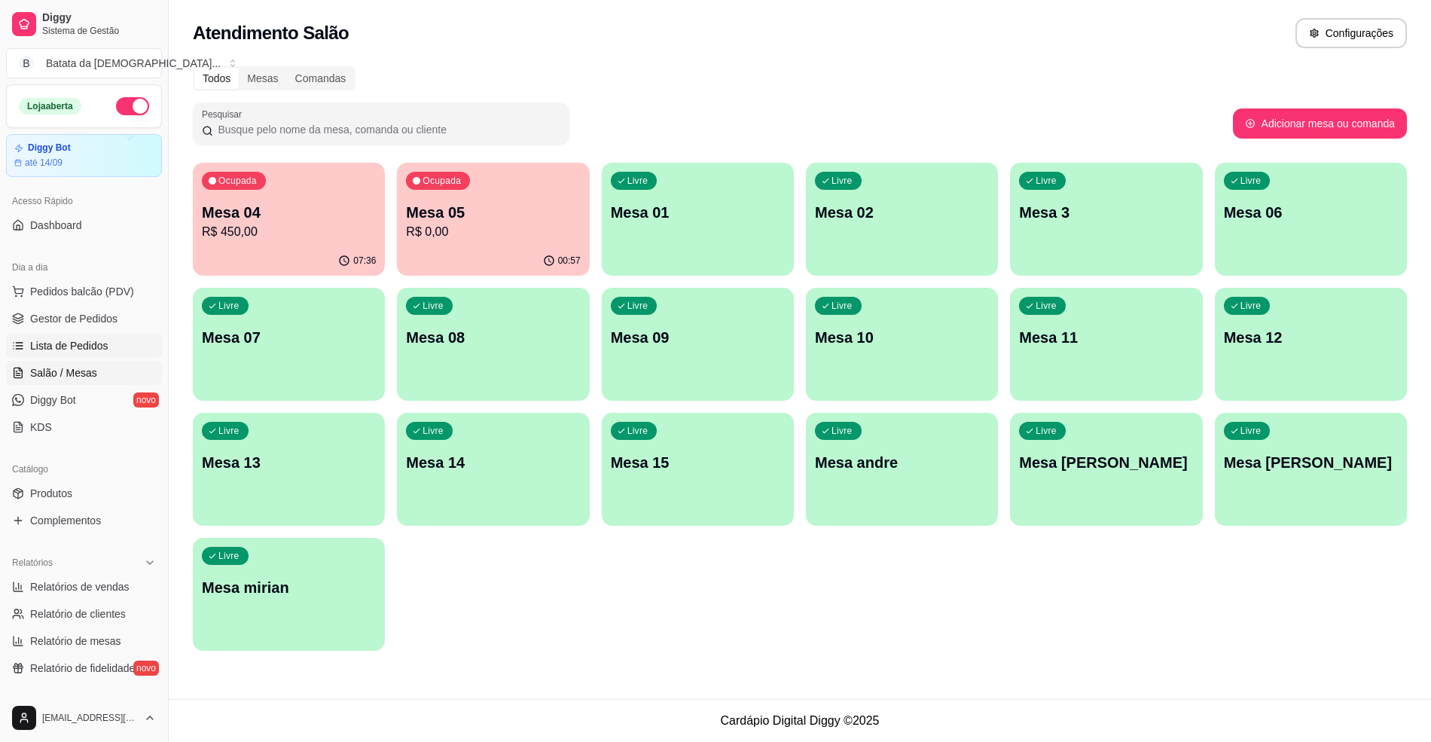
scroll to position [200, 0]
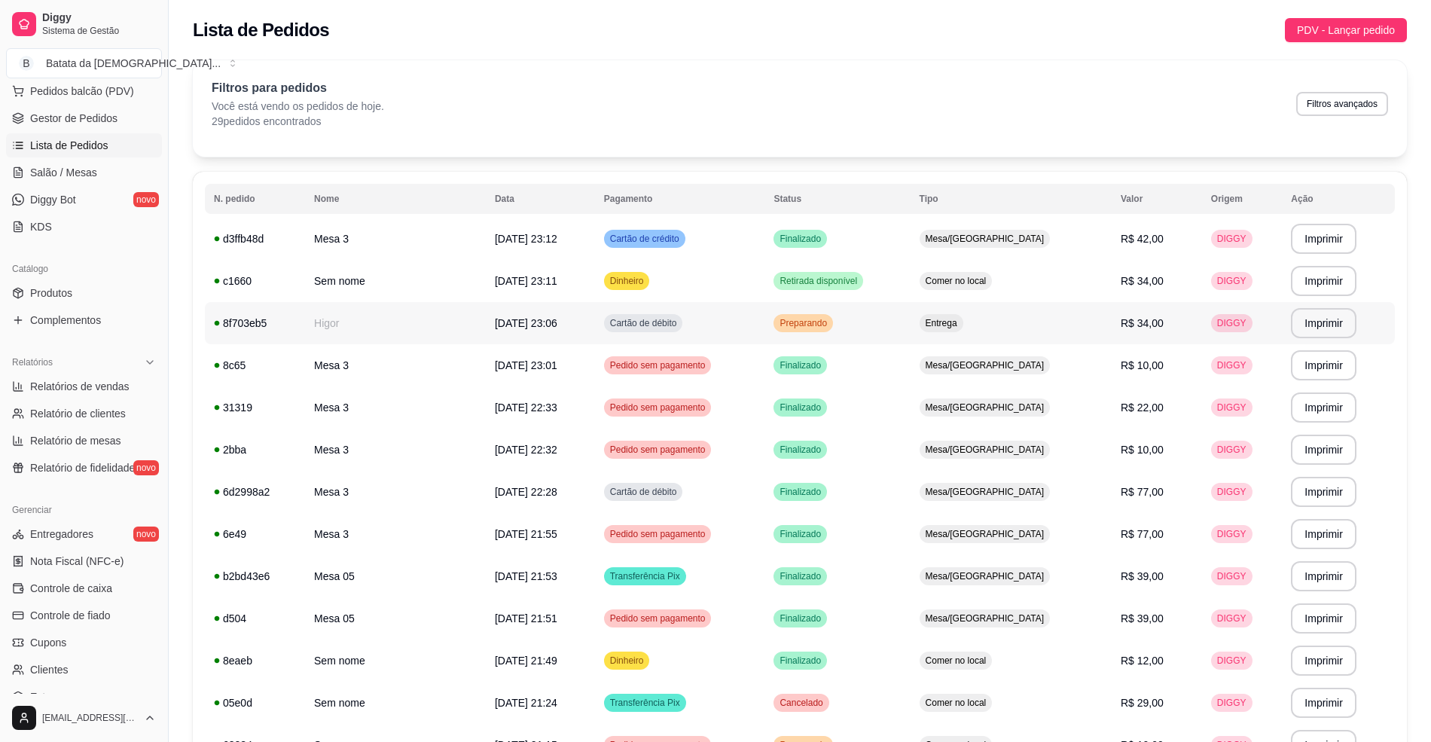
click at [910, 316] on td "Preparando" at bounding box center [836, 323] width 145 height 42
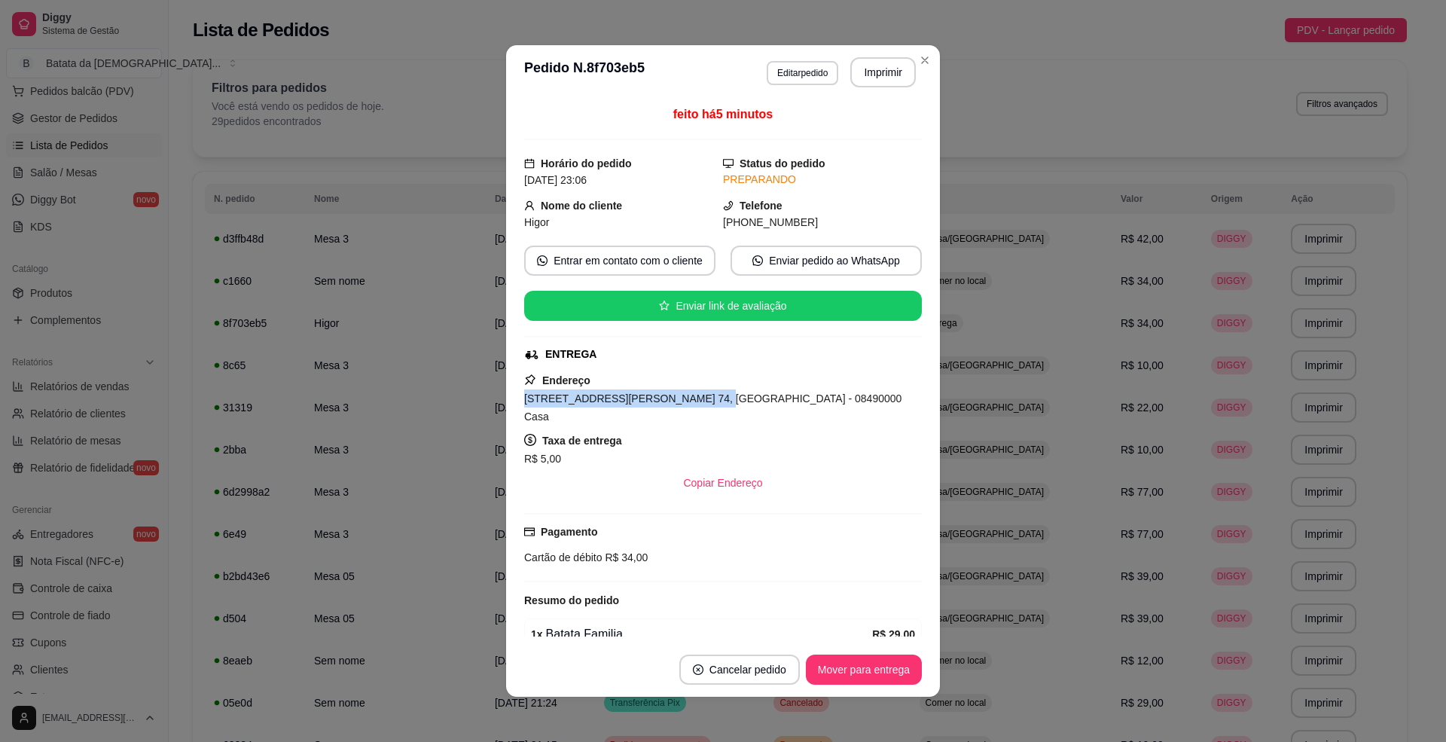
drag, startPoint x: 667, startPoint y: 398, endPoint x: 481, endPoint y: 404, distance: 186.9
click at [481, 404] on div "**********" at bounding box center [723, 371] width 1446 height 742
copy span "Rua José Pereira de Jesus, n. 74,"
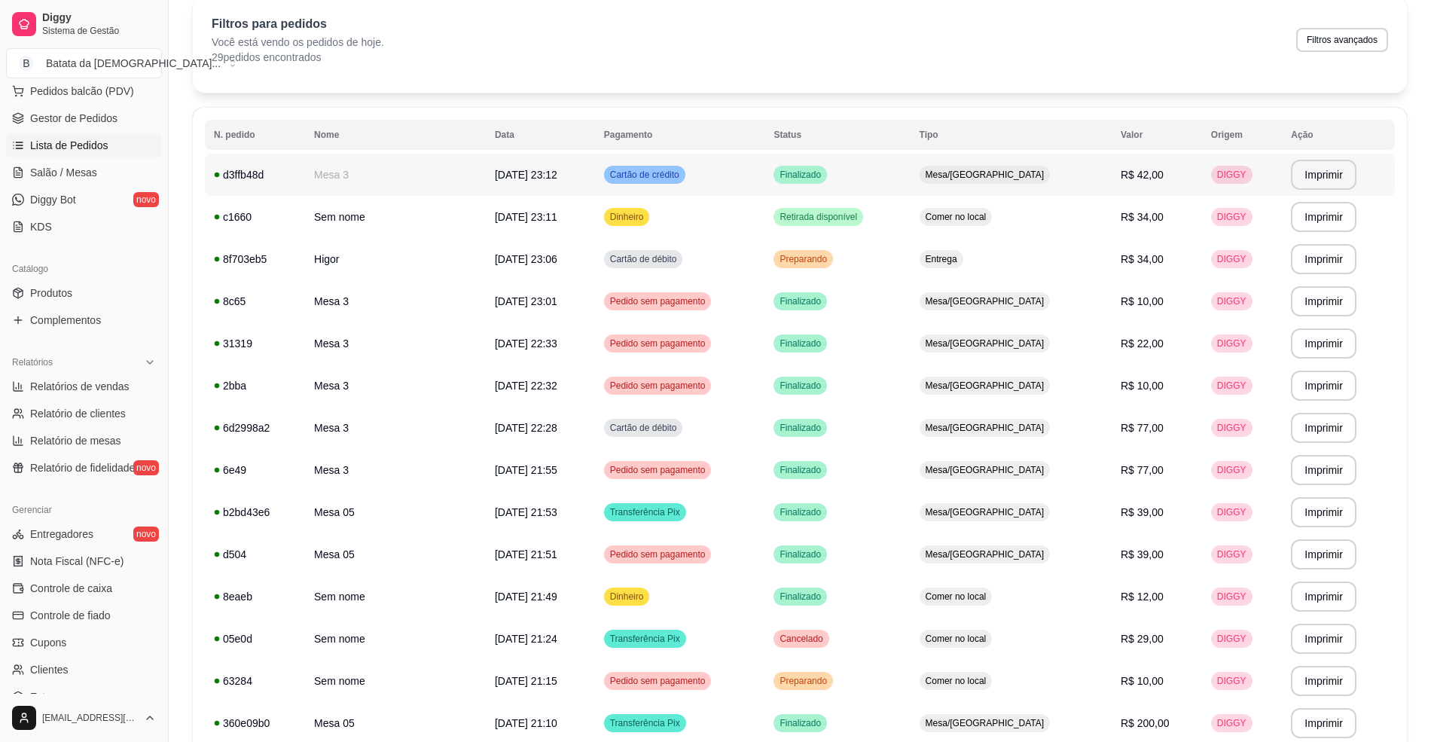
scroll to position [100, 0]
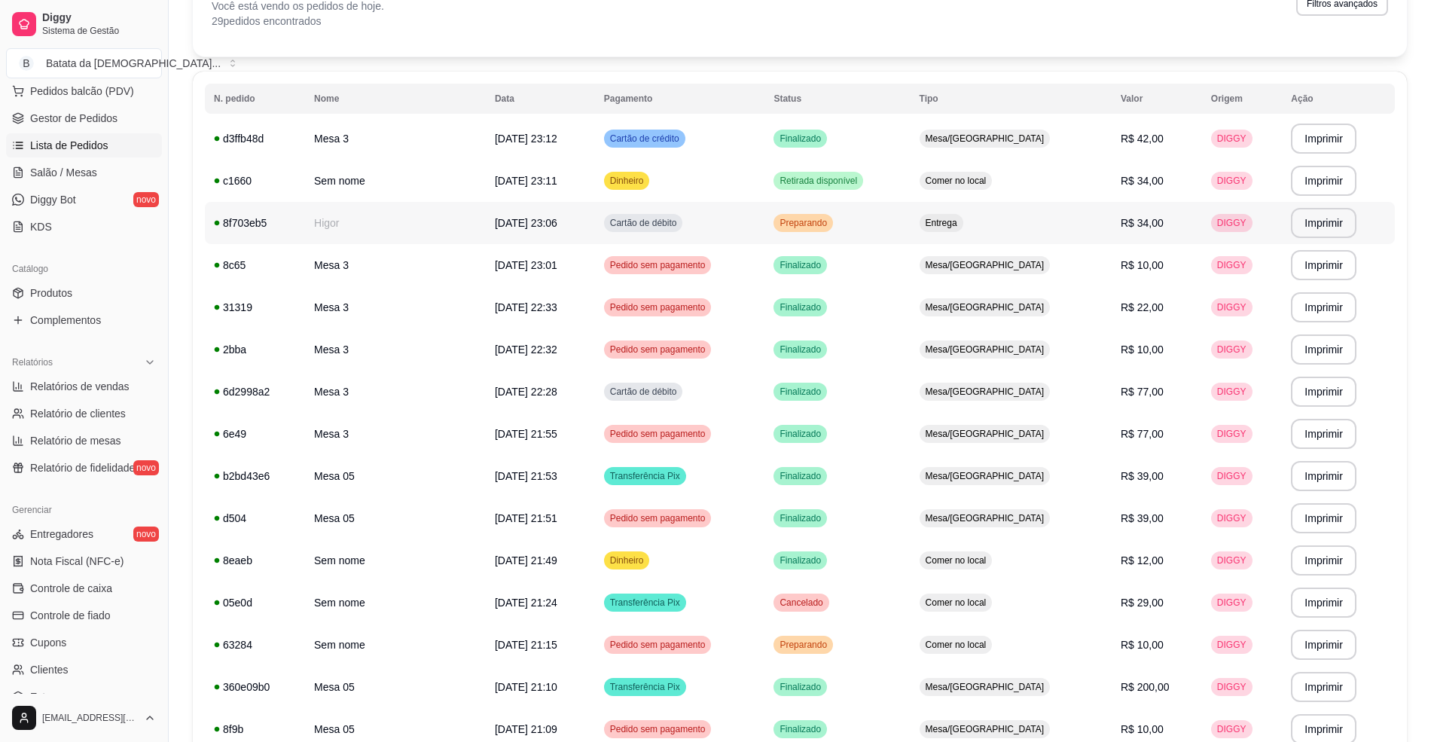
click at [886, 227] on td "Preparando" at bounding box center [836, 223] width 145 height 42
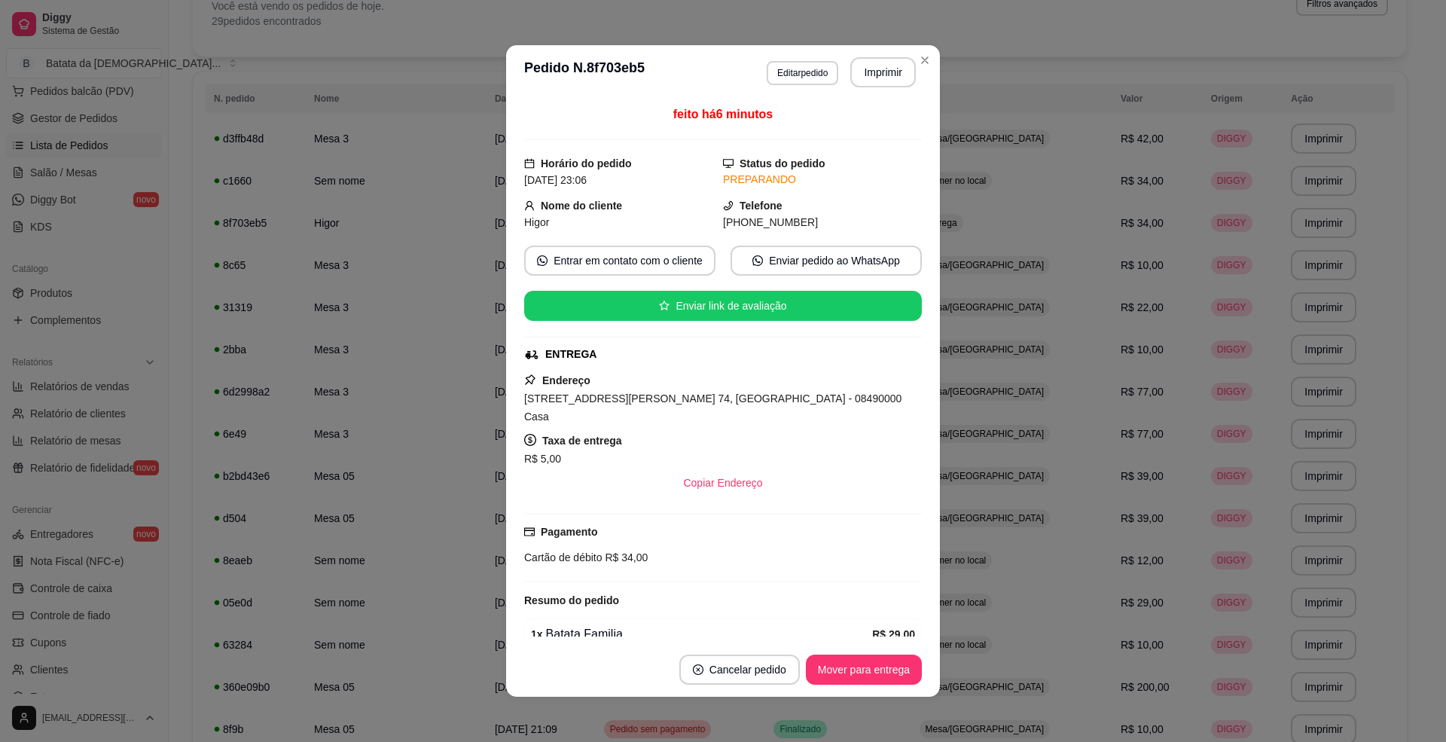
click at [929, 49] on header "**********" at bounding box center [723, 72] width 434 height 54
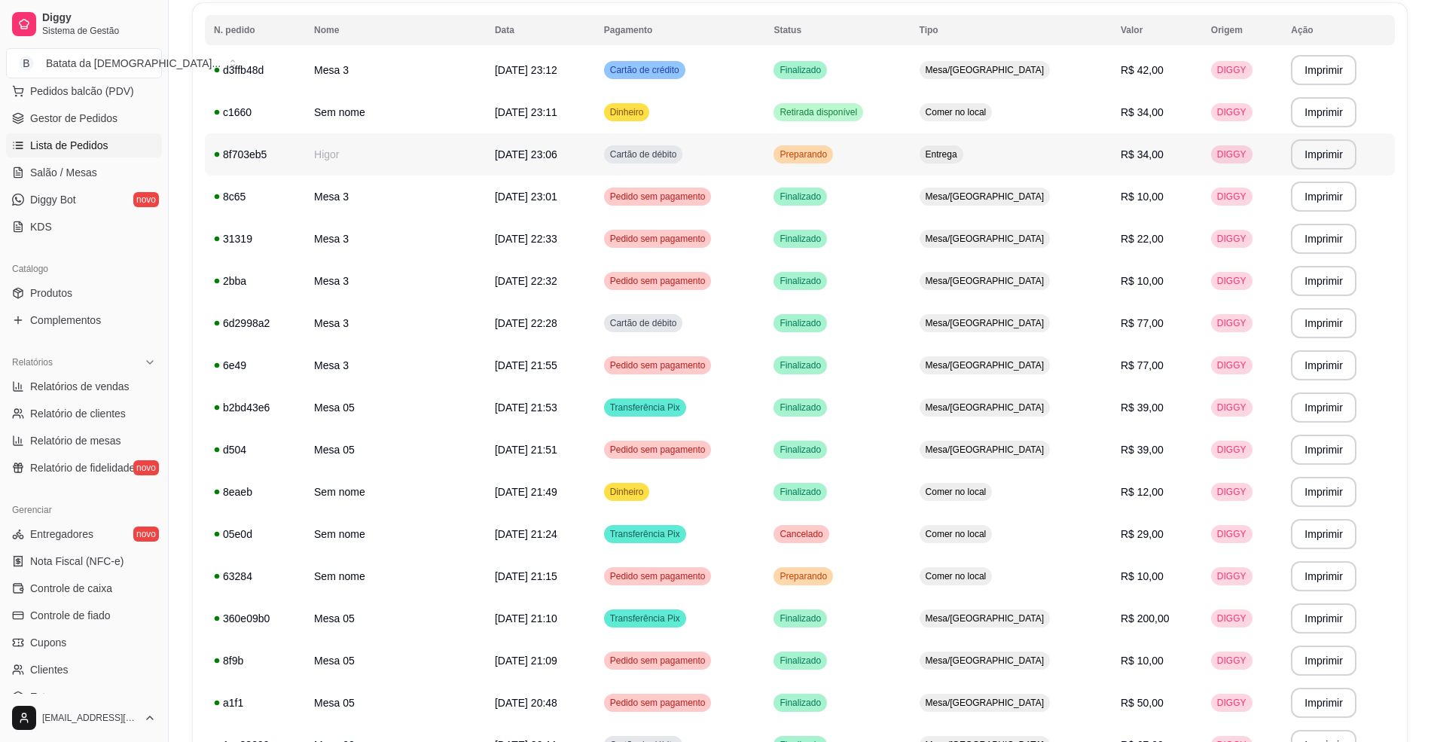
scroll to position [301, 0]
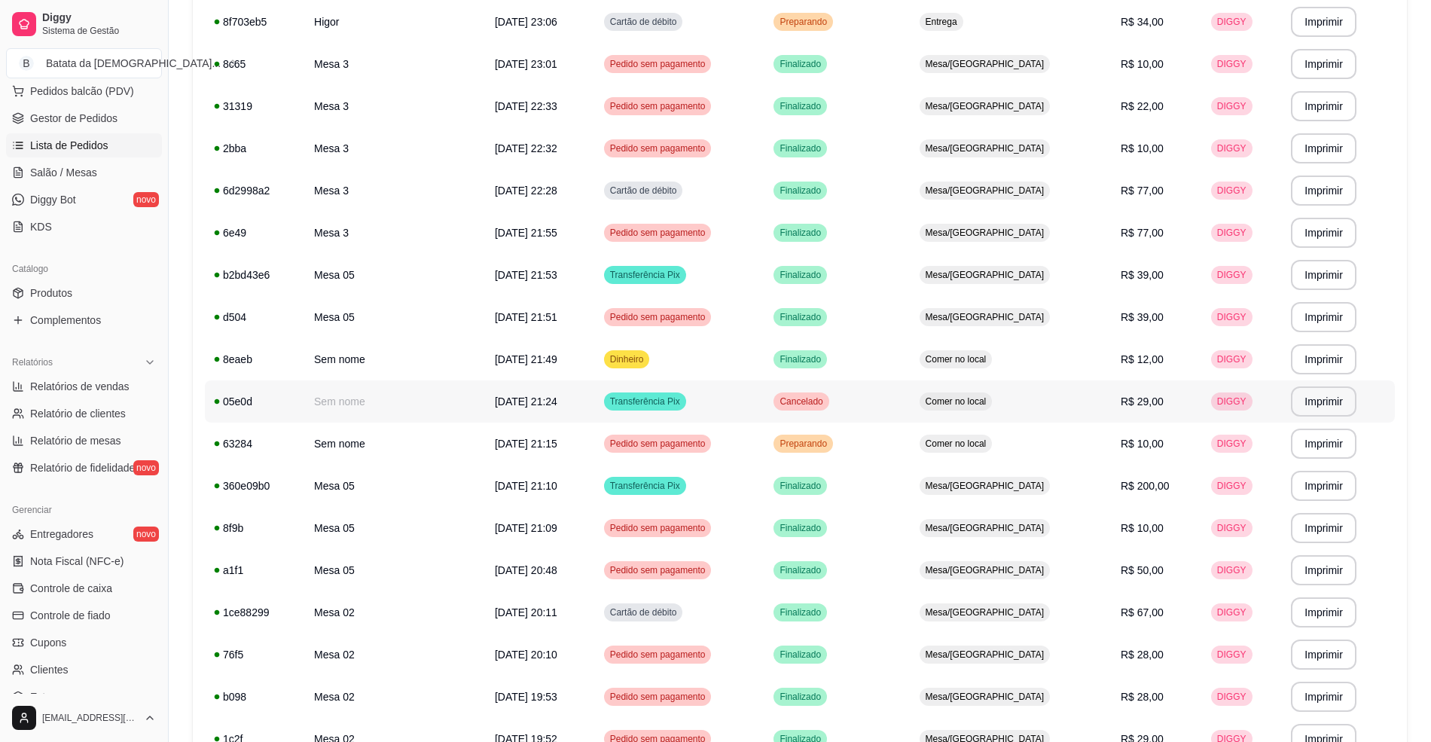
click at [910, 420] on td "Cancelado" at bounding box center [836, 401] width 145 height 42
click at [910, 462] on td "Preparando" at bounding box center [836, 444] width 145 height 42
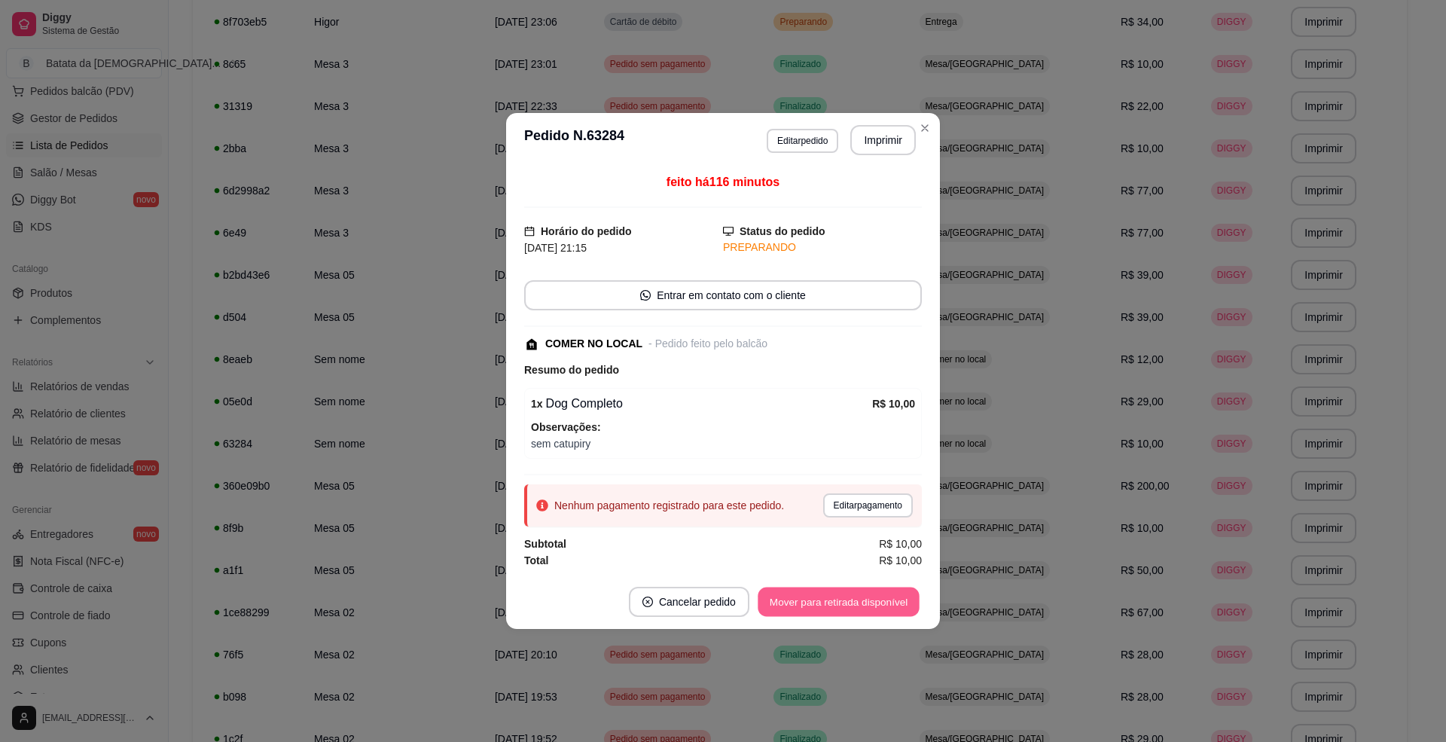
click at [848, 594] on button "Mover para retirada disponível" at bounding box center [838, 601] width 161 height 29
click at [838, 600] on button "Mover para finalizado" at bounding box center [859, 601] width 121 height 29
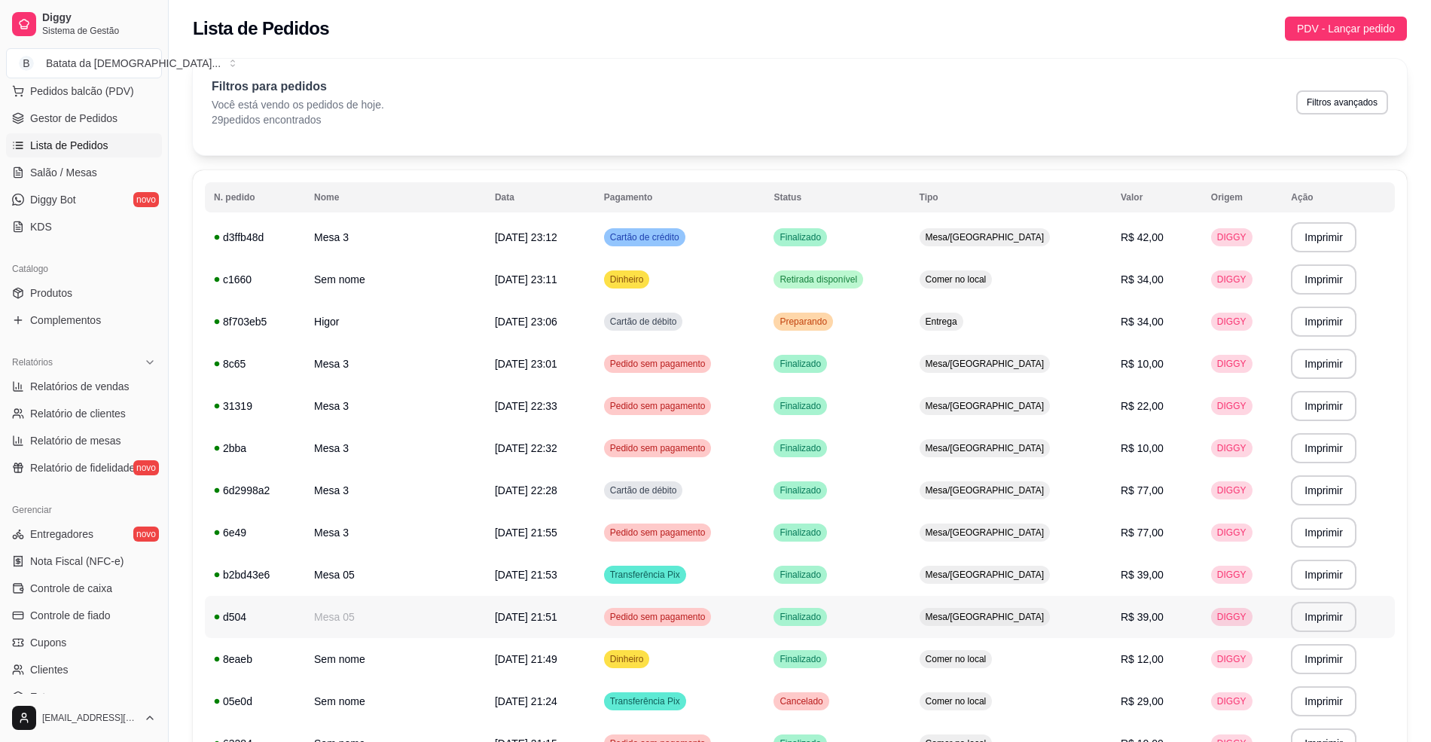
scroll to position [0, 0]
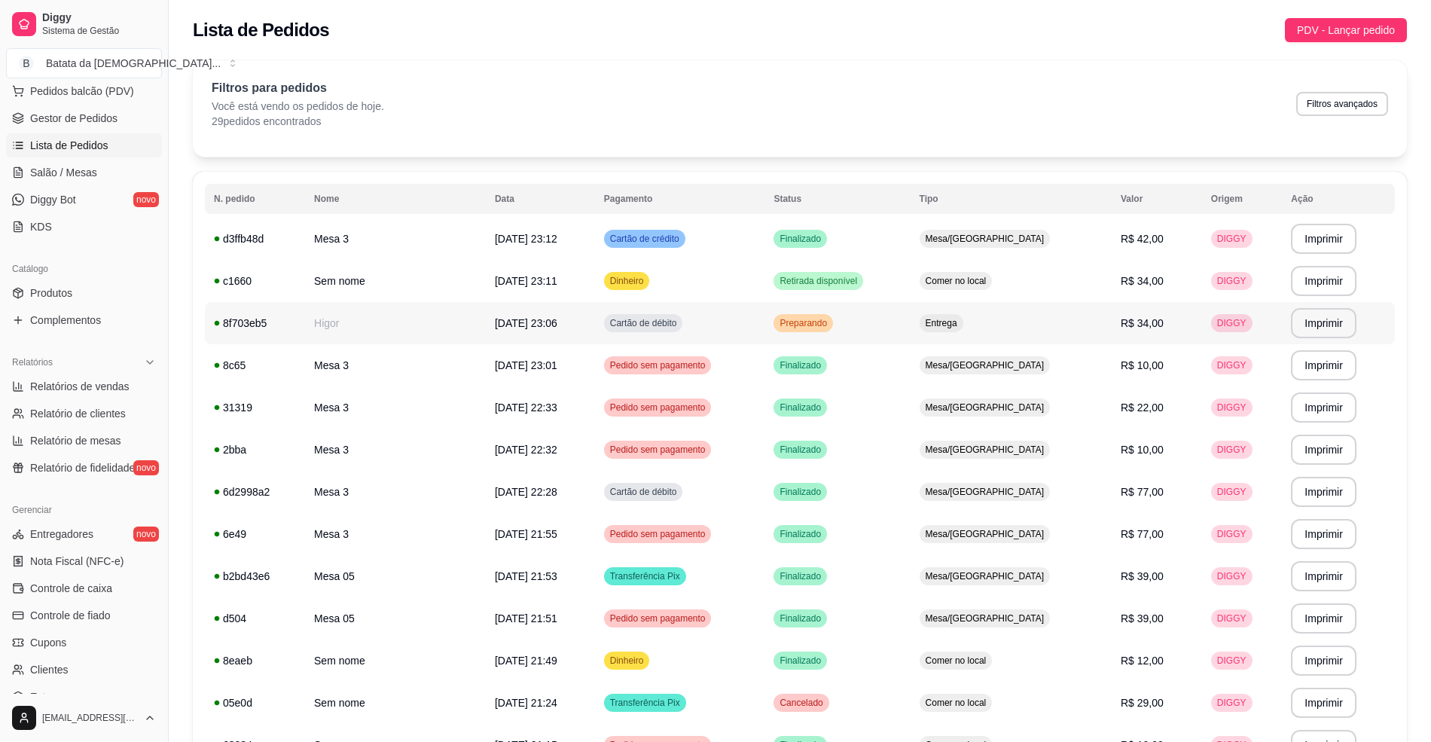
click at [973, 322] on td "Entrega" at bounding box center [1011, 323] width 201 height 42
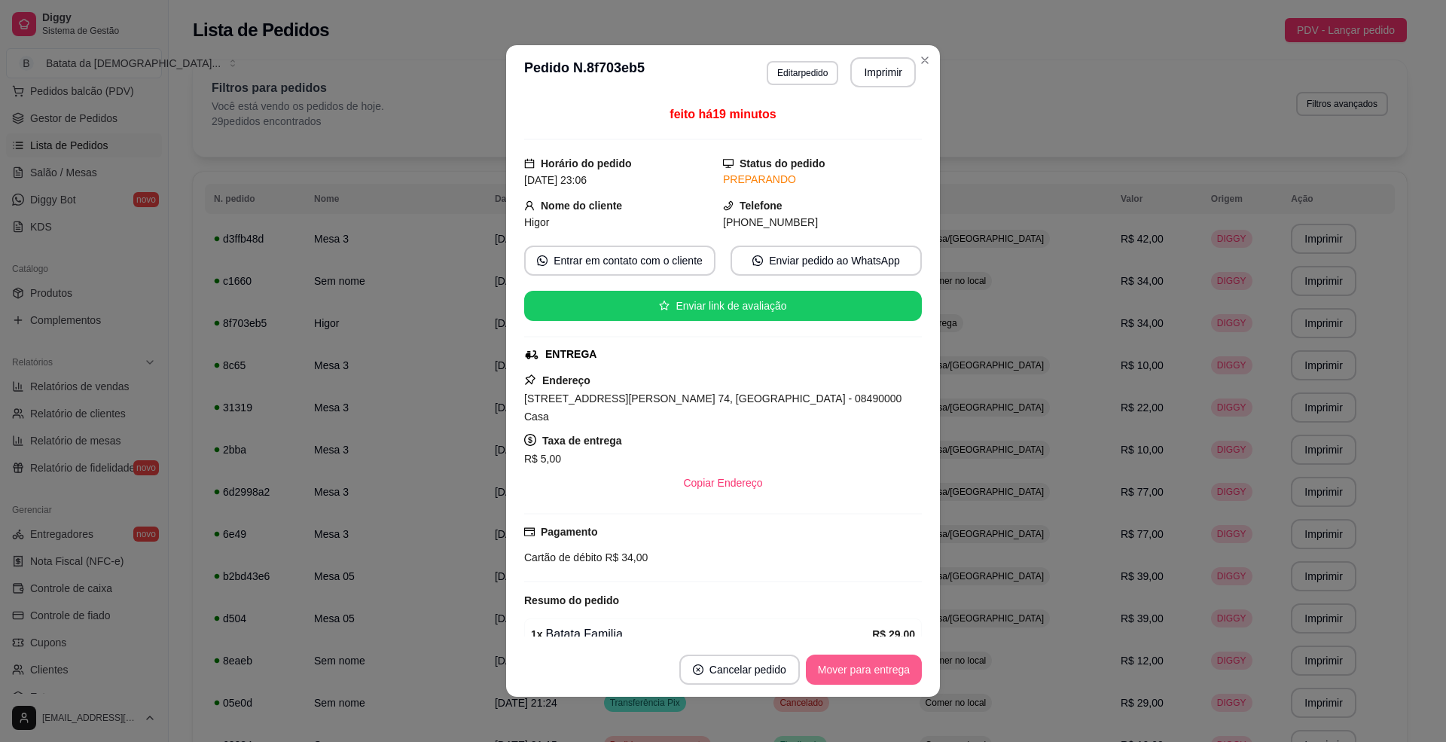
click at [892, 658] on button "Mover para entrega" at bounding box center [864, 670] width 116 height 30
click at [878, 670] on button "Mover para finalizado" at bounding box center [859, 670] width 125 height 30
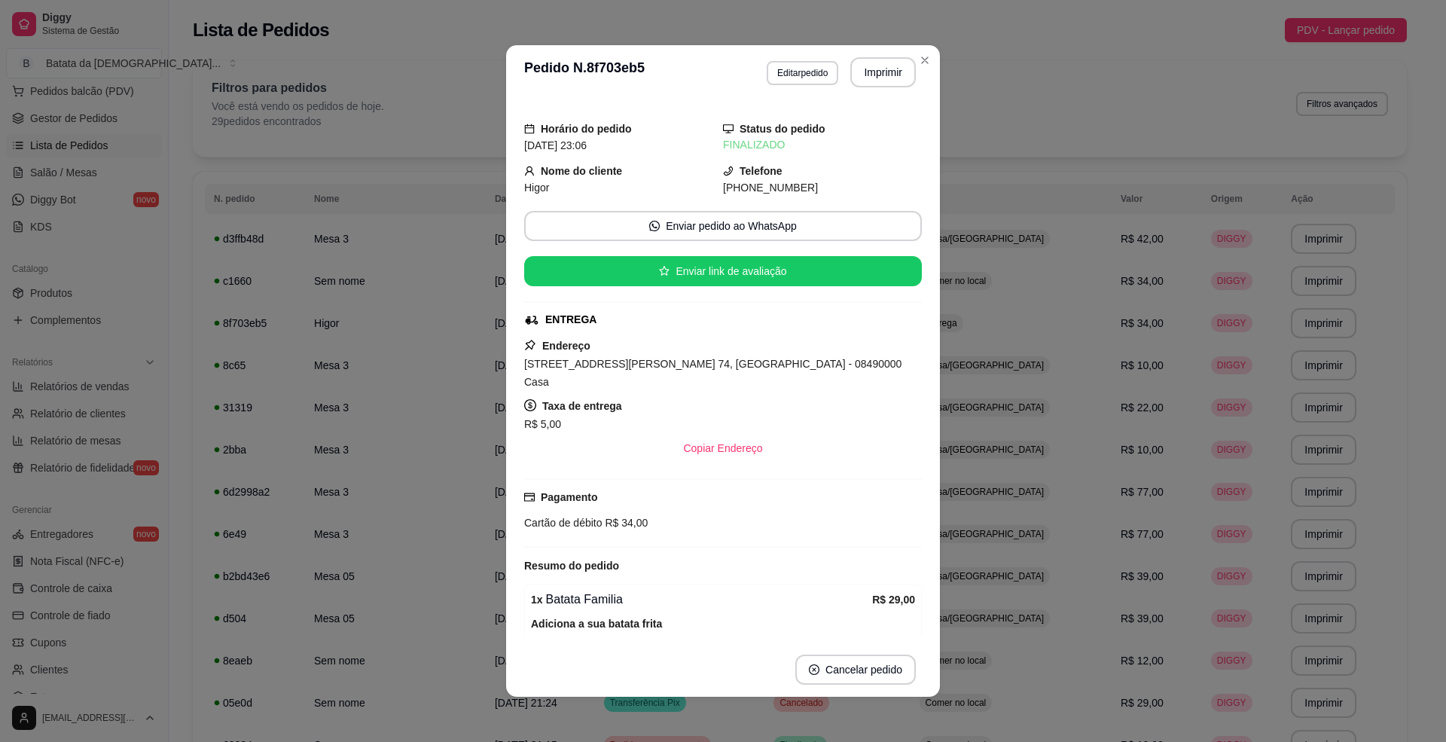
click at [931, 60] on header "**********" at bounding box center [723, 72] width 434 height 54
click at [929, 54] on header "**********" at bounding box center [723, 72] width 434 height 54
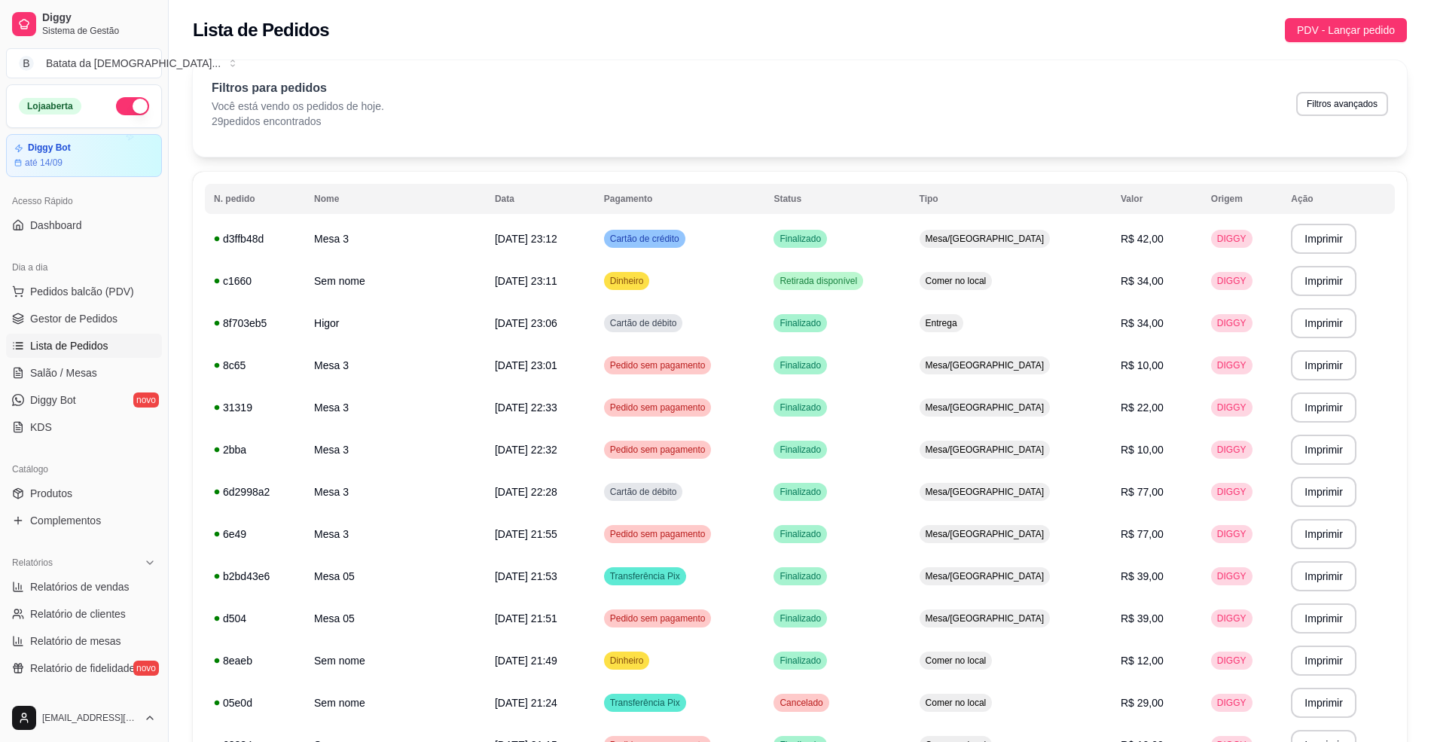
click at [128, 92] on div "Loja aberta" at bounding box center [84, 106] width 154 height 42
click at [121, 104] on button "button" at bounding box center [132, 106] width 33 height 18
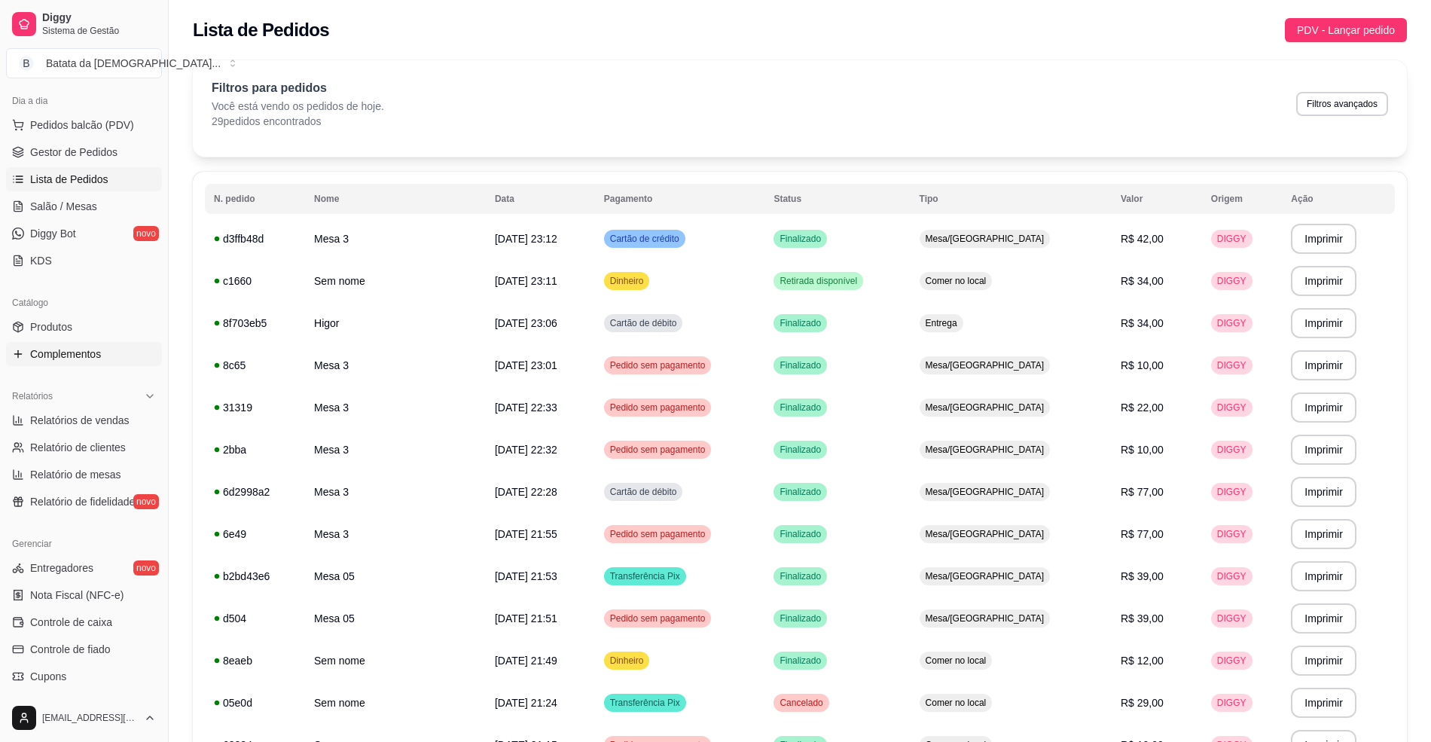
scroll to position [301, 0]
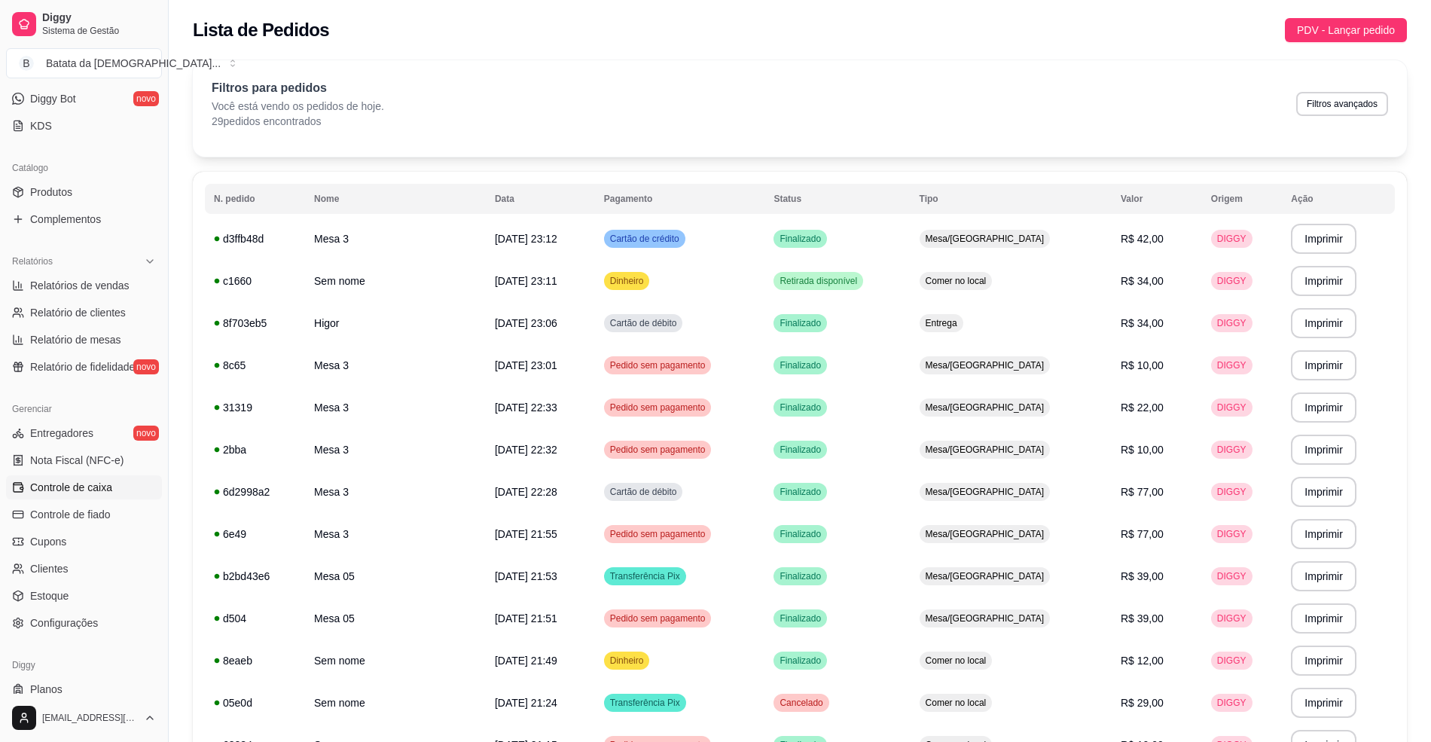
click at [70, 497] on link "Controle de caixa" at bounding box center [84, 487] width 156 height 24
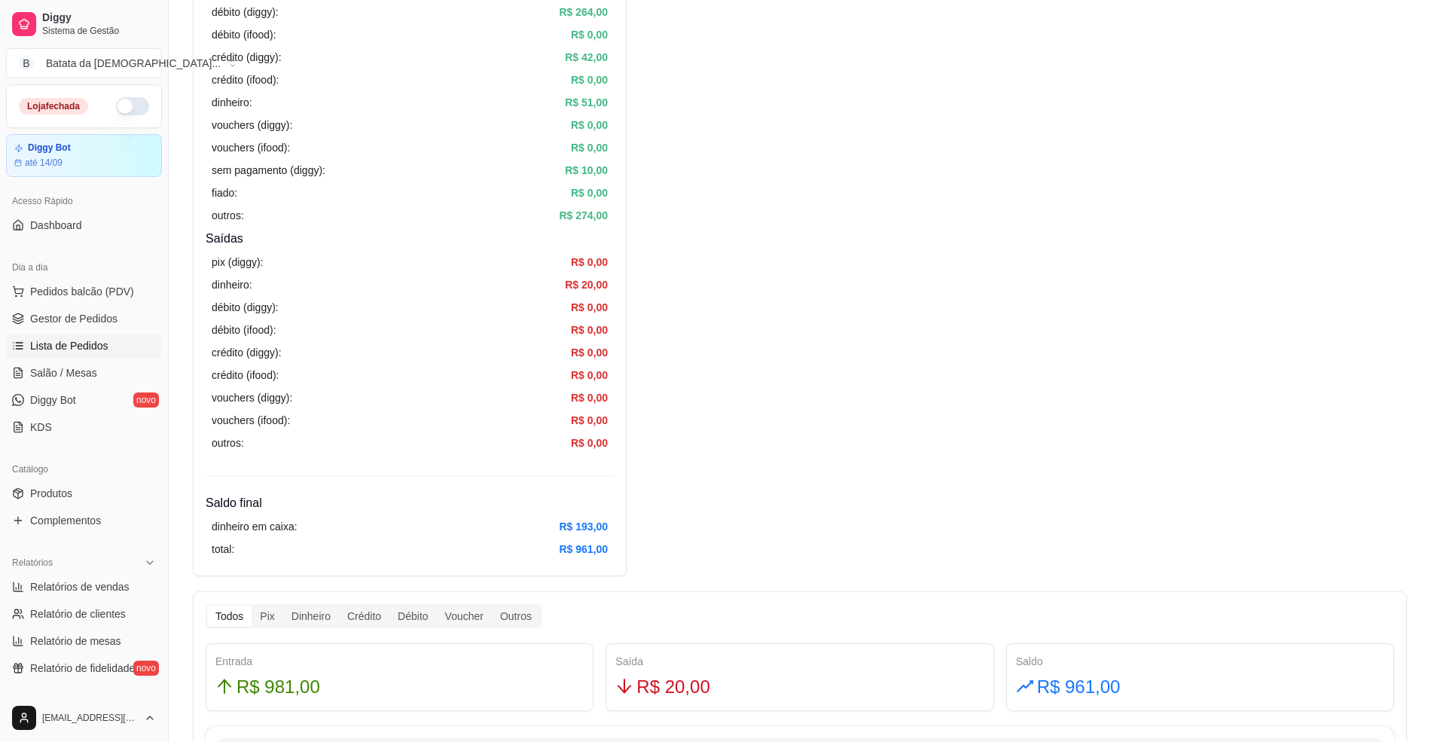
click at [103, 346] on span "Lista de Pedidos" at bounding box center [69, 345] width 78 height 15
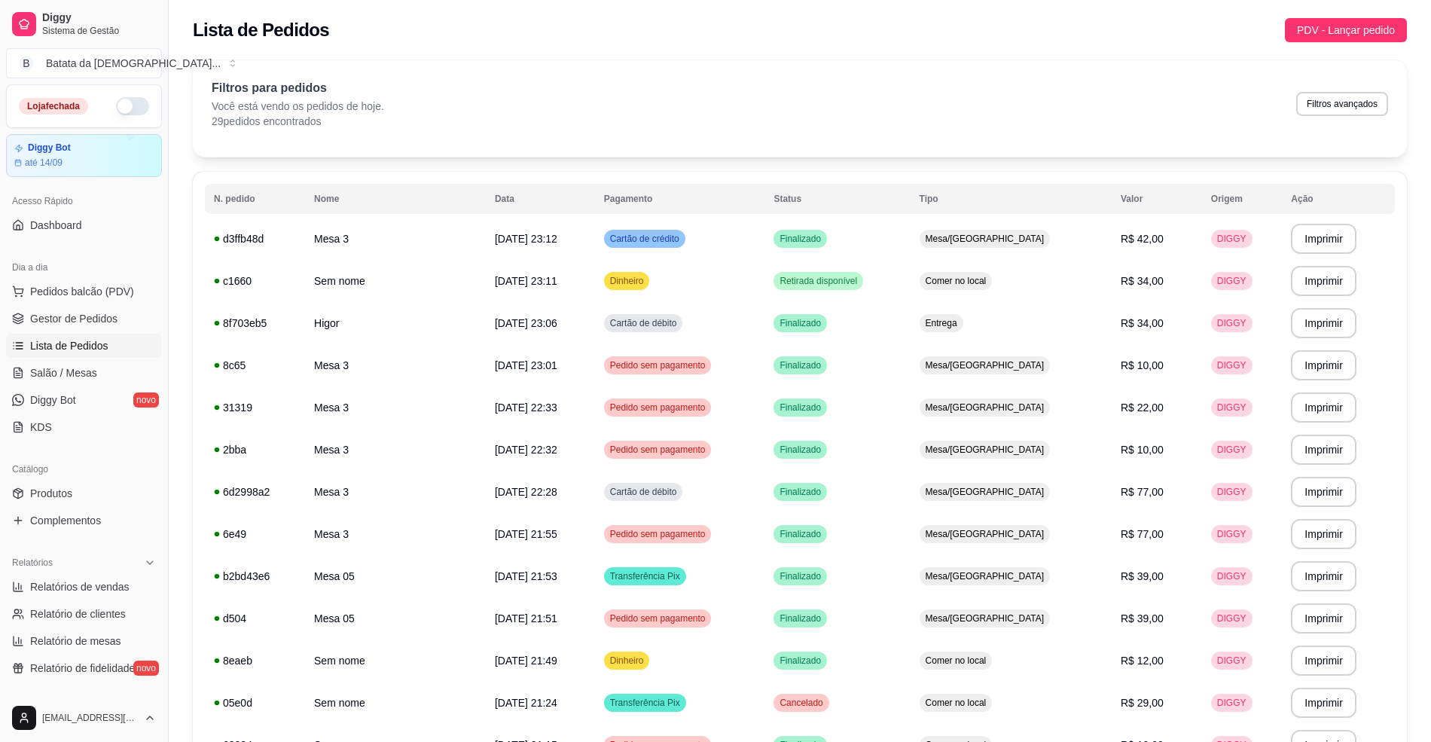
click at [83, 360] on ul "Pedidos balcão (PDV) Gestor de Pedidos Lista de Pedidos Salão / Mesas Diggy Bot…" at bounding box center [84, 359] width 156 height 160
click at [94, 368] on link "Salão / Mesas" at bounding box center [84, 373] width 156 height 24
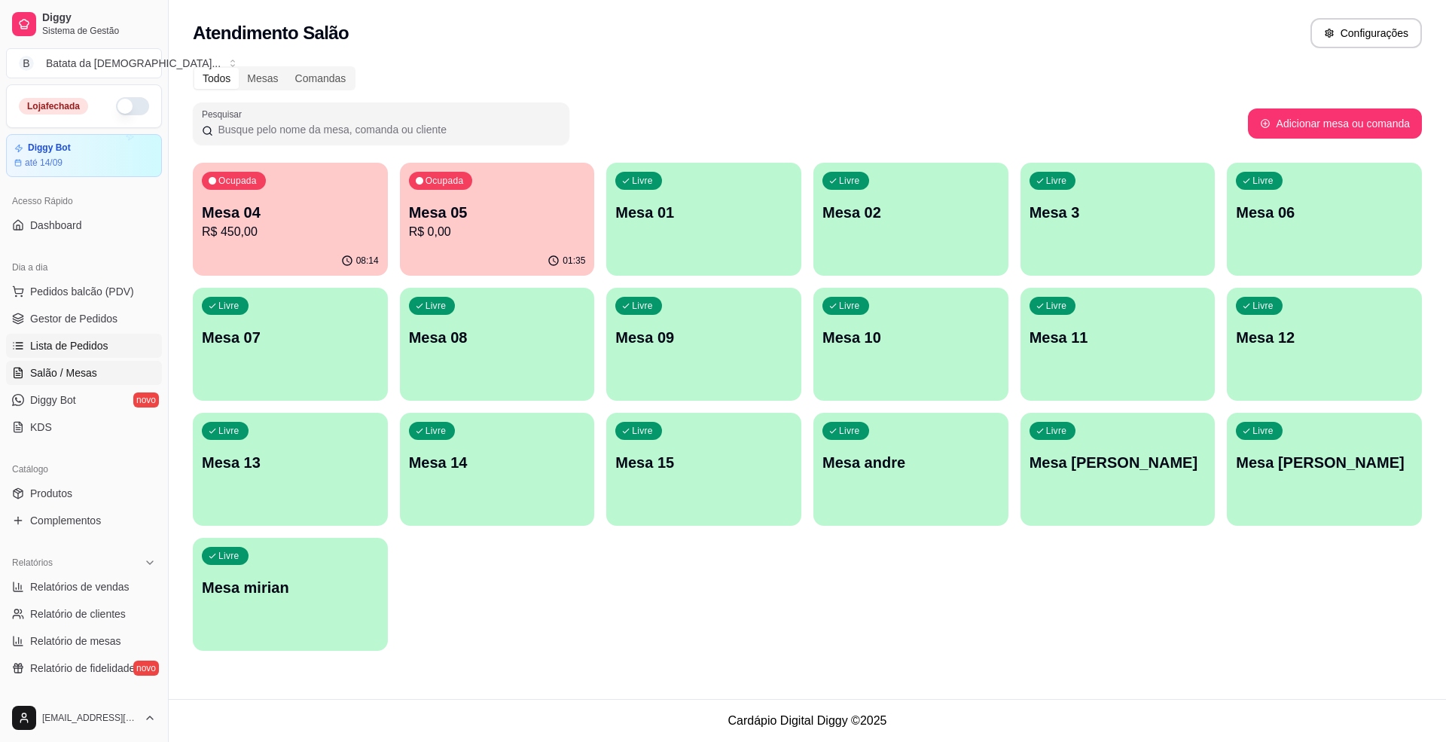
click at [55, 352] on span "Lista de Pedidos" at bounding box center [69, 345] width 78 height 15
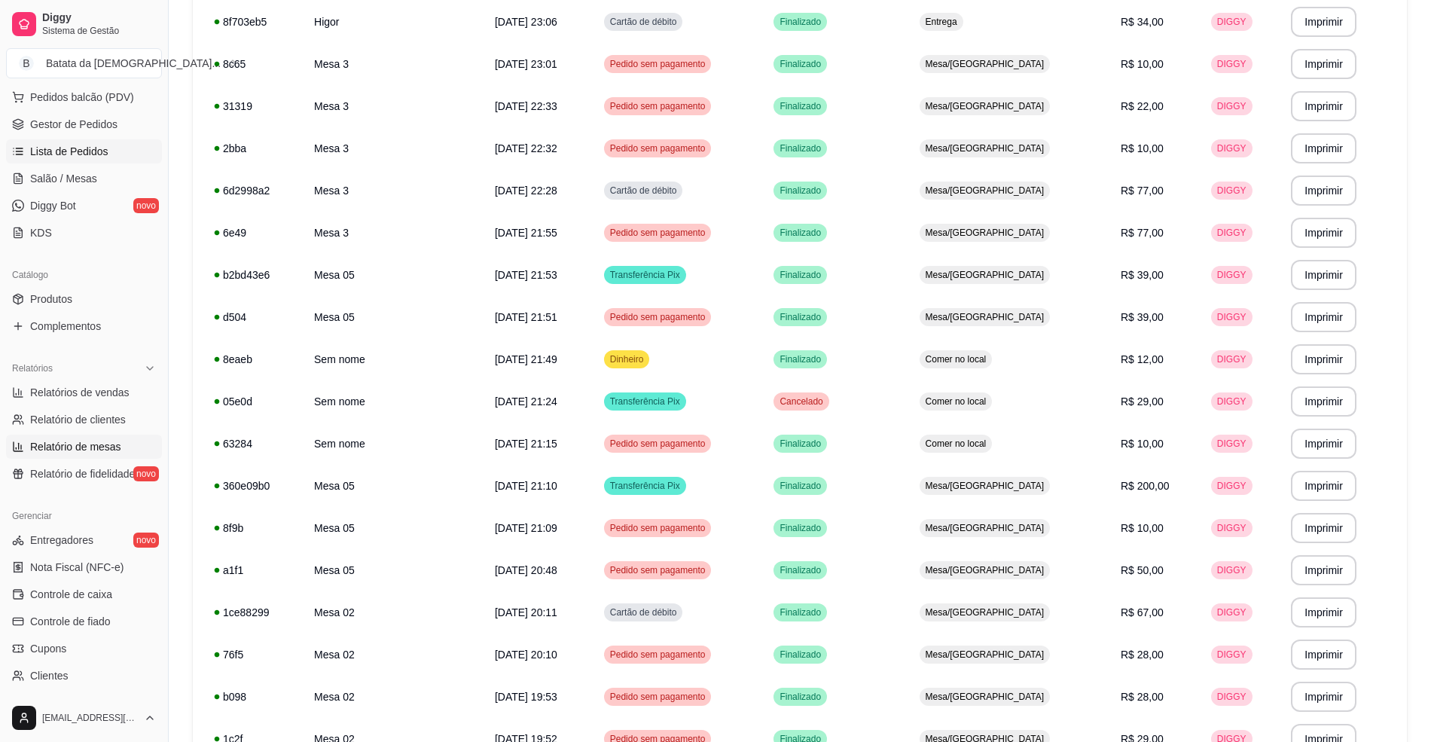
scroll to position [200, 0]
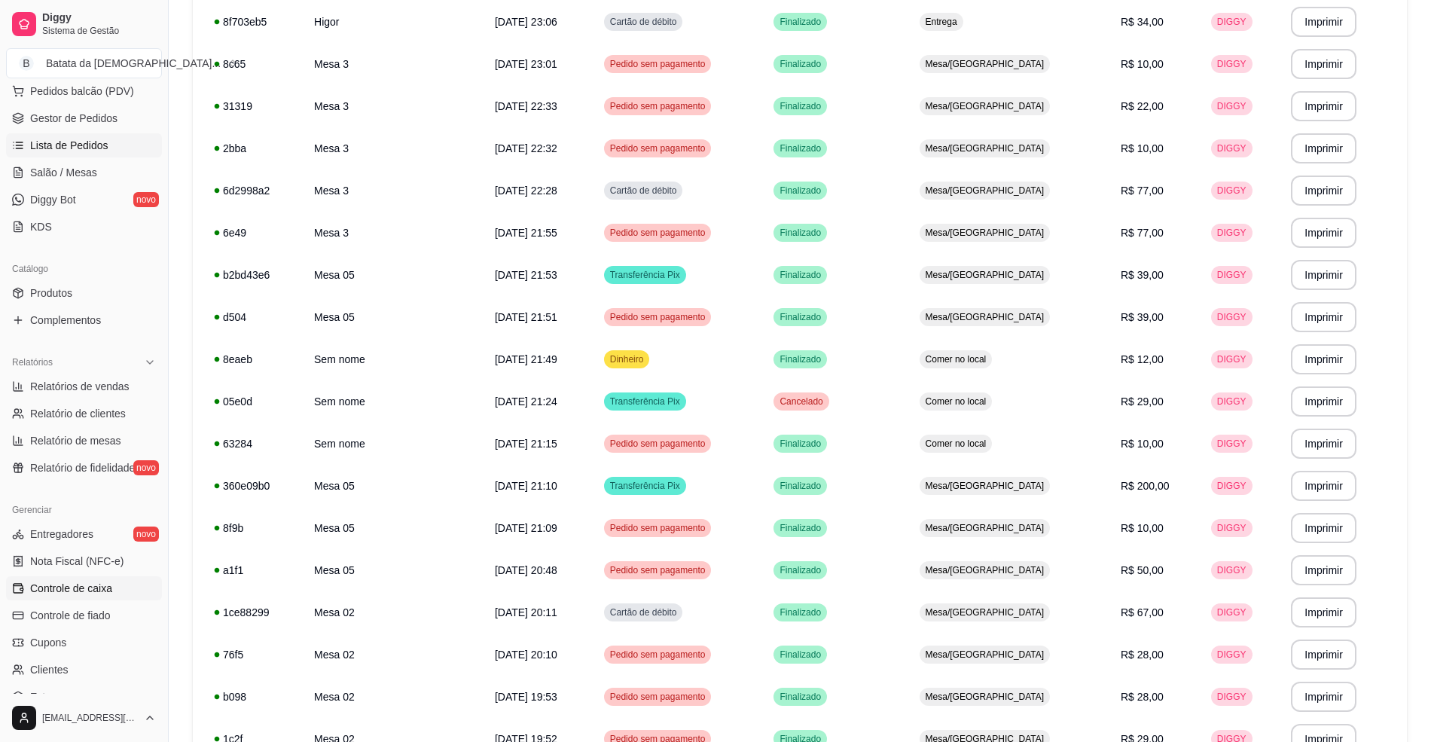
click at [100, 587] on span "Controle de caixa" at bounding box center [71, 588] width 82 height 15
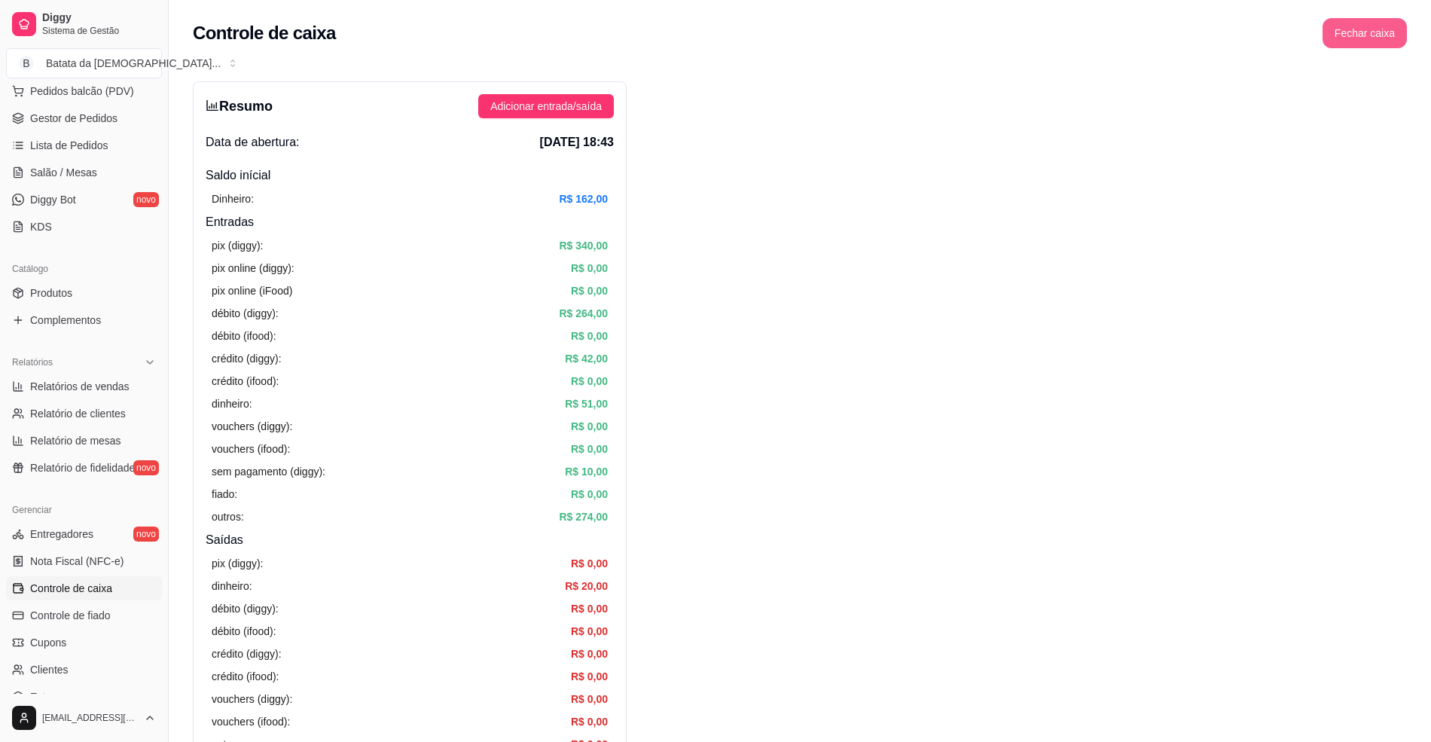
click at [1357, 32] on button "Fechar caixa" at bounding box center [1365, 33] width 84 height 30
click at [1408, 126] on span "Sim" at bounding box center [1407, 134] width 18 height 17
